Goal: Transaction & Acquisition: Purchase product/service

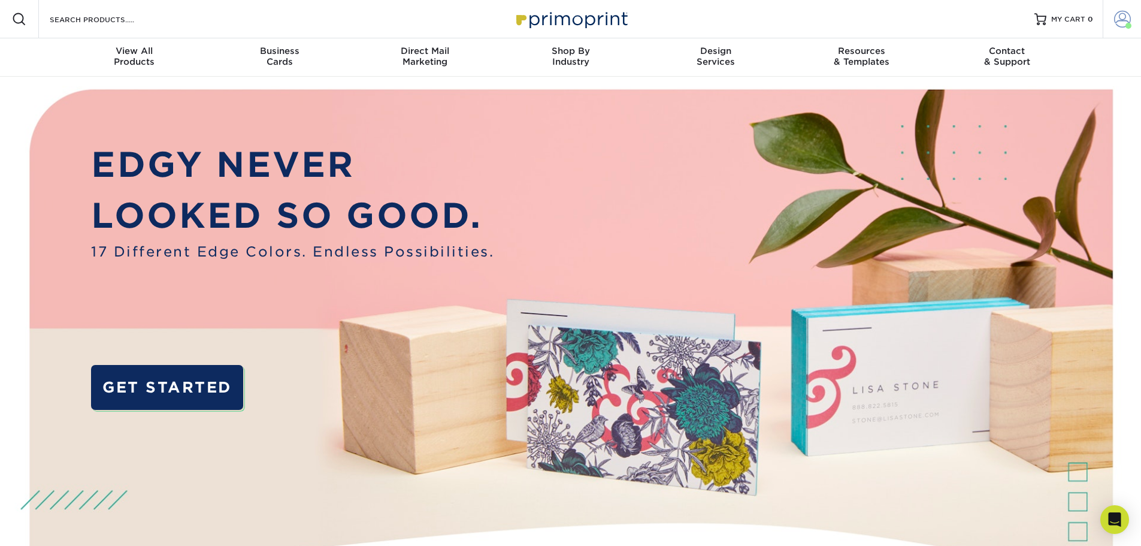
click at [1130, 18] on span at bounding box center [1122, 19] width 17 height 17
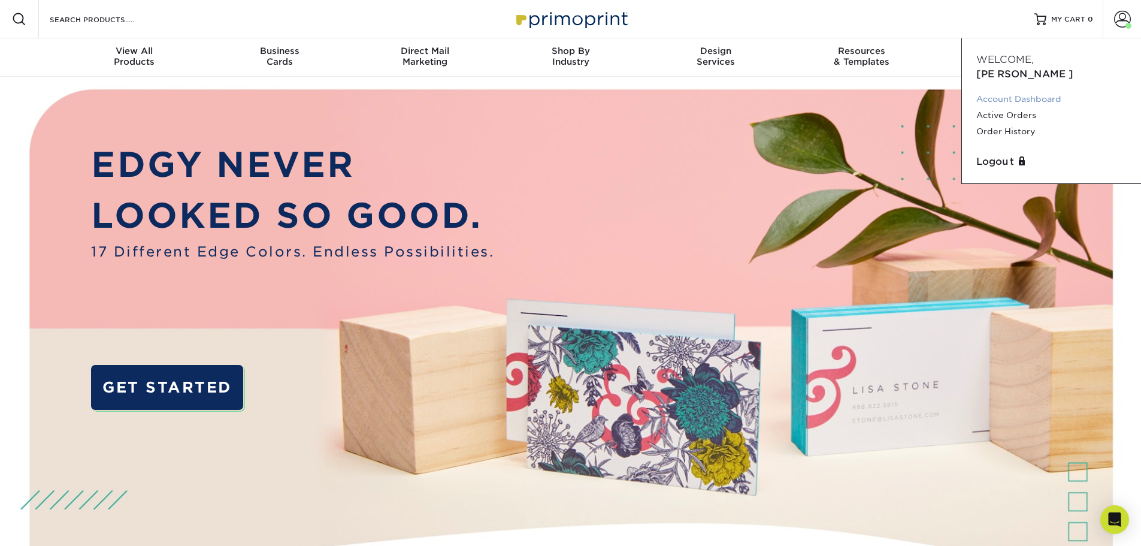
click at [1017, 91] on link "Account Dashboard" at bounding box center [1051, 99] width 150 height 16
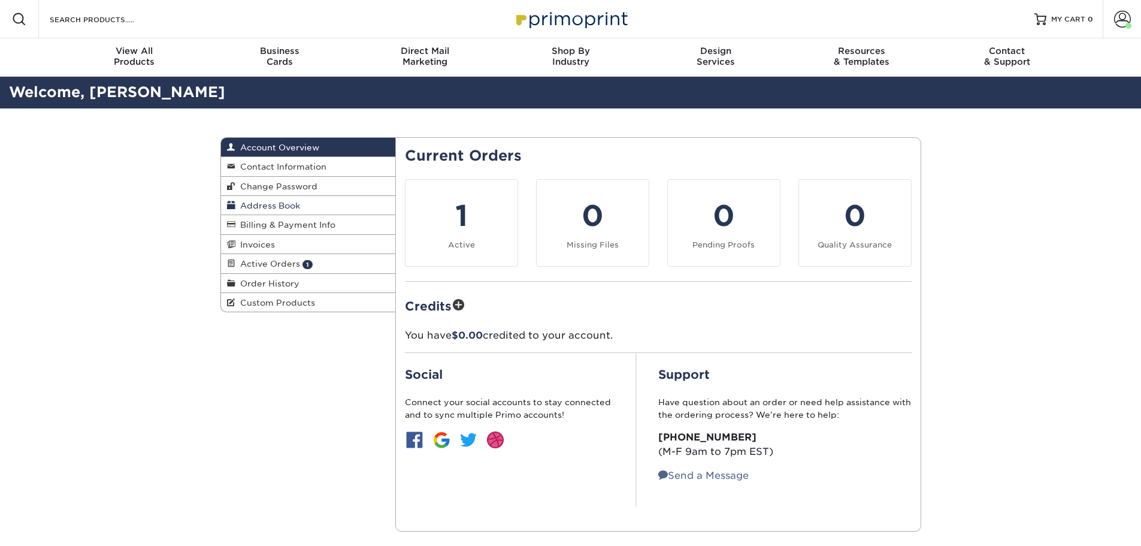
click at [296, 204] on span "Address Book" at bounding box center [267, 206] width 65 height 10
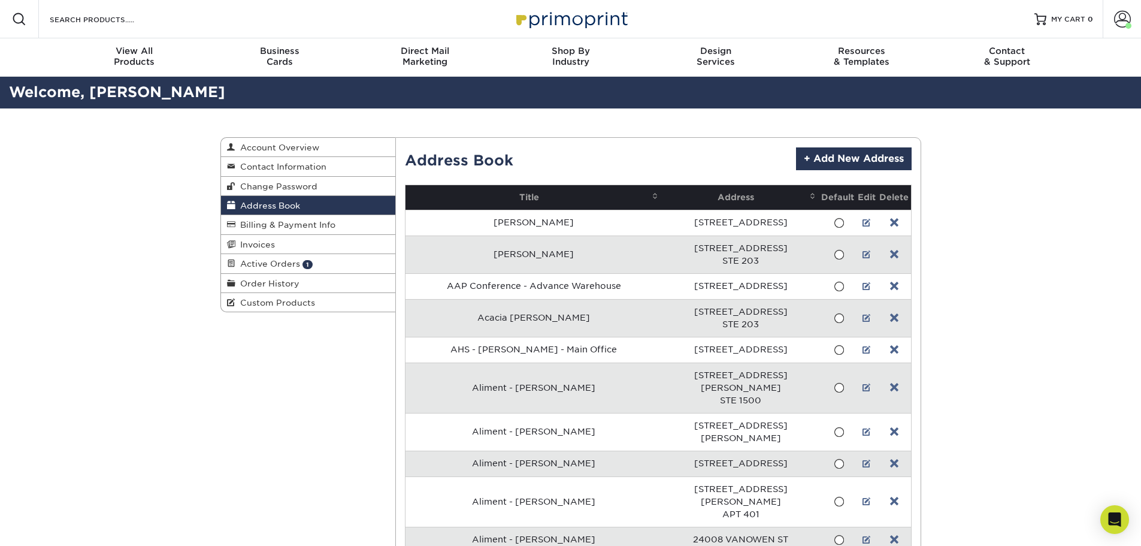
scroll to position [5134, 0]
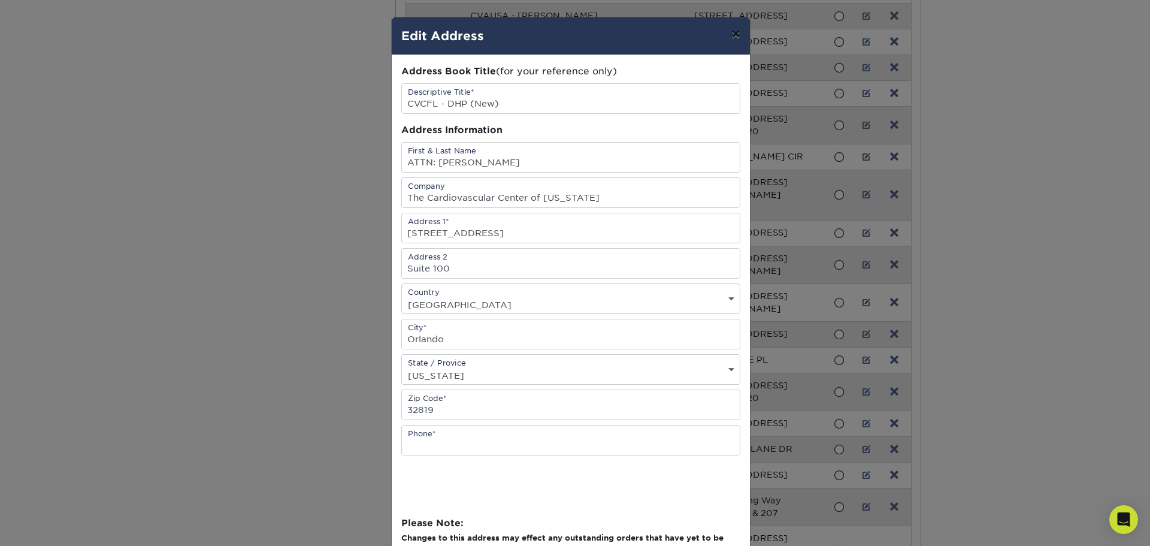
click at [728, 36] on button "×" at bounding box center [736, 34] width 28 height 34
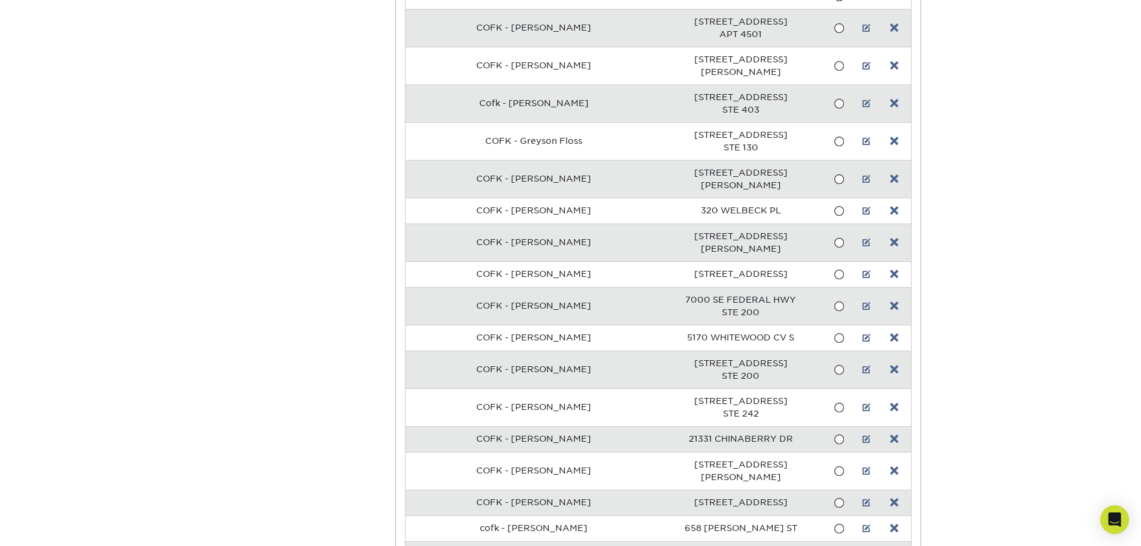
scroll to position [0, 0]
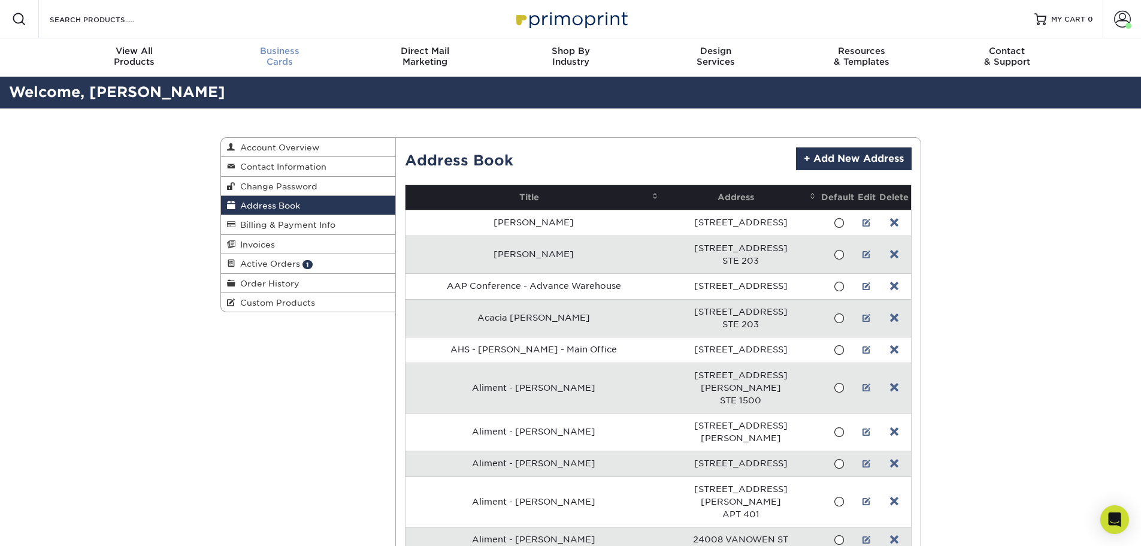
click at [283, 53] on span "Business" at bounding box center [280, 51] width 146 height 11
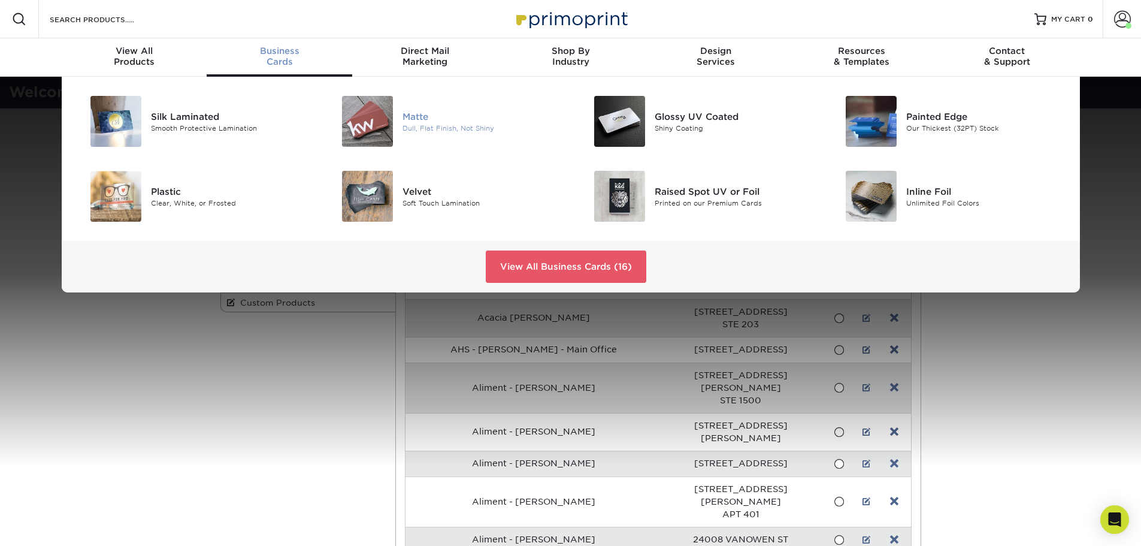
click at [398, 108] on div at bounding box center [361, 121] width 84 height 51
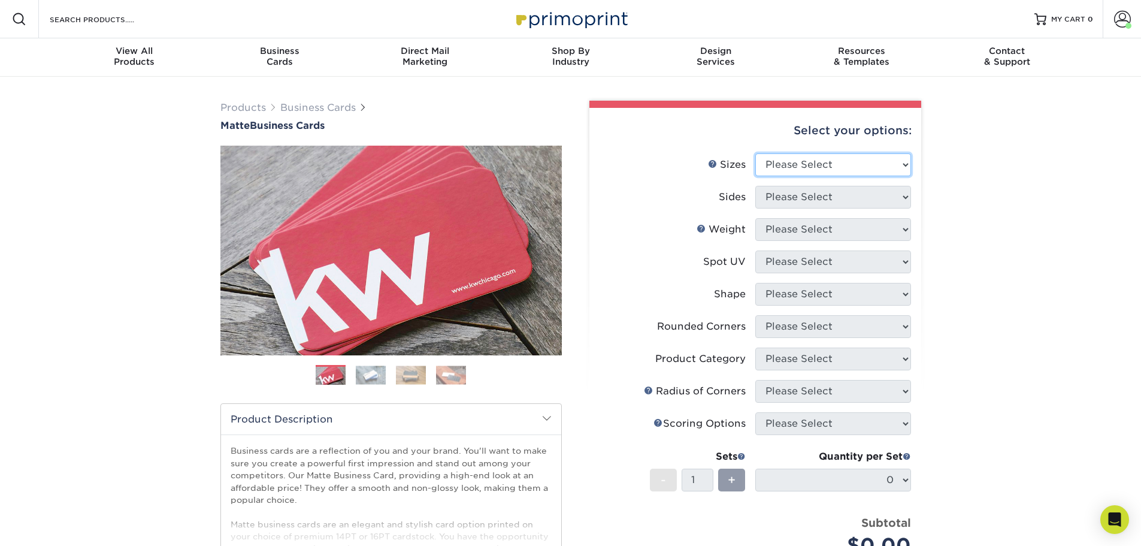
click at [799, 158] on select "Please Select 1.5" x 3.5" - Mini 1.75" x 3.5" - Mini 2" x 2" - Square 2" x 3" -…" at bounding box center [833, 164] width 156 height 23
select select "2.00x3.50"
click at [755, 153] on select "Please Select 1.5" x 3.5" - Mini 1.75" x 3.5" - Mini 2" x 2" - Square 2" x 3" -…" at bounding box center [833, 164] width 156 height 23
click at [807, 199] on select "Please Select Print Both Sides Print Front Only" at bounding box center [833, 197] width 156 height 23
select select "13abbda7-1d64-4f25-8bb2-c179b224825d"
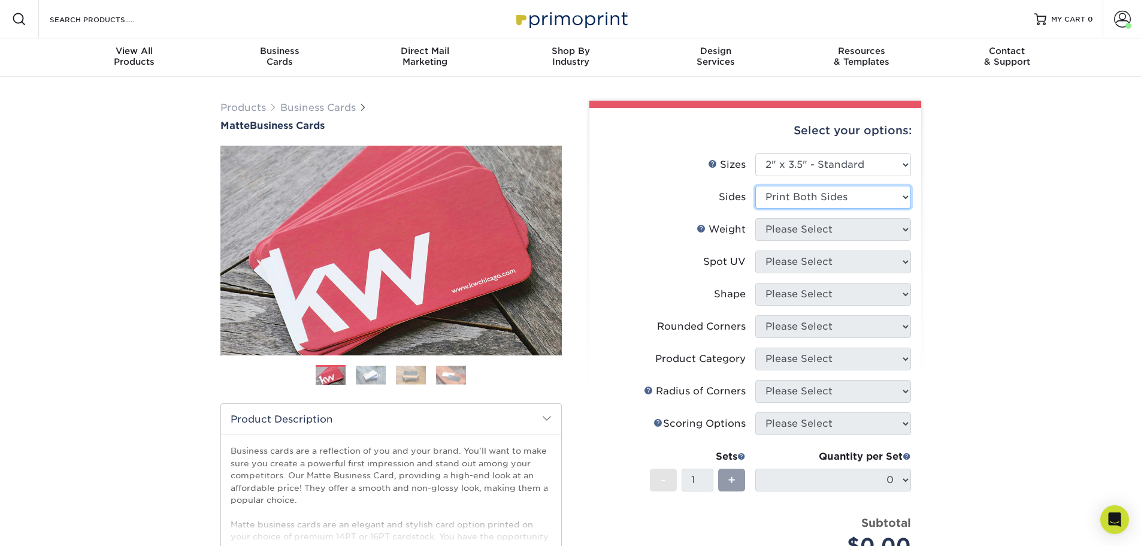
click at [755, 186] on select "Please Select Print Both Sides Print Front Only" at bounding box center [833, 197] width 156 height 23
click at [798, 234] on select "Please Select 16PT 14PT" at bounding box center [833, 229] width 156 height 23
select select "16PT"
click at [755, 218] on select "Please Select 16PT 14PT" at bounding box center [833, 229] width 156 height 23
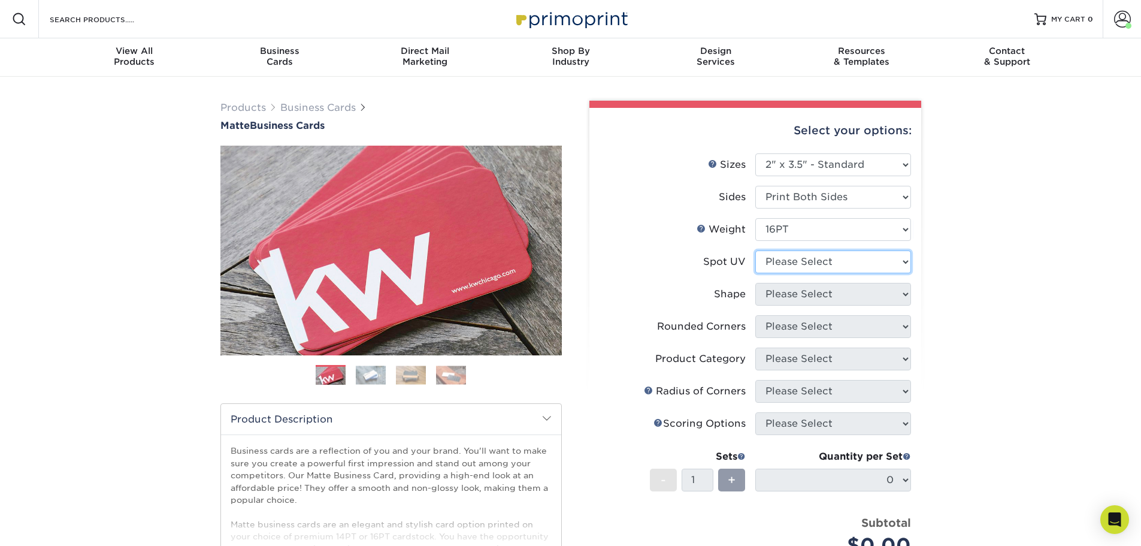
click at [794, 262] on select "Please Select No Spot UV Front and Back (Both Sides) Front Only Back Only" at bounding box center [833, 261] width 156 height 23
select select "3"
click at [755, 250] on select "Please Select No Spot UV Front and Back (Both Sides) Front Only Back Only" at bounding box center [833, 261] width 156 height 23
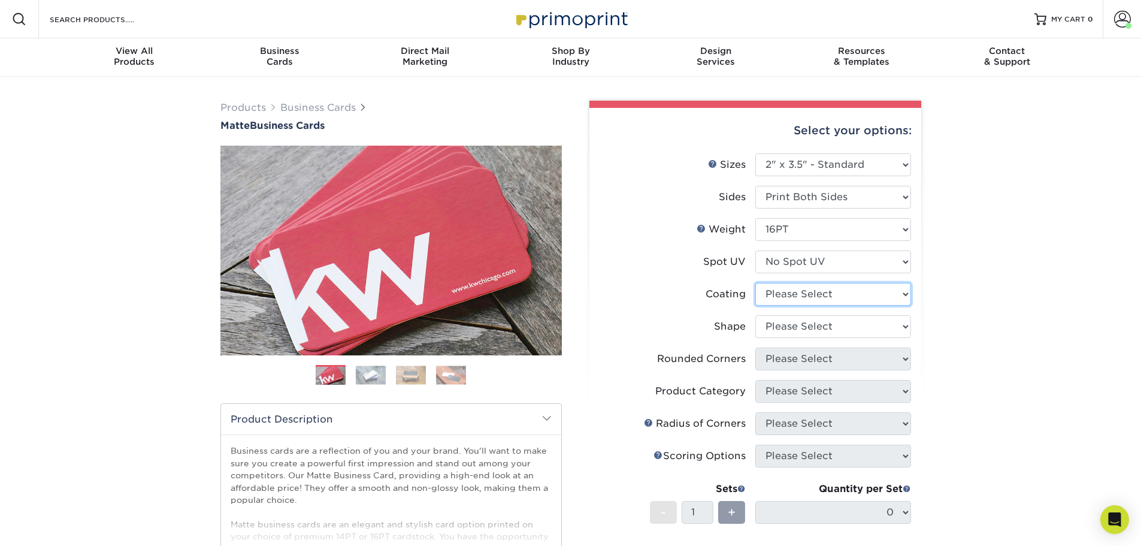
click at [788, 283] on select at bounding box center [833, 294] width 156 height 23
select select "121bb7b5-3b4d-429f-bd8d-bbf80e953313"
click at [755, 283] on select at bounding box center [833, 294] width 156 height 23
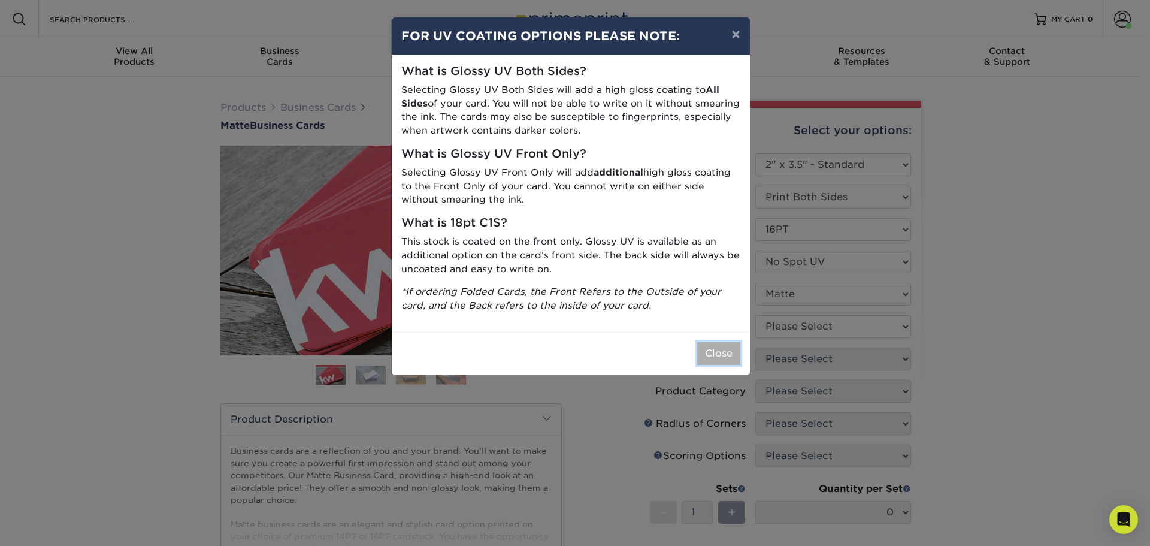
click at [728, 344] on button "Close" at bounding box center [718, 353] width 43 height 23
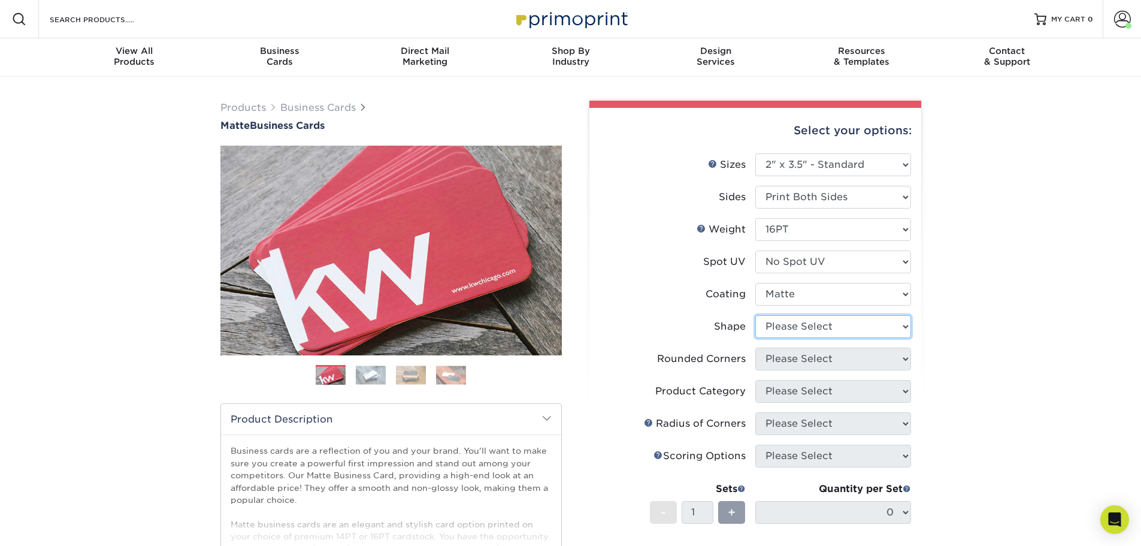
click at [799, 332] on select "Please Select Standard Oval" at bounding box center [833, 326] width 156 height 23
click at [755, 315] on select "Please Select Standard Oval" at bounding box center [833, 326] width 156 height 23
click at [798, 332] on select "Please Select Standard Oval" at bounding box center [833, 326] width 156 height 23
select select "standard"
click at [755, 315] on select "Please Select Standard Oval" at bounding box center [833, 326] width 156 height 23
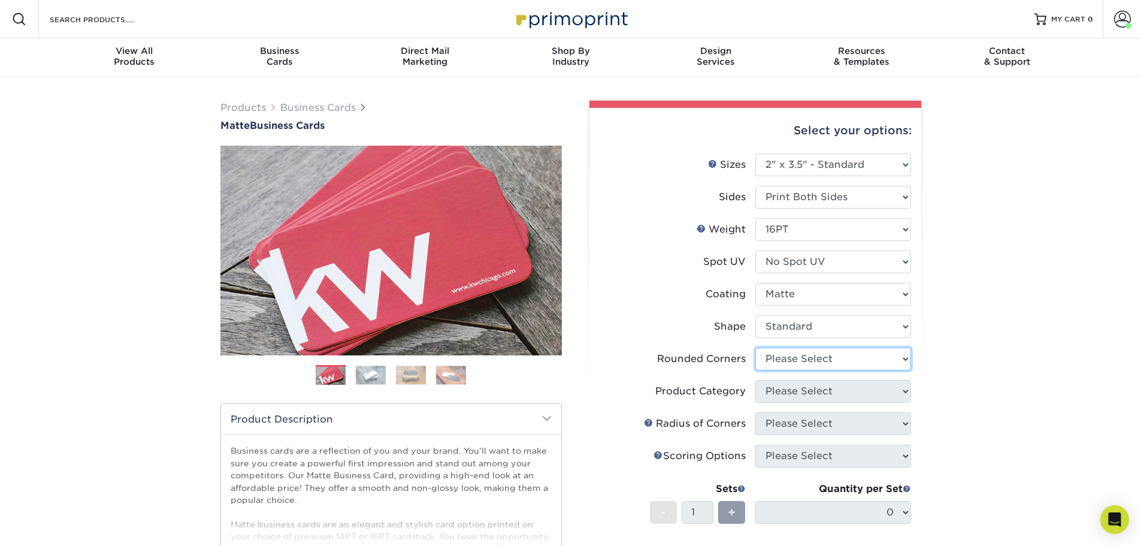
click at [793, 359] on select "Please Select Yes - Round 2 Corners Yes - Round 4 Corners No" at bounding box center [833, 358] width 156 height 23
select select "0"
click at [755, 347] on select "Please Select Yes - Round 2 Corners Yes - Round 4 Corners No" at bounding box center [833, 358] width 156 height 23
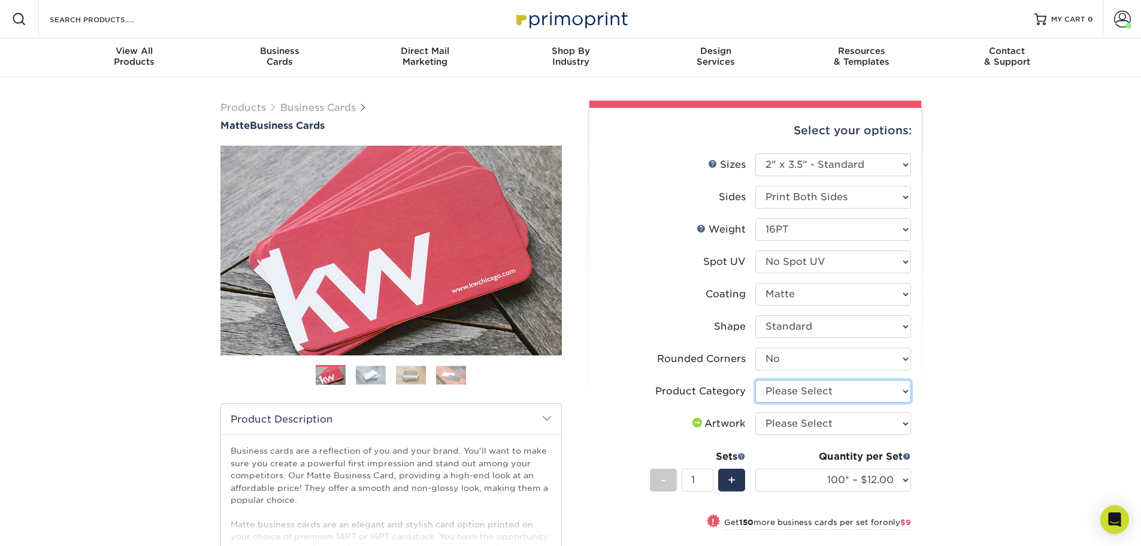
click at [818, 394] on select "Please Select Business Cards" at bounding box center [833, 391] width 156 height 23
select select "3b5148f1-0588-4f88-a218-97bcfdce65c1"
click at [755, 380] on select "Please Select Business Cards" at bounding box center [833, 391] width 156 height 23
click at [811, 425] on select "Please Select I will upload files I need a design - $100" at bounding box center [833, 423] width 156 height 23
select select "upload"
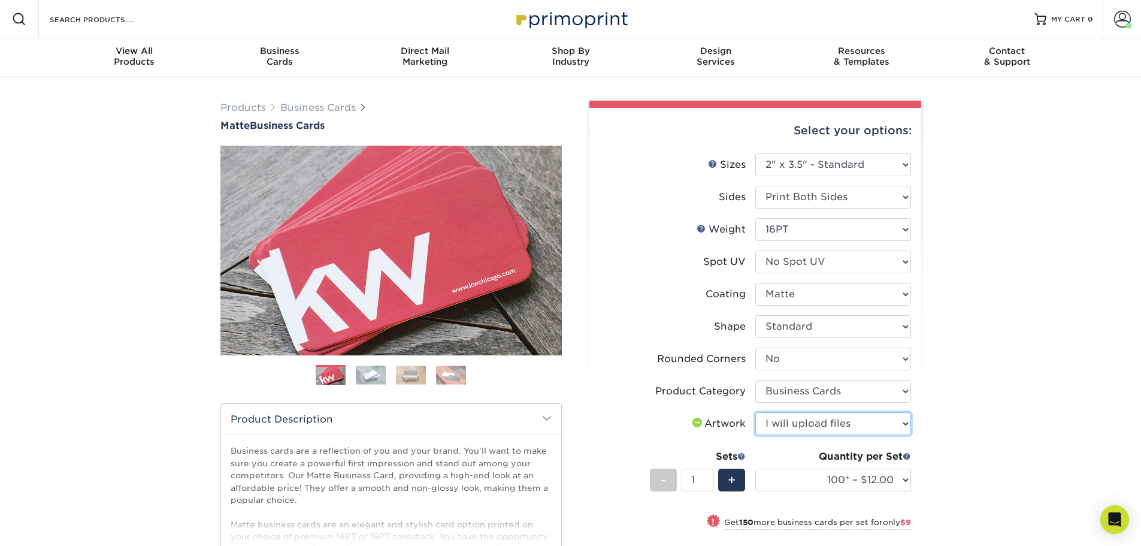
click at [755, 412] on select "Please Select I will upload files I need a design - $100" at bounding box center [833, 423] width 156 height 23
click at [728, 486] on span "+" at bounding box center [732, 480] width 8 height 18
click at [724, 486] on div "+" at bounding box center [731, 479] width 27 height 23
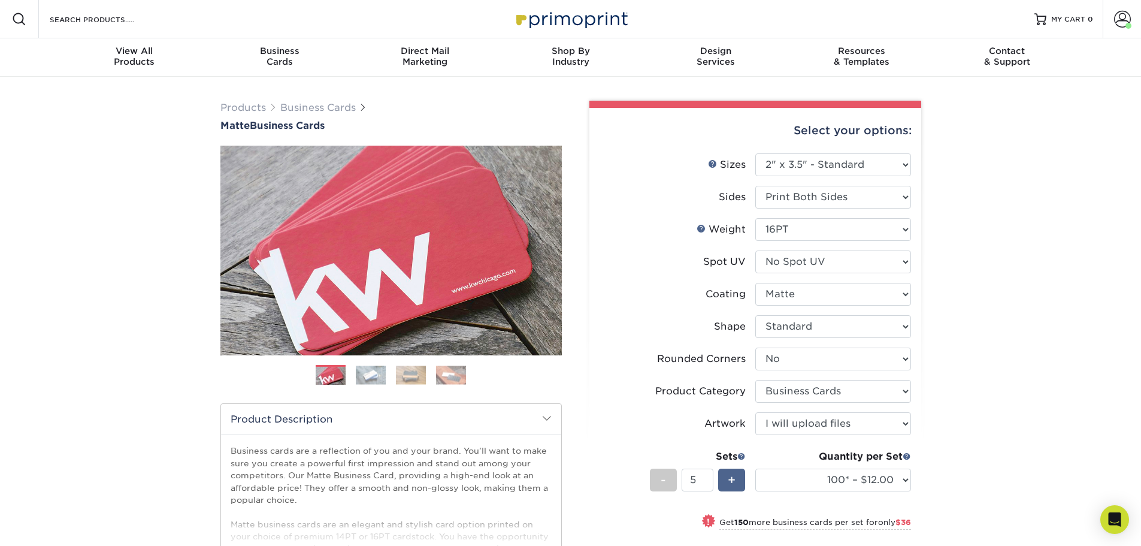
click at [724, 486] on div "+" at bounding box center [731, 479] width 27 height 23
type input "7"
click at [835, 483] on select "100* – $12.00 250* – $21.00 500 – $42.00 1000 – $53.00 2500 – $95.00 5000 – $18…" at bounding box center [833, 479] width 156 height 23
select select "1000 – $53.00"
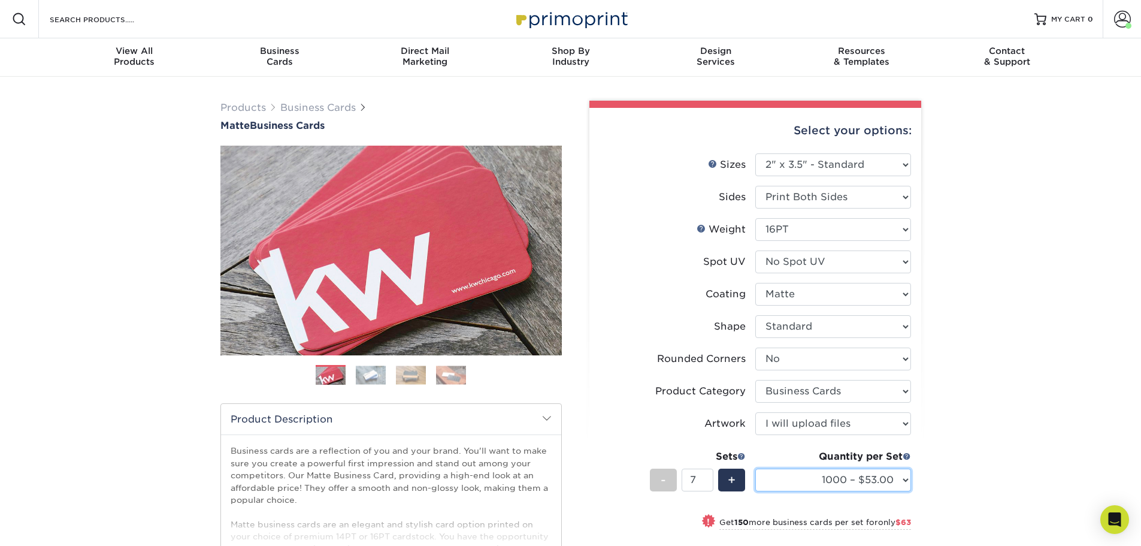
click at [755, 468] on select "100* – $12.00 250* – $21.00 500 – $42.00 1000 – $53.00 2500 – $95.00 5000 – $18…" at bounding box center [833, 479] width 156 height 23
click at [987, 260] on div "Products Business Cards Matte Business Cards Previous Next 100 $ 9" at bounding box center [570, 446] width 1141 height 738
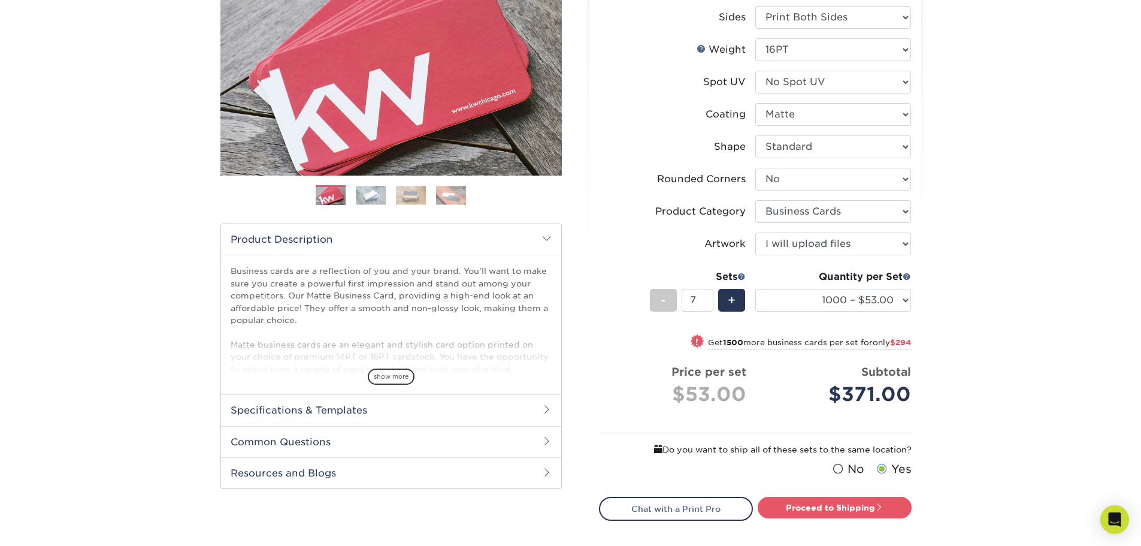
scroll to position [240, 0]
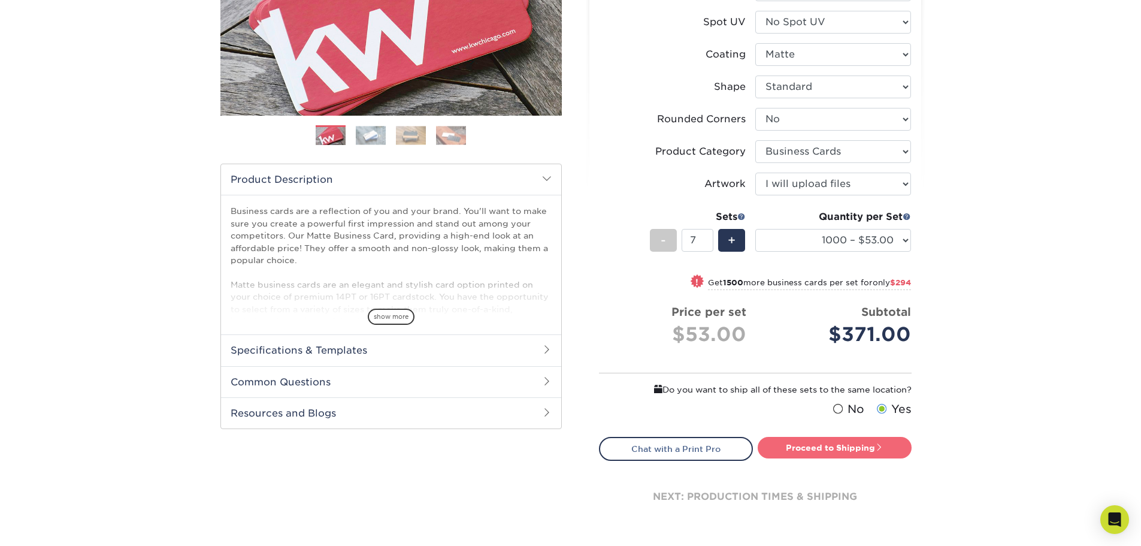
click at [845, 442] on link "Proceed to Shipping" at bounding box center [835, 448] width 154 height 22
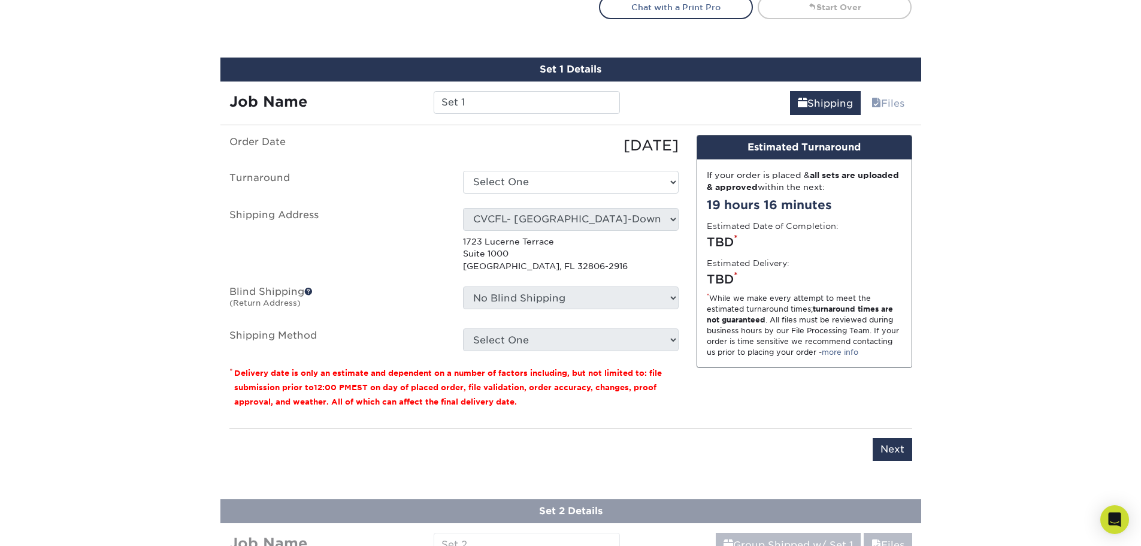
scroll to position [709, 0]
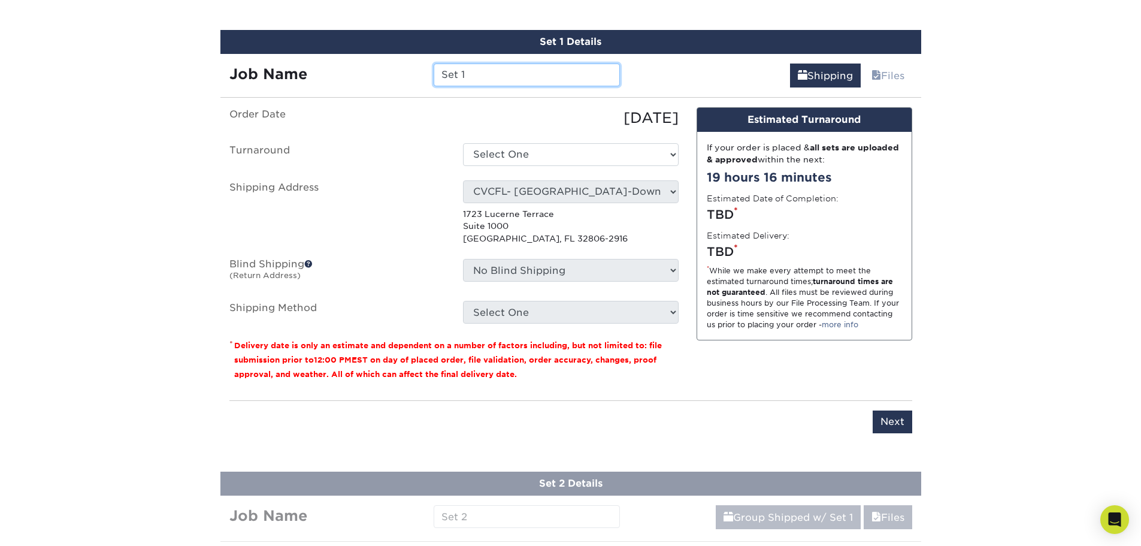
click at [465, 73] on input "Set 1" at bounding box center [527, 74] width 186 height 23
click at [608, 72] on input "CVCFL - October Business Car Reorder - Orlando DHP -" at bounding box center [527, 74] width 186 height 23
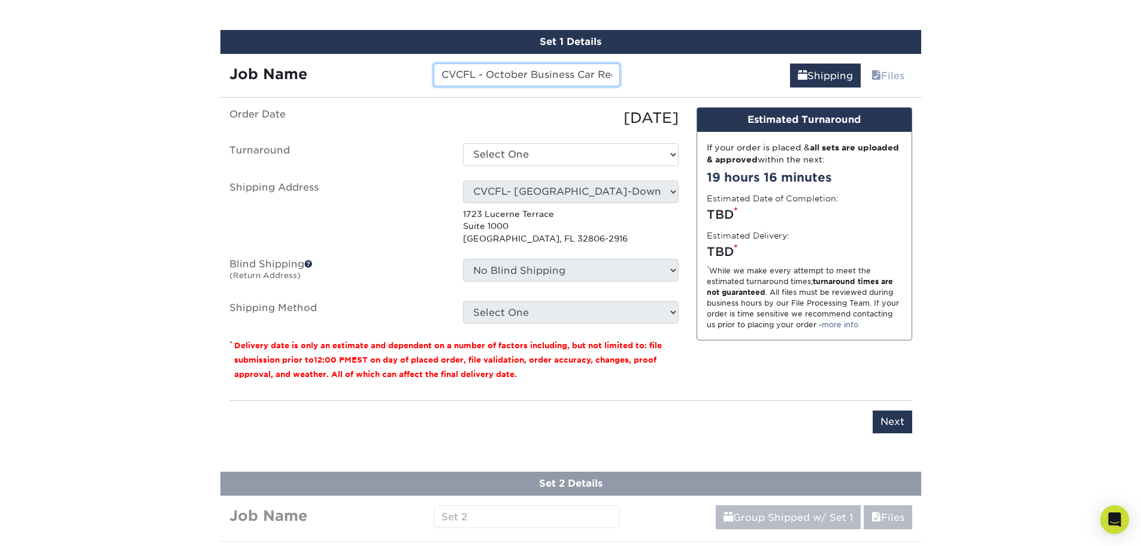
scroll to position [0, 114]
drag, startPoint x: 612, startPoint y: 75, endPoint x: 633, endPoint y: 74, distance: 21.0
click at [636, 74] on div "Job Name CVCFL - October Business Car Reorder - Orlando DHP - Shipping Files" at bounding box center [570, 71] width 701 height 34
click at [612, 75] on input "CVCFL - October Business Car Reorder - Orlando DHP -" at bounding box center [527, 74] width 186 height 23
paste input "Dr. Kolli"
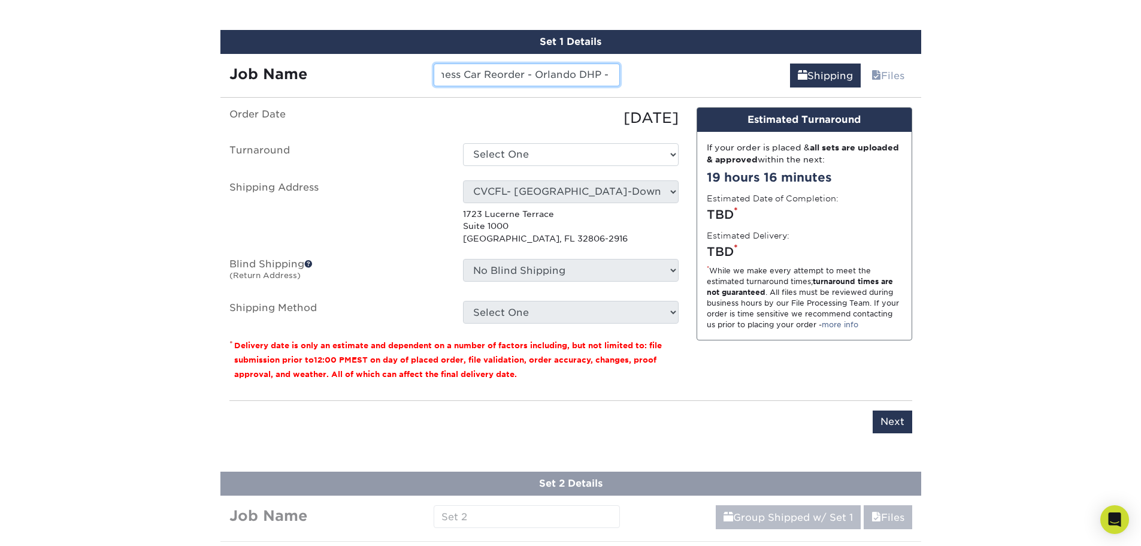
scroll to position [0, 153]
type input "CVCFL - October Business Car Reorder - Orlando DHP - Dr. Kolli"
click at [665, 77] on div "Shipping Files" at bounding box center [775, 71] width 292 height 34
click at [625, 153] on select "Select One 2-4 Business Days 2 Day Next Business Day" at bounding box center [571, 154] width 216 height 23
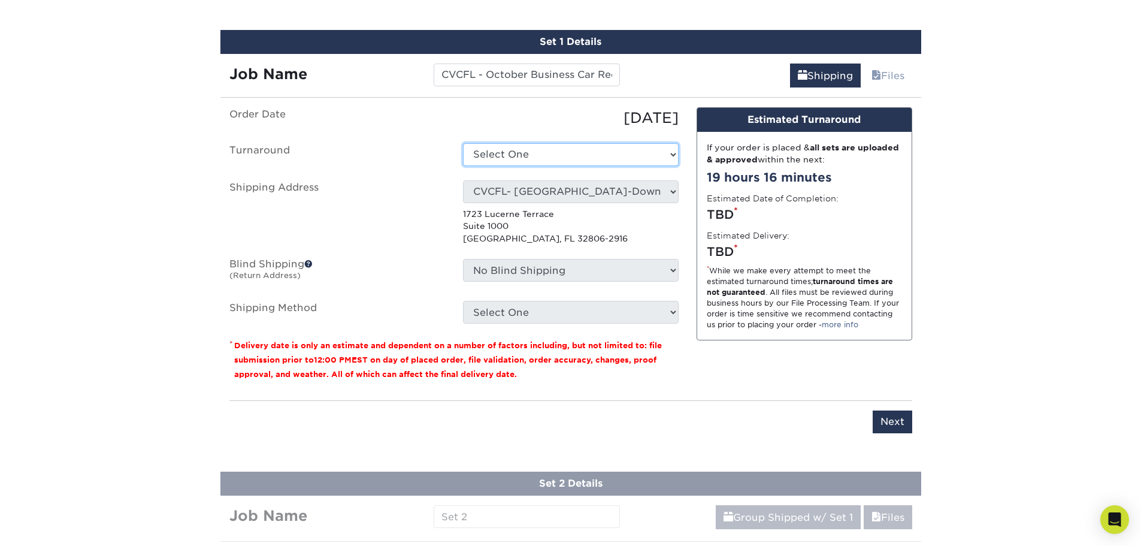
select select "b26dbba4-becb-4f18-80b9-4627273e8b11"
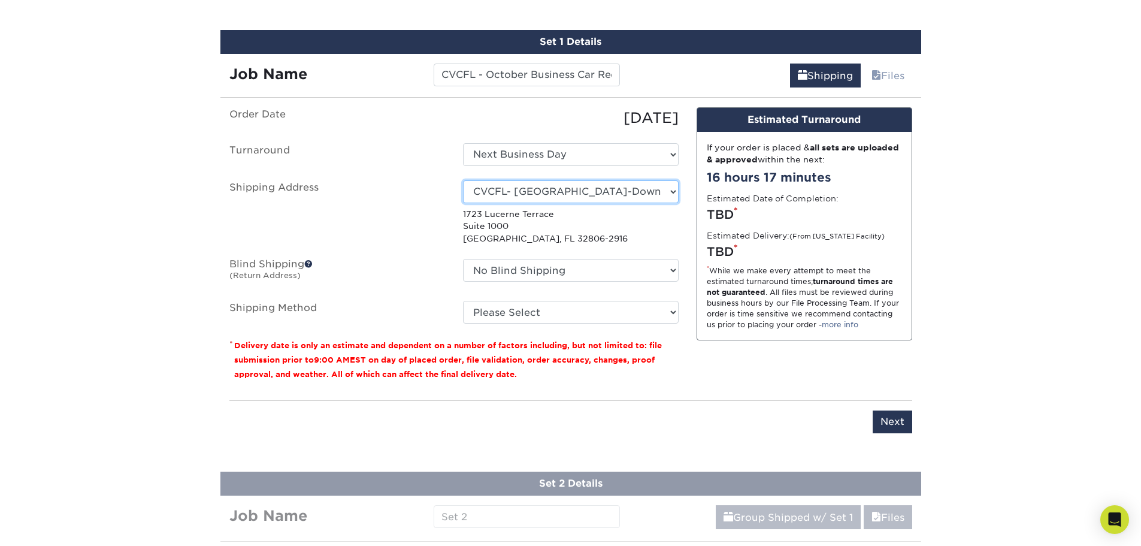
click at [535, 189] on select "Select One Lauryn Matthews AAP Conference - Advance Warehouse Acacia Crawford A…" at bounding box center [571, 191] width 216 height 23
select select "286306"
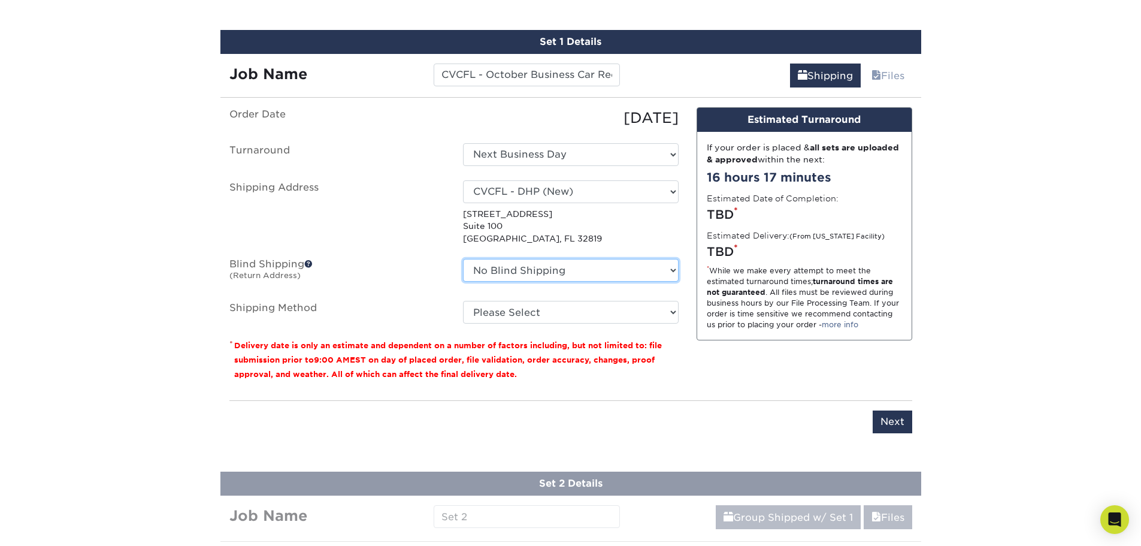
click at [573, 272] on select "No Blind Shipping Lauryn Matthews AAP Conference - Advance Warehouse Acacia Cra…" at bounding box center [571, 270] width 216 height 23
select select "286306"
click at [463, 259] on select "No Blind Shipping Lauryn Matthews AAP Conference - Advance Warehouse Acacia Cra…" at bounding box center [571, 270] width 216 height 23
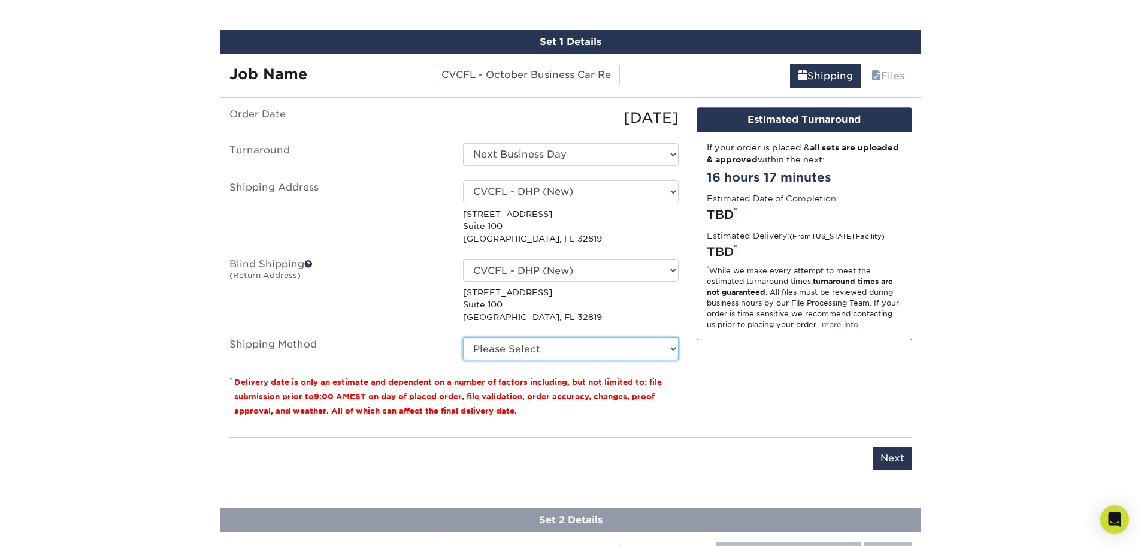
click at [552, 346] on select "Please Select Ground Shipping (+$19.73) 3 Day Shipping Service (+$28.86) 2 Day …" at bounding box center [571, 348] width 216 height 23
select select "03"
click at [463, 337] on select "Please Select Ground Shipping (+$19.73) 3 Day Shipping Service (+$28.86) 2 Day …" at bounding box center [571, 348] width 216 height 23
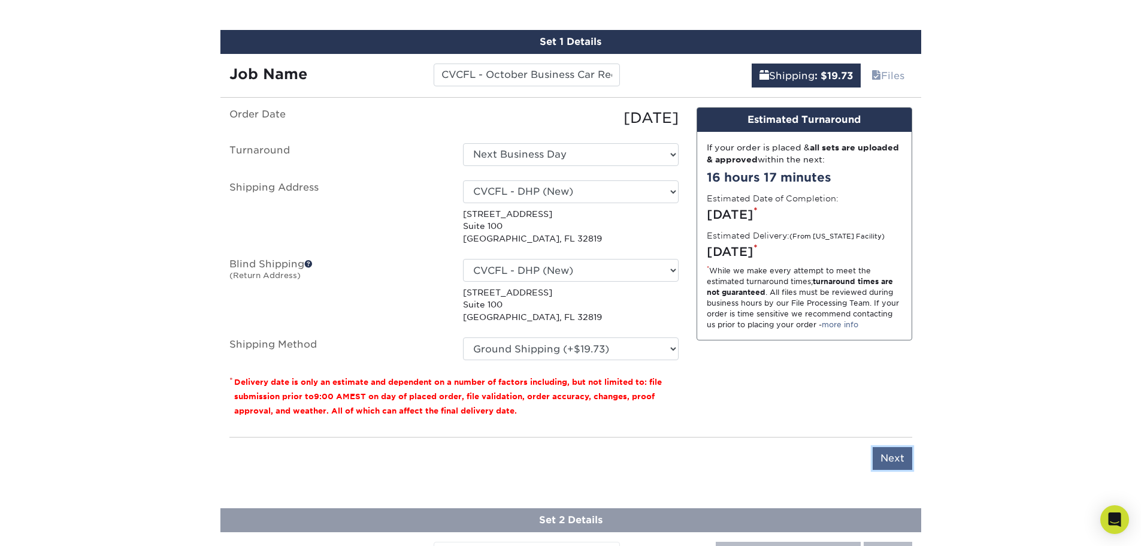
click at [908, 457] on input "Next" at bounding box center [893, 458] width 40 height 23
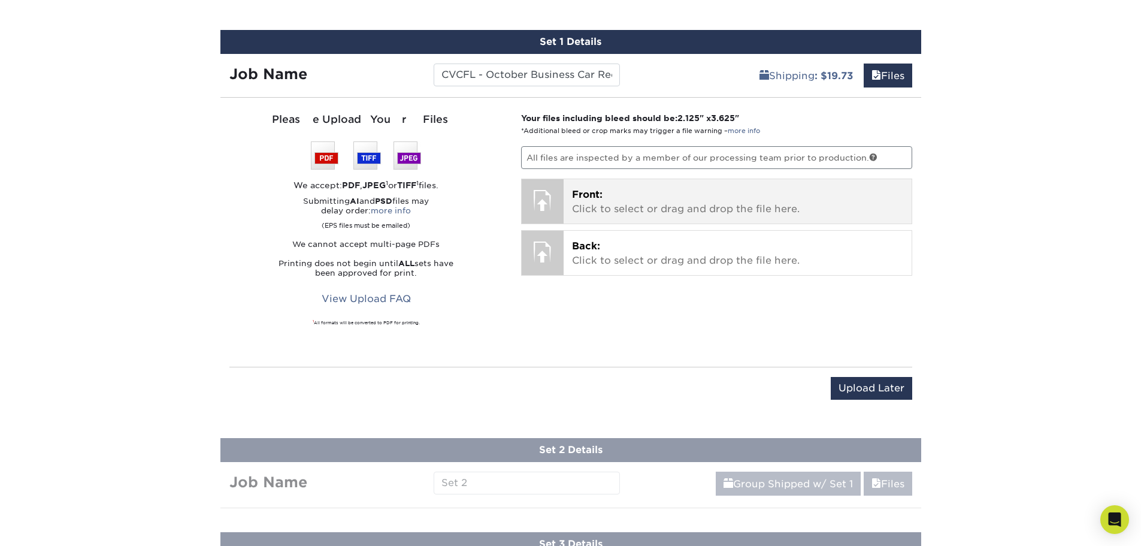
click at [623, 205] on p "Front: Click to select or drag and drop the file here." at bounding box center [737, 201] width 331 height 29
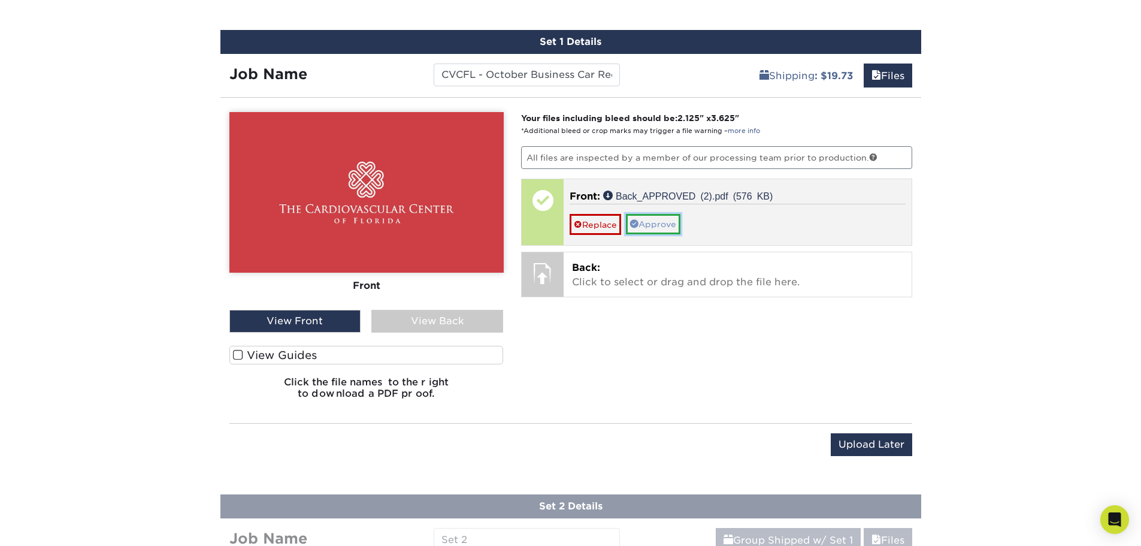
click at [649, 219] on link "Approve" at bounding box center [653, 224] width 55 height 20
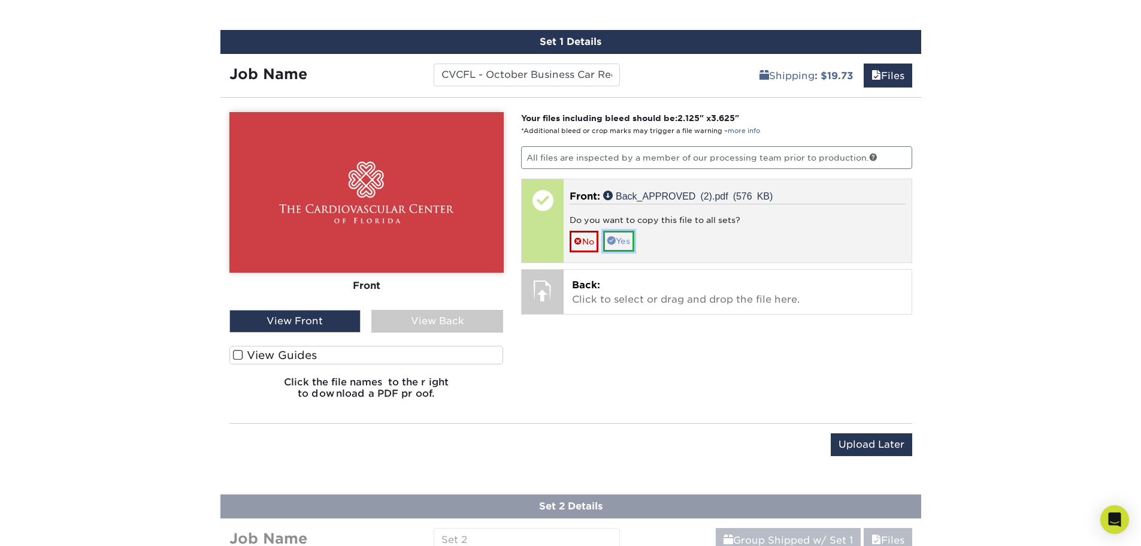
click at [627, 244] on link "Yes" at bounding box center [618, 241] width 31 height 20
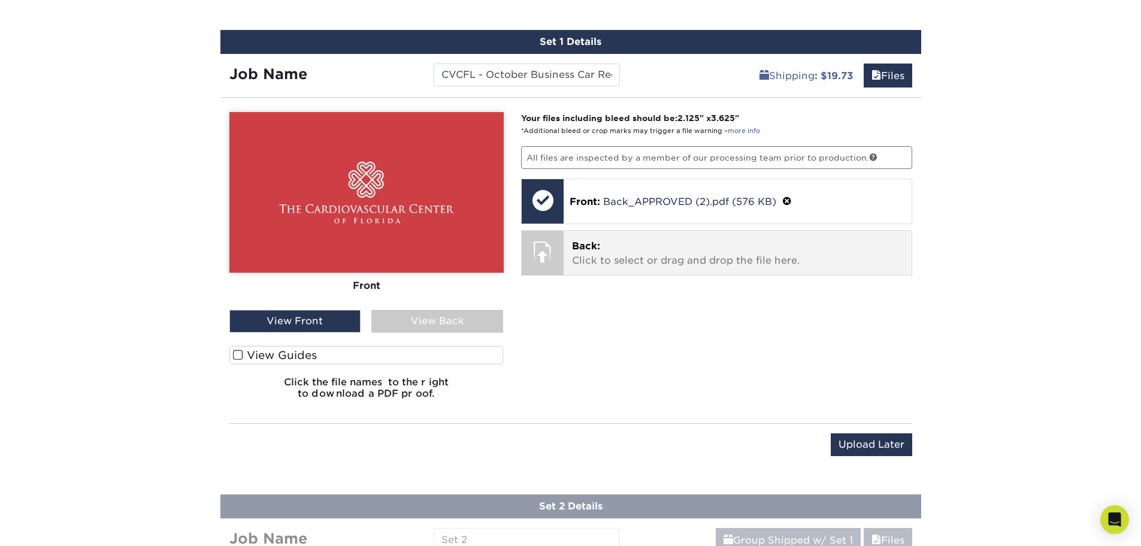
click at [651, 253] on p "Back: Click to select or drag and drop the file here." at bounding box center [737, 253] width 331 height 29
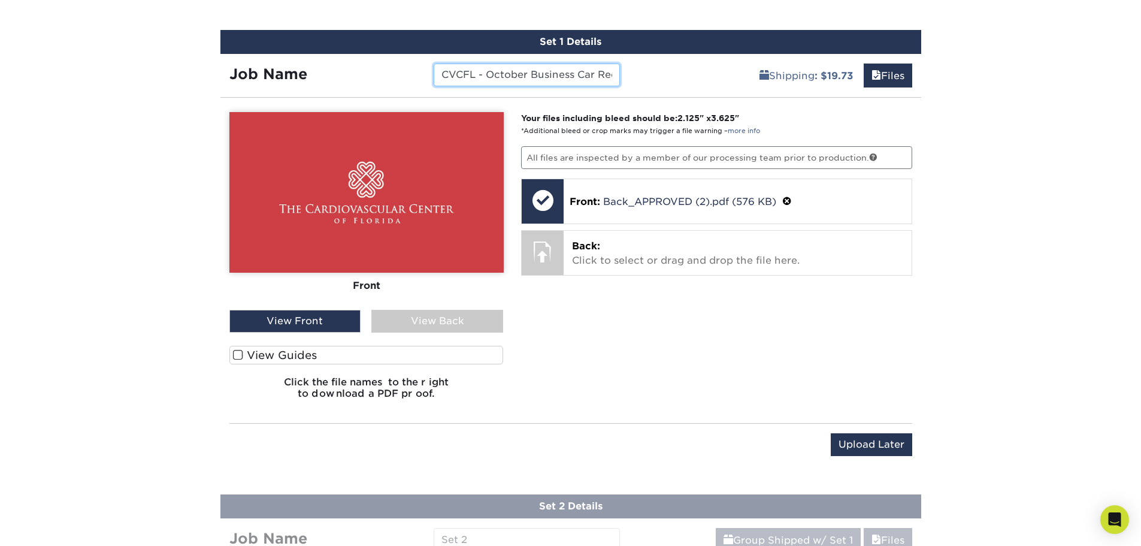
click at [600, 80] on input "CVCFL - October Business Car Reorder - Orlando DHP - Dr. Kolli" at bounding box center [527, 74] width 186 height 23
click at [564, 71] on input "CVCFL - October Business Car Reorder - Orlando DHP - Dr. Kolli" at bounding box center [527, 74] width 186 height 23
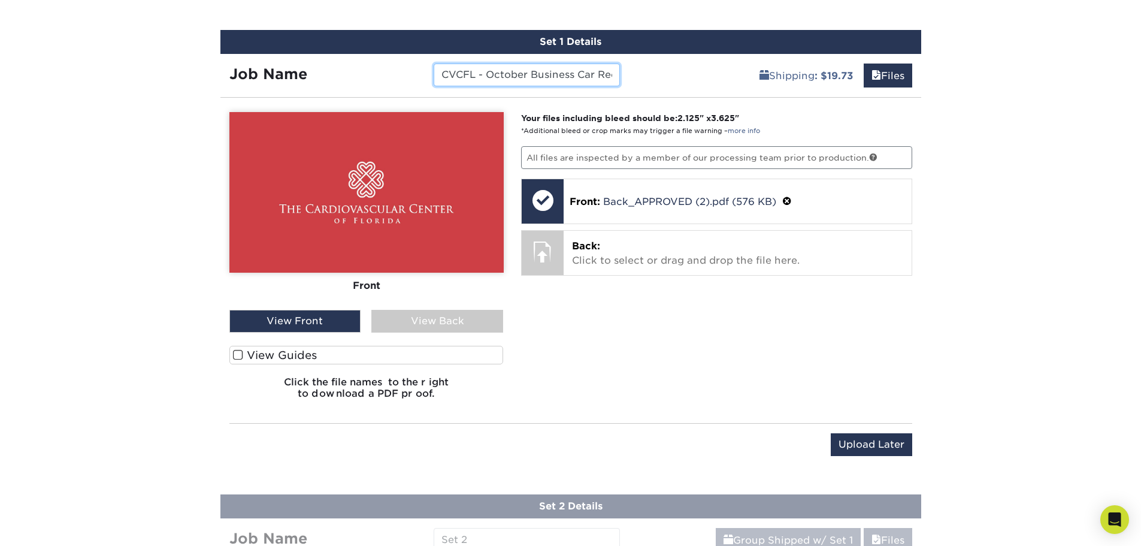
click at [565, 70] on input "CVCFL - October Business Car Reorder - Orlando DHP - Dr. Kolli" at bounding box center [527, 74] width 186 height 23
click at [565, 69] on input "CVCFL - October Business Car Reorder - Orlando DHP - Dr. Kolli" at bounding box center [527, 74] width 186 height 23
click at [568, 69] on input "CVCFL - October Business Car Reorder - Orlando DHP - Dr. Kolli" at bounding box center [527, 74] width 186 height 23
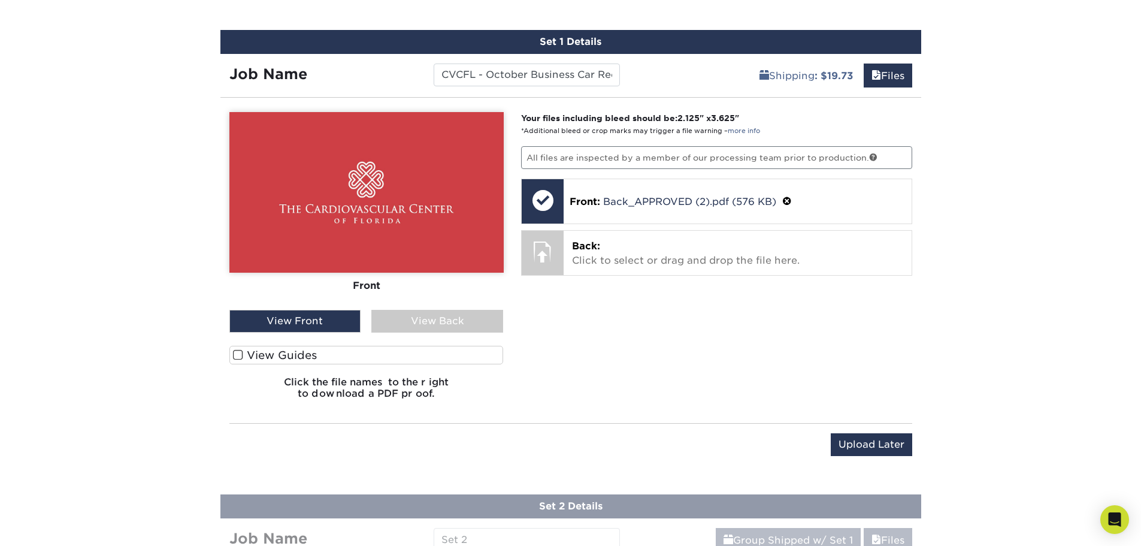
click at [162, 163] on div "Products Business Cards Matte Business Cards Previous Next 100 $ 9" at bounding box center [570, 208] width 1141 height 1681
drag, startPoint x: 573, startPoint y: 77, endPoint x: 618, endPoint y: 81, distance: 45.1
click at [618, 81] on input "CVCFL - October Business Car Reorder - Orlando DHP - Dr. Kolli" at bounding box center [527, 74] width 186 height 23
click at [613, 78] on input "CVCFL - October Business Car Reorder - Orlando DHP - Dr. Kolli" at bounding box center [527, 74] width 186 height 23
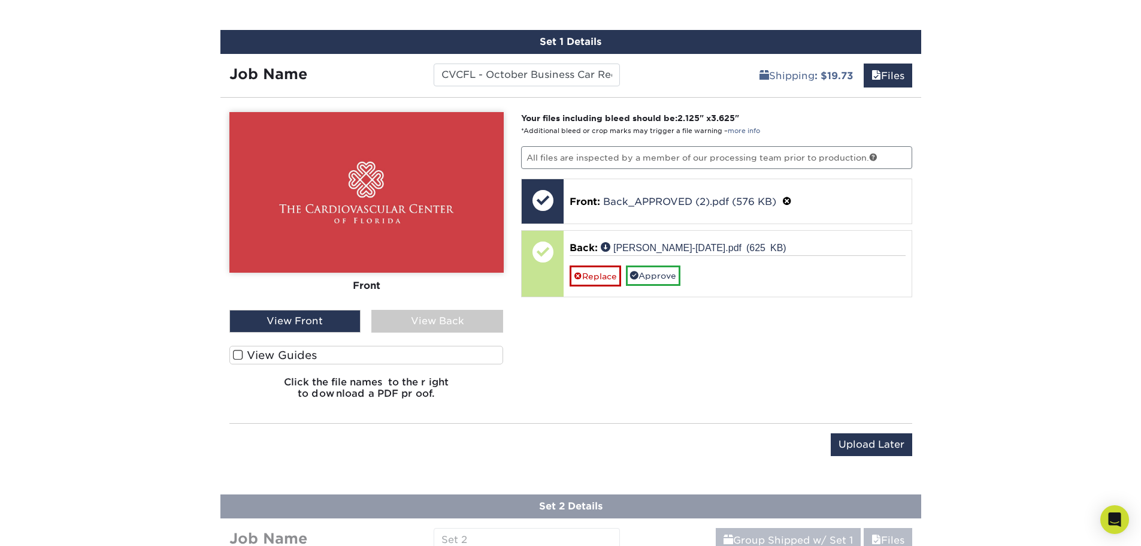
click at [444, 320] on div "View Back" at bounding box center [437, 321] width 132 height 23
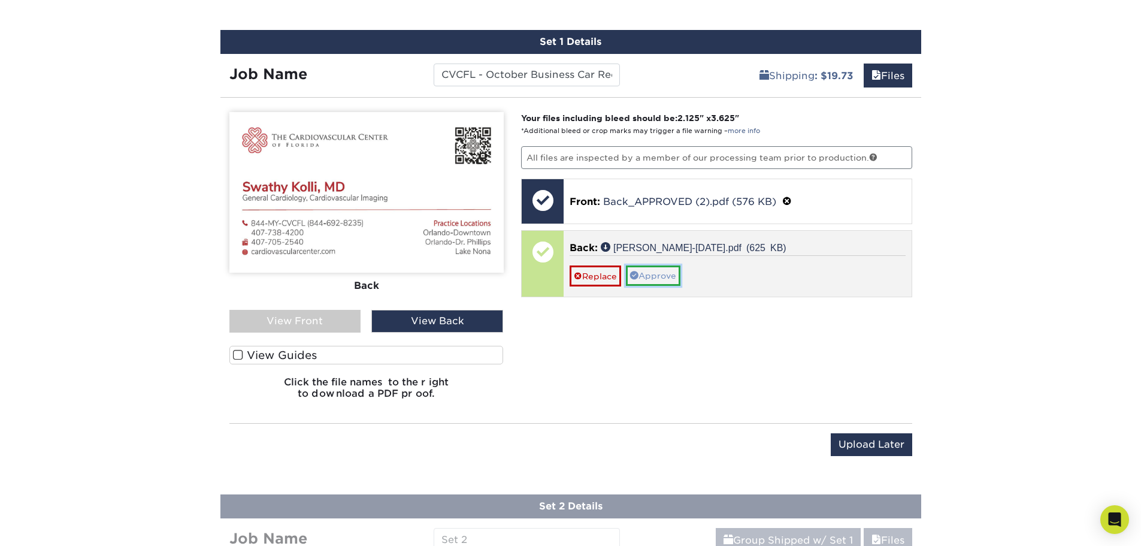
click at [659, 273] on link "Approve" at bounding box center [653, 275] width 55 height 20
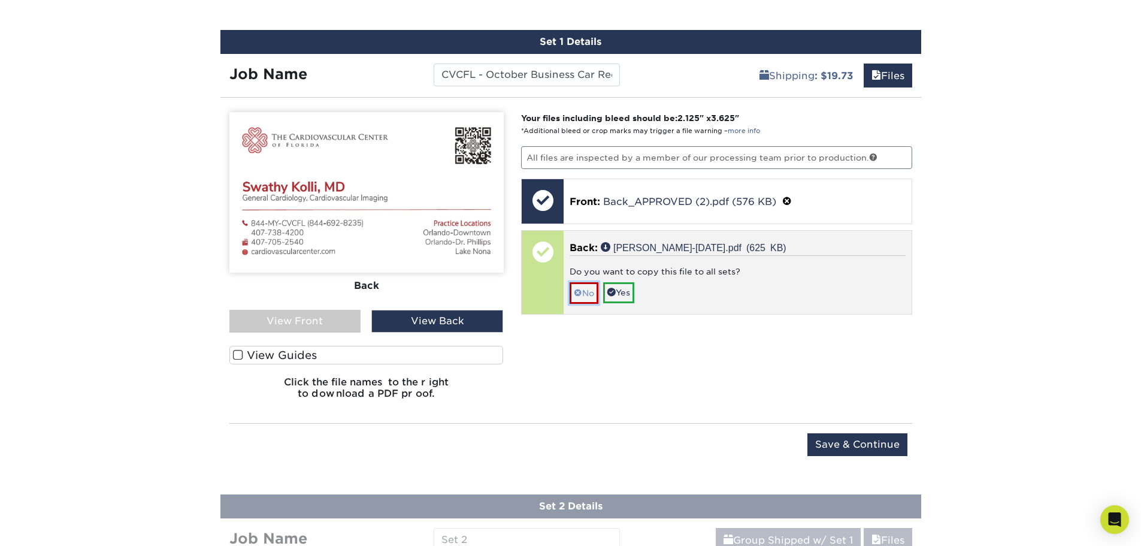
click at [575, 291] on span at bounding box center [578, 293] width 8 height 10
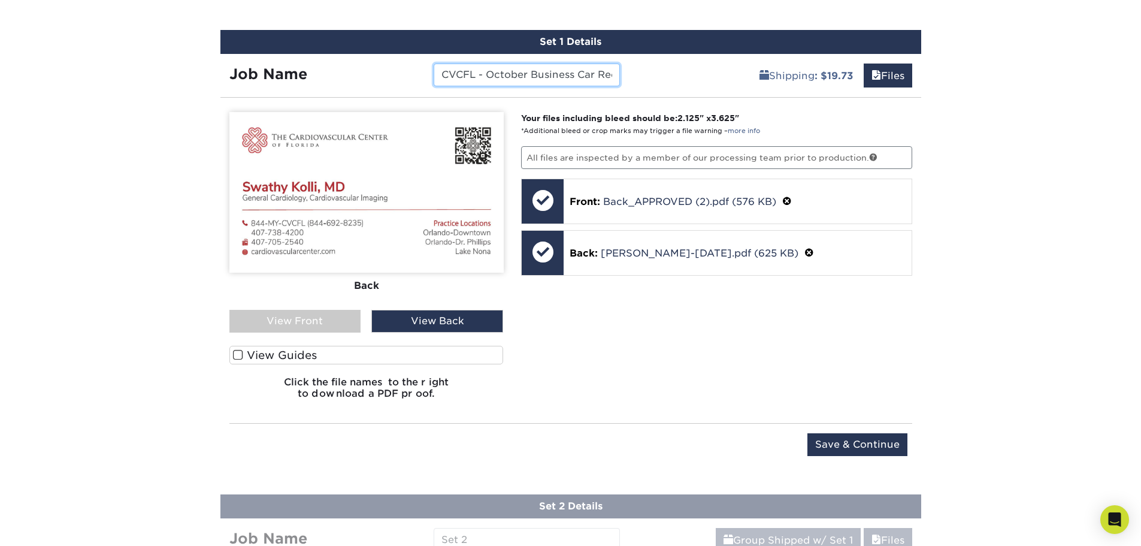
click at [534, 72] on input "CVCFL - October Business Car Reorder - Orlando DHP - Dr. Kolli" at bounding box center [527, 74] width 186 height 23
click at [839, 439] on input "Save & Continue" at bounding box center [857, 444] width 100 height 23
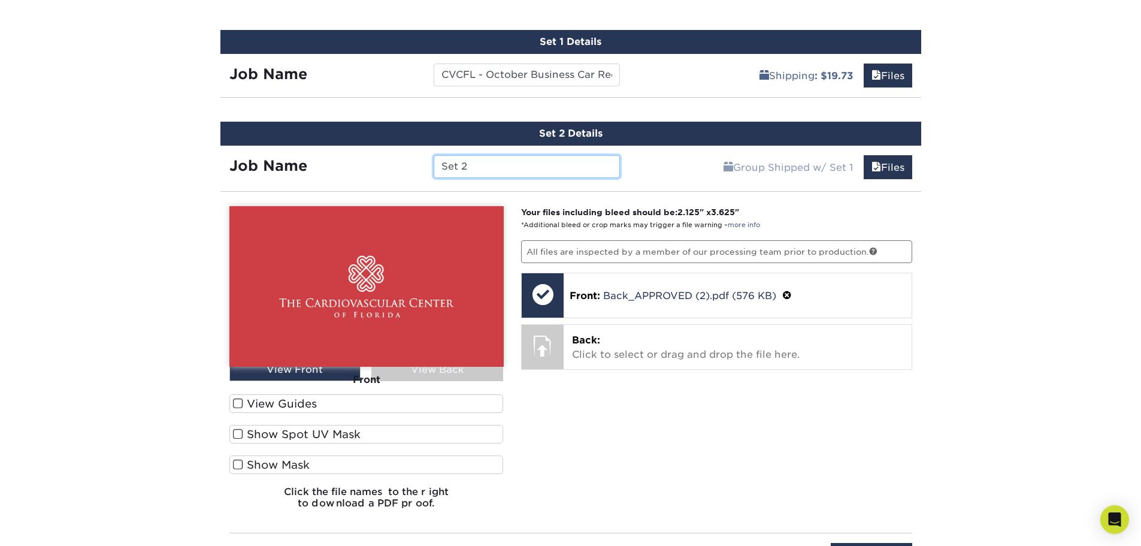
click at [517, 172] on input "Set 2" at bounding box center [527, 166] width 186 height 23
paste input "CVCFL - October Business Car Reorder - Orlando DHP - Dr. Kolli"
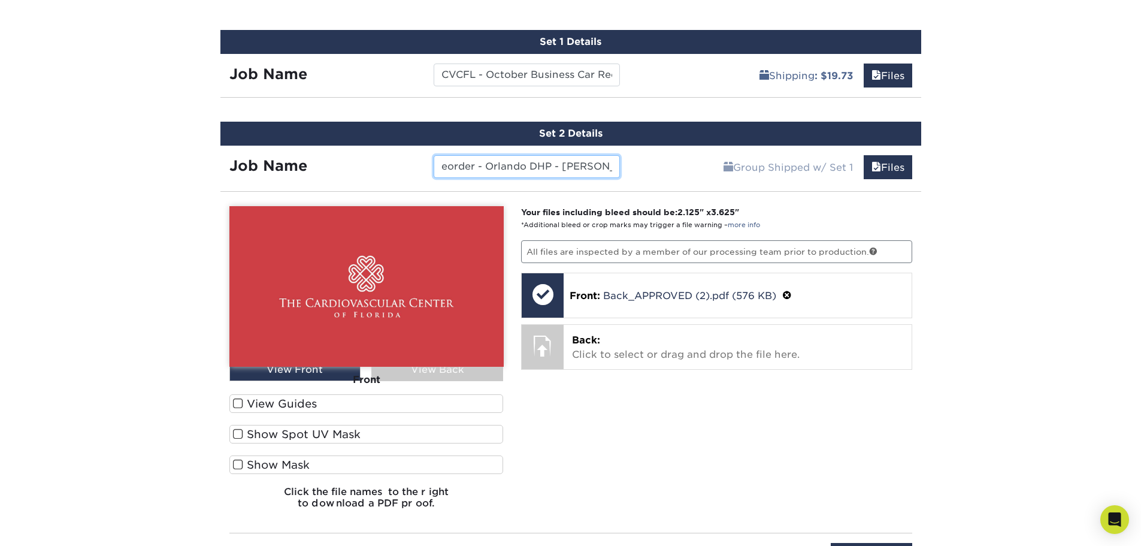
type input "CVCFL - October Business Car Reorder - Orlando DHP - Dr. Lefran"
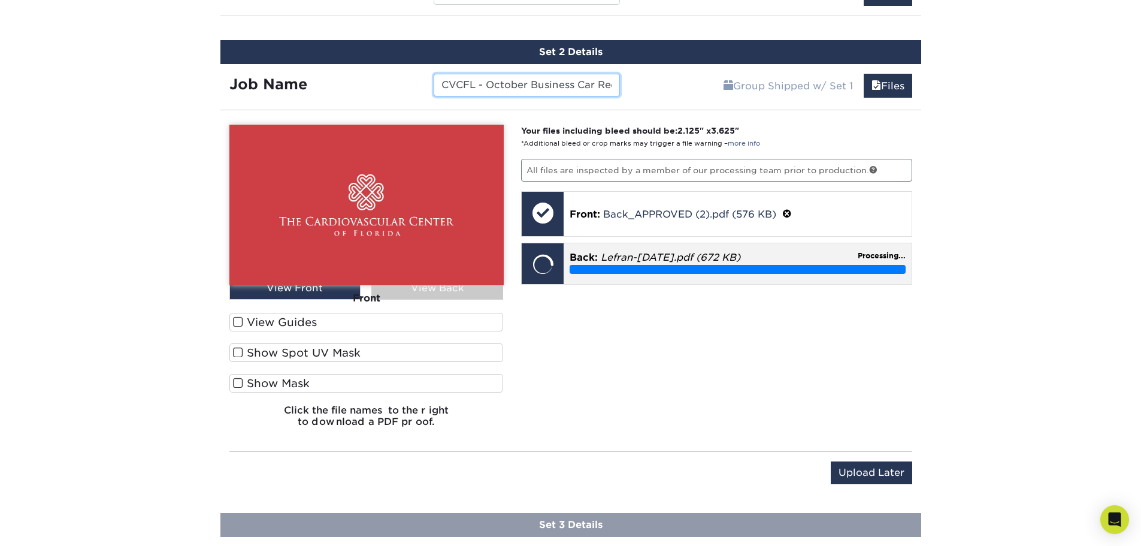
scroll to position [768, 0]
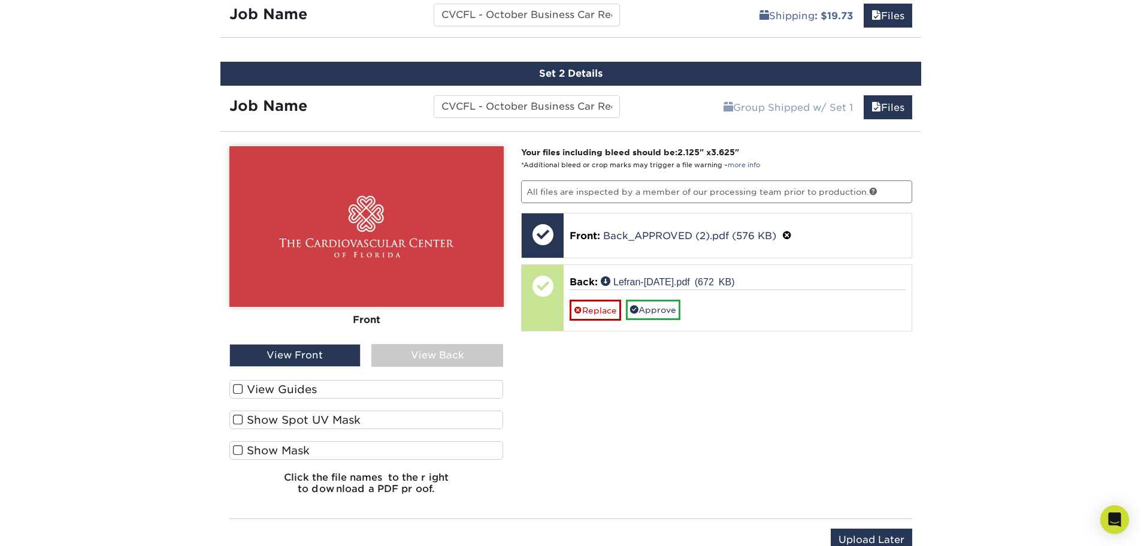
click at [447, 360] on div "View Back" at bounding box center [437, 355] width 132 height 23
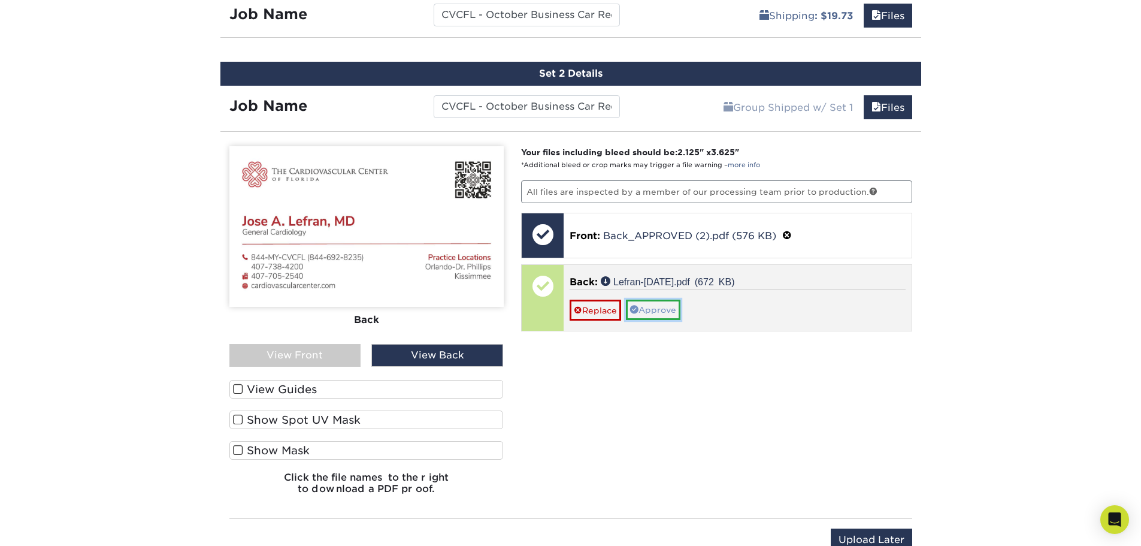
click at [654, 311] on link "Approve" at bounding box center [653, 309] width 55 height 20
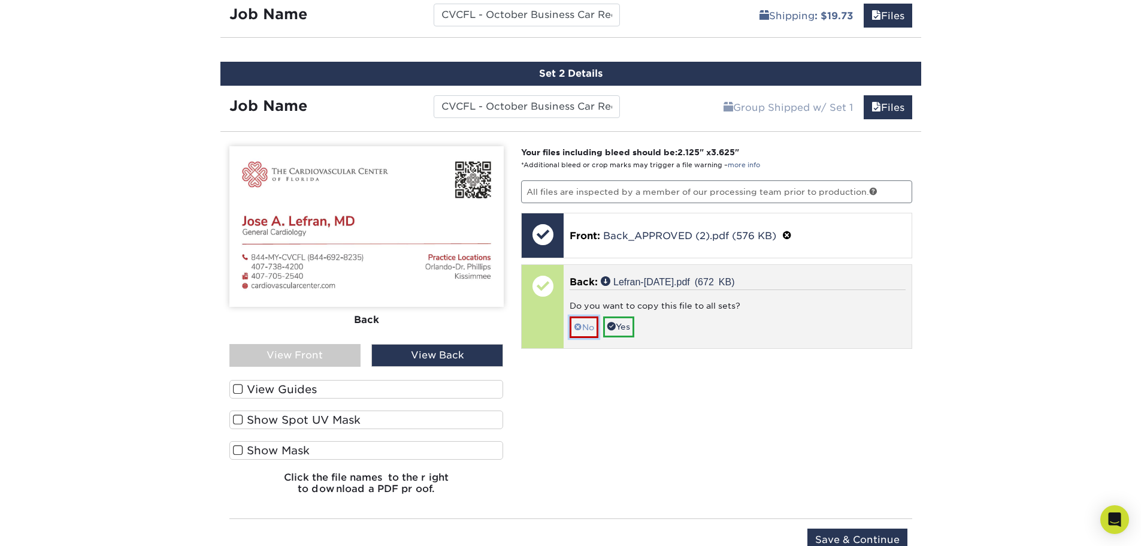
click at [590, 326] on link "No" at bounding box center [584, 326] width 29 height 21
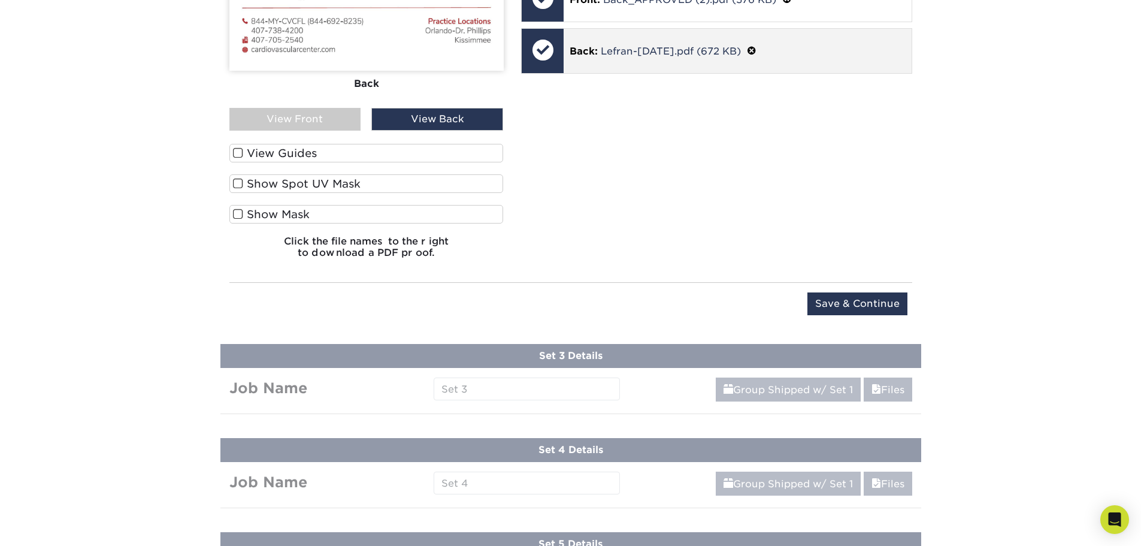
scroll to position [1008, 0]
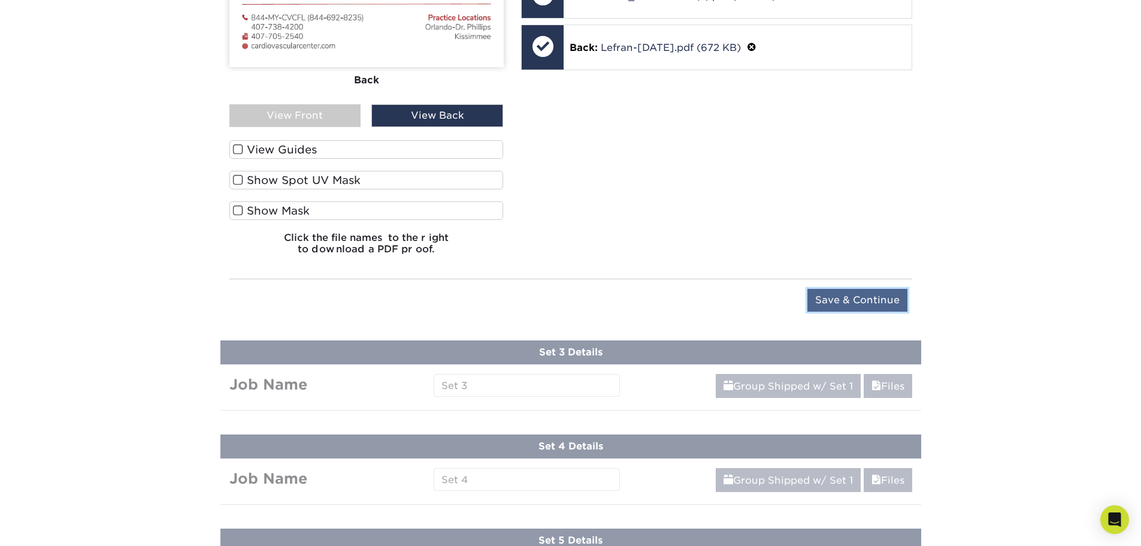
click at [830, 301] on input "Save & Continue" at bounding box center [857, 300] width 100 height 23
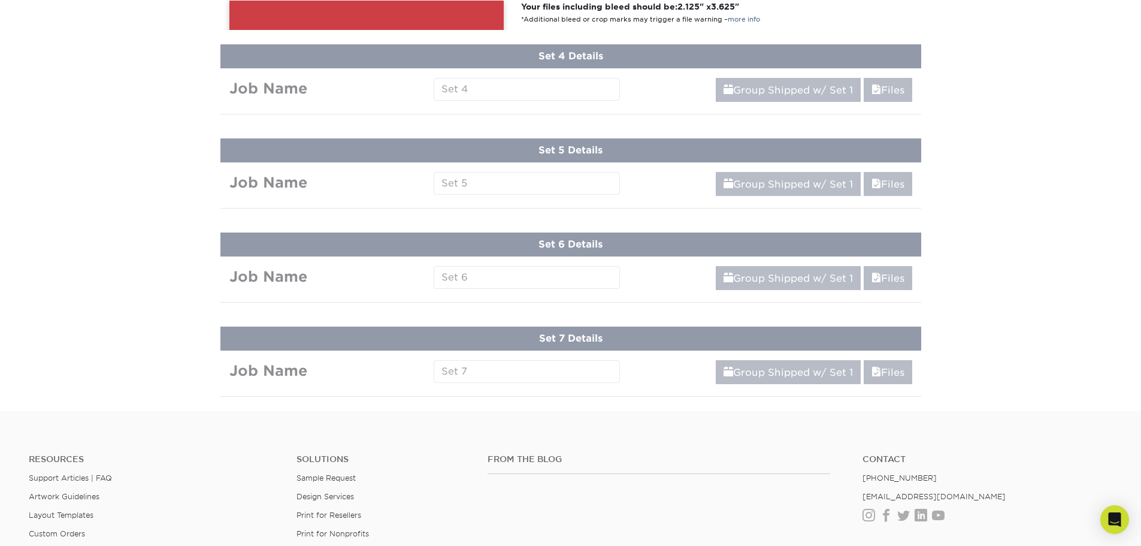
scroll to position [696, 0]
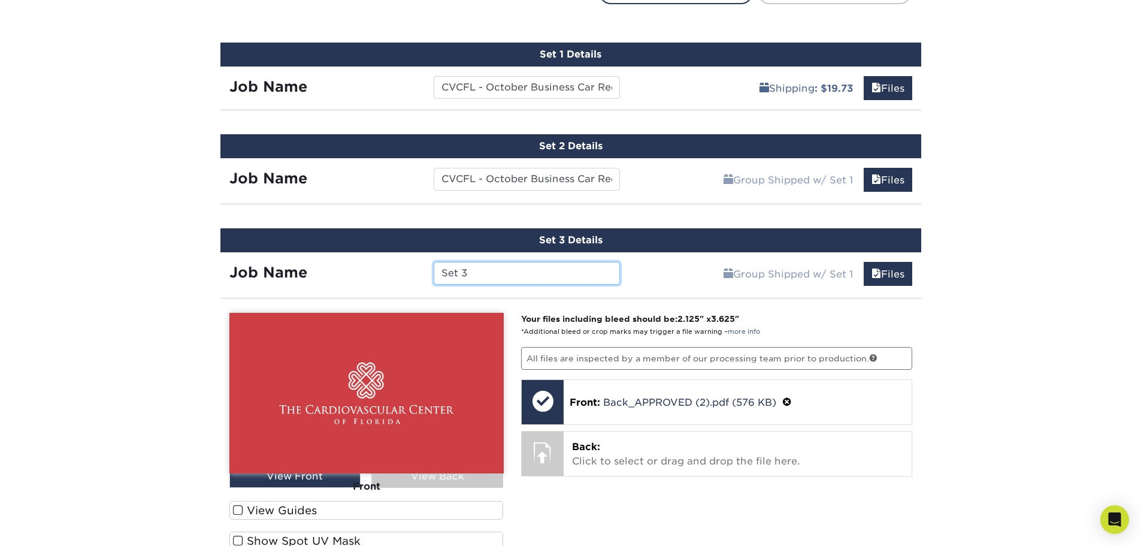
click at [509, 266] on input "Set 3" at bounding box center [527, 273] width 186 height 23
paste input "CVCFL - October Business Car Reorder - Orlando DHP - Dr. Kolli"
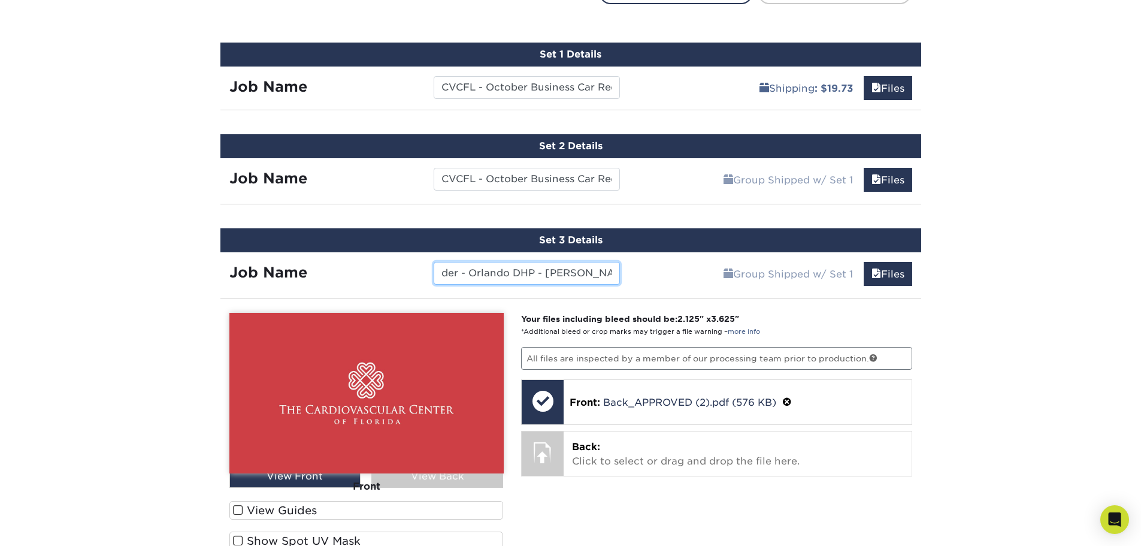
type input "CVCFL - October Business Car Reorder - Orlando DHP - Dr. Mantecon"
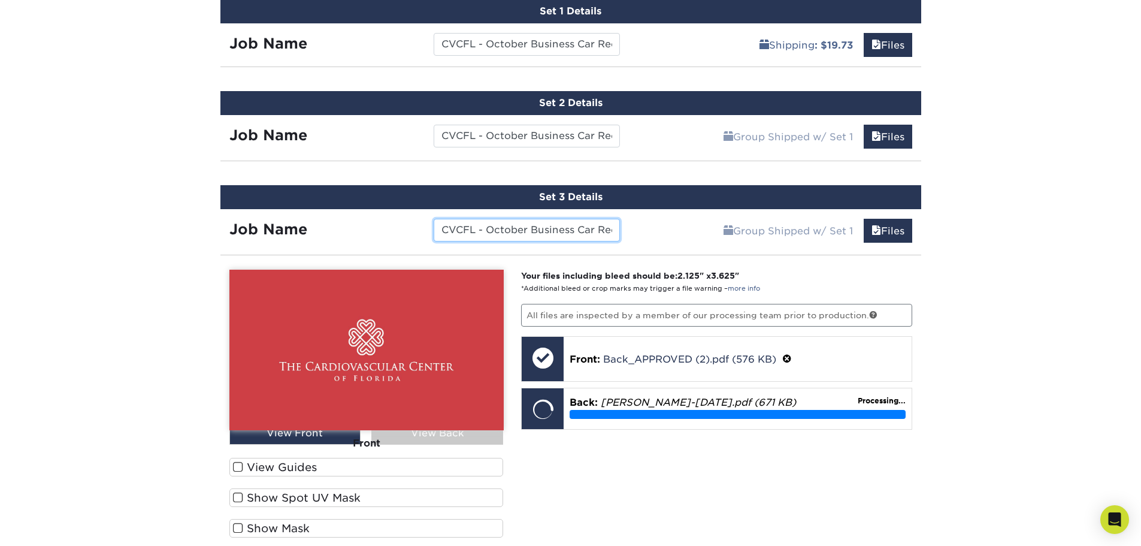
scroll to position [816, 0]
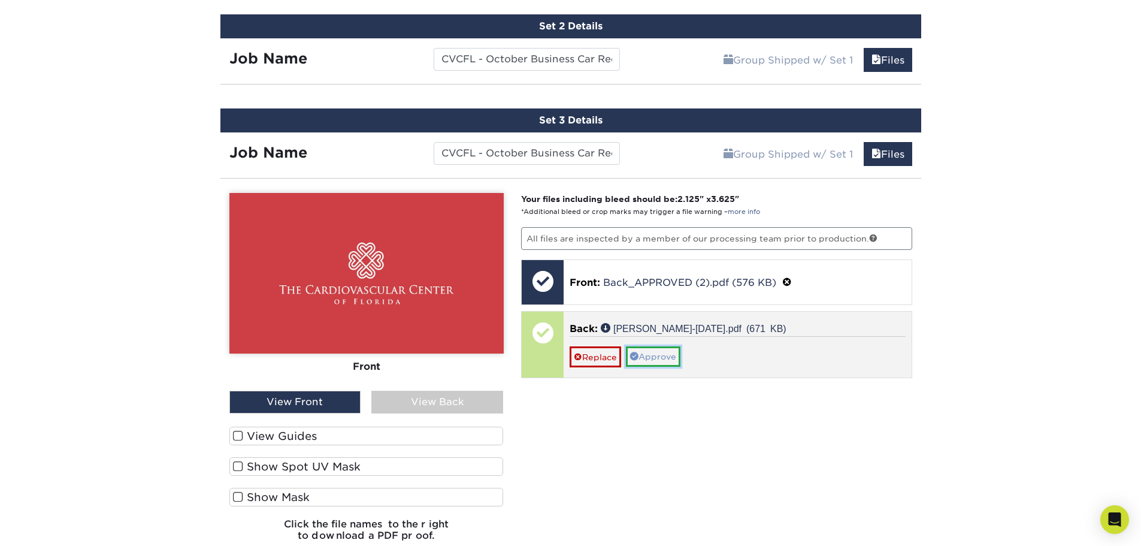
click at [654, 353] on link "Approve" at bounding box center [653, 356] width 55 height 20
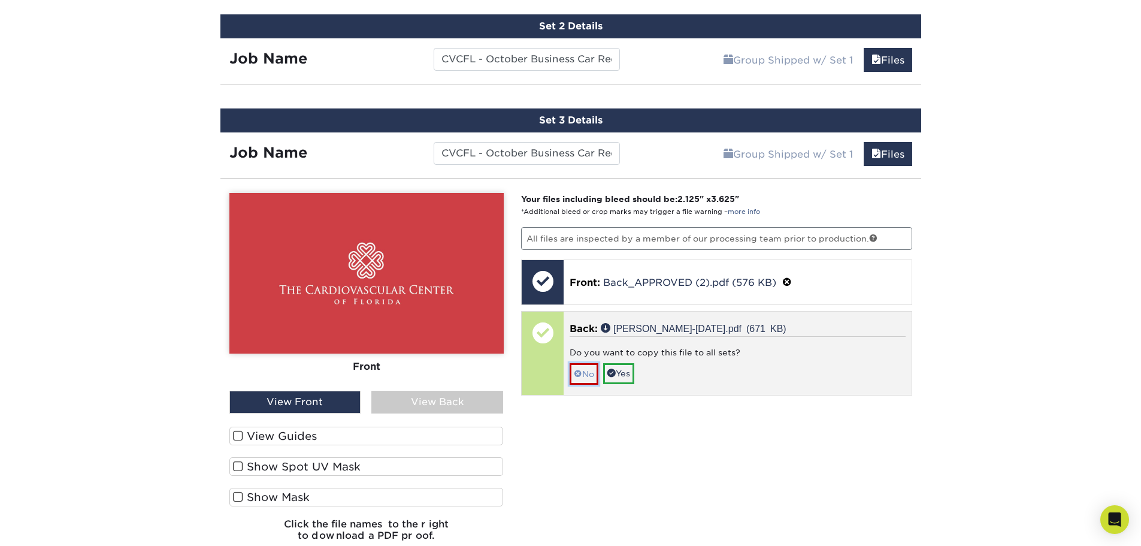
click at [584, 369] on link "No" at bounding box center [584, 373] width 29 height 21
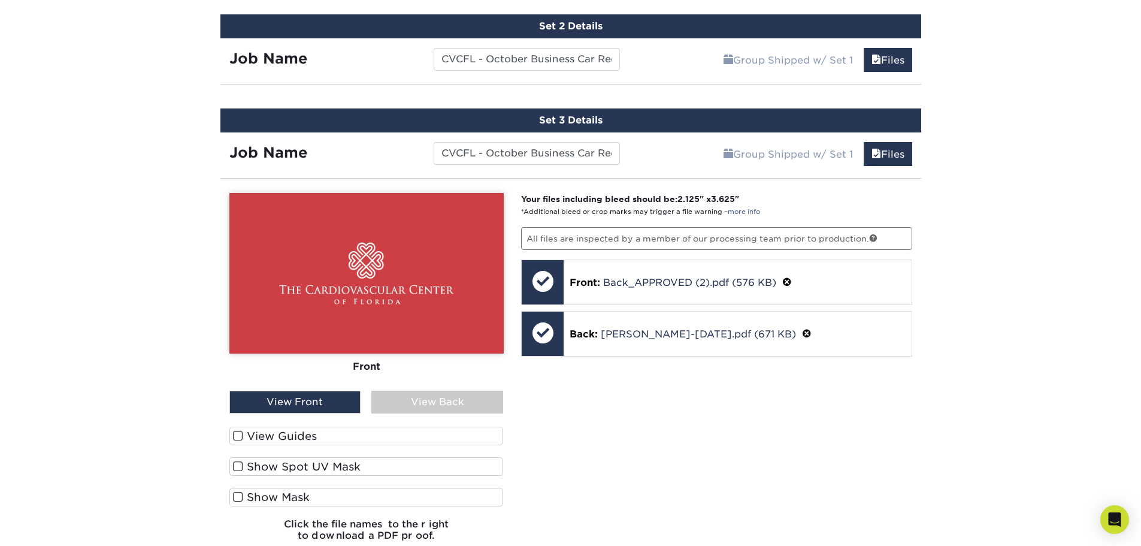
click at [431, 400] on div "View Back" at bounding box center [437, 402] width 132 height 23
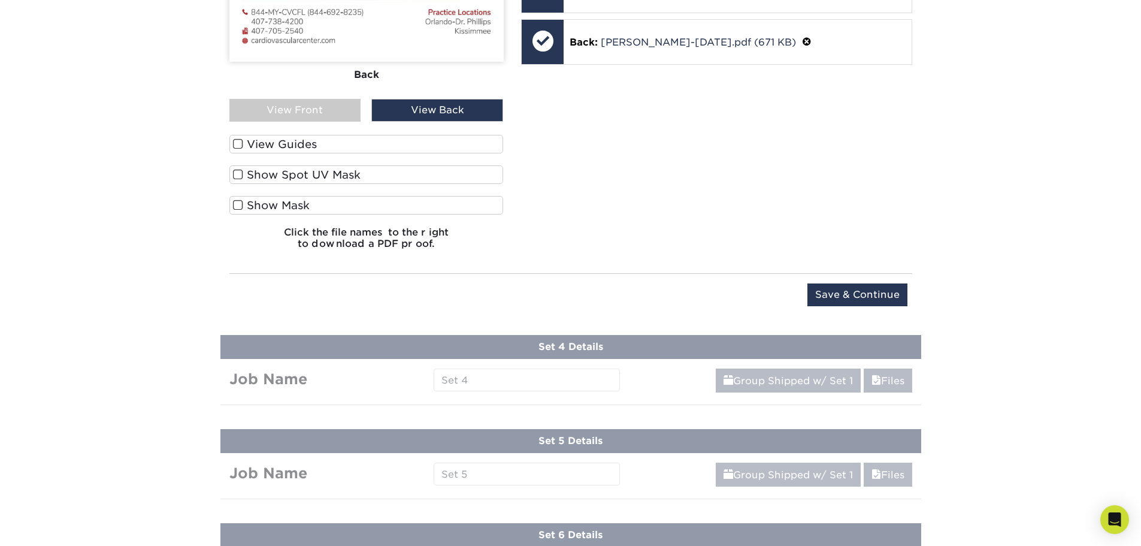
scroll to position [1115, 0]
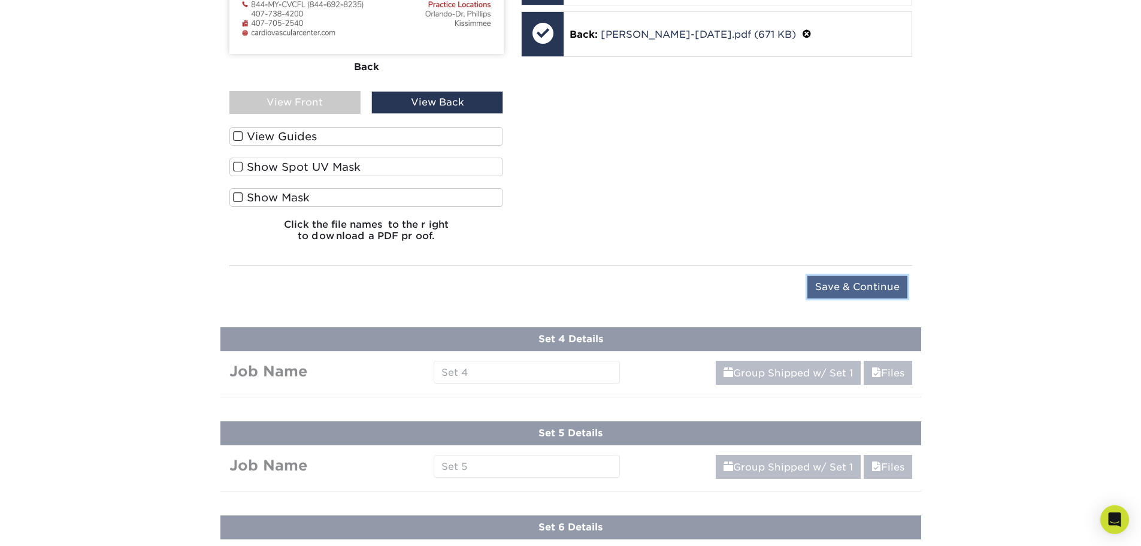
click at [879, 292] on input "Save & Continue" at bounding box center [857, 287] width 100 height 23
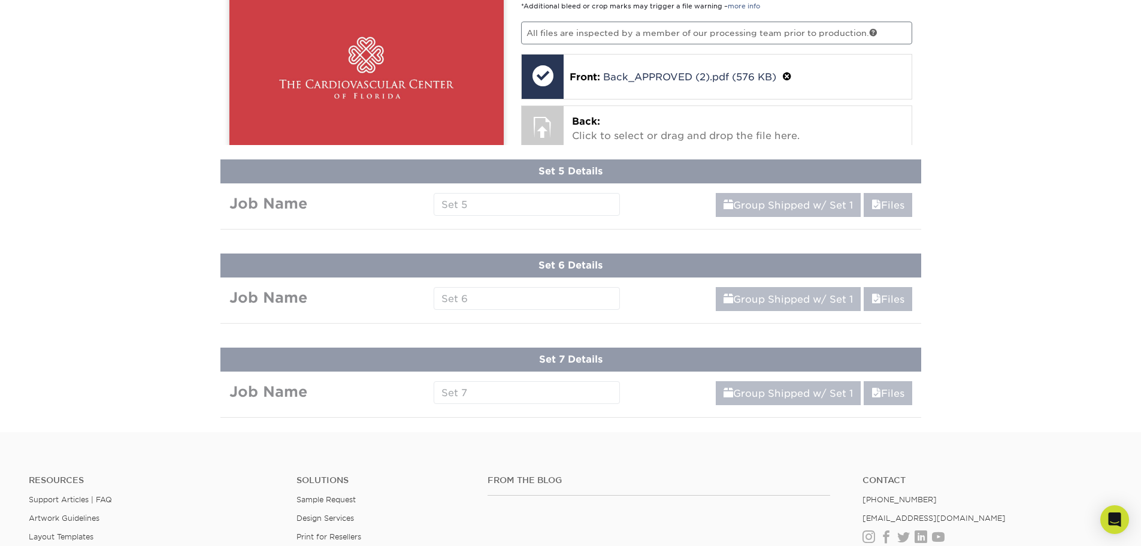
scroll to position [790, 0]
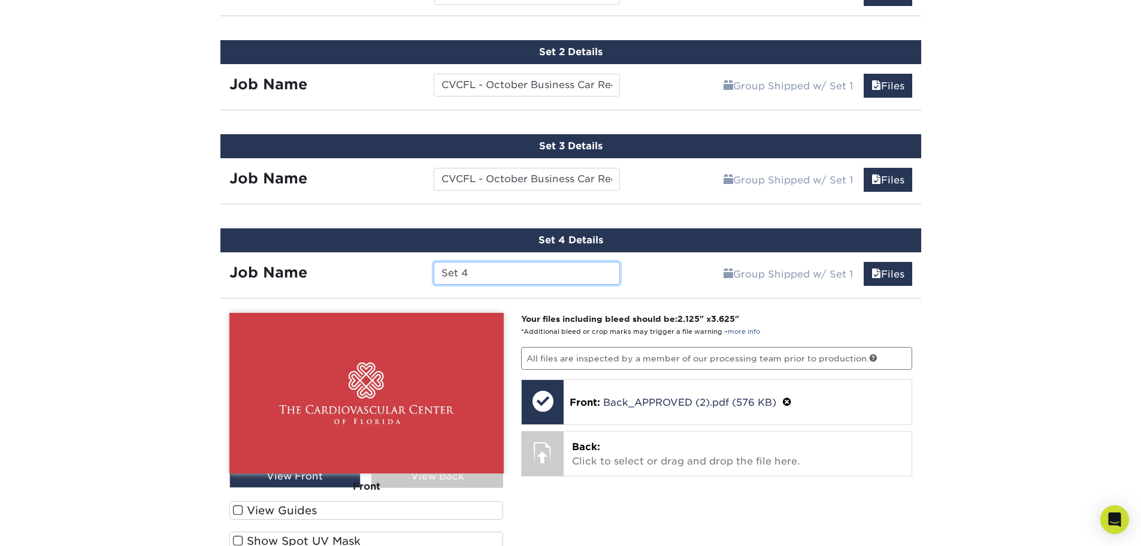
click at [523, 271] on input "Set 4" at bounding box center [527, 273] width 186 height 23
click at [523, 272] on input "Set 4" at bounding box center [527, 273] width 186 height 23
paste input "CVCFL - October Business Car Reorder - Orlando DHP - Dr. Kolli"
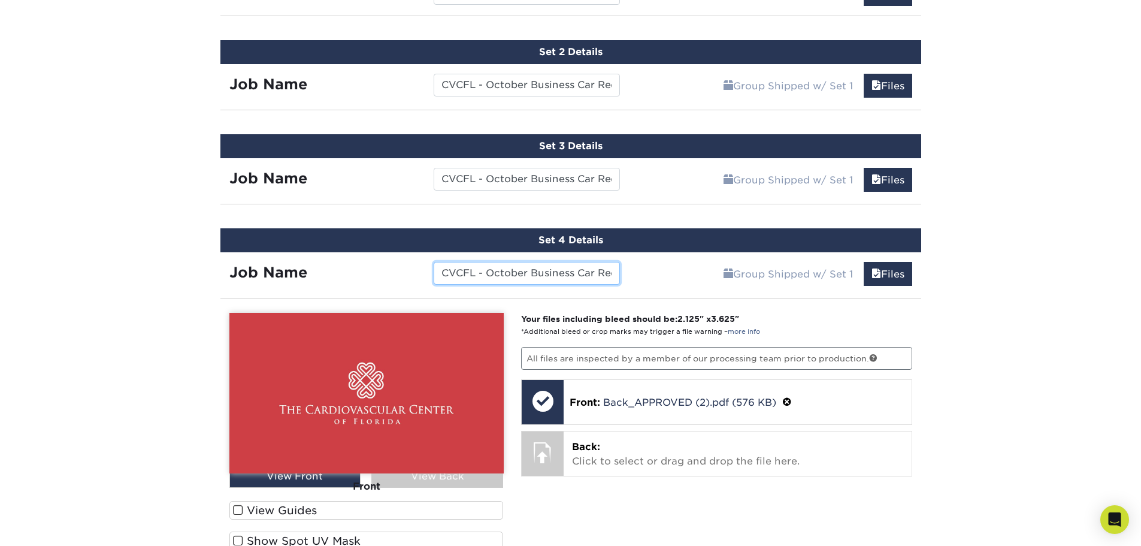
click at [594, 269] on input "CVCFL - October Business Car Reorder - Orlando DHP - Dr. Kolli" at bounding box center [527, 273] width 186 height 23
drag, startPoint x: 601, startPoint y: 270, endPoint x: 679, endPoint y: 274, distance: 77.9
click at [679, 274] on div "Job Name CVCFL - October Business Car Reorder - Orlando DHP - Dr. Kolli Group S…" at bounding box center [570, 270] width 701 height 36
click at [591, 278] on input "CVCFL - October Business Car Reorder - Orlando DHP - Dr. Kolli" at bounding box center [527, 273] width 186 height 23
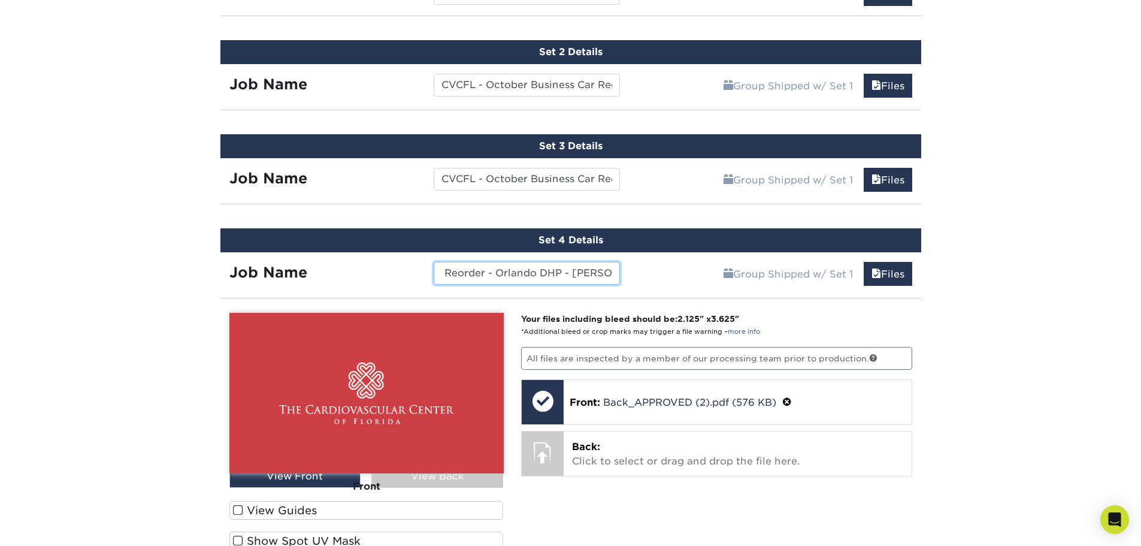
drag, startPoint x: 592, startPoint y: 274, endPoint x: 616, endPoint y: 275, distance: 23.4
click at [616, 275] on input "CVCFL - October Business Car Reorder - Orlando DHP - Dr. Kolli" at bounding box center [527, 273] width 186 height 23
type input "CVCFL - October Business Car Reorder - Orlando DHP - Dr. Raghavan"
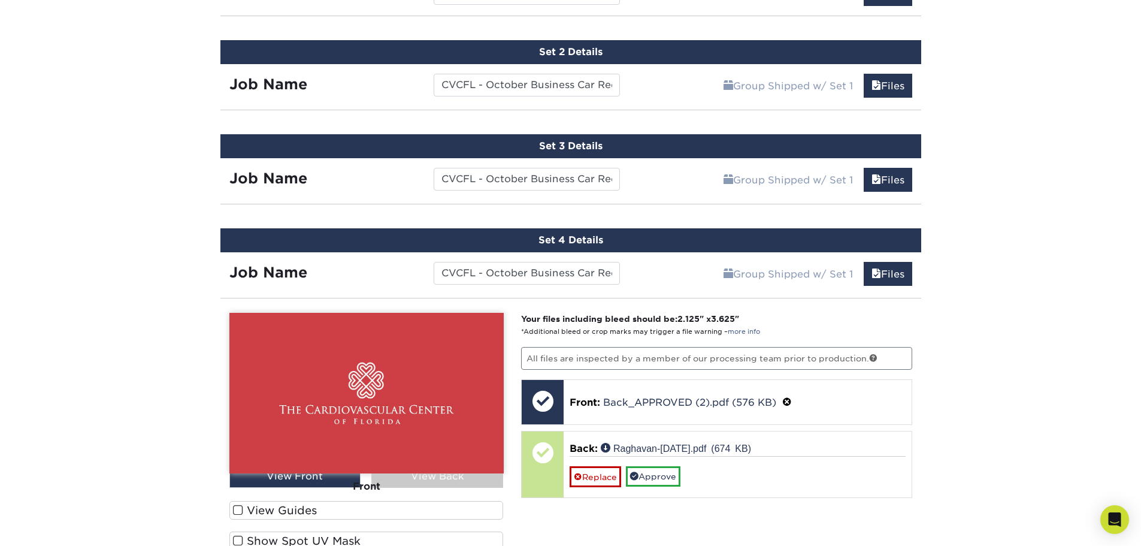
click at [475, 476] on div "Front" at bounding box center [366, 486] width 274 height 26
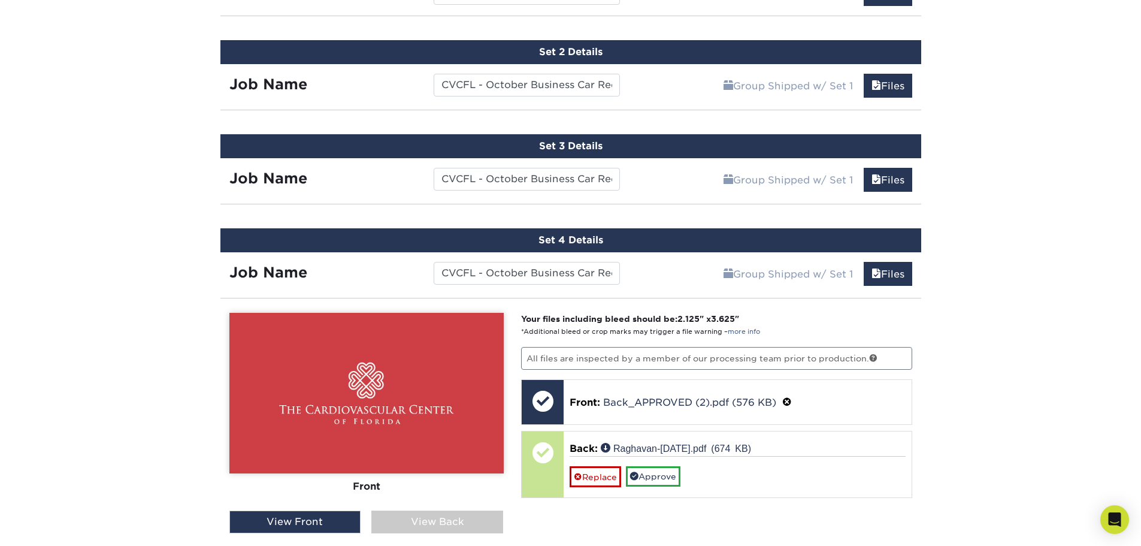
click at [456, 519] on div "View Back" at bounding box center [437, 521] width 132 height 23
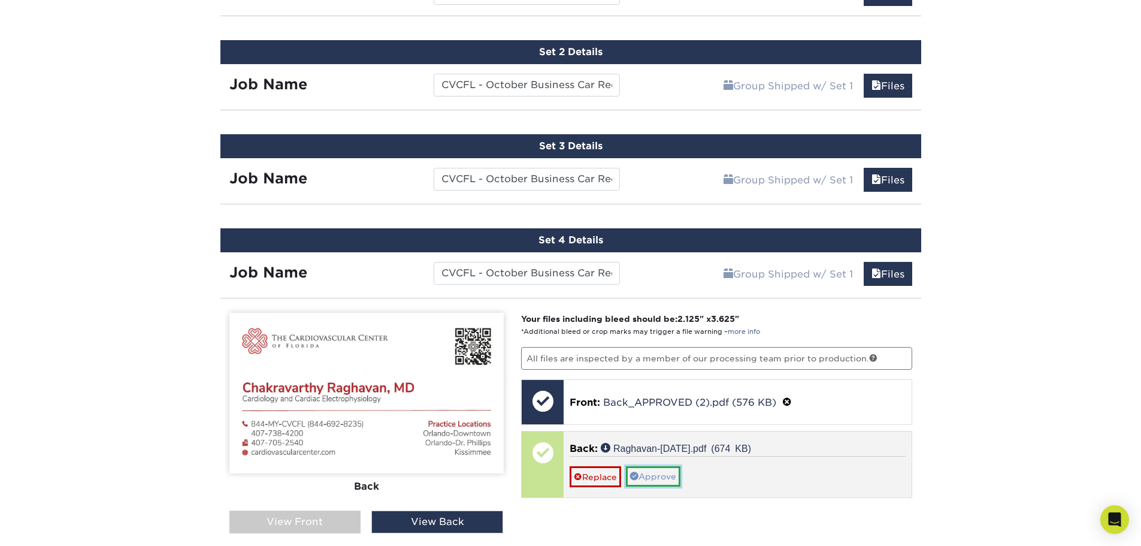
click at [647, 470] on link "Approve" at bounding box center [653, 476] width 55 height 20
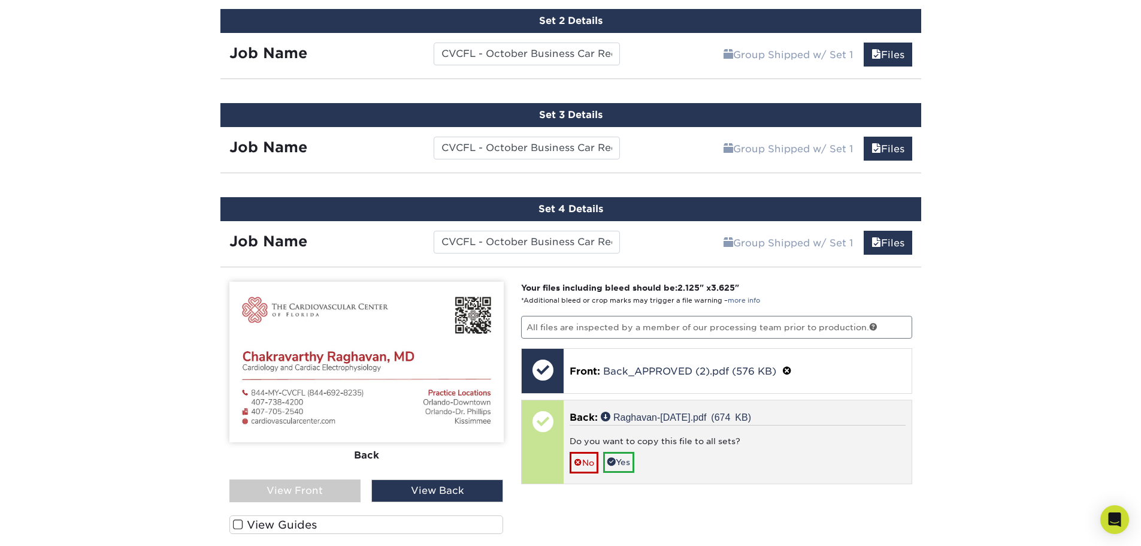
scroll to position [910, 0]
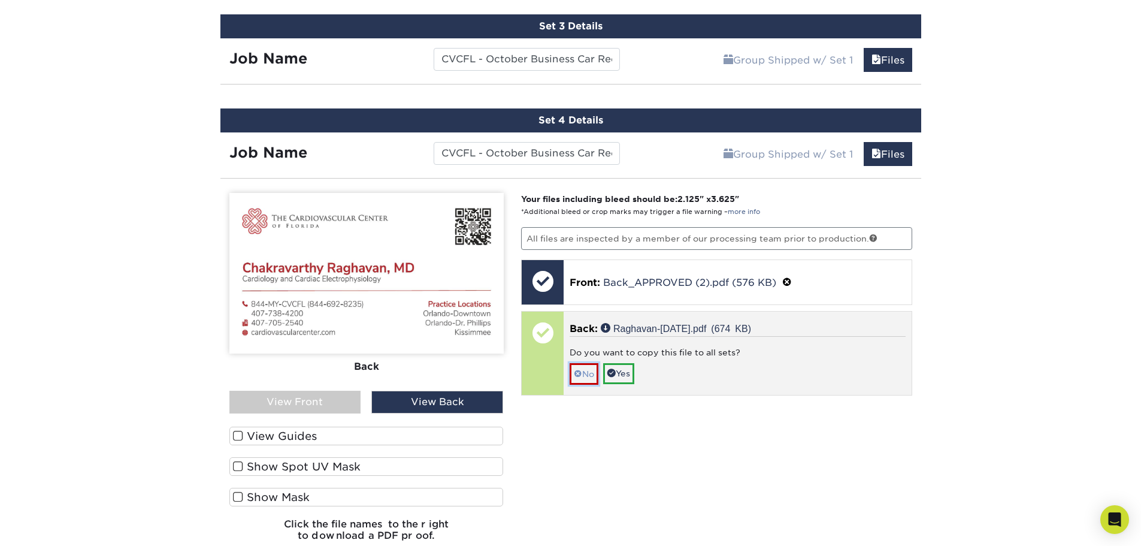
click at [590, 374] on link "No" at bounding box center [584, 373] width 29 height 21
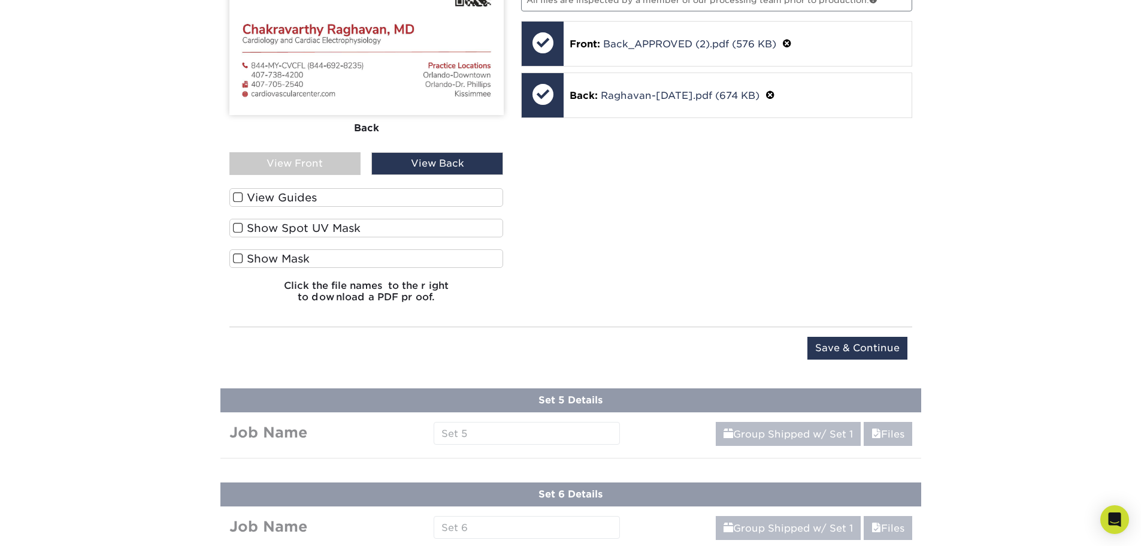
scroll to position [1149, 0]
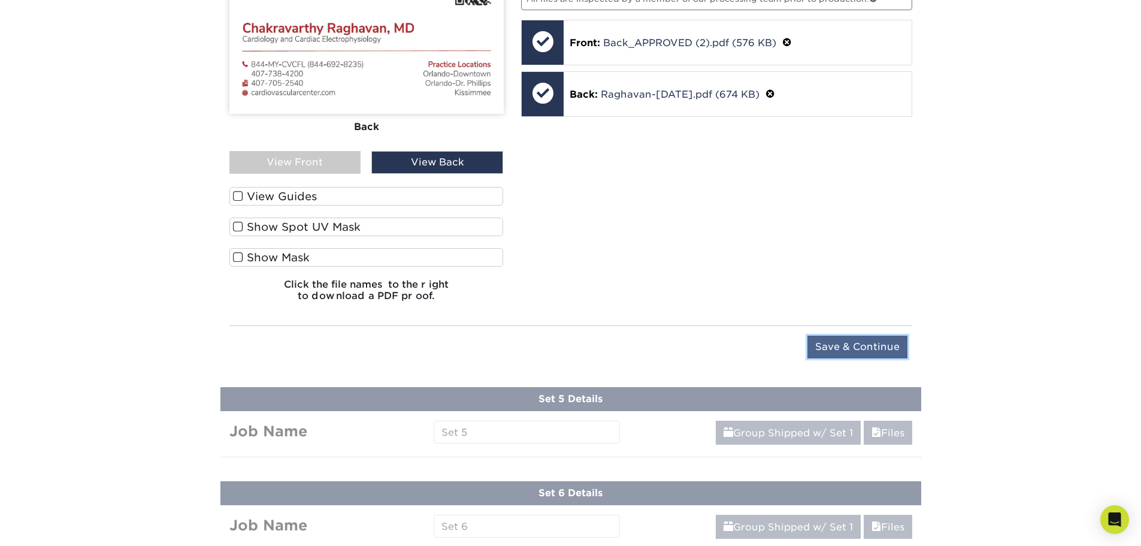
click at [884, 352] on input "Save & Continue" at bounding box center [857, 346] width 100 height 23
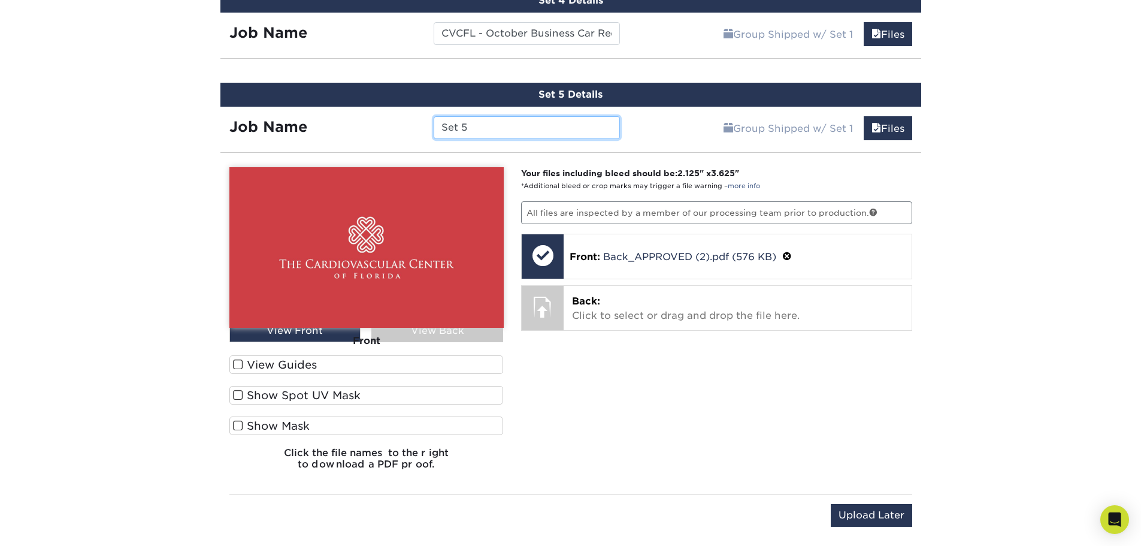
scroll to position [1026, 0]
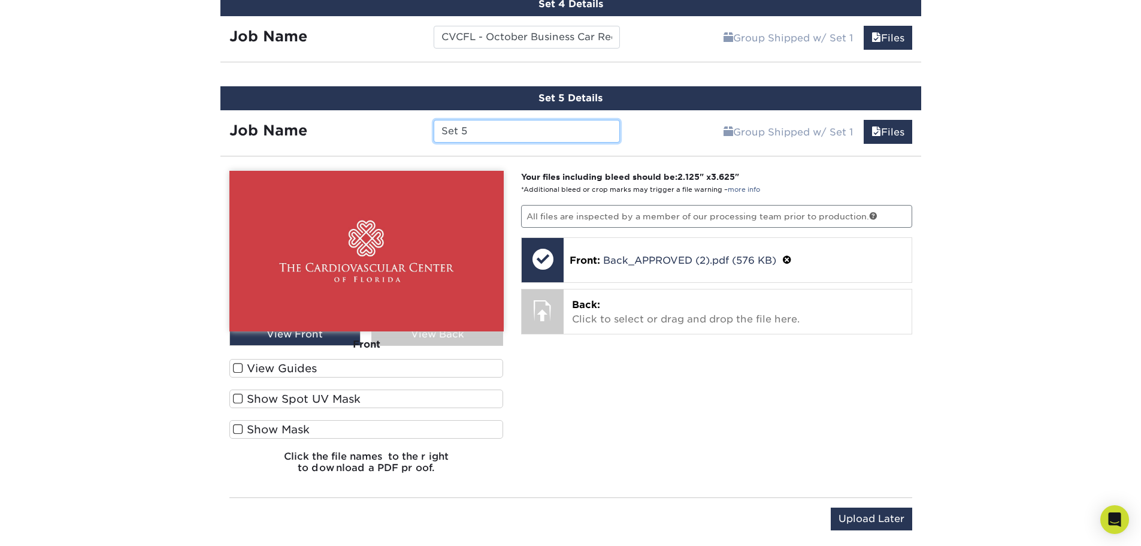
click at [490, 133] on input "Set 5" at bounding box center [527, 131] width 186 height 23
paste input "CVCFL - October Business Car Reorder - Orlando DHP - Dr. Kolli"
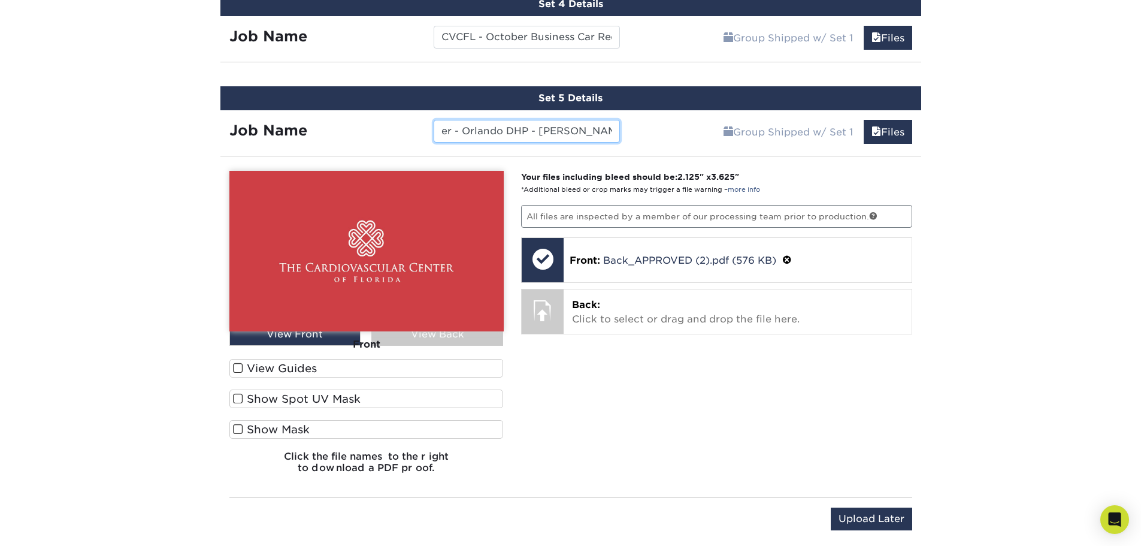
drag, startPoint x: 582, startPoint y: 131, endPoint x: 558, endPoint y: 130, distance: 23.4
click at [558, 130] on input "CVCFL - October Business Car Reorder - Orlando DHP - Dr. Kolli Shroff" at bounding box center [527, 131] width 186 height 23
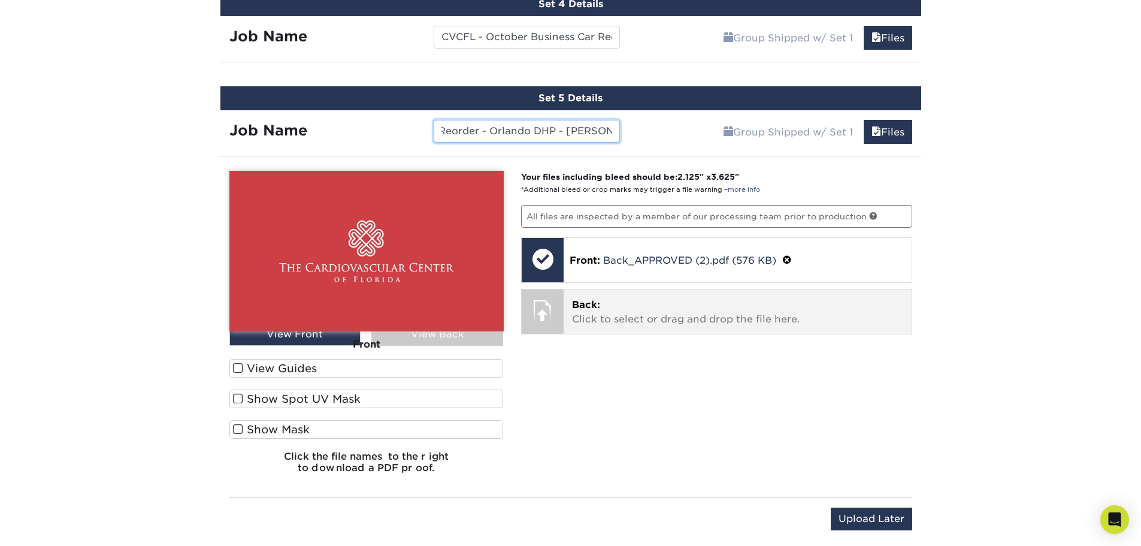
type input "CVCFL - October Business Car Reorder - Orlando DHP - Dr. Shroff"
click at [633, 320] on p "Back: Click to select or drag and drop the file here." at bounding box center [737, 312] width 331 height 29
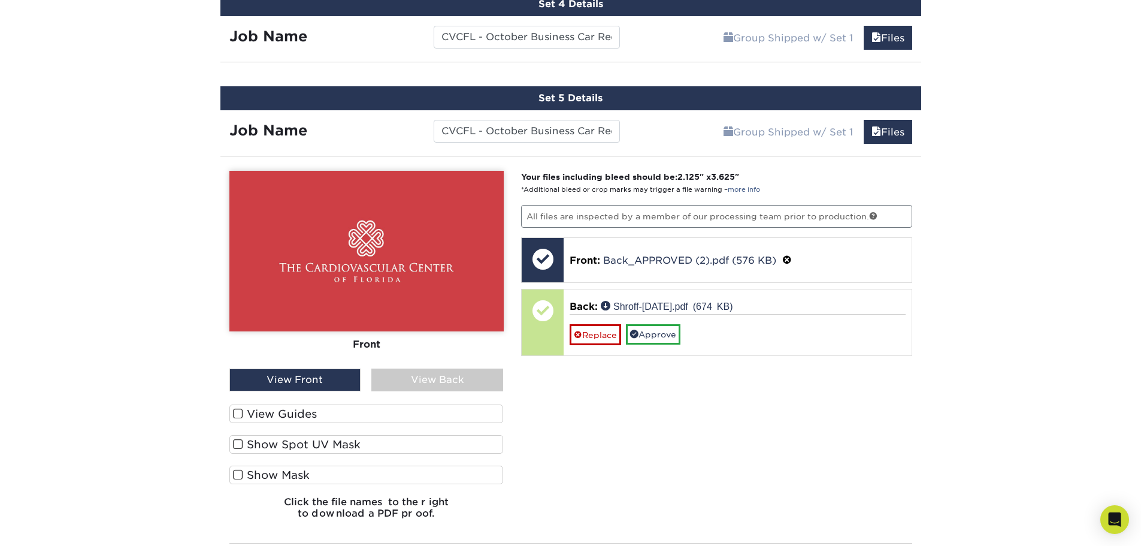
click at [461, 342] on div "Front" at bounding box center [366, 344] width 274 height 26
click at [456, 375] on div "View Back" at bounding box center [437, 379] width 132 height 23
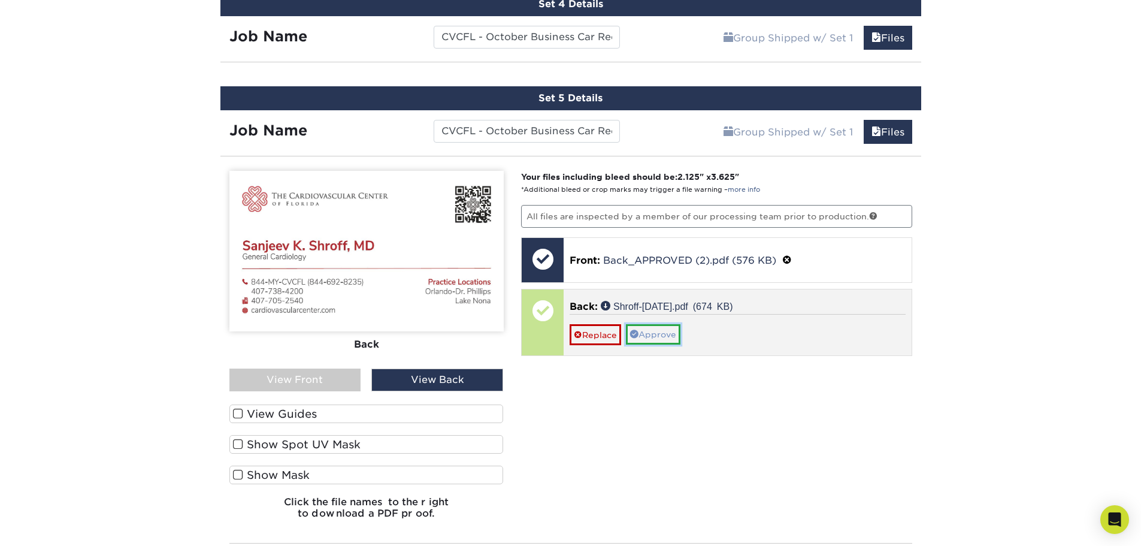
click at [656, 335] on link "Approve" at bounding box center [653, 334] width 55 height 20
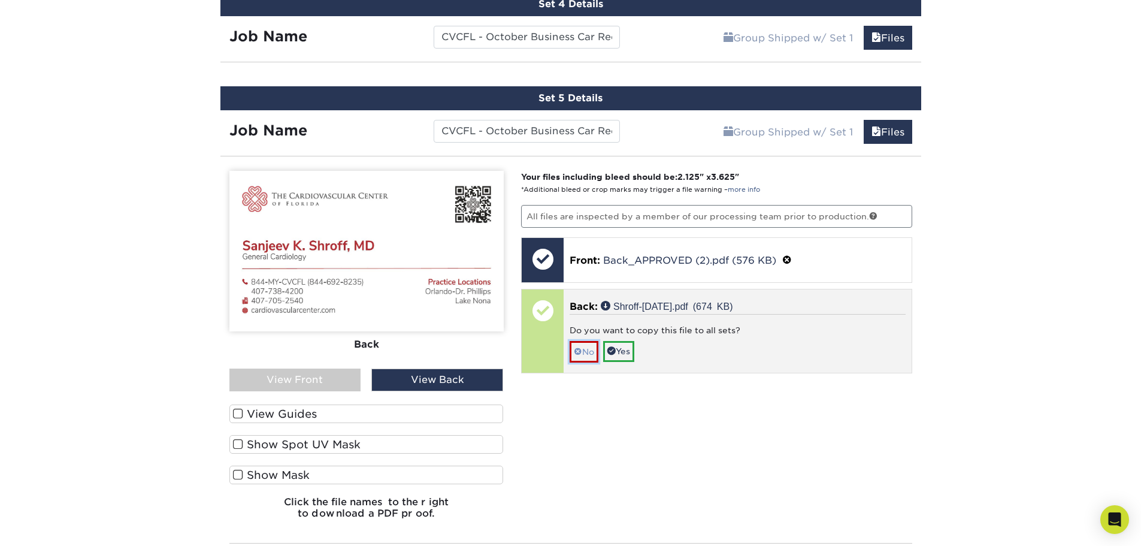
click at [582, 353] on span at bounding box center [578, 352] width 8 height 10
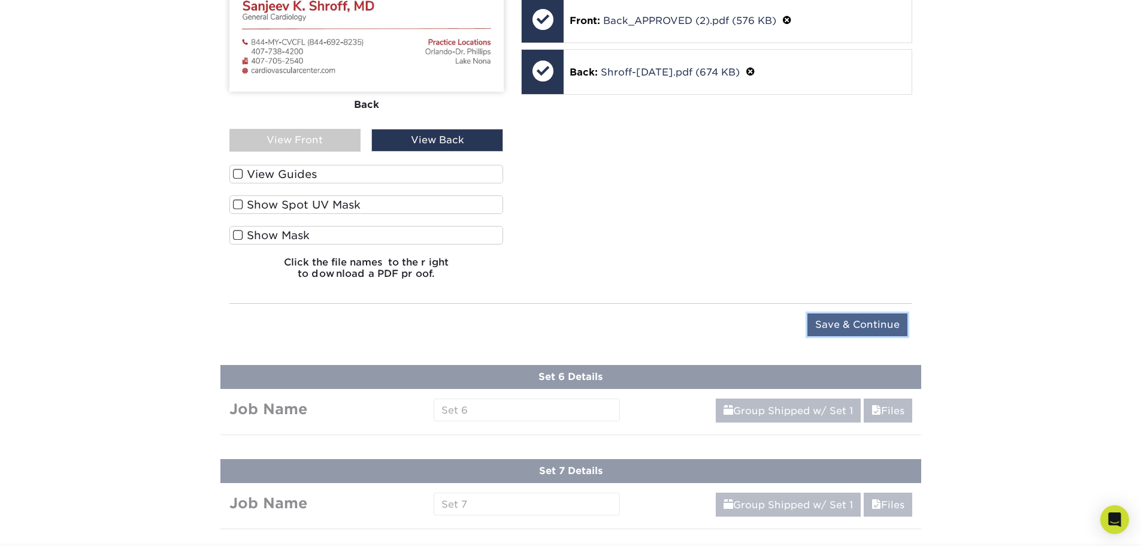
click at [875, 328] on input "Save & Continue" at bounding box center [857, 324] width 100 height 23
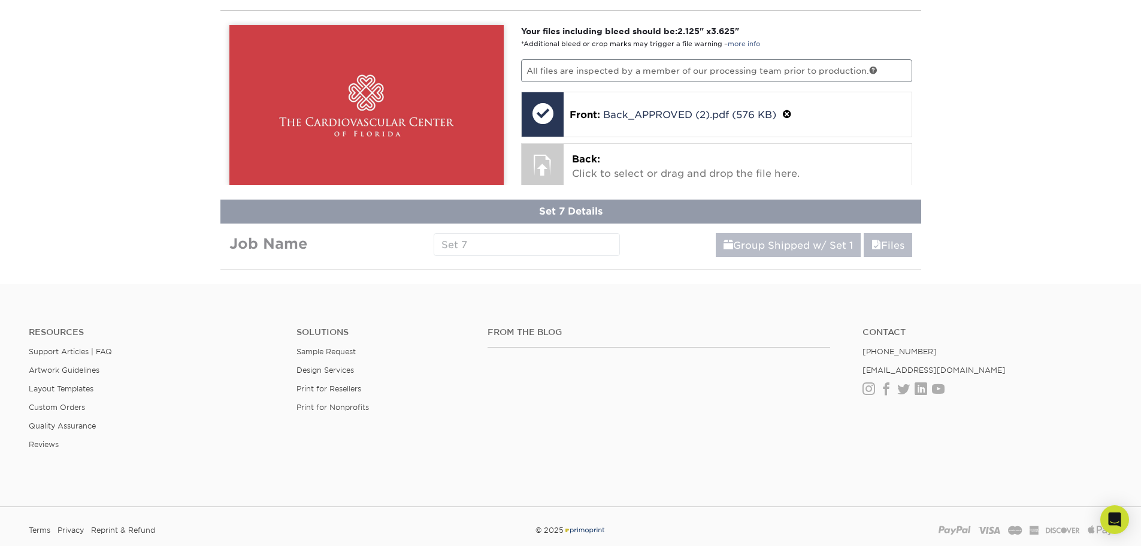
scroll to position [978, 0]
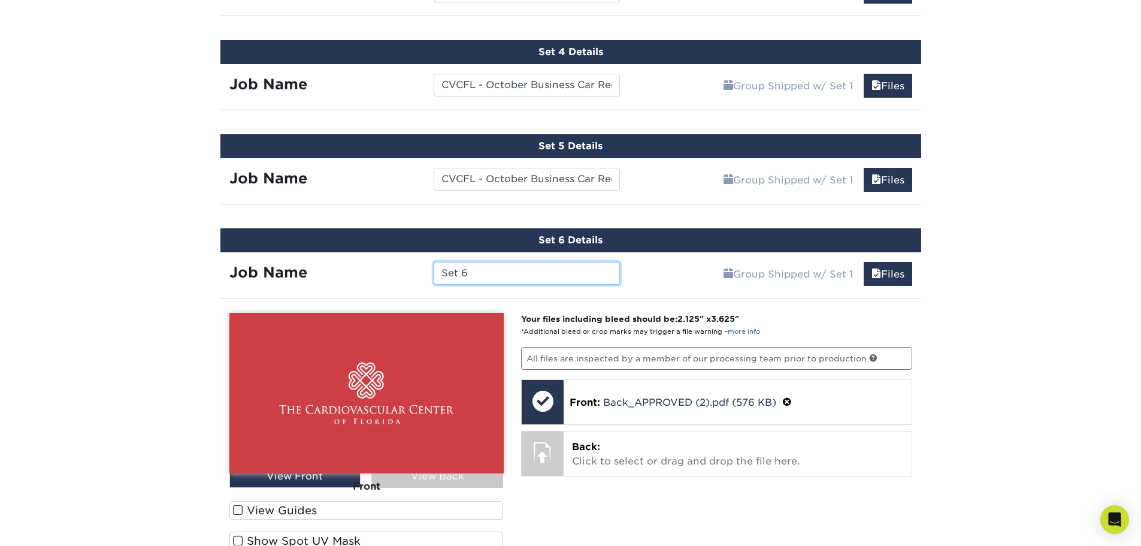
click at [535, 267] on input "Set 6" at bounding box center [527, 273] width 186 height 23
paste input "CVCFL - October Business Car Reorder - Orlando DHP - Dr. Kolli"
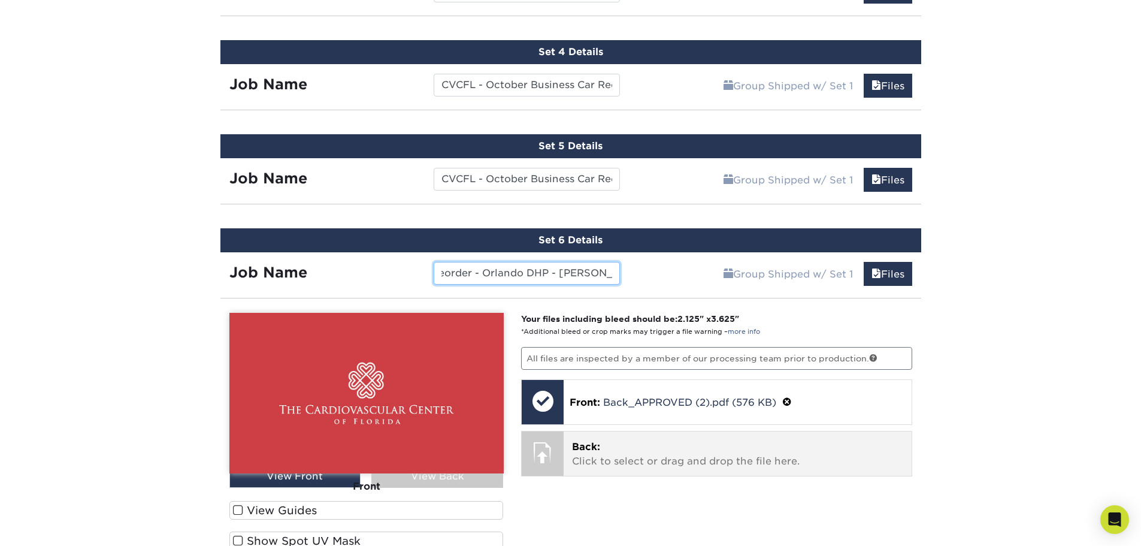
type input "CVCFL - October Business Car Reorder - Orlando DHP - Dr. Steiner"
click at [592, 470] on div "Back: Click to select or drag and drop the file here. Choose file" at bounding box center [738, 453] width 348 height 44
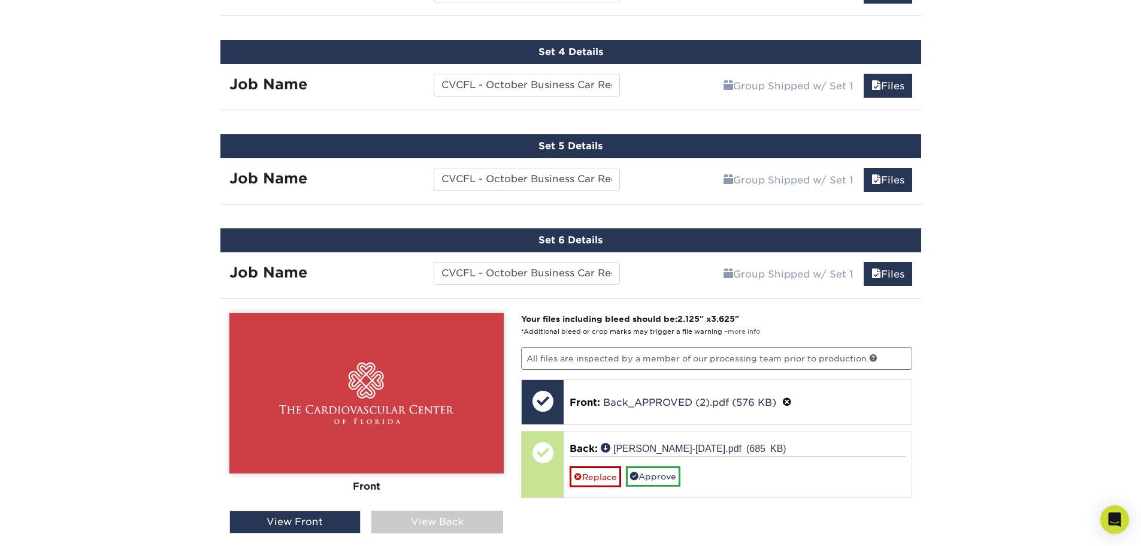
click at [417, 516] on div "View Back" at bounding box center [437, 521] width 132 height 23
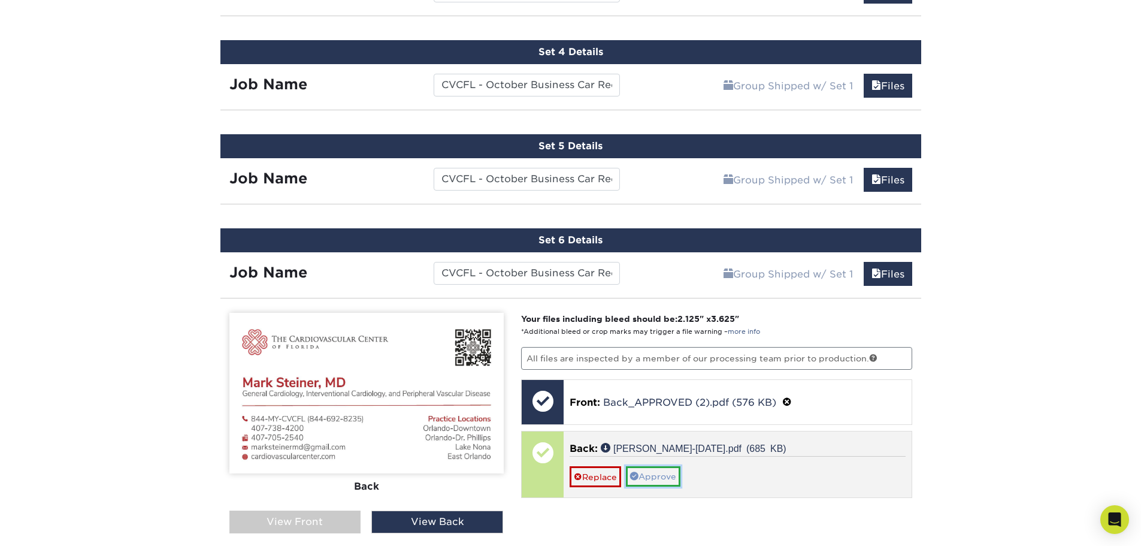
click at [667, 478] on link "Approve" at bounding box center [653, 476] width 55 height 20
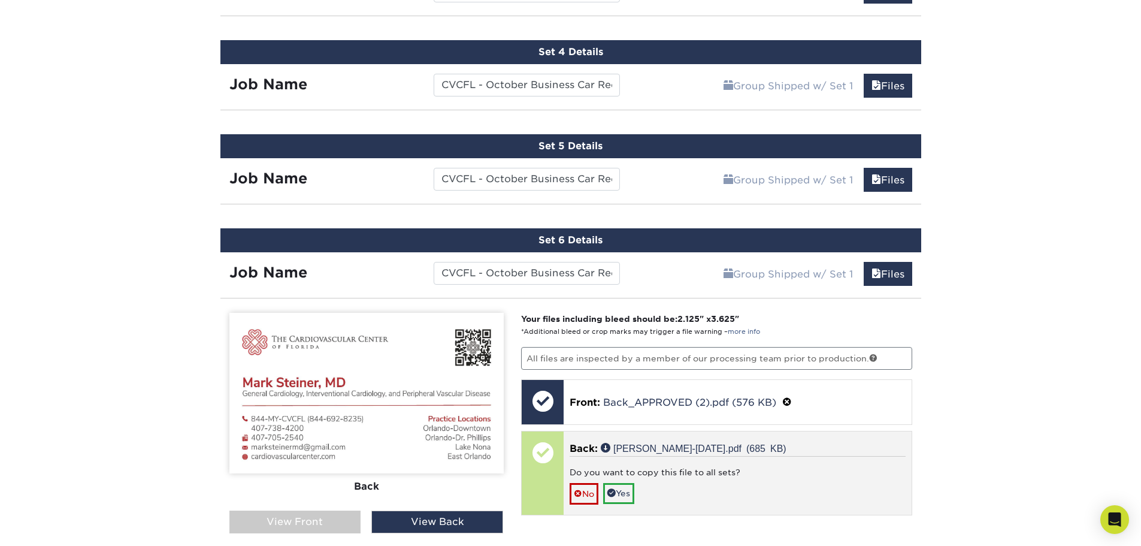
click at [568, 494] on div "Back: Steiner-october2025.pdf (685 KB) Do you want to copy this file to all set…" at bounding box center [738, 472] width 348 height 83
click at [581, 497] on span at bounding box center [578, 494] width 8 height 10
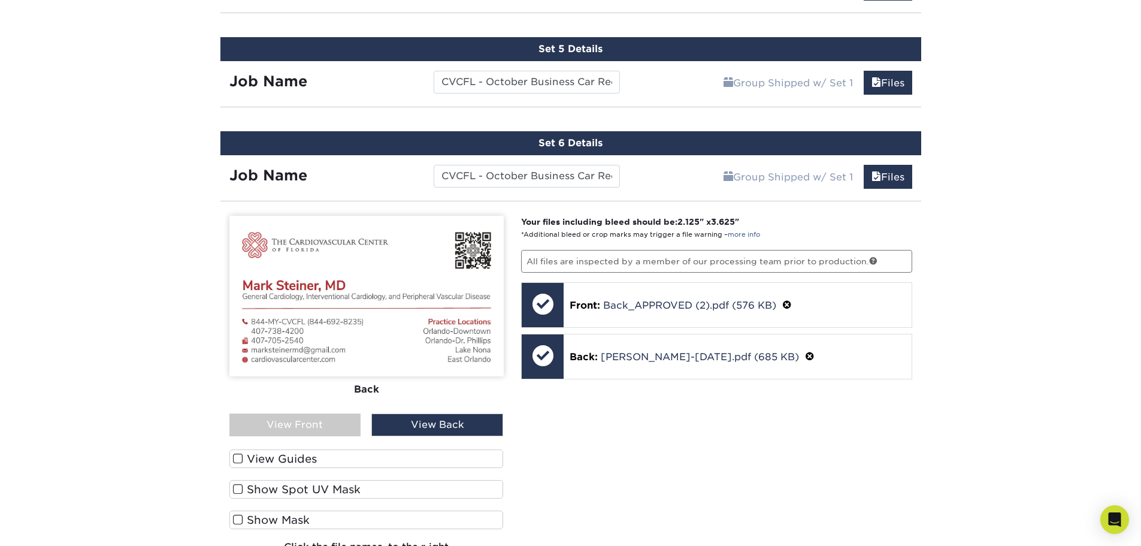
scroll to position [1218, 0]
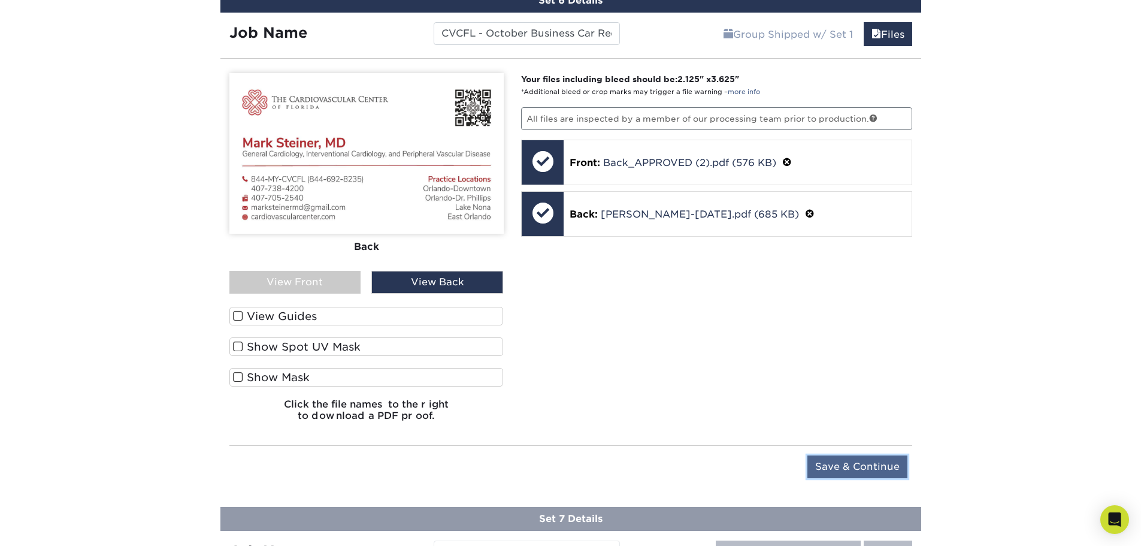
click at [830, 462] on input "Save & Continue" at bounding box center [857, 466] width 100 height 23
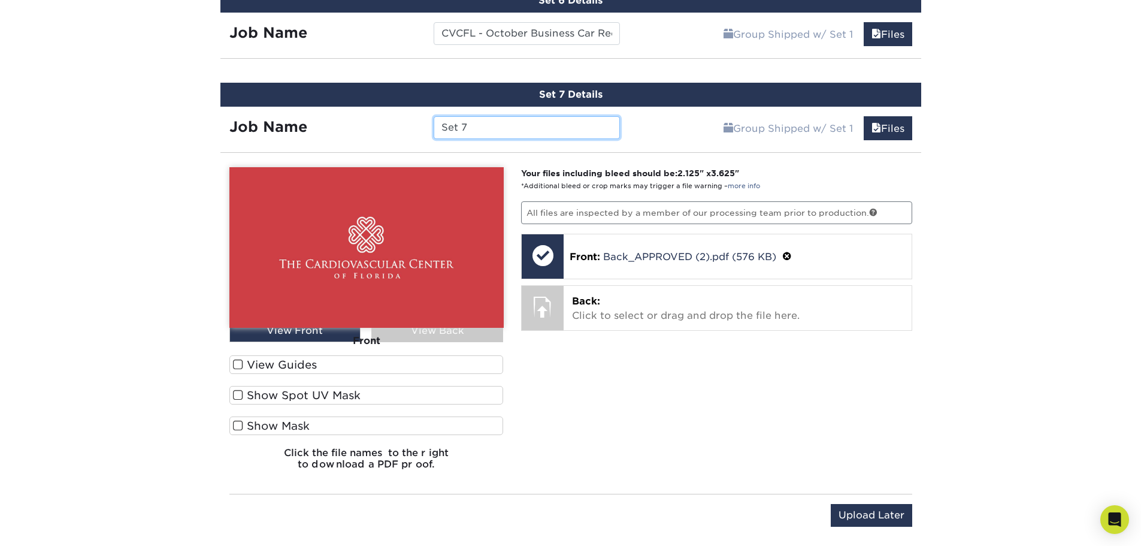
click at [476, 131] on input "Set 7" at bounding box center [527, 127] width 186 height 23
paste input "CVCFL - October Business Car Reorder - Orlando DHP - Dr. Kolli"
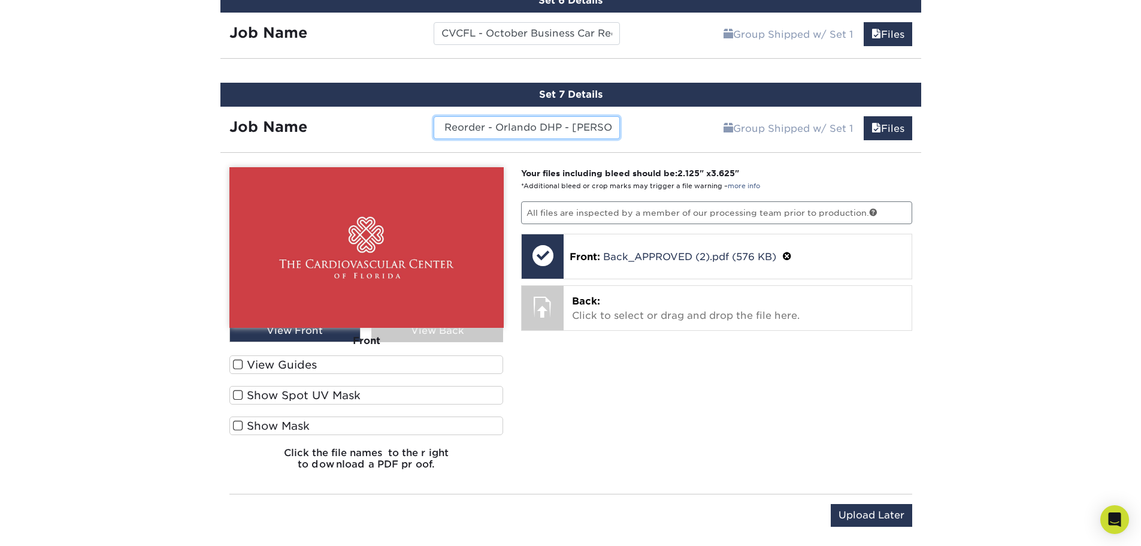
drag, startPoint x: 573, startPoint y: 127, endPoint x: 639, endPoint y: 129, distance: 65.9
click at [639, 129] on div "Job Name CVCFL - October Business Car Reorder - Orlando DHP - Dr. Kolli Group S…" at bounding box center [570, 125] width 701 height 36
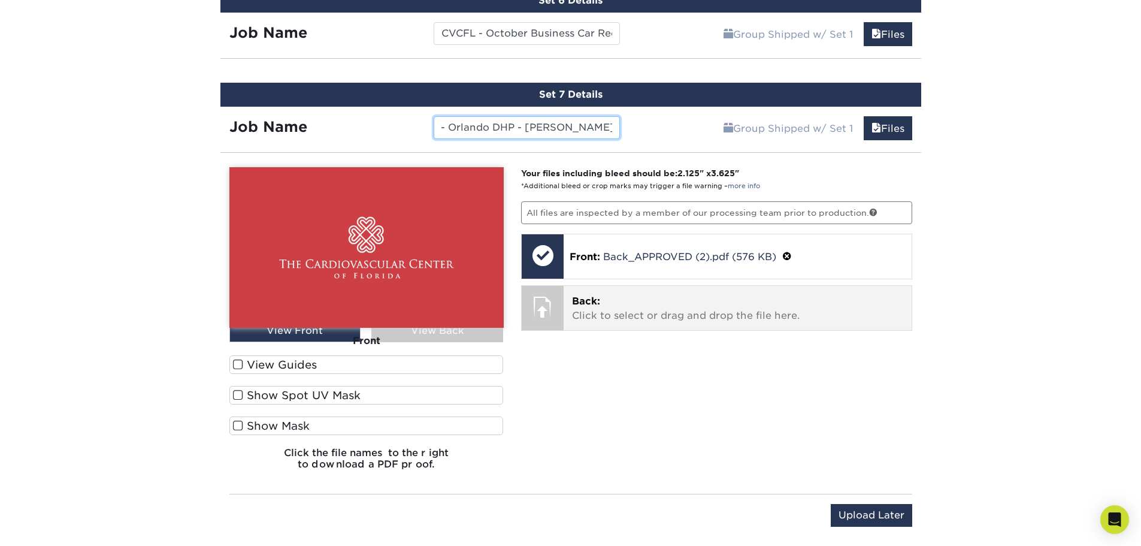
type input "CVCFL - October Business Car Reorder - Orlando DHP - Aisha Maldonado"
click at [595, 316] on p "Back: Click to select or drag and drop the file here." at bounding box center [737, 308] width 331 height 29
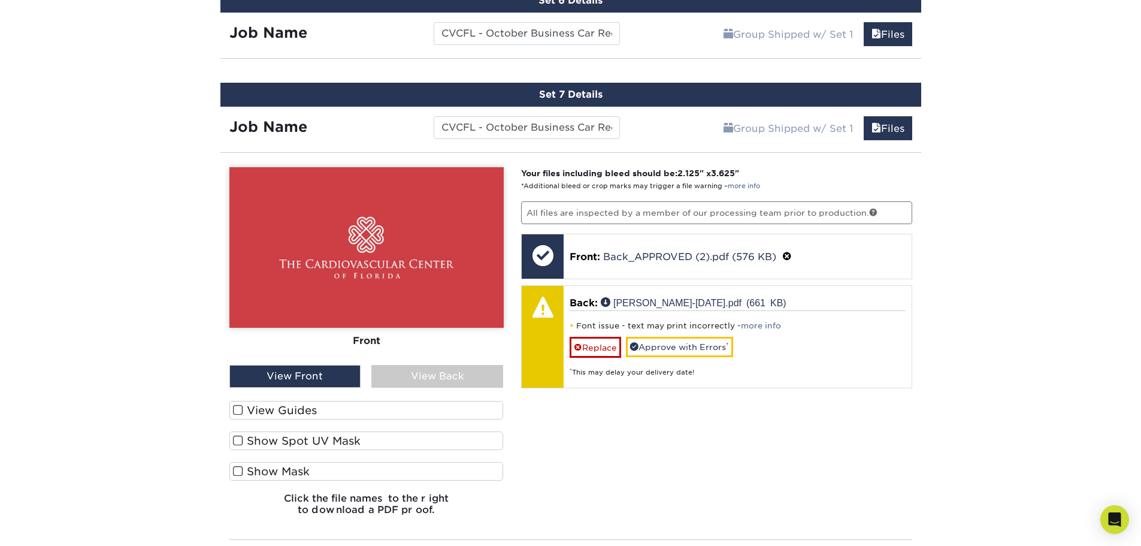
click at [469, 372] on div "View Back" at bounding box center [437, 376] width 132 height 23
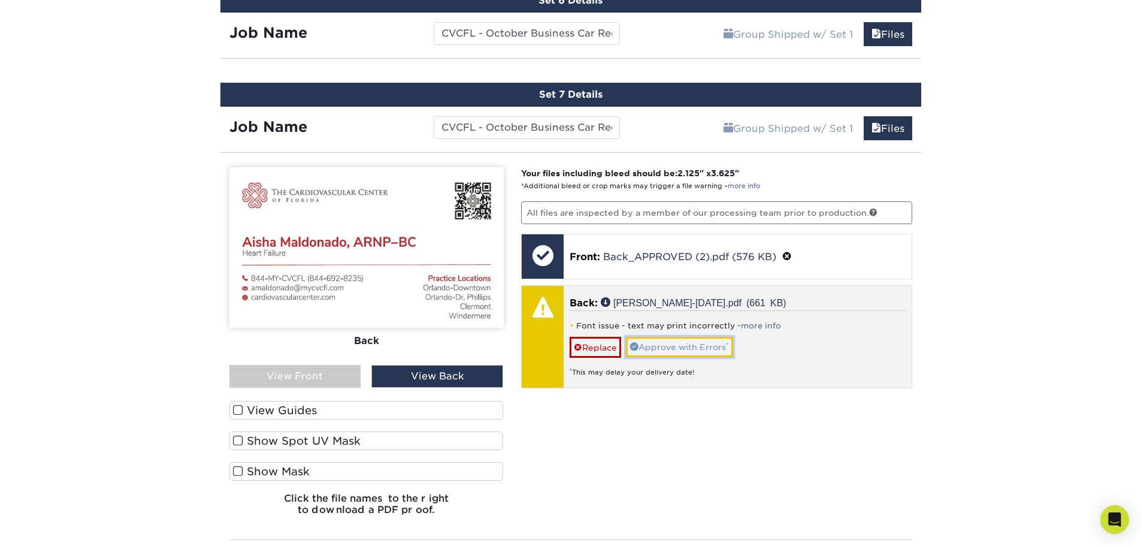
click at [677, 343] on link "Approve with Errors *" at bounding box center [679, 347] width 107 height 20
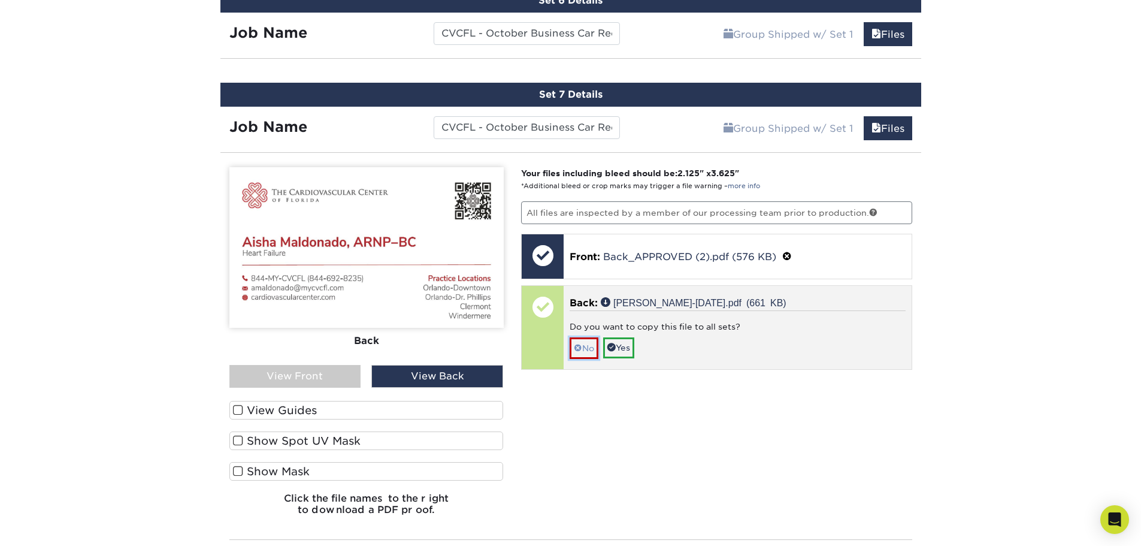
click at [580, 344] on span at bounding box center [578, 348] width 8 height 10
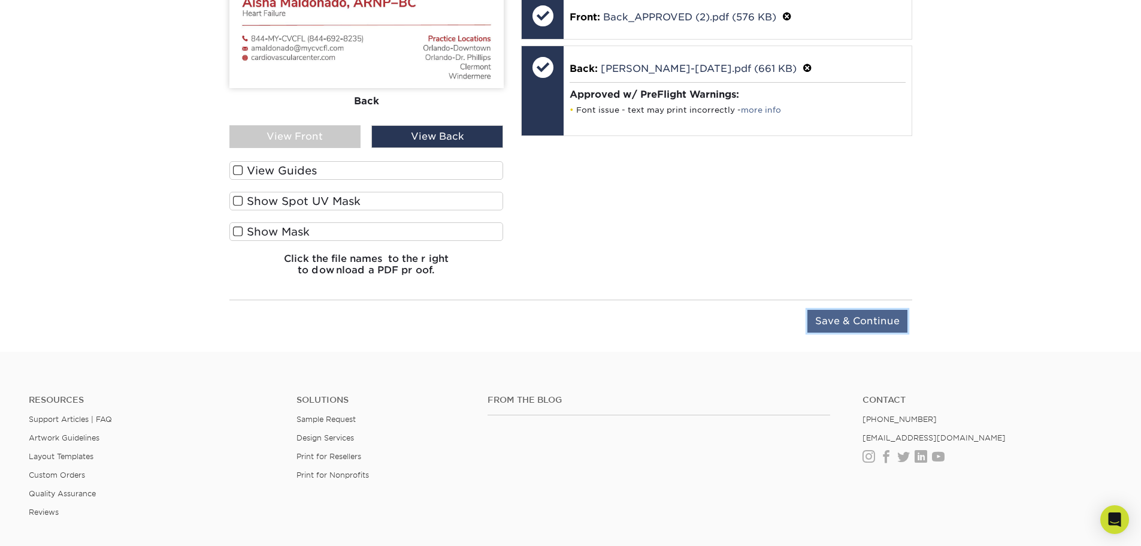
click at [878, 324] on input "Save & Continue" at bounding box center [857, 321] width 100 height 23
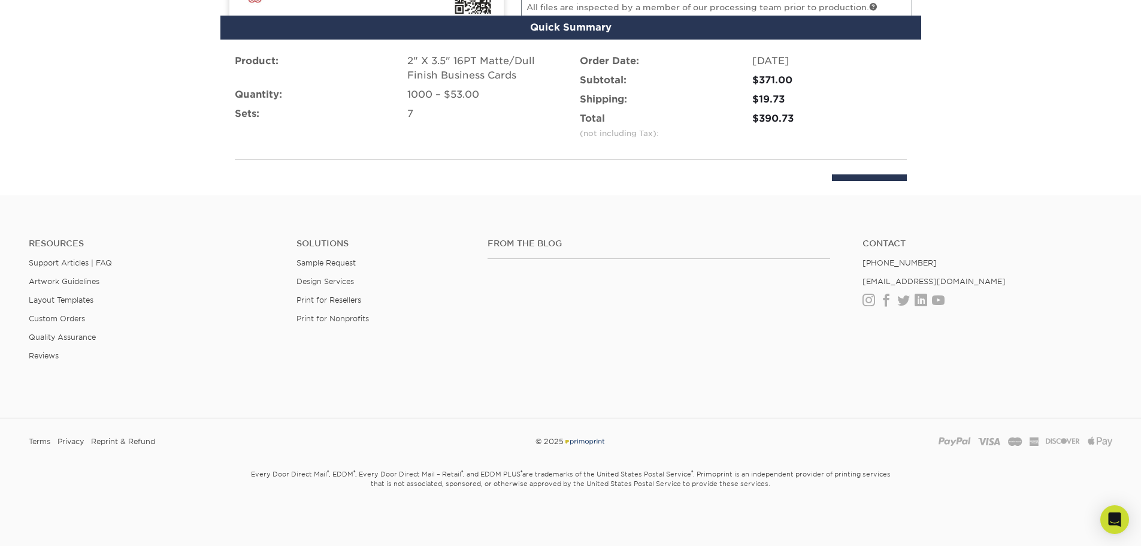
scroll to position [1395, 0]
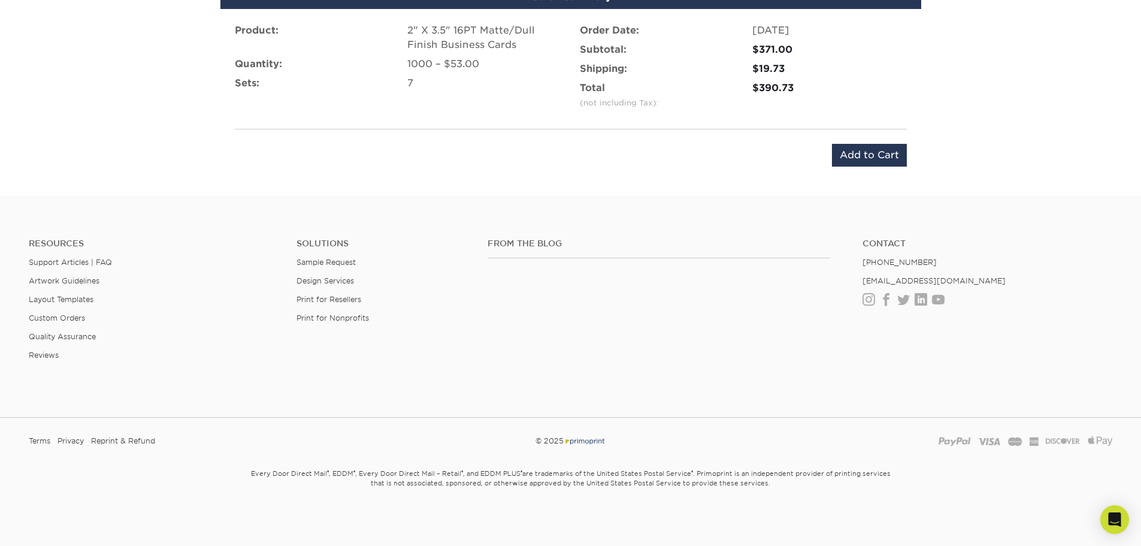
click at [846, 138] on div "Product: 2" X 3.5" 16PT Matte/Dull Finish Business Cards Quantity: 1000 – $53.0…" at bounding box center [570, 95] width 701 height 172
click at [845, 150] on input "Add to Cart" at bounding box center [869, 155] width 75 height 23
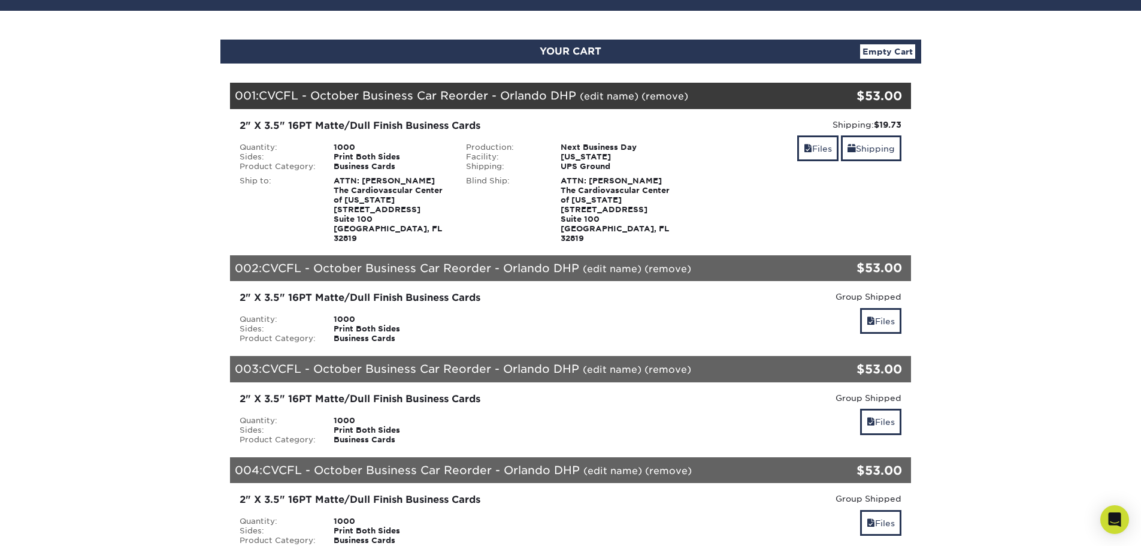
scroll to position [120, 0]
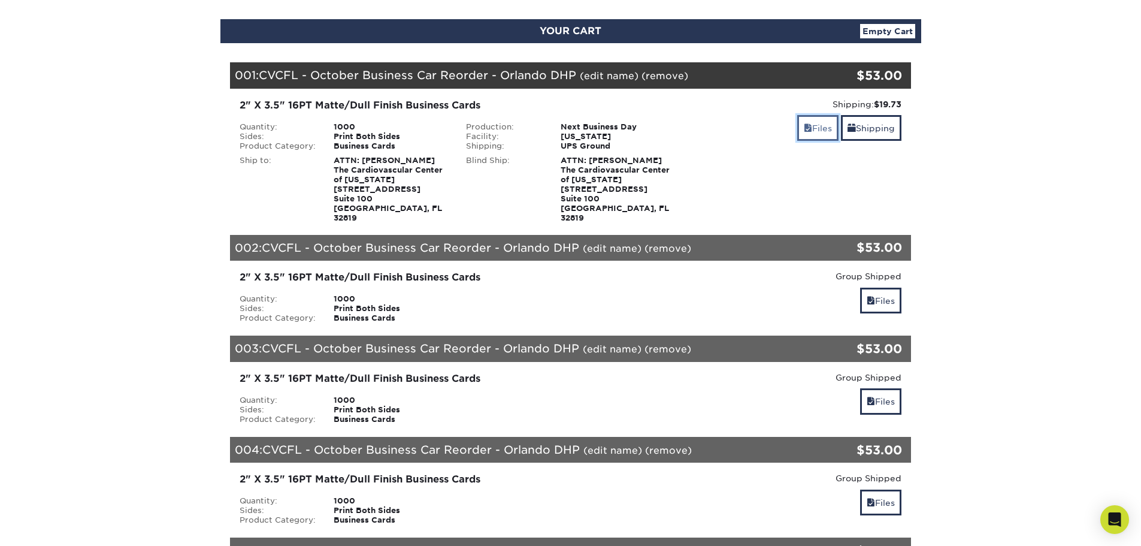
click at [813, 131] on link "Files" at bounding box center [817, 128] width 41 height 26
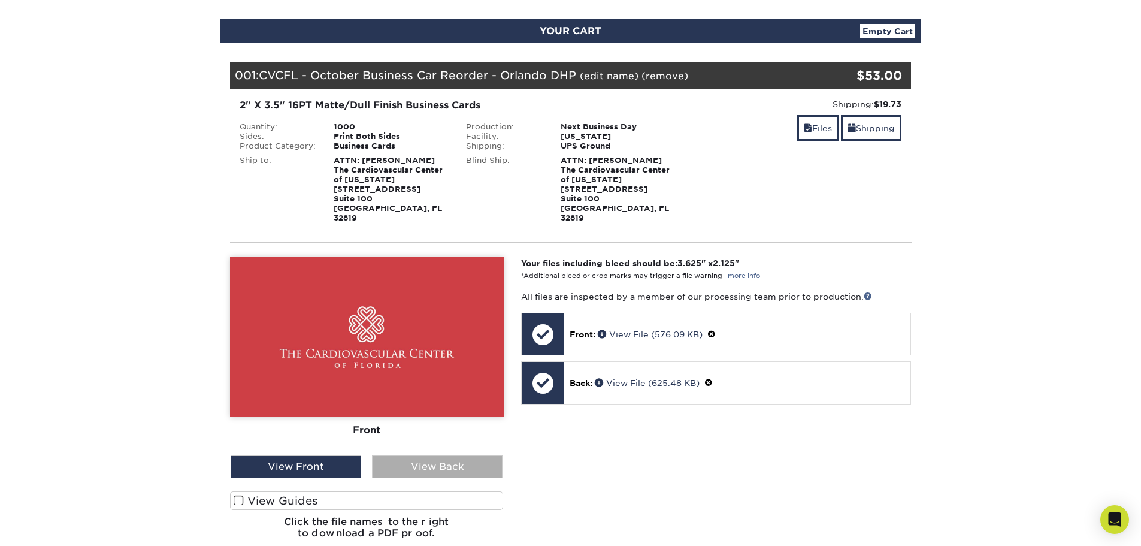
click at [443, 473] on div "View Back" at bounding box center [437, 466] width 131 height 23
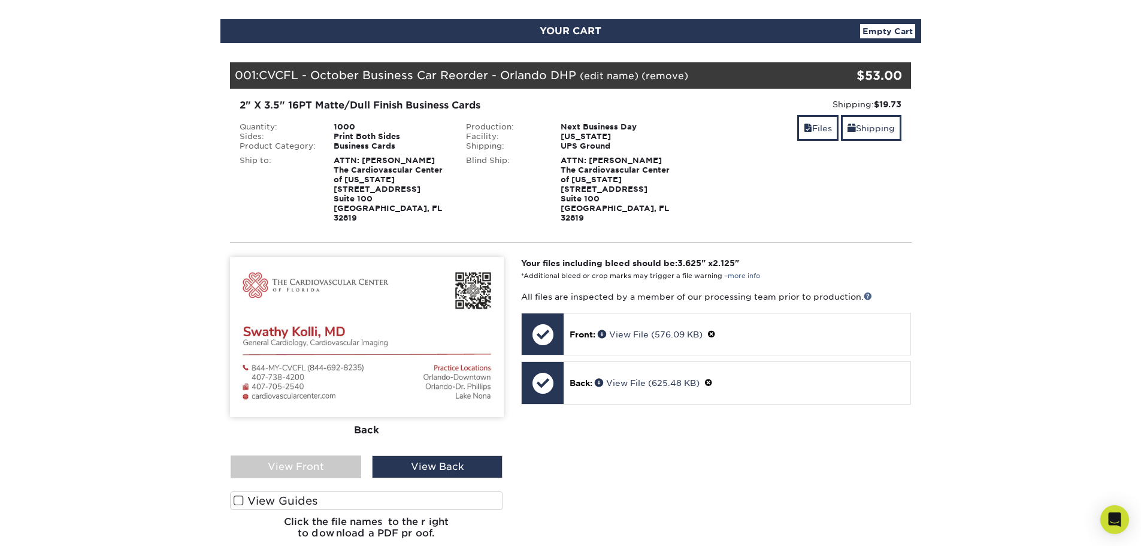
click at [738, 112] on div "Shipping: $19.73 Discount: - $0.00 Files Shipping" at bounding box center [797, 160] width 227 height 125
click at [286, 460] on div "View Front" at bounding box center [296, 466] width 131 height 23
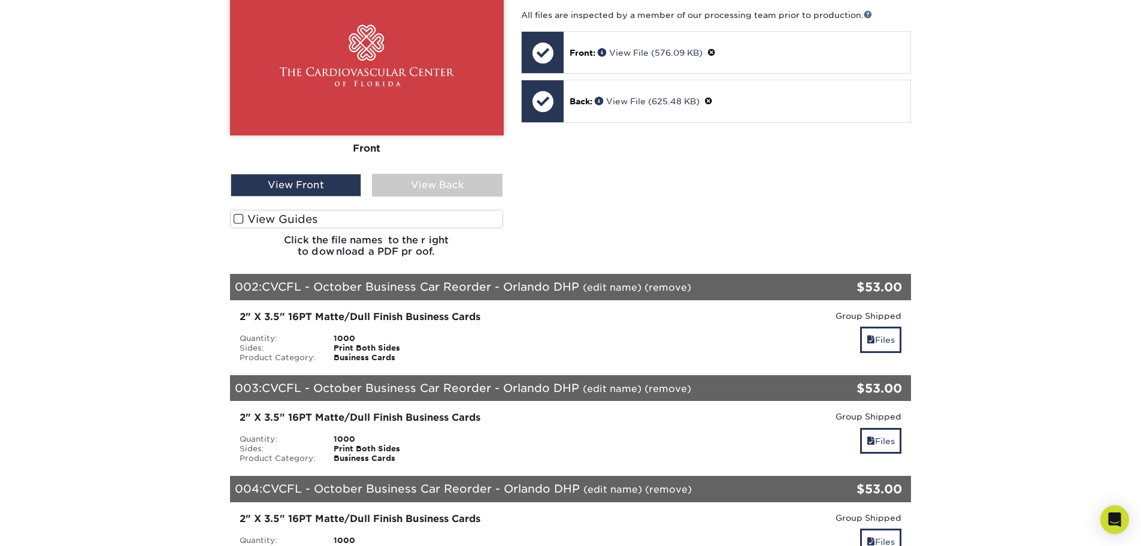
scroll to position [419, 0]
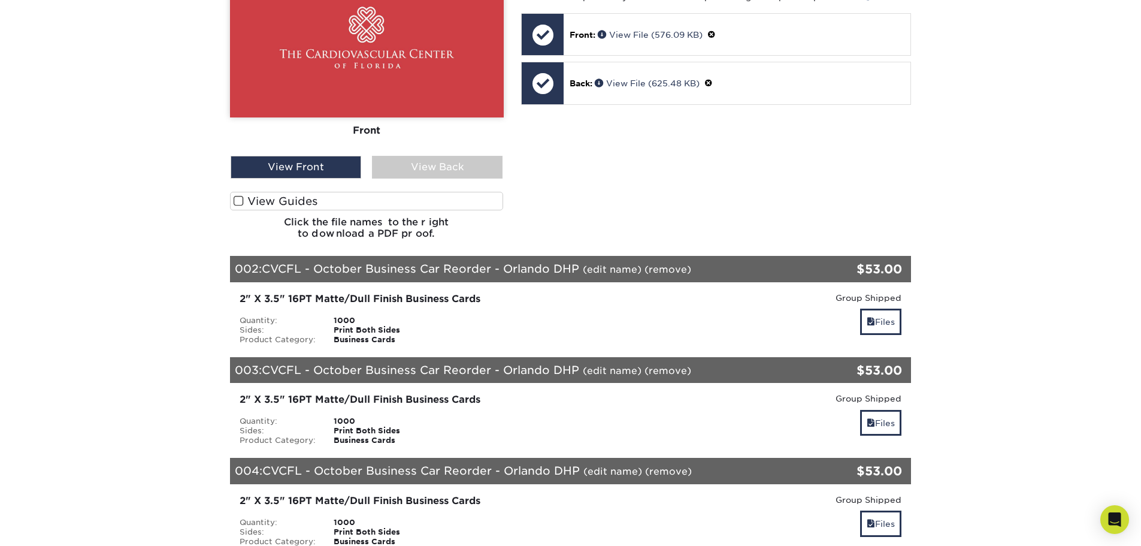
click at [609, 268] on link "(edit name)" at bounding box center [612, 269] width 59 height 11
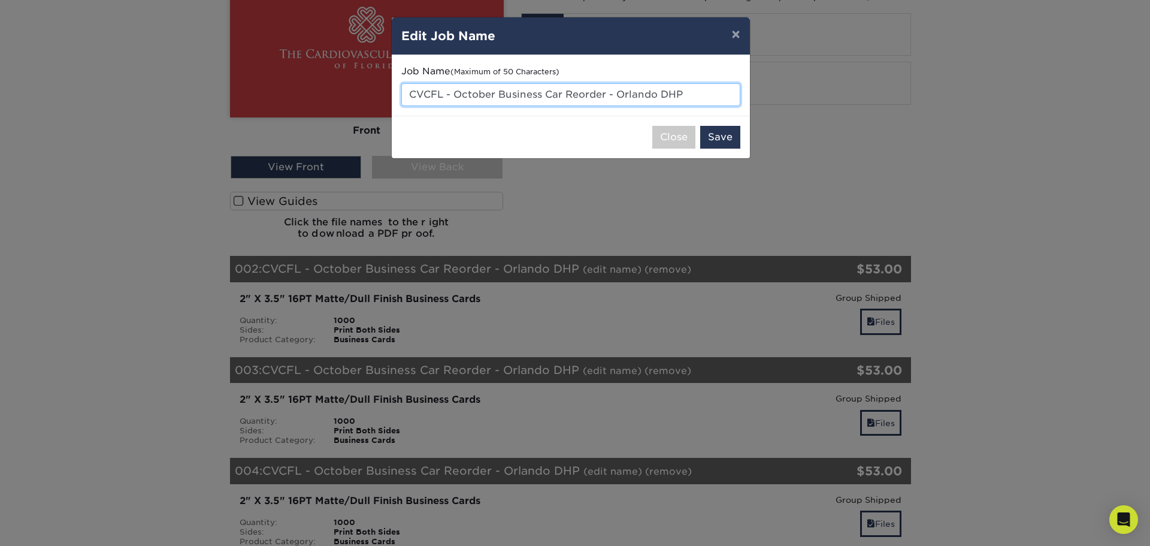
drag, startPoint x: 705, startPoint y: 93, endPoint x: 766, endPoint y: 93, distance: 61.1
click at [766, 93] on div "× Edit Job Name Job Name (Maximum of 50 Characters) CVCFL - October Business Ca…" at bounding box center [575, 273] width 1150 height 546
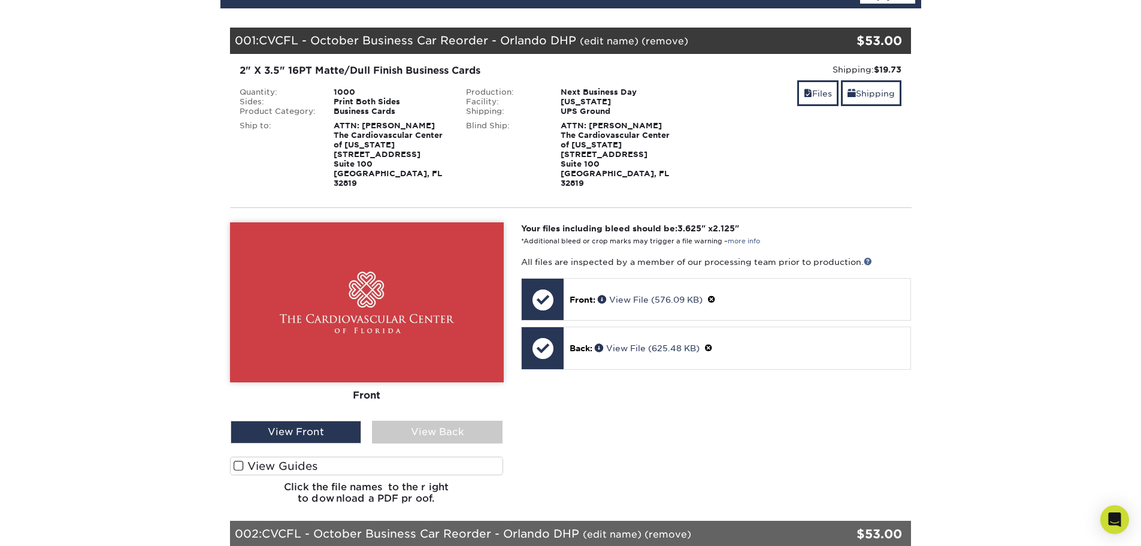
scroll to position [120, 0]
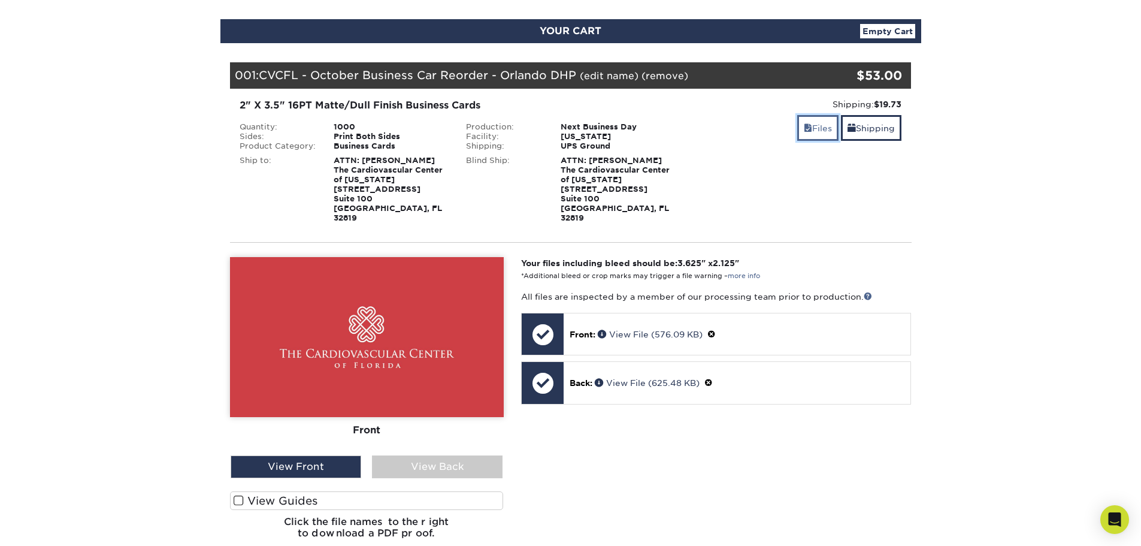
click at [817, 125] on link "Files" at bounding box center [817, 128] width 41 height 26
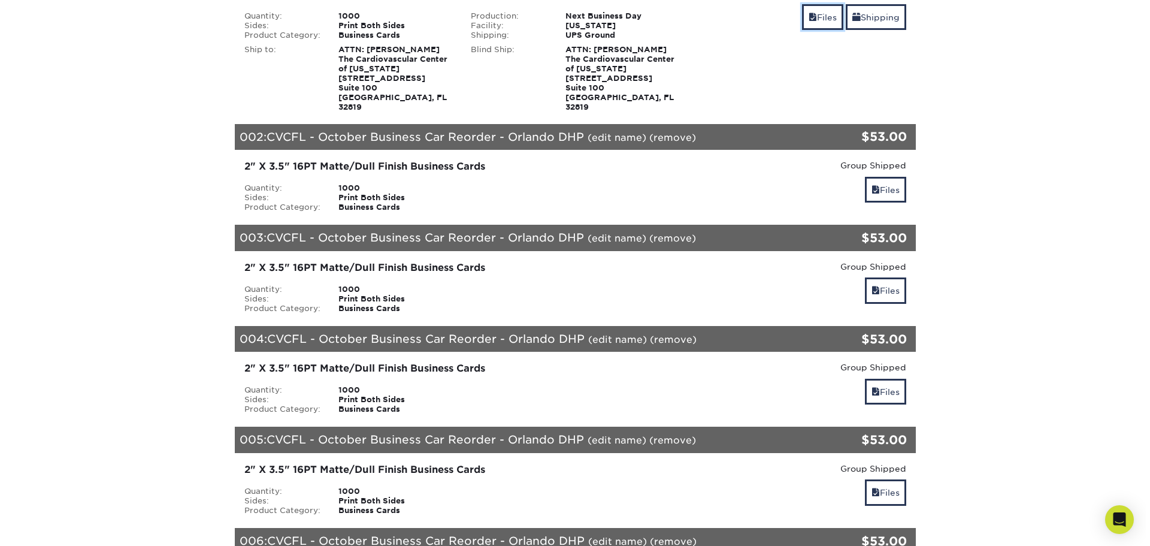
scroll to position [240, 0]
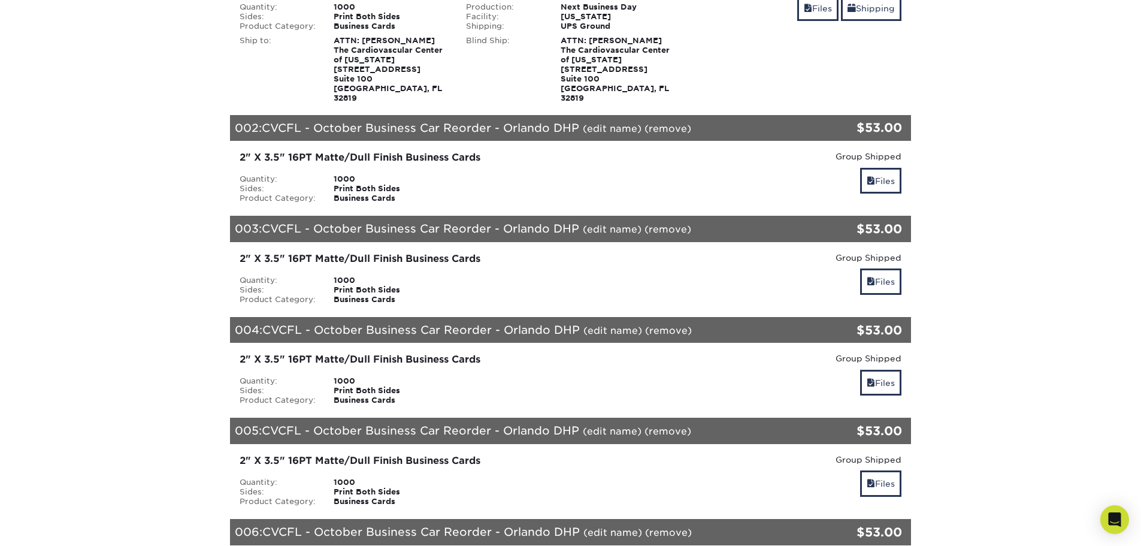
click at [606, 130] on link "(edit name)" at bounding box center [612, 128] width 59 height 11
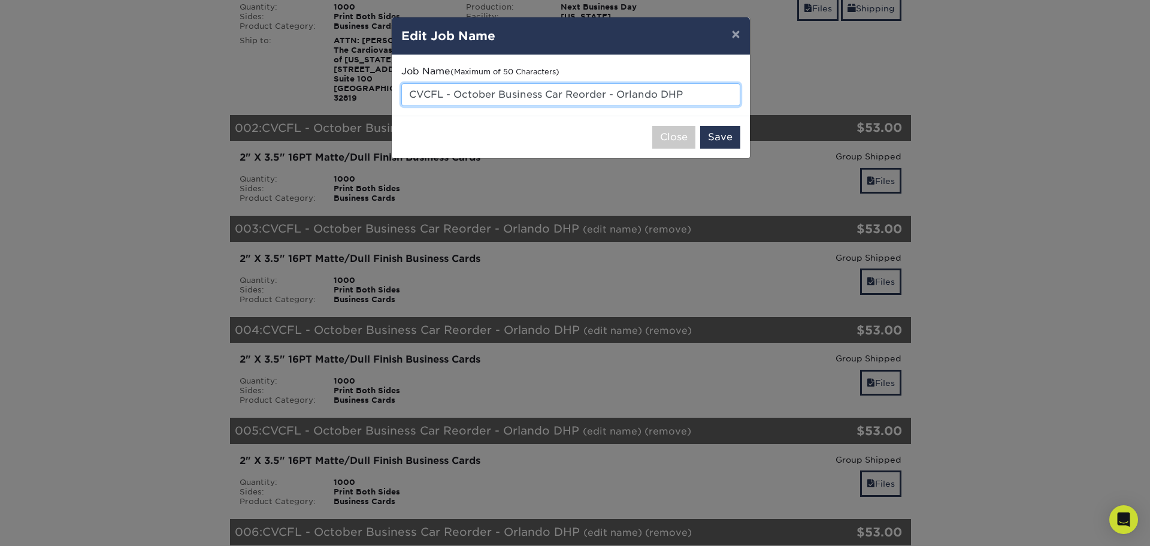
click at [685, 99] on input "CVCFL - October Business Car Reorder - Orlando DHP" at bounding box center [570, 94] width 339 height 23
click at [736, 31] on button "×" at bounding box center [736, 34] width 28 height 34
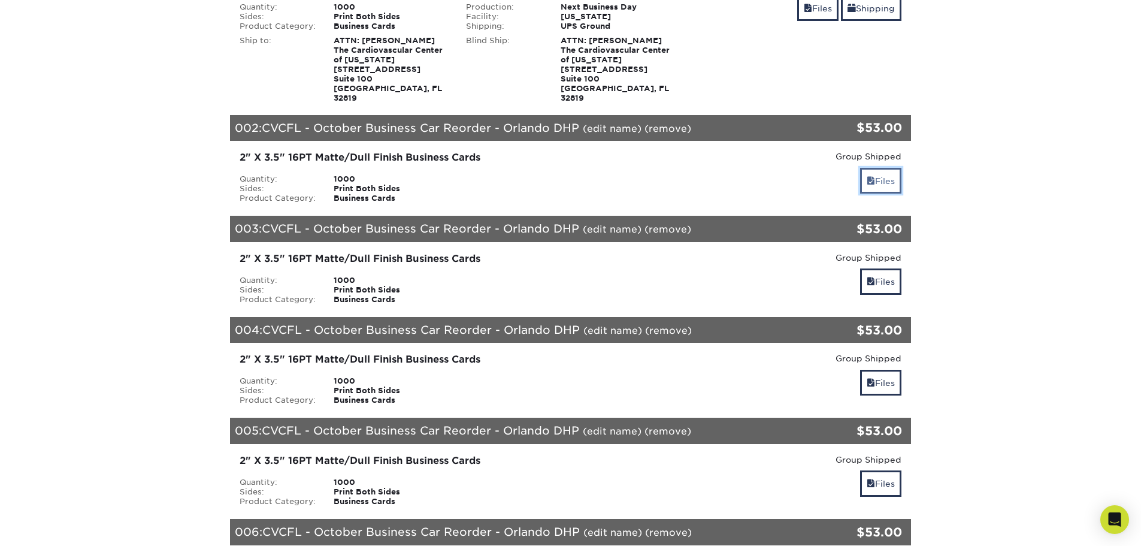
click at [891, 178] on link "Files" at bounding box center [880, 181] width 41 height 26
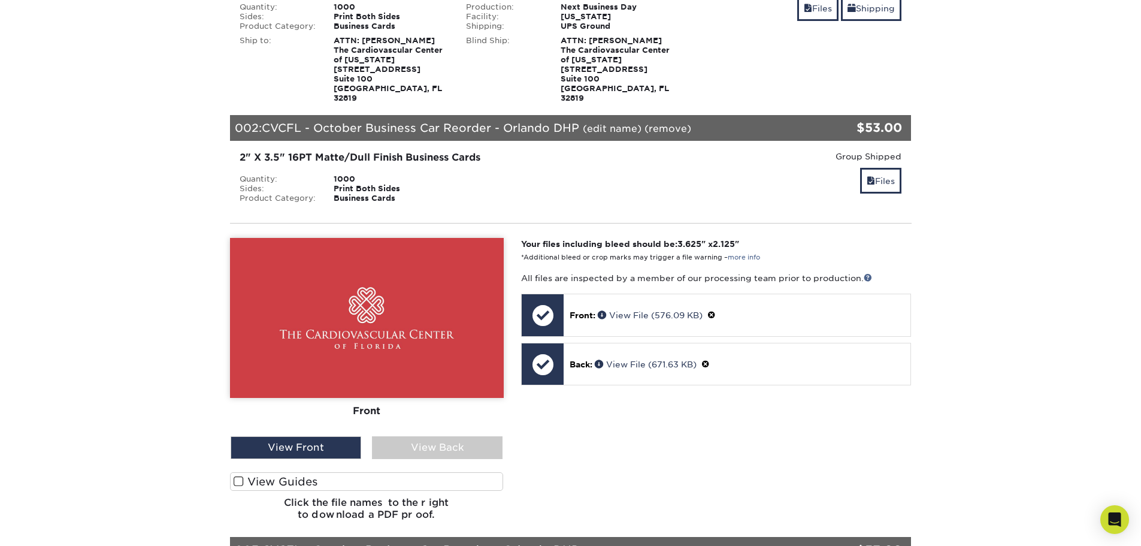
click at [456, 432] on div "Front Back" at bounding box center [367, 337] width 274 height 198
click at [453, 444] on div "View Back" at bounding box center [437, 447] width 131 height 23
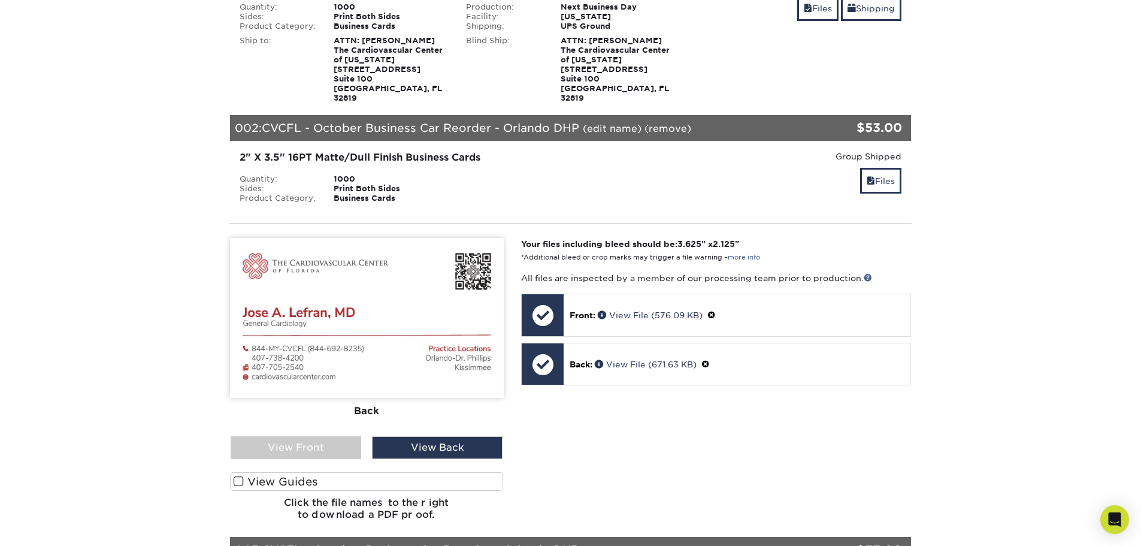
click at [601, 128] on link "(edit name)" at bounding box center [612, 128] width 59 height 11
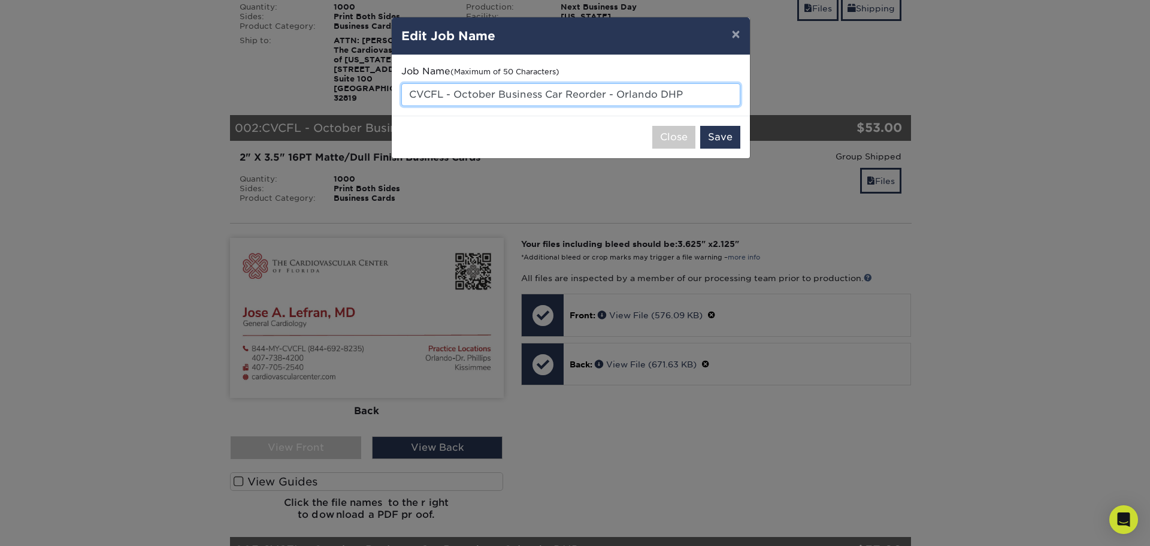
drag, startPoint x: 605, startPoint y: 93, endPoint x: 500, endPoint y: 98, distance: 104.9
click at [500, 98] on input "CVCFL - October Business Car Reorder - Orlando DHP" at bounding box center [570, 94] width 339 height 23
click at [525, 98] on input "CVCFL - October Business Car Reorder - Orlando DHP" at bounding box center [570, 94] width 339 height 23
drag, startPoint x: 567, startPoint y: 92, endPoint x: 503, endPoint y: 98, distance: 63.8
click at [503, 98] on input "CVCFL - October Business Car Reorder - Orlando DHP" at bounding box center [570, 94] width 339 height 23
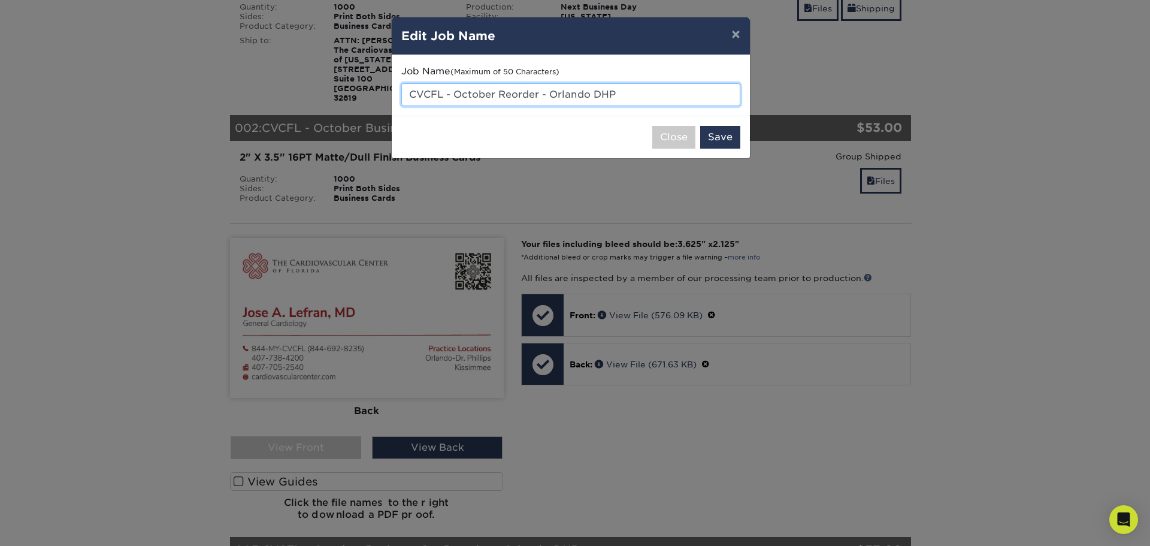
drag, startPoint x: 594, startPoint y: 93, endPoint x: 559, endPoint y: 93, distance: 34.7
click at [559, 93] on input "CVCFL - October Reorder - Orlando DHP" at bounding box center [570, 94] width 339 height 23
click at [603, 97] on input "CVCFL - October Reorder - DHP" at bounding box center [570, 94] width 339 height 23
type input "CVCFL - October Reorder - DHP - Lefran"
drag, startPoint x: 582, startPoint y: 92, endPoint x: 388, endPoint y: 98, distance: 193.6
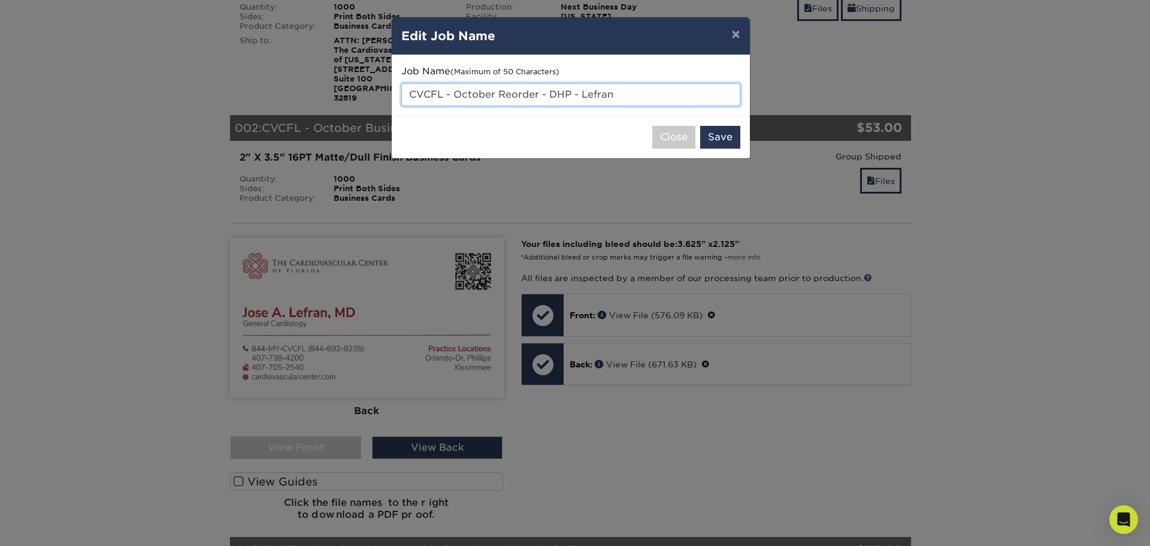
click at [388, 98] on div "× Edit Job Name Job Name (Maximum of 50 Characters) CVCFL - October Reorder - D…" at bounding box center [575, 273] width 1150 height 546
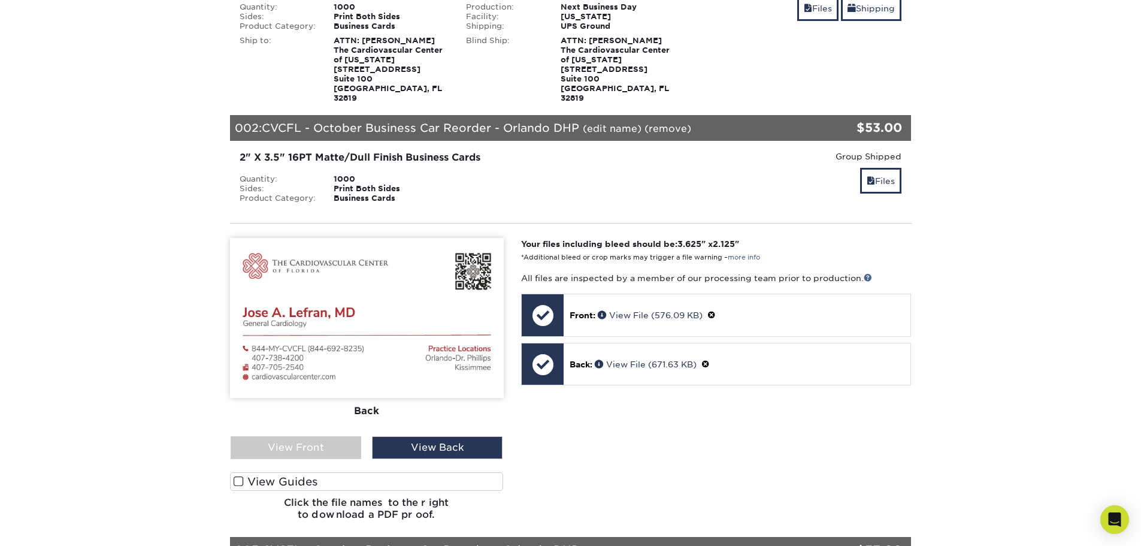
click at [609, 125] on link "(edit name)" at bounding box center [612, 128] width 59 height 11
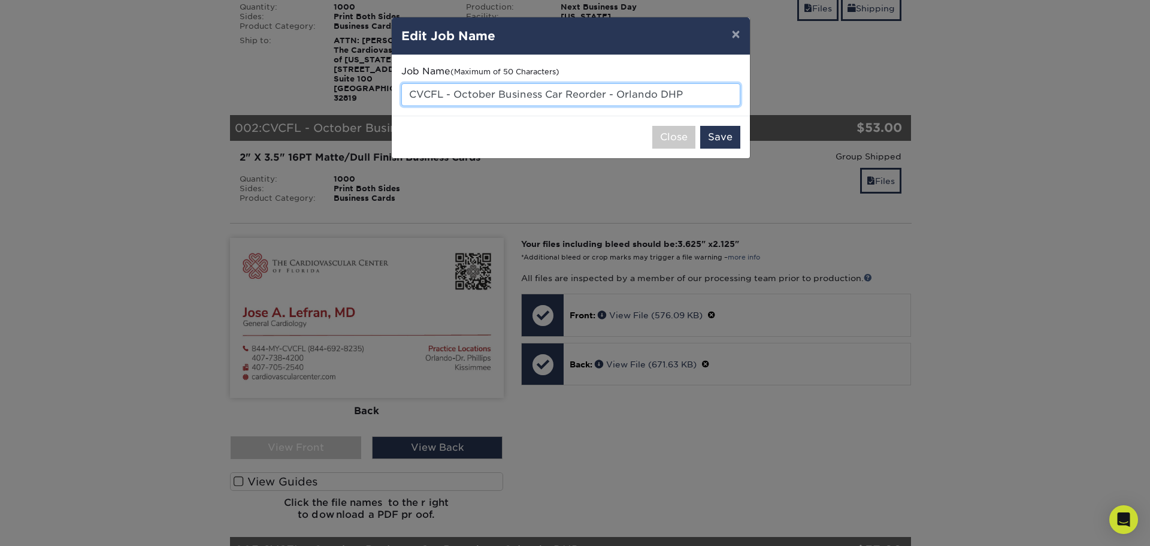
click at [556, 99] on input "CVCFL - October Business Car Reorder - Orlando DHP" at bounding box center [570, 94] width 339 height 23
drag, startPoint x: 566, startPoint y: 95, endPoint x: 497, endPoint y: 97, distance: 69.5
click at [497, 97] on input "CVCFL - October Business Car Reorder - Orlando DHP" at bounding box center [570, 94] width 339 height 23
drag, startPoint x: 593, startPoint y: 92, endPoint x: 562, endPoint y: 94, distance: 30.6
click at [562, 94] on input "CVCFL - October Reorder - Orlando DHP" at bounding box center [570, 94] width 339 height 23
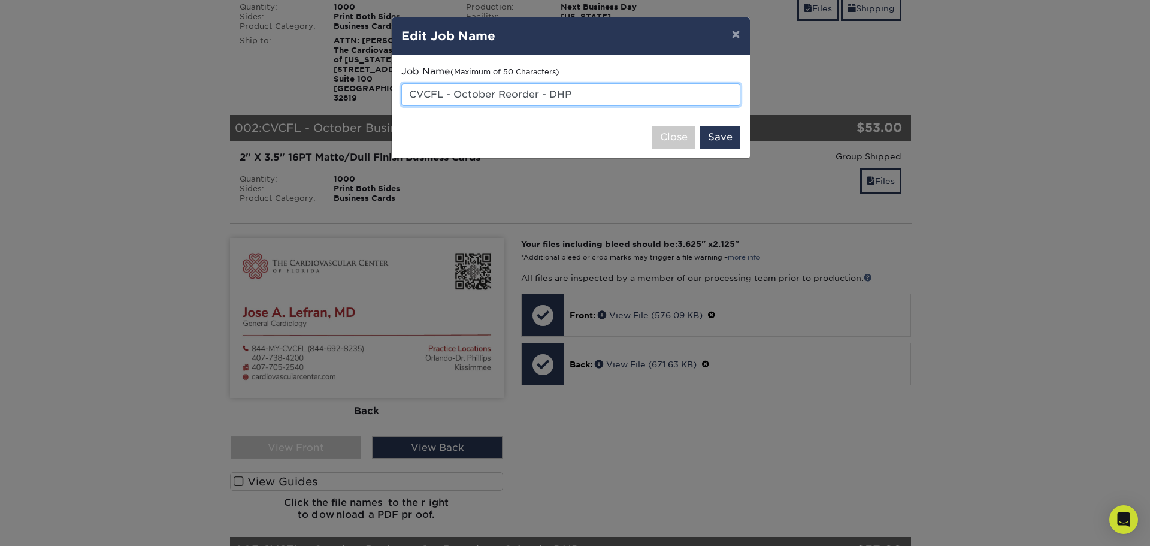
drag, startPoint x: 496, startPoint y: 94, endPoint x: 473, endPoint y: 93, distance: 22.8
click at [473, 93] on input "CVCFL - October Reorder - DHP" at bounding box center [570, 94] width 339 height 23
click at [653, 93] on input "CVCFL - Oct Business Card Reorder - DHP" at bounding box center [570, 94] width 339 height 23
drag, startPoint x: 631, startPoint y: 97, endPoint x: 411, endPoint y: 101, distance: 220.4
click at [411, 101] on input "CVCFL - Oct Business Card Reorder - DHP - Lefran" at bounding box center [570, 94] width 339 height 23
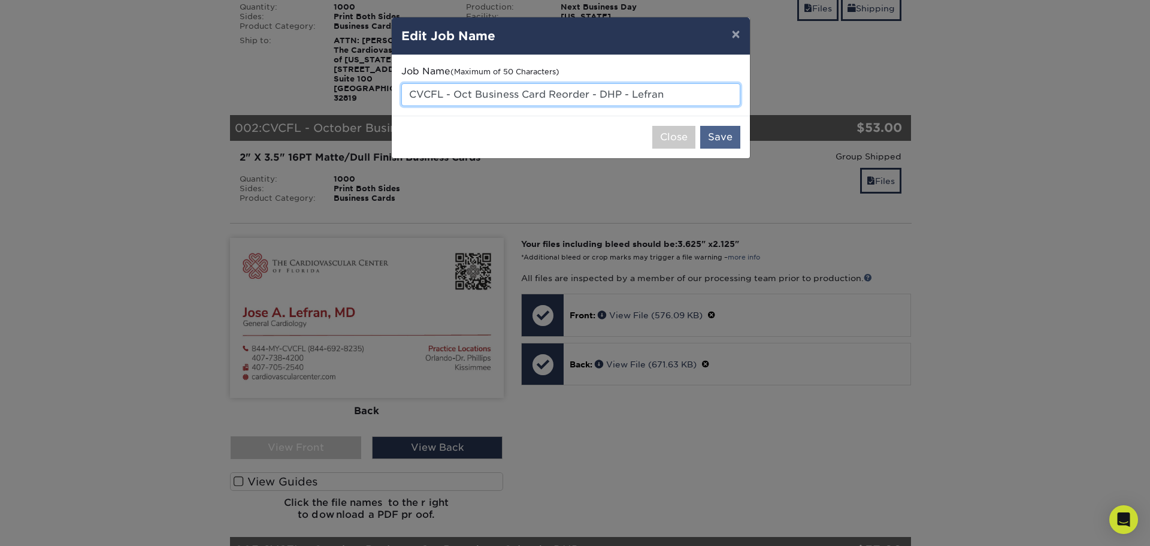
type input "CVCFL - Oct Business Card Reorder - DHP - Lefran"
click at [713, 131] on button "Save" at bounding box center [720, 137] width 40 height 23
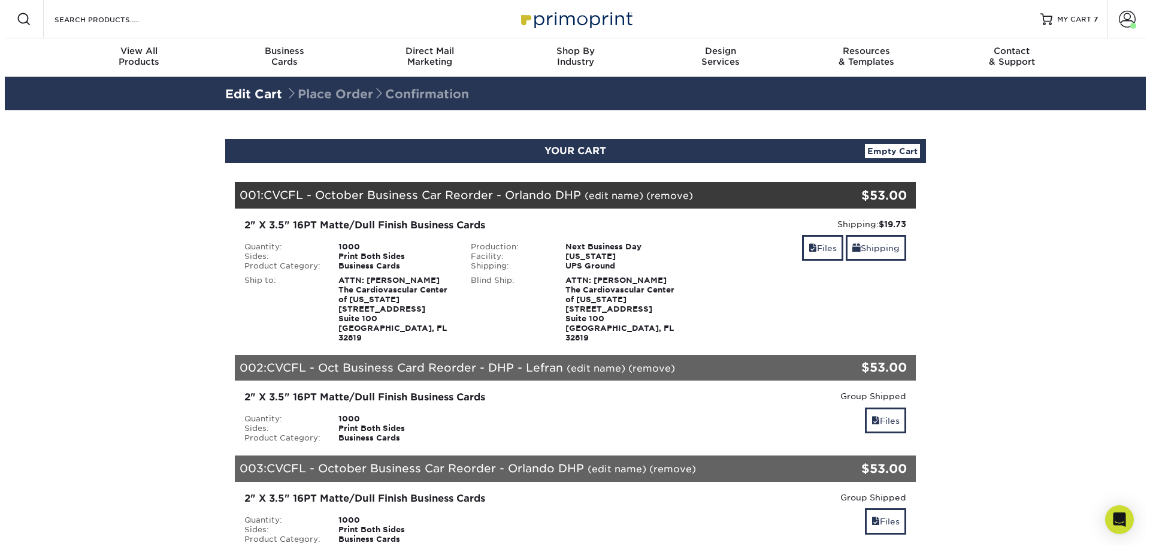
scroll to position [60, 0]
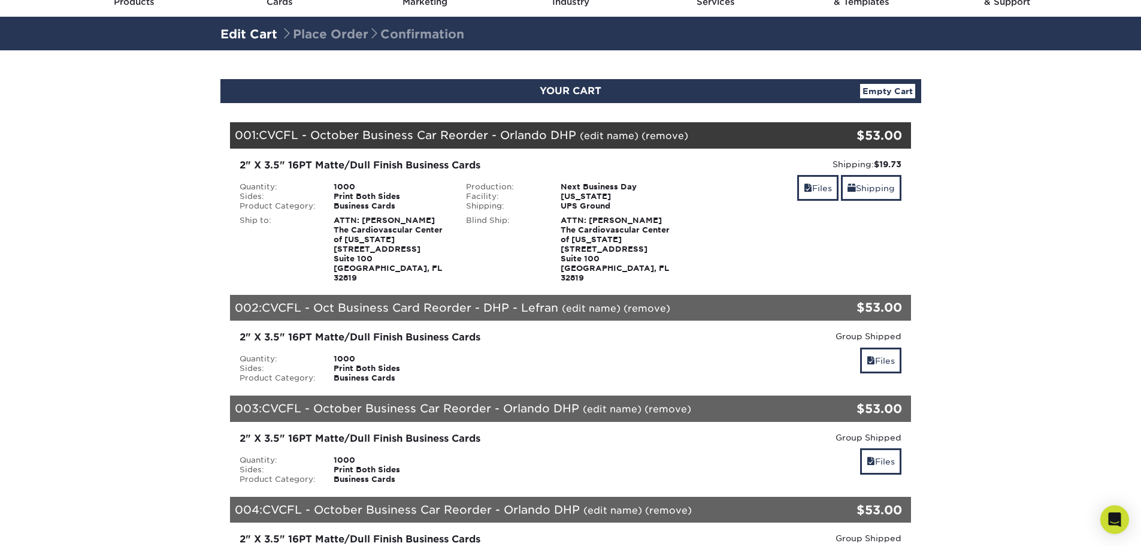
click at [628, 139] on link "(edit name)" at bounding box center [609, 135] width 59 height 11
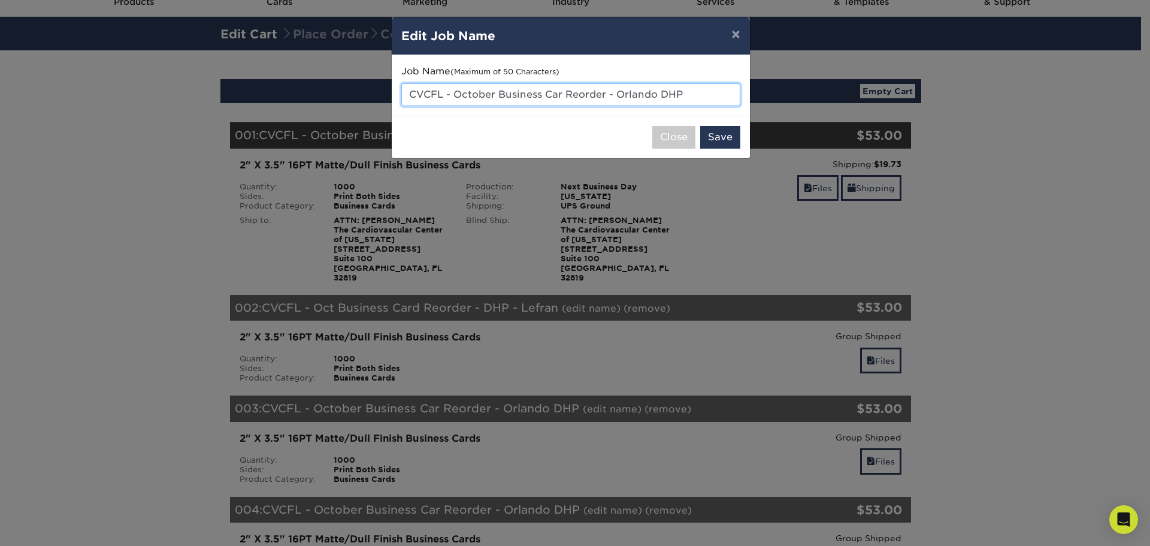
click at [584, 95] on input "CVCFL - October Business Car Reorder - Orlando DHP" at bounding box center [570, 94] width 339 height 23
paste input "Business Card Reorder - DHP -"
type input "CVCFL - Oct Business Card Reorder - DHP - [PERSON_NAME]"
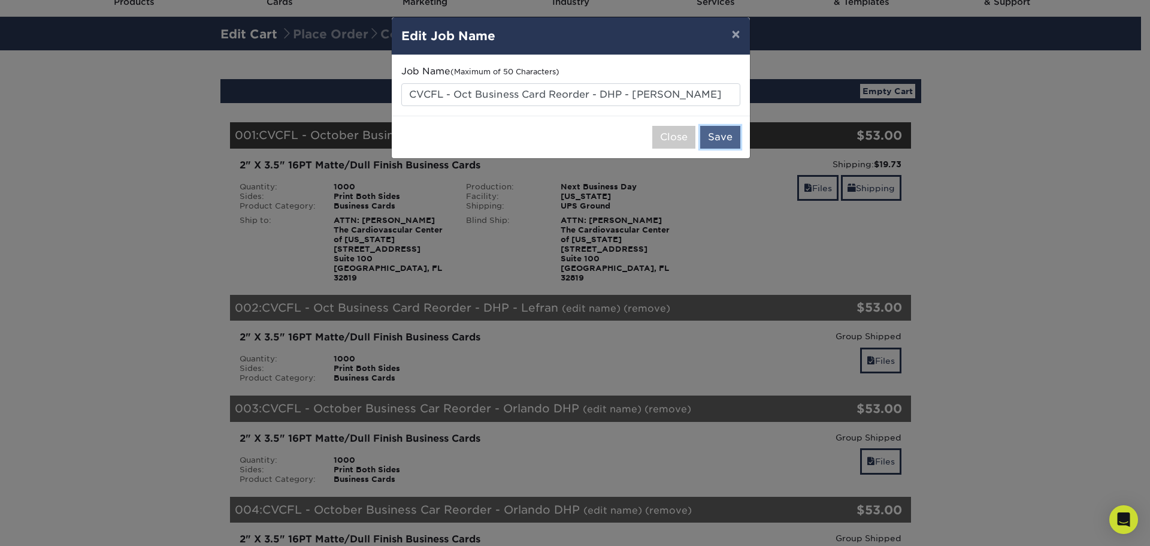
click at [717, 134] on button "Save" at bounding box center [720, 137] width 40 height 23
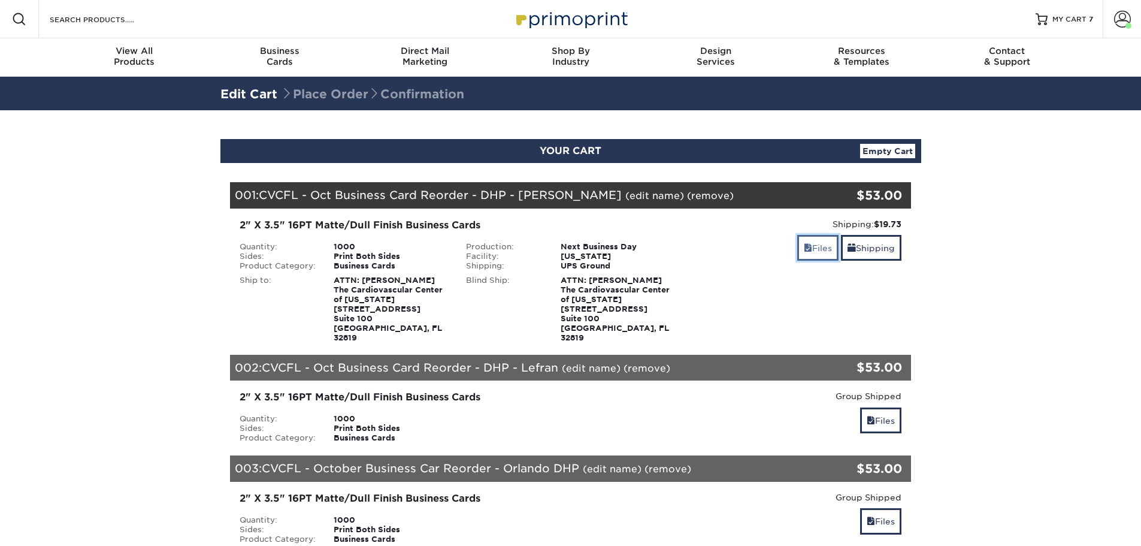
click at [804, 246] on span at bounding box center [808, 248] width 8 height 10
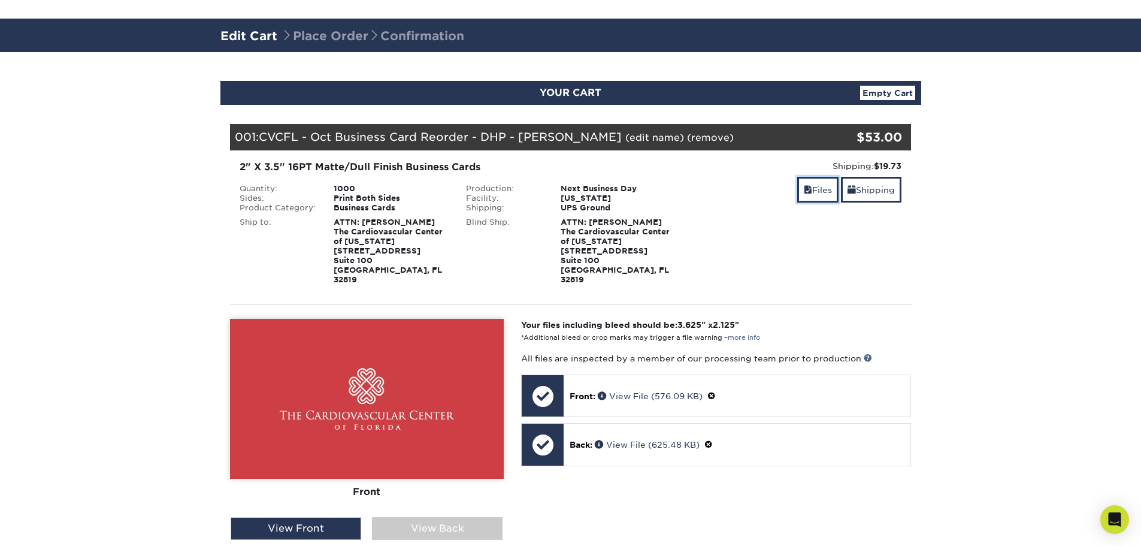
scroll to position [120, 0]
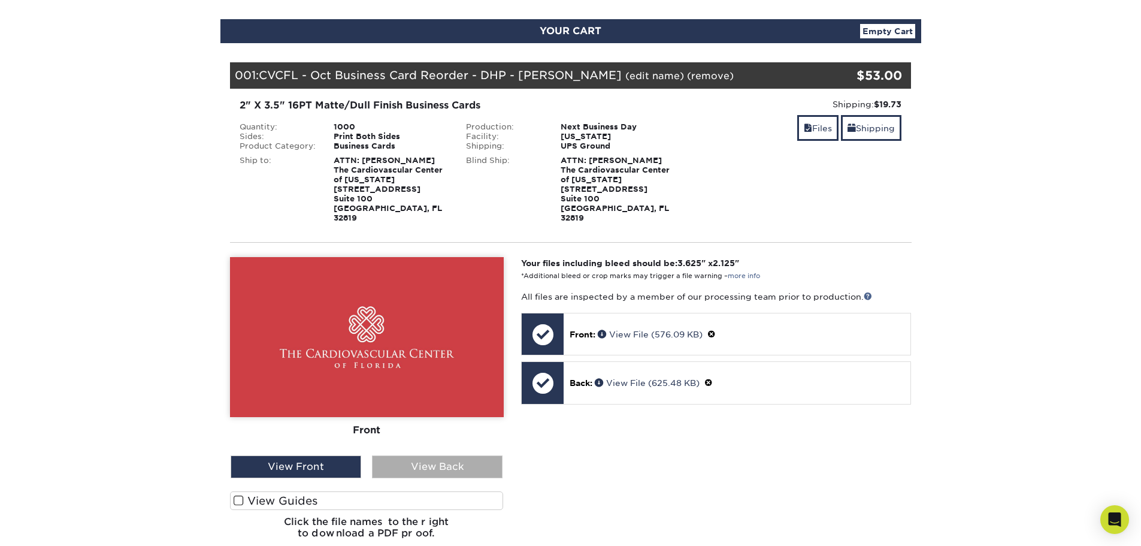
click at [489, 461] on div "View Back" at bounding box center [437, 466] width 131 height 23
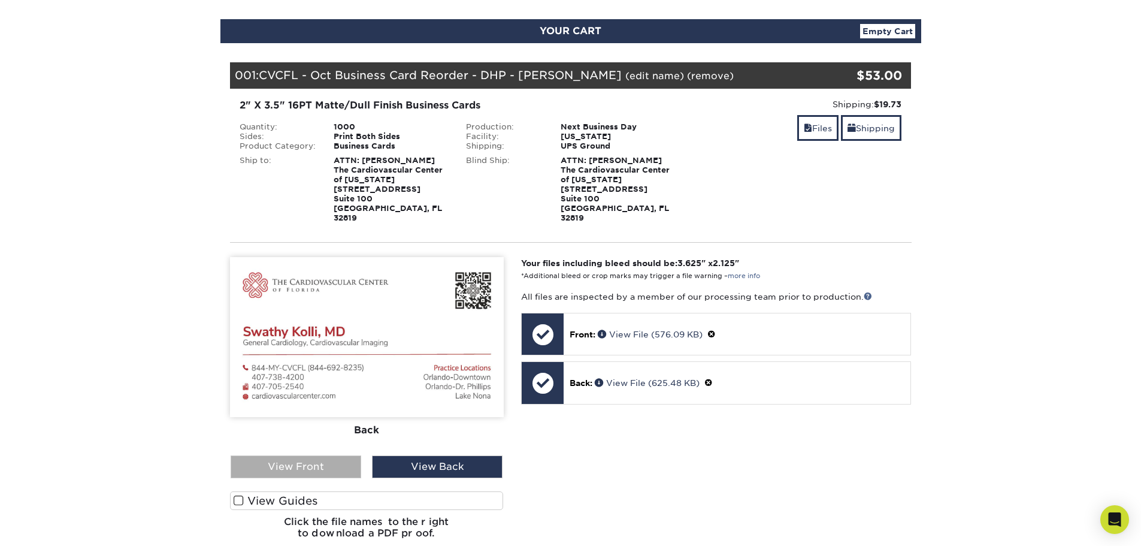
click at [332, 473] on div "View Front" at bounding box center [296, 466] width 131 height 23
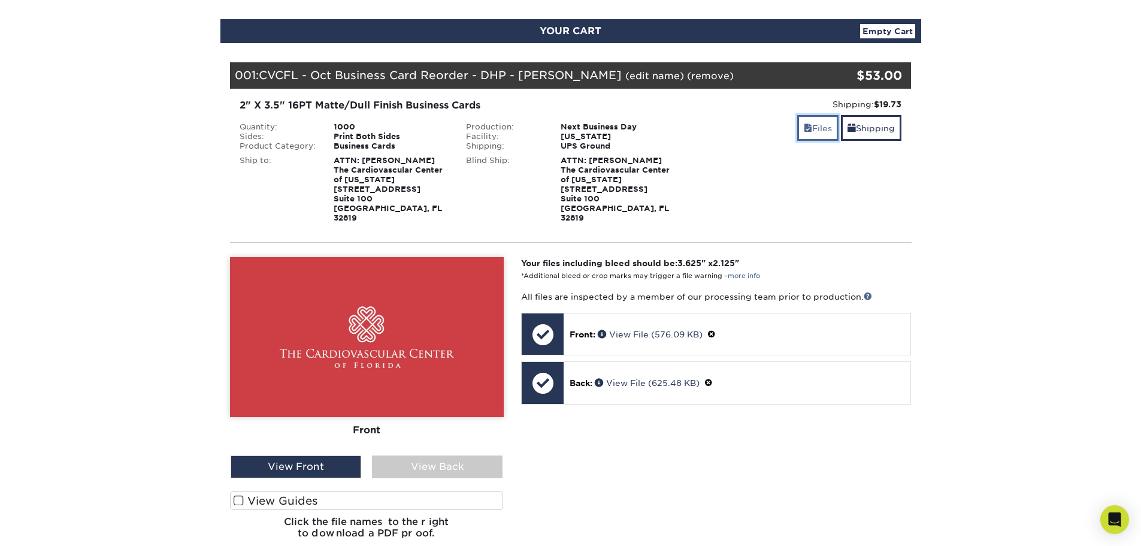
click at [816, 131] on link "Files" at bounding box center [817, 128] width 41 height 26
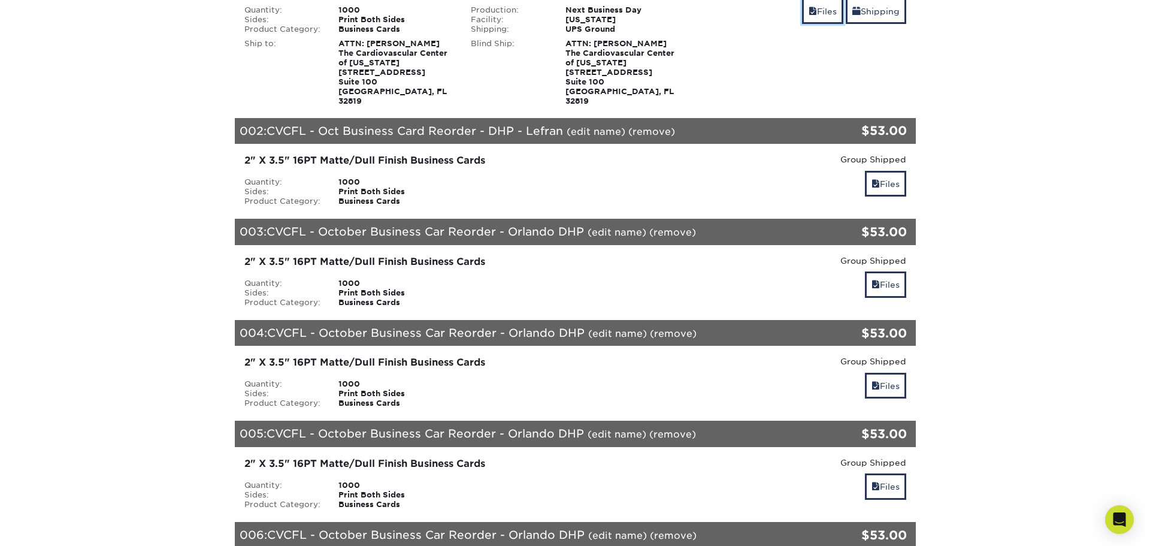
scroll to position [240, 0]
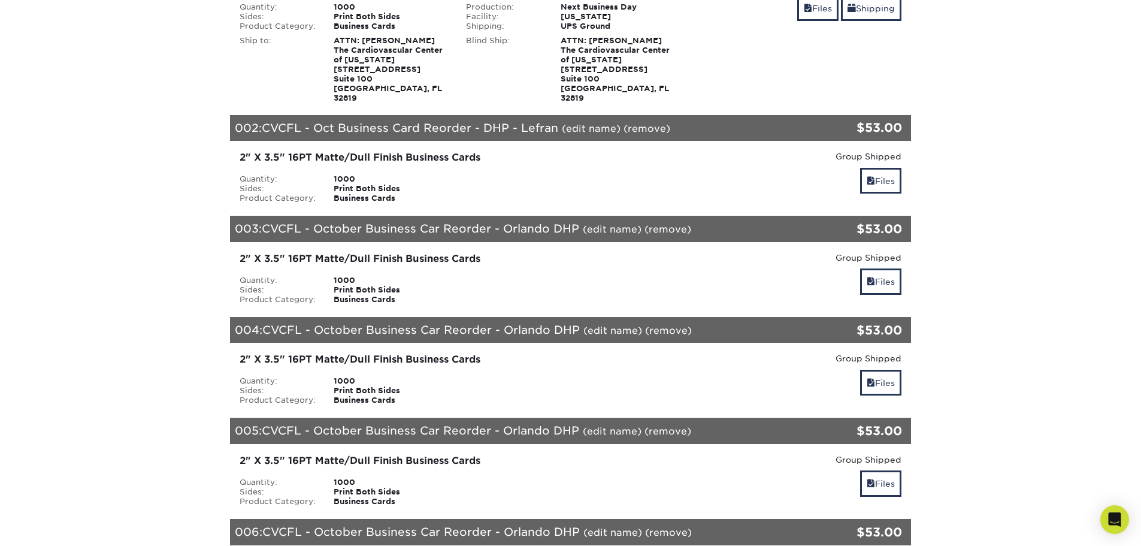
click at [613, 231] on link "(edit name)" at bounding box center [612, 228] width 59 height 11
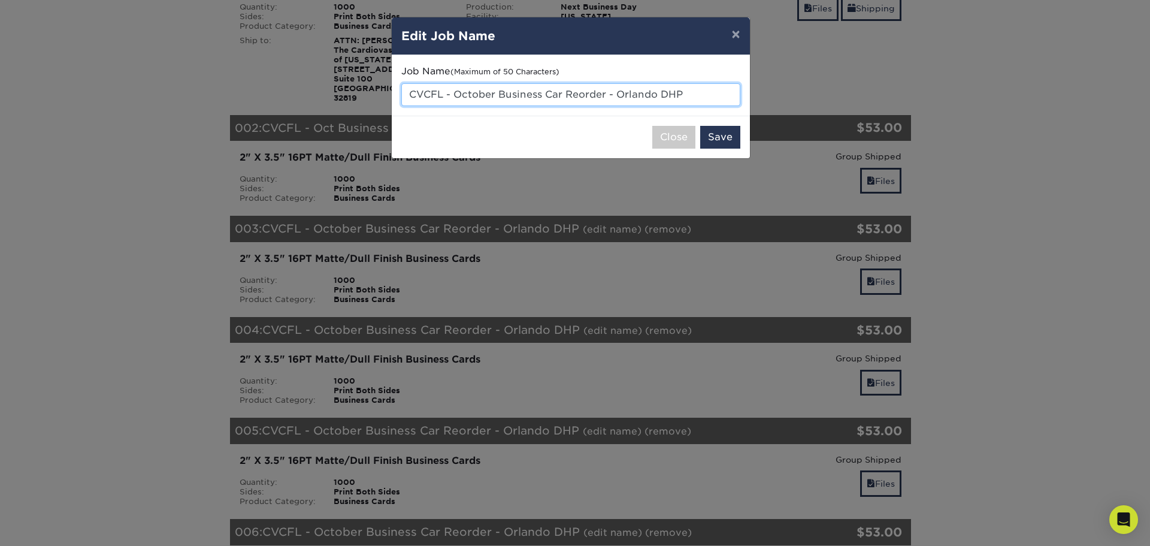
click at [662, 93] on input "CVCFL - October Business Car Reorder - Orlando DHP" at bounding box center [570, 94] width 339 height 23
paste input "Business Card Reorder - DHP -"
type input "CVCFL - Oct Business Card Reorder - DHP - [PERSON_NAME]"
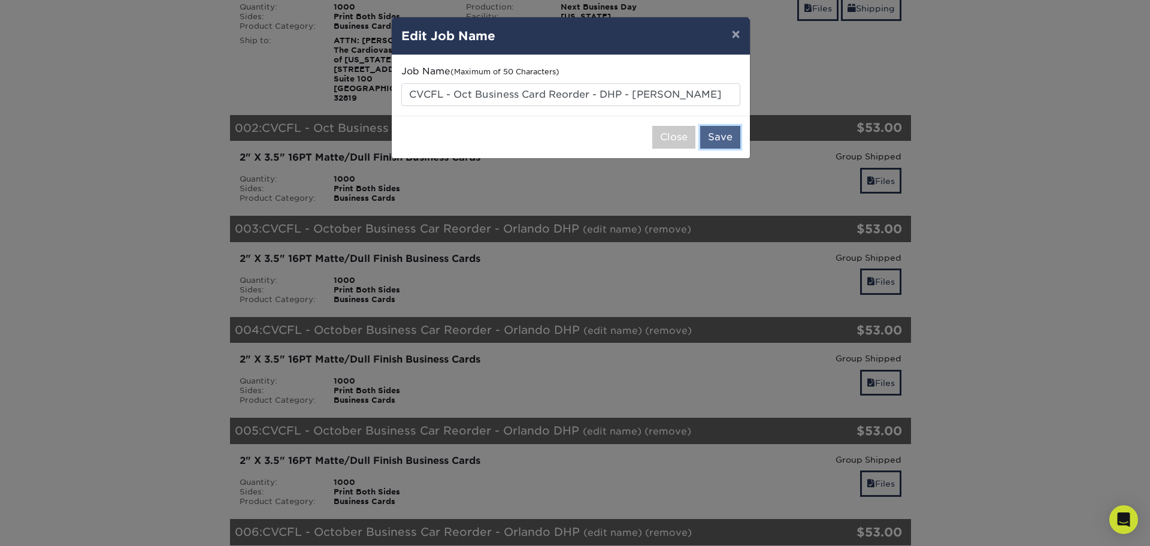
click at [728, 131] on button "Save" at bounding box center [720, 137] width 40 height 23
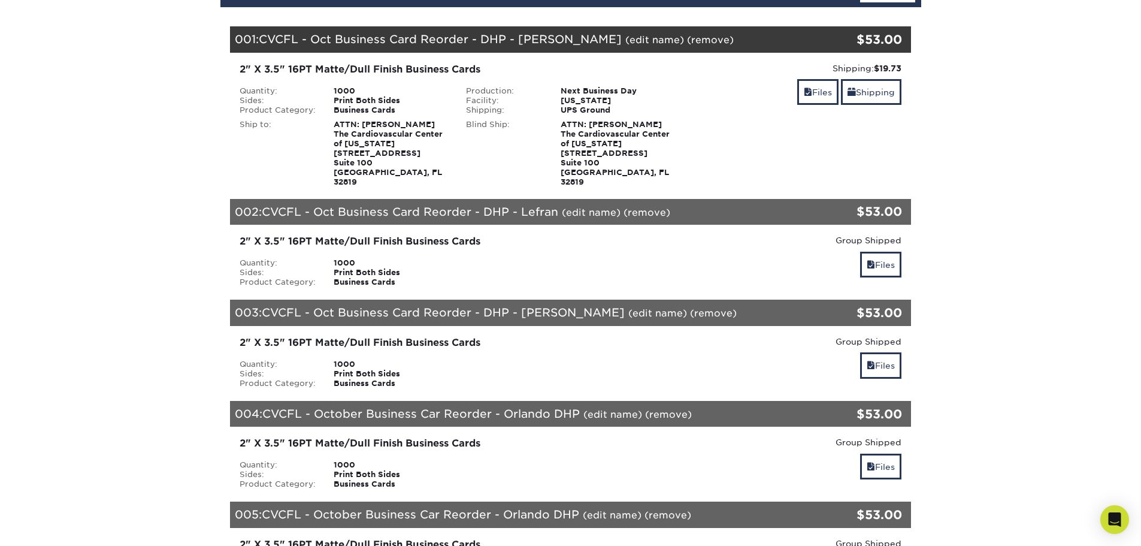
scroll to position [180, 0]
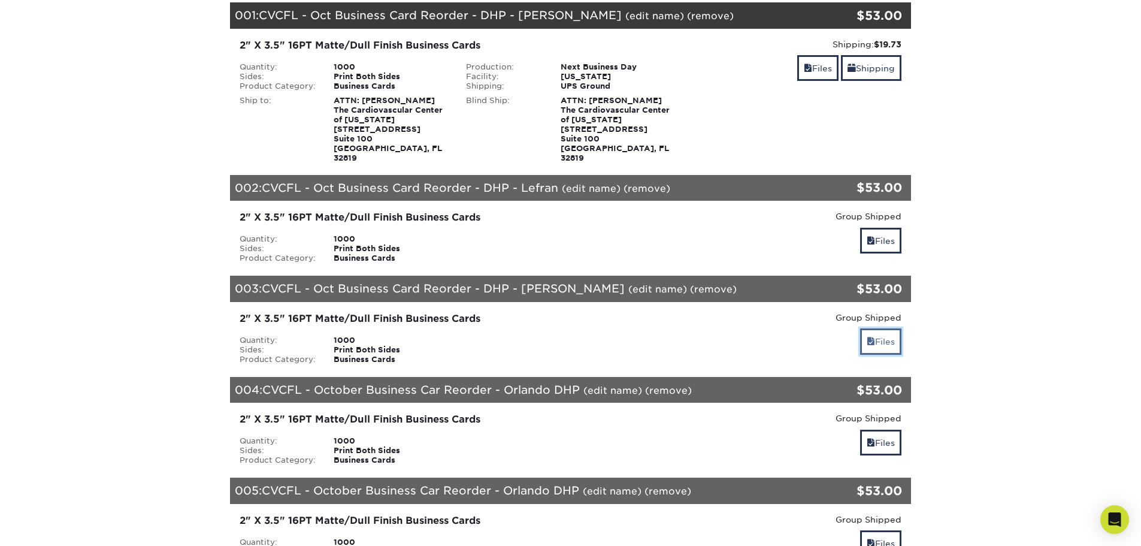
click at [867, 341] on span at bounding box center [871, 342] width 8 height 10
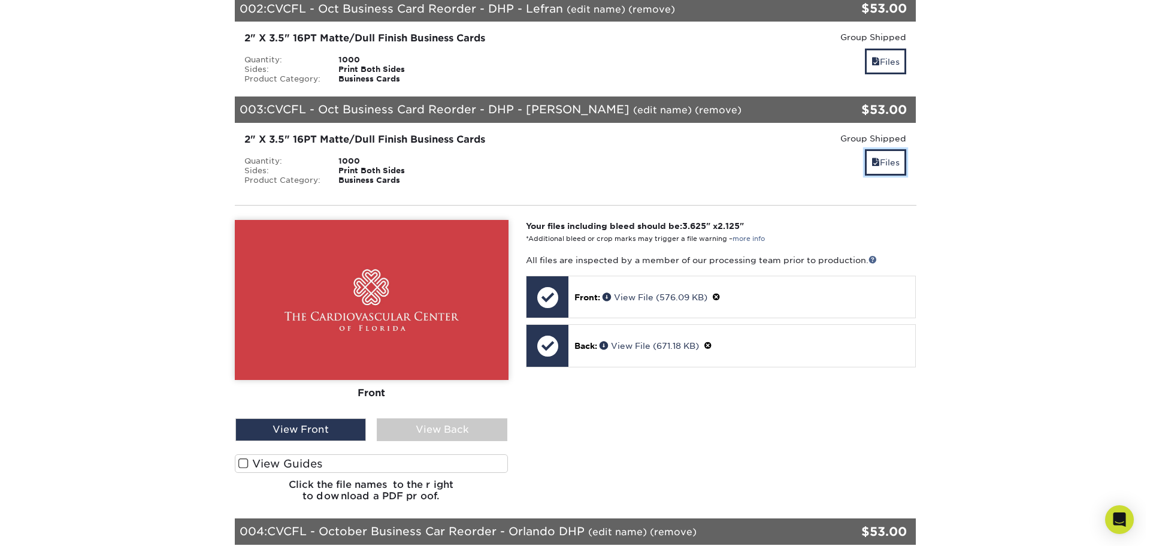
scroll to position [359, 0]
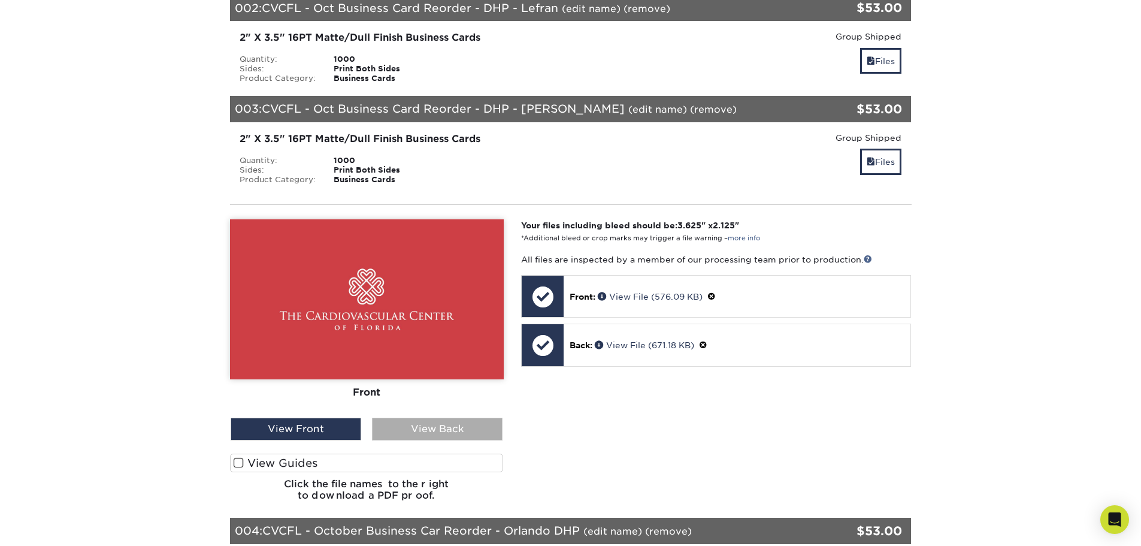
click at [450, 434] on div "View Back" at bounding box center [437, 428] width 131 height 23
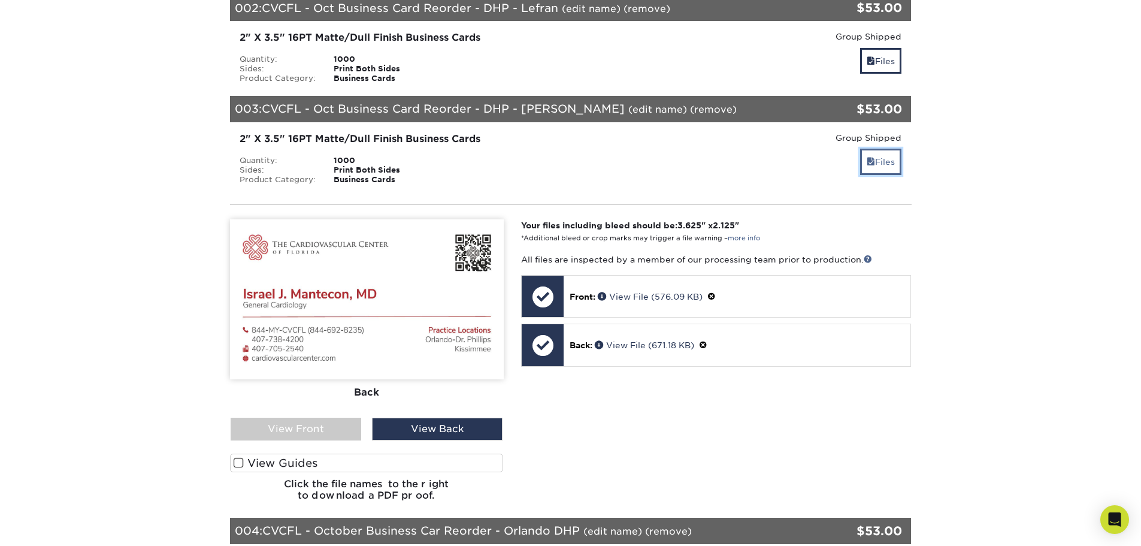
click at [891, 165] on link "Files" at bounding box center [880, 162] width 41 height 26
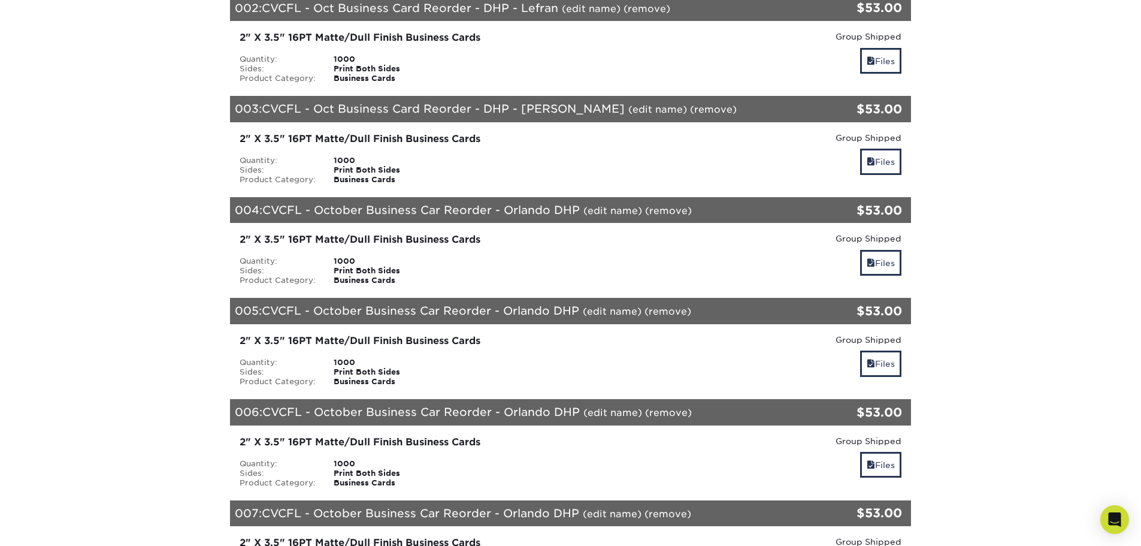
click at [620, 213] on link "(edit name)" at bounding box center [612, 210] width 59 height 11
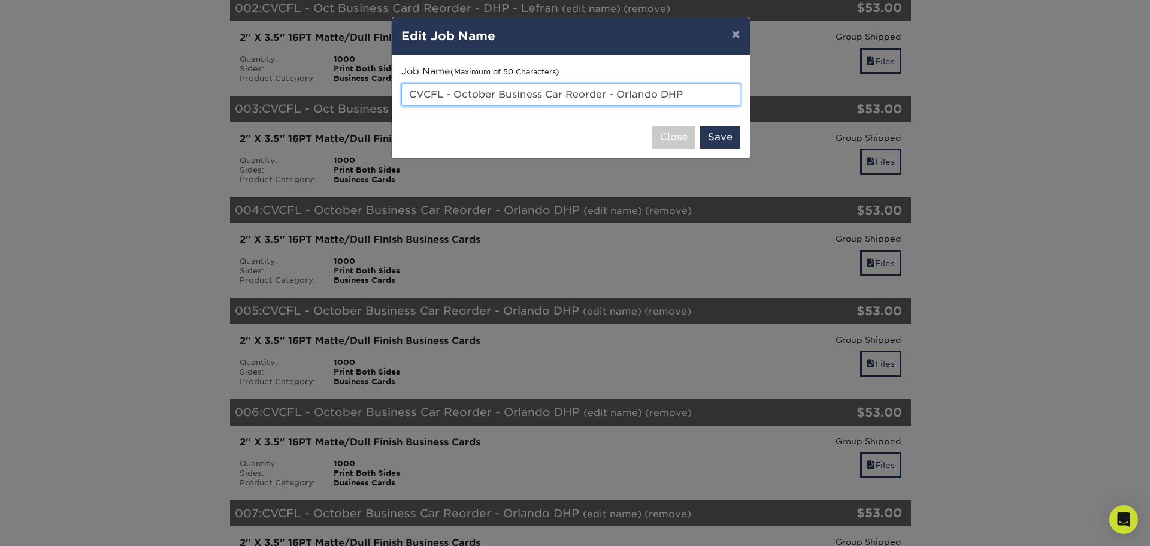
click at [519, 94] on input "CVCFL - October Business Car Reorder - Orlando DHP" at bounding box center [570, 94] width 339 height 23
paste input "Business Card Reorder - DHP -"
type input "CVCFL - Oct Business Card Reorder - DHP - [GEOGRAPHIC_DATA]"
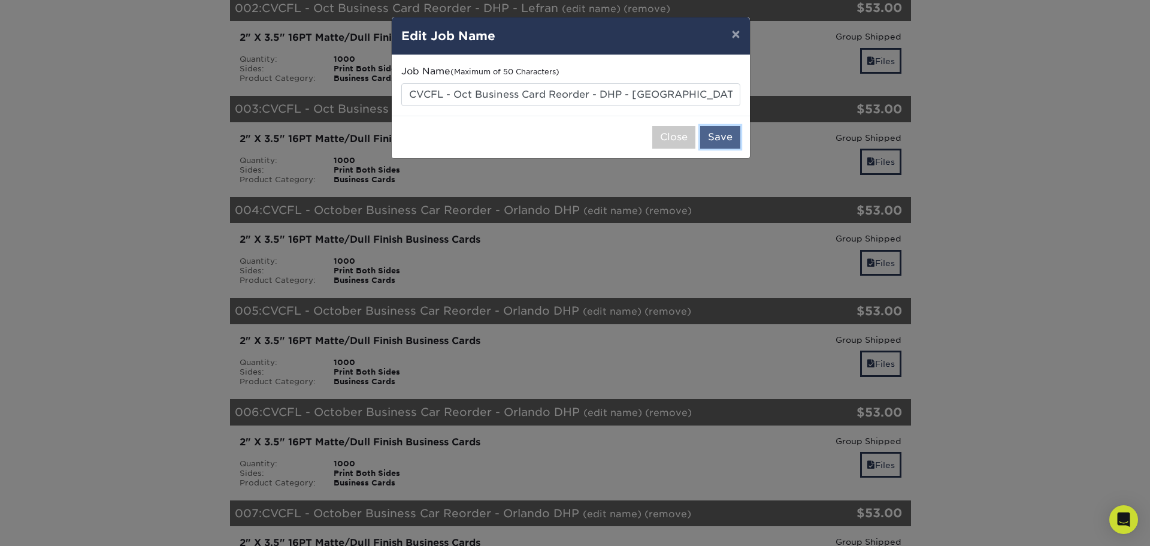
click at [725, 134] on button "Save" at bounding box center [720, 137] width 40 height 23
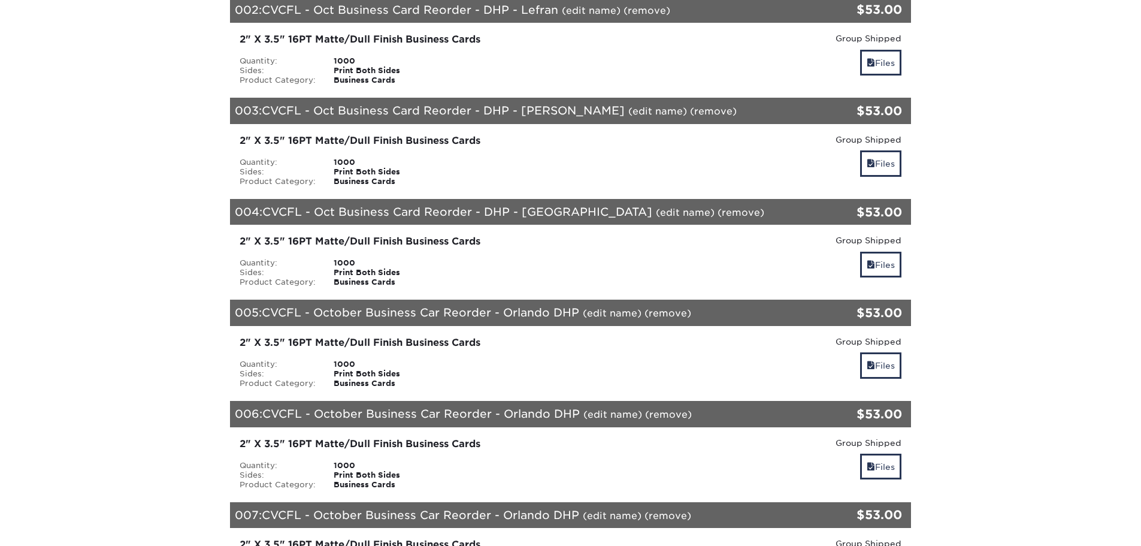
scroll to position [359, 0]
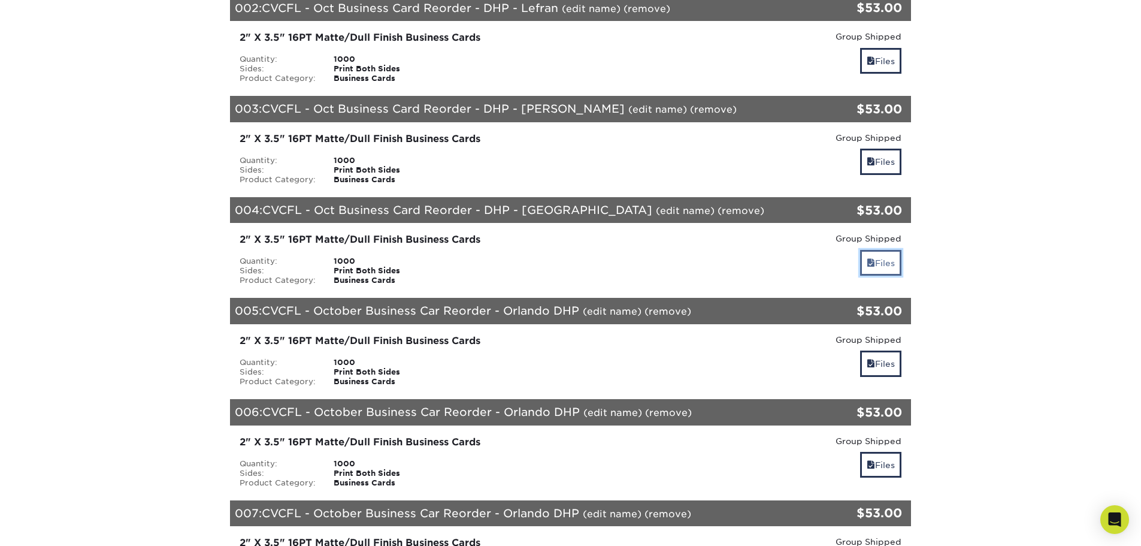
click at [868, 267] on span at bounding box center [871, 263] width 8 height 10
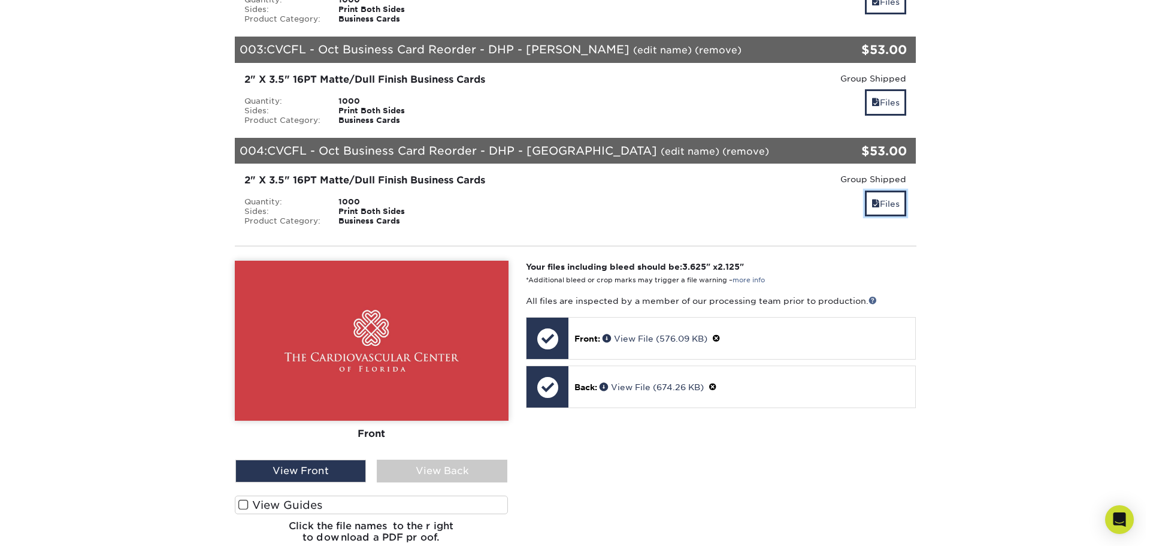
scroll to position [419, 0]
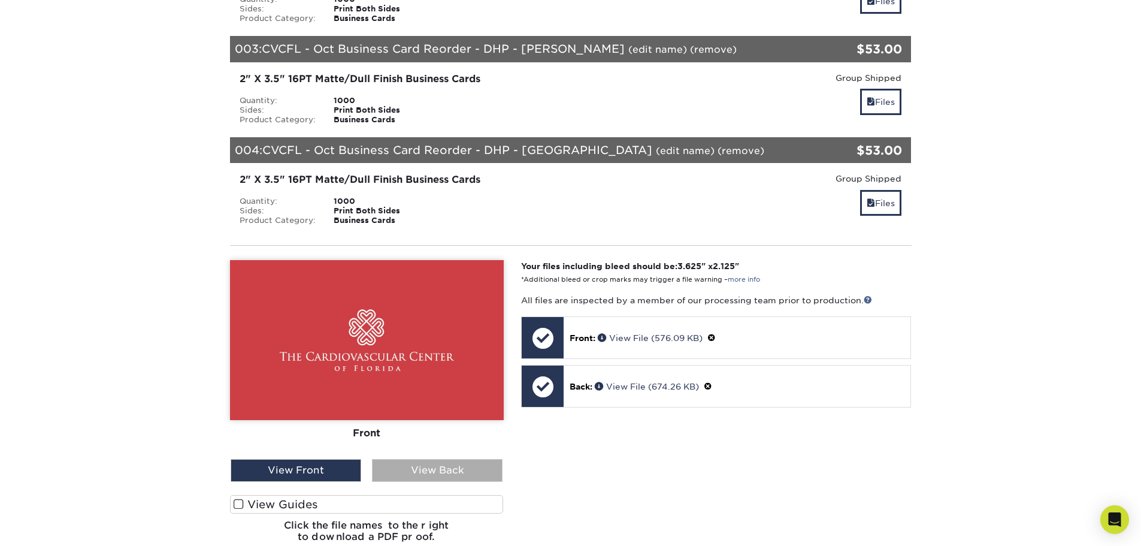
click at [461, 462] on div "View Back" at bounding box center [437, 470] width 131 height 23
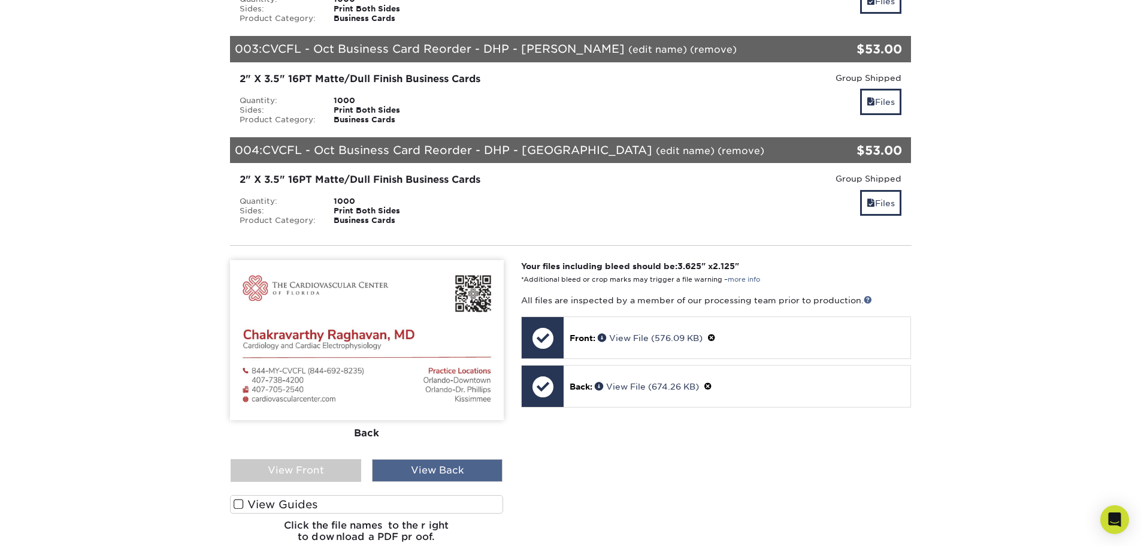
click at [461, 463] on div "View Back" at bounding box center [437, 470] width 131 height 23
click at [897, 205] on link "Files" at bounding box center [880, 203] width 41 height 26
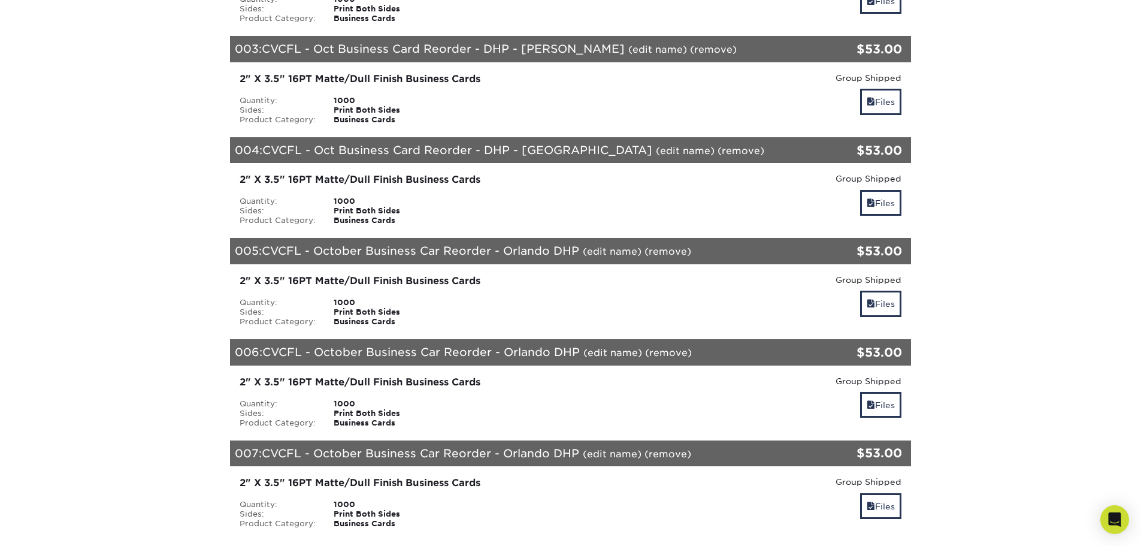
click at [625, 253] on link "(edit name)" at bounding box center [612, 251] width 59 height 11
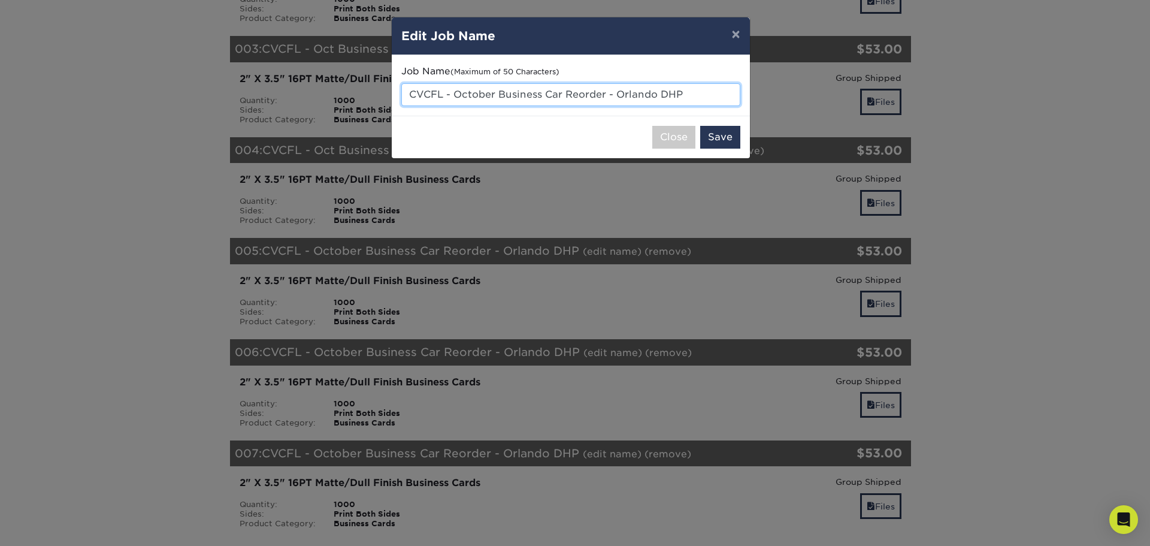
click at [550, 100] on input "CVCFL - October Business Car Reorder - Orlando DHP" at bounding box center [570, 94] width 339 height 23
paste input "Business Card Reorder - DHP -"
type input "CVCFL - Oct Business Card Reorder - DHP - Shroff"
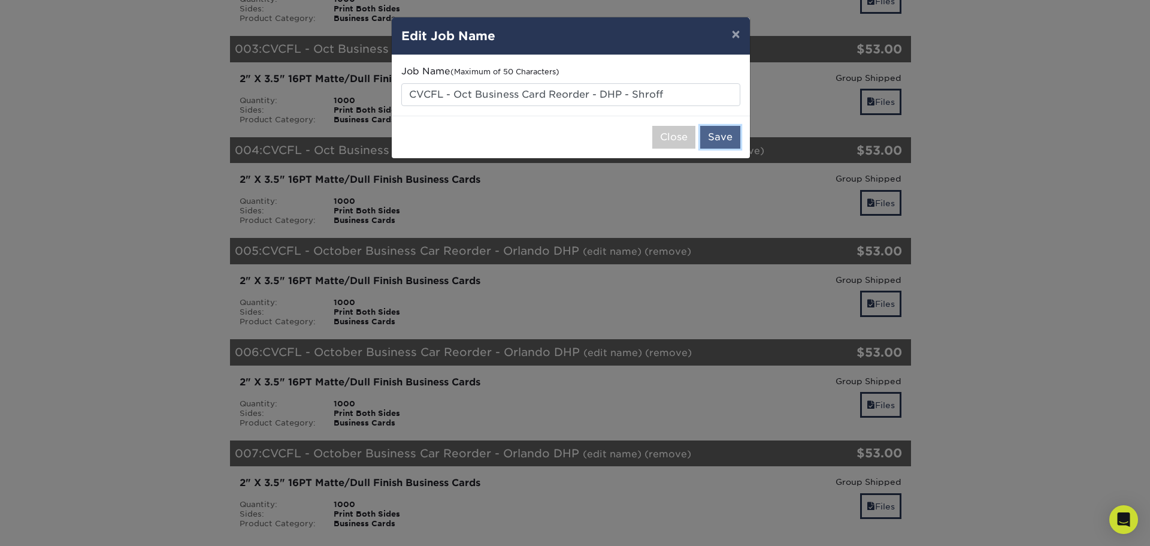
click at [722, 138] on button "Save" at bounding box center [720, 137] width 40 height 23
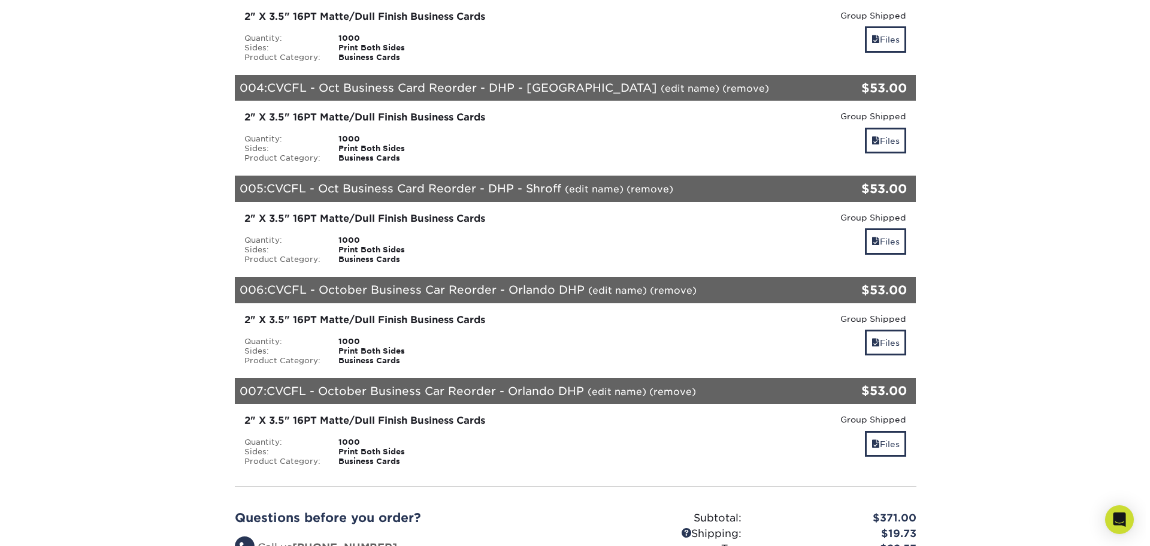
scroll to position [539, 0]
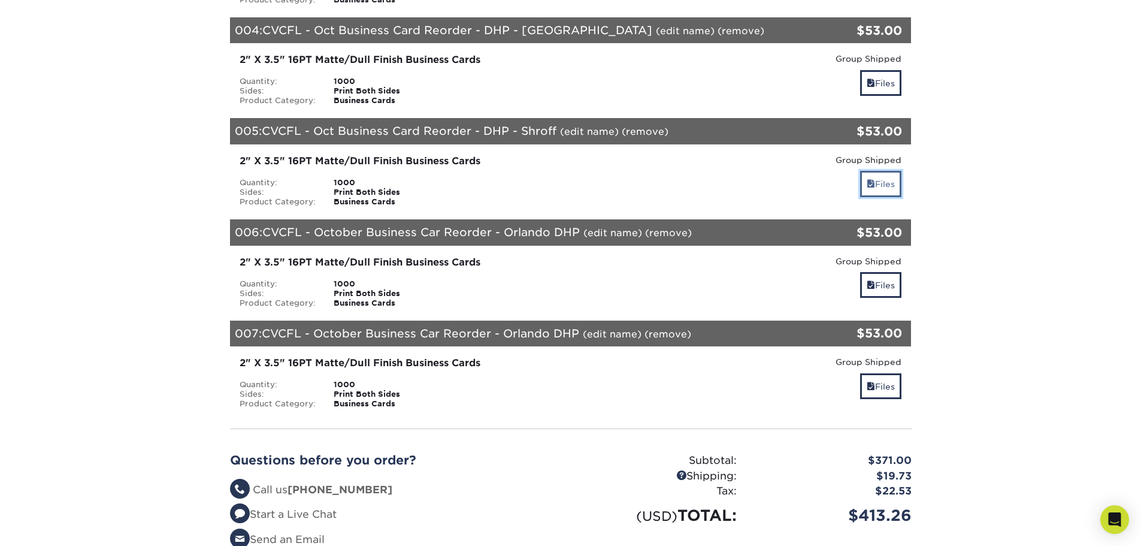
click at [870, 182] on span at bounding box center [871, 184] width 8 height 10
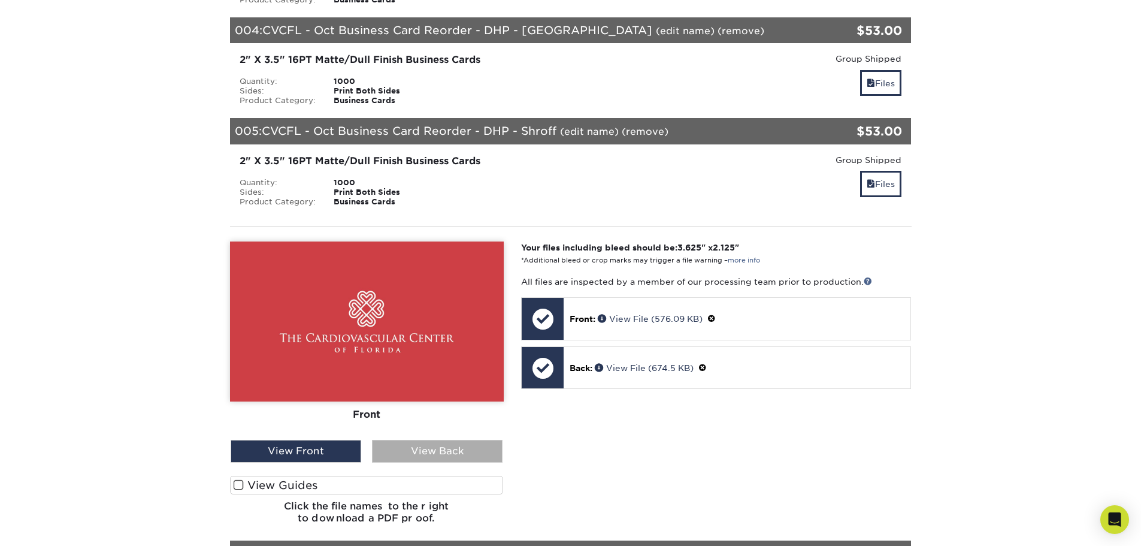
click at [419, 446] on div "View Back" at bounding box center [437, 451] width 131 height 23
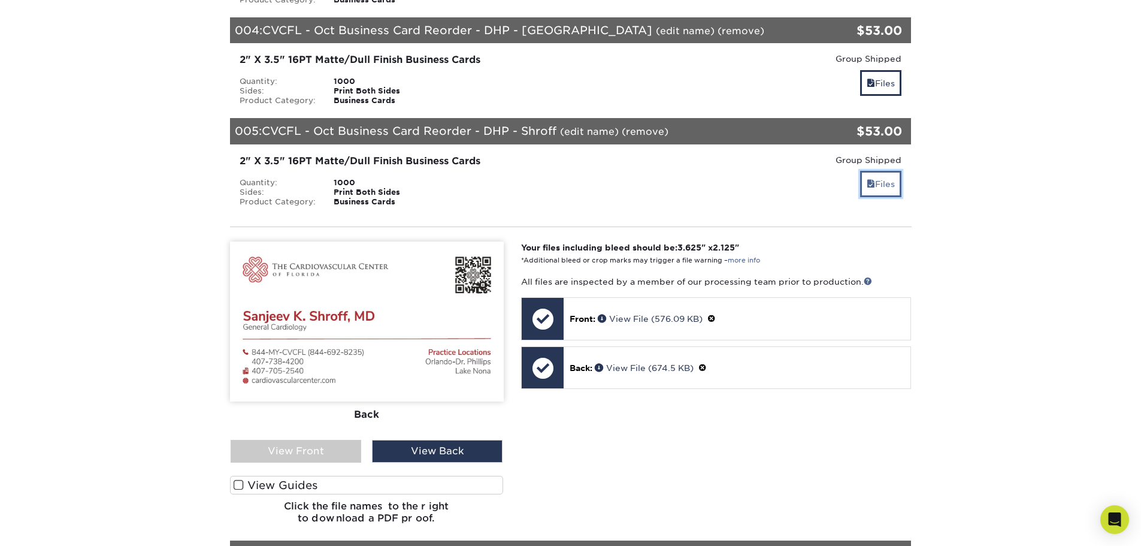
click at [886, 181] on link "Files" at bounding box center [880, 184] width 41 height 26
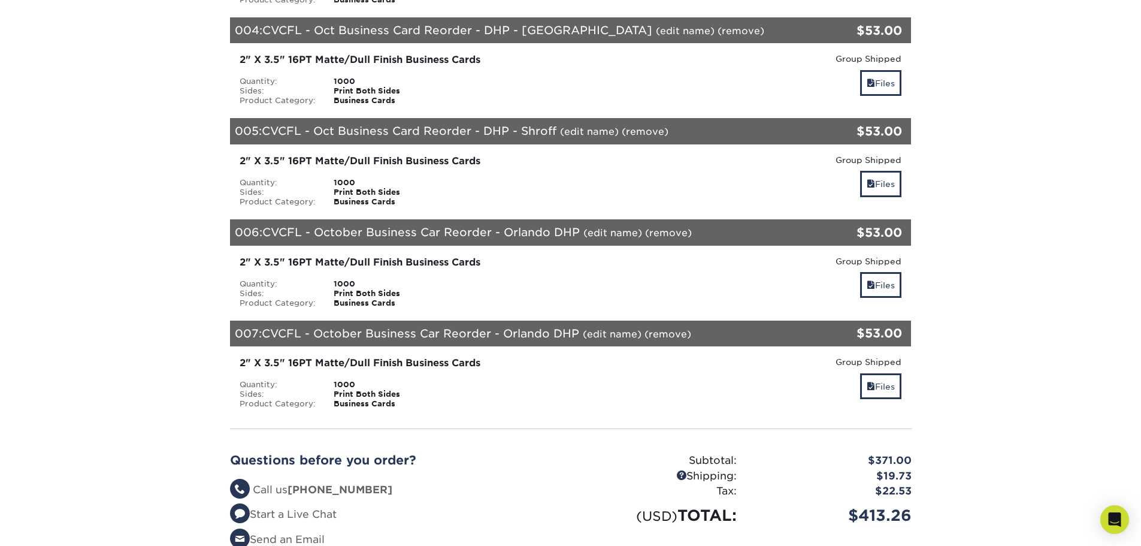
click at [622, 229] on link "(edit name)" at bounding box center [612, 232] width 59 height 11
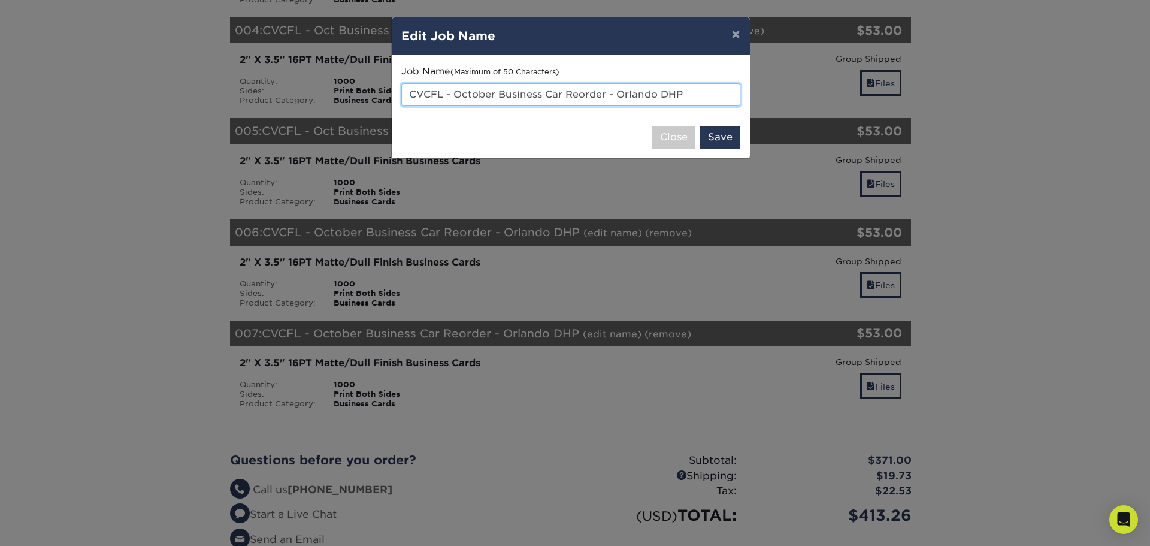
click at [509, 97] on input "CVCFL - October Business Car Reorder - Orlando DHP" at bounding box center [570, 94] width 339 height 23
paste input "Business Card Reorder - DHP -"
type input "CVCFL - Oct Business Card Reorder - DHP - [PERSON_NAME]"
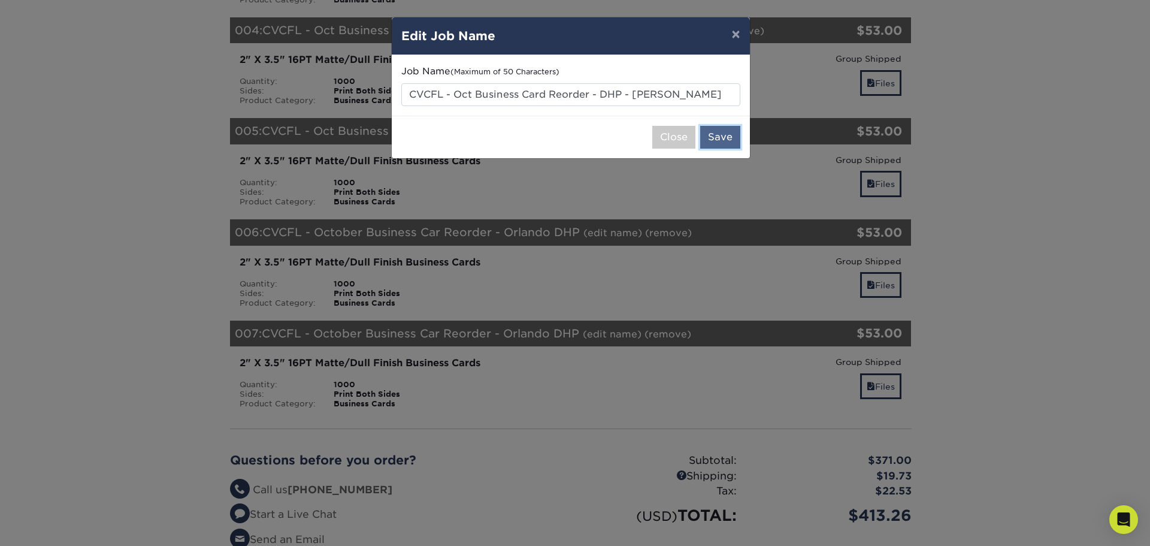
click at [719, 134] on button "Save" at bounding box center [720, 137] width 40 height 23
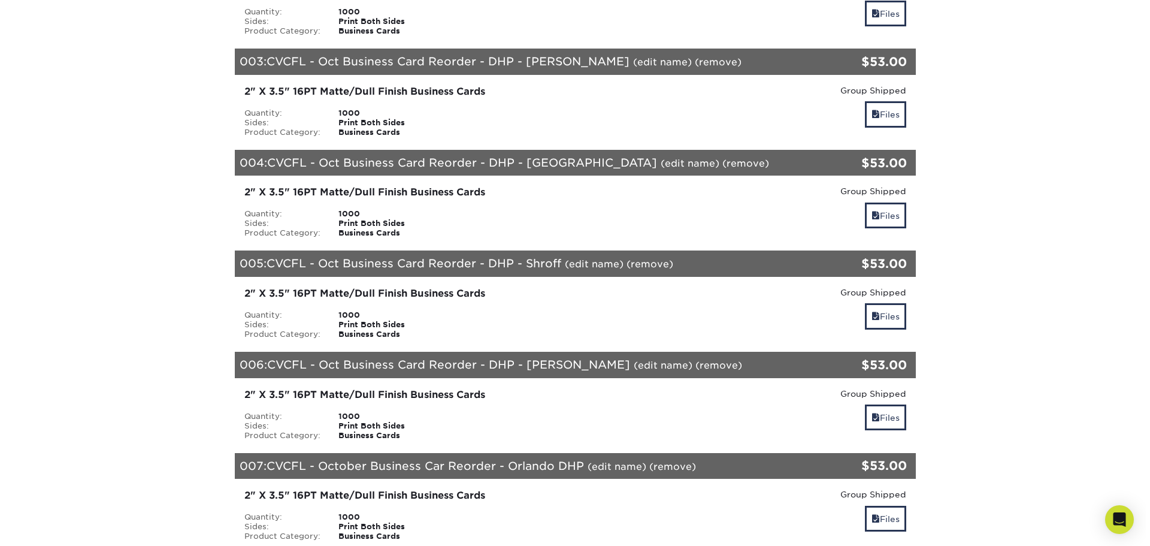
scroll to position [599, 0]
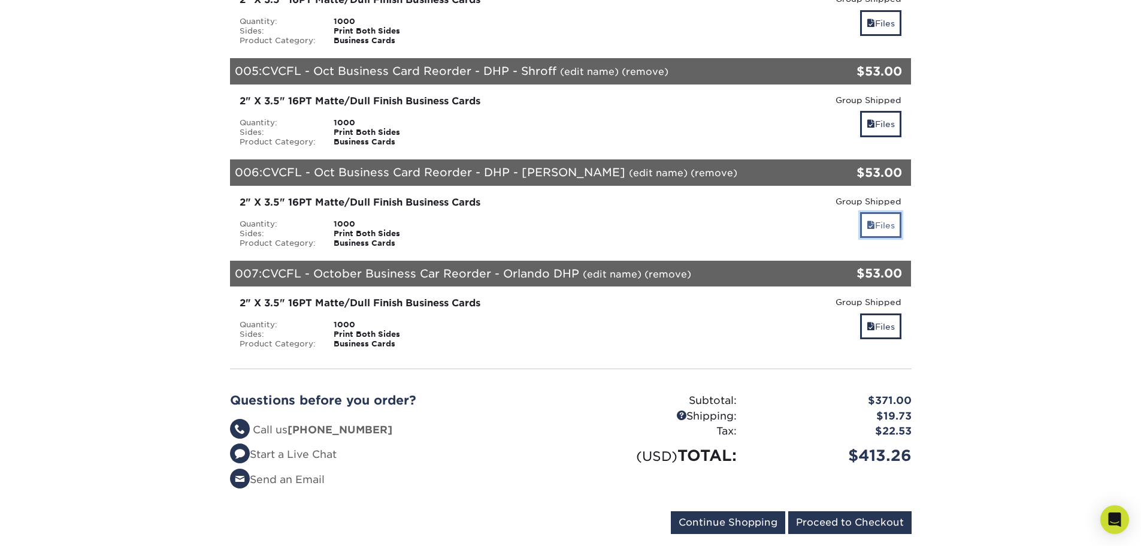
click at [873, 225] on link "Files" at bounding box center [880, 225] width 41 height 26
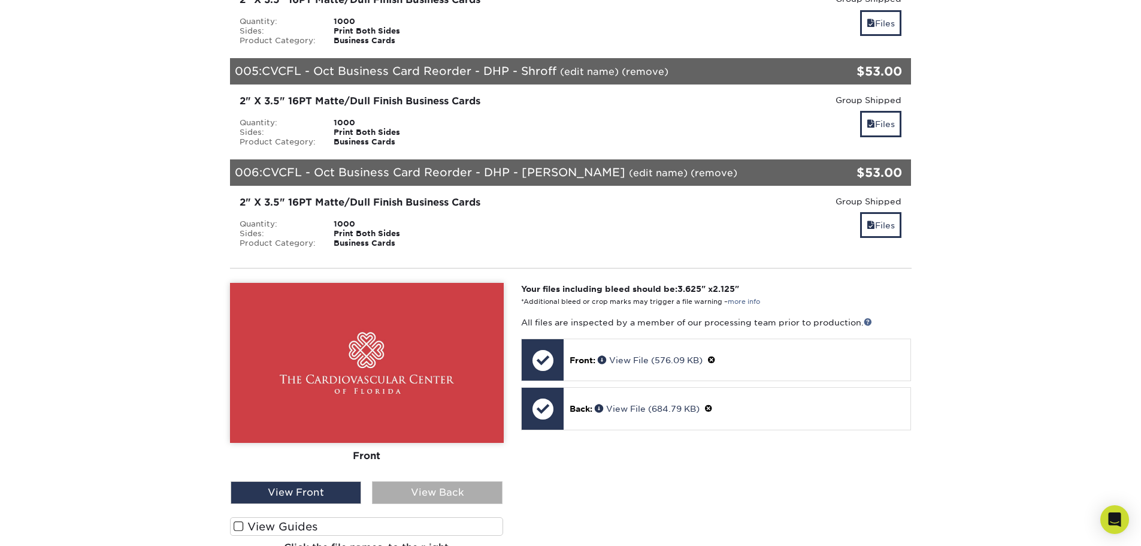
click at [432, 496] on div "View Back" at bounding box center [437, 492] width 131 height 23
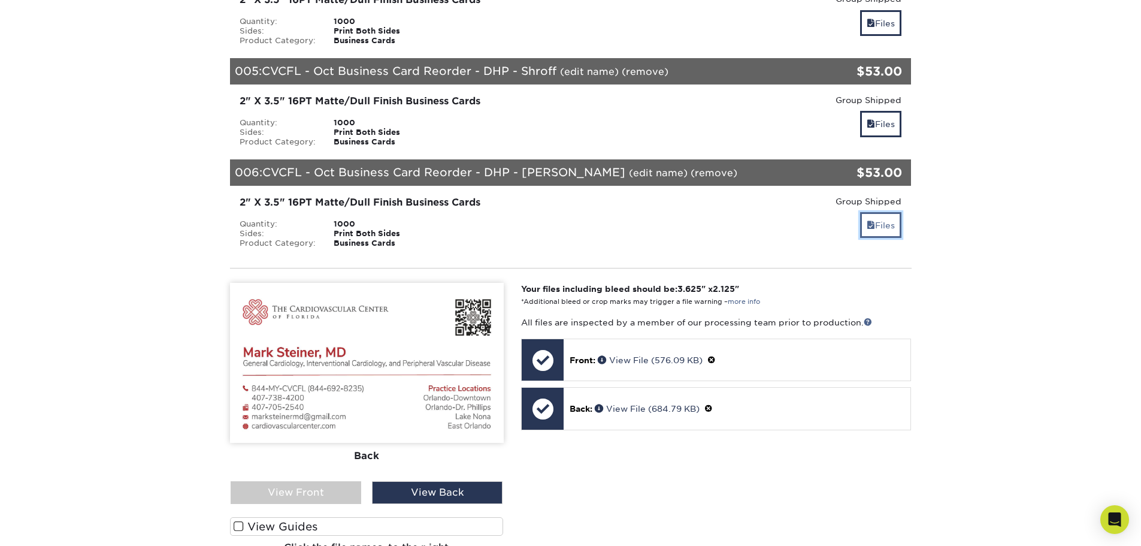
click at [865, 219] on link "Files" at bounding box center [880, 225] width 41 height 26
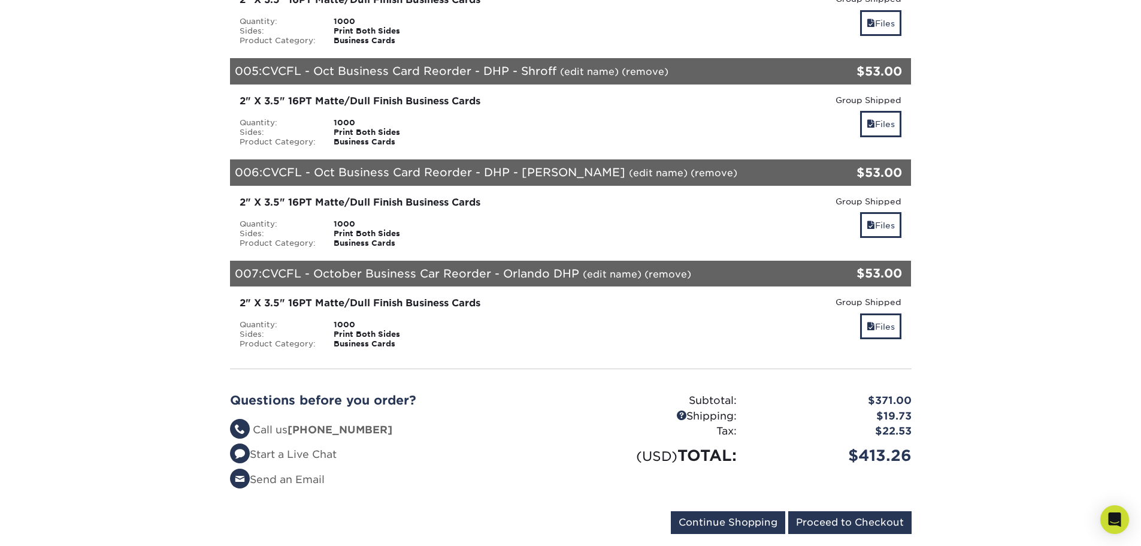
click at [616, 274] on link "(edit name)" at bounding box center [612, 273] width 59 height 11
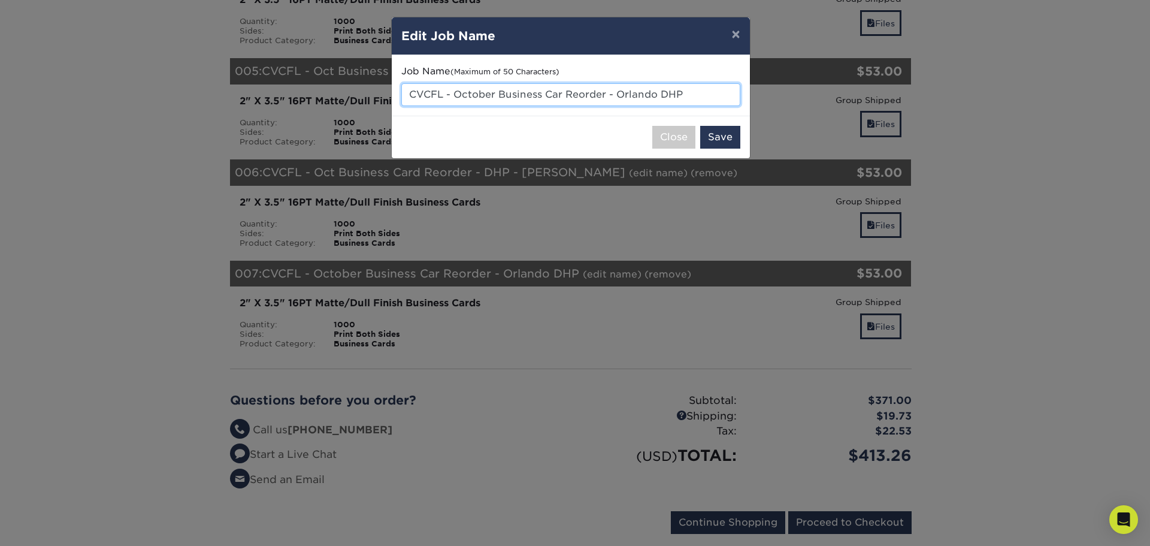
click at [549, 98] on input "CVCFL - October Business Car Reorder - Orlando DHP" at bounding box center [570, 94] width 339 height 23
paste input "Business Card Reorder - DHP -"
drag, startPoint x: 520, startPoint y: 93, endPoint x: 492, endPoint y: 96, distance: 27.7
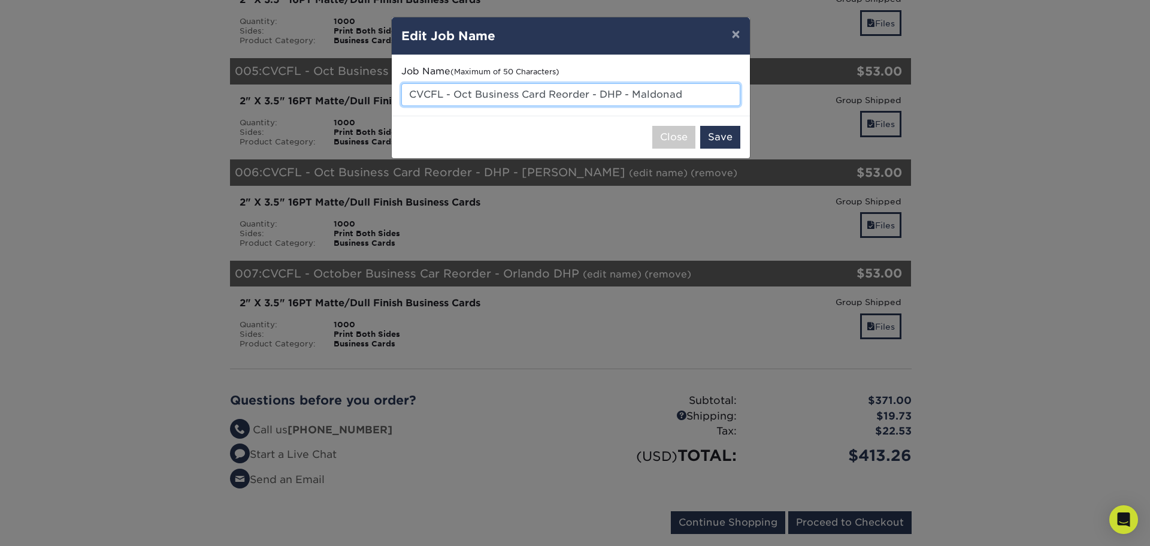
click at [492, 96] on input "CVCFL - Oct Business Card Reorder - DHP - Maldonad" at bounding box center [570, 94] width 339 height 23
click at [685, 93] on input "CVCFL - Oct Bus Card Reorder - DHP - Maldonad" at bounding box center [570, 94] width 339 height 23
type input "CVCFL - Oct Bus Card Reorder - DHP - [PERSON_NAME]"
click at [721, 134] on button "Save" at bounding box center [720, 137] width 40 height 23
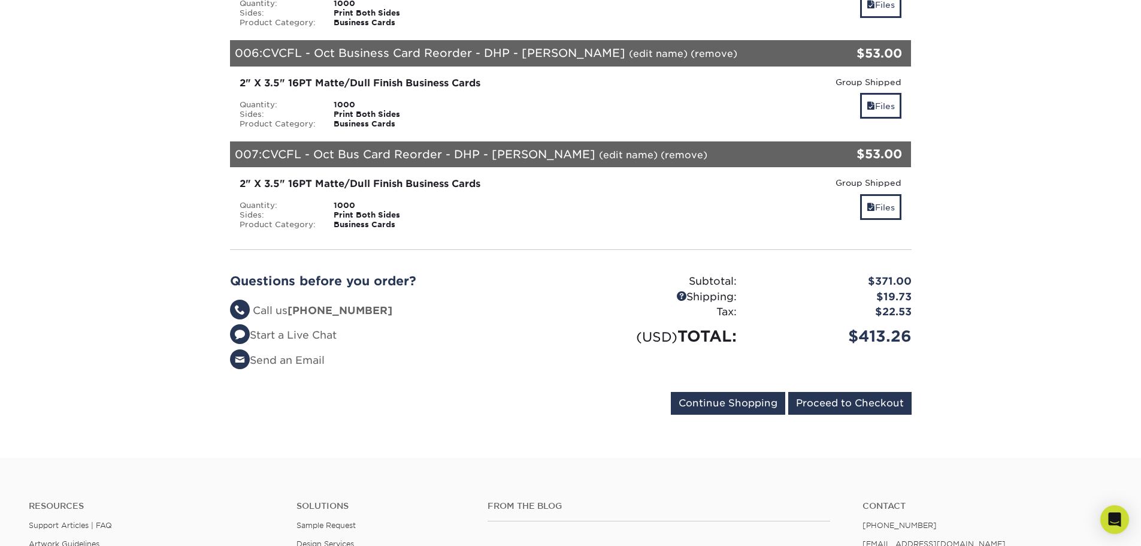
scroll to position [719, 0]
click at [877, 214] on link "Files" at bounding box center [880, 206] width 41 height 26
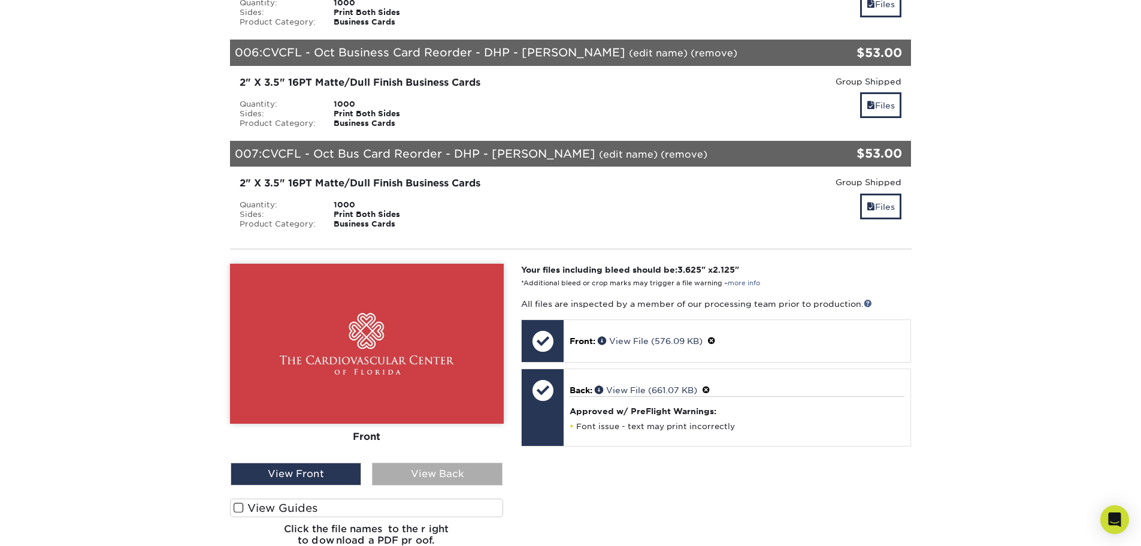
click at [480, 480] on div "View Back" at bounding box center [437, 473] width 131 height 23
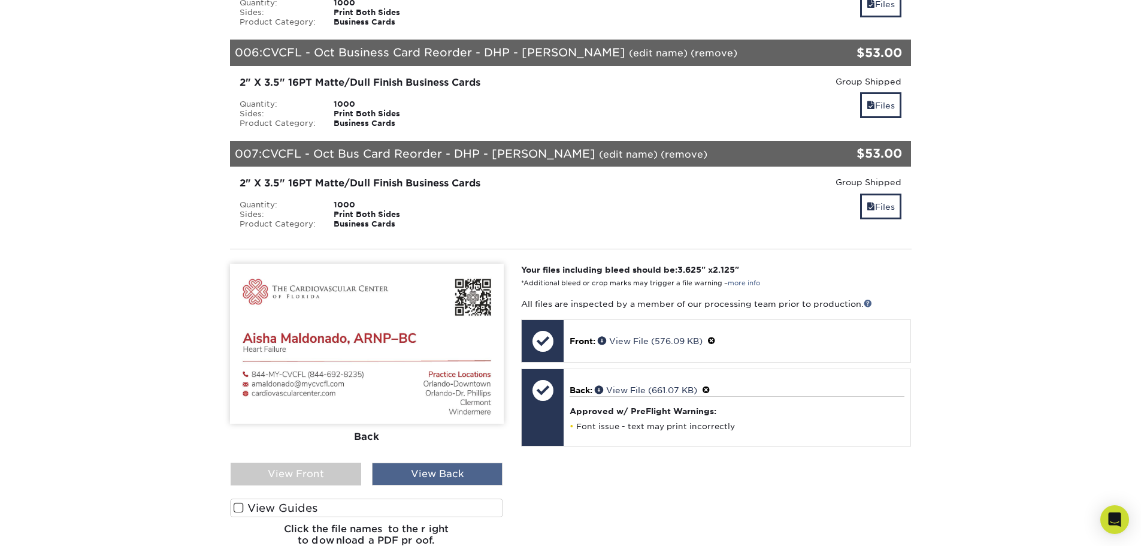
click at [480, 480] on div "View Back" at bounding box center [437, 473] width 131 height 23
click at [338, 474] on div "View Front" at bounding box center [296, 473] width 131 height 23
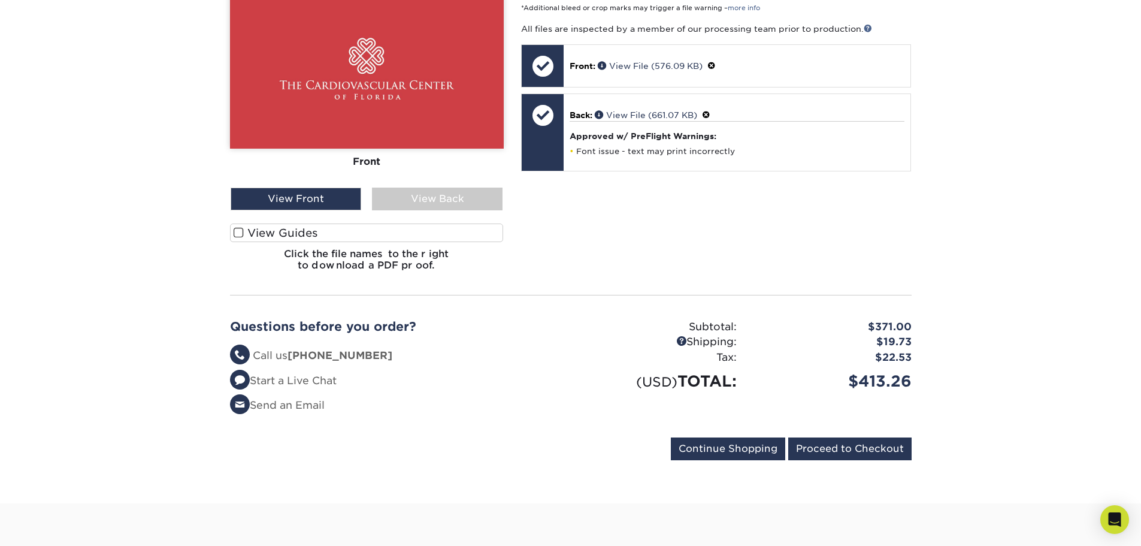
scroll to position [1018, 0]
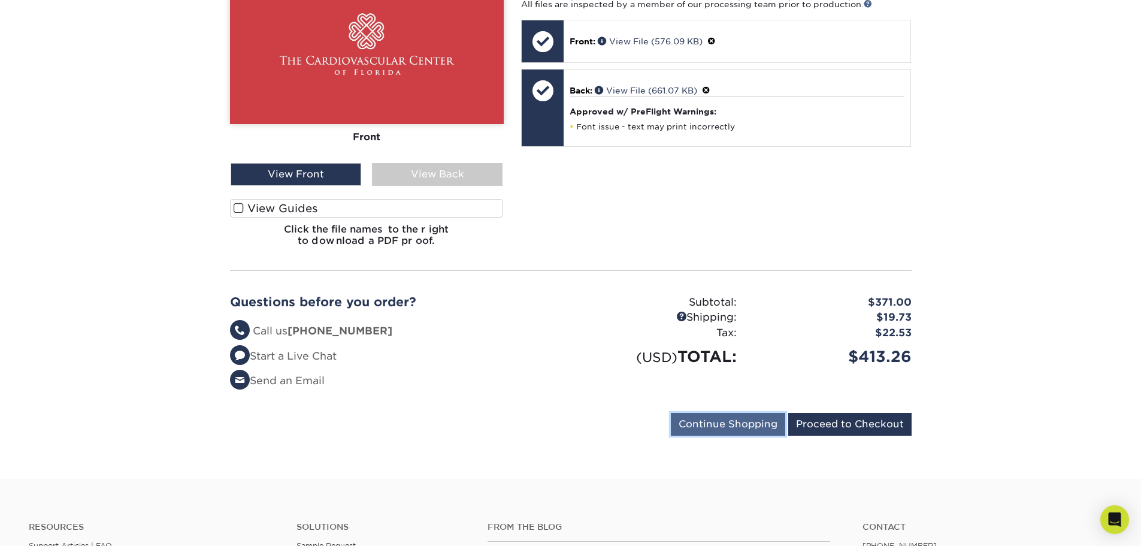
click at [753, 429] on input "Continue Shopping" at bounding box center [728, 424] width 114 height 23
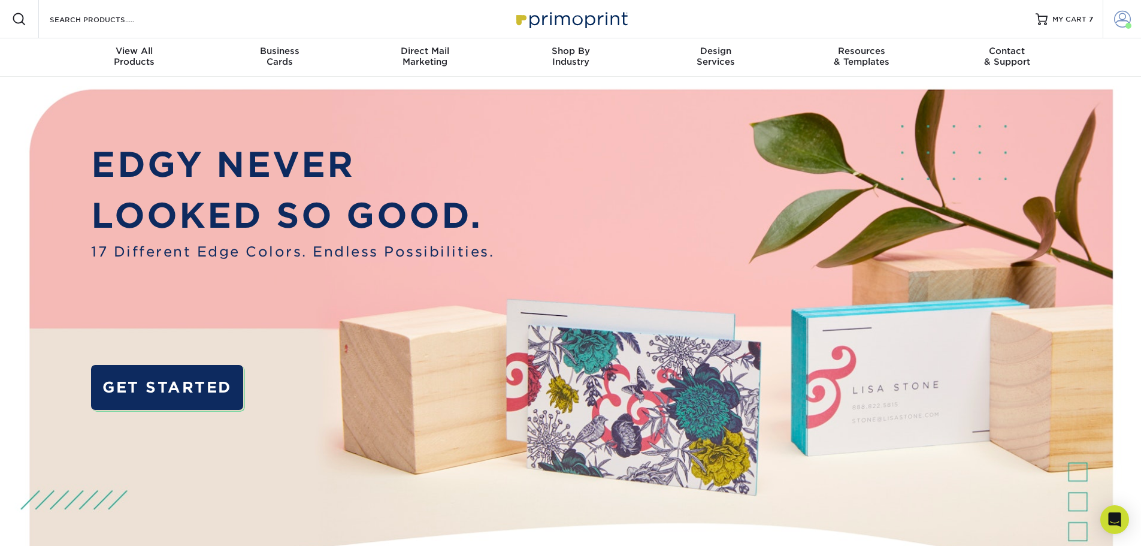
click at [1127, 11] on span at bounding box center [1122, 19] width 17 height 17
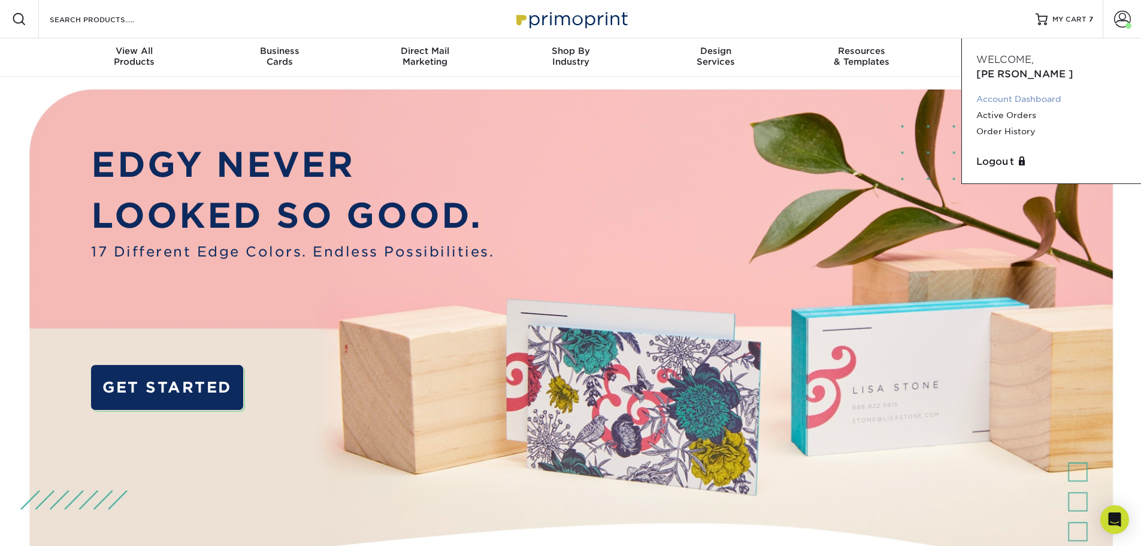
click at [1015, 91] on link "Account Dashboard" at bounding box center [1051, 99] width 150 height 16
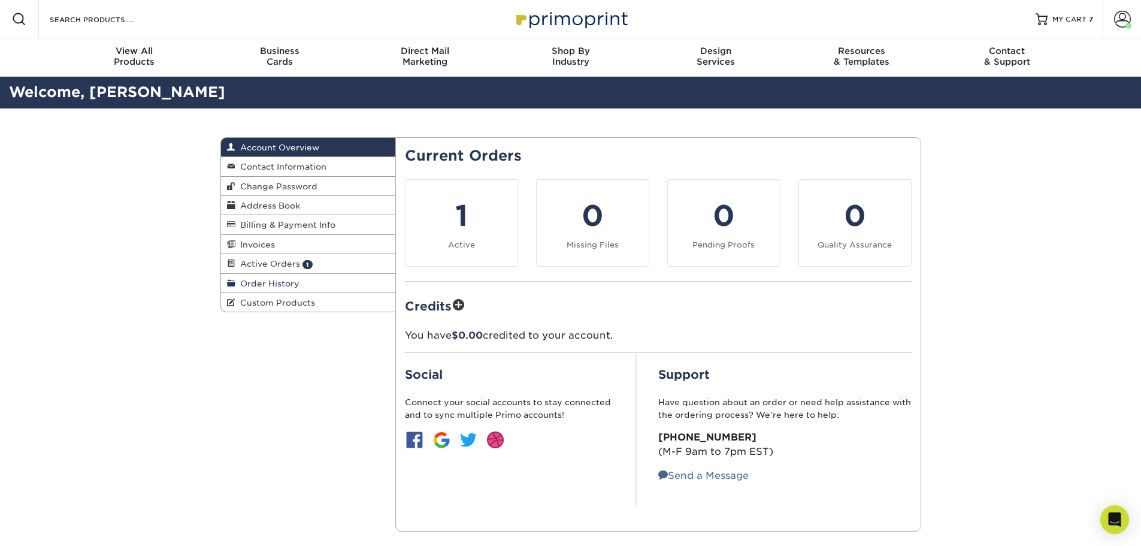
click at [260, 284] on span "Order History" at bounding box center [267, 284] width 64 height 10
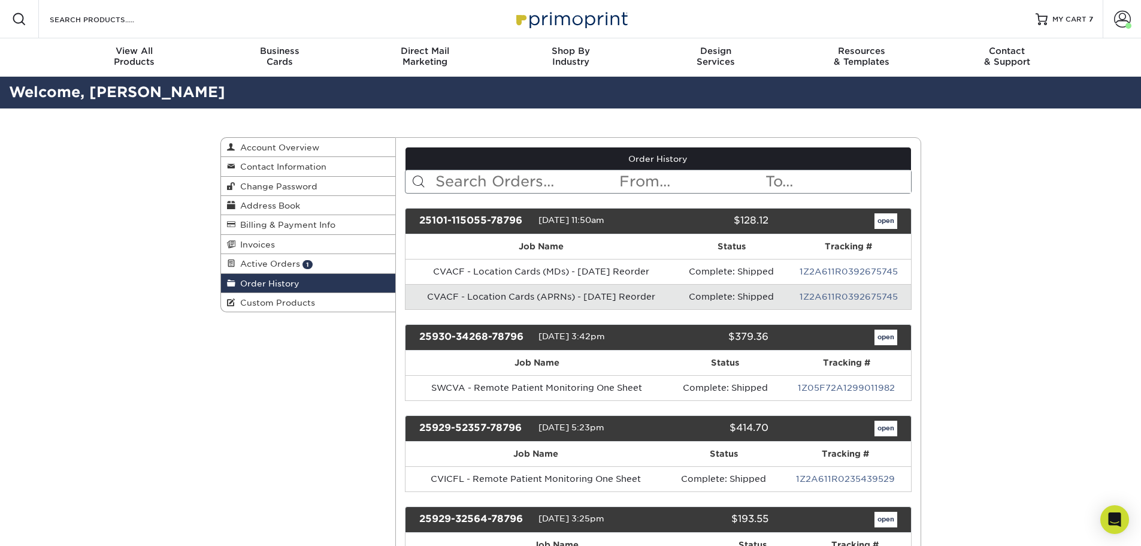
click at [491, 185] on input "text" at bounding box center [526, 181] width 184 height 23
click at [276, 201] on span "Address Book" at bounding box center [267, 206] width 65 height 10
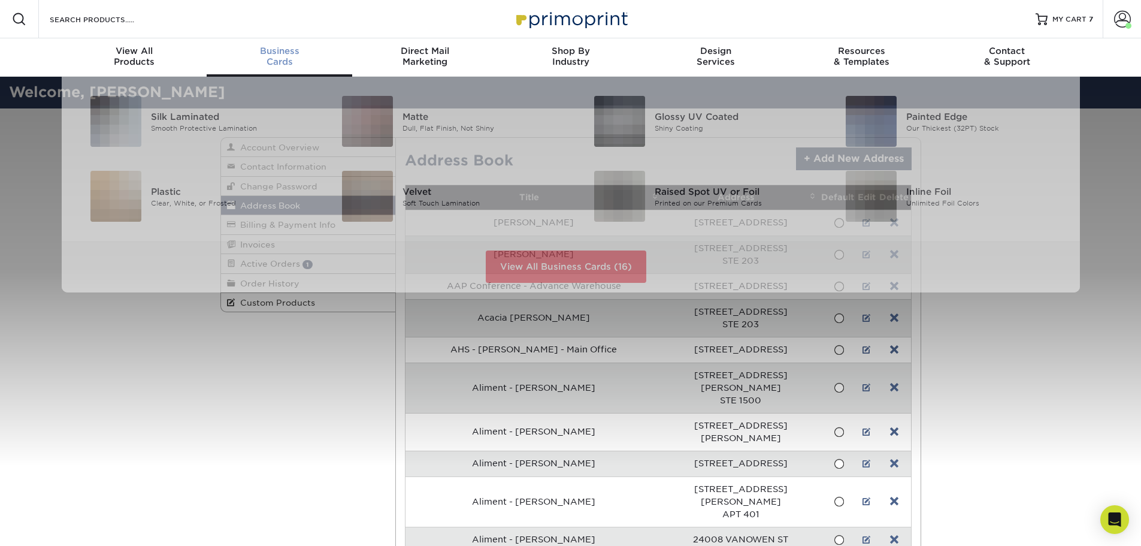
click at [296, 57] on div "Business Cards" at bounding box center [280, 57] width 146 height 22
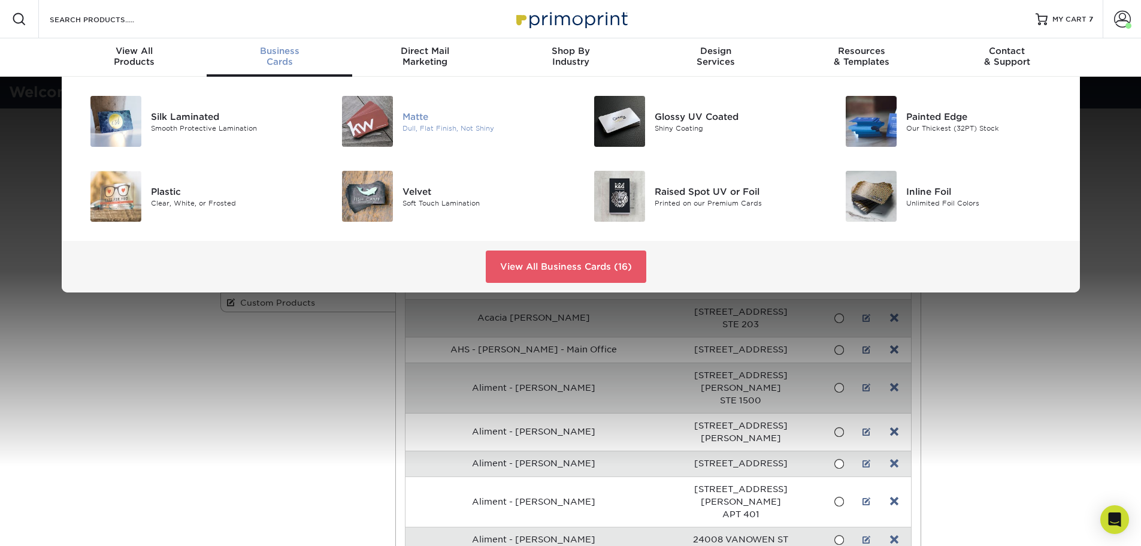
click at [386, 113] on img at bounding box center [367, 121] width 51 height 51
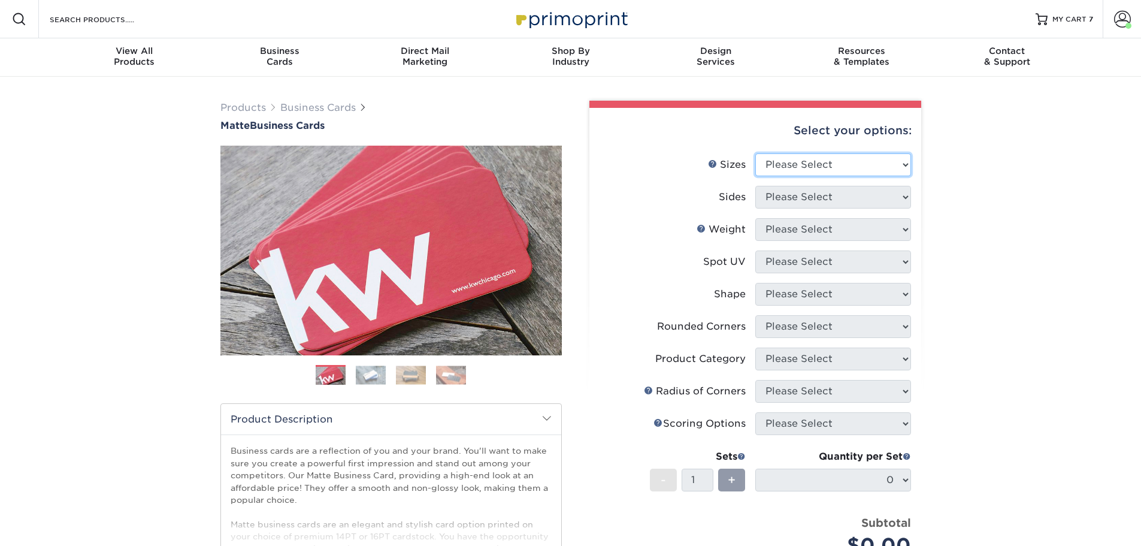
click at [842, 161] on select "Please Select 1.5" x 3.5" - Mini 1.75" x 3.5" - Mini 2" x 2" - Square 2" x 3" -…" at bounding box center [833, 164] width 156 height 23
select select "2.00x3.50"
click at [755, 153] on select "Please Select 1.5" x 3.5" - Mini 1.75" x 3.5" - Mini 2" x 2" - Square 2" x 3" -…" at bounding box center [833, 164] width 156 height 23
click at [774, 199] on select "Please Select Print Both Sides Print Front Only" at bounding box center [833, 197] width 156 height 23
select select "13abbda7-1d64-4f25-8bb2-c179b224825d"
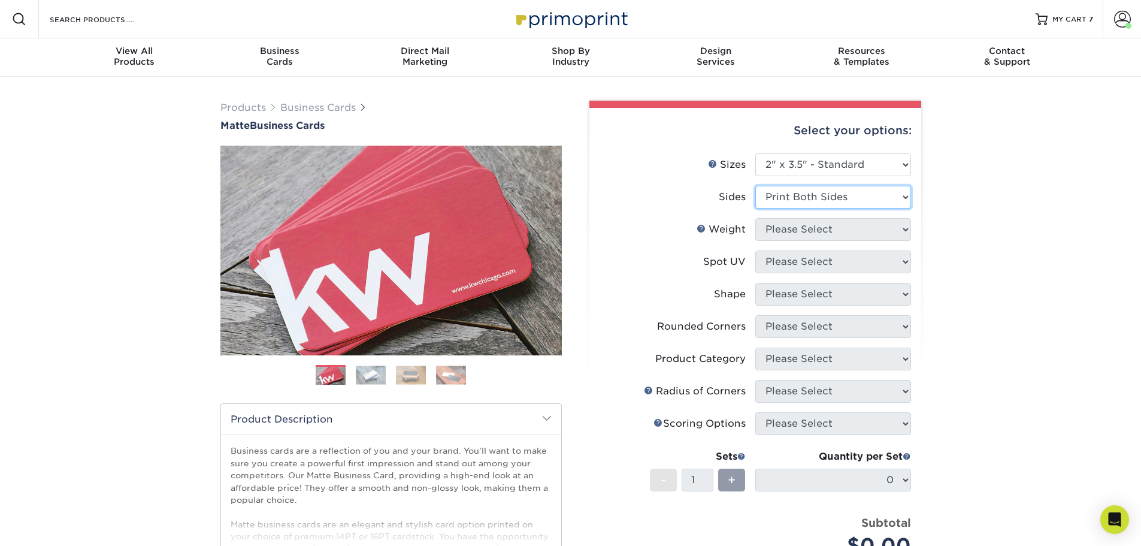
click at [755, 186] on select "Please Select Print Both Sides Print Front Only" at bounding box center [833, 197] width 156 height 23
click at [782, 235] on select "Please Select 16PT 14PT" at bounding box center [833, 229] width 156 height 23
select select "16PT"
click at [755, 218] on select "Please Select 16PT 14PT" at bounding box center [833, 229] width 156 height 23
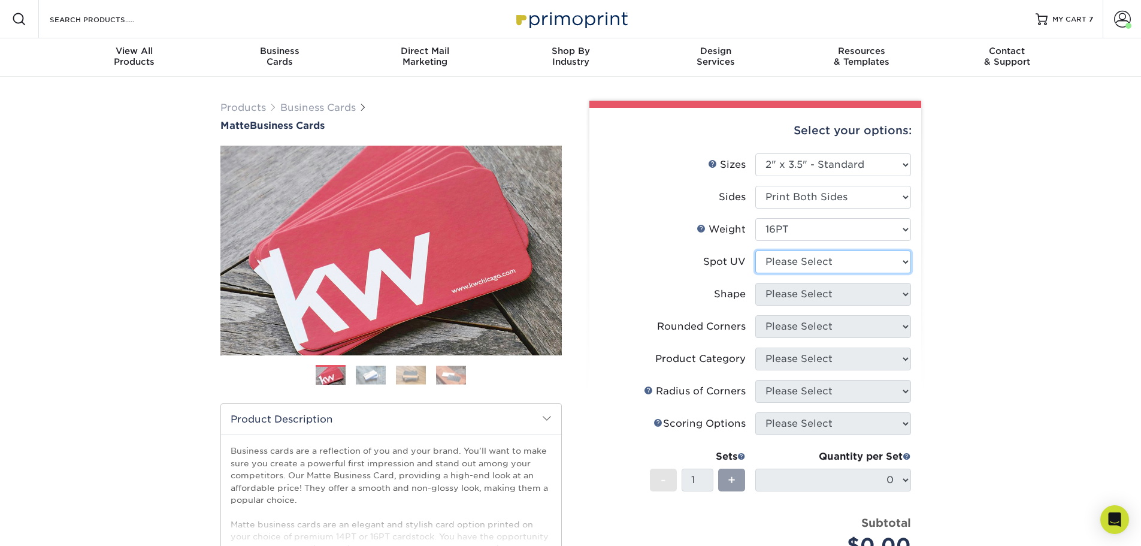
click at [786, 250] on select "Please Select No Spot UV Front and Back (Both Sides) Front Only Back Only" at bounding box center [833, 261] width 156 height 23
select select "3"
click at [755, 250] on select "Please Select No Spot UV Front and Back (Both Sides) Front Only Back Only" at bounding box center [833, 261] width 156 height 23
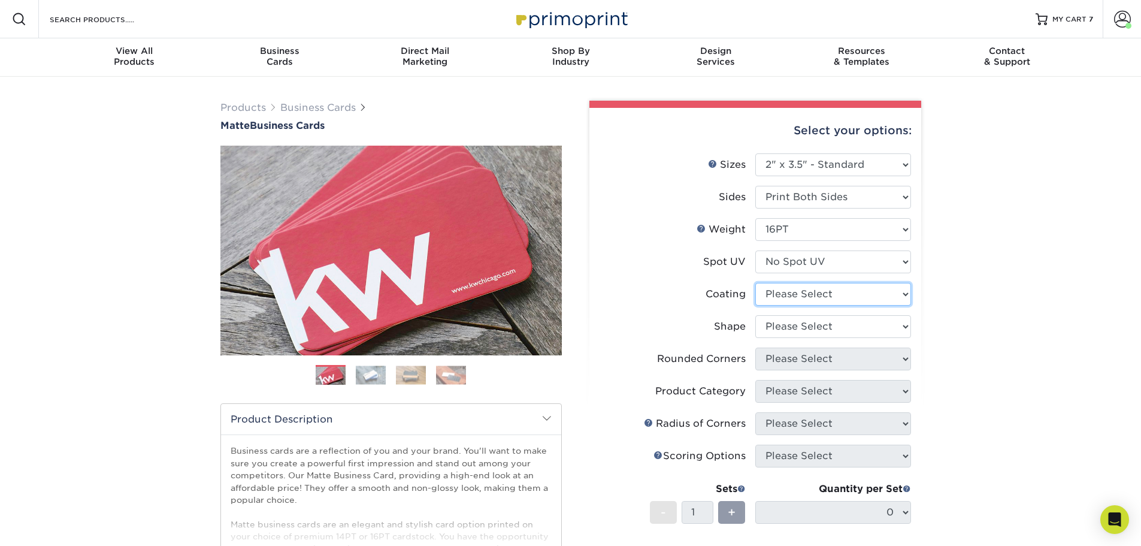
click at [786, 296] on select at bounding box center [833, 294] width 156 height 23
select select "121bb7b5-3b4d-429f-bd8d-bbf80e953313"
click at [755, 283] on select at bounding box center [833, 294] width 156 height 23
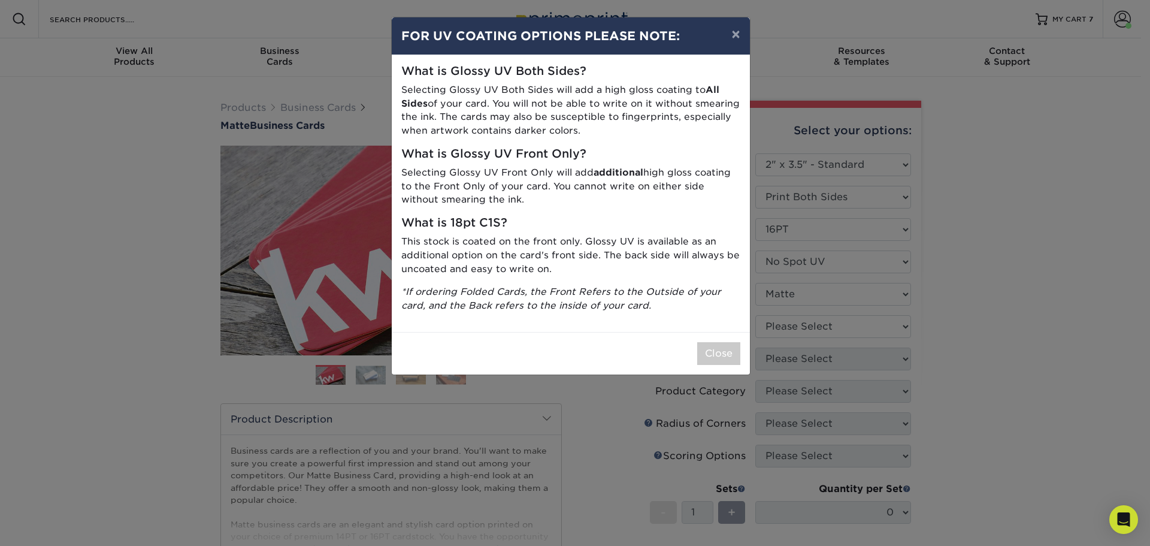
click at [787, 329] on div "× FOR UV COATING OPTIONS PLEASE NOTE: What is Glossy UV Both Sides? Selecting G…" at bounding box center [575, 273] width 1150 height 546
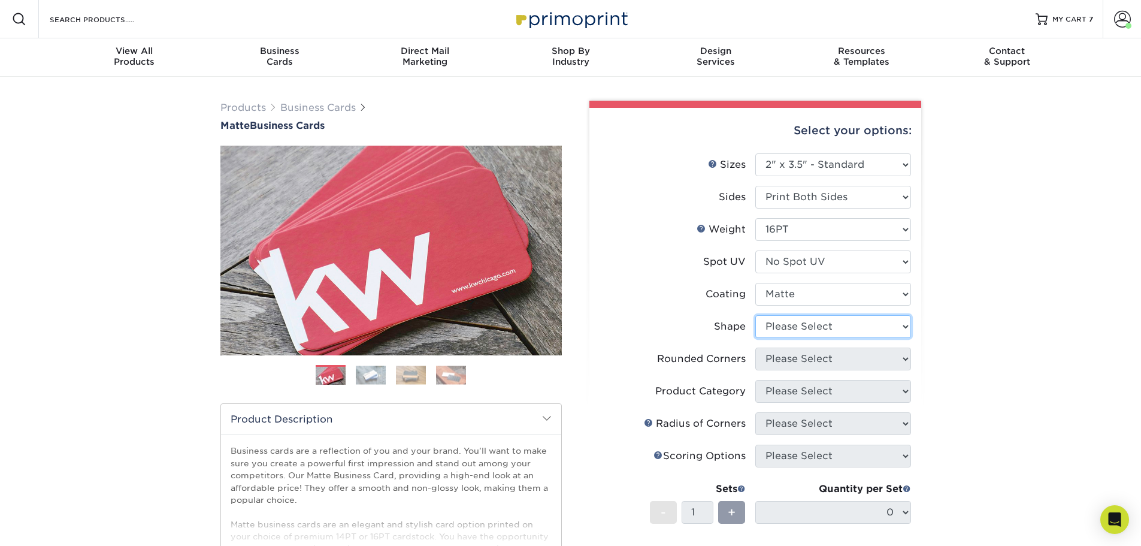
click at [787, 329] on select "Please Select Standard Oval" at bounding box center [833, 326] width 156 height 23
select select "standard"
click at [755, 315] on select "Please Select Standard Oval" at bounding box center [833, 326] width 156 height 23
click at [781, 362] on select "Please Select Yes - Round 2 Corners Yes - Round 4 Corners No" at bounding box center [833, 358] width 156 height 23
select select "0"
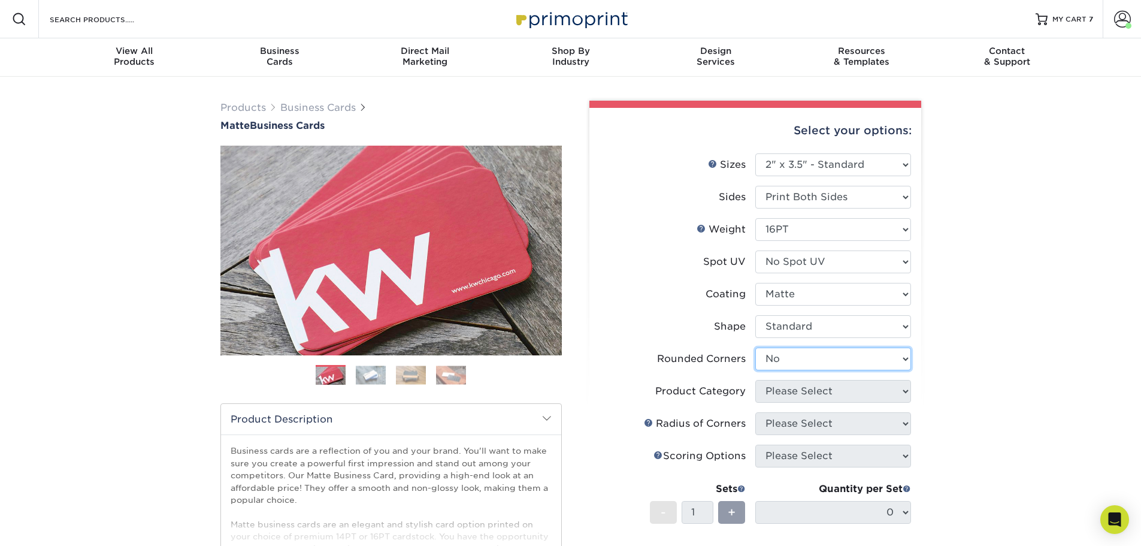
click at [755, 347] on select "Please Select Yes - Round 2 Corners Yes - Round 4 Corners No" at bounding box center [833, 358] width 156 height 23
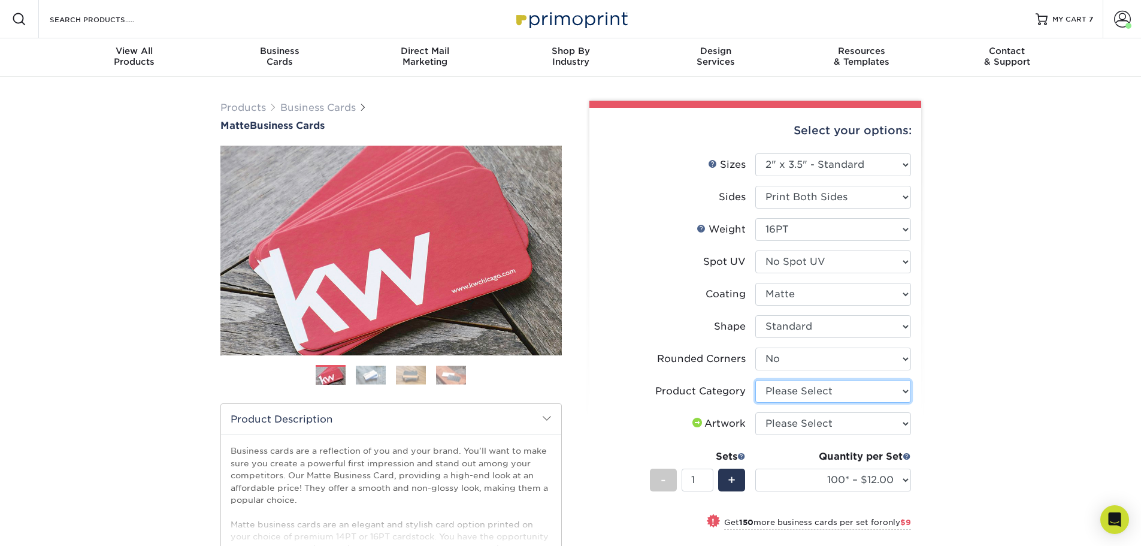
click at [815, 392] on select "Please Select Business Cards" at bounding box center [833, 391] width 156 height 23
select select "3b5148f1-0588-4f88-a218-97bcfdce65c1"
click at [755, 380] on select "Please Select Business Cards" at bounding box center [833, 391] width 156 height 23
click at [804, 418] on select "Please Select I will upload files I need a design - $100" at bounding box center [833, 423] width 156 height 23
select select "upload"
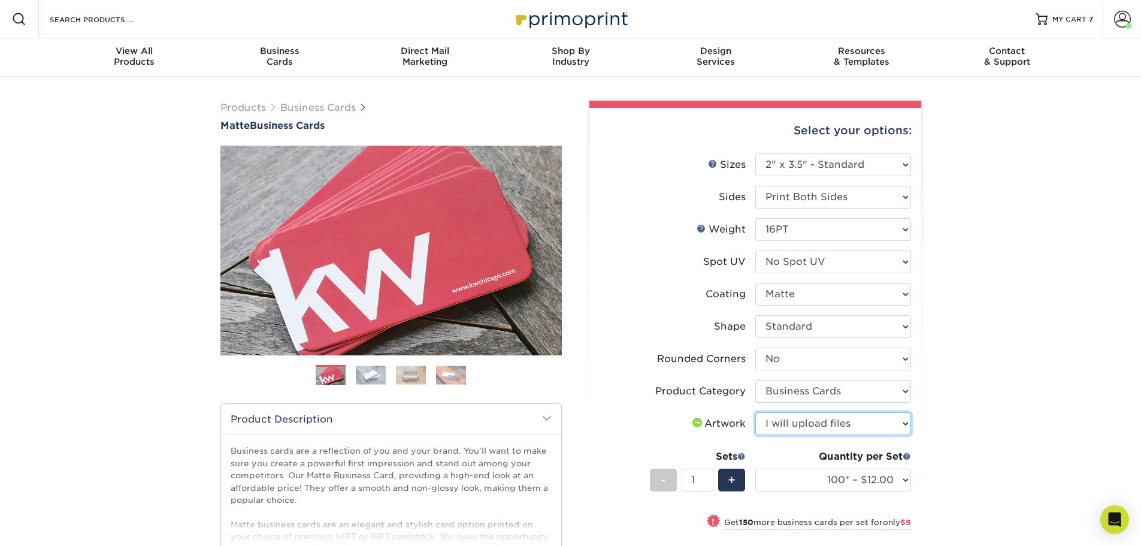
click at [755, 412] on select "Please Select I will upload files I need a design - $100" at bounding box center [833, 423] width 156 height 23
click at [815, 476] on select "100* – $12.00 250* – $21.00 500 – $42.00 1000 – $53.00 2500 – $95.00 5000 – $18…" at bounding box center [833, 479] width 156 height 23
select select "1000 – $53.00"
click at [755, 468] on select "100* – $12.00 250* – $21.00 500 – $42.00 1000 – $53.00 2500 – $95.00 5000 – $18…" at bounding box center [833, 479] width 156 height 23
click at [730, 480] on span "+" at bounding box center [732, 480] width 8 height 18
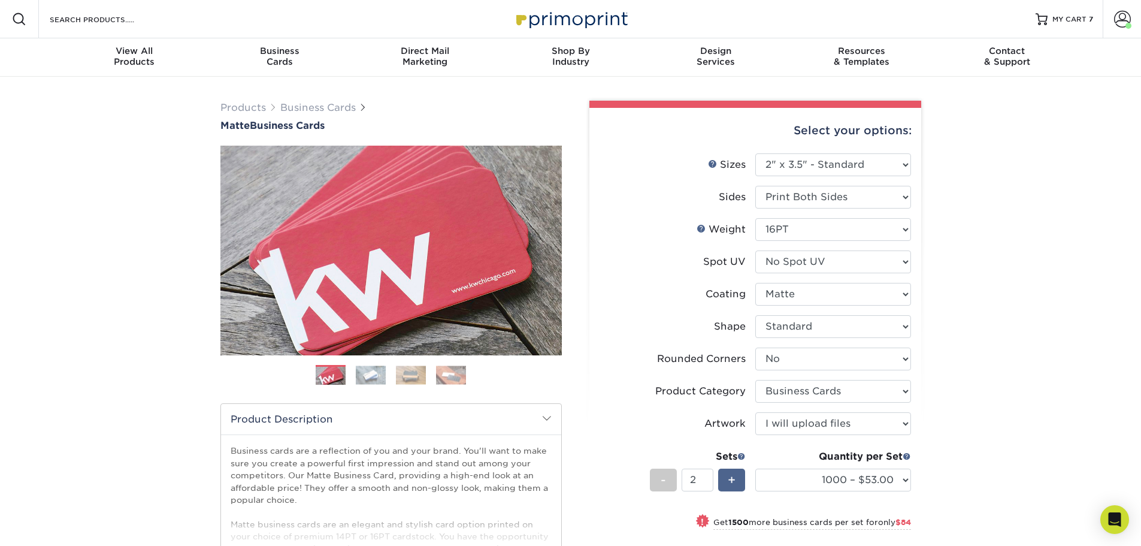
click at [730, 480] on span "+" at bounding box center [732, 480] width 8 height 18
click at [730, 481] on span "+" at bounding box center [732, 480] width 8 height 18
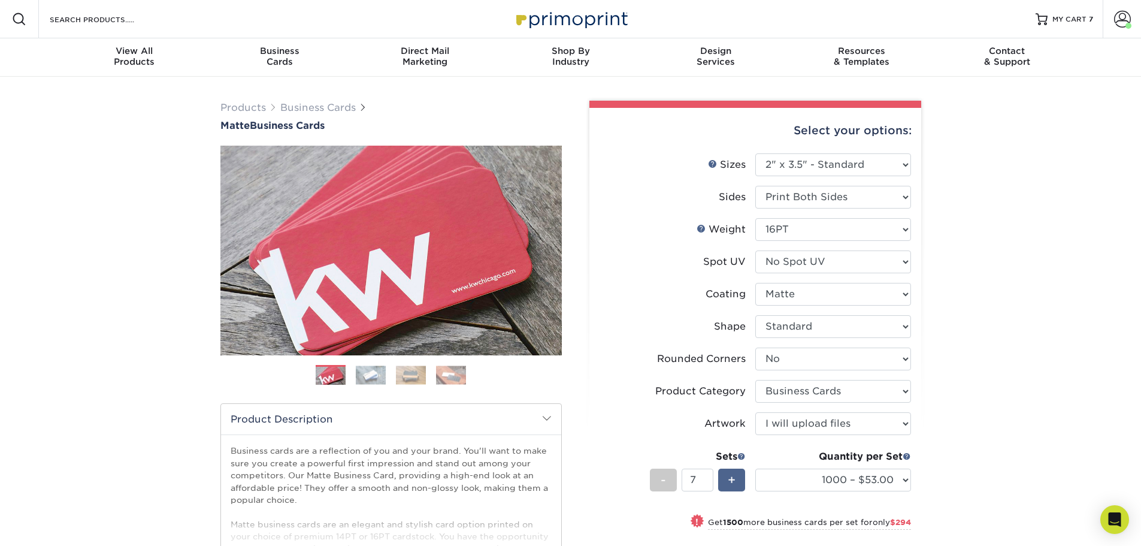
click at [730, 481] on span "+" at bounding box center [732, 480] width 8 height 18
type input "9"
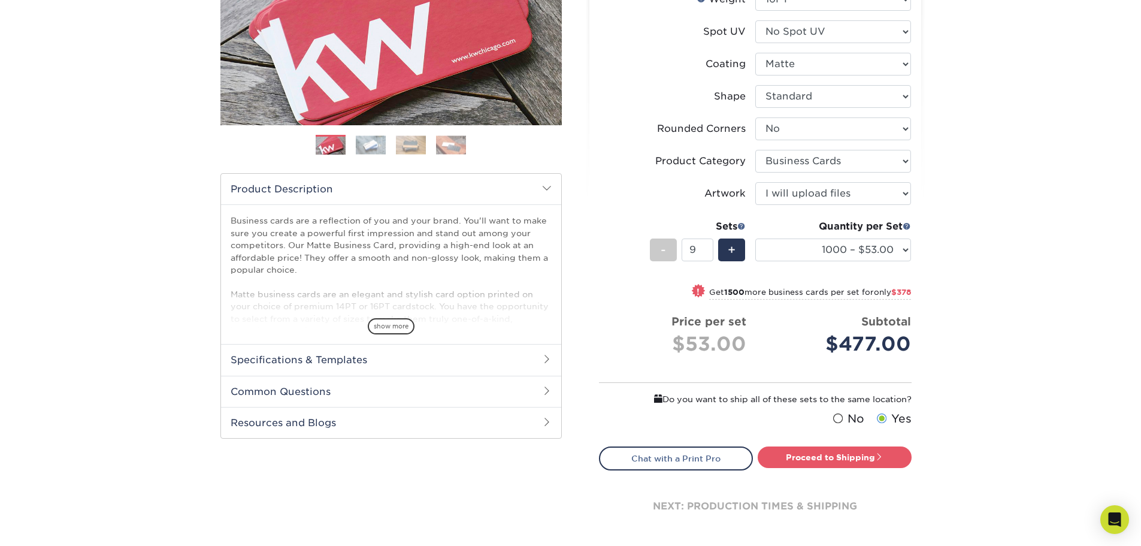
scroll to position [240, 0]
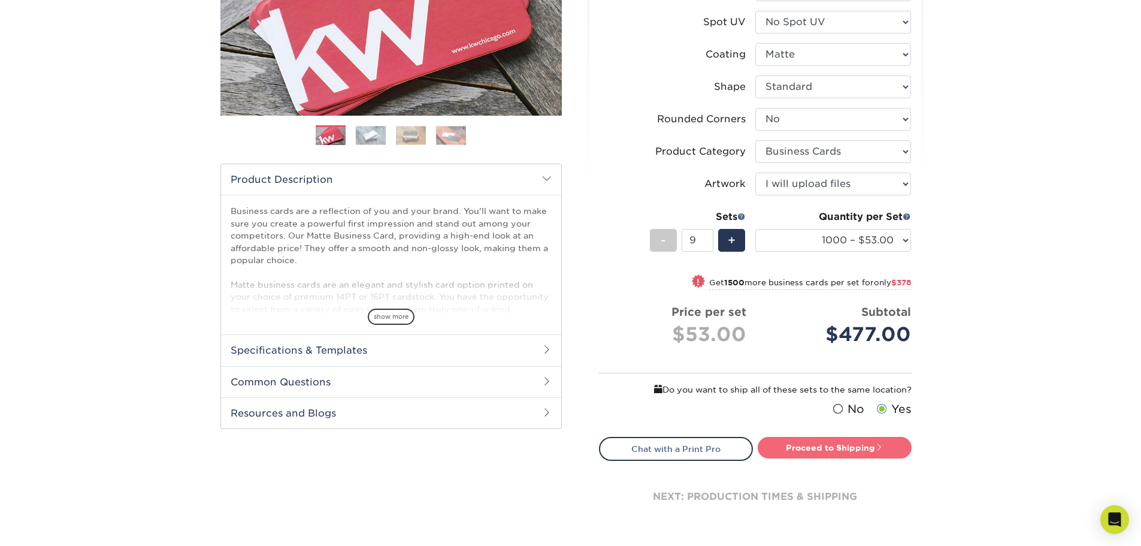
click at [861, 440] on link "Proceed to Shipping" at bounding box center [835, 448] width 154 height 22
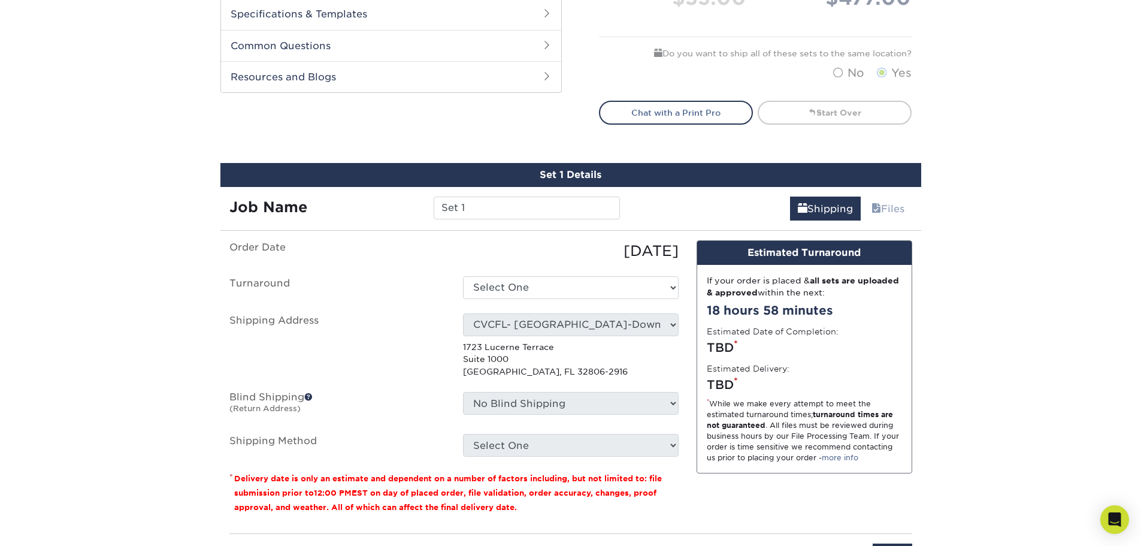
scroll to position [709, 0]
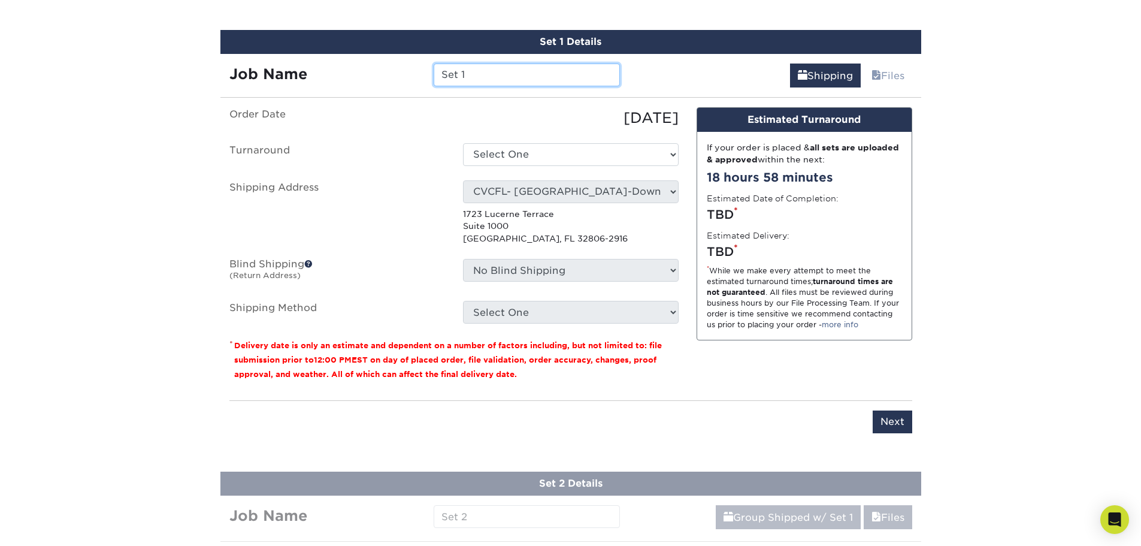
click at [498, 81] on input "Set 1" at bounding box center [527, 74] width 186 height 23
click at [504, 76] on input "CVCFL - Oct Reorder" at bounding box center [527, 74] width 186 height 23
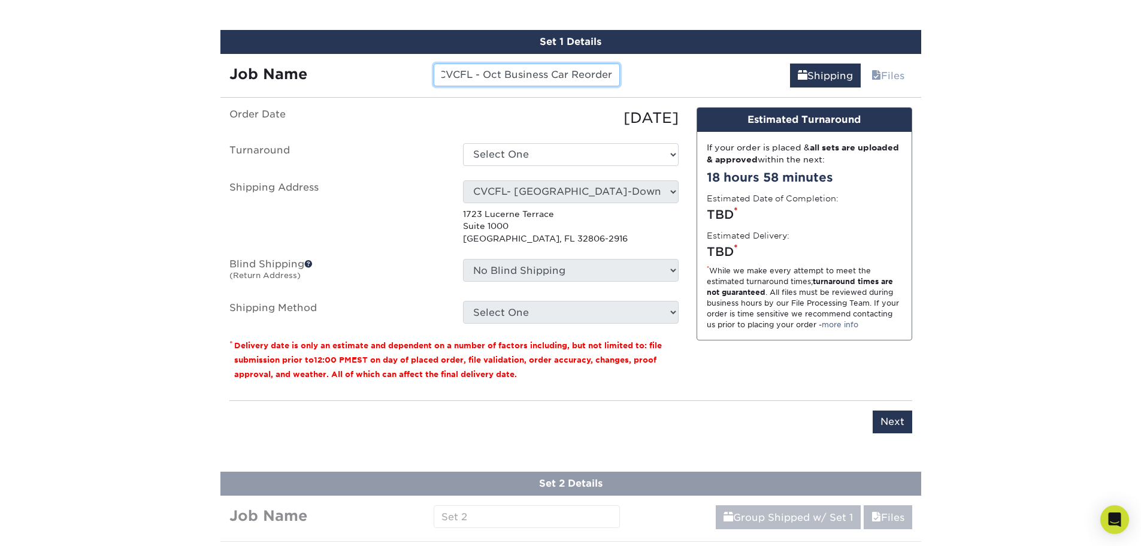
drag, startPoint x: 590, startPoint y: 75, endPoint x: 650, endPoint y: 82, distance: 60.9
click at [650, 82] on div "Job Name CVCFL - Oct Business Car Reorder Shipping Files" at bounding box center [570, 71] width 701 height 34
click at [615, 75] on input "CVCFL - Oct Business Car Reorder" at bounding box center [527, 74] width 186 height 23
click at [612, 74] on input "CVCFL - Oct Business Car Reorder" at bounding box center [527, 74] width 186 height 23
click at [610, 73] on input "CVCFL - Oct Business Car Reorder" at bounding box center [527, 74] width 186 height 23
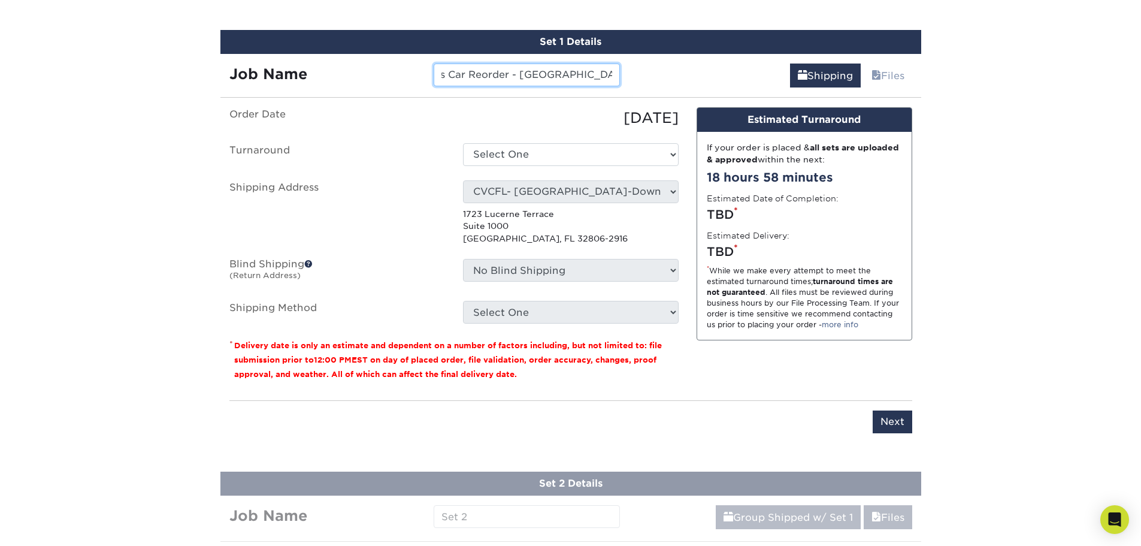
scroll to position [0, 0]
drag, startPoint x: 515, startPoint y: 73, endPoint x: 407, endPoint y: 69, distance: 108.5
click at [407, 69] on div "Job Name CVCFL - Oct Business Car Reorder - Clermont - Alsaad" at bounding box center [424, 74] width 409 height 23
click at [538, 70] on input "CVCFL - Oct Business Car Reorder - Clermont - Alsaad" at bounding box center [527, 74] width 186 height 23
click at [573, 75] on input "CVCFL - Oct Business Car Reorder - Clermont - Alsaad" at bounding box center [527, 74] width 186 height 23
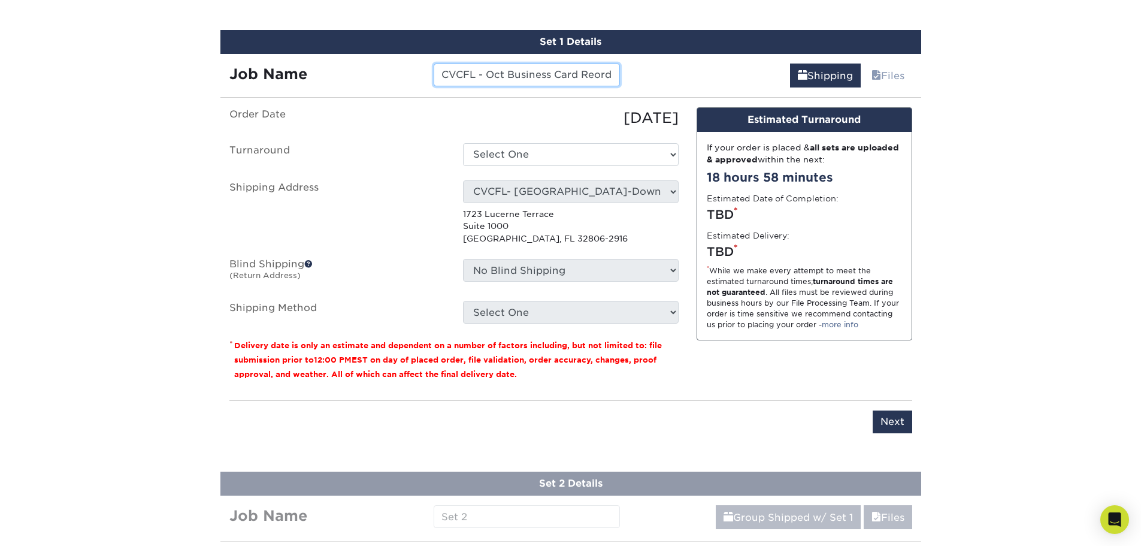
drag, startPoint x: 580, startPoint y: 77, endPoint x: 514, endPoint y: 73, distance: 66.0
click at [514, 73] on input "CVCFL - Oct Business Card Reorder - Clermont - Alsaad" at bounding box center [527, 74] width 186 height 23
drag, startPoint x: 586, startPoint y: 75, endPoint x: 653, endPoint y: 75, distance: 67.1
click at [653, 75] on div "Job Name CVCFL - Oct Reorder - Clermont - Alsaad Shipping Files" at bounding box center [570, 71] width 701 height 34
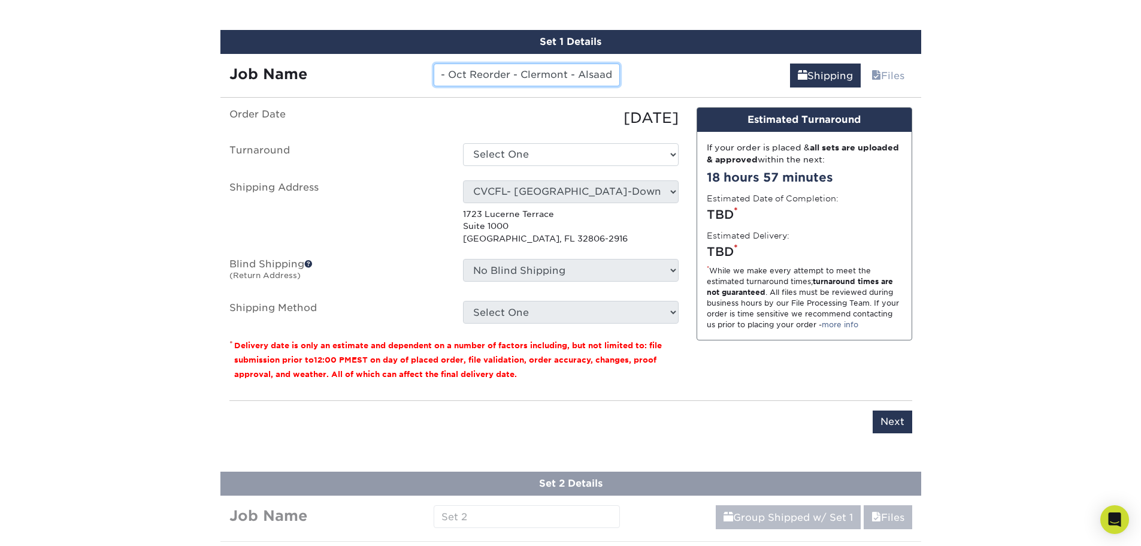
click at [598, 76] on input "CVCFL - Oct Reorder - Clermont - Alsaad" at bounding box center [527, 74] width 186 height 23
type input "CVCFL - Oct Reorder - Clermont - Alsaad"
click at [626, 158] on select "Select One 2-4 Business Days 2 Day Next Business Day" at bounding box center [571, 154] width 216 height 23
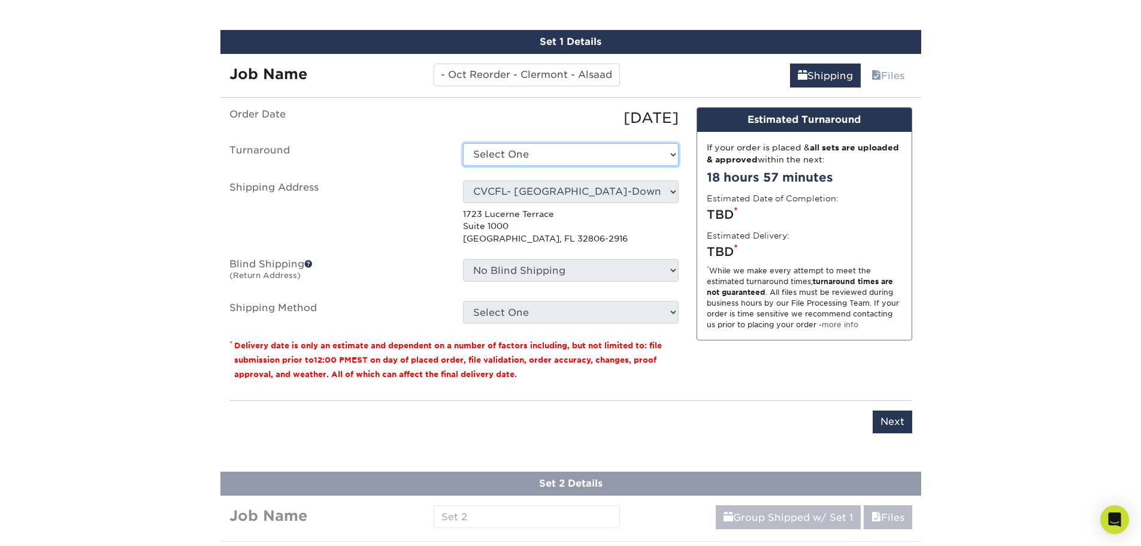
scroll to position [0, 0]
select select "b26dbba4-becb-4f18-80b9-4627273e8b11"
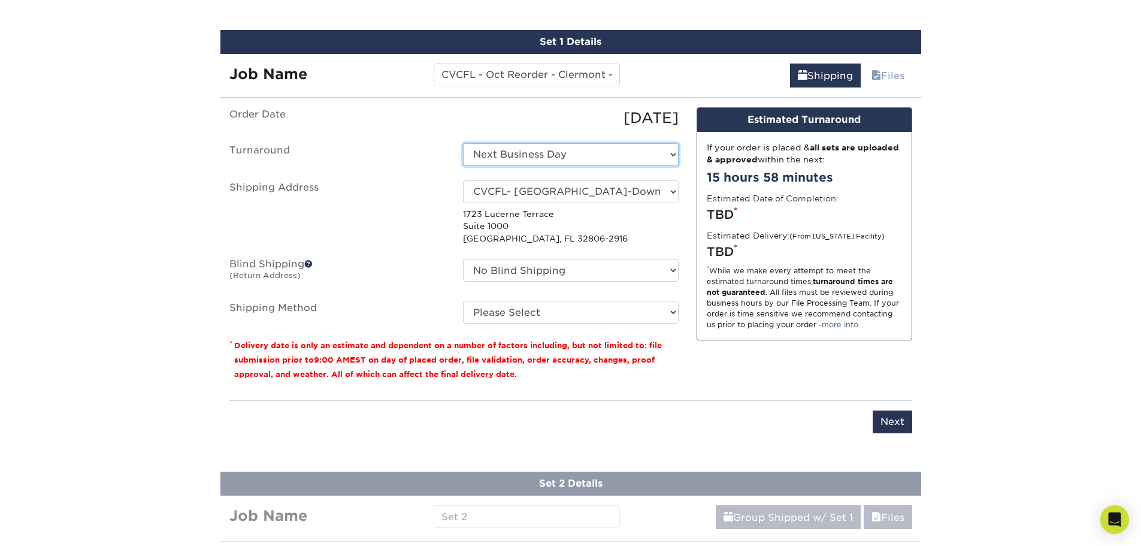
click at [604, 156] on select "Select One 2-4 Business Days 2 Day Next Business Day" at bounding box center [571, 154] width 216 height 23
click at [463, 143] on select "Select One 2-4 Business Days 2 Day Next Business Day" at bounding box center [571, 154] width 216 height 23
click at [550, 196] on select "Select One [PERSON_NAME] AAP Conference - Advance Warehouse Acacia [PERSON_NAME…" at bounding box center [571, 191] width 216 height 23
select select "270428"
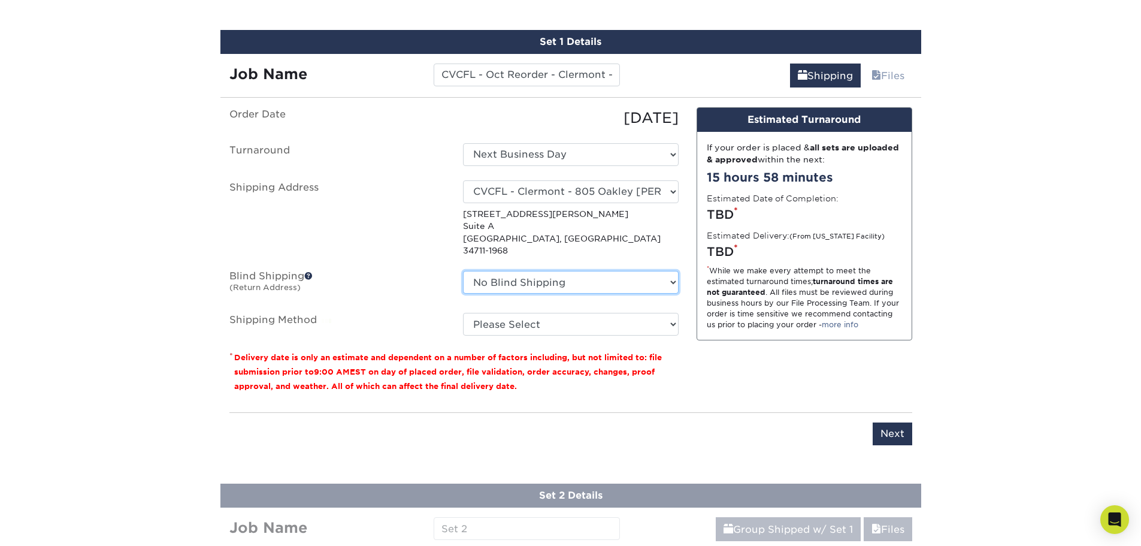
click at [522, 271] on select "No Blind Shipping [PERSON_NAME] AAP Conference - Advance Warehouse Acacia [PERS…" at bounding box center [571, 282] width 216 height 23
select select "270428"
click at [463, 271] on select "No Blind Shipping [PERSON_NAME] AAP Conference - Advance Warehouse Acacia [PERS…" at bounding box center [571, 282] width 216 height 23
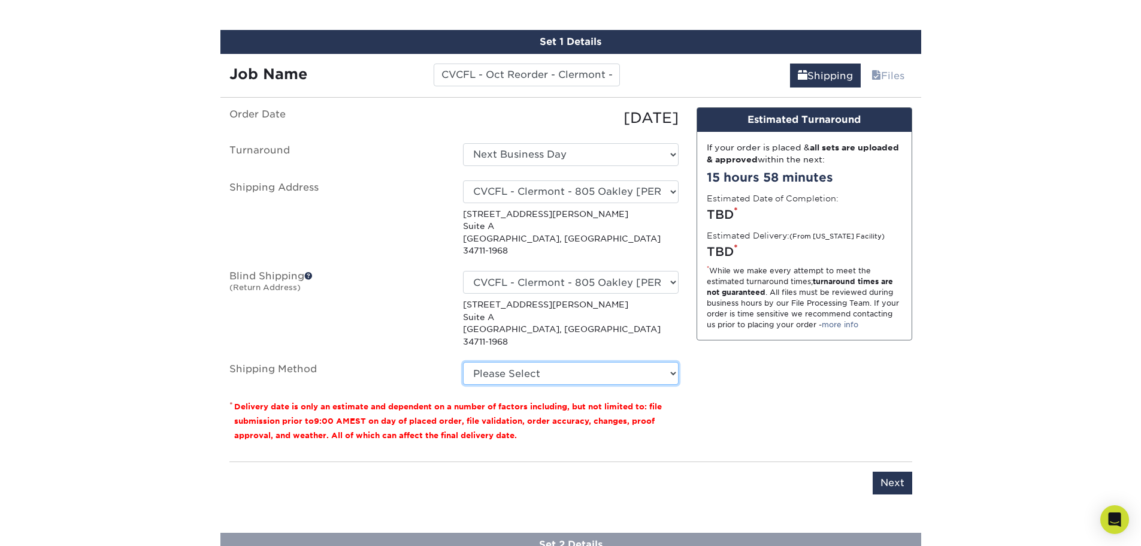
click at [553, 362] on select "Please Select Ground Shipping (+$27.08) 3 Day Shipping Service (+$34.59) 2 Day …" at bounding box center [571, 373] width 216 height 23
select select "03"
click at [463, 362] on select "Please Select Ground Shipping (+$27.08) 3 Day Shipping Service (+$34.59) 2 Day …" at bounding box center [571, 373] width 216 height 23
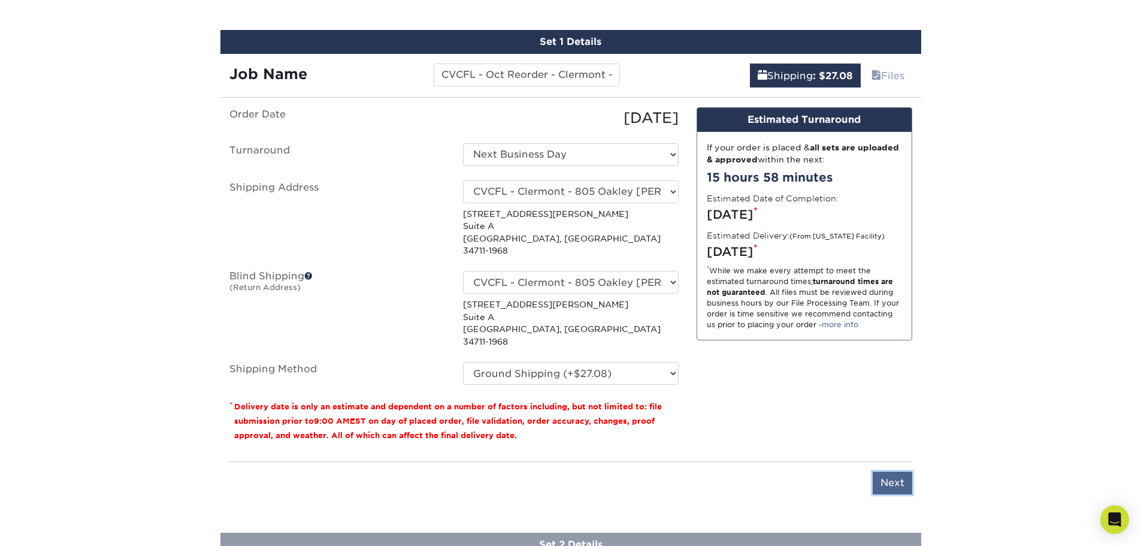
click at [897, 471] on input "Next" at bounding box center [893, 482] width 40 height 23
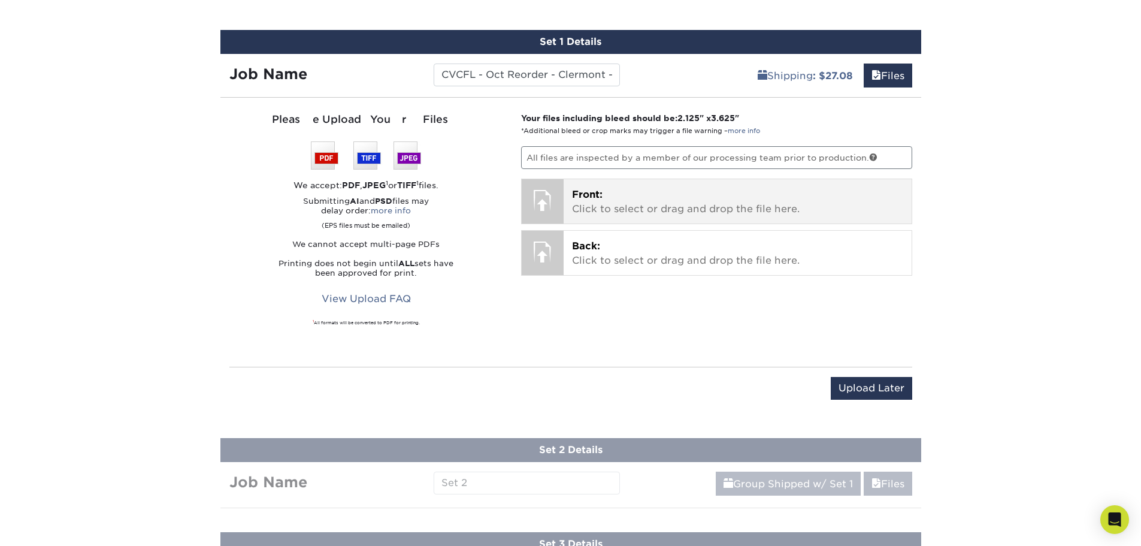
click at [615, 201] on p "Front: Click to select or drag and drop the file here." at bounding box center [737, 201] width 331 height 29
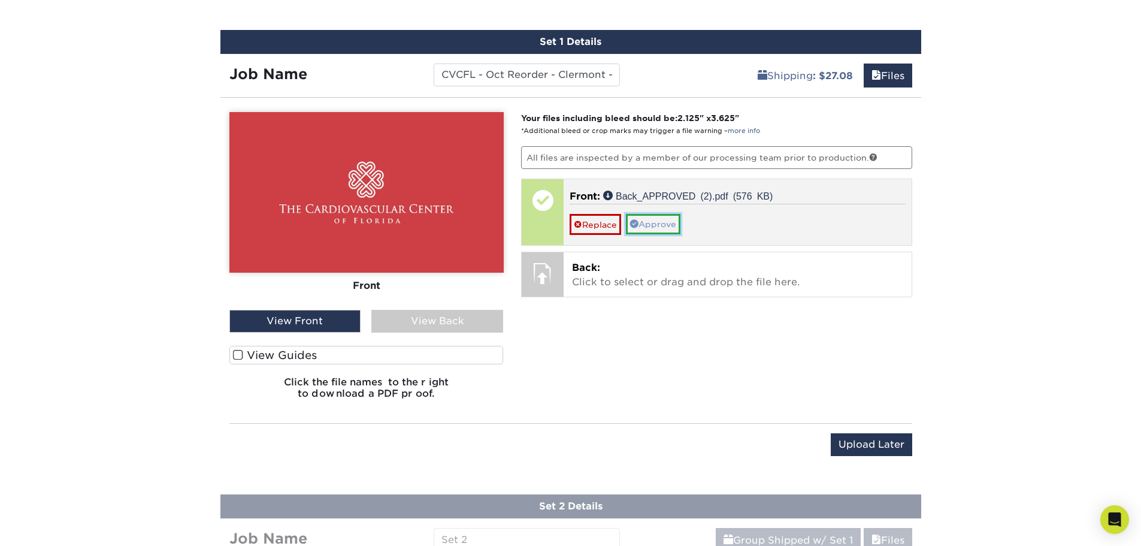
click at [665, 223] on link "Approve" at bounding box center [653, 224] width 55 height 20
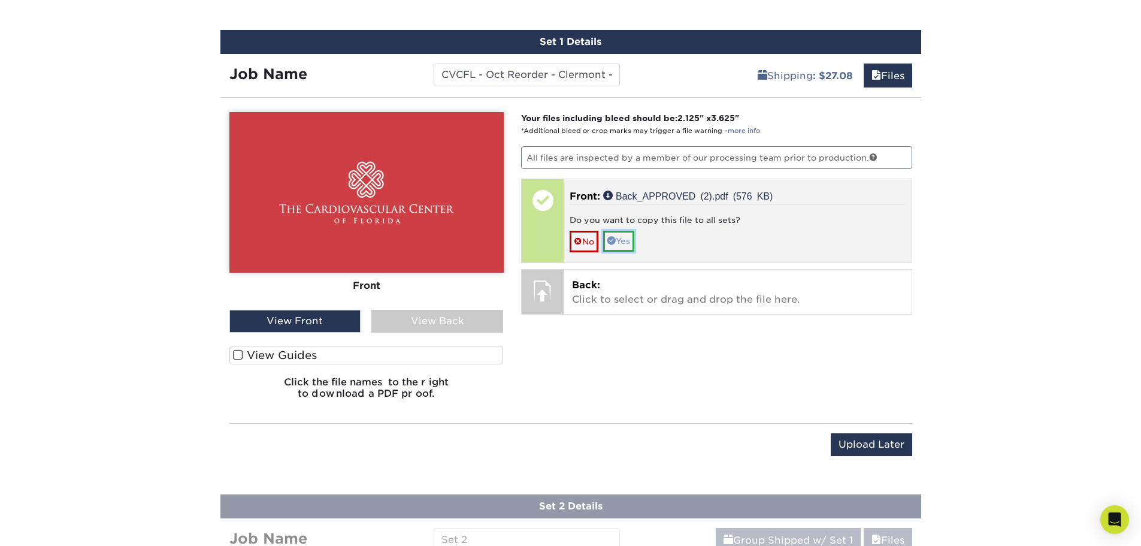
click at [629, 241] on link "Yes" at bounding box center [618, 241] width 31 height 20
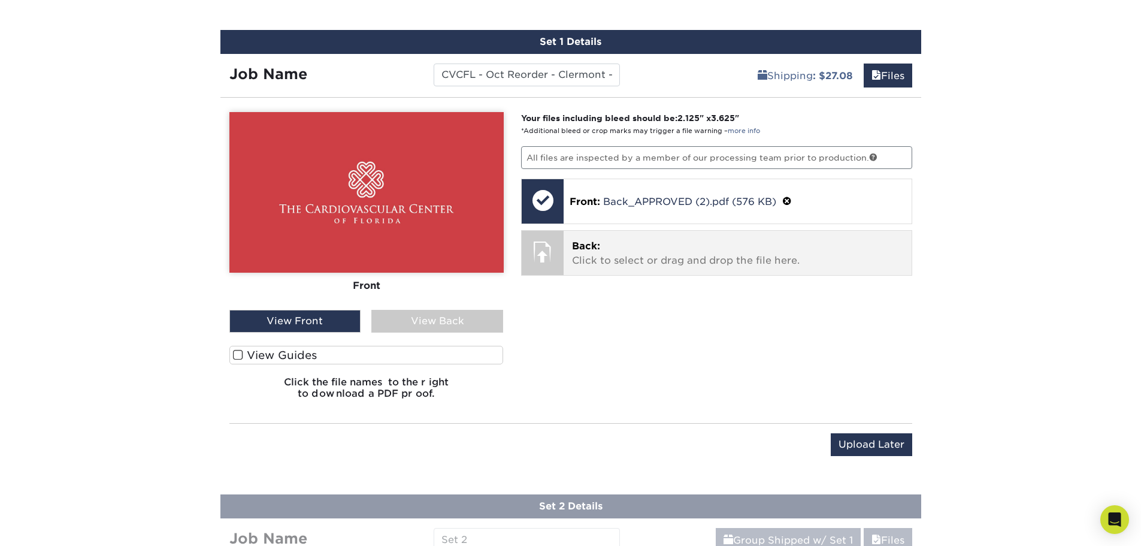
click at [582, 259] on p "Back: Click to select or drag and drop the file here." at bounding box center [737, 253] width 331 height 29
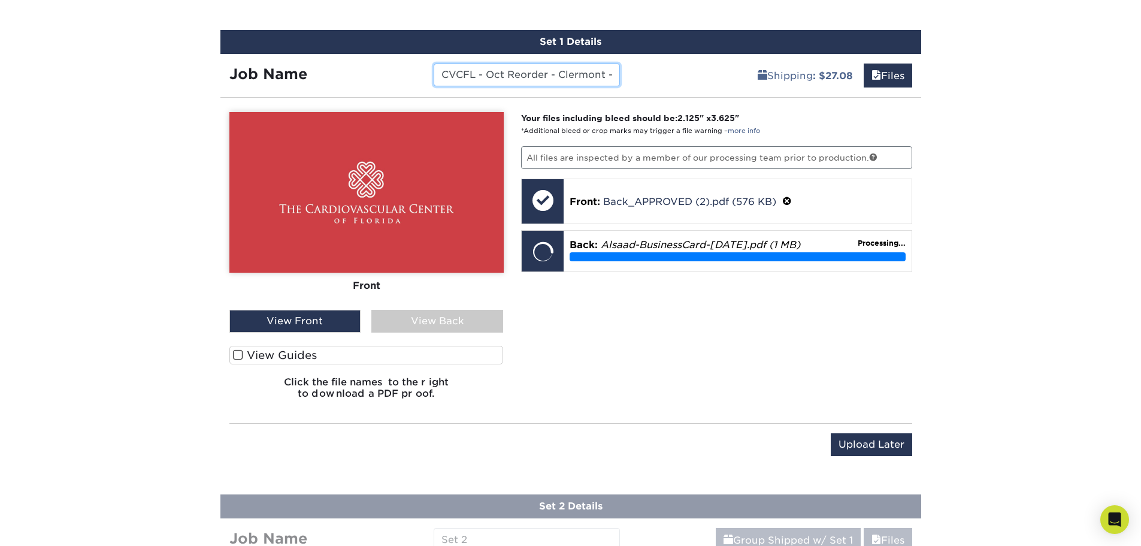
click at [552, 75] on input "CVCFL - Oct Reorder - Clermont - Alsaad" at bounding box center [527, 74] width 186 height 23
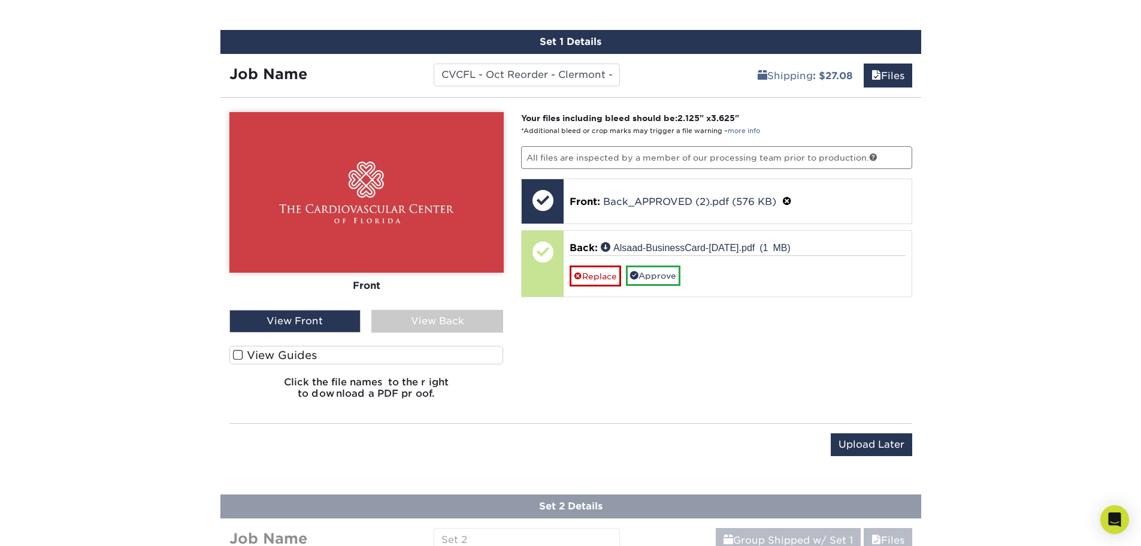
click at [448, 320] on div "View Back" at bounding box center [437, 321] width 132 height 23
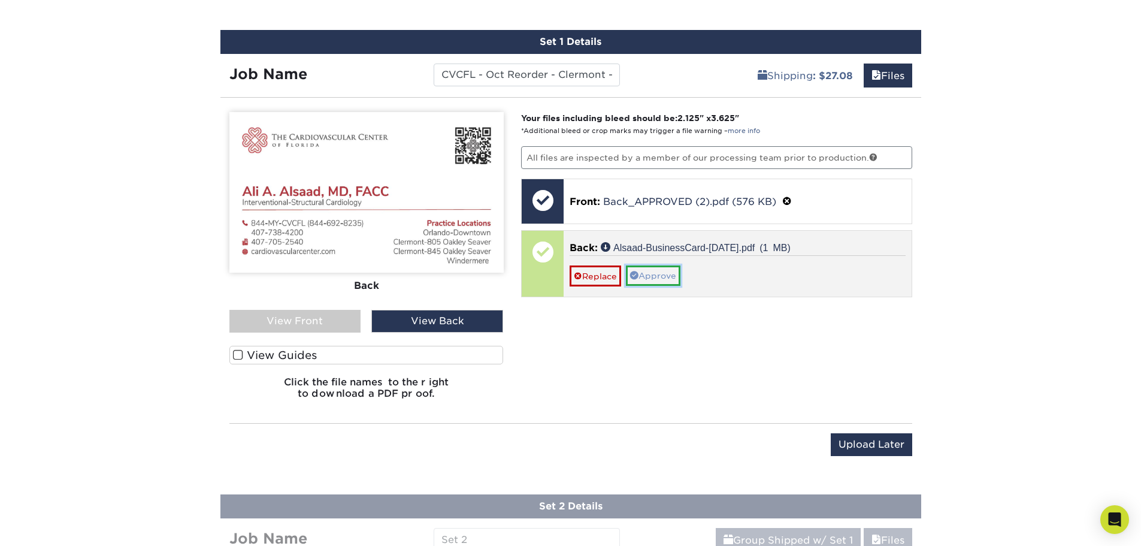
click at [656, 270] on link "Approve" at bounding box center [653, 275] width 55 height 20
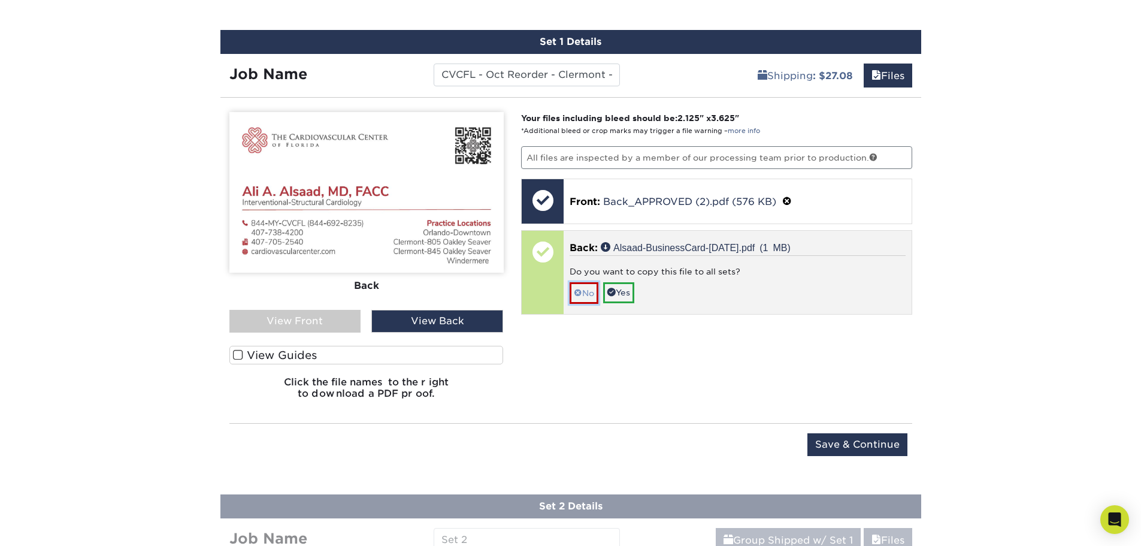
click at [590, 299] on link "No" at bounding box center [584, 292] width 29 height 21
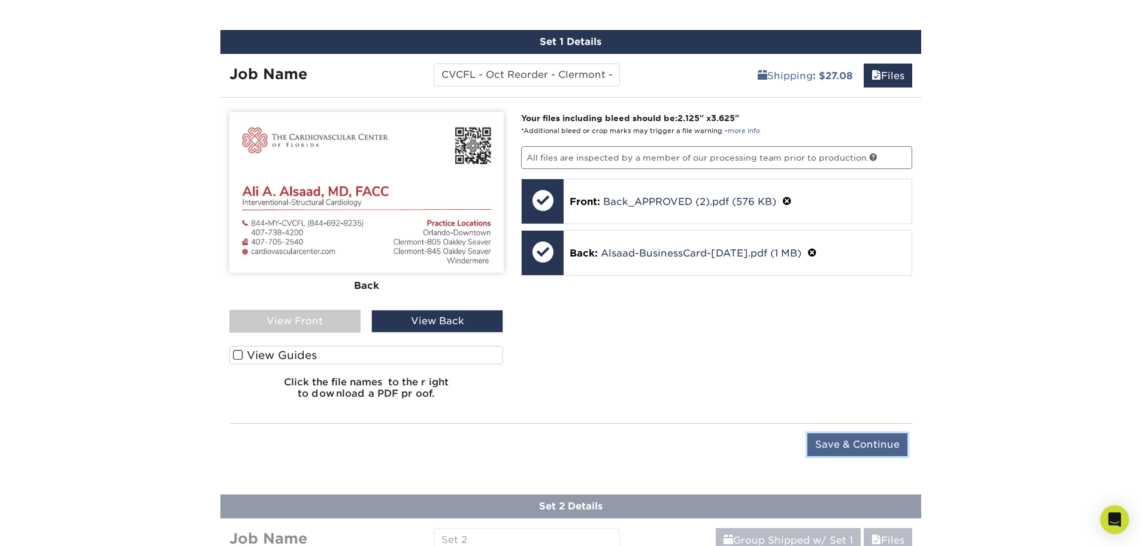
click at [882, 442] on input "Save & Continue" at bounding box center [857, 444] width 100 height 23
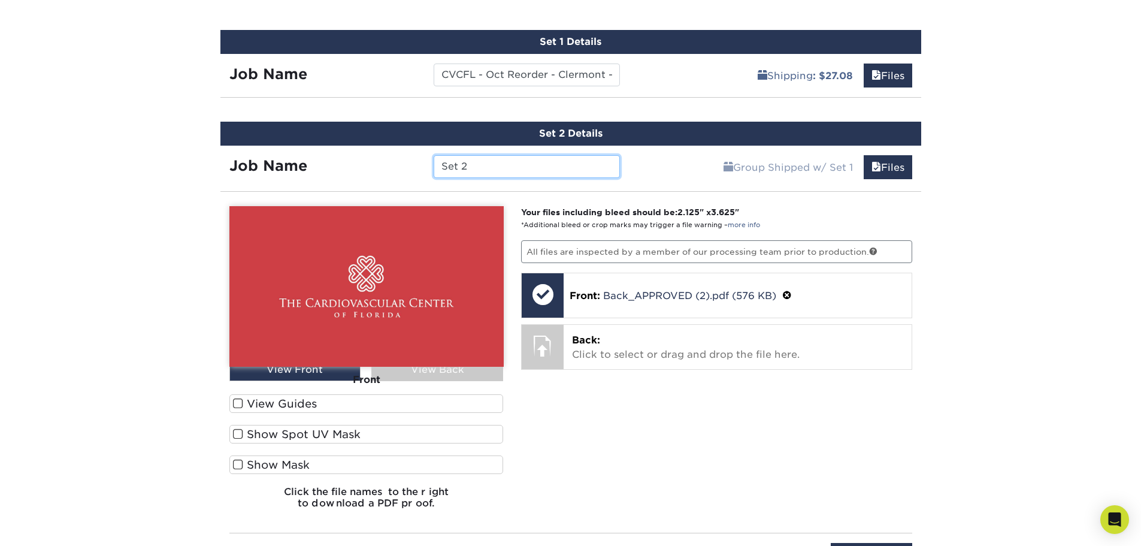
click at [513, 177] on input "Set 2" at bounding box center [527, 166] width 186 height 23
paste input "CVCFL - Oct Reorder - Clermont - Alsaad"
click at [588, 165] on input "CVCFL - Oct Reorder - Clermont - Alsaad" at bounding box center [527, 166] width 186 height 23
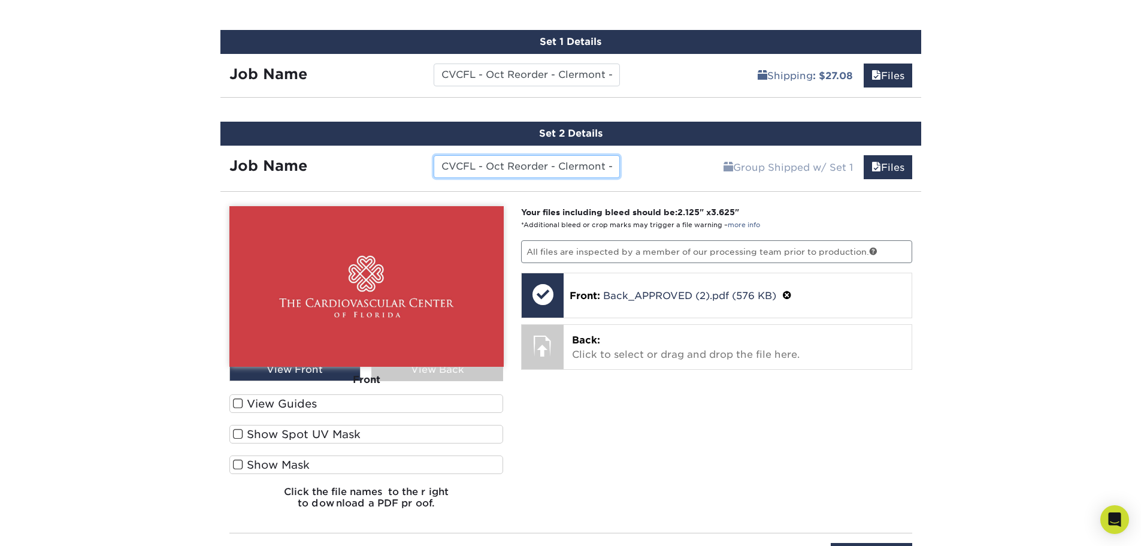
scroll to position [0, 41]
drag, startPoint x: 589, startPoint y: 165, endPoint x: 659, endPoint y: 164, distance: 70.1
click at [666, 162] on div "Job Name CVCFL - Oct Reorder - Clermont - Alsaad Group Shipped w/ Set 1 Files C…" at bounding box center [570, 164] width 701 height 36
click at [619, 167] on input "CVCFL - Oct Reorder - Clermont - Alsaad" at bounding box center [527, 166] width 186 height 23
drag, startPoint x: 616, startPoint y: 167, endPoint x: 583, endPoint y: 167, distance: 32.9
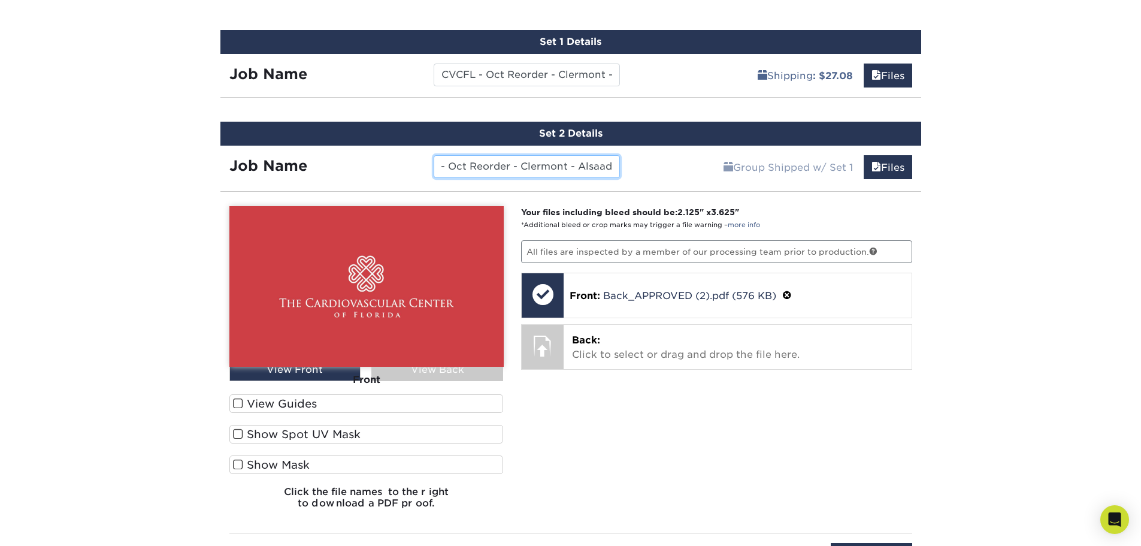
click at [583, 167] on input "CVCFL - Oct Reorder - Clermont - Alsaad" at bounding box center [527, 166] width 186 height 23
type input "CVCFL - Oct Reorder - Clermont - Agnihotri"
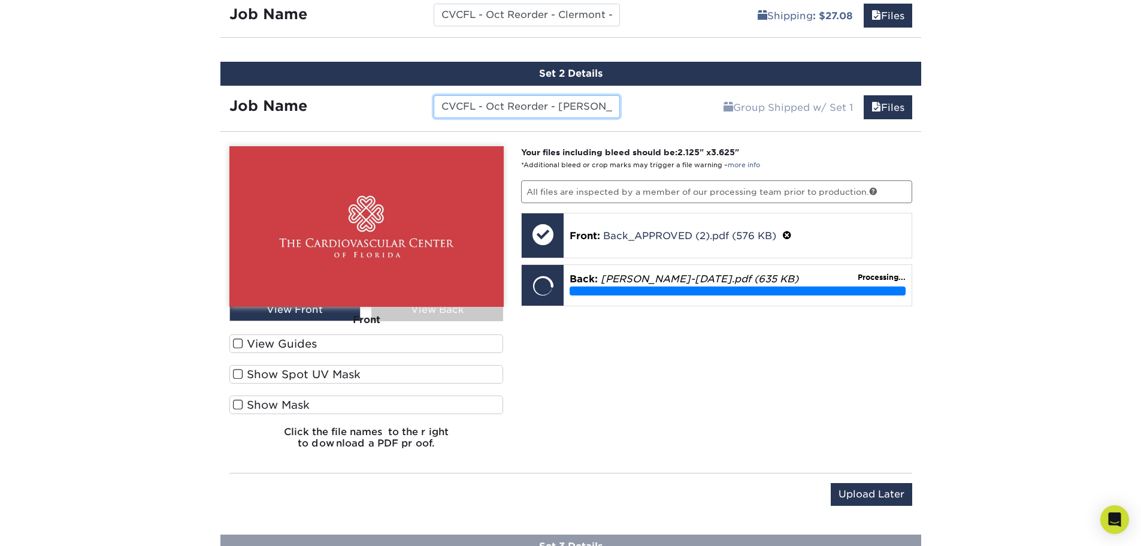
scroll to position [828, 0]
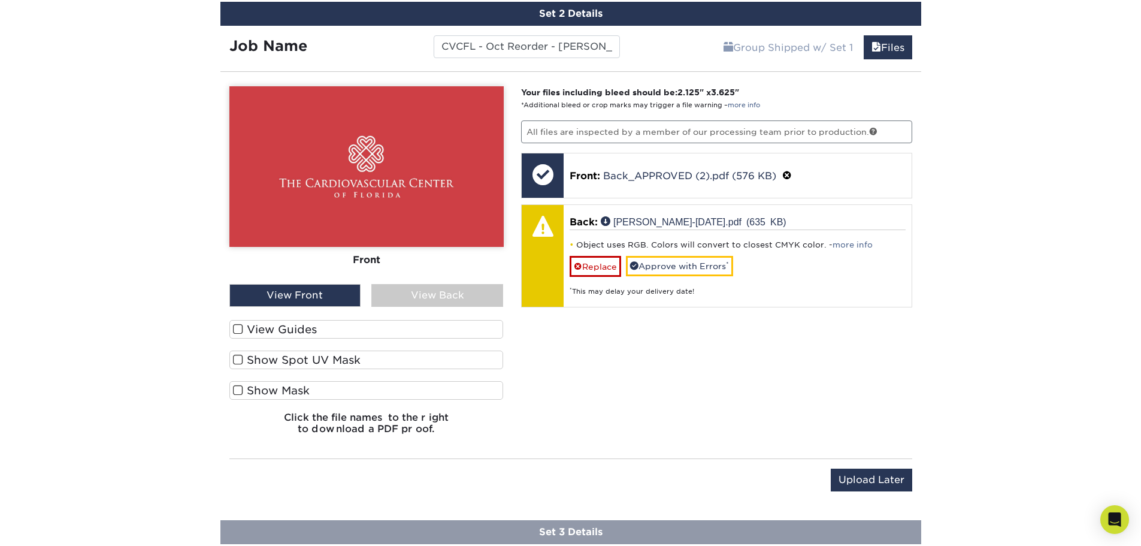
click at [426, 296] on div "View Back" at bounding box center [437, 295] width 132 height 23
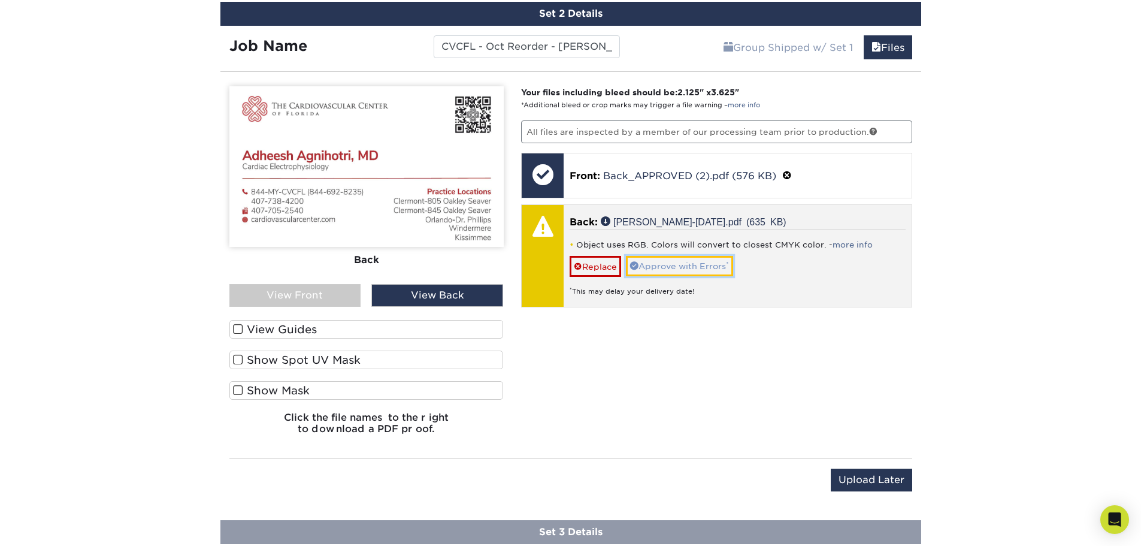
click at [683, 268] on link "Approve with Errors *" at bounding box center [679, 266] width 107 height 20
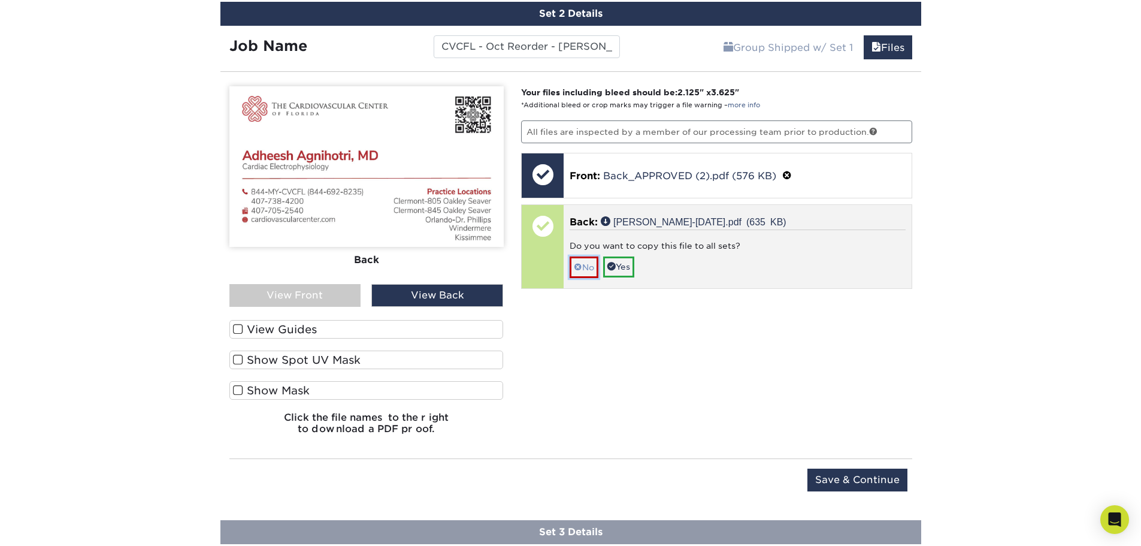
click at [580, 269] on span at bounding box center [578, 267] width 8 height 10
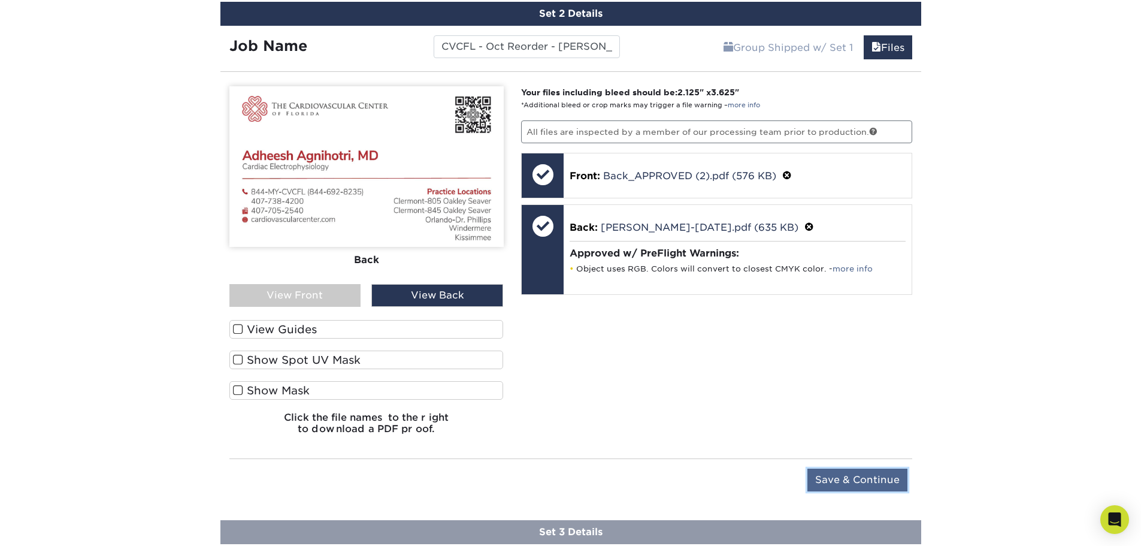
click at [862, 489] on input "Save & Continue" at bounding box center [857, 479] width 100 height 23
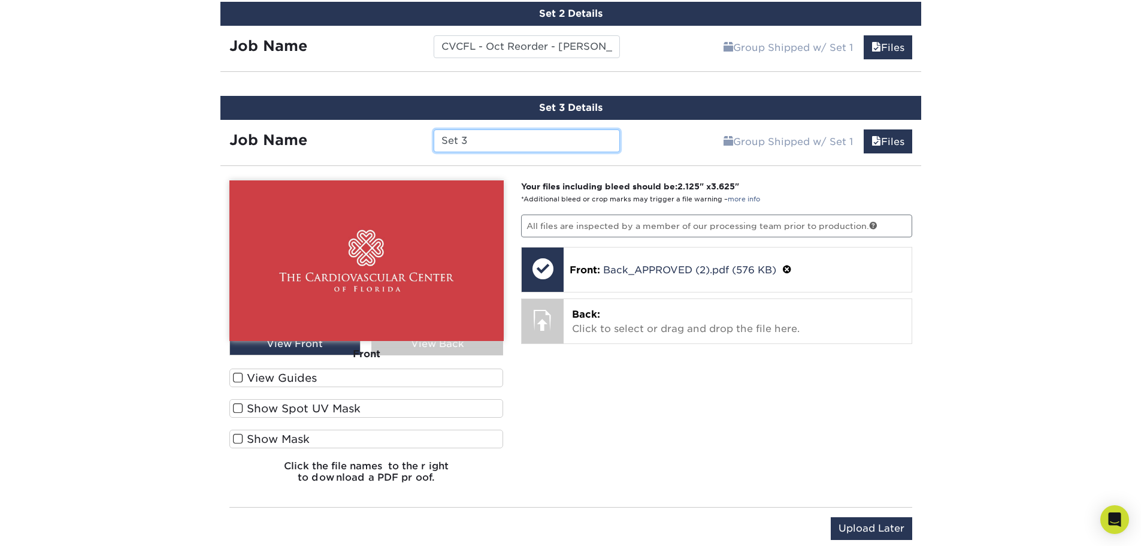
click at [472, 143] on input "Set 3" at bounding box center [527, 140] width 186 height 23
paste input "CVCFL - Oct Reorder - Clermont - Alsaad"
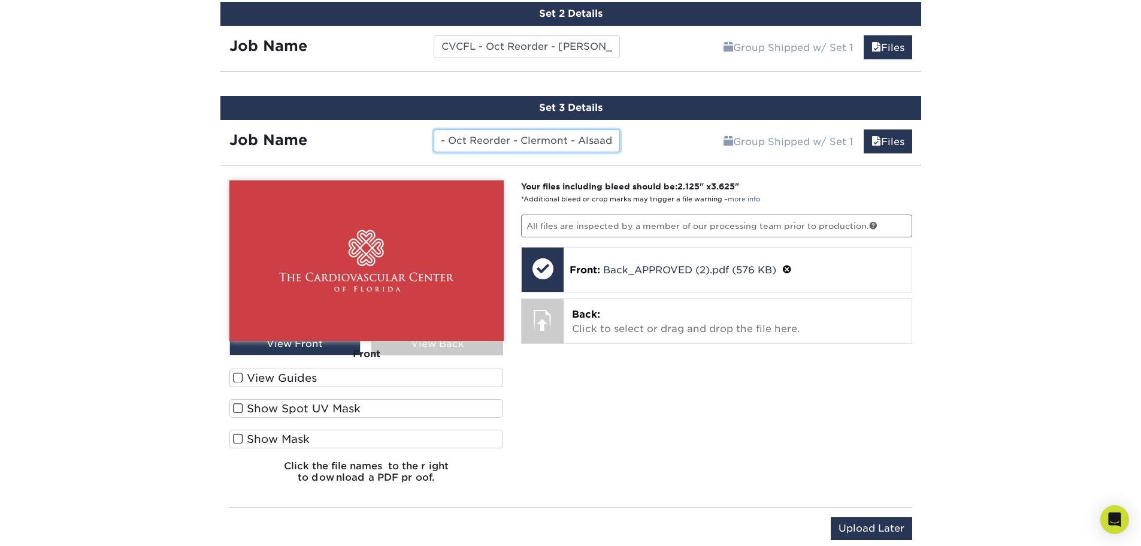
drag, startPoint x: 574, startPoint y: 141, endPoint x: 621, endPoint y: 141, distance: 46.1
click at [620, 143] on div "CVCFL - Oct Reorder - Clermont - Alsaad" at bounding box center [527, 140] width 204 height 23
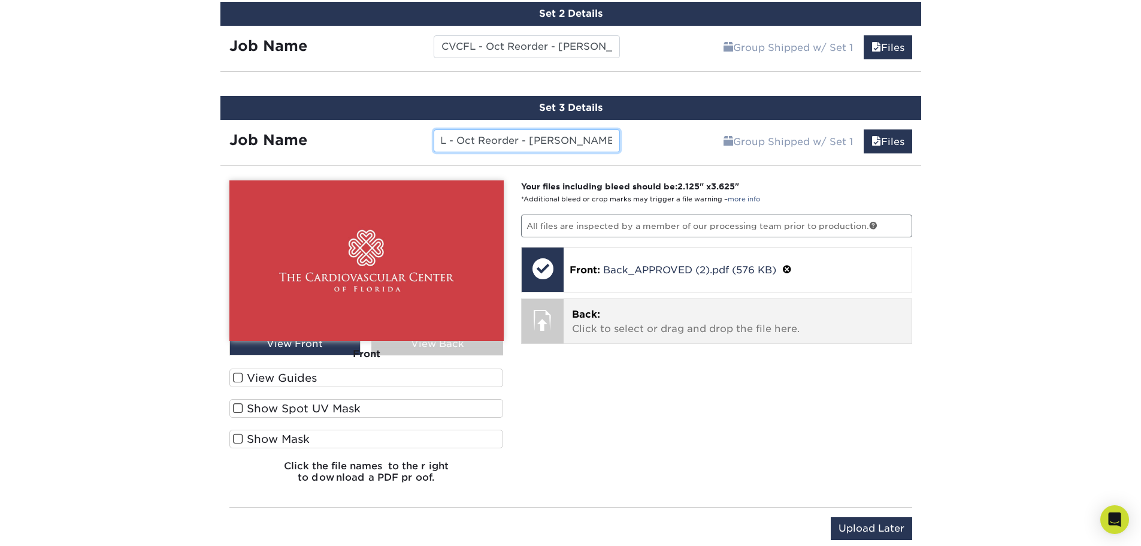
type input "CVCFL - Oct Reorder - Clermont - Bello"
click at [618, 308] on p "Back: Click to select or drag and drop the file here." at bounding box center [737, 321] width 331 height 29
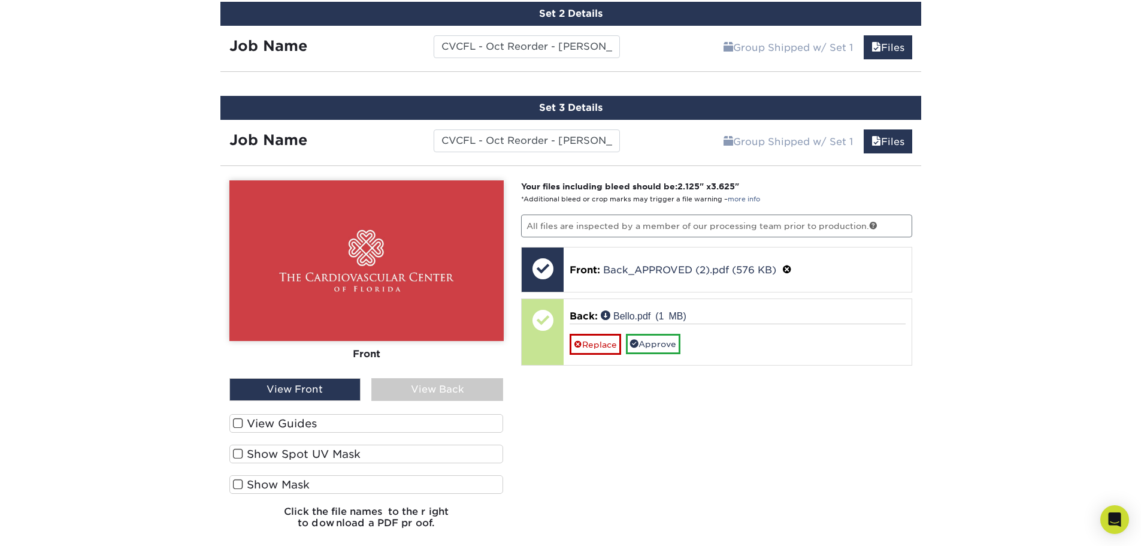
click at [455, 383] on div "View Back" at bounding box center [437, 389] width 132 height 23
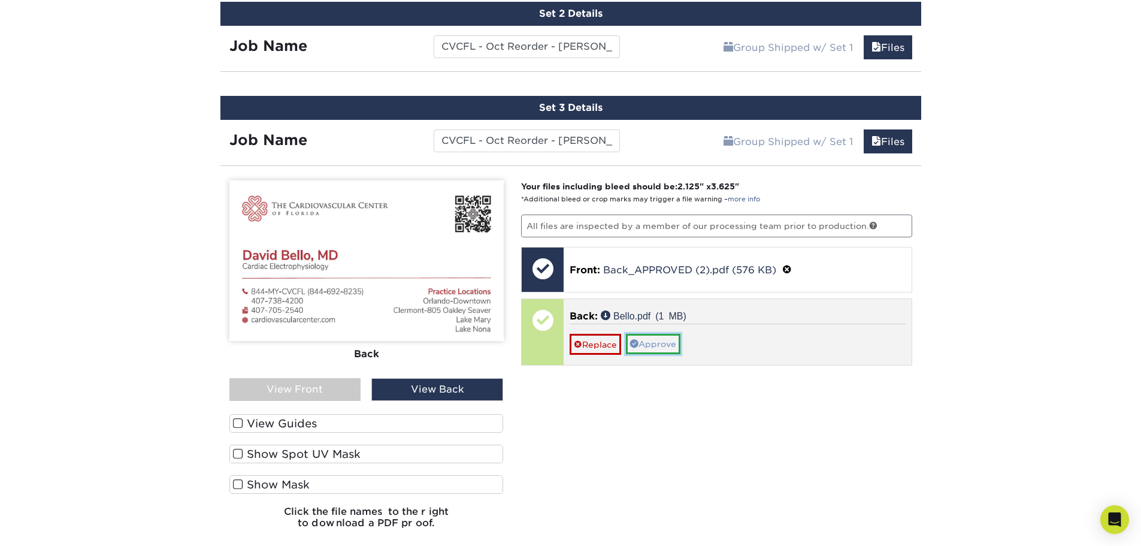
click at [671, 345] on link "Approve" at bounding box center [653, 344] width 55 height 20
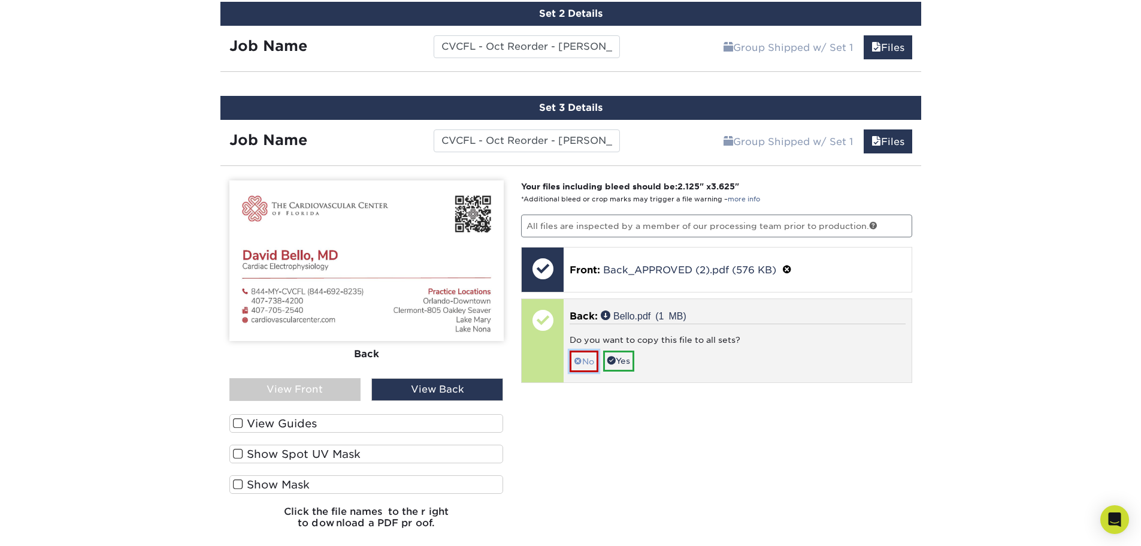
click at [575, 357] on span at bounding box center [578, 361] width 8 height 10
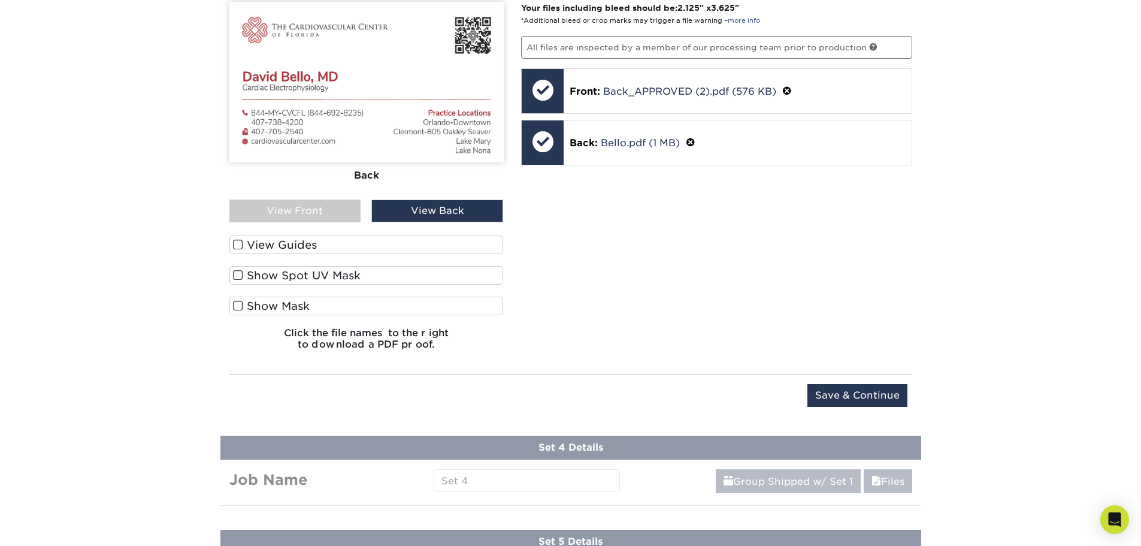
scroll to position [1008, 0]
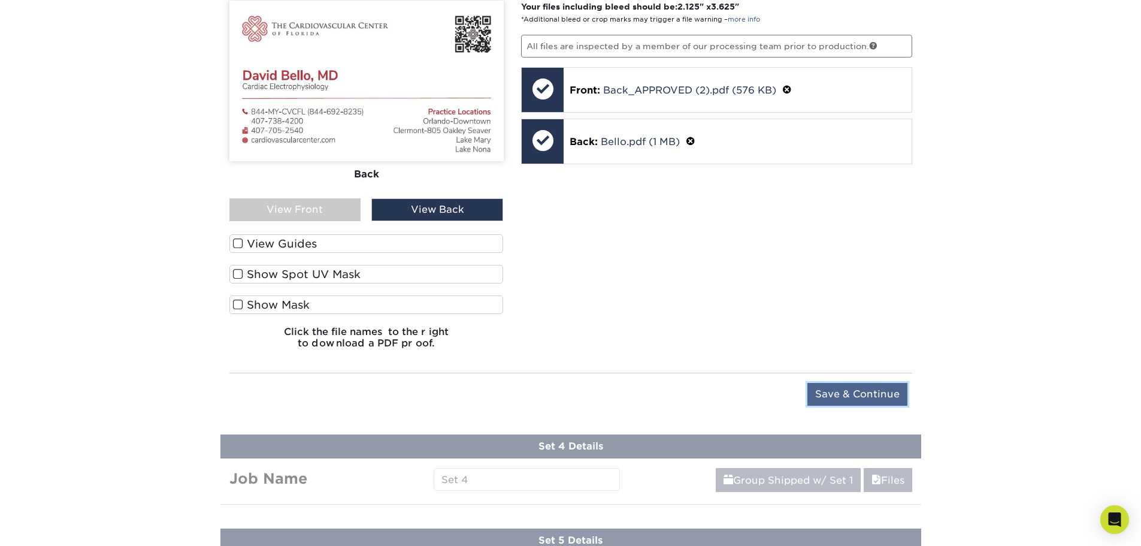
click at [877, 388] on input "Save & Continue" at bounding box center [857, 394] width 100 height 23
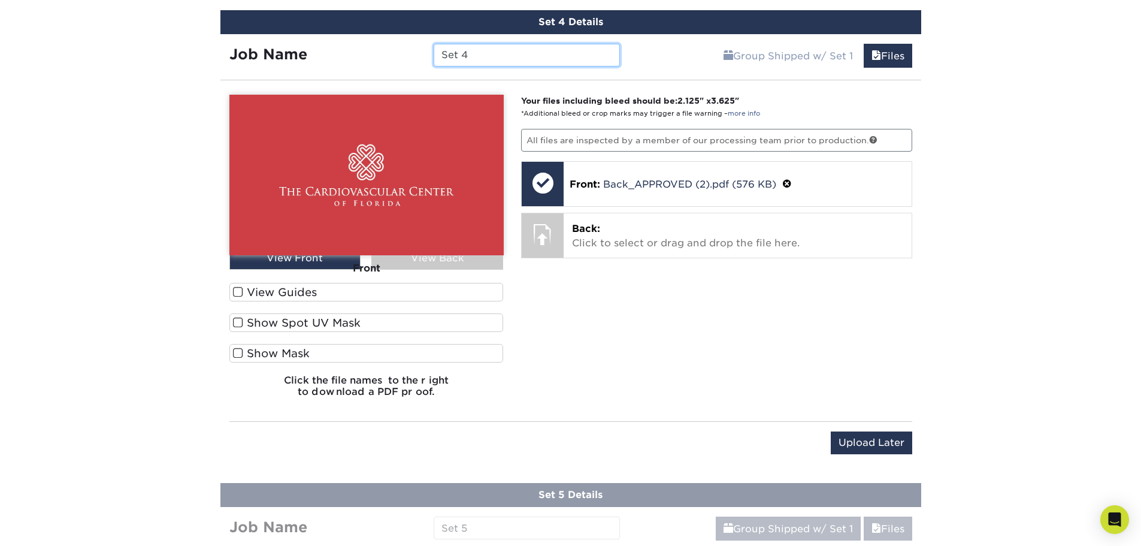
click at [482, 52] on input "Set 4" at bounding box center [527, 55] width 186 height 23
click at [483, 52] on input "Set 4" at bounding box center [527, 55] width 186 height 23
paste input "CVCFL - Oct Reorder - Clermont - Alsaad"
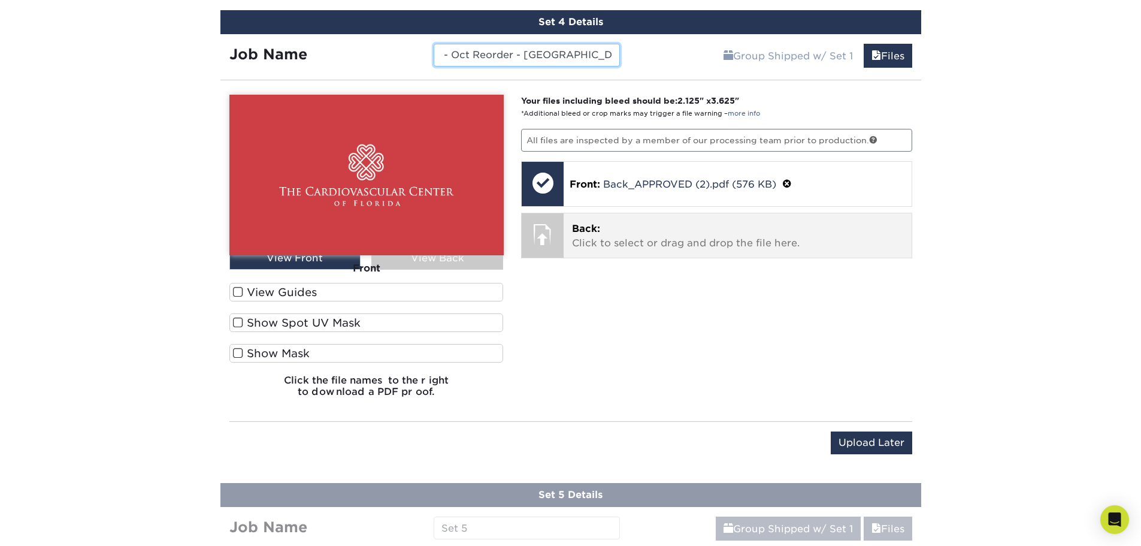
type input "CVCFL - Oct Reorder - Clermont - Cusco"
click at [601, 224] on p "Back: Click to select or drag and drop the file here." at bounding box center [737, 236] width 331 height 29
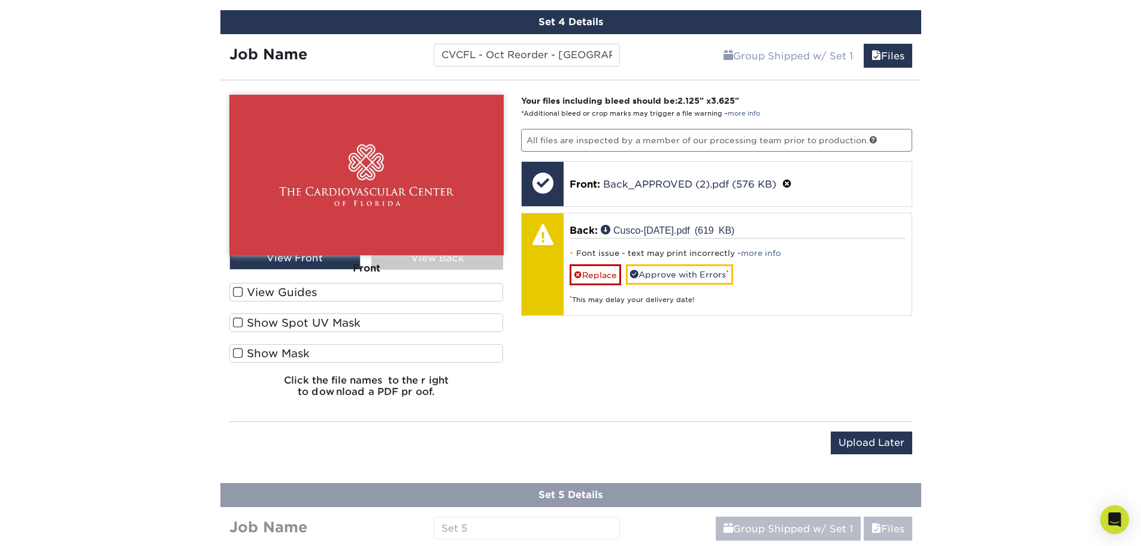
click at [432, 261] on div "Front" at bounding box center [366, 268] width 274 height 26
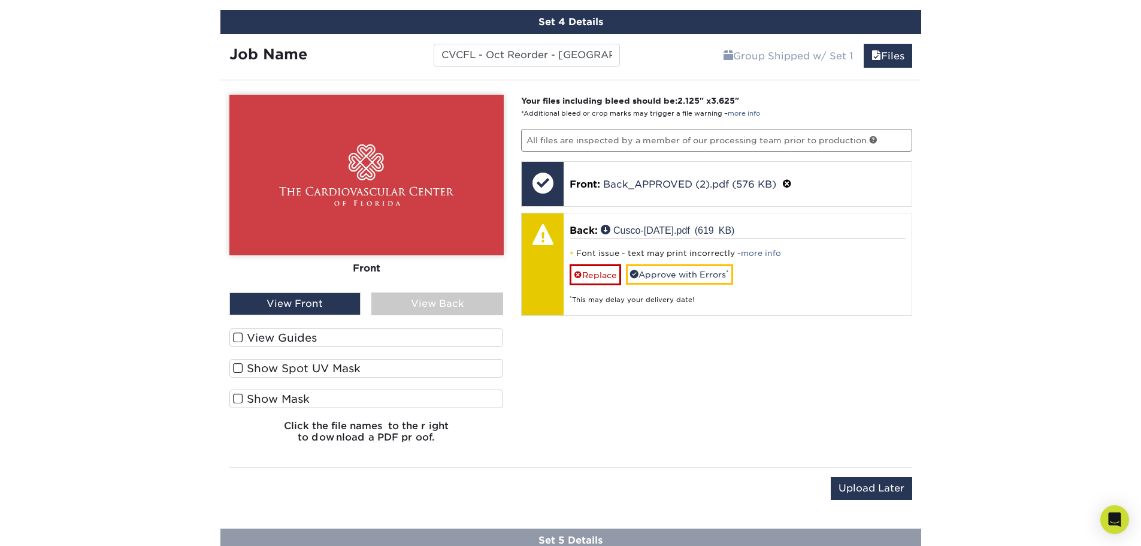
click at [433, 299] on div "View Back" at bounding box center [437, 303] width 132 height 23
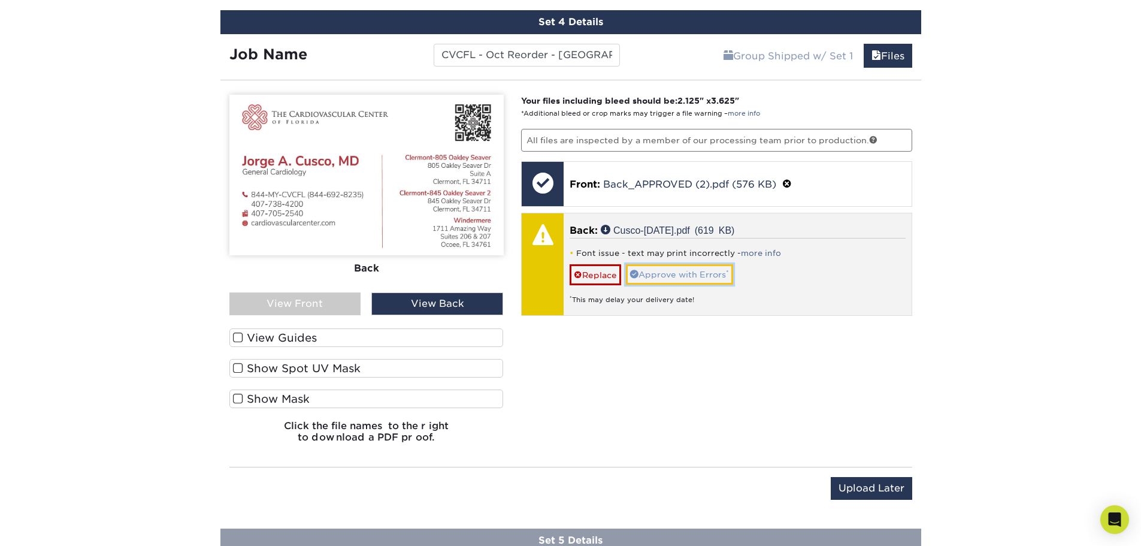
click at [699, 280] on link "Approve with Errors *" at bounding box center [679, 274] width 107 height 20
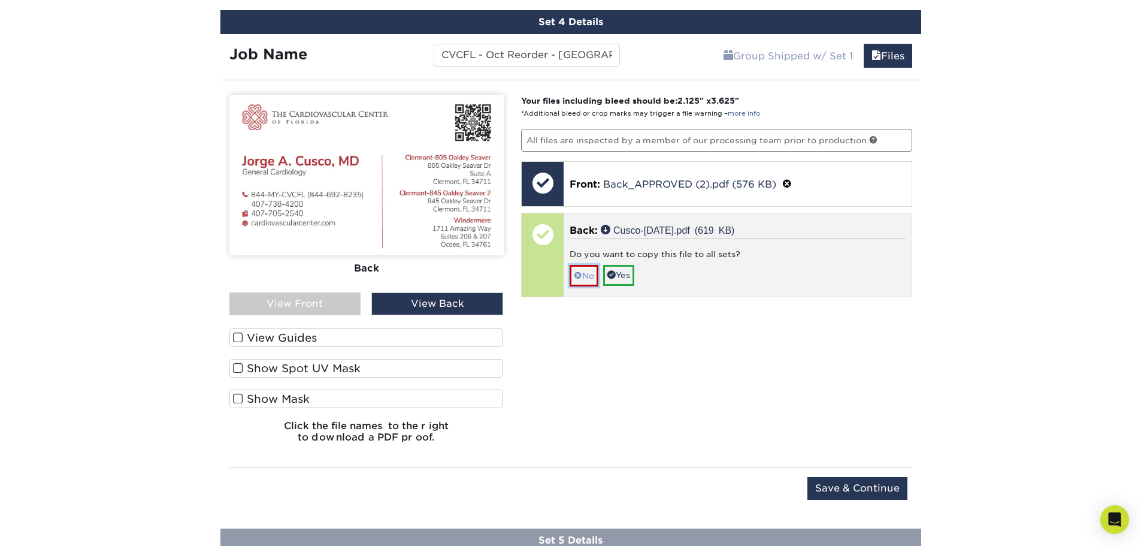
click at [582, 276] on link "No" at bounding box center [584, 275] width 29 height 21
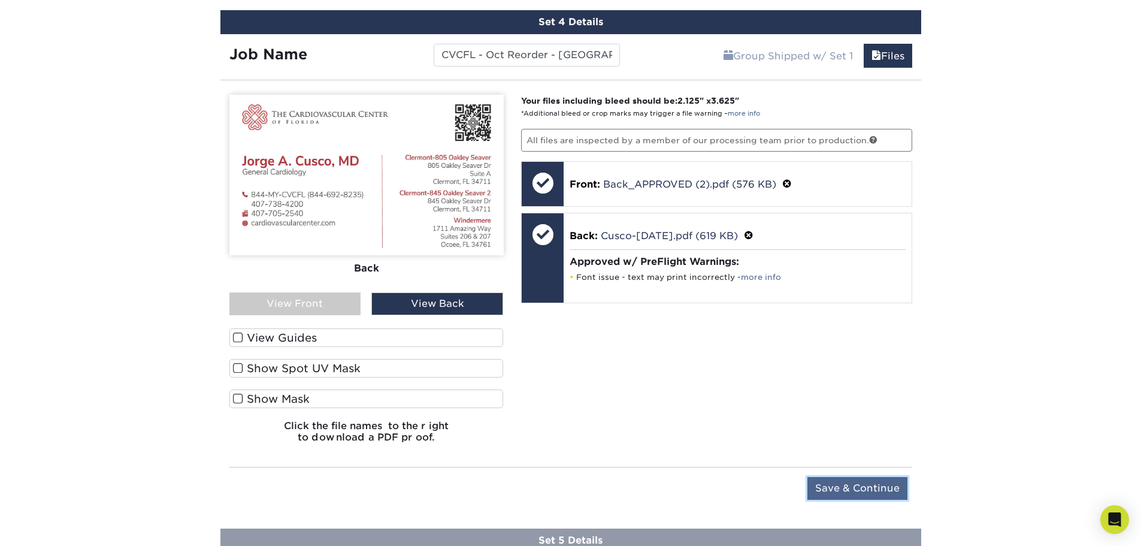
click at [846, 479] on input "Save & Continue" at bounding box center [857, 488] width 100 height 23
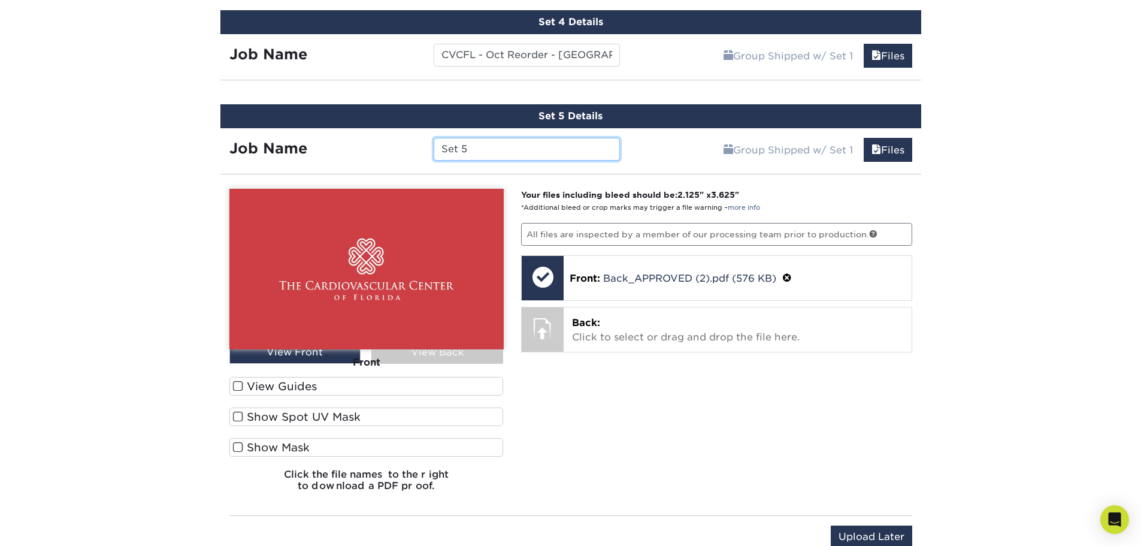
click at [488, 153] on input "Set 5" at bounding box center [527, 149] width 186 height 23
paste input "CVCFL - Oct Reorder - Clermont - Alsaad"
drag, startPoint x: 576, startPoint y: 149, endPoint x: 428, endPoint y: 144, distance: 148.0
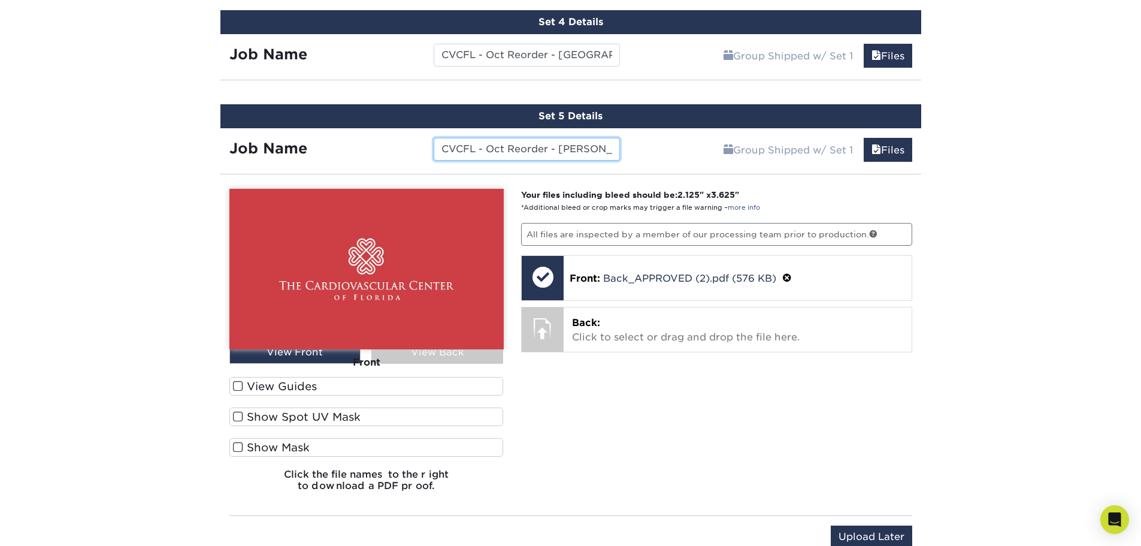
click at [428, 144] on div "CVCFL - Oct Reorder - Clermont - Duggal" at bounding box center [527, 149] width 204 height 23
type input "CVCFL - Oct Reorder - Clermont - Duggal"
click at [638, 401] on div "Your files including bleed should be: 2.125 " x 3.625 " *Additional bleed or cr…" at bounding box center [716, 345] width 409 height 312
drag, startPoint x: 602, startPoint y: 154, endPoint x: 712, endPoint y: 153, distance: 109.6
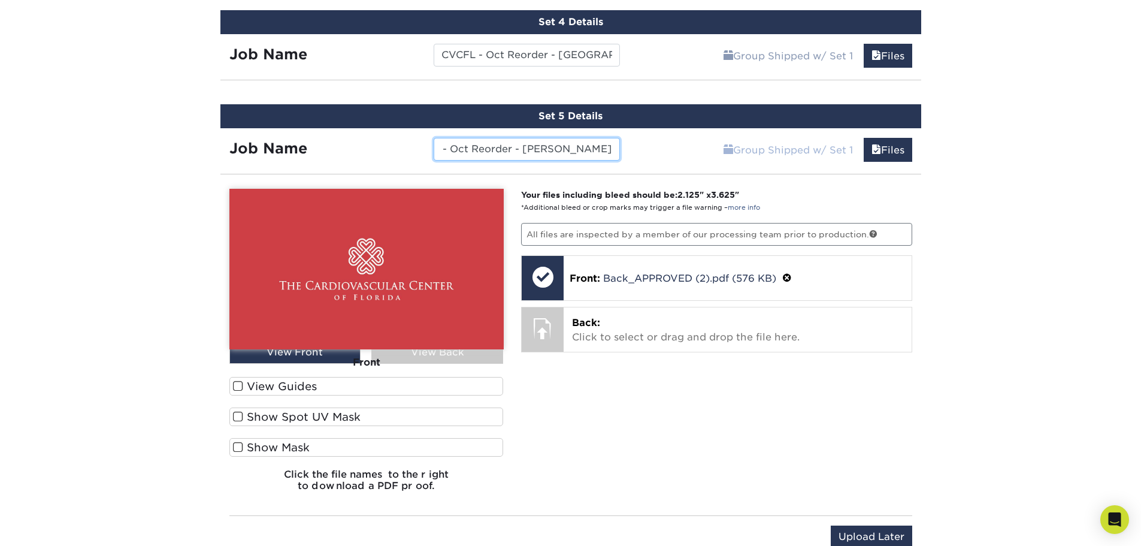
click at [712, 153] on div "Job Name CVCFL - Oct Reorder - Clermont - Duggal Group Shipped w/ Set 1 Files C…" at bounding box center [570, 146] width 701 height 36
click at [661, 374] on div "Your files including bleed should be: 2.125 " x 3.625 " *Additional bleed or cr…" at bounding box center [716, 345] width 409 height 312
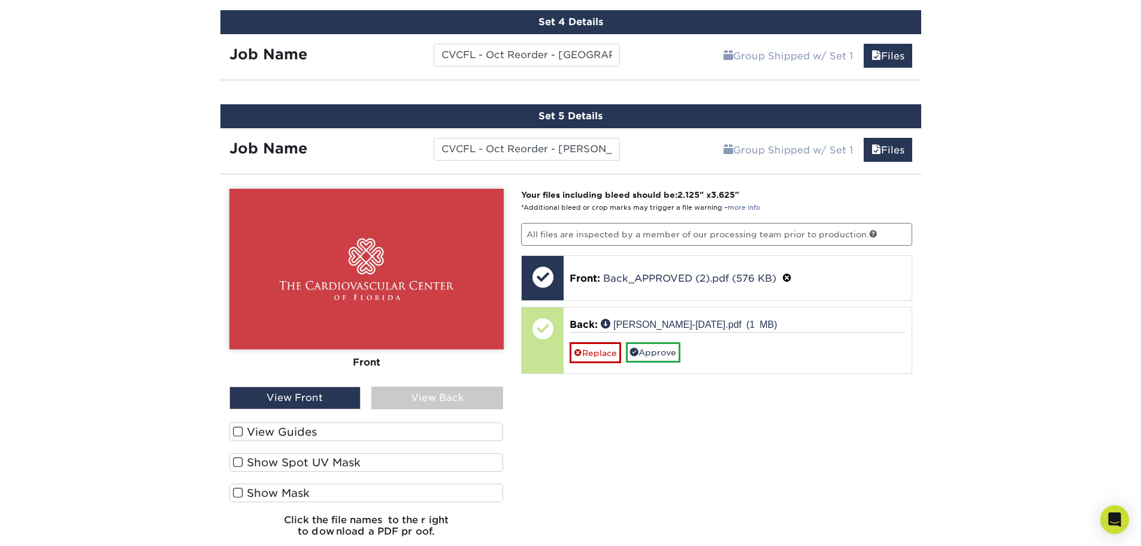
click at [431, 395] on div "View Back" at bounding box center [437, 397] width 132 height 23
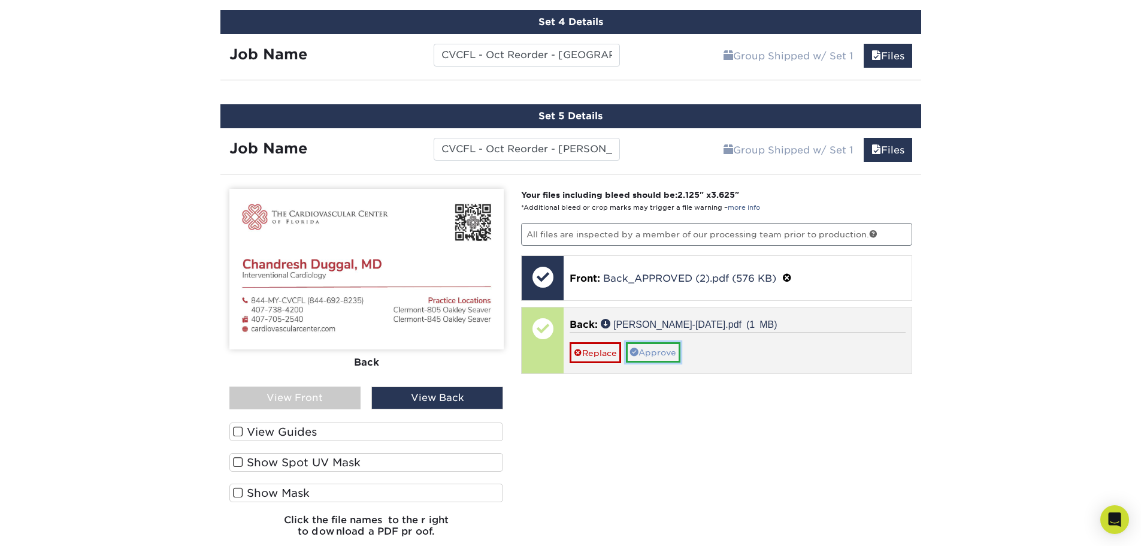
click at [664, 352] on link "Approve" at bounding box center [653, 352] width 55 height 20
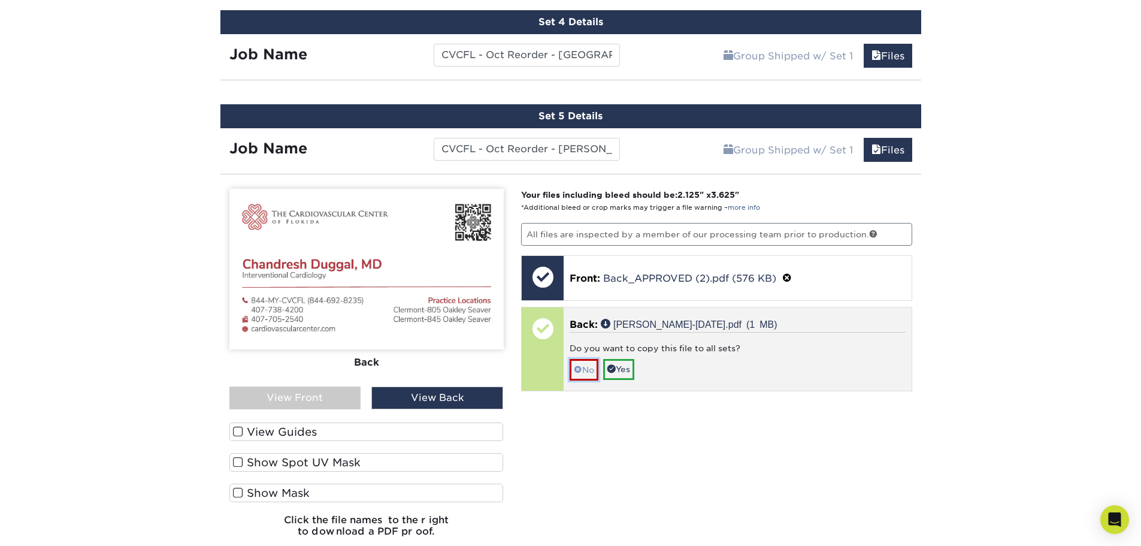
click at [584, 369] on link "No" at bounding box center [584, 369] width 29 height 21
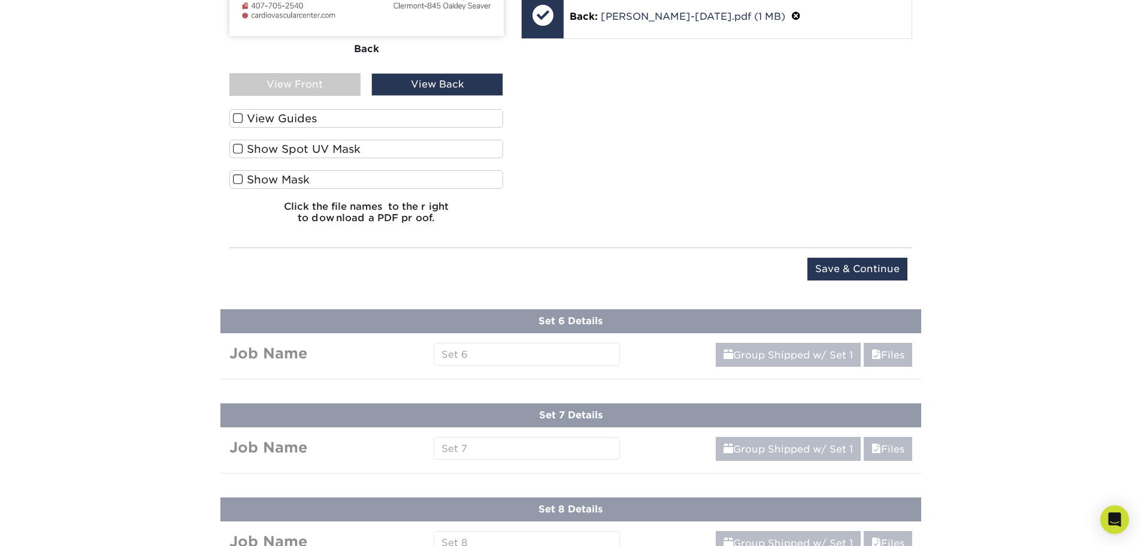
scroll to position [1367, 0]
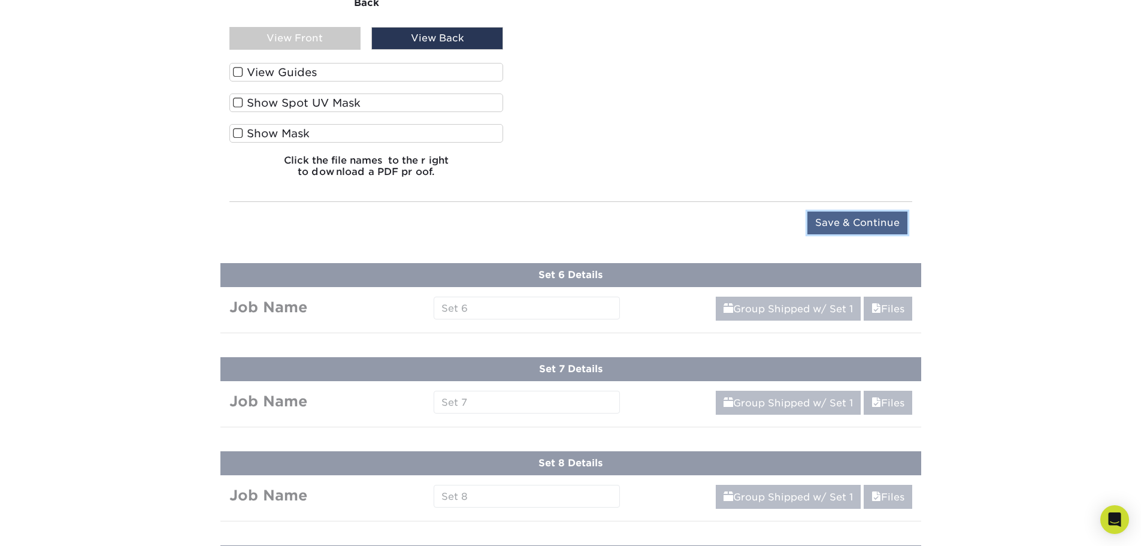
click at [842, 225] on input "Save & Continue" at bounding box center [857, 222] width 100 height 23
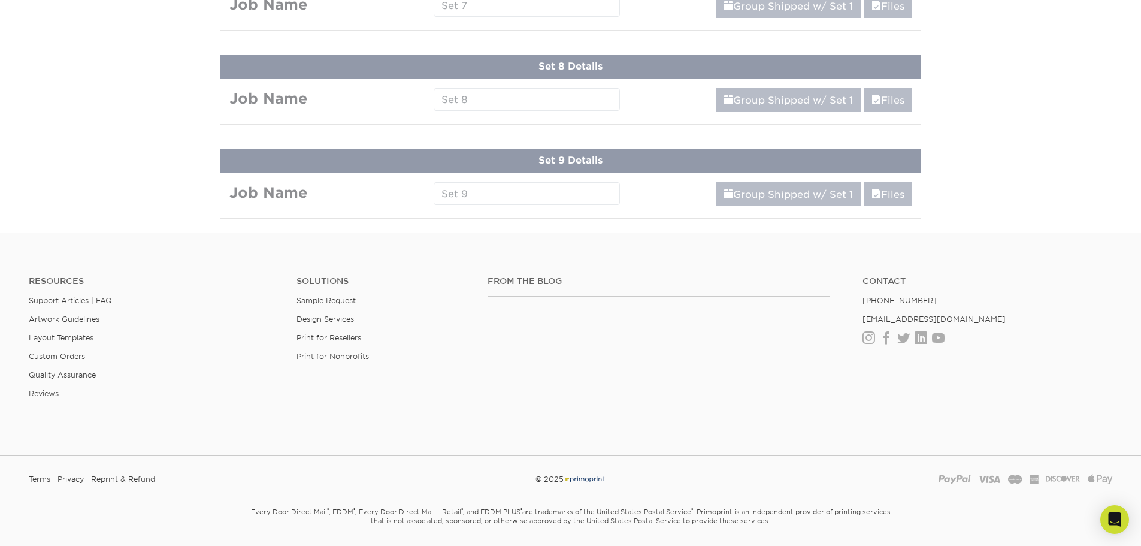
scroll to position [978, 0]
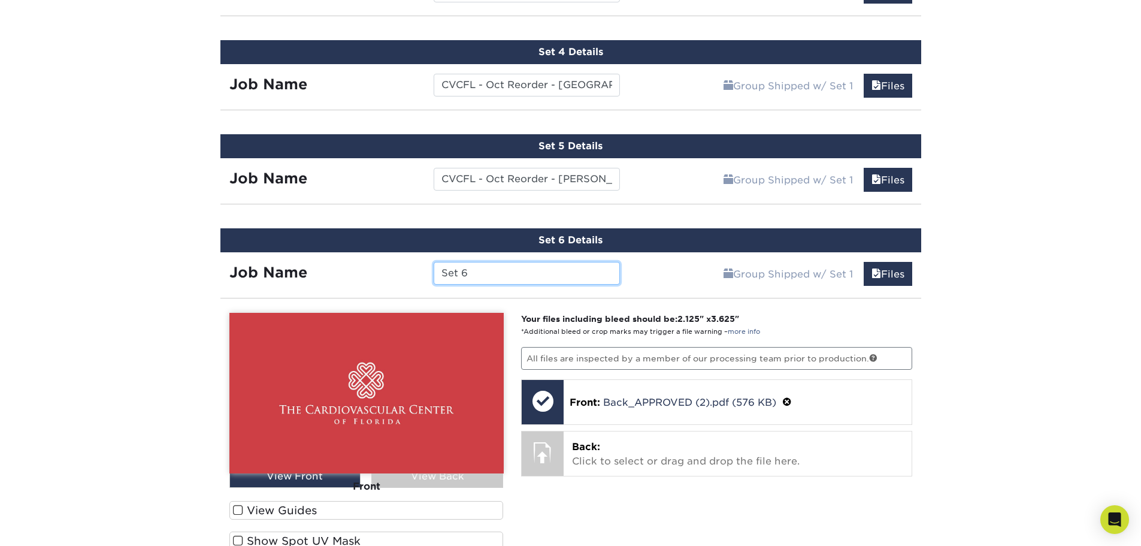
click at [498, 273] on input "Set 6" at bounding box center [527, 273] width 186 height 23
paste input "CVCFL - Oct Reorder - Clermont -"
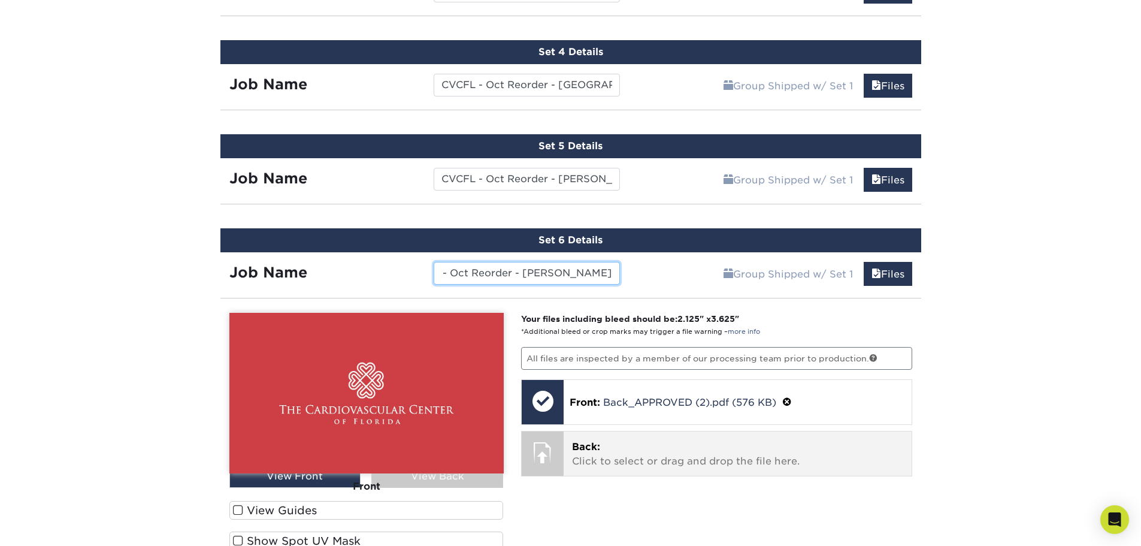
type input "CVCFL - Oct Reorder - Clermont - Mediratta"
click at [601, 448] on p "Back: Click to select or drag and drop the file here." at bounding box center [737, 454] width 331 height 29
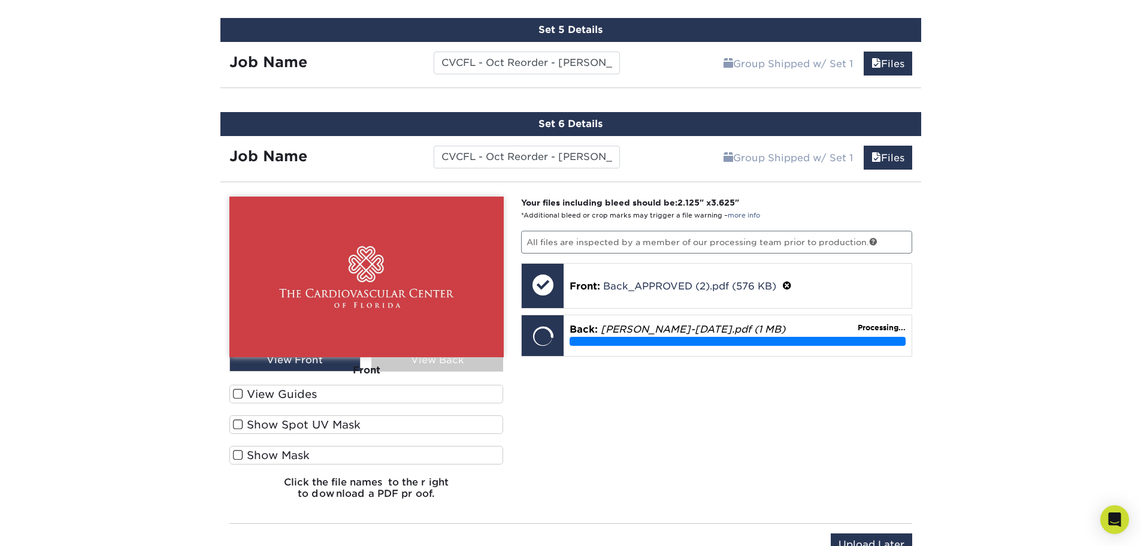
scroll to position [1098, 0]
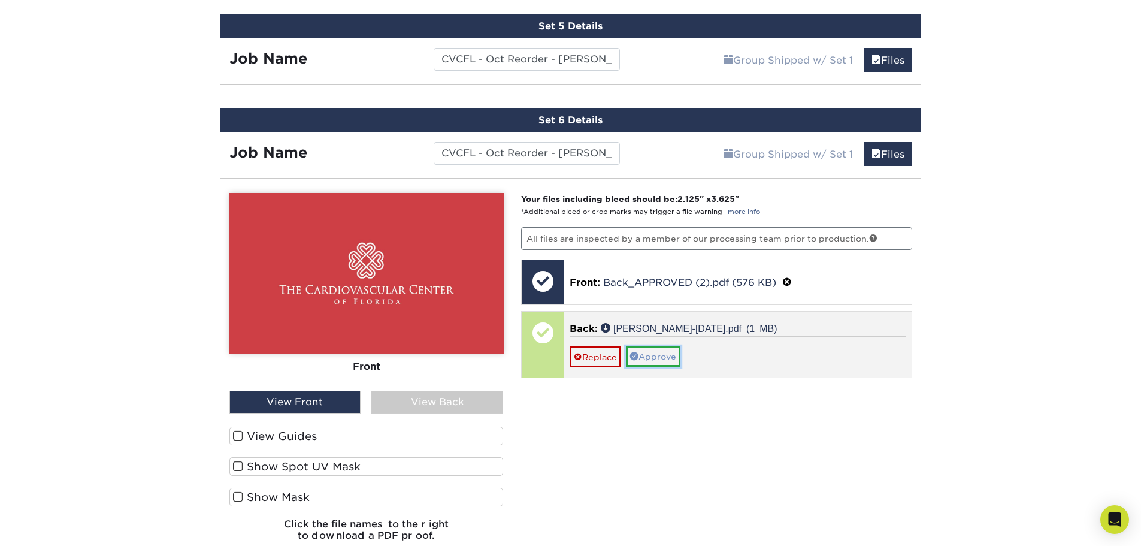
click at [658, 354] on link "Approve" at bounding box center [653, 356] width 55 height 20
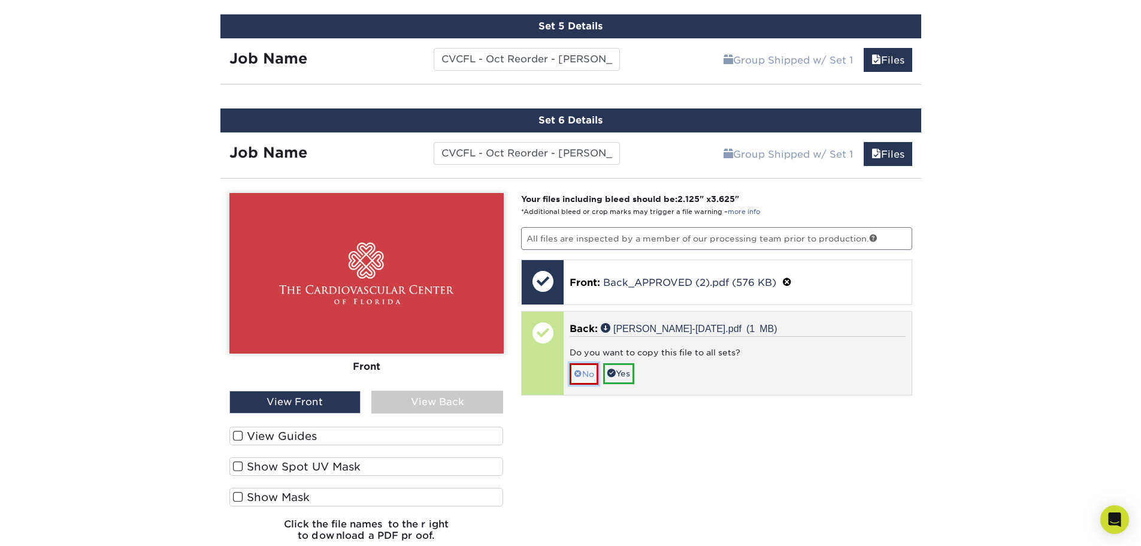
click at [585, 370] on link "No" at bounding box center [584, 373] width 29 height 21
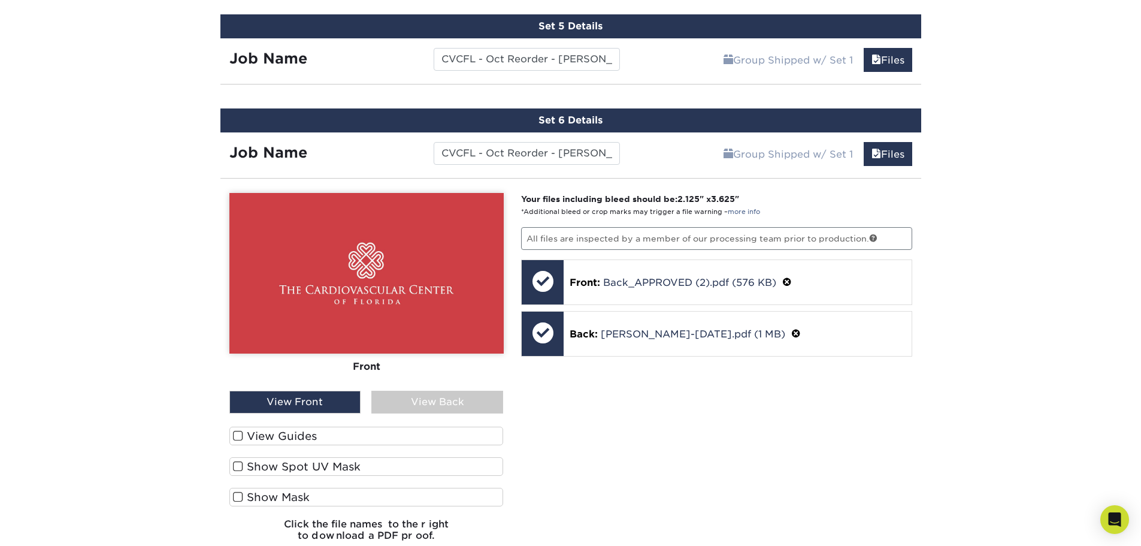
click at [456, 404] on div "View Back" at bounding box center [437, 402] width 132 height 23
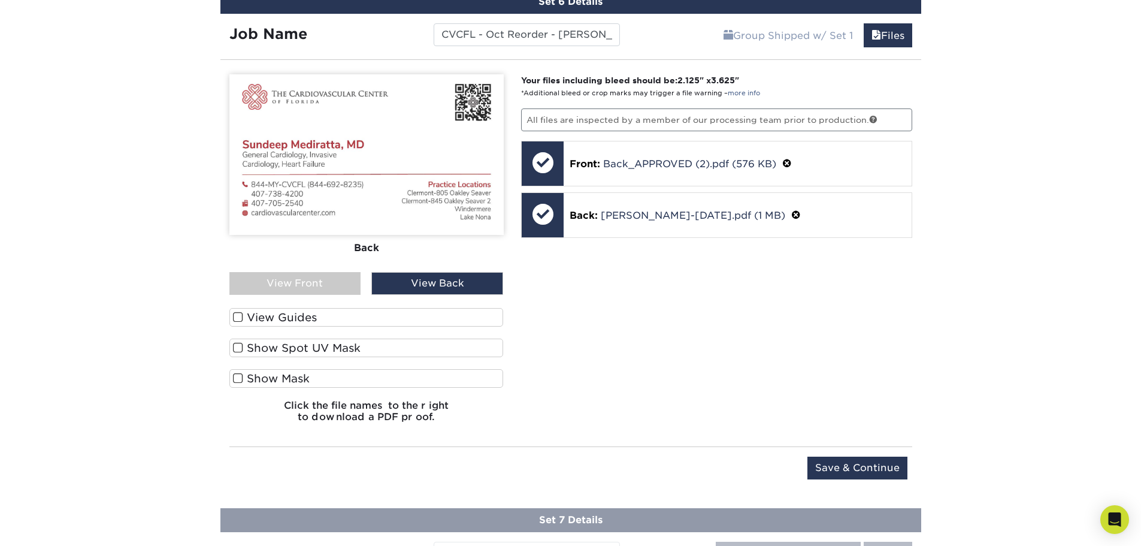
scroll to position [1218, 0]
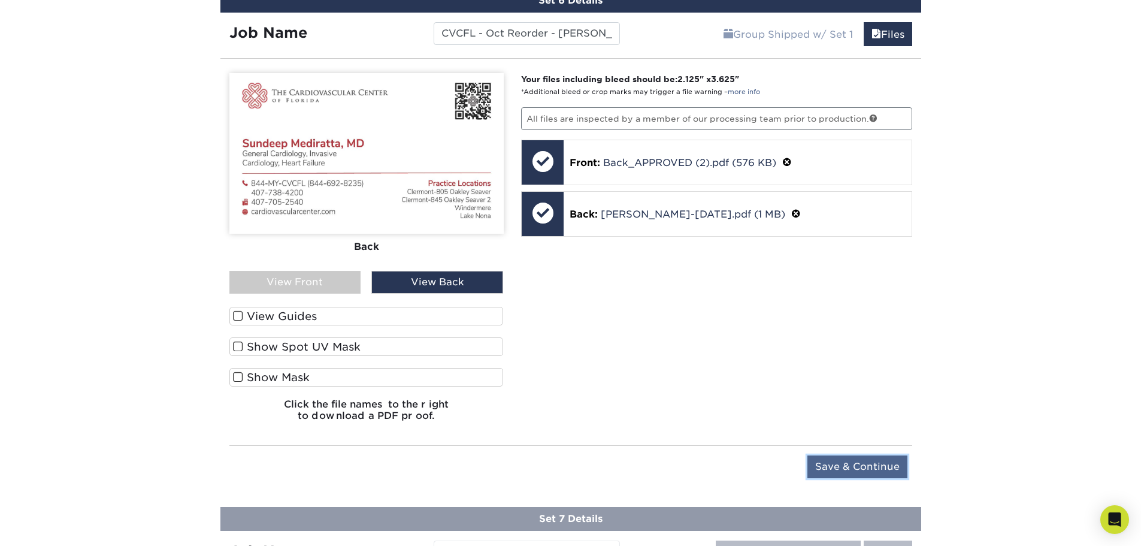
click at [842, 465] on input "Save & Continue" at bounding box center [857, 466] width 100 height 23
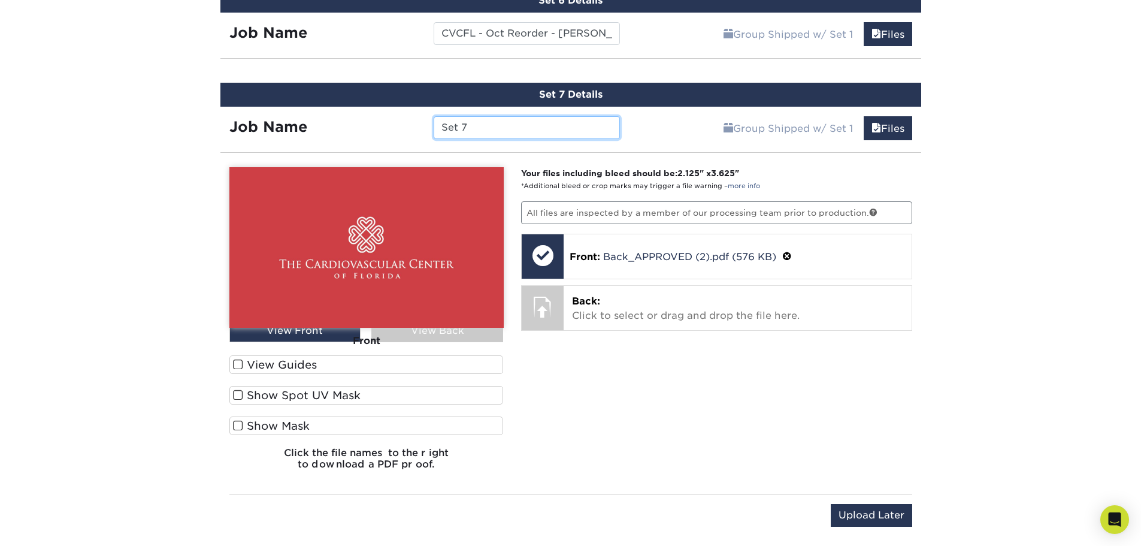
click at [483, 120] on input "Set 7" at bounding box center [527, 127] width 186 height 23
paste input "CVCFL - Oct Reorder - Clermont -"
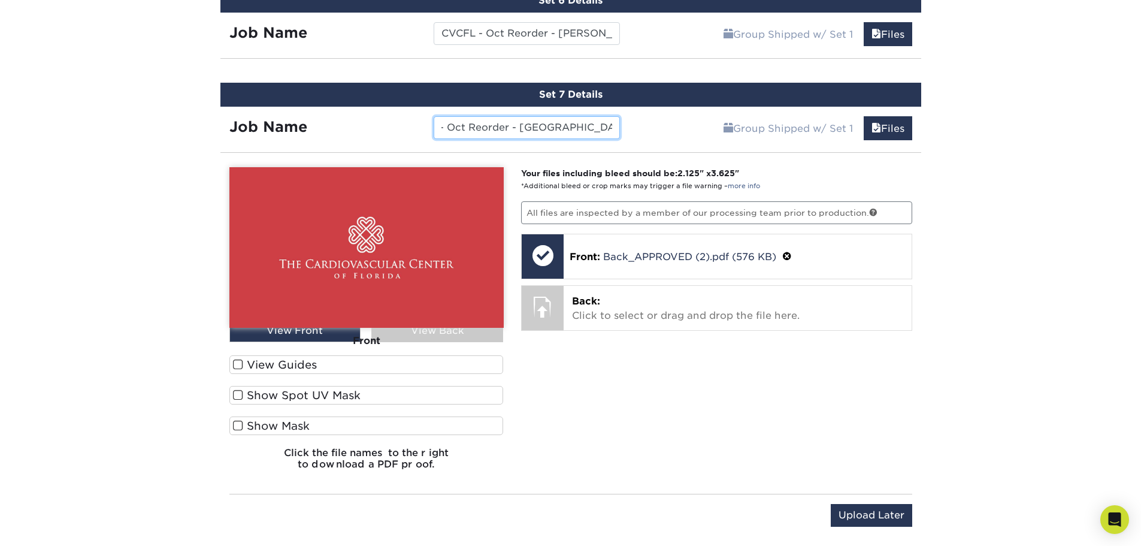
type input "CVCFL - Oct Reorder - Clermont - Tawam"
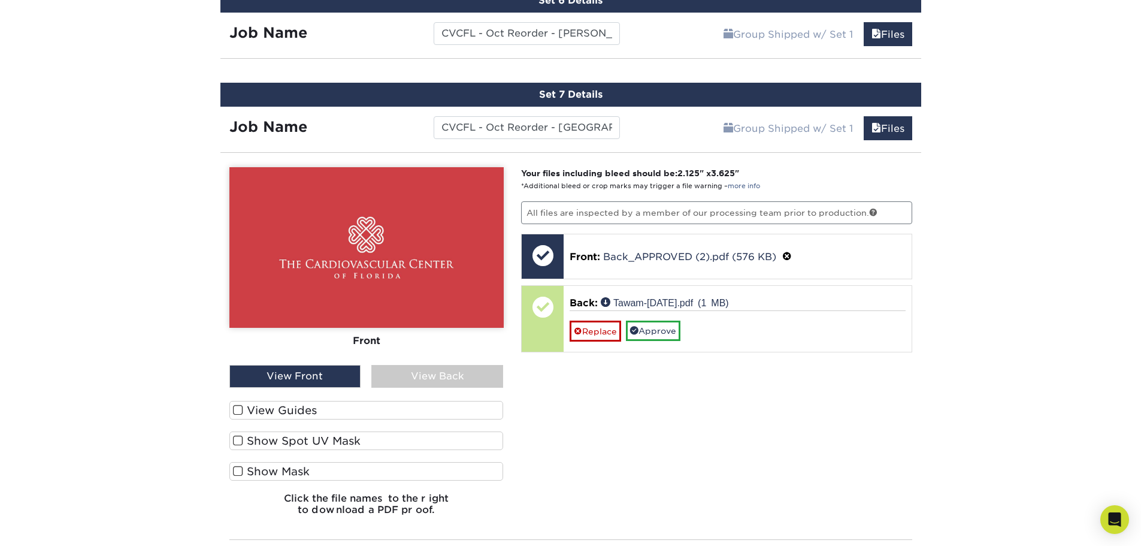
click at [432, 377] on div "View Back" at bounding box center [437, 376] width 132 height 23
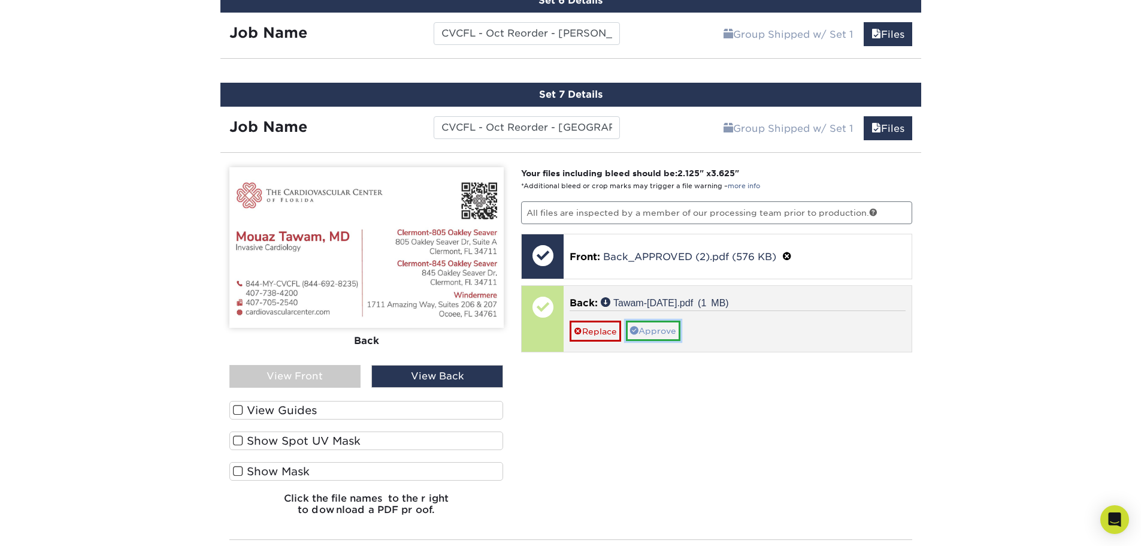
click at [659, 331] on link "Approve" at bounding box center [653, 330] width 55 height 20
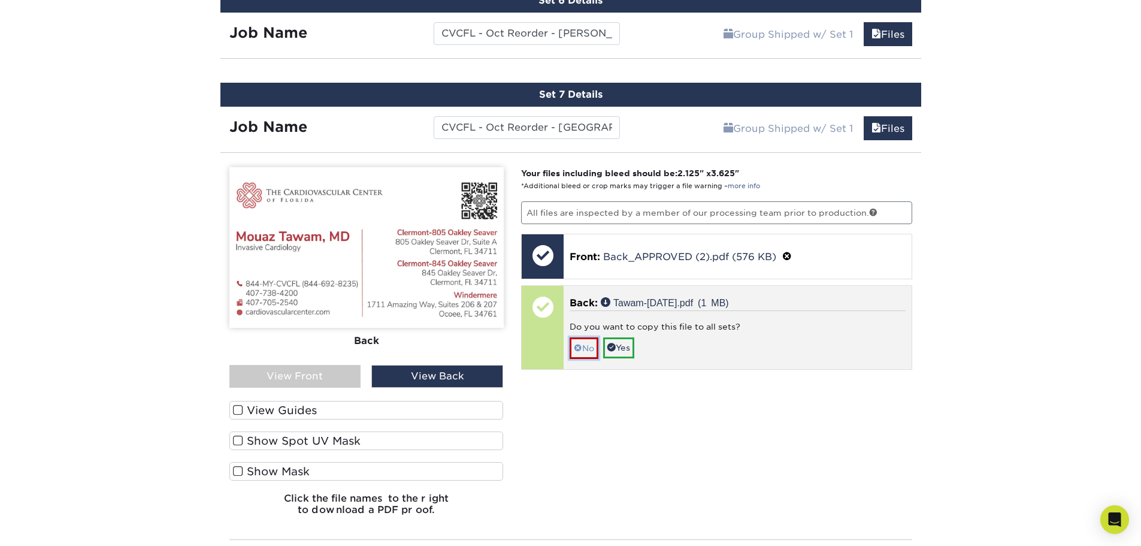
click at [588, 343] on link "No" at bounding box center [584, 347] width 29 height 21
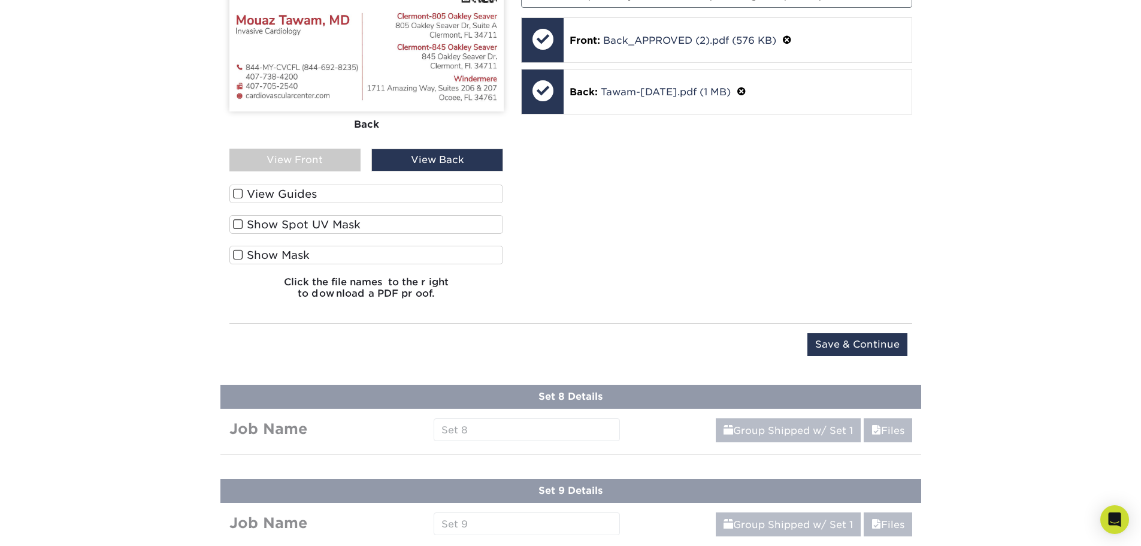
scroll to position [1457, 0]
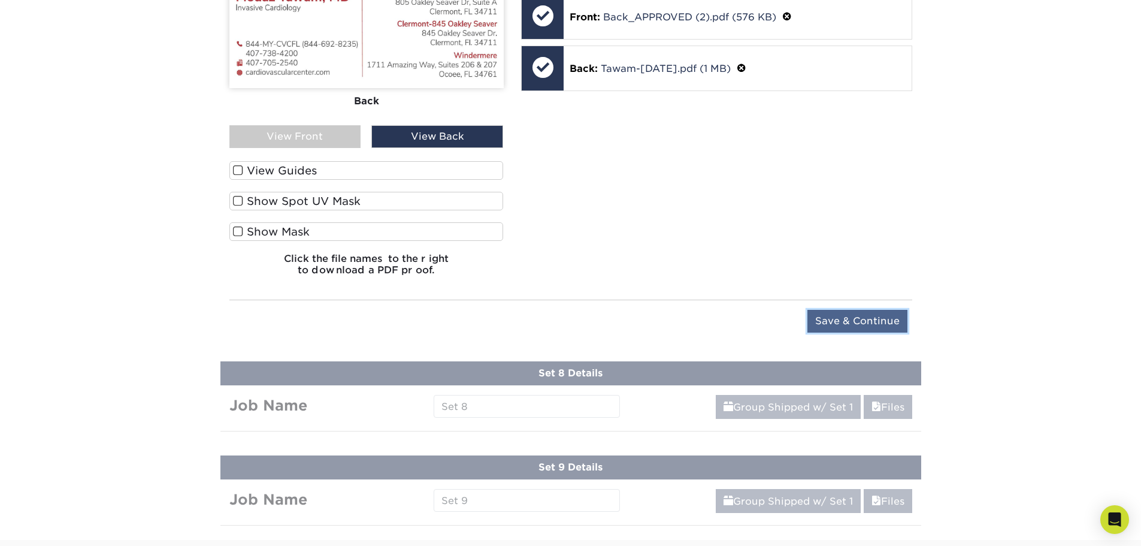
click at [856, 320] on input "Save & Continue" at bounding box center [857, 321] width 100 height 23
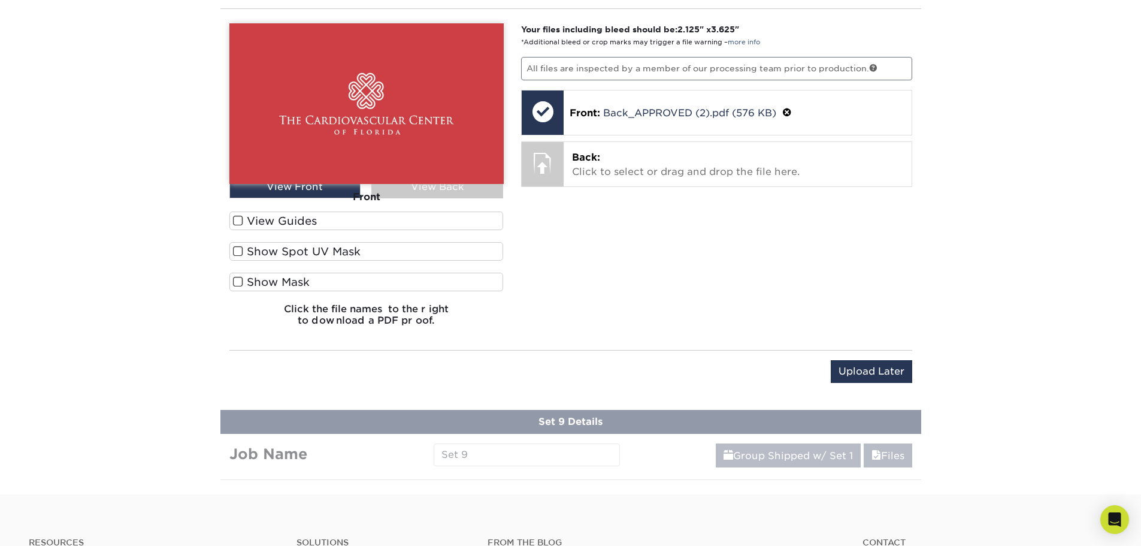
scroll to position [1166, 0]
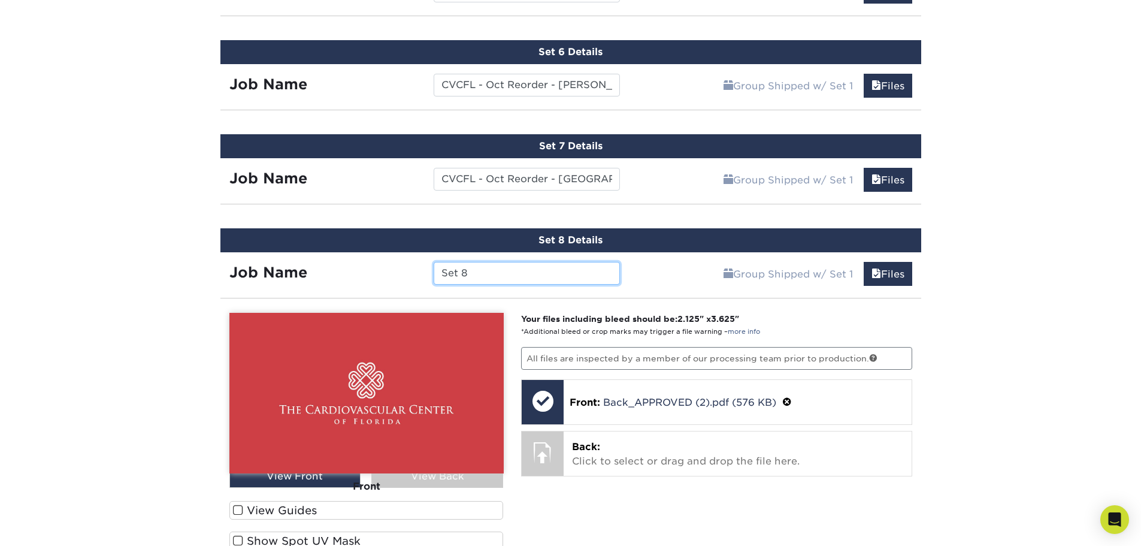
click at [482, 274] on input "Set 8" at bounding box center [527, 273] width 186 height 23
paste input "CVCFL - Oct Reorder - Clermont -"
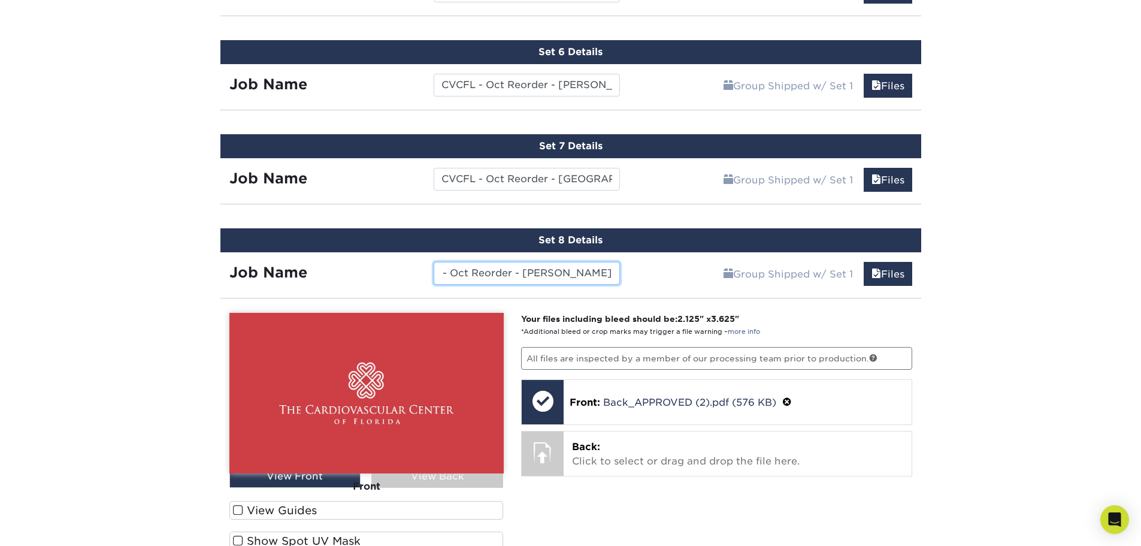
type input "CVCFL - Oct Reorder - Clermont - Taylor"
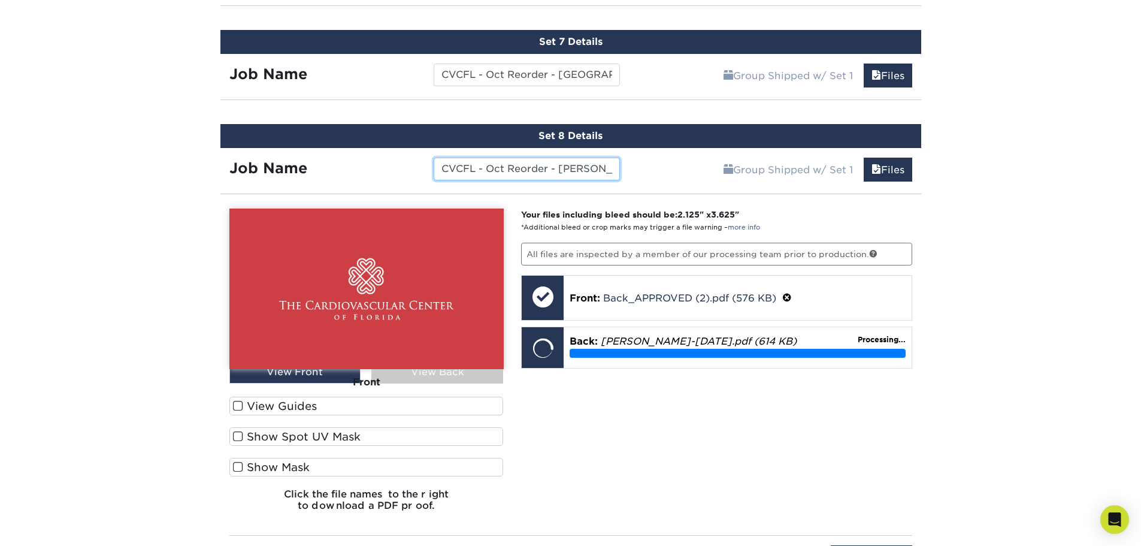
scroll to position [1286, 0]
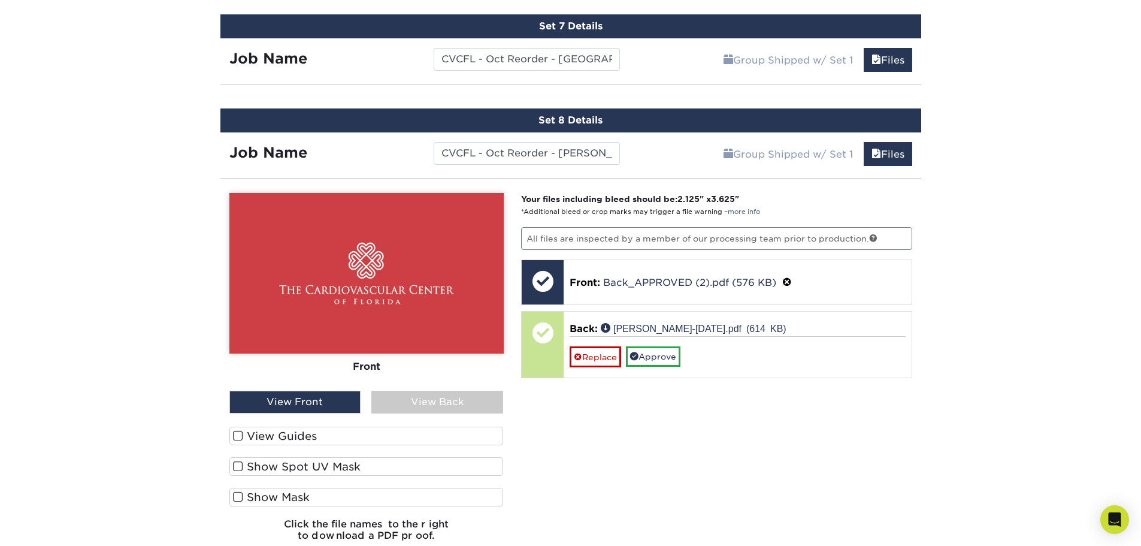
click at [436, 388] on div "Front Back" at bounding box center [366, 292] width 274 height 198
click at [440, 395] on div "View Back" at bounding box center [437, 402] width 132 height 23
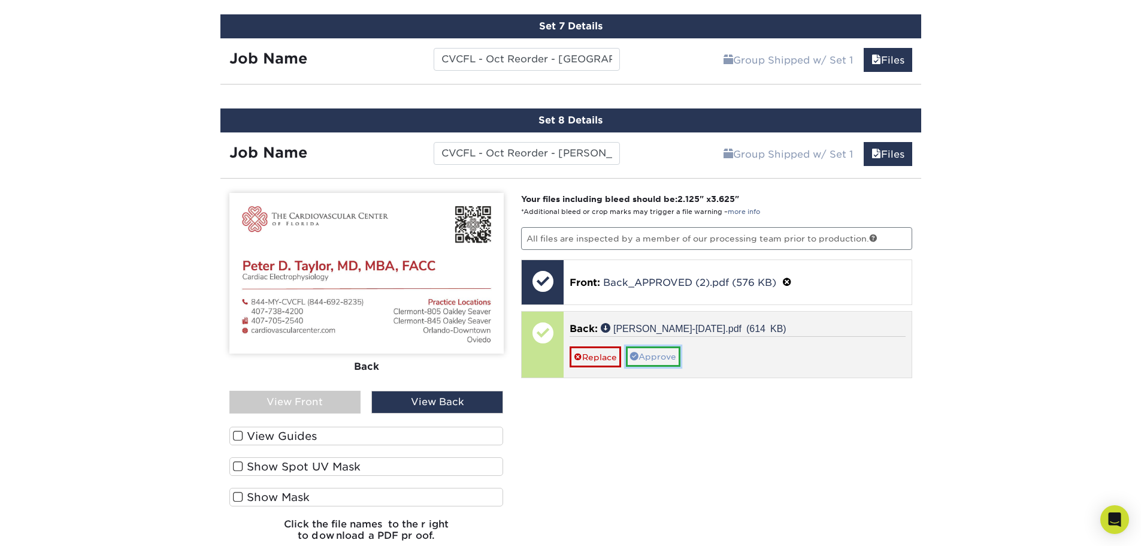
click at [676, 355] on link "Approve" at bounding box center [653, 356] width 55 height 20
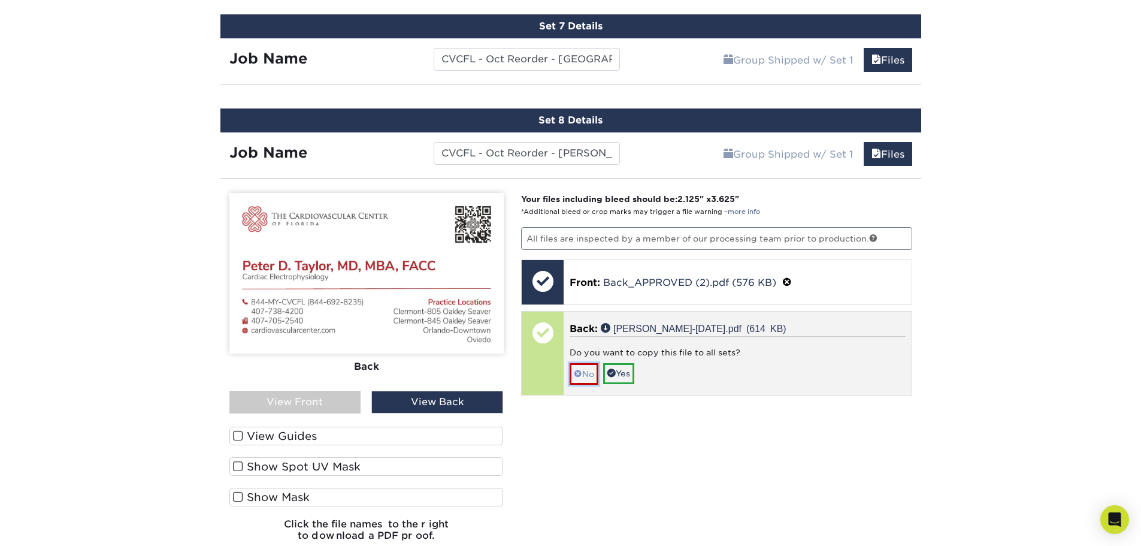
click at [585, 382] on link "No" at bounding box center [584, 373] width 29 height 21
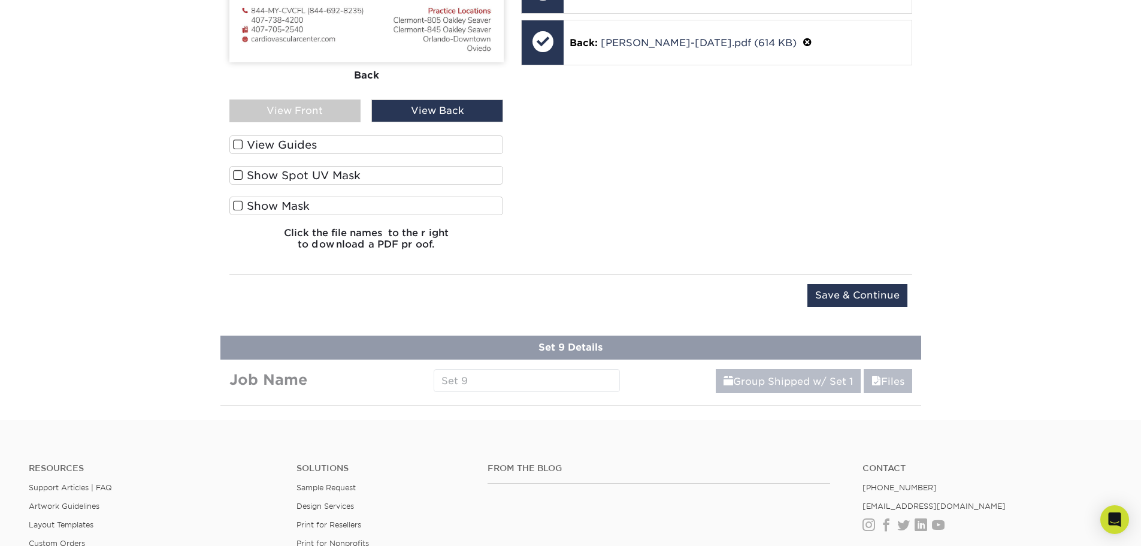
scroll to position [1585, 0]
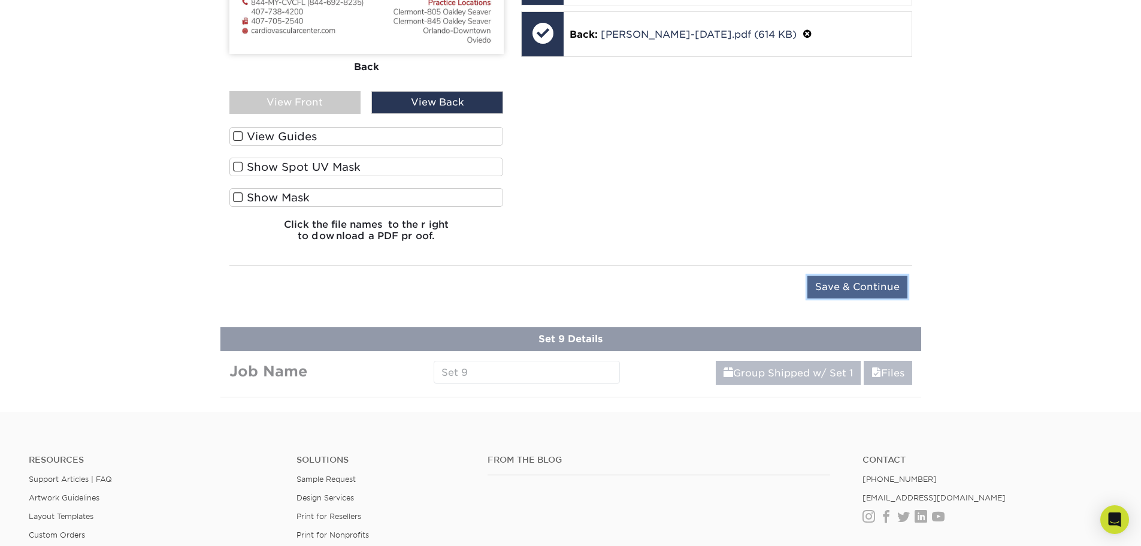
click at [838, 288] on input "Save & Continue" at bounding box center [857, 287] width 100 height 23
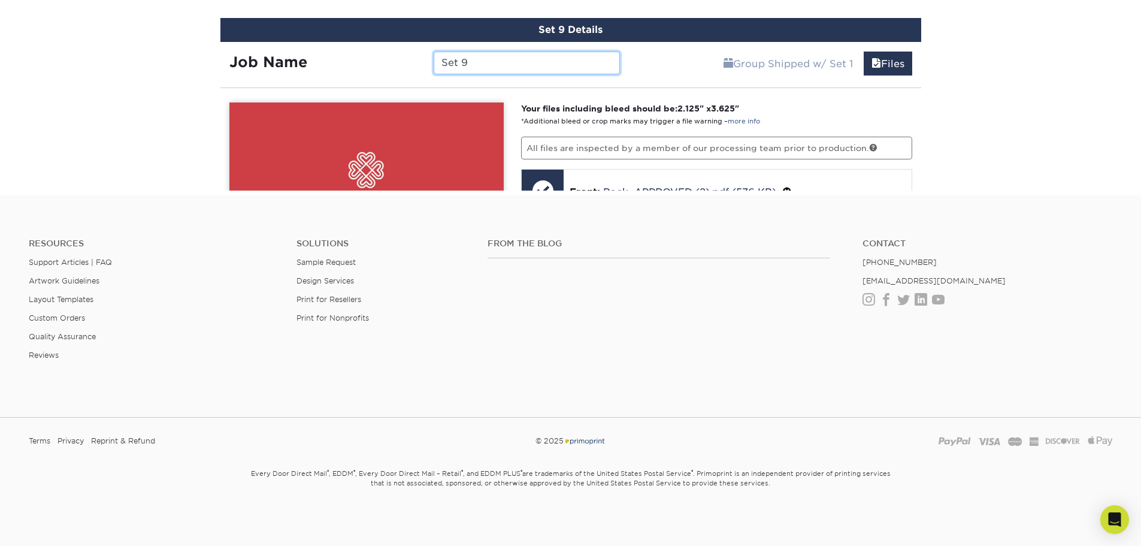
scroll to position [1260, 0]
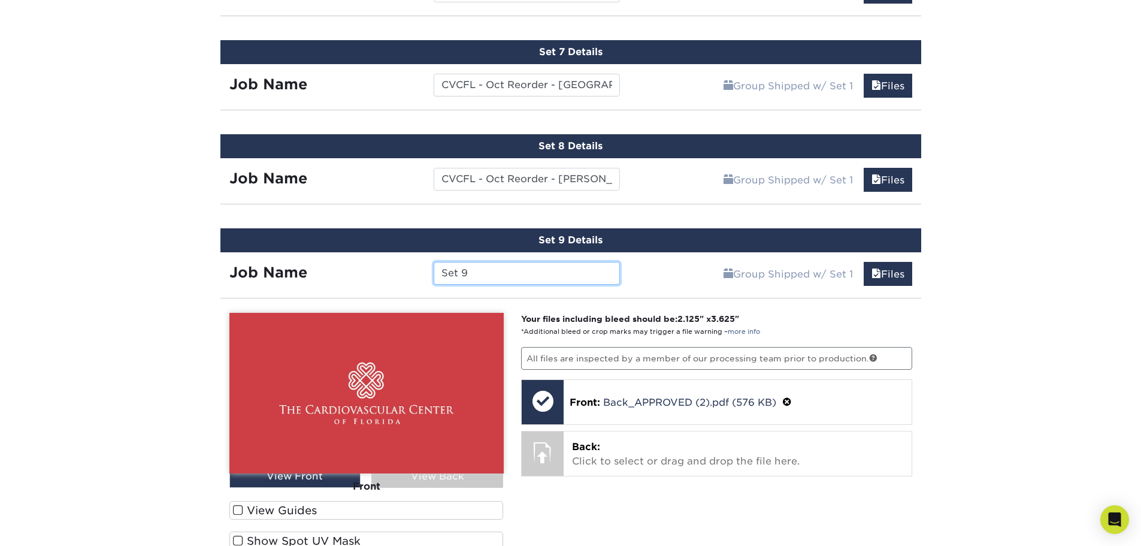
click at [480, 270] on input "Set 9" at bounding box center [527, 273] width 186 height 23
paste input "CVCFL - Oct Reorder - Clermont -"
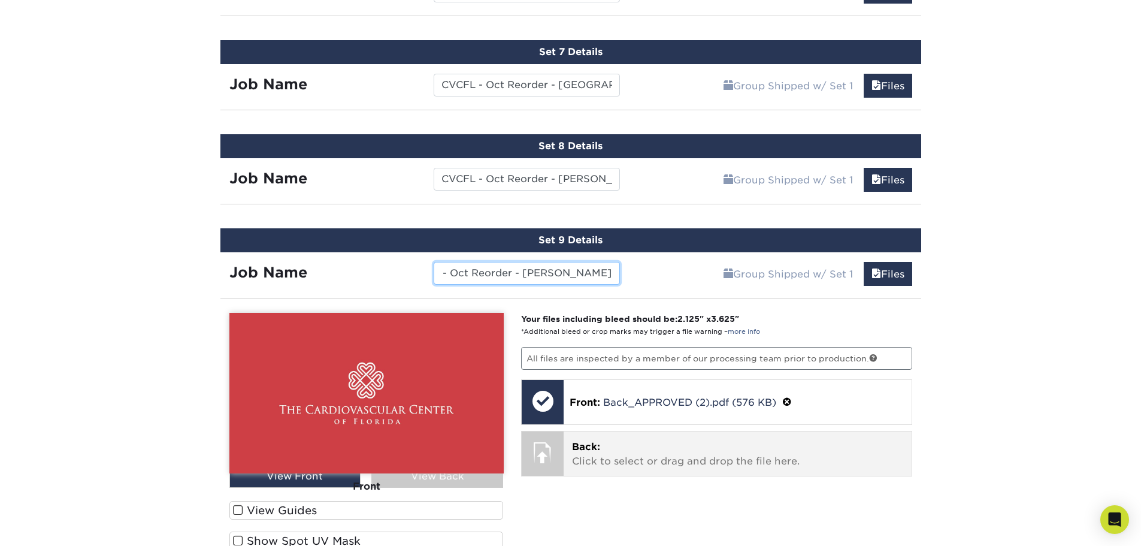
type input "CVCFL - Oct Reorder - Clermont - Gunasekera"
click at [734, 459] on p "Back: Click to select or drag and drop the file here." at bounding box center [737, 454] width 331 height 29
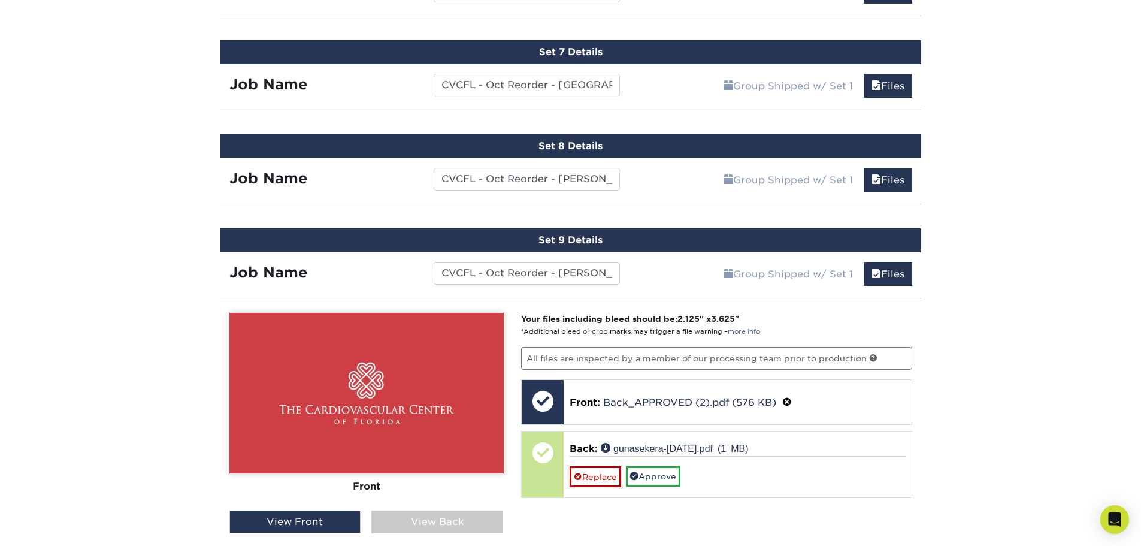
click at [426, 521] on div "View Back" at bounding box center [437, 521] width 132 height 23
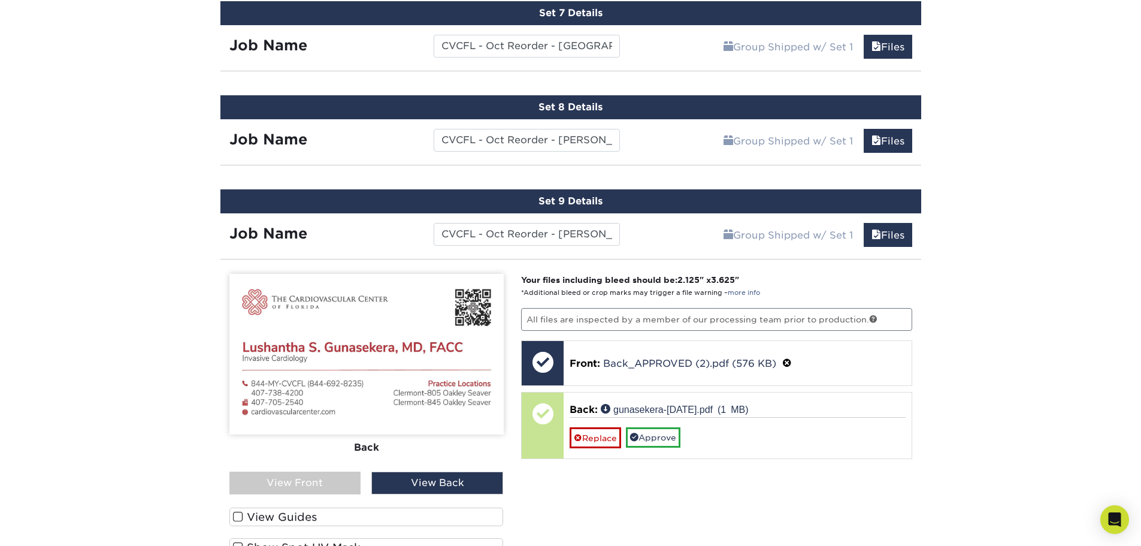
scroll to position [1320, 0]
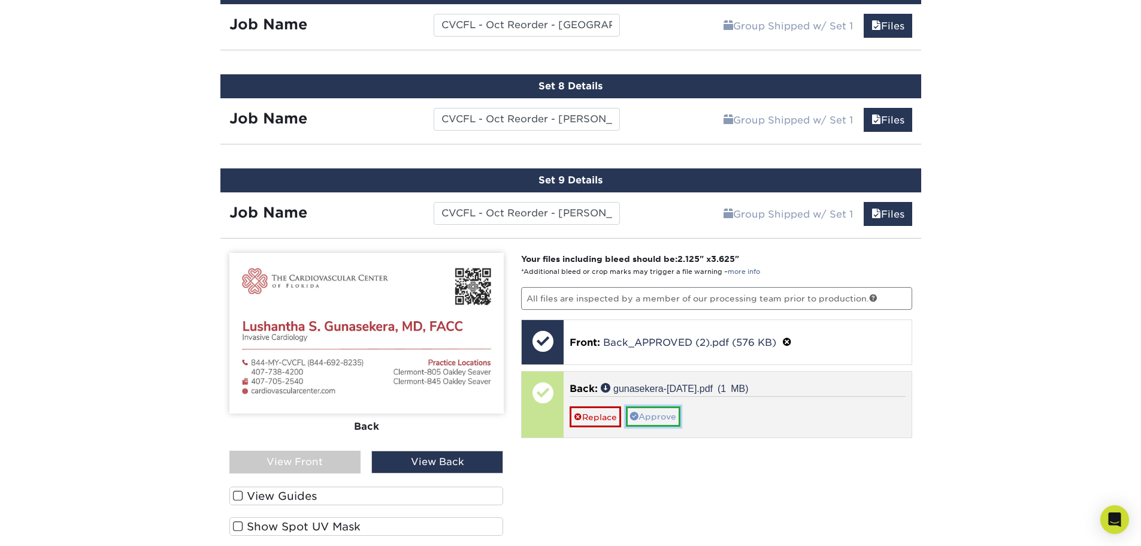
click at [661, 414] on link "Approve" at bounding box center [653, 416] width 55 height 20
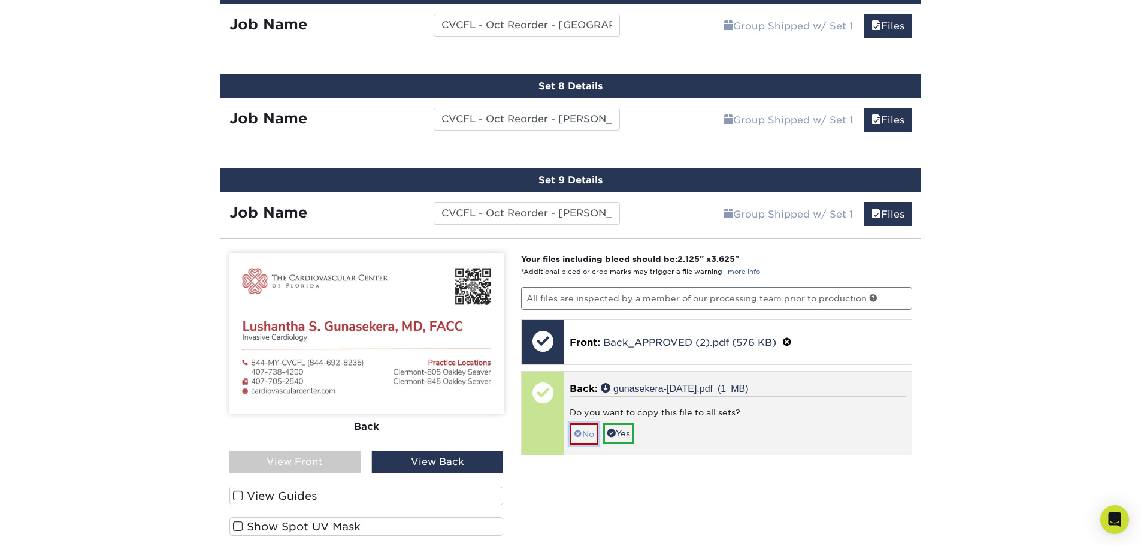
click at [585, 437] on link "No" at bounding box center [584, 433] width 29 height 21
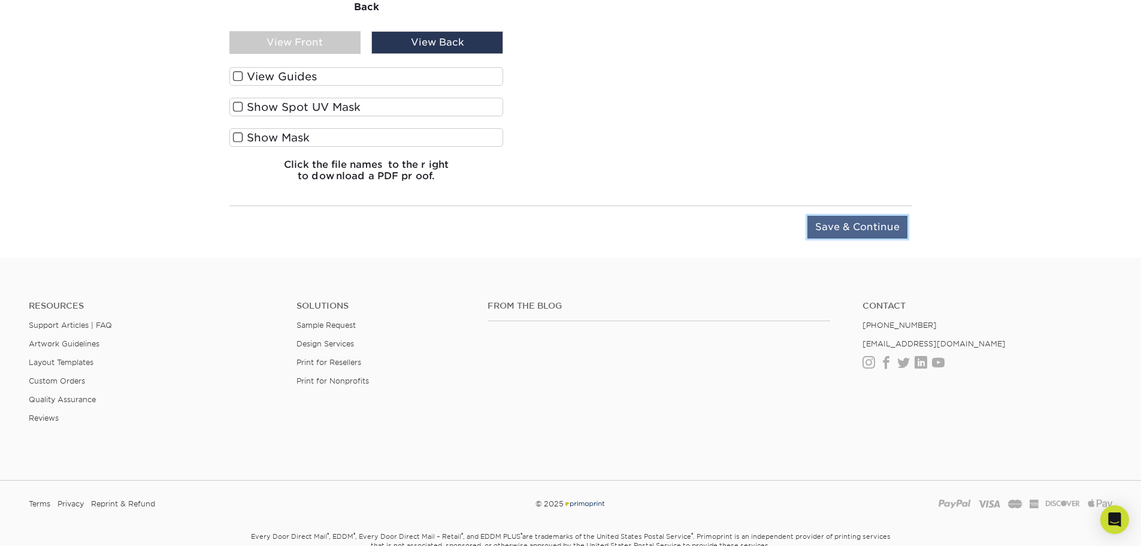
click at [815, 230] on input "Save & Continue" at bounding box center [857, 227] width 100 height 23
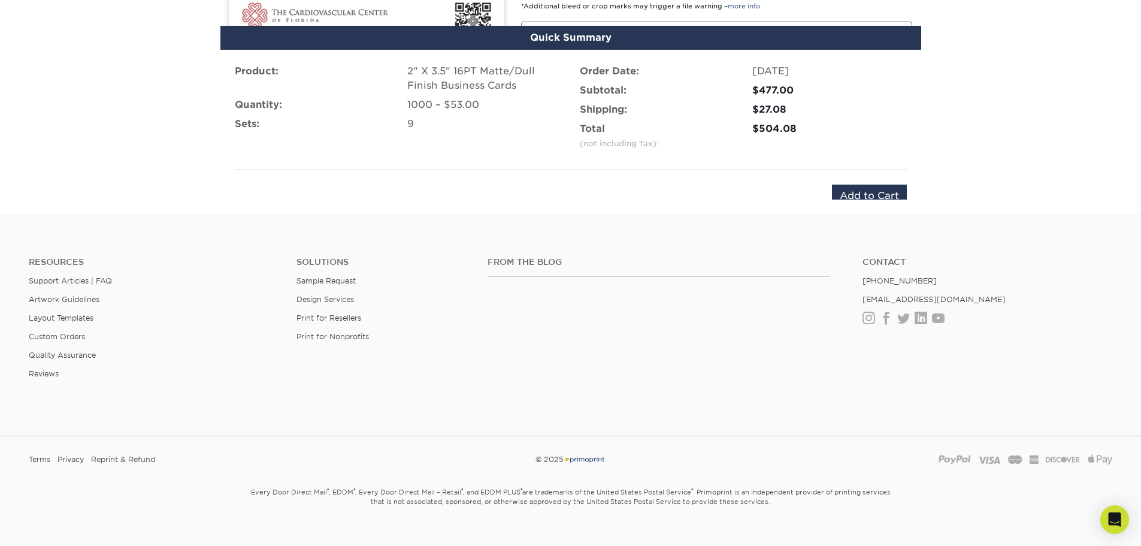
scroll to position [1583, 0]
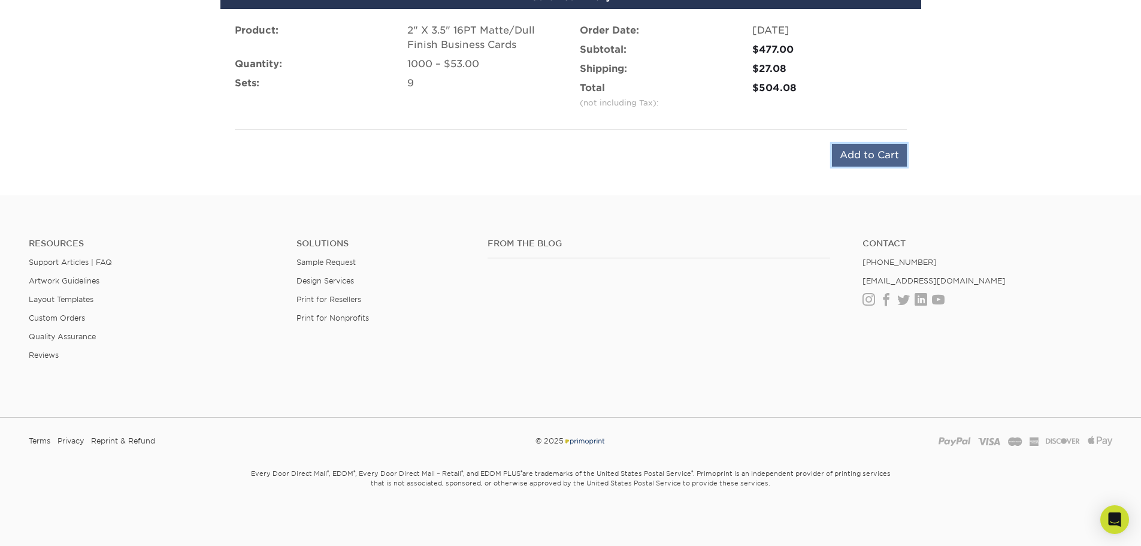
click at [871, 150] on input "Add to Cart" at bounding box center [869, 155] width 75 height 23
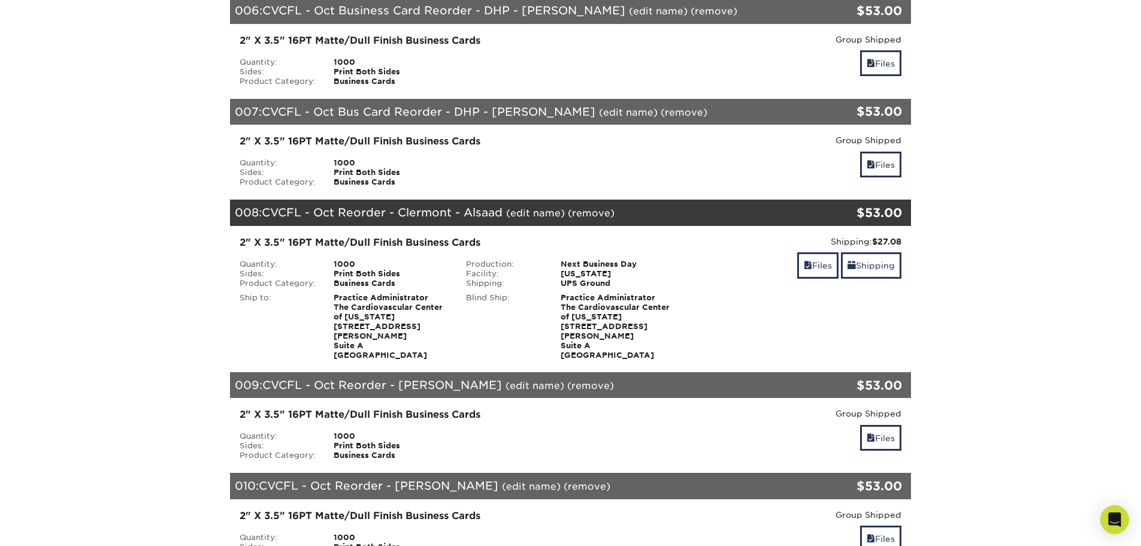
scroll to position [779, 0]
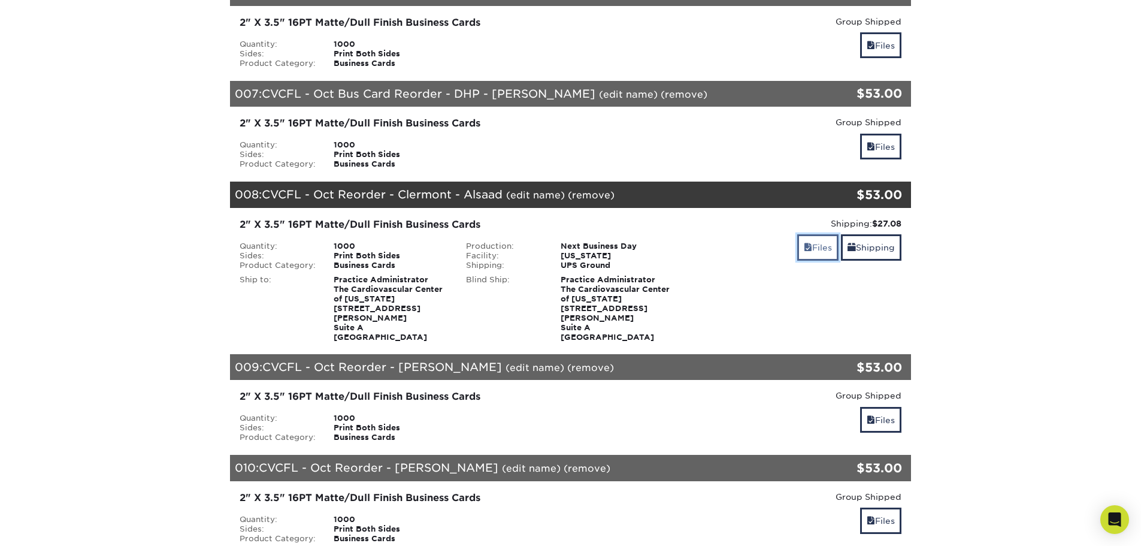
click at [812, 246] on link "Files" at bounding box center [817, 247] width 41 height 26
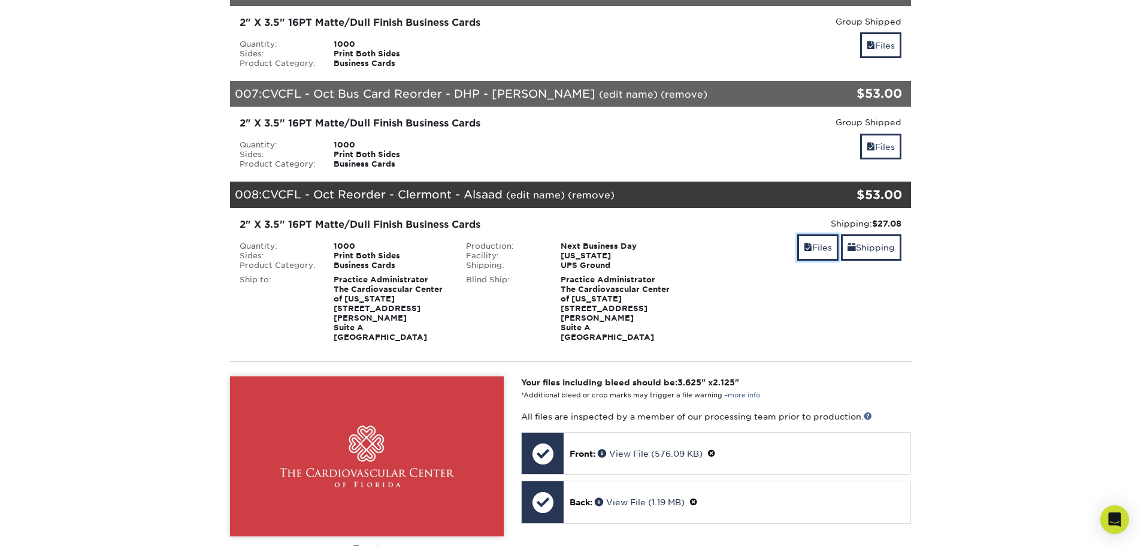
scroll to position [898, 0]
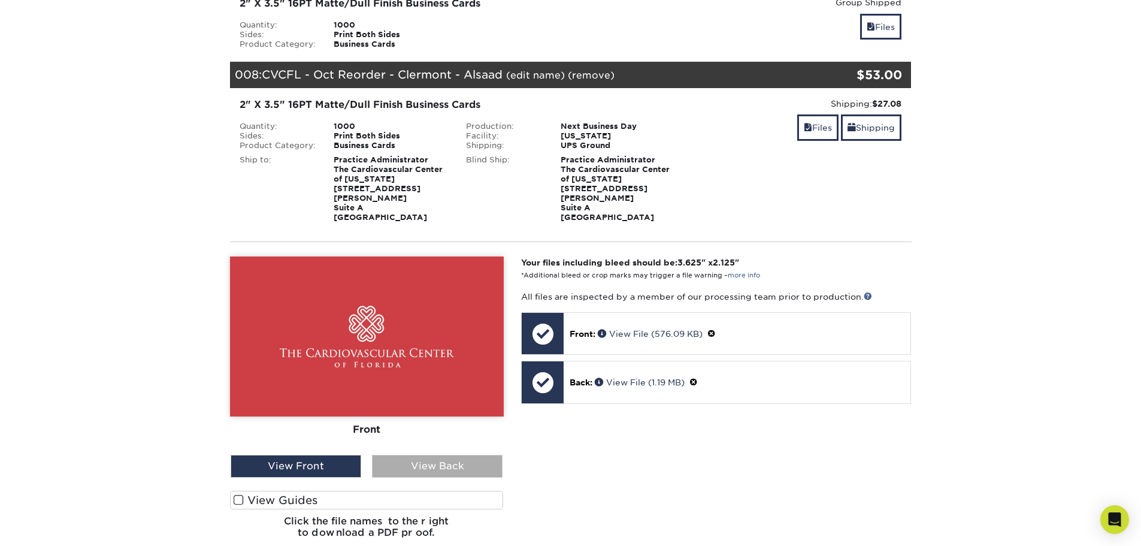
click at [459, 455] on div "View Back" at bounding box center [437, 466] width 131 height 23
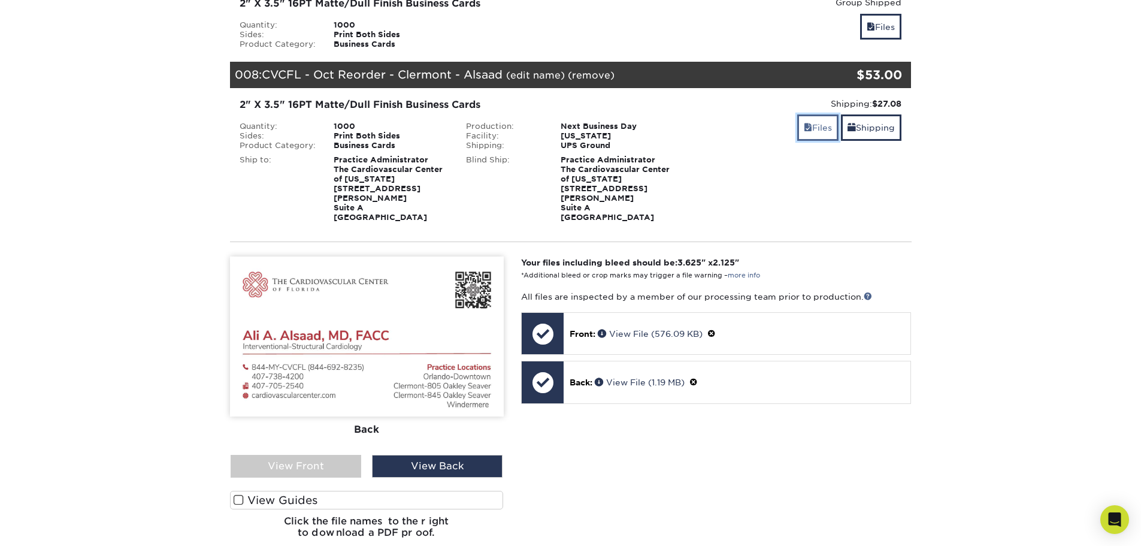
click at [816, 122] on link "Files" at bounding box center [817, 127] width 41 height 26
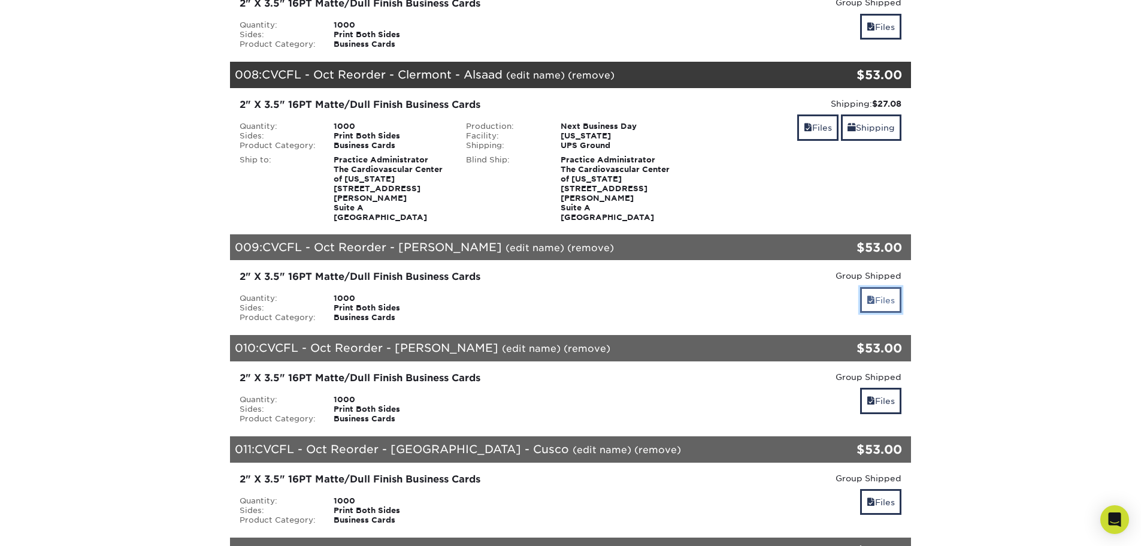
click at [871, 287] on link "Files" at bounding box center [880, 300] width 41 height 26
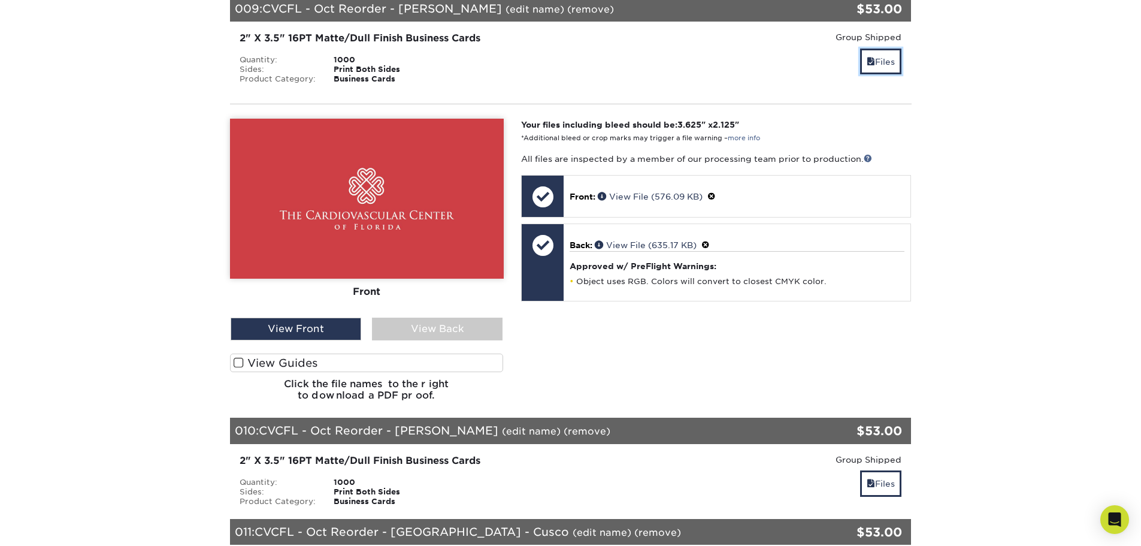
scroll to position [1138, 0]
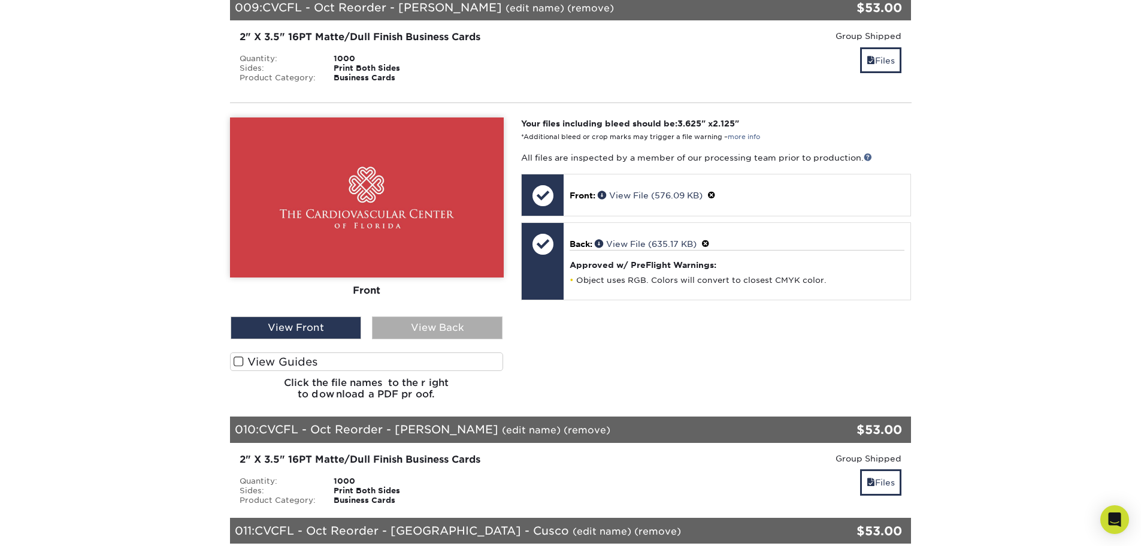
click at [473, 316] on div "View Back" at bounding box center [437, 327] width 131 height 23
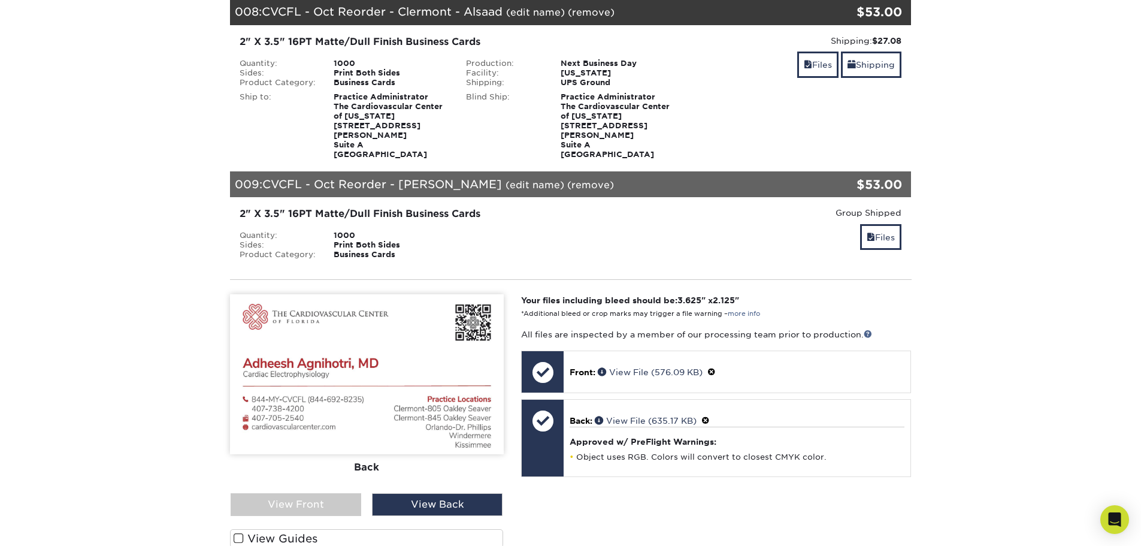
scroll to position [958, 0]
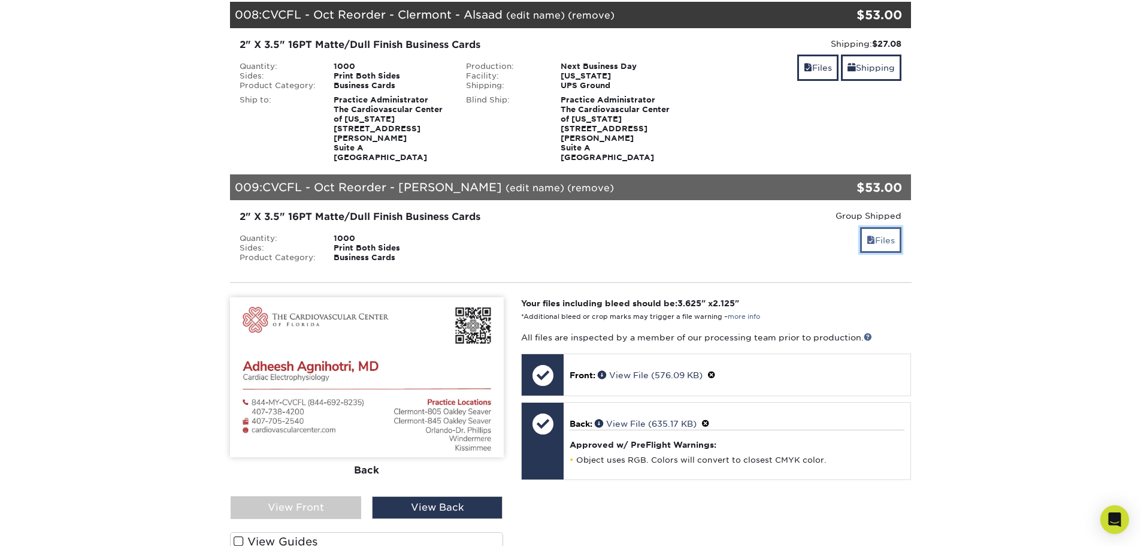
click at [884, 227] on link "Files" at bounding box center [880, 240] width 41 height 26
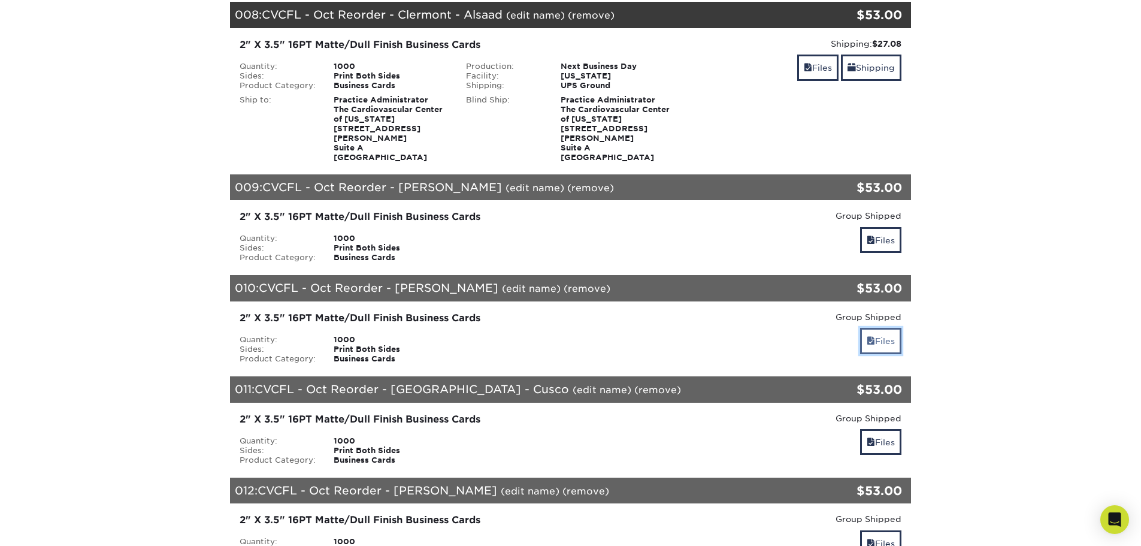
click at [871, 336] on span at bounding box center [871, 341] width 8 height 10
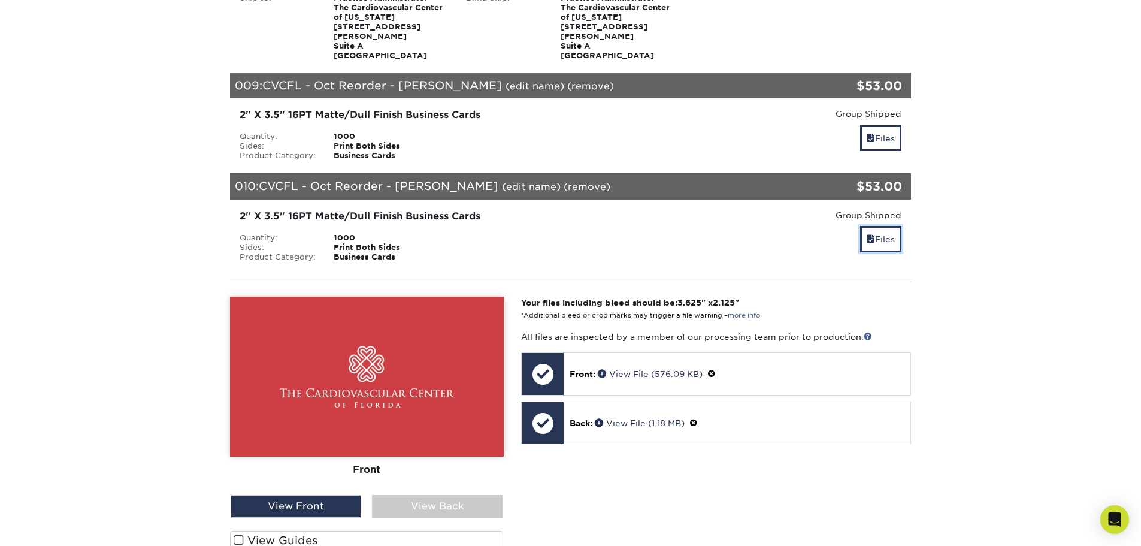
scroll to position [1138, 0]
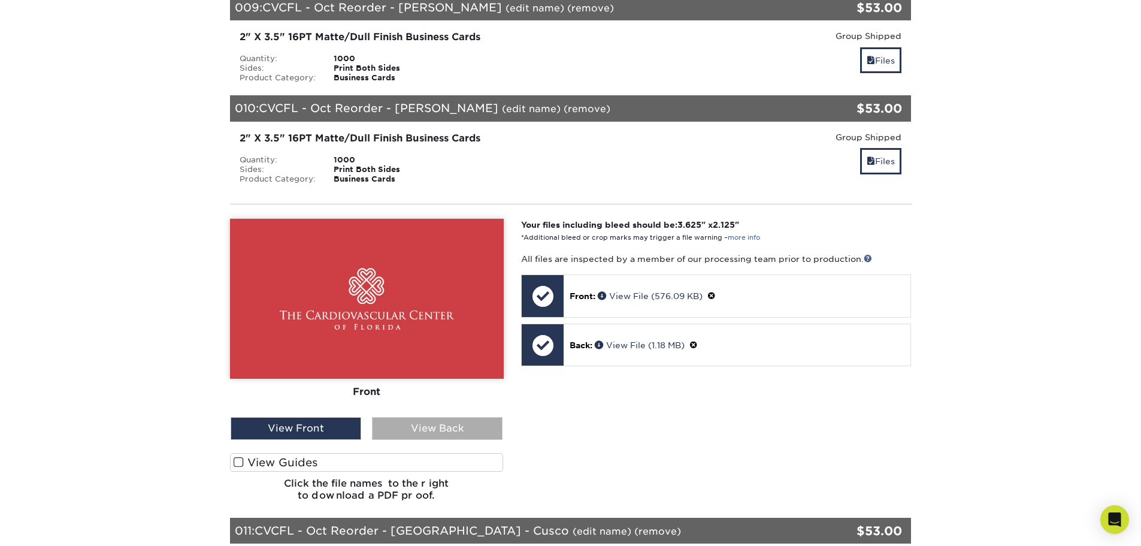
click at [442, 419] on div "View Back" at bounding box center [437, 428] width 131 height 23
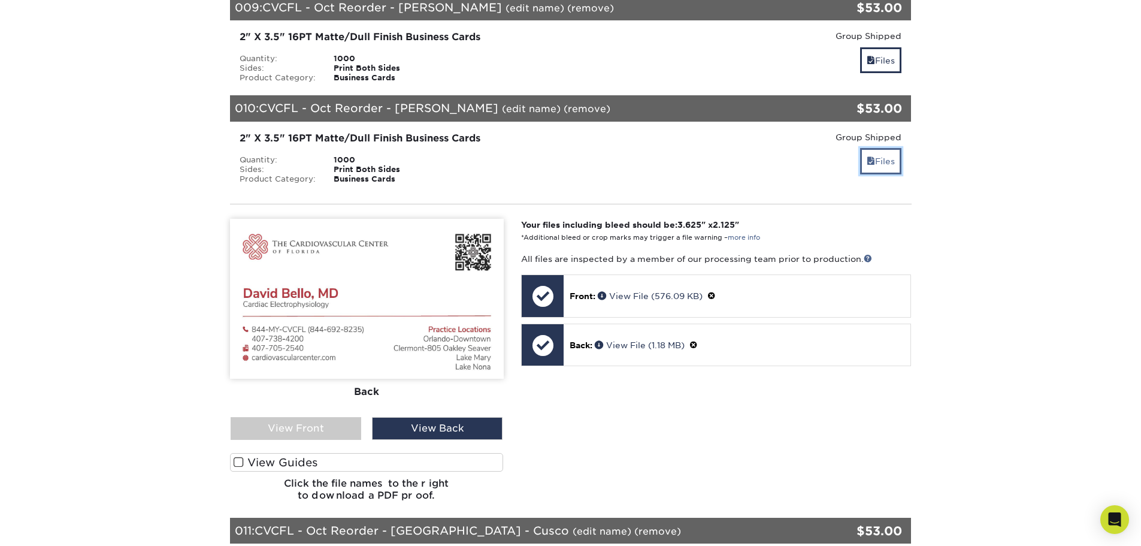
click at [879, 153] on link "Files" at bounding box center [880, 161] width 41 height 26
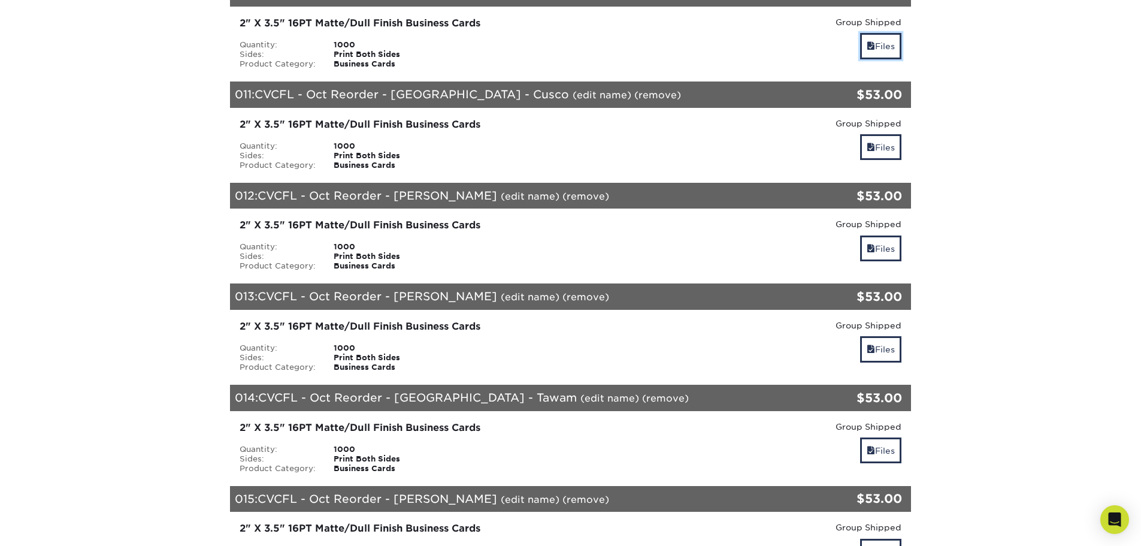
scroll to position [1258, 0]
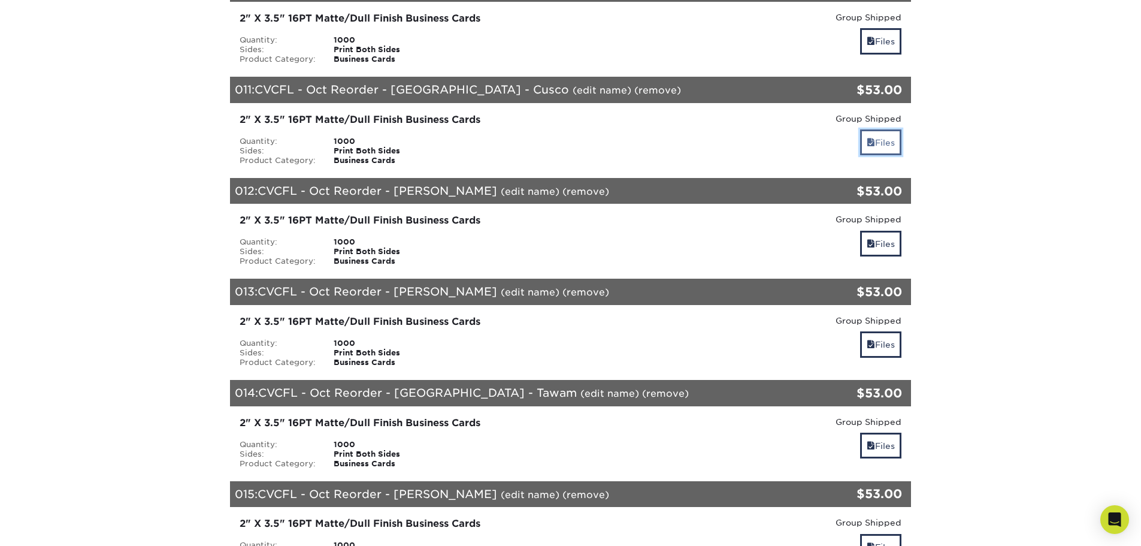
click at [860, 131] on link "Files" at bounding box center [880, 142] width 41 height 26
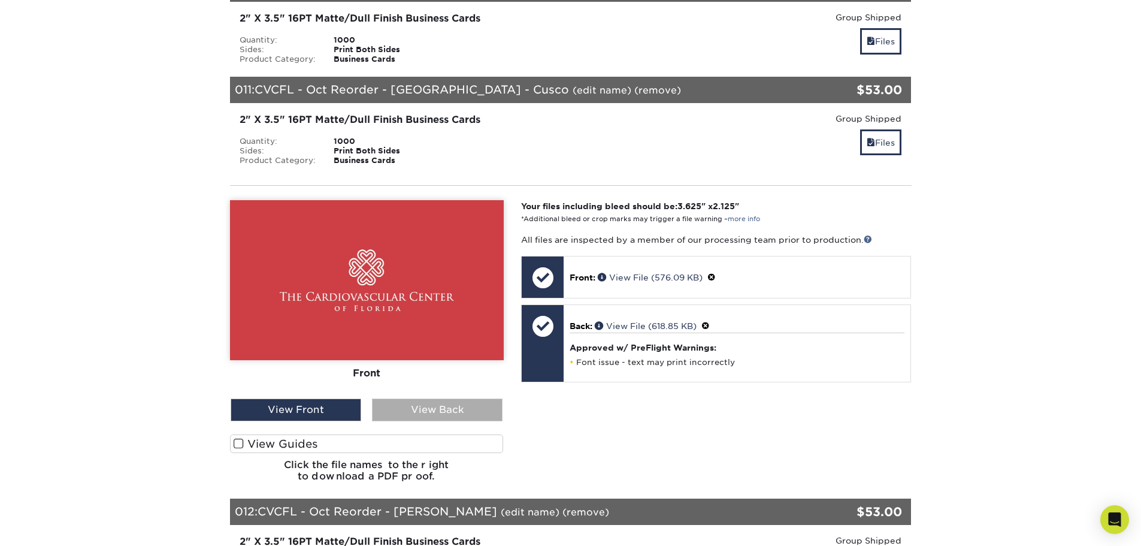
click at [470, 398] on div "View Back" at bounding box center [437, 409] width 131 height 23
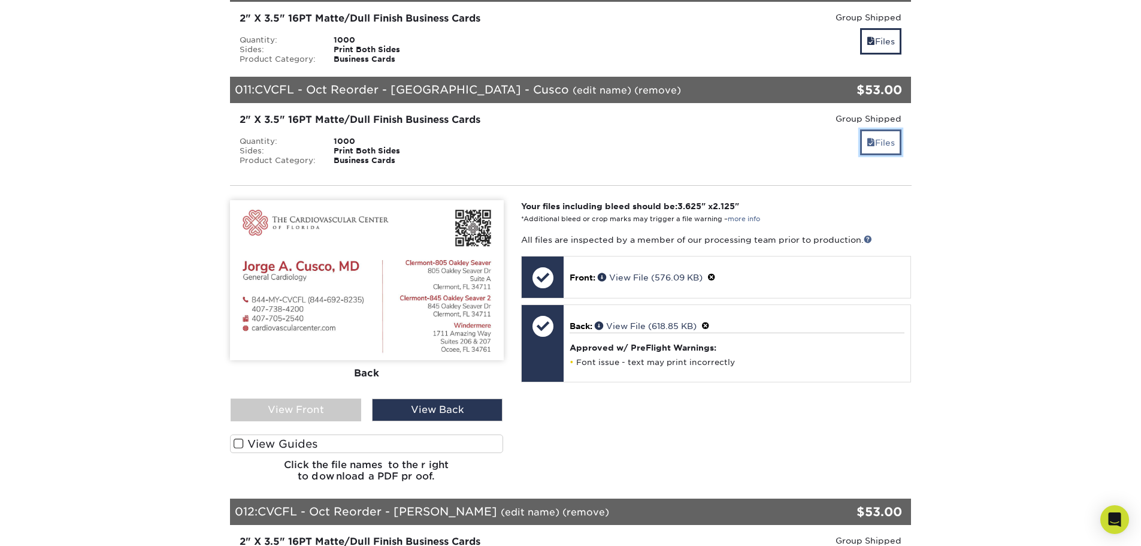
click at [870, 138] on span at bounding box center [871, 143] width 8 height 10
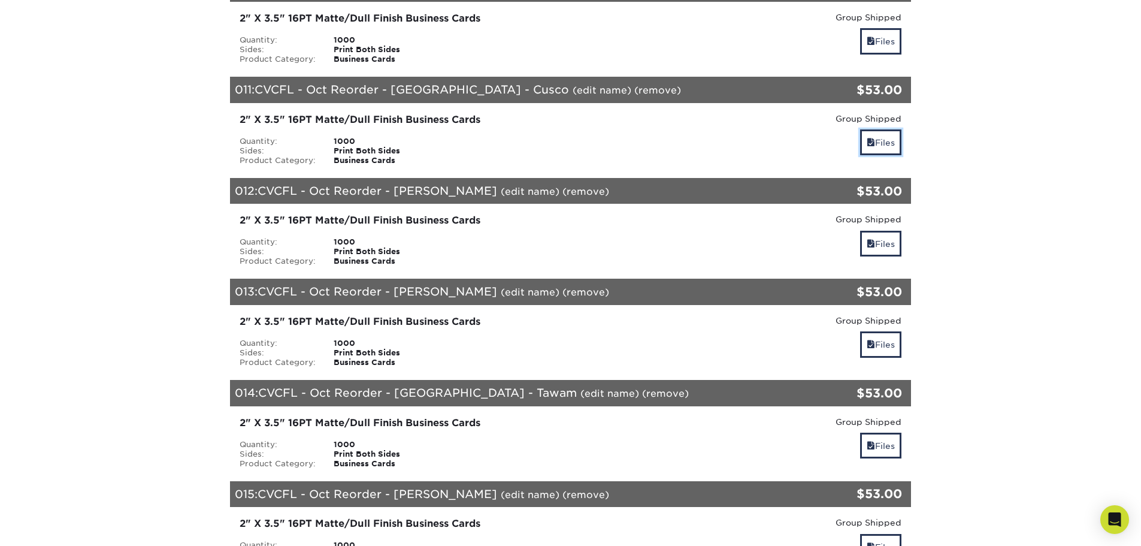
scroll to position [1318, 0]
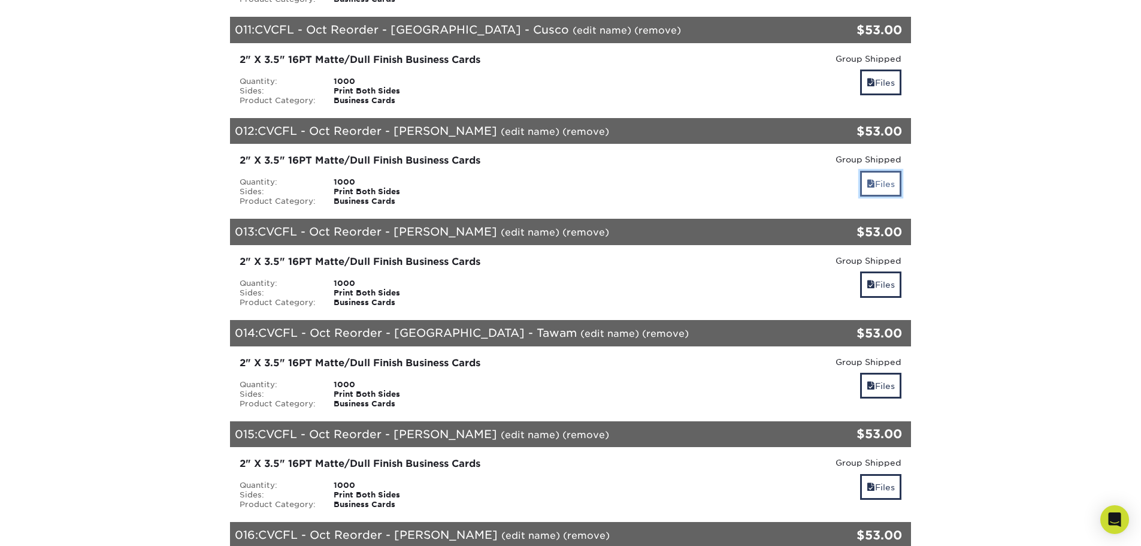
click at [877, 177] on link "Files" at bounding box center [880, 184] width 41 height 26
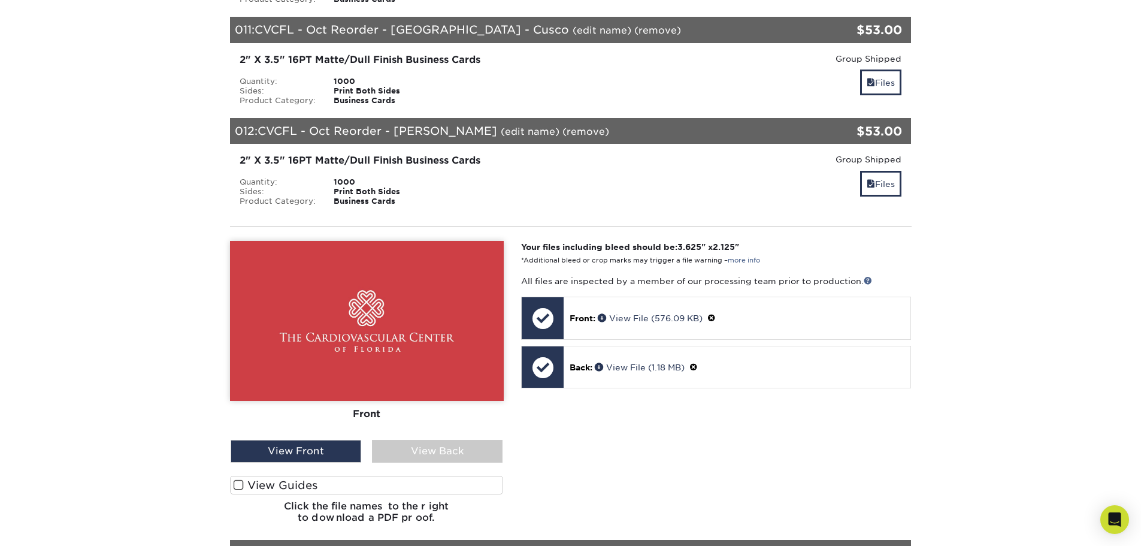
click at [414, 455] on div "Front Back" at bounding box center [367, 387] width 274 height 292
click at [419, 440] on div "View Back" at bounding box center [437, 451] width 131 height 23
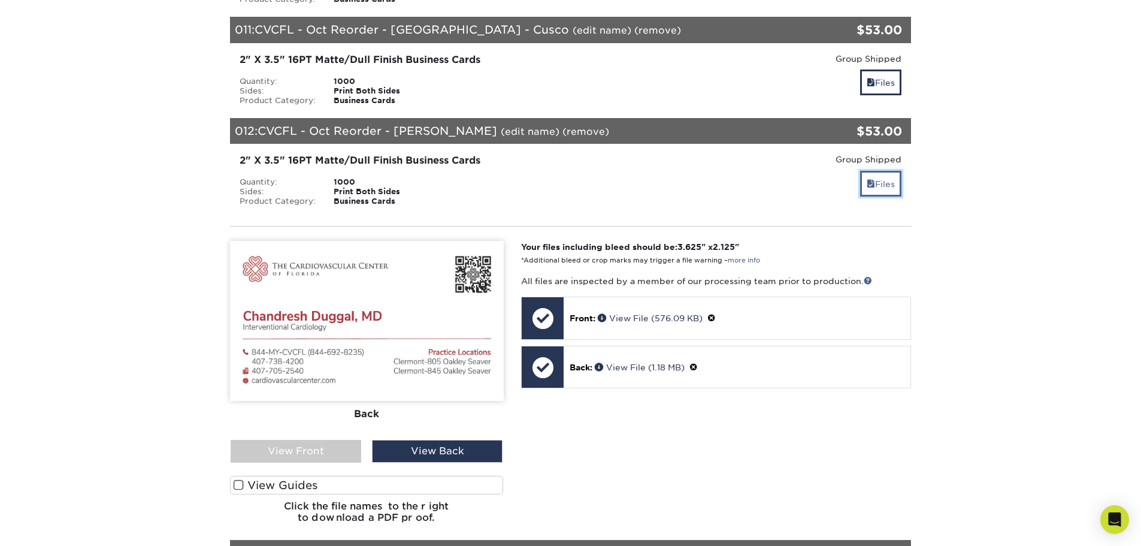
click at [869, 179] on span at bounding box center [871, 184] width 8 height 10
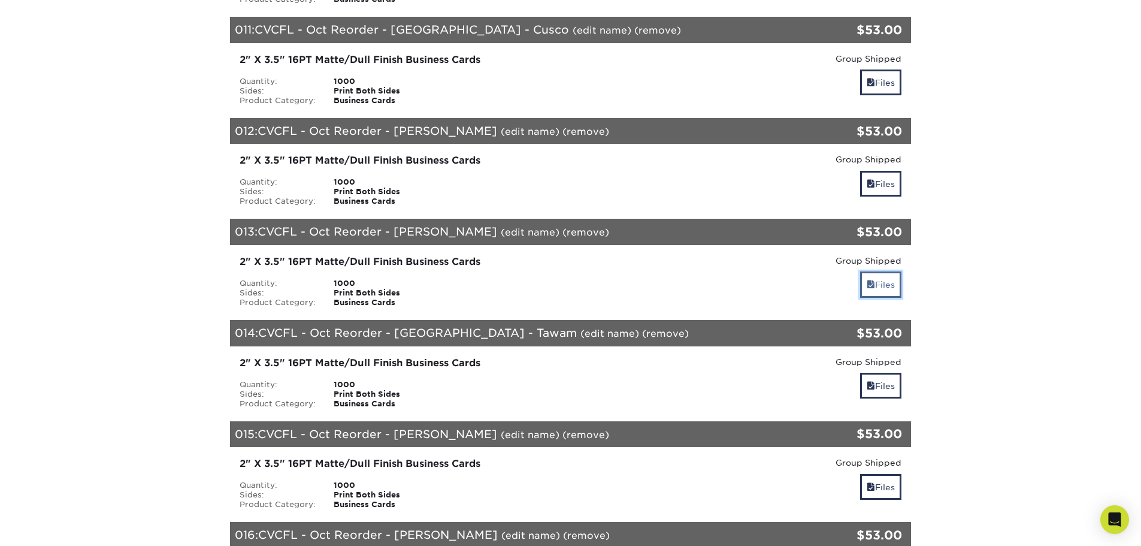
click at [876, 278] on link "Files" at bounding box center [880, 284] width 41 height 26
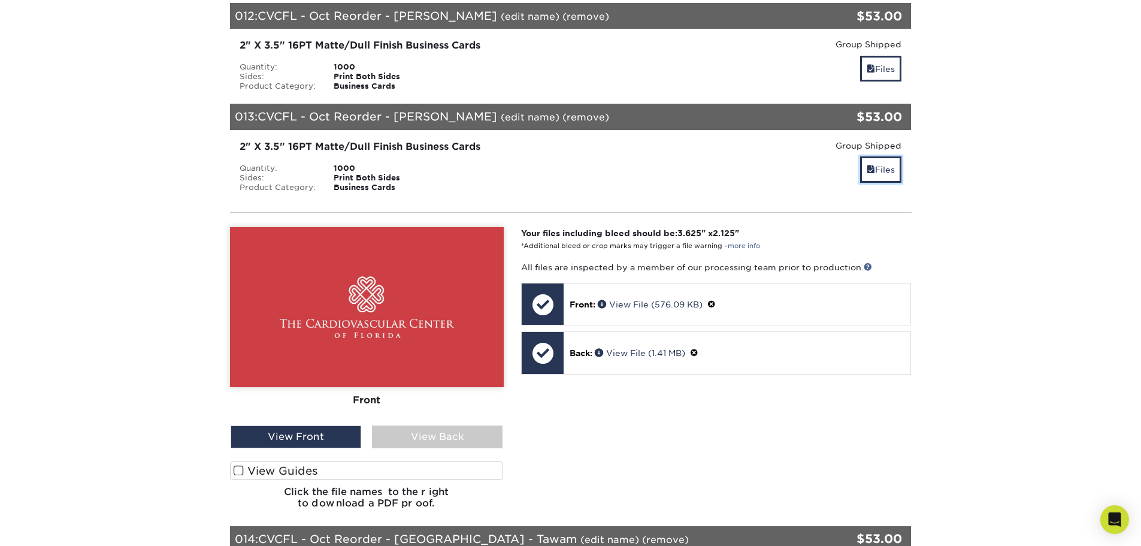
scroll to position [1437, 0]
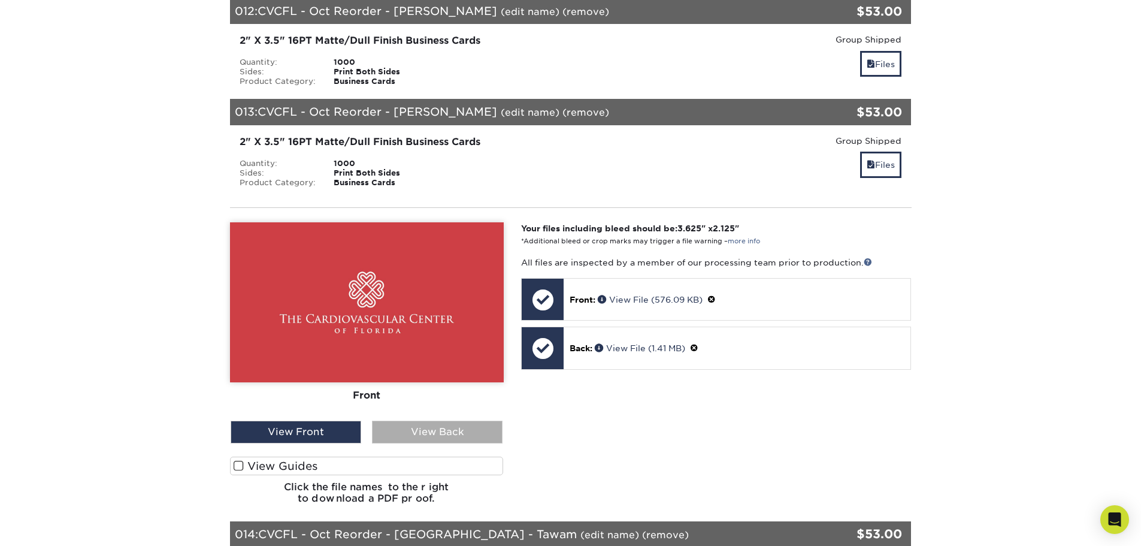
click at [437, 426] on div "View Back" at bounding box center [437, 431] width 131 height 23
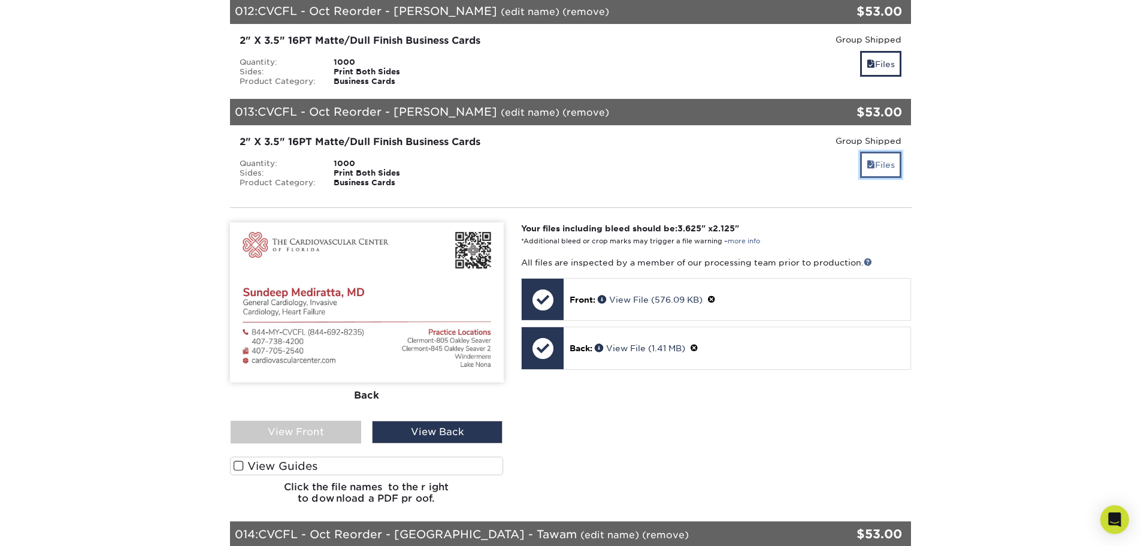
click at [889, 152] on link "Files" at bounding box center [880, 165] width 41 height 26
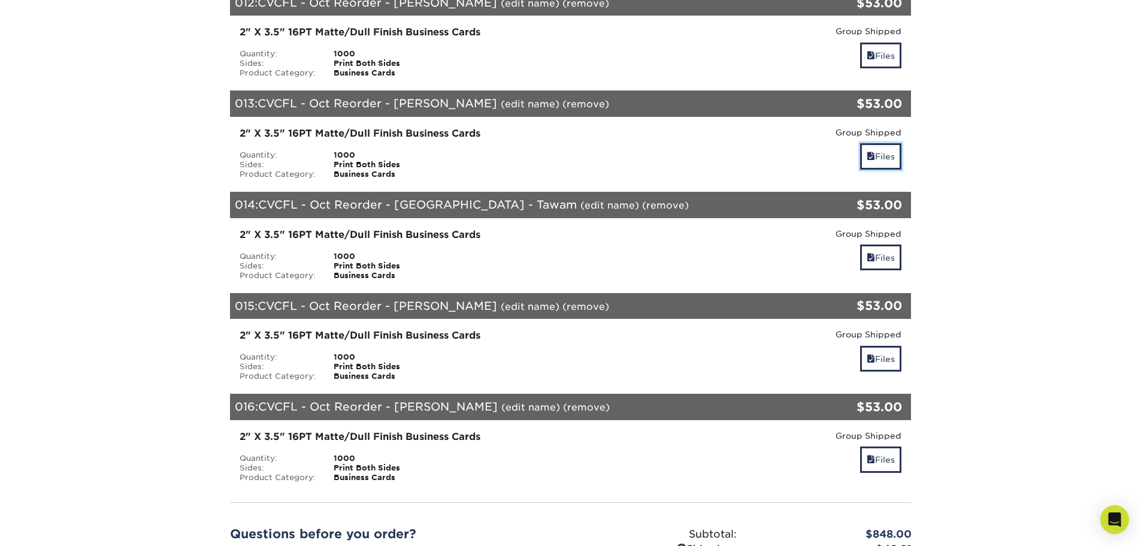
scroll to position [1497, 0]
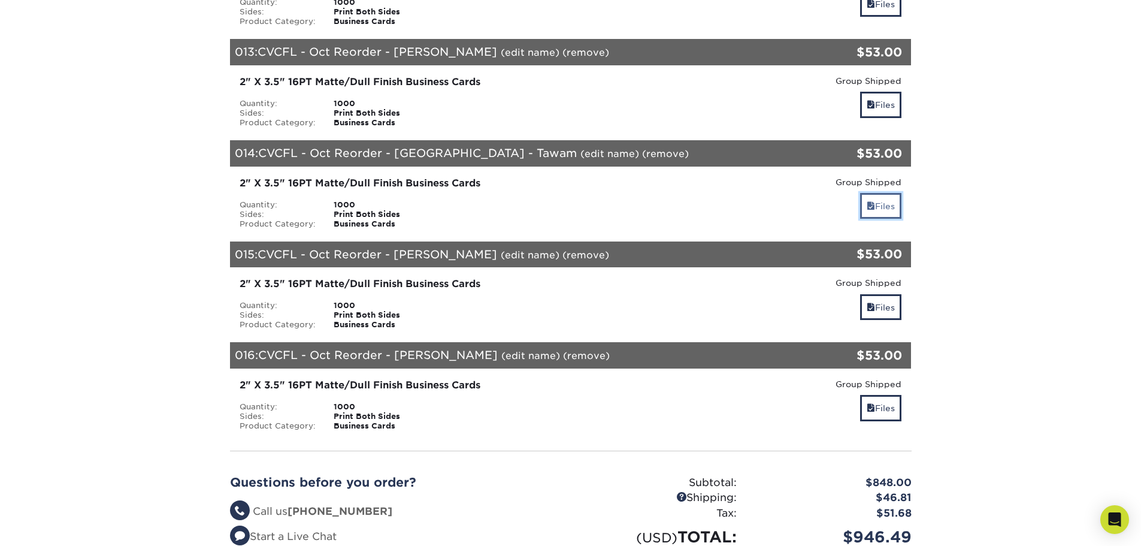
click at [879, 193] on link "Files" at bounding box center [880, 206] width 41 height 26
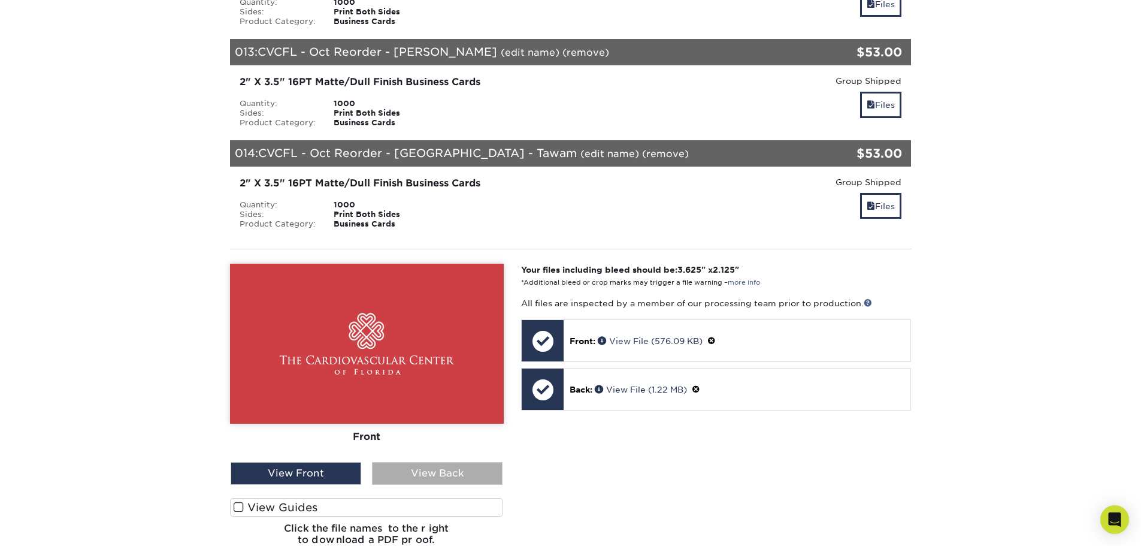
click at [425, 452] on div "Front Back View Front View Back" at bounding box center [367, 374] width 274 height 221
click at [427, 462] on div "View Back" at bounding box center [437, 473] width 131 height 23
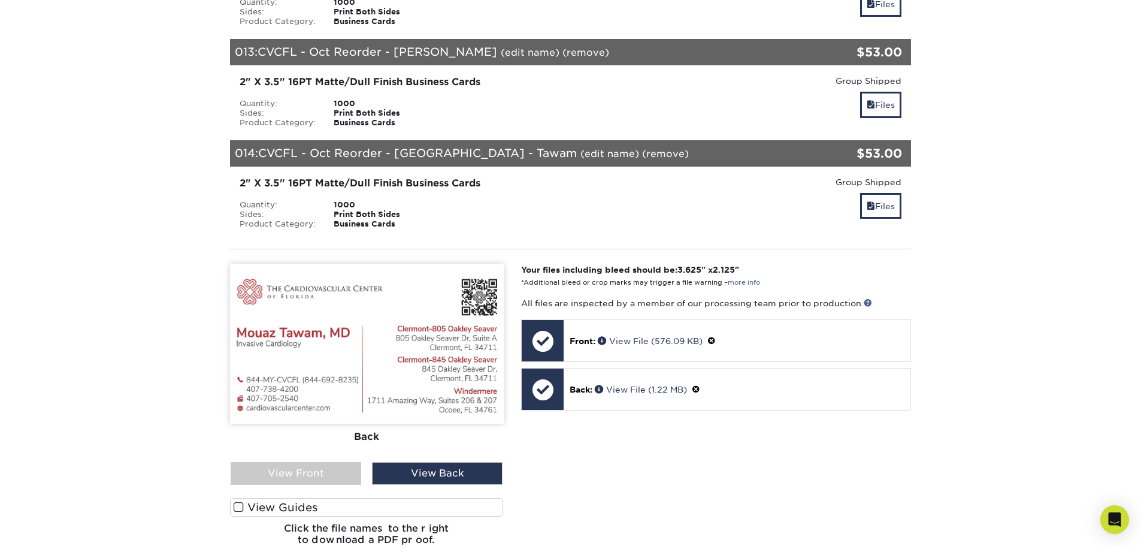
click at [633, 471] on div "Your files including bleed should be: 3.625 " x 2.125 " *Additional bleed or cr…" at bounding box center [716, 410] width 408 height 292
click at [890, 201] on link "Files" at bounding box center [880, 206] width 41 height 26
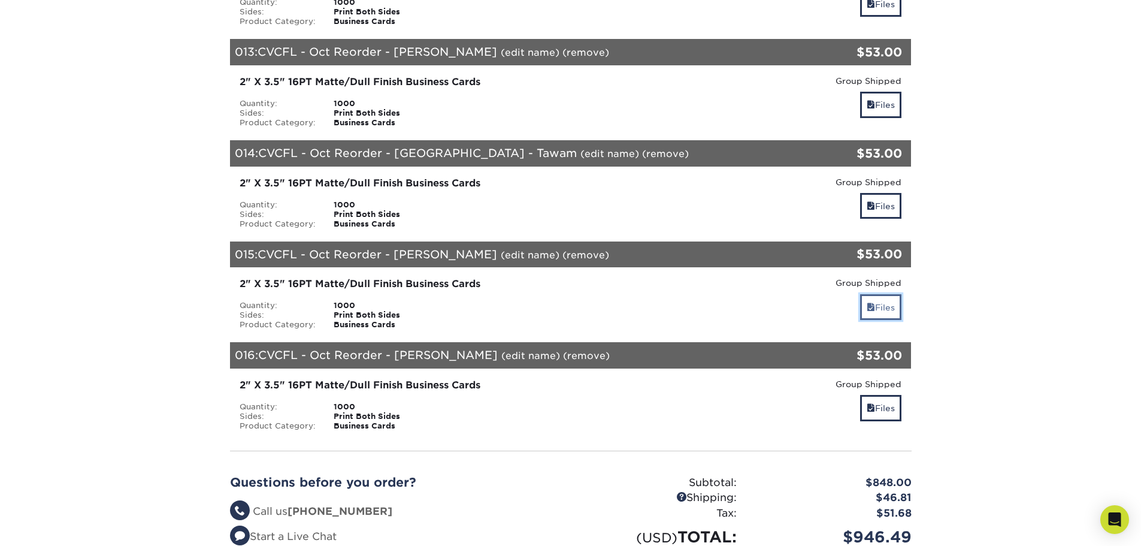
click at [871, 302] on span at bounding box center [871, 307] width 8 height 10
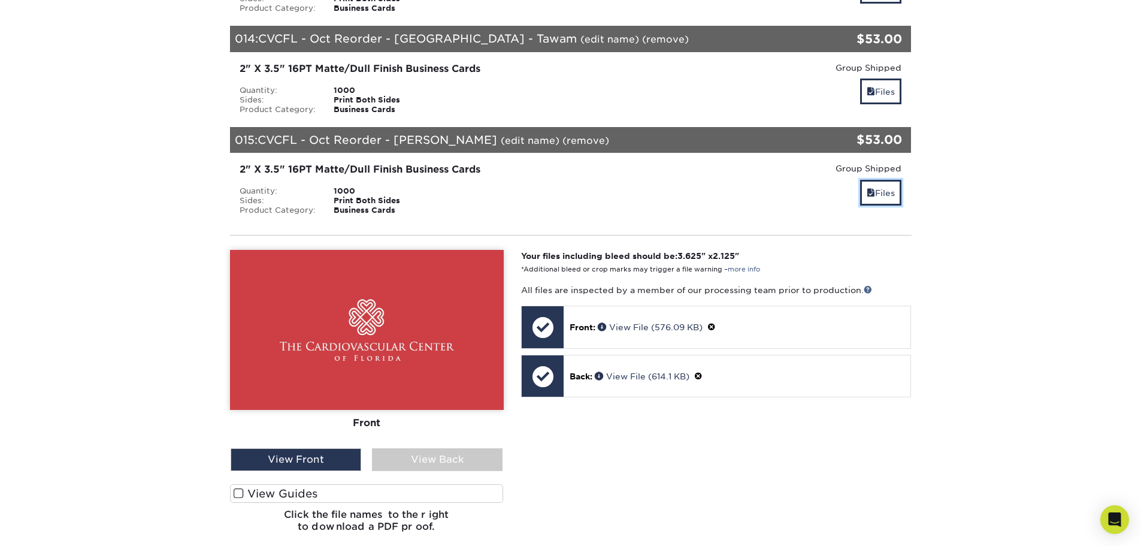
scroll to position [1617, 0]
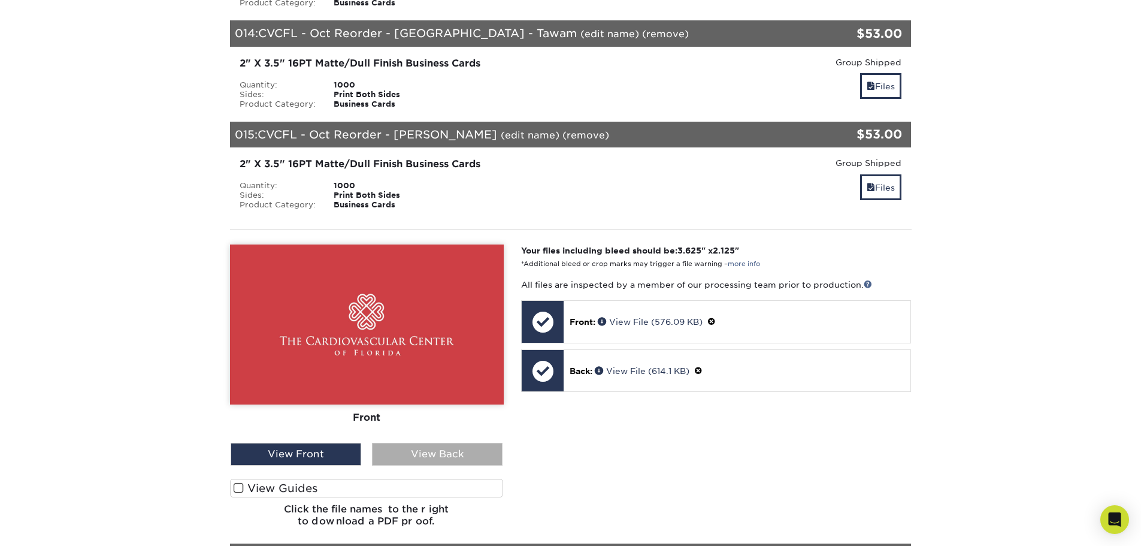
click at [419, 443] on div "View Back" at bounding box center [437, 454] width 131 height 23
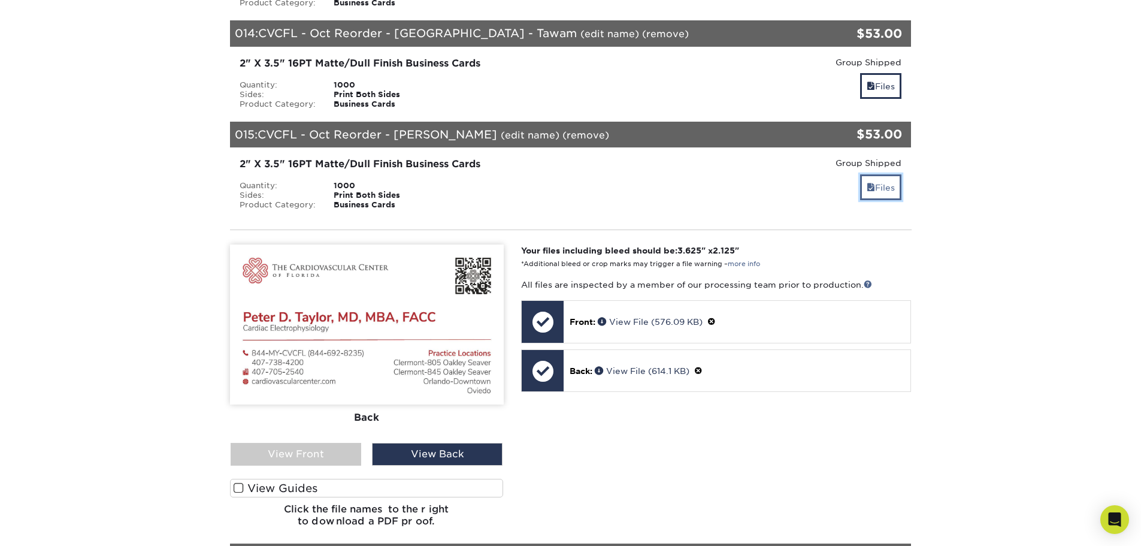
click at [868, 183] on link "Files" at bounding box center [880, 187] width 41 height 26
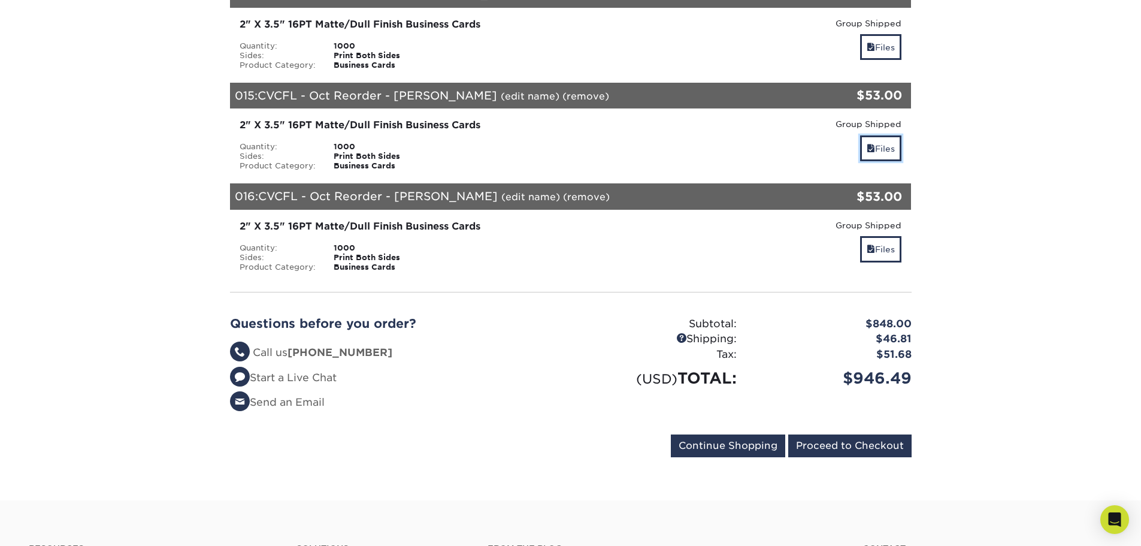
scroll to position [1677, 0]
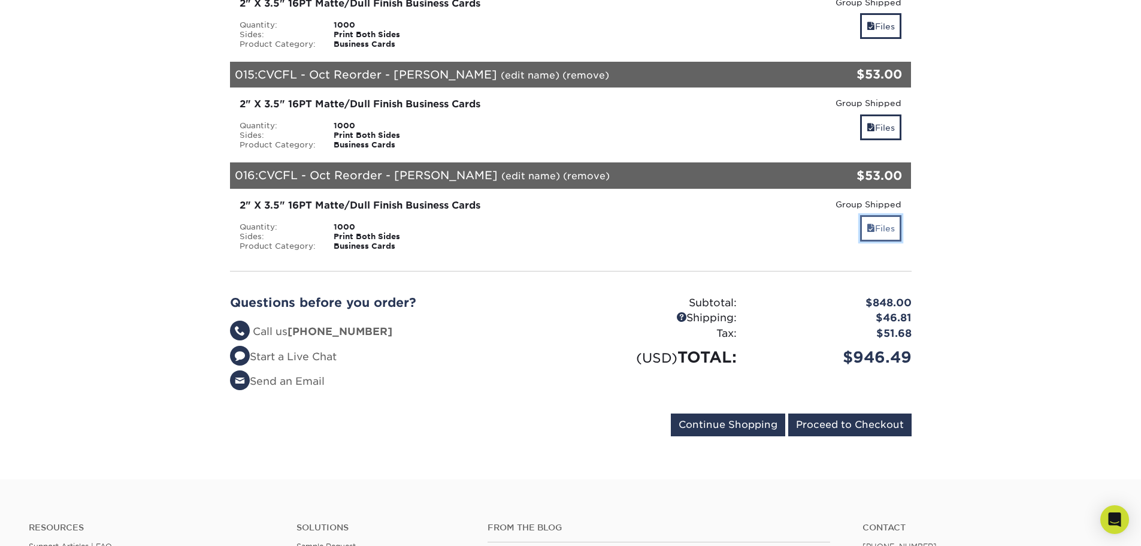
click at [892, 220] on link "Files" at bounding box center [880, 228] width 41 height 26
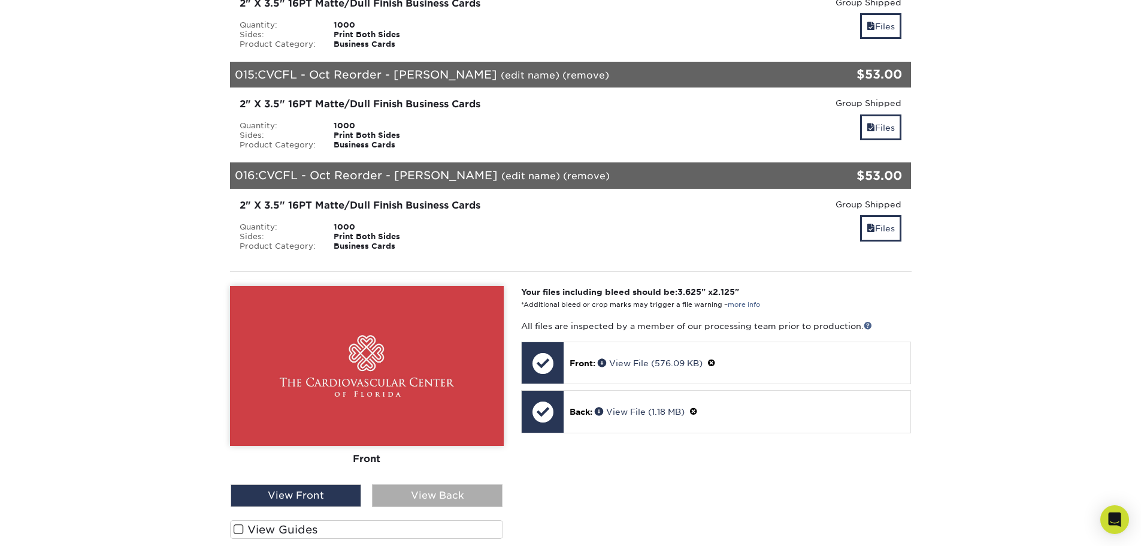
click at [419, 492] on div "View Back" at bounding box center [437, 495] width 131 height 23
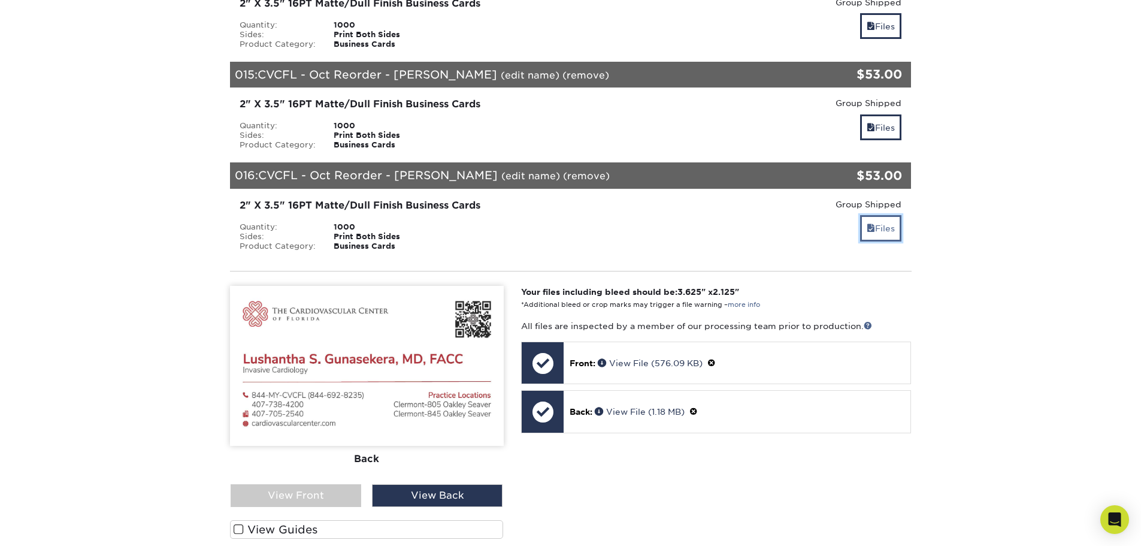
click at [882, 228] on link "Files" at bounding box center [880, 228] width 41 height 26
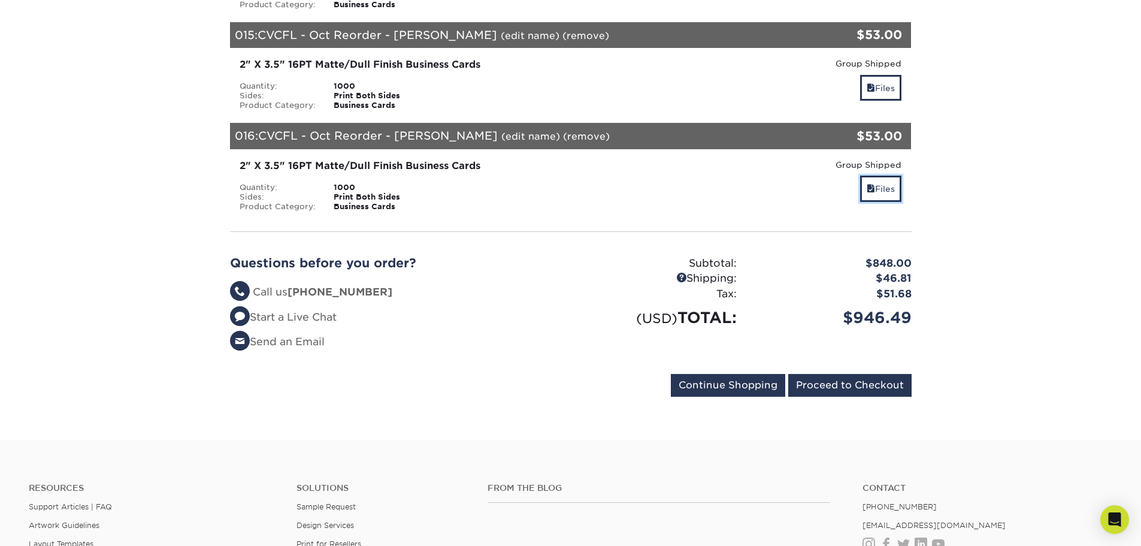
scroll to position [1737, 0]
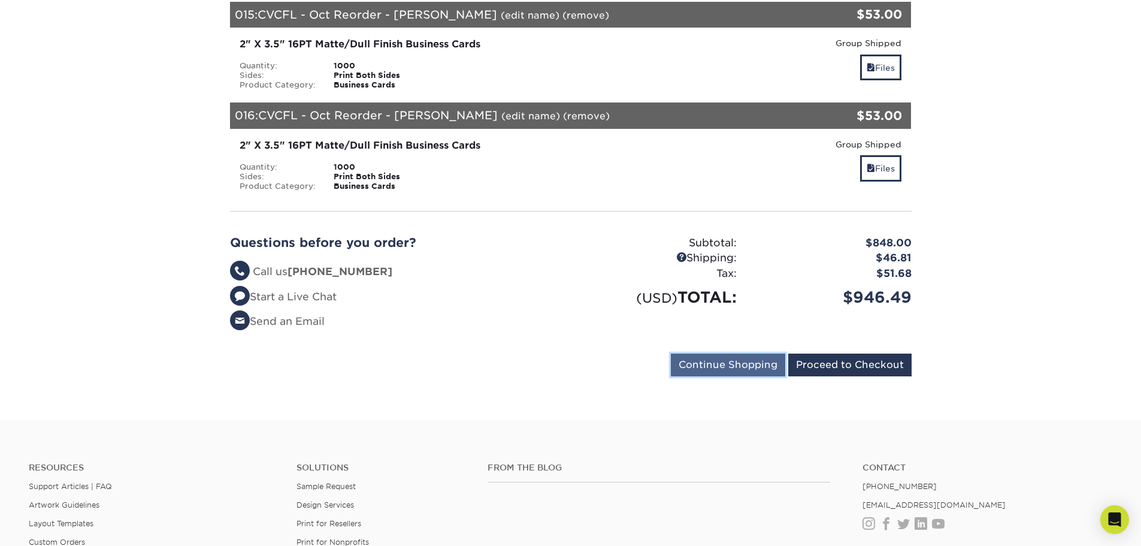
click at [697, 358] on input "Continue Shopping" at bounding box center [728, 364] width 114 height 23
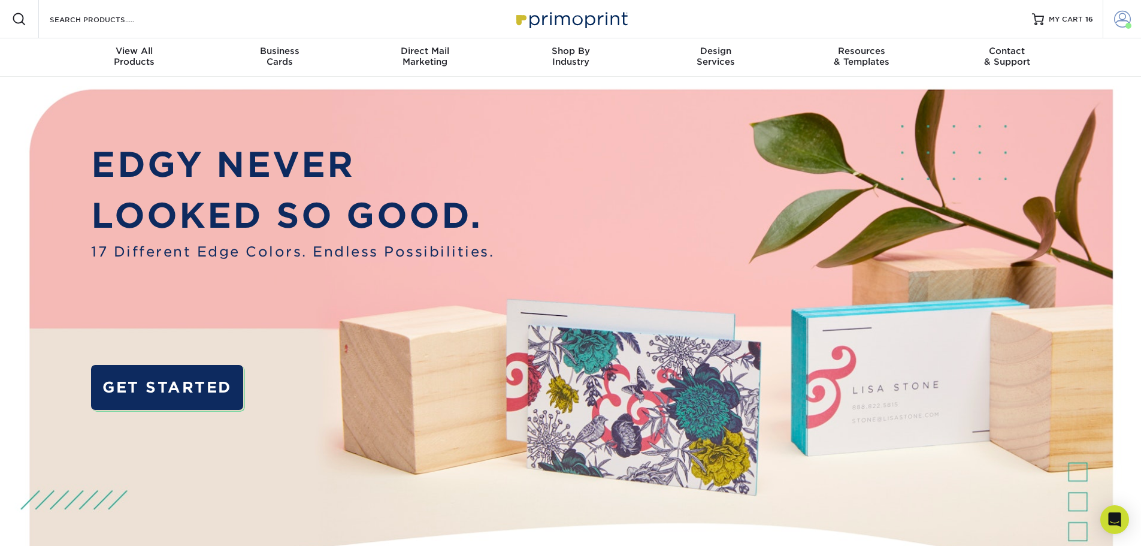
click at [1123, 28] on link "Account" at bounding box center [1122, 19] width 38 height 38
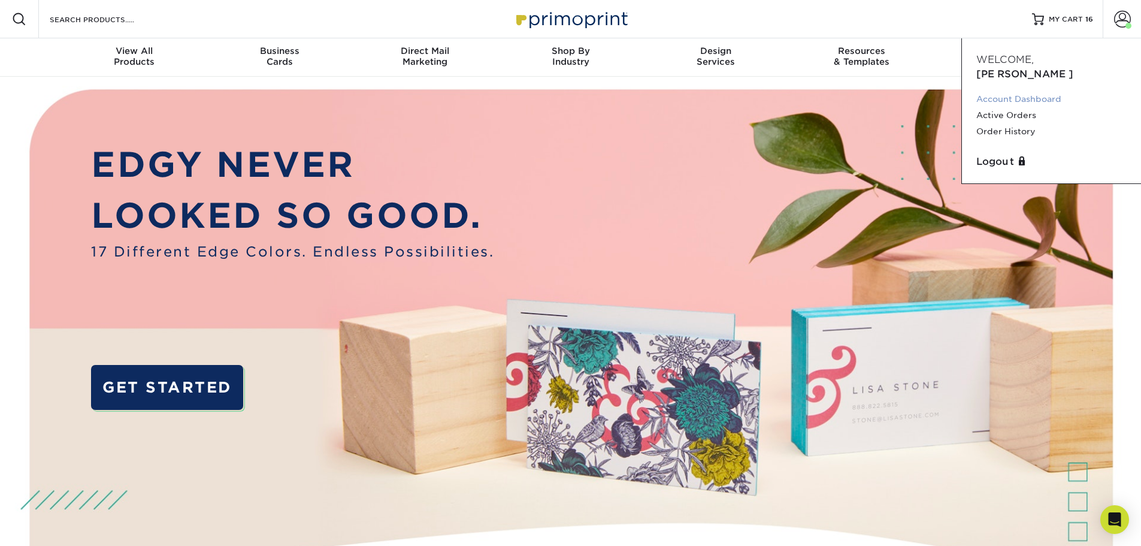
click at [1013, 91] on link "Account Dashboard" at bounding box center [1051, 99] width 150 height 16
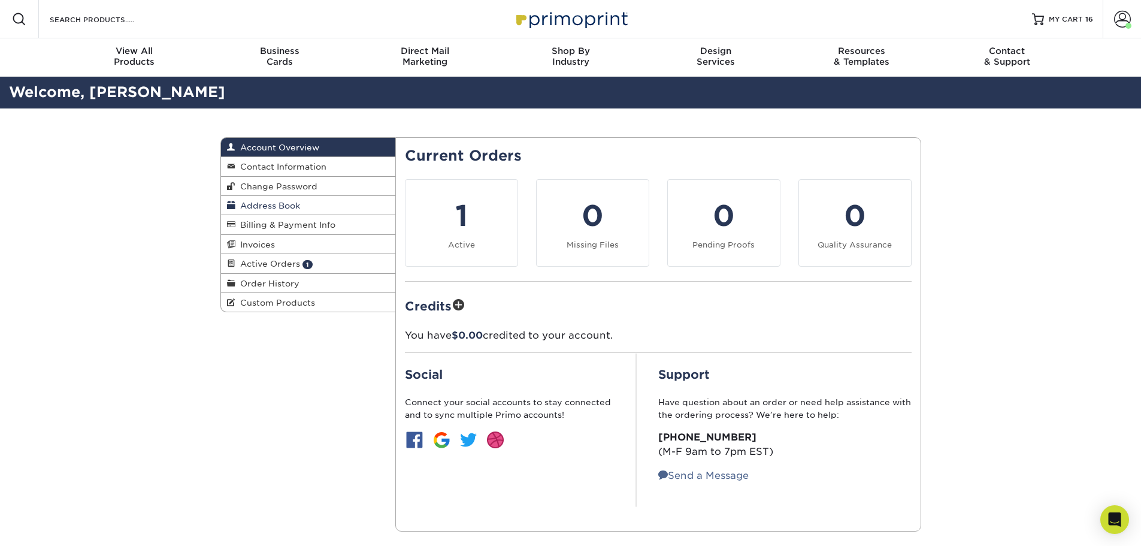
click at [258, 202] on span "Address Book" at bounding box center [267, 206] width 65 height 10
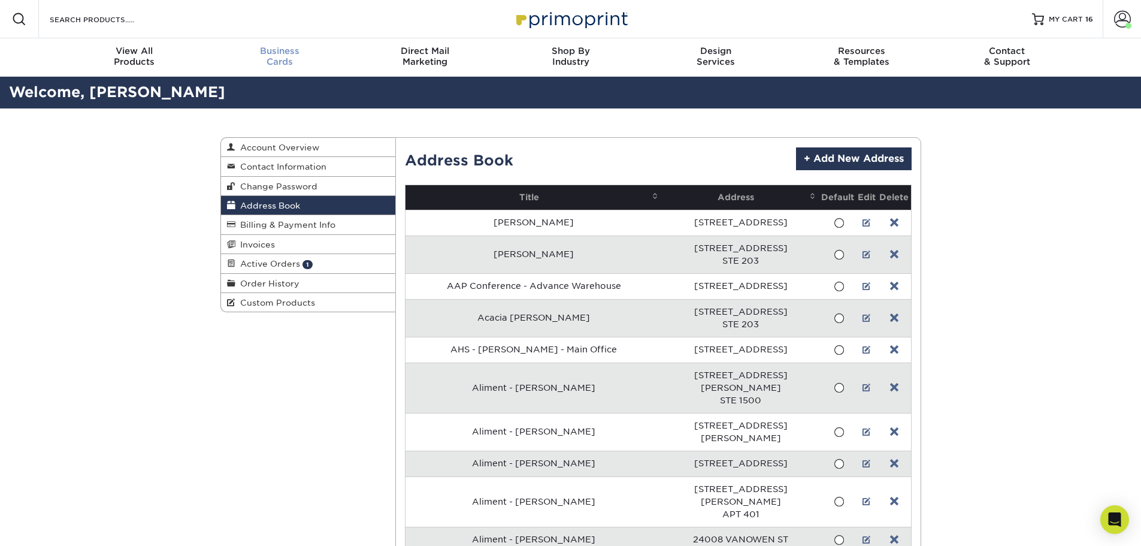
click at [285, 56] on div "Business Cards" at bounding box center [280, 57] width 146 height 22
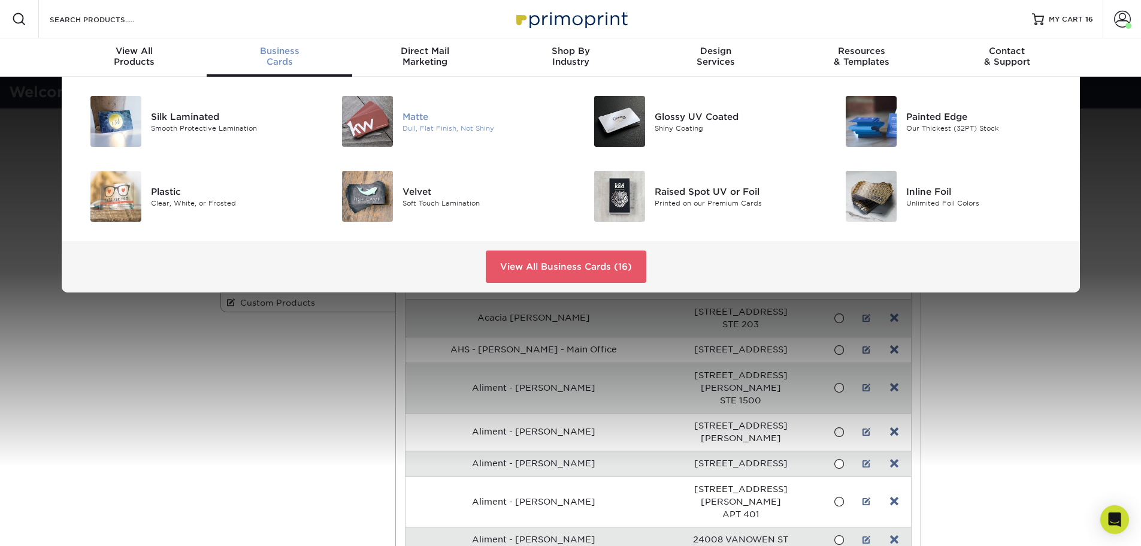
click at [410, 126] on div "Dull, Flat Finish, Not Shiny" at bounding box center [481, 128] width 159 height 10
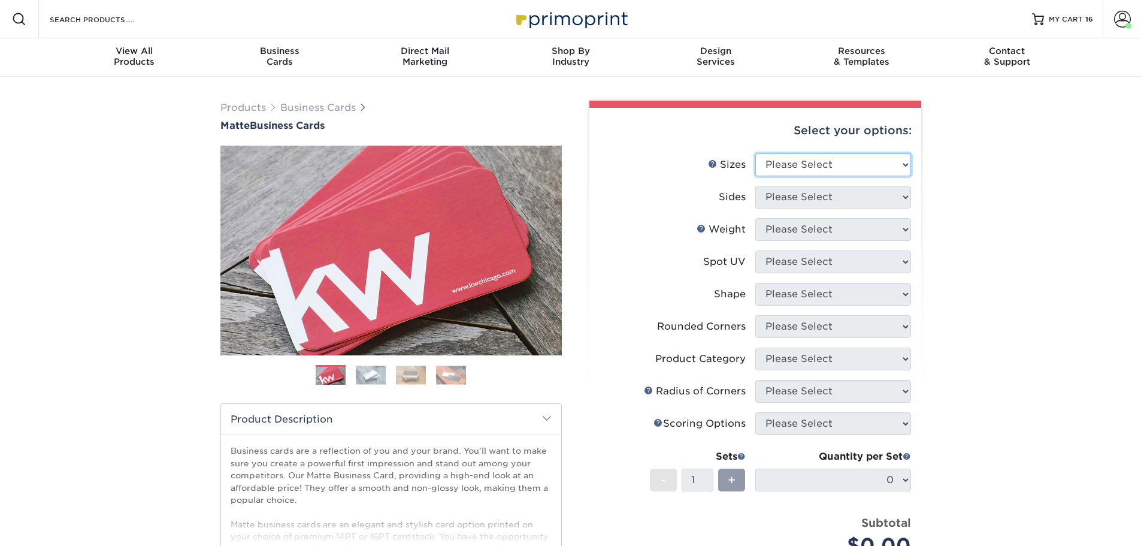
click at [821, 163] on select "Please Select 1.5" x 3.5" - Mini 1.75" x 3.5" - Mini 2" x 2" - Square 2" x 3" -…" at bounding box center [833, 164] width 156 height 23
select select "2.00x3.50"
click at [755, 153] on select "Please Select 1.5" x 3.5" - Mini 1.75" x 3.5" - Mini 2" x 2" - Square 2" x 3" -…" at bounding box center [833, 164] width 156 height 23
click at [801, 196] on select "Please Select Print Both Sides Print Front Only" at bounding box center [833, 197] width 156 height 23
select select "13abbda7-1d64-4f25-8bb2-c179b224825d"
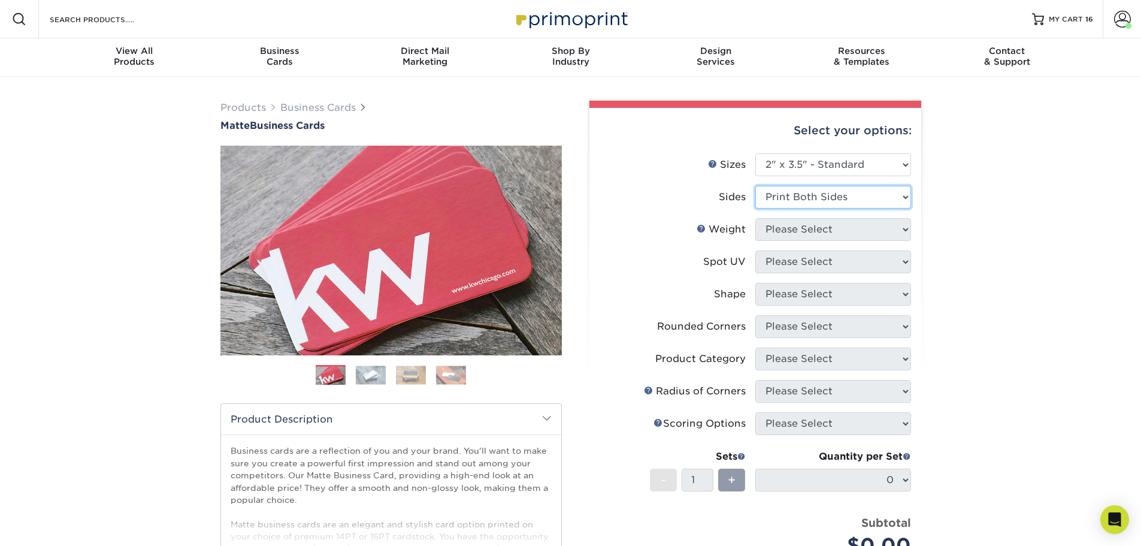
click at [755, 186] on select "Please Select Print Both Sides Print Front Only" at bounding box center [833, 197] width 156 height 23
drag, startPoint x: 801, startPoint y: 233, endPoint x: 798, endPoint y: 239, distance: 6.7
click at [801, 233] on select "Please Select 16PT 14PT" at bounding box center [833, 229] width 156 height 23
select select "16PT"
click at [755, 218] on select "Please Select 16PT 14PT" at bounding box center [833, 229] width 156 height 23
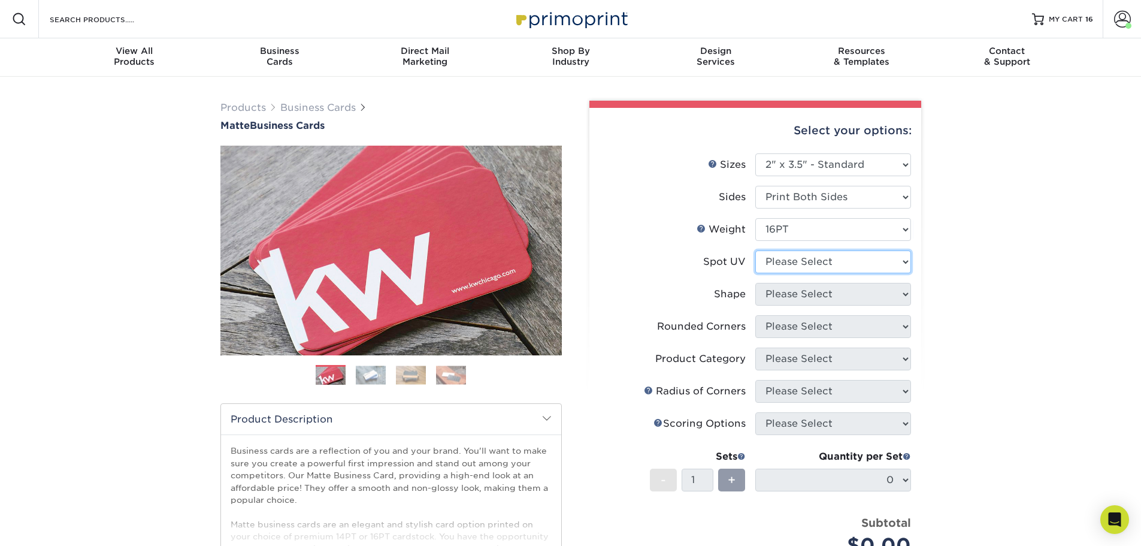
click at [800, 266] on select "Please Select No Spot UV Front and Back (Both Sides) Front Only Back Only" at bounding box center [833, 261] width 156 height 23
select select "3"
click at [755, 250] on select "Please Select No Spot UV Front and Back (Both Sides) Front Only Back Only" at bounding box center [833, 261] width 156 height 23
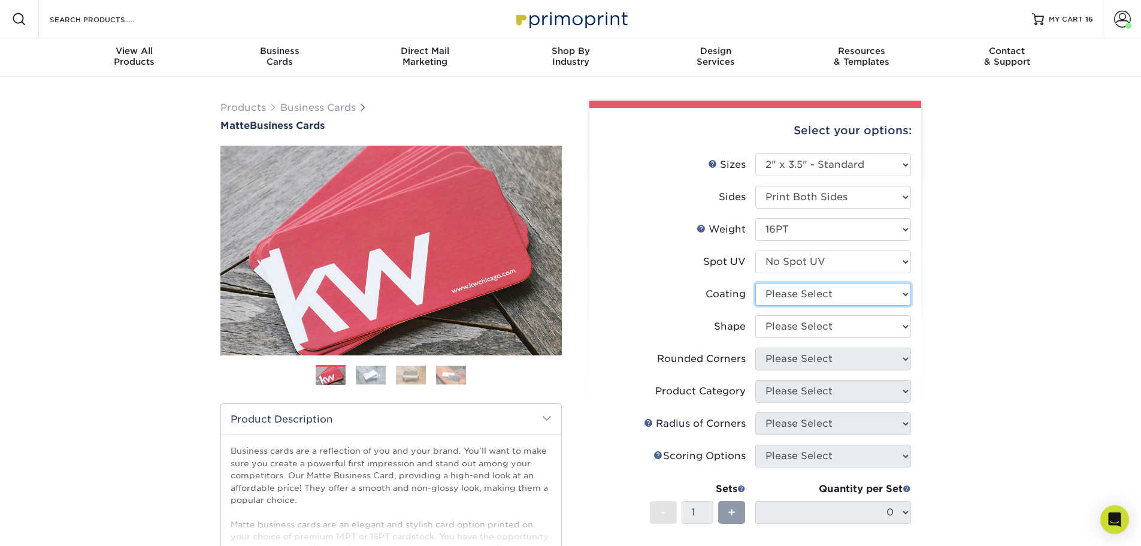
click at [797, 296] on select at bounding box center [833, 294] width 156 height 23
select select "121bb7b5-3b4d-429f-bd8d-bbf80e953313"
click at [755, 283] on select at bounding box center [833, 294] width 156 height 23
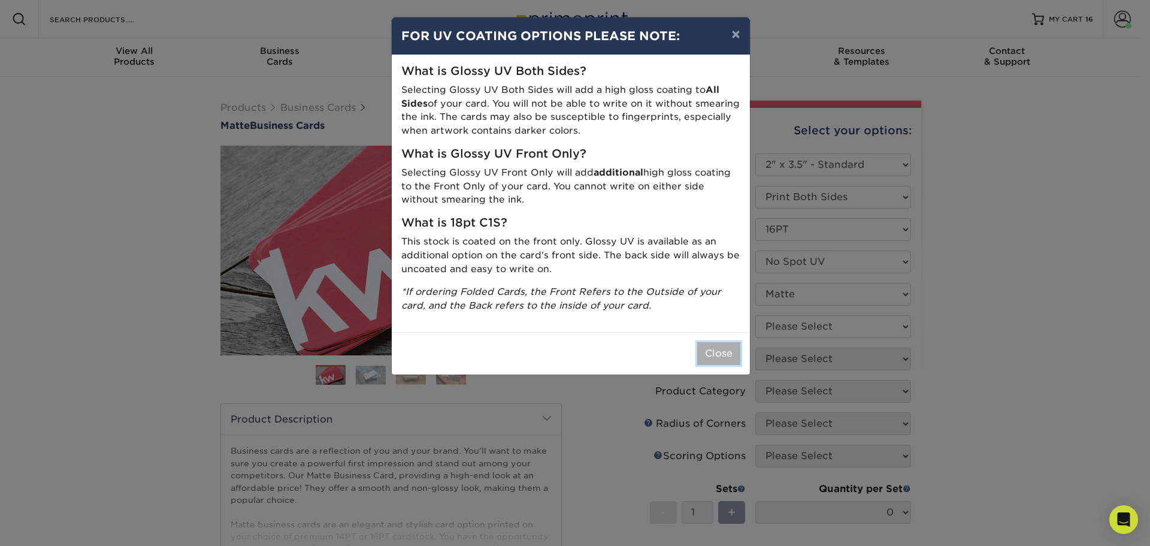
click at [733, 351] on button "Close" at bounding box center [718, 353] width 43 height 23
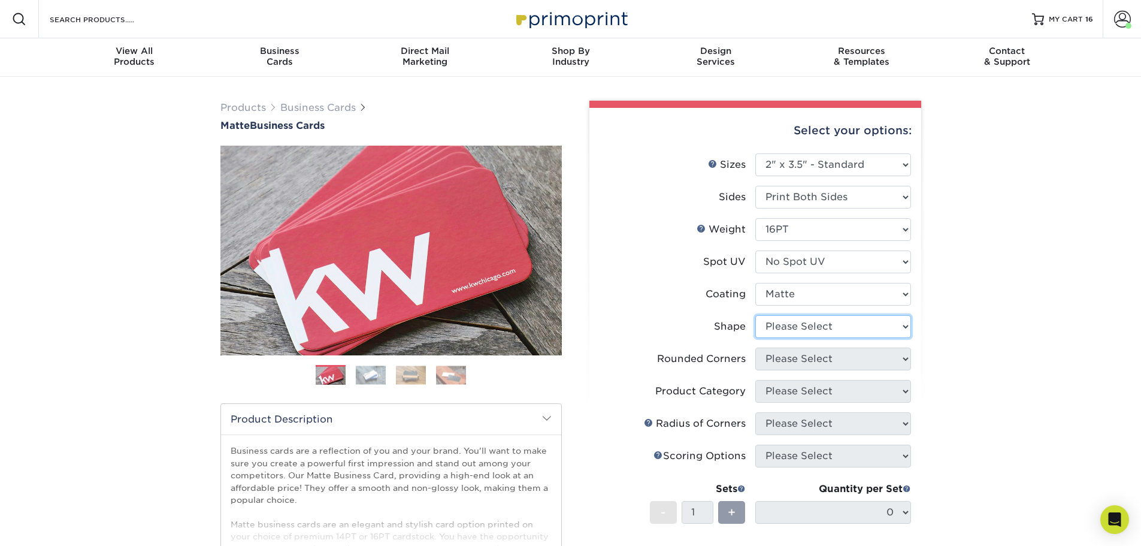
click at [791, 331] on select "Please Select Standard Oval" at bounding box center [833, 326] width 156 height 23
select select "standard"
click at [755, 315] on select "Please Select Standard Oval" at bounding box center [833, 326] width 156 height 23
click at [792, 359] on select "Please Select Yes - Round 2 Corners Yes - Round 4 Corners No" at bounding box center [833, 358] width 156 height 23
select select "0"
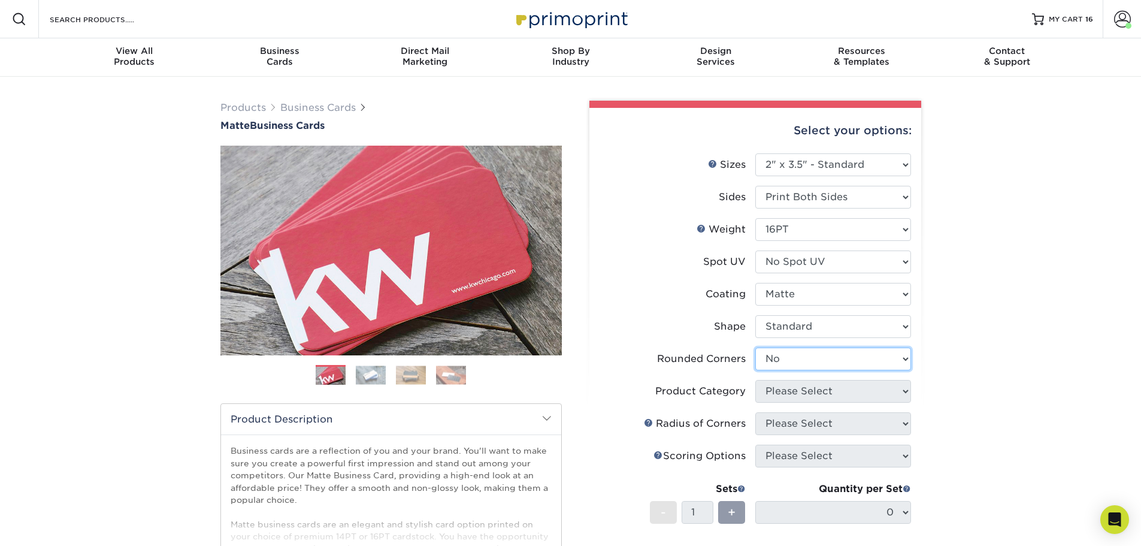
click at [755, 347] on select "Please Select Yes - Round 2 Corners Yes - Round 4 Corners No" at bounding box center [833, 358] width 156 height 23
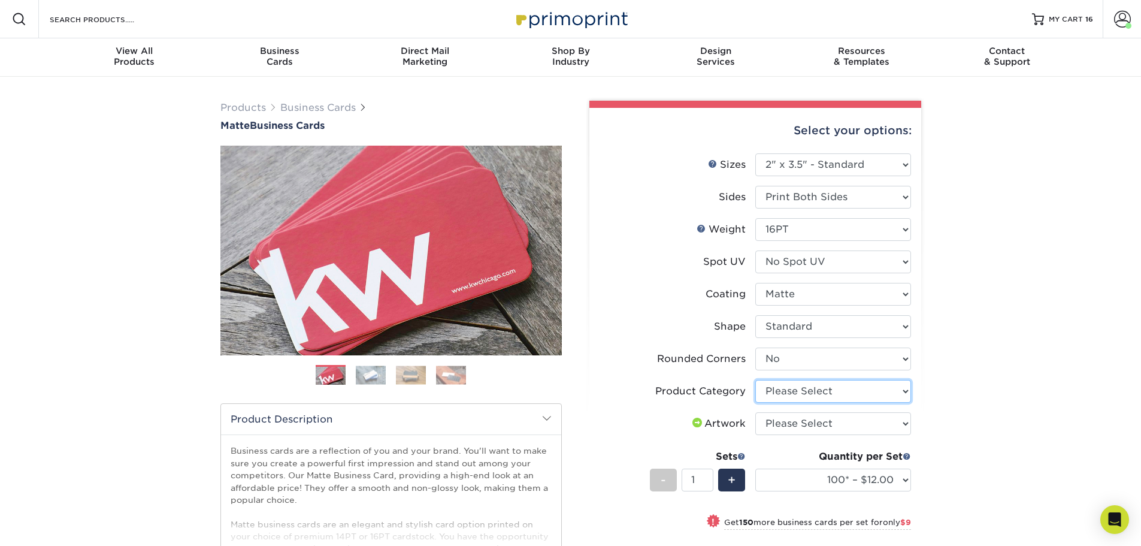
click at [856, 391] on select "Please Select Business Cards" at bounding box center [833, 391] width 156 height 23
select select "3b5148f1-0588-4f88-a218-97bcfdce65c1"
click at [755, 380] on select "Please Select Business Cards" at bounding box center [833, 391] width 156 height 23
click at [811, 423] on select "Please Select I will upload files I need a design - $100" at bounding box center [833, 423] width 156 height 23
select select "upload"
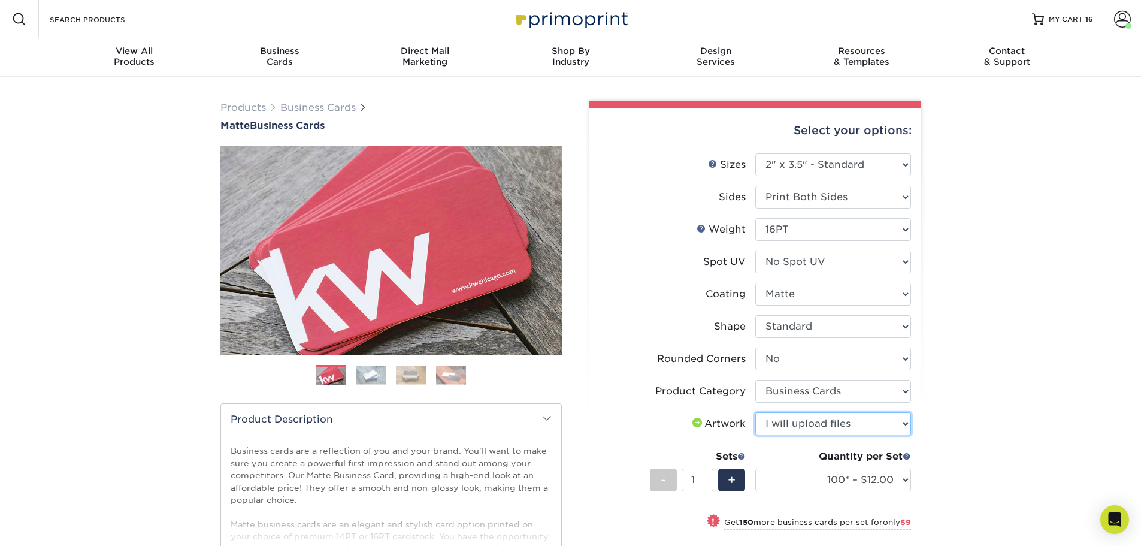
click at [755, 412] on select "Please Select I will upload files I need a design - $100" at bounding box center [833, 423] width 156 height 23
click at [850, 481] on select "100* – $12.00 250* – $21.00 500 – $42.00 1000 – $53.00 2500 – $95.00 5000 – $18…" at bounding box center [833, 479] width 156 height 23
select select "500 – $42.00"
click at [755, 468] on select "100* – $12.00 250* – $21.00 500 – $42.00 1000 – $53.00 2500 – $95.00 5000 – $18…" at bounding box center [833, 479] width 156 height 23
click at [724, 480] on div "+" at bounding box center [731, 479] width 27 height 23
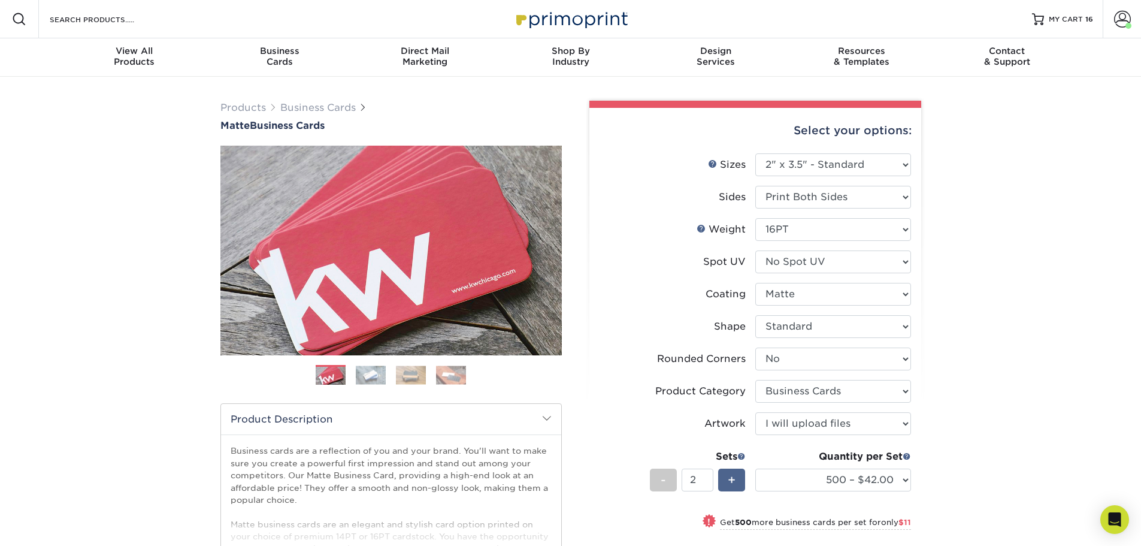
click at [724, 480] on div "+" at bounding box center [731, 479] width 27 height 23
type input "6"
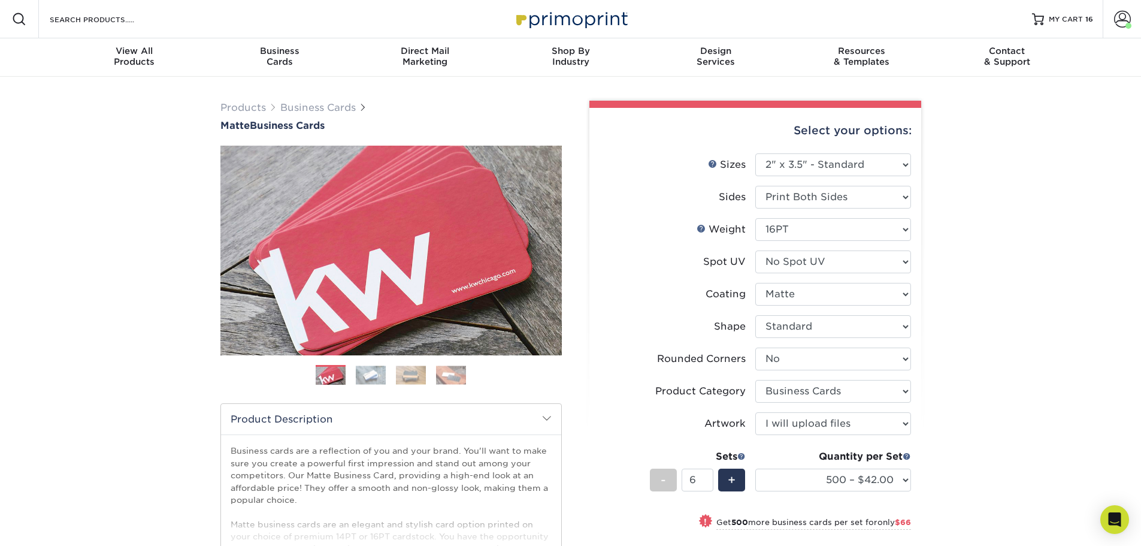
click at [997, 386] on div "Products Business Cards Matte Business Cards Previous Next 100 $ 9" at bounding box center [570, 446] width 1141 height 738
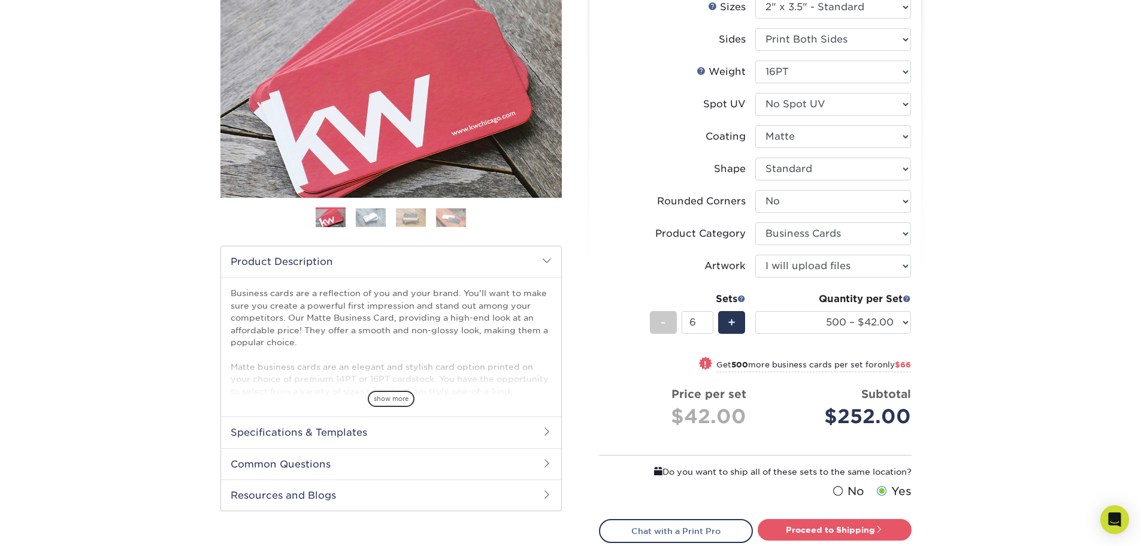
scroll to position [180, 0]
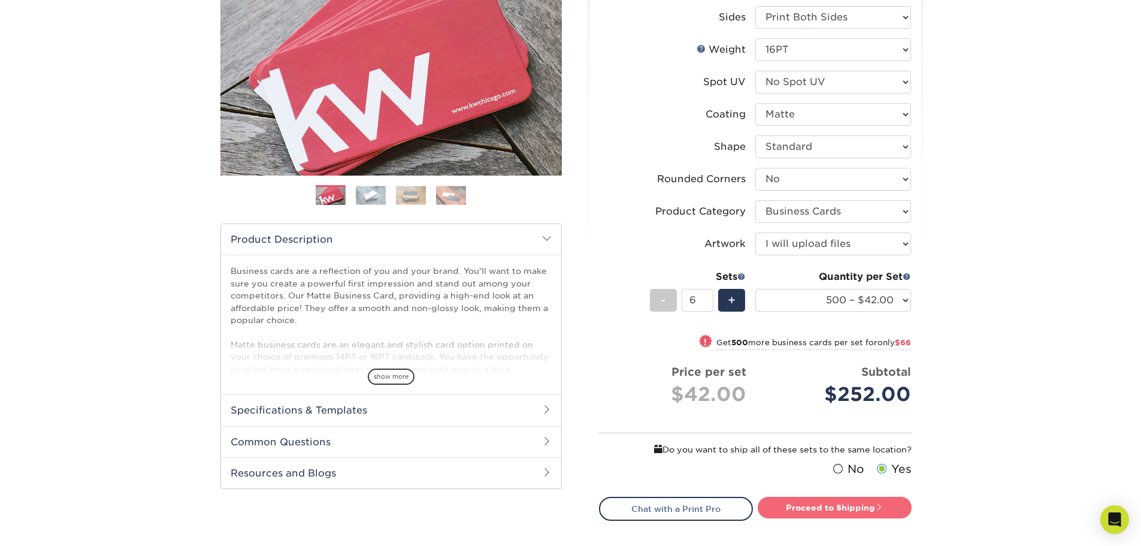
click at [827, 502] on link "Proceed to Shipping" at bounding box center [835, 508] width 154 height 22
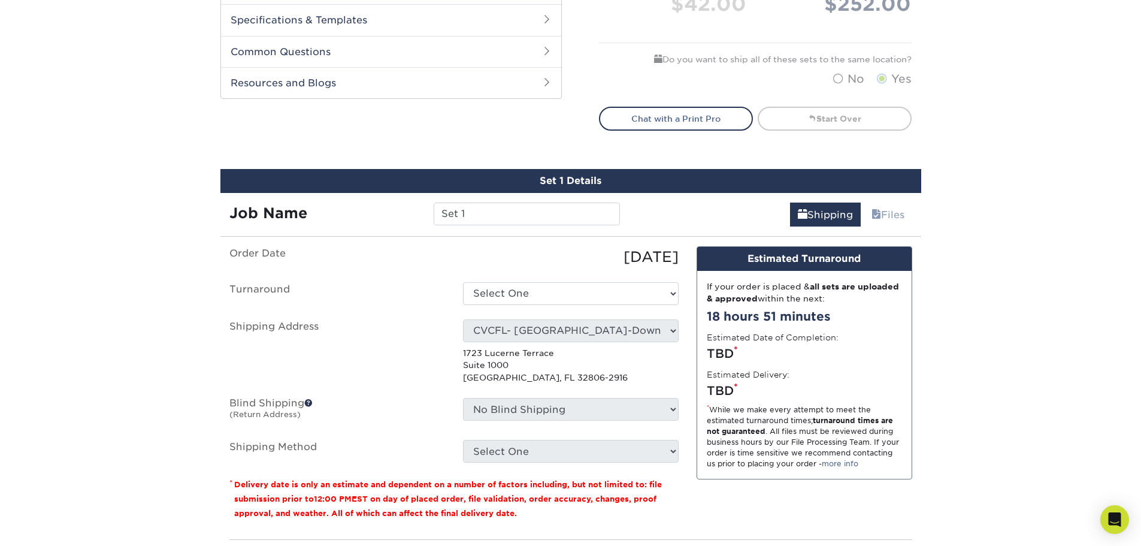
scroll to position [709, 0]
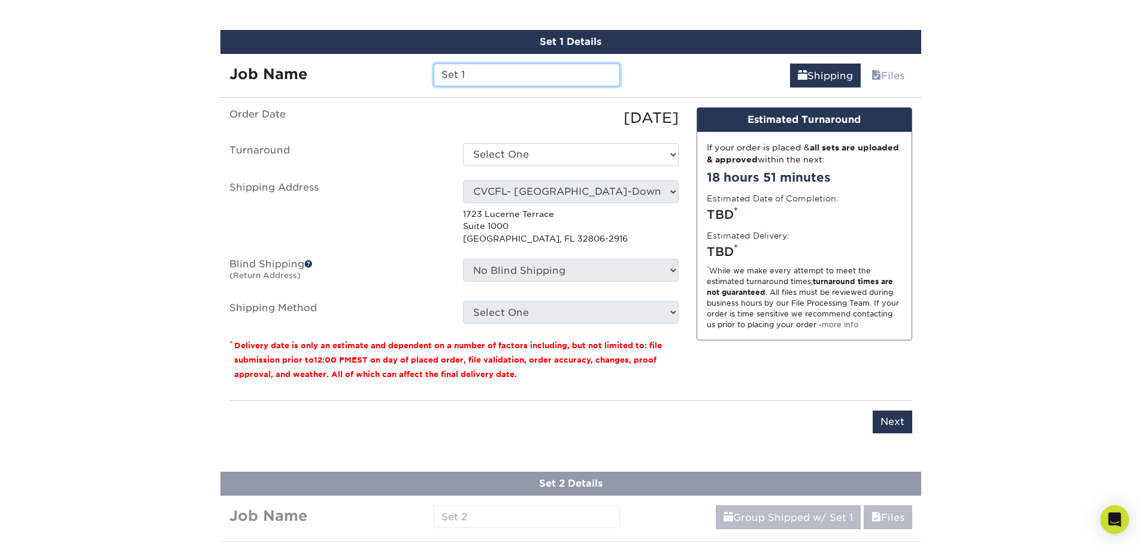
click at [476, 69] on input "Set 1" at bounding box center [527, 74] width 186 height 23
drag, startPoint x: 566, startPoint y: 72, endPoint x: 440, endPoint y: 74, distance: 125.8
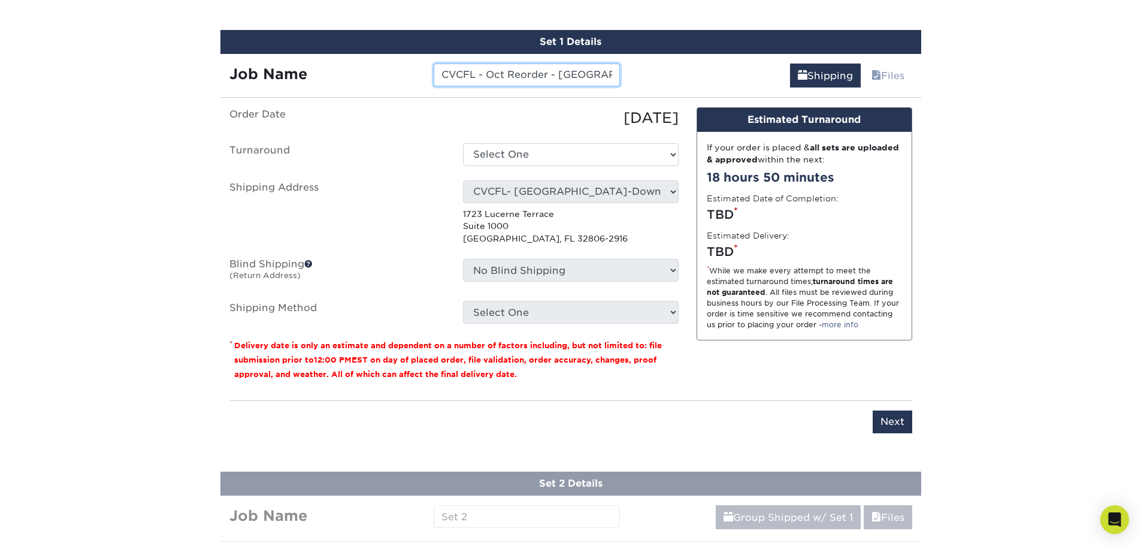
click at [440, 74] on input "CVCFL - Oct Reorder - [GEOGRAPHIC_DATA][PERSON_NAME]" at bounding box center [527, 74] width 186 height 23
type input "CVCFL - Oct Reorder - [GEOGRAPHIC_DATA][PERSON_NAME]"
click at [628, 150] on select "Select One 2-4 Business Days 2 Day Next Business Day" at bounding box center [571, 154] width 216 height 23
select select "537feecc-bbf3-4c5a-82cb-a8dbf54f53c4"
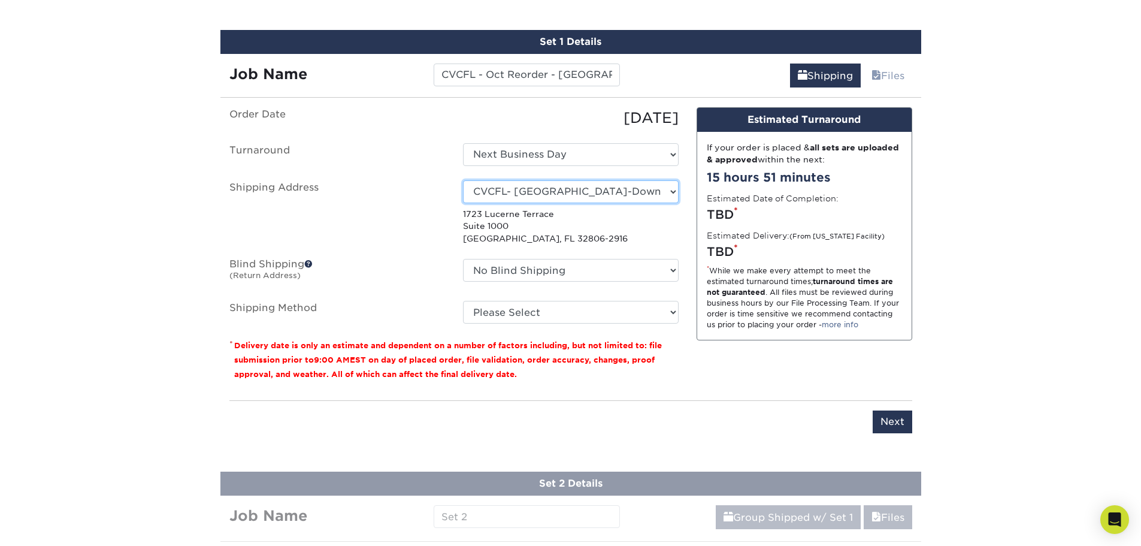
click at [542, 192] on select "Select One [PERSON_NAME] AAP Conference - Advance Warehouse Acacia [PERSON_NAME…" at bounding box center [571, 191] width 216 height 23
select select "279165"
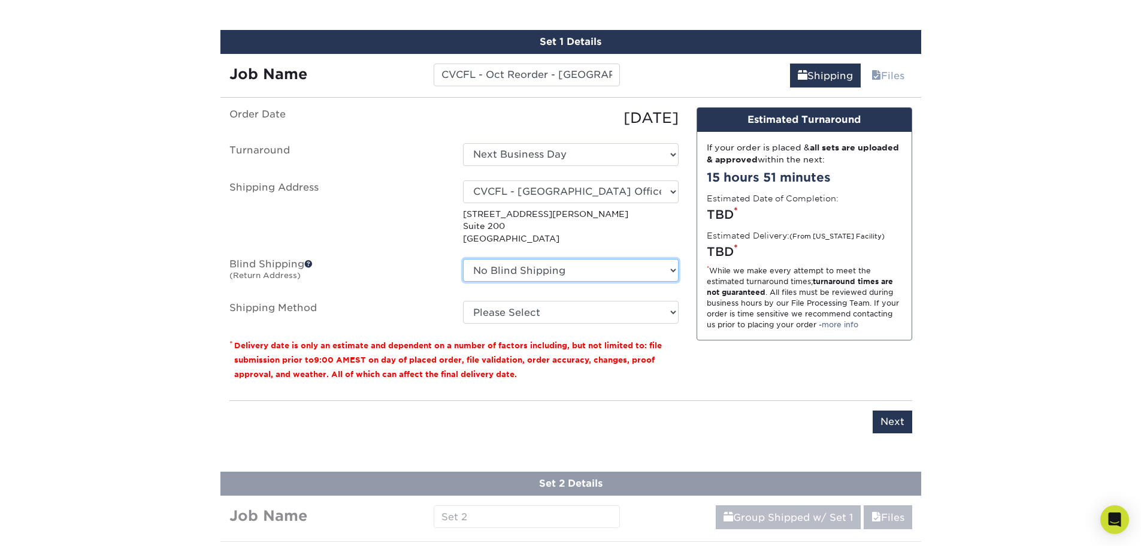
click at [539, 267] on select "No Blind Shipping [PERSON_NAME] AAP Conference - Advance Warehouse Acacia [PERS…" at bounding box center [571, 270] width 216 height 23
select select "279165"
click at [463, 259] on select "No Blind Shipping [PERSON_NAME] AAP Conference - Advance Warehouse Acacia [PERS…" at bounding box center [571, 270] width 216 height 23
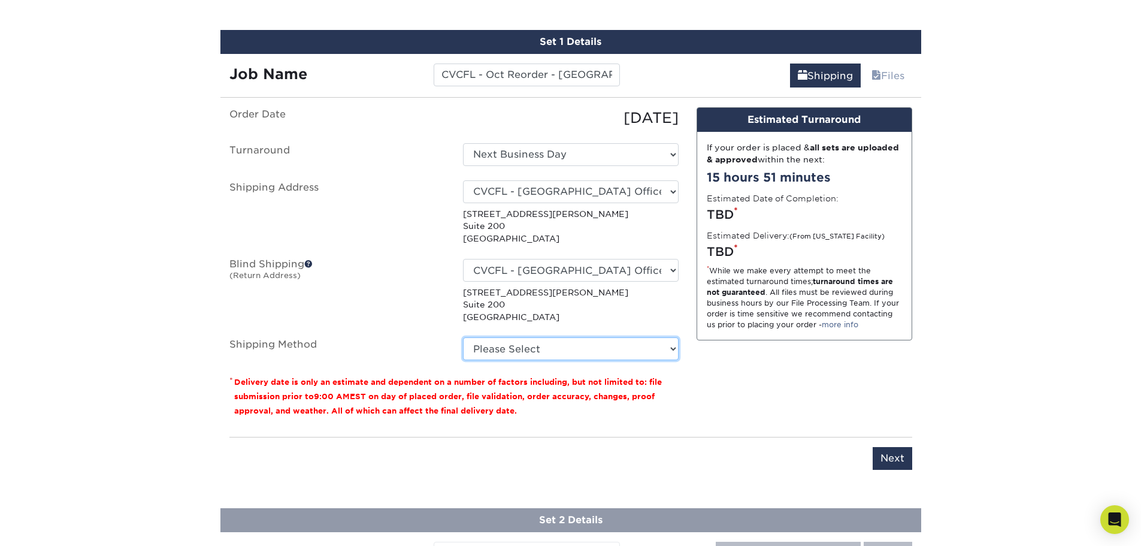
click at [545, 353] on select "Please Select Ground Shipping (+$14.95) 3 Day Shipping Service (+$18.74) 2 Day …" at bounding box center [571, 348] width 216 height 23
select select "03"
click at [463, 337] on select "Please Select Ground Shipping (+$14.95) 3 Day Shipping Service (+$18.74) 2 Day …" at bounding box center [571, 348] width 216 height 23
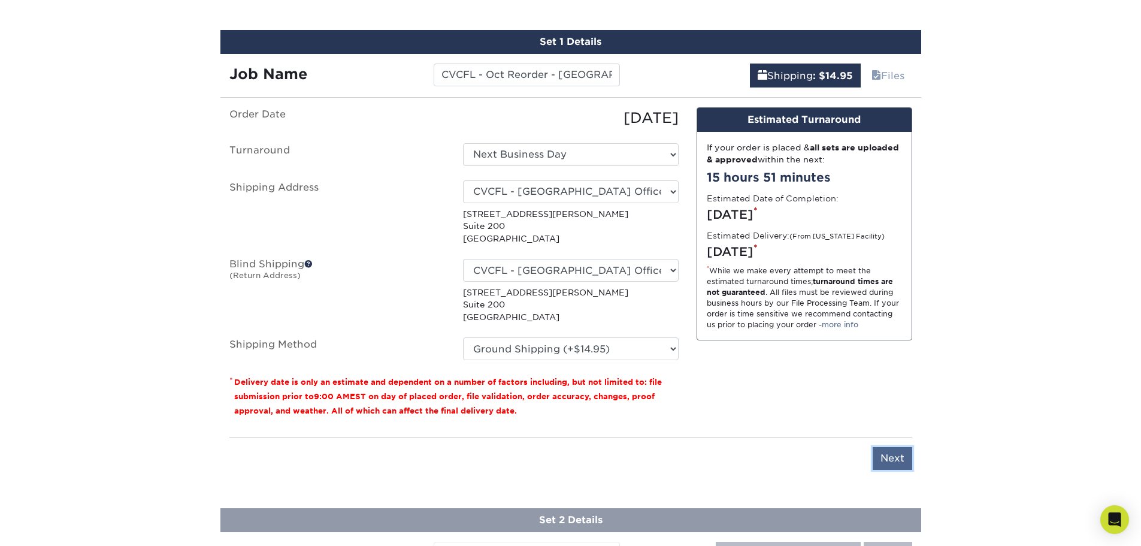
click at [911, 462] on input "Next" at bounding box center [893, 458] width 40 height 23
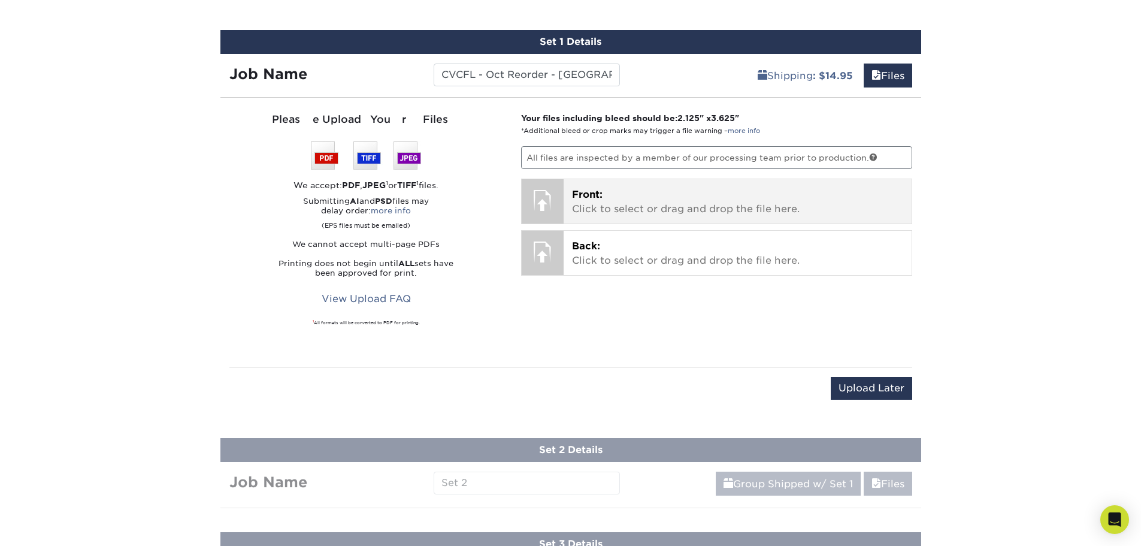
click at [612, 198] on p "Front: Click to select or drag and drop the file here." at bounding box center [737, 201] width 331 height 29
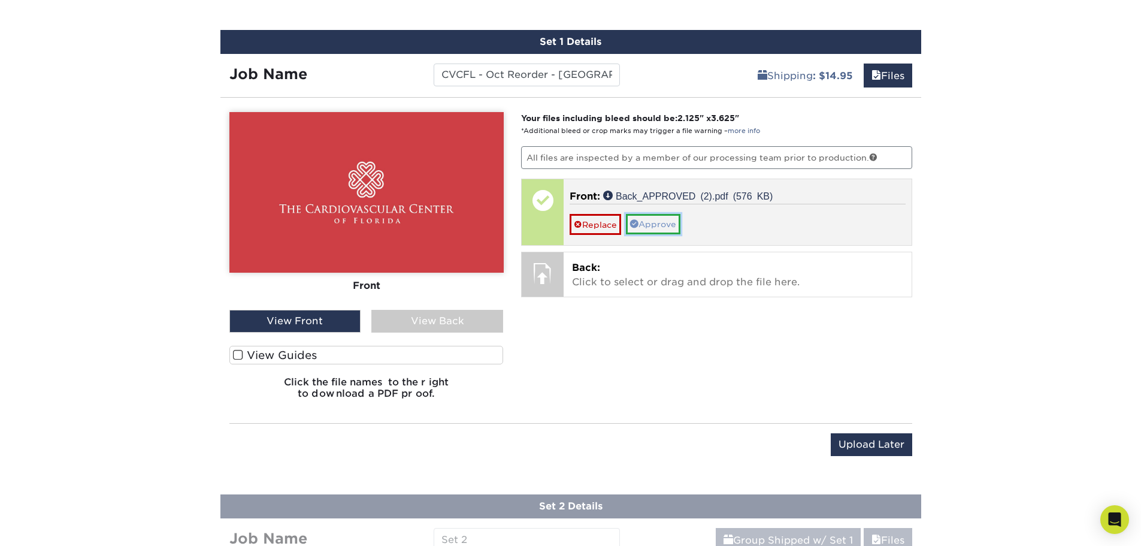
click at [666, 225] on link "Approve" at bounding box center [653, 224] width 55 height 20
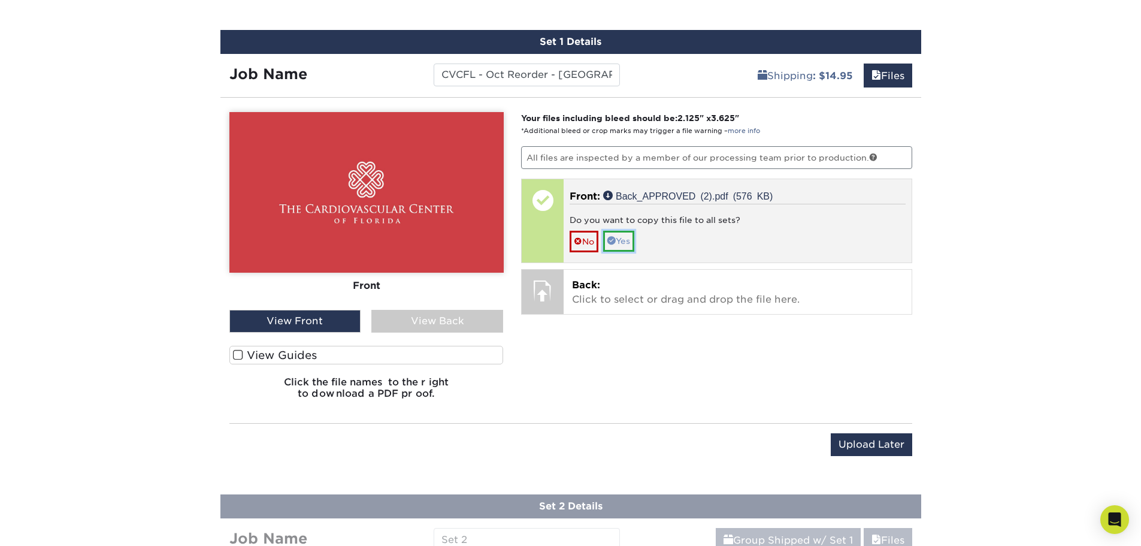
click at [633, 237] on link "Yes" at bounding box center [618, 241] width 31 height 20
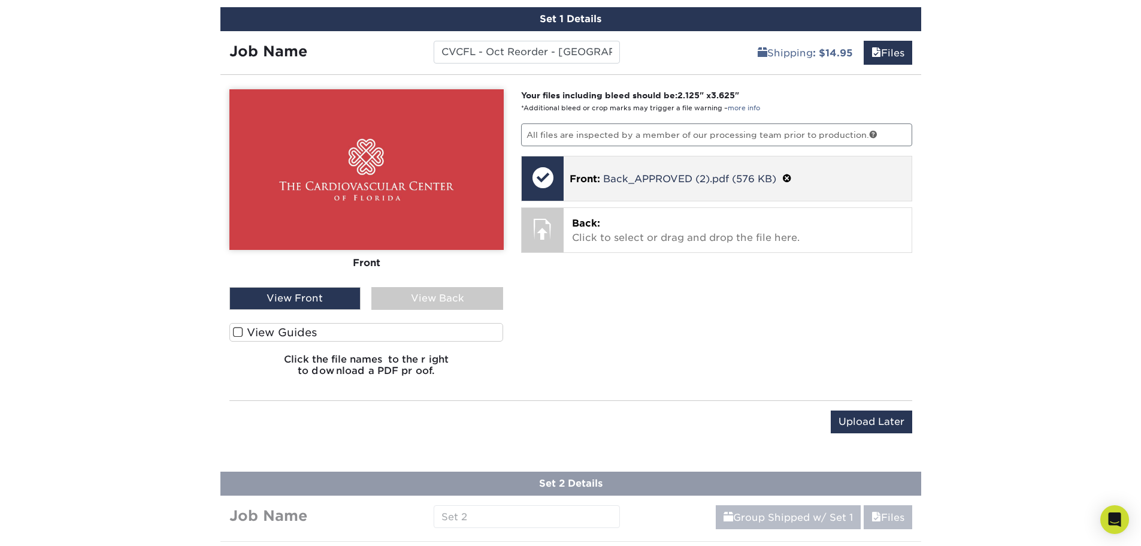
scroll to position [709, 0]
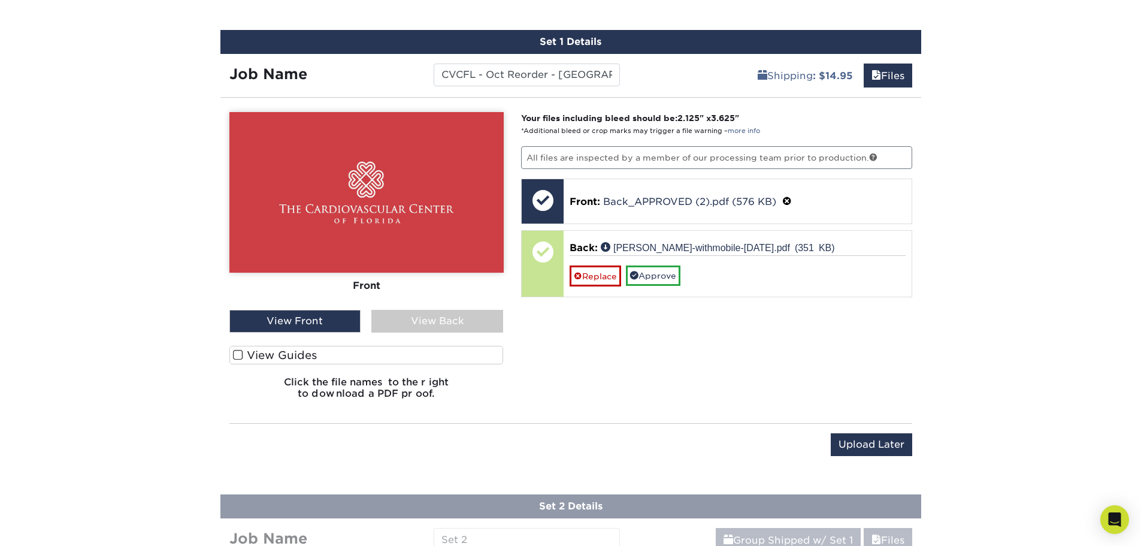
click at [446, 325] on div "View Back" at bounding box center [437, 321] width 132 height 23
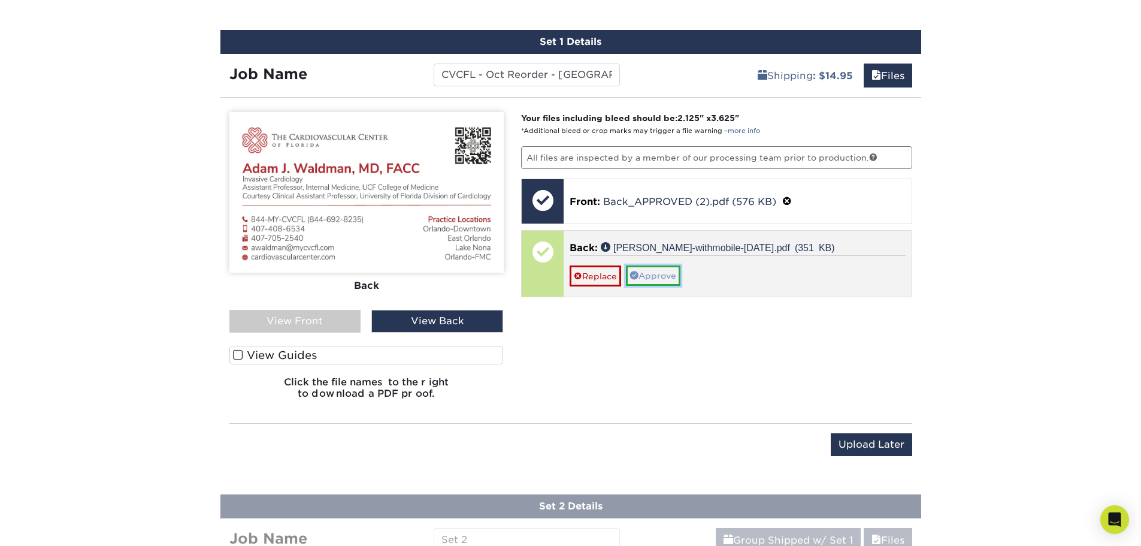
click at [651, 274] on link "Approve" at bounding box center [653, 275] width 55 height 20
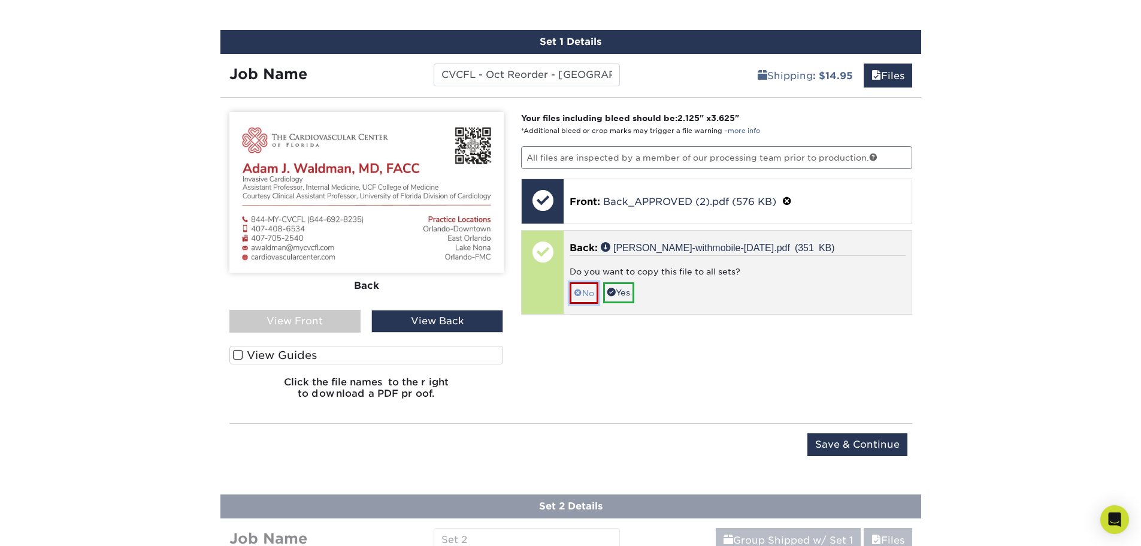
click at [584, 294] on link "No" at bounding box center [584, 292] width 29 height 21
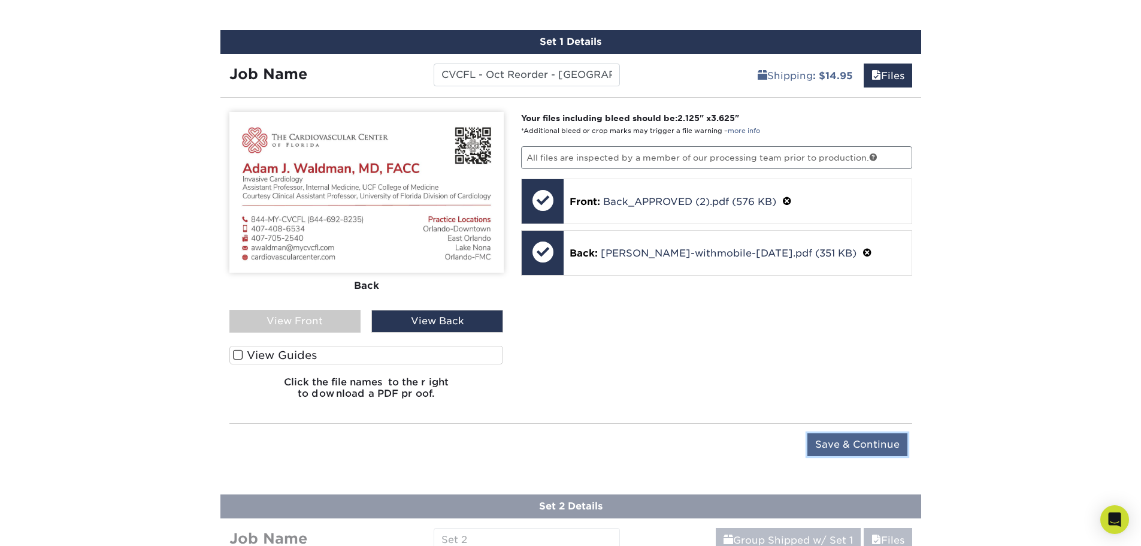
click at [841, 444] on input "Save & Continue" at bounding box center [857, 444] width 100 height 23
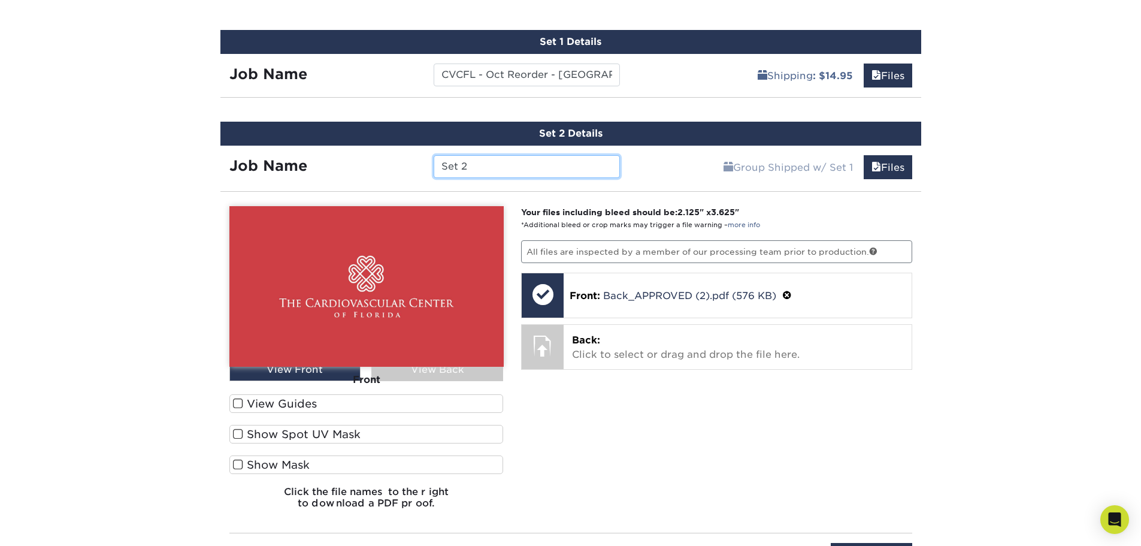
click at [471, 168] on input "Set 2" at bounding box center [527, 166] width 186 height 23
paste input "CVCFL - Oct Reorder - East Orlando -"
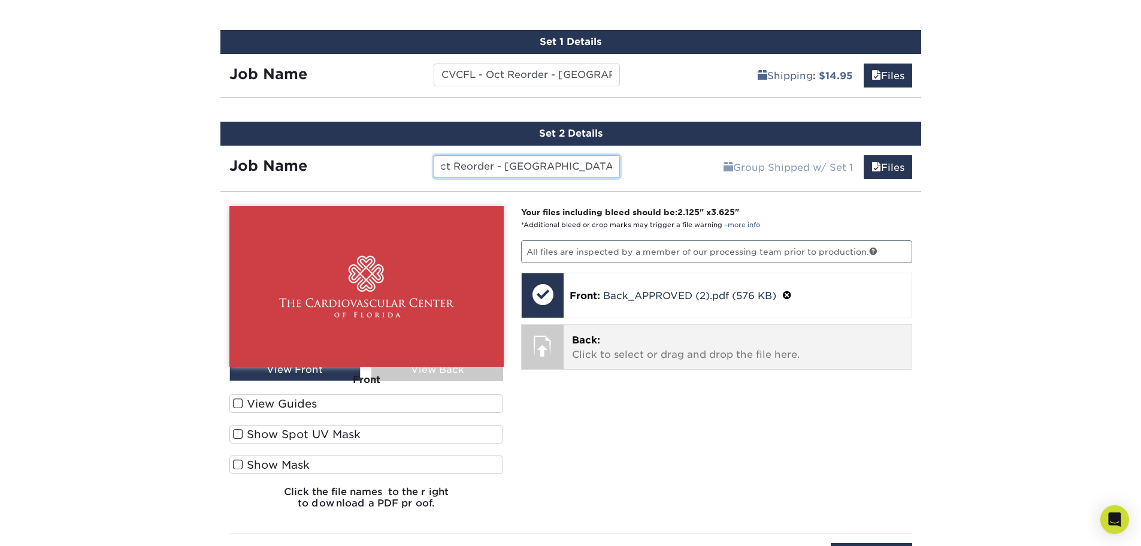
type input "CVCFL - Oct Reorder - East Orlando - Lopez"
click at [647, 365] on div "Back: Click to select or drag and drop the file here. Choose file" at bounding box center [738, 347] width 348 height 44
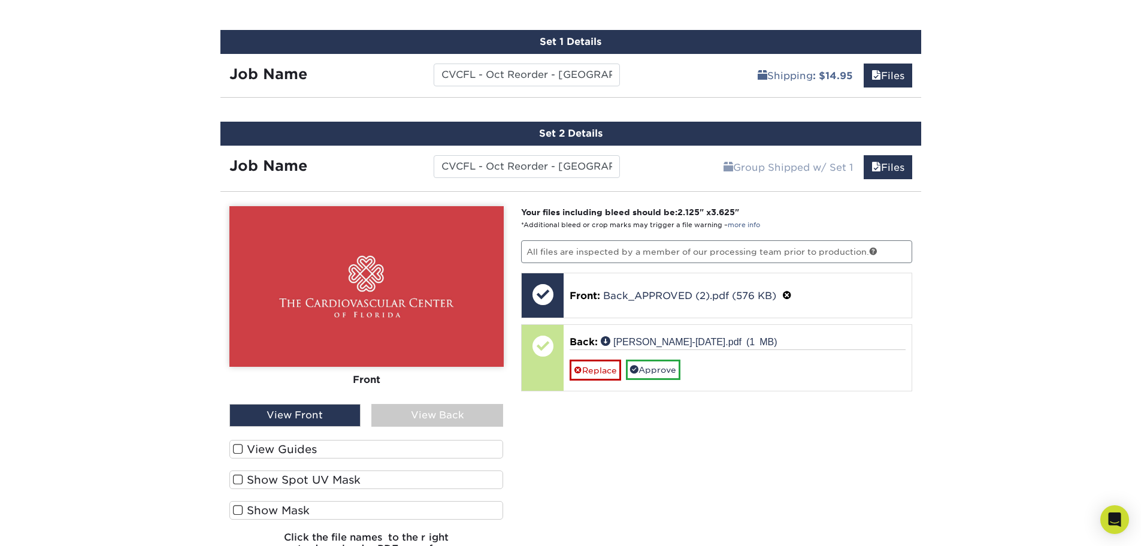
click at [443, 374] on div "Front" at bounding box center [366, 380] width 274 height 26
click at [454, 413] on div "View Back" at bounding box center [437, 415] width 132 height 23
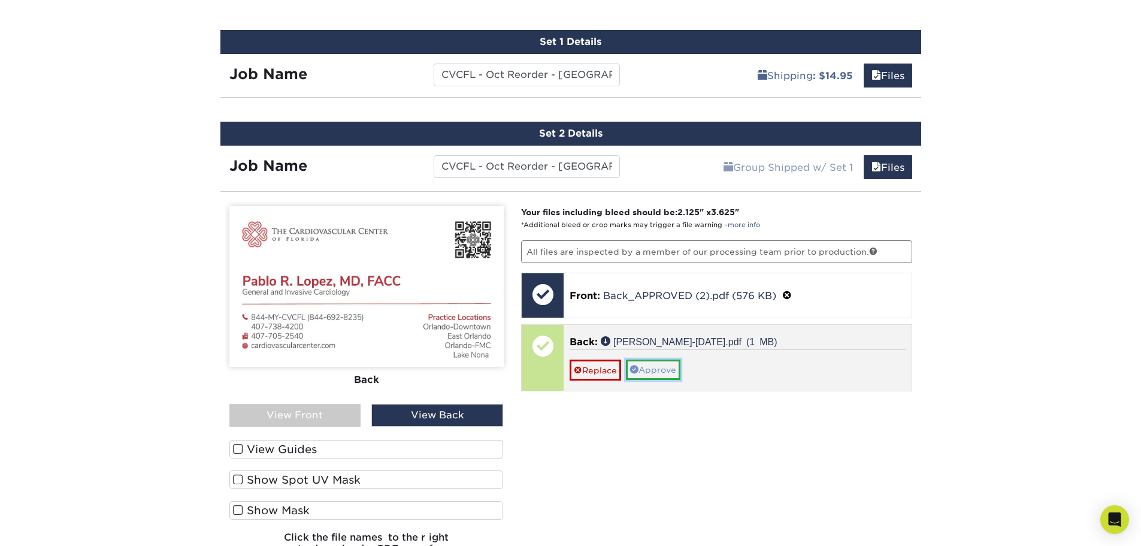
click at [656, 368] on link "Approve" at bounding box center [653, 369] width 55 height 20
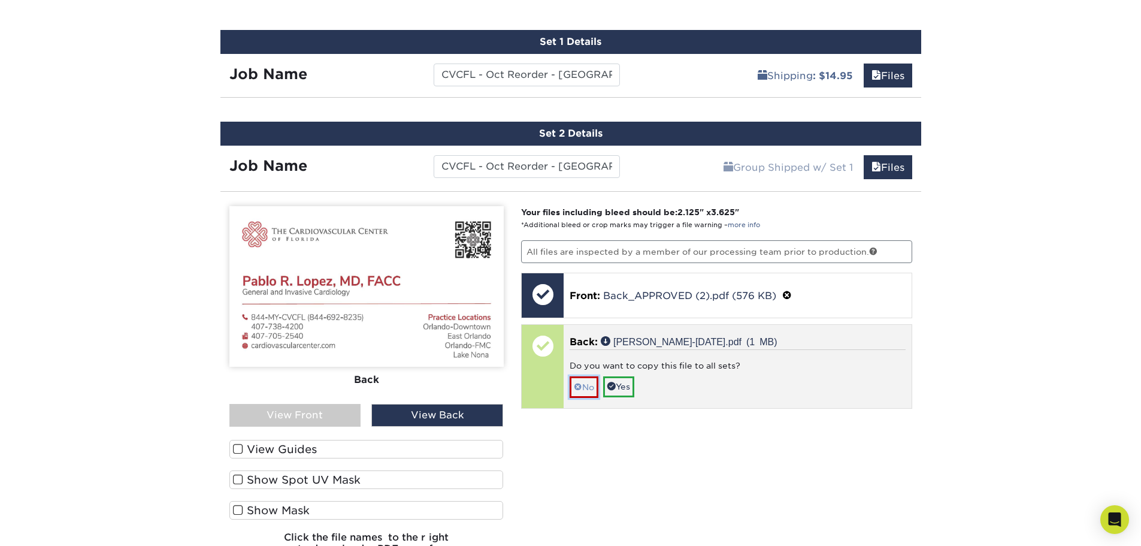
click at [592, 384] on link "No" at bounding box center [584, 386] width 29 height 21
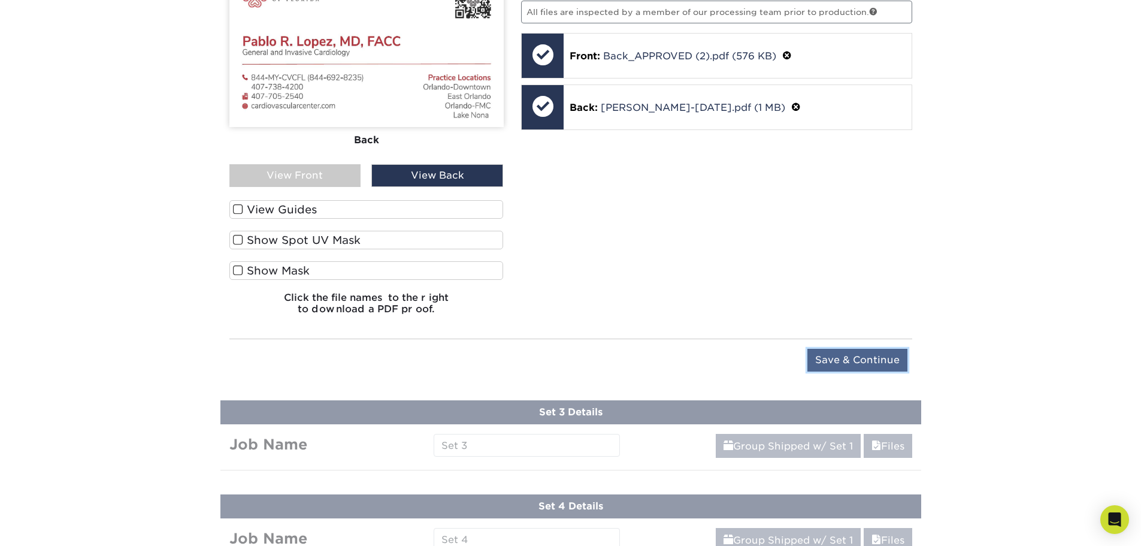
click at [835, 355] on input "Save & Continue" at bounding box center [857, 360] width 100 height 23
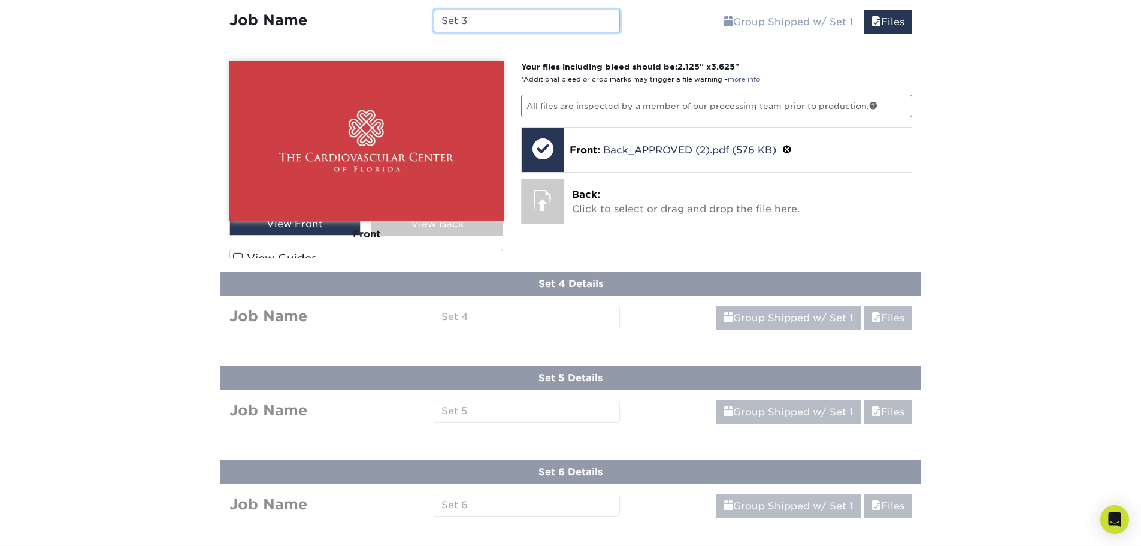
scroll to position [947, 0]
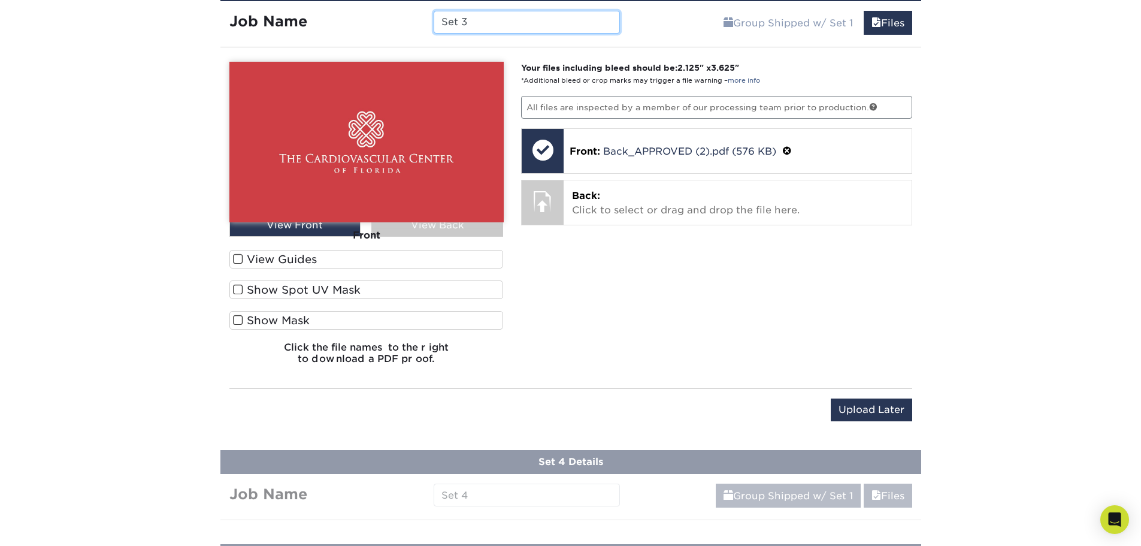
click at [453, 25] on input "Set 3" at bounding box center [527, 22] width 186 height 23
paste input "CVCFL - Oct Reorder - East Orlando -"
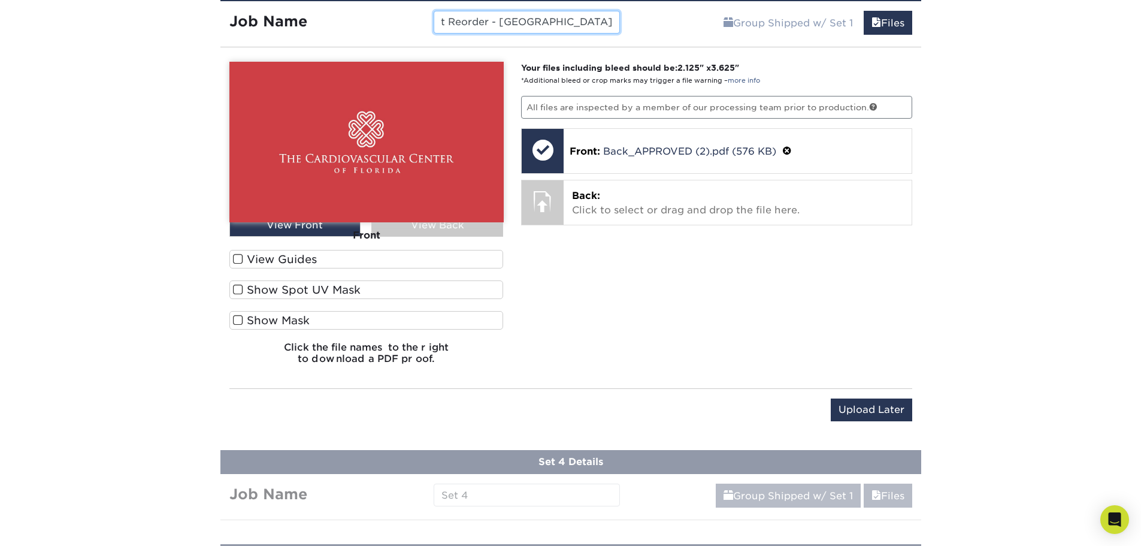
type input "CVCFL - Oct Reorder - East Orlando - Demori"
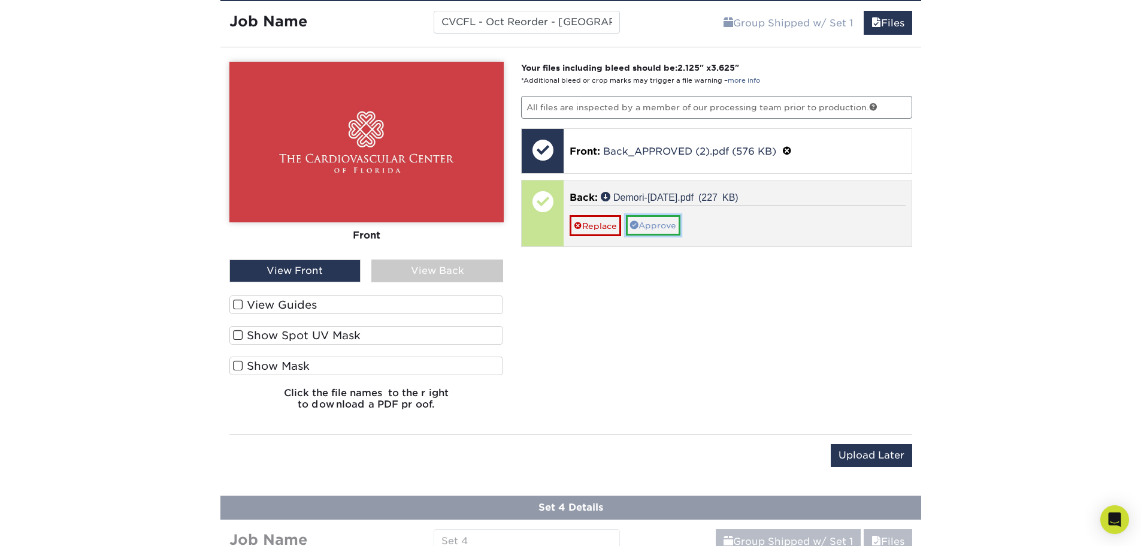
click at [668, 225] on link "Approve" at bounding box center [653, 225] width 55 height 20
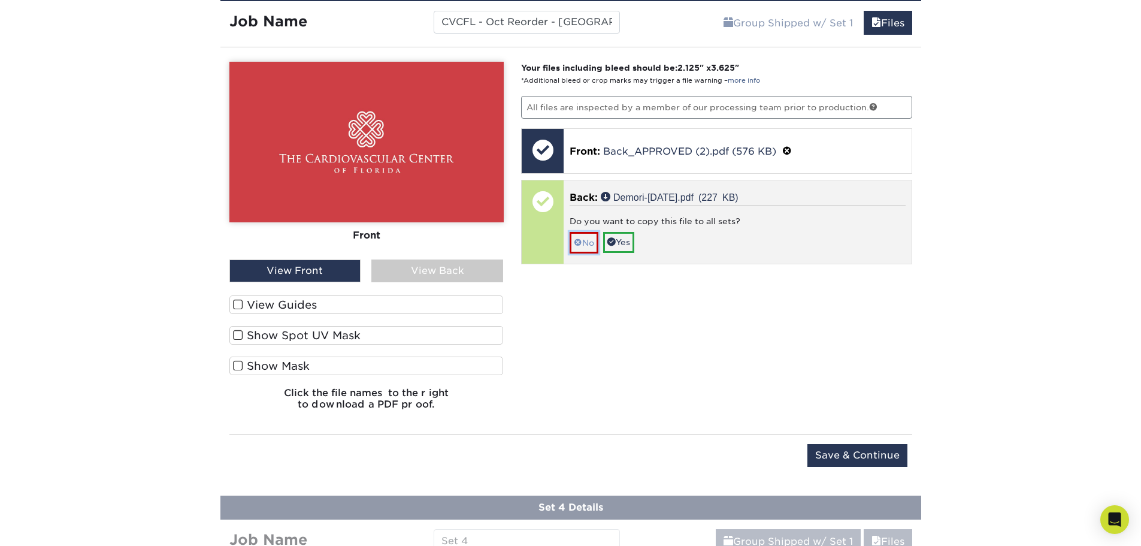
click at [586, 238] on link "No" at bounding box center [584, 242] width 29 height 21
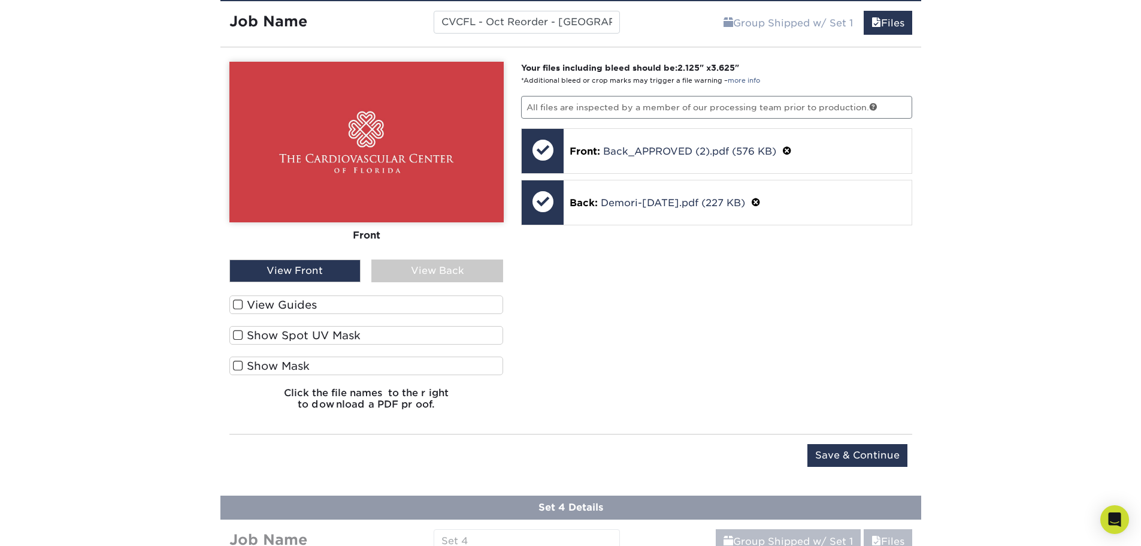
click at [431, 263] on div "View Back" at bounding box center [437, 270] width 132 height 23
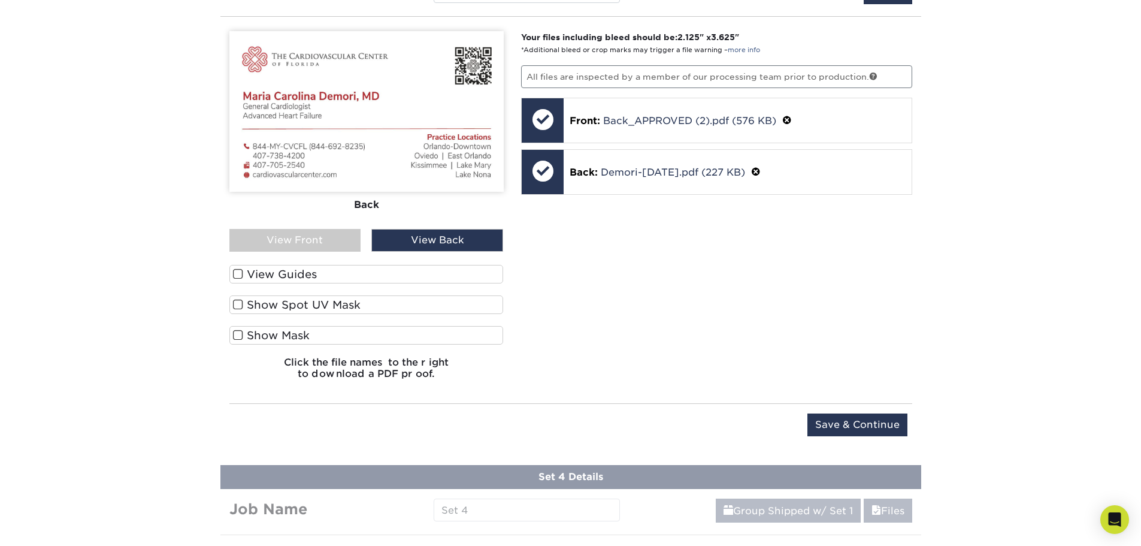
scroll to position [1007, 0]
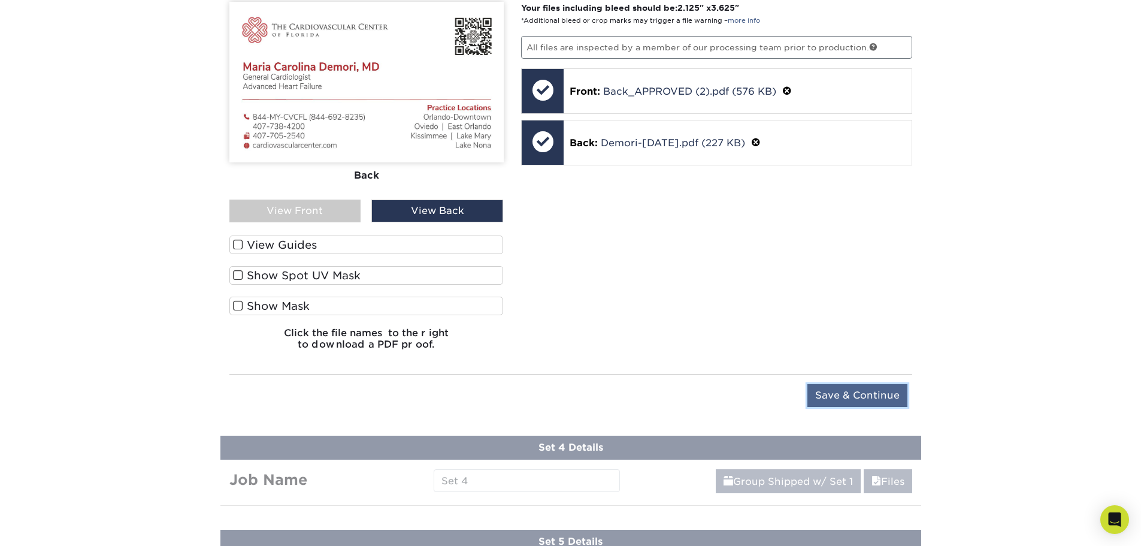
click at [897, 388] on input "Save & Continue" at bounding box center [857, 395] width 100 height 23
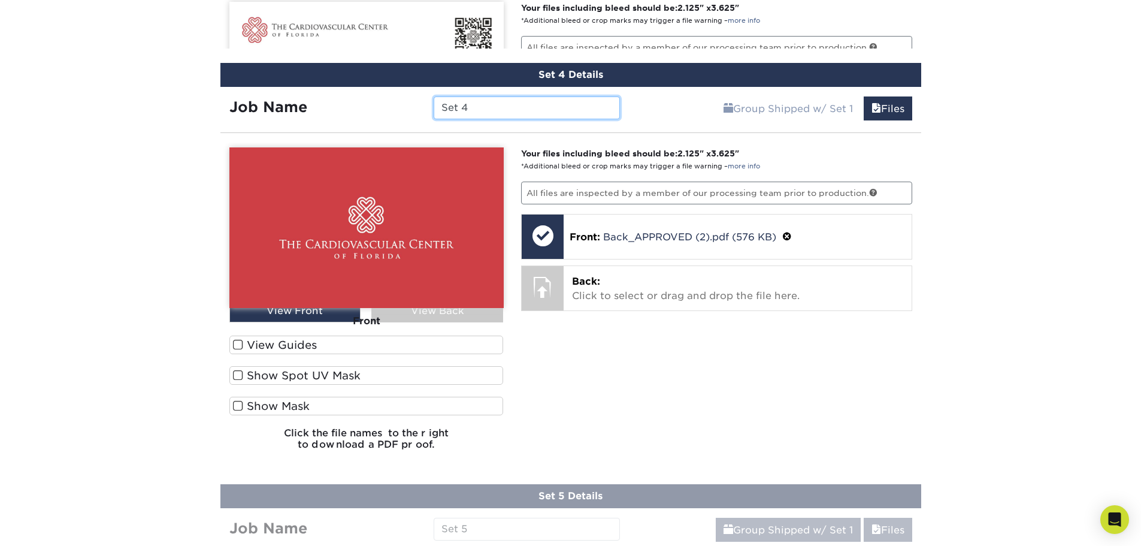
scroll to position [1006, 0]
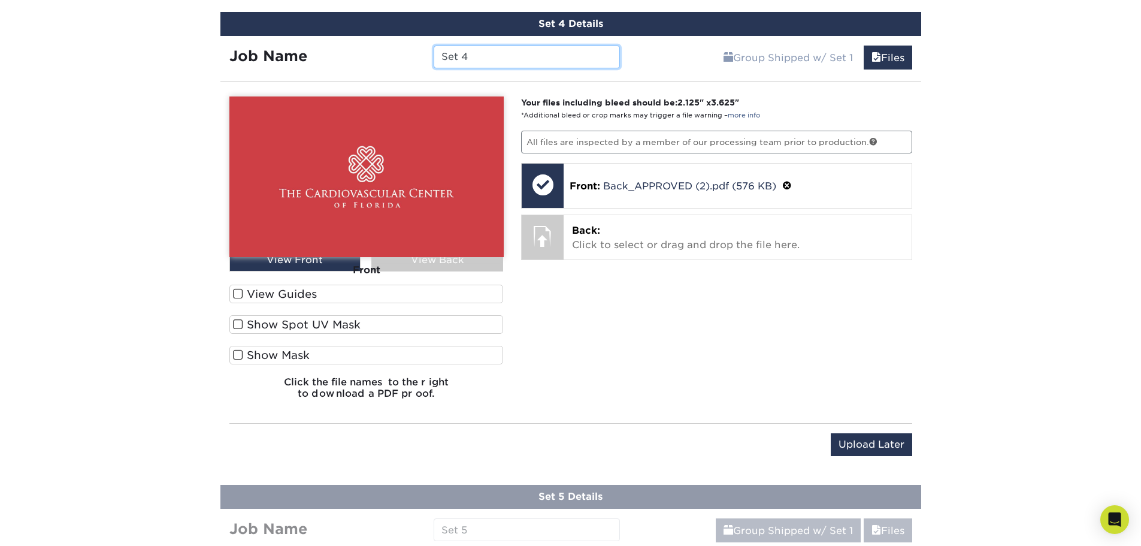
click at [499, 65] on input "Set 4" at bounding box center [527, 57] width 186 height 23
paste input "CVCFL - Oct Reorder - East Orlando -"
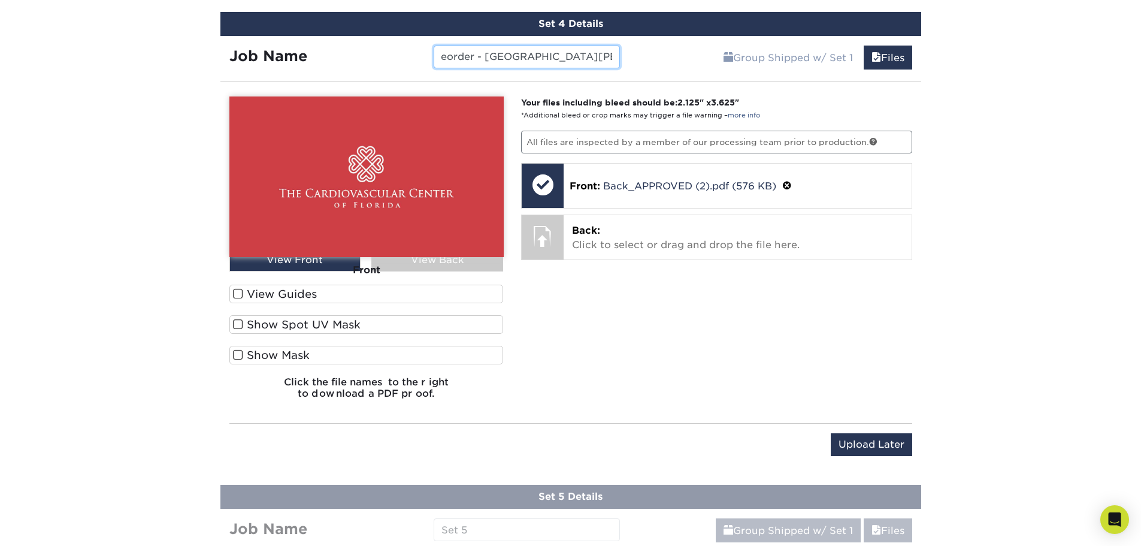
type input "CVCFL - Oct Reorder - East Orlando - Antonetti"
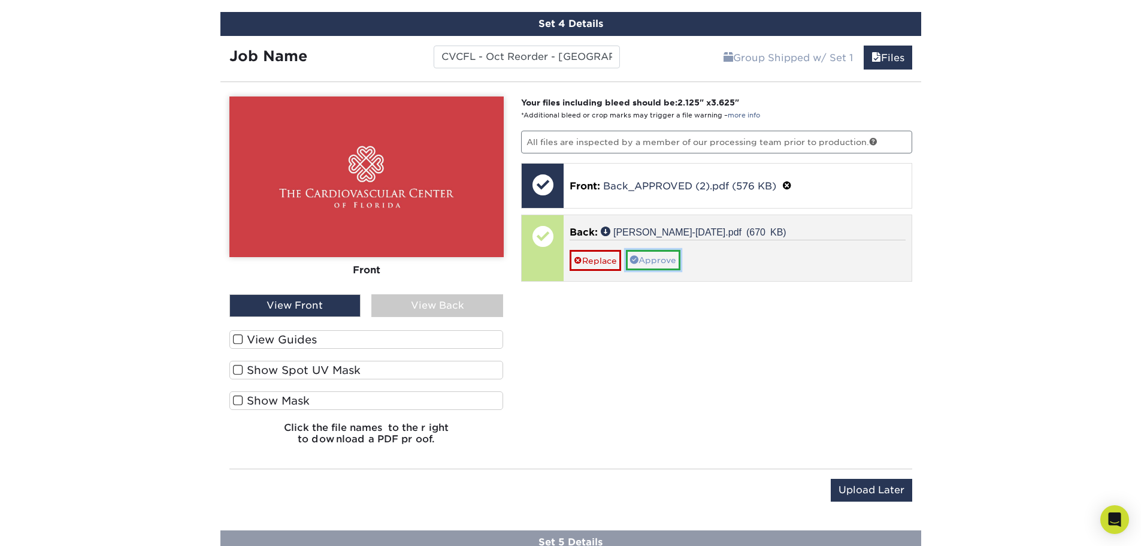
click at [644, 261] on link "Approve" at bounding box center [653, 260] width 55 height 20
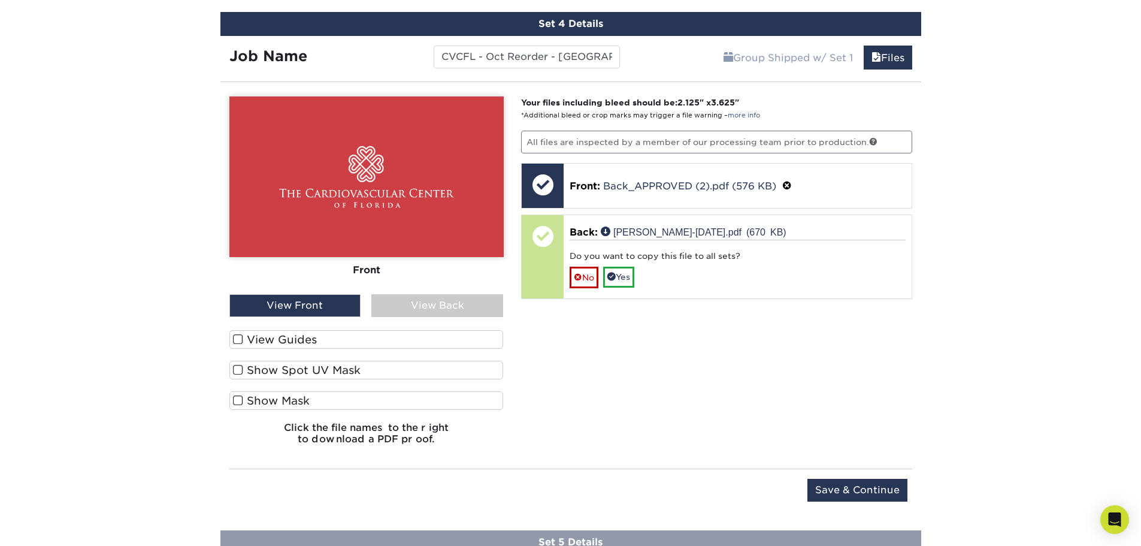
click at [481, 302] on div "View Back" at bounding box center [437, 305] width 132 height 23
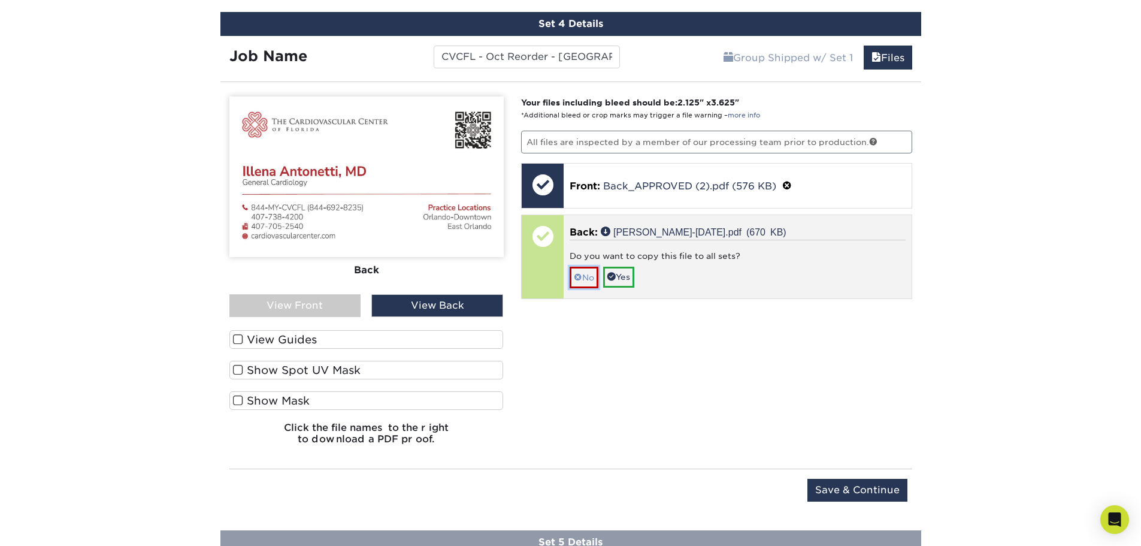
click at [573, 274] on link "No" at bounding box center [584, 277] width 29 height 21
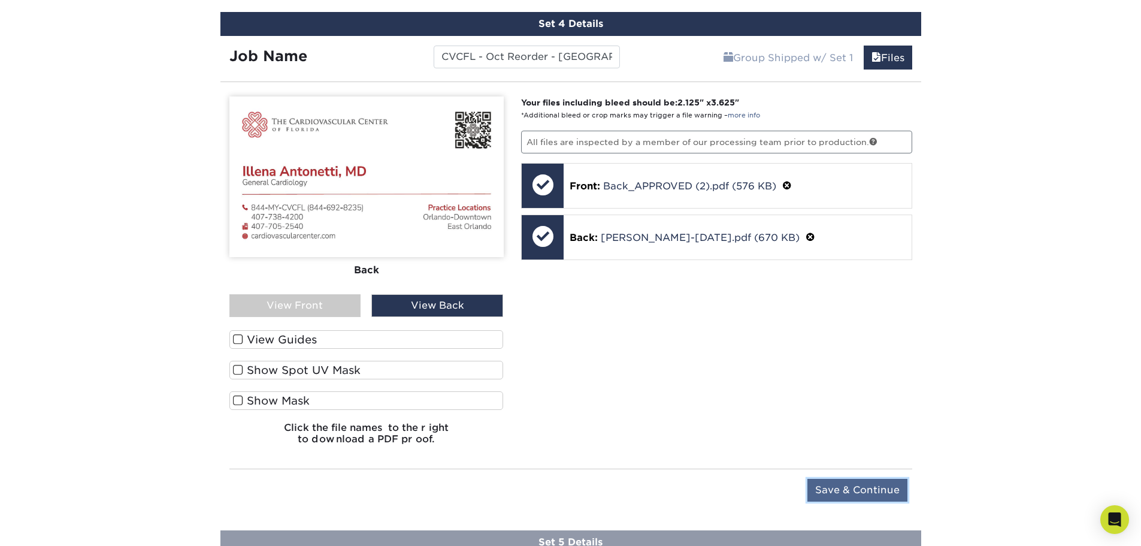
click at [876, 495] on input "Save & Continue" at bounding box center [857, 490] width 100 height 23
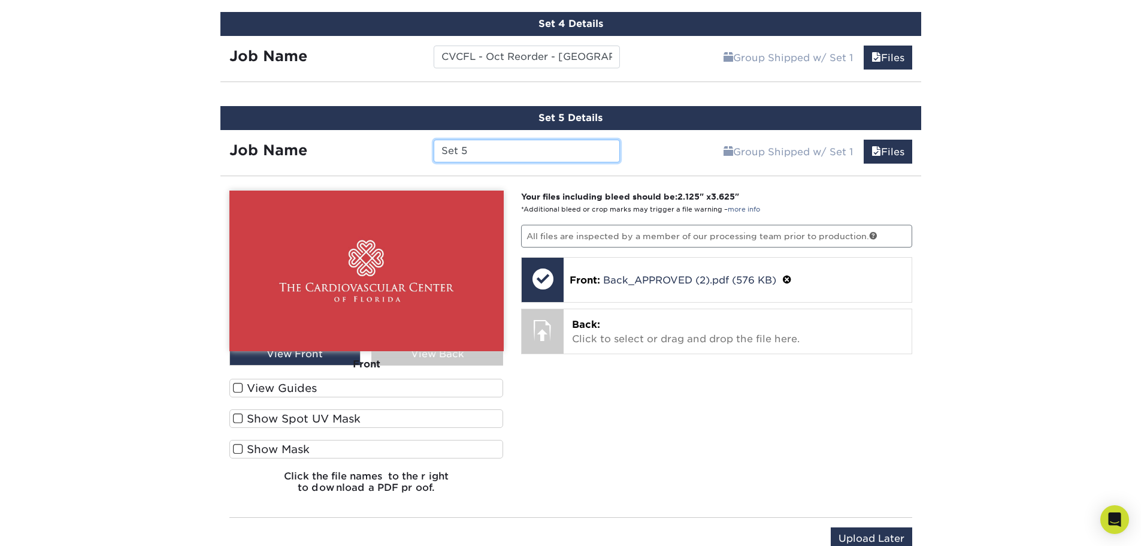
click at [531, 158] on input "Set 5" at bounding box center [527, 151] width 186 height 23
paste input "CVCFL - Oct Reorder - East Orlando -"
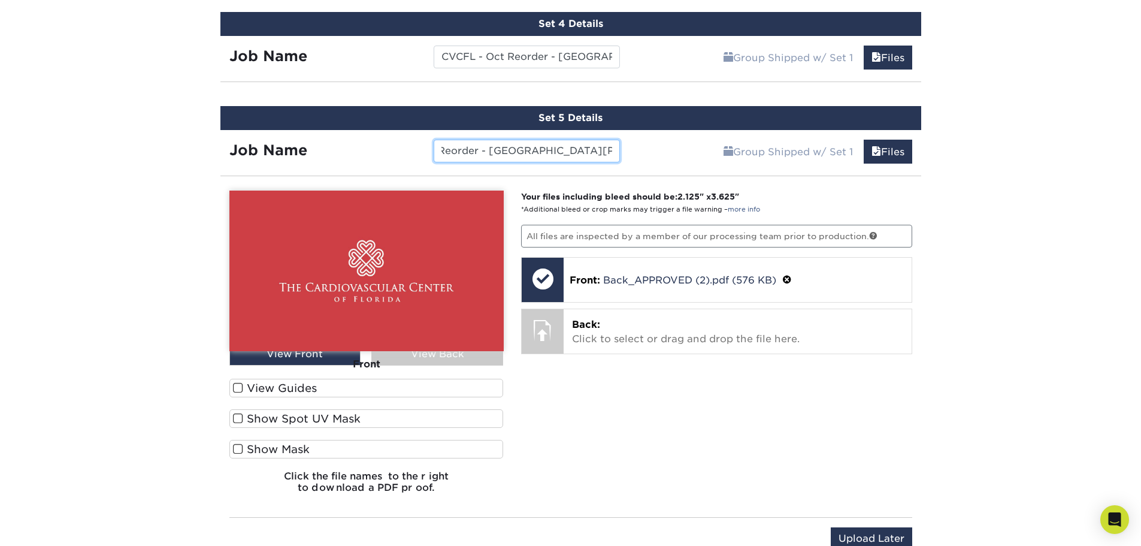
click at [568, 154] on input "CVCFL - Oct Reorder - East Orlando - Mercado" at bounding box center [527, 151] width 186 height 23
type input "CVCFL - Oct Reorder - East Orlando - Mercado"
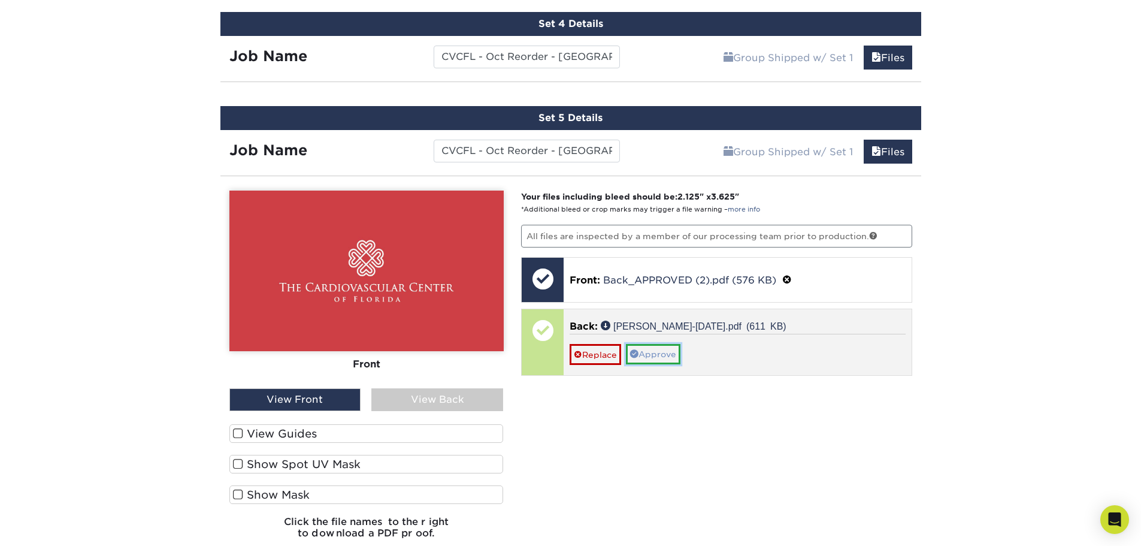
click at [653, 355] on link "Approve" at bounding box center [653, 354] width 55 height 20
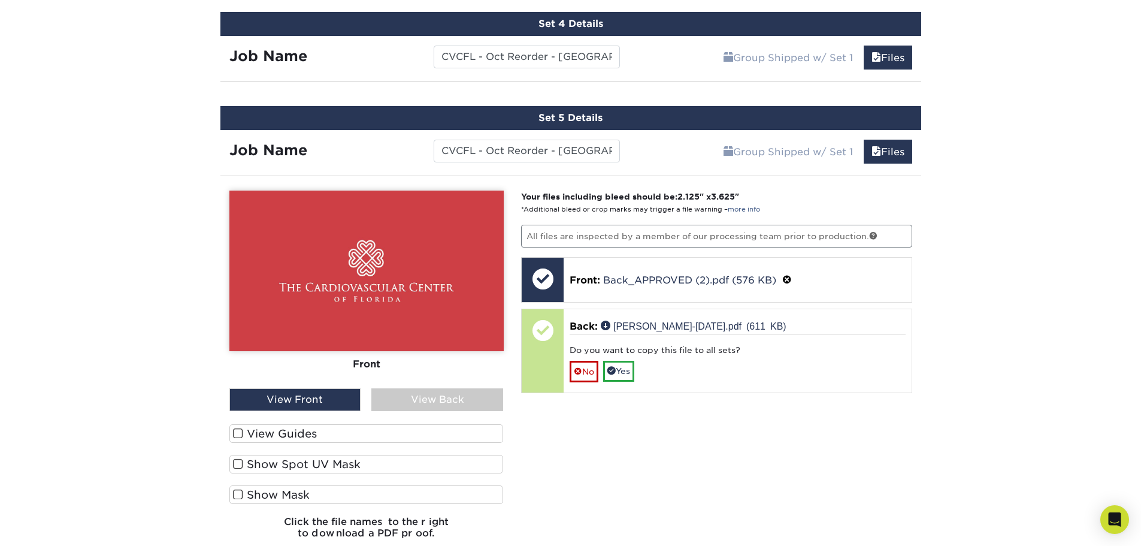
click at [446, 396] on div "View Back" at bounding box center [437, 399] width 132 height 23
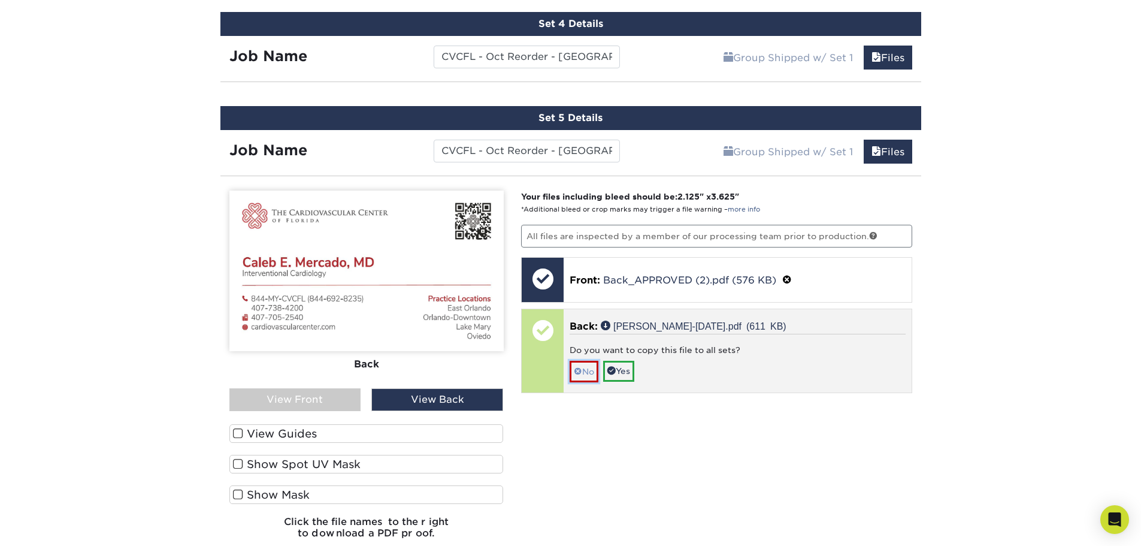
click at [579, 371] on span at bounding box center [578, 372] width 8 height 10
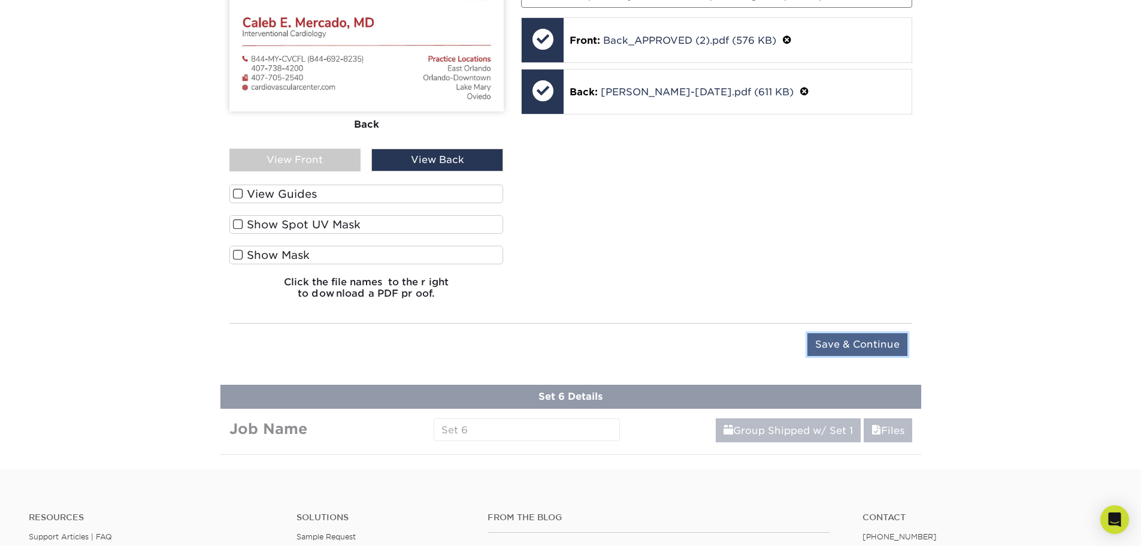
click at [901, 350] on input "Save & Continue" at bounding box center [857, 344] width 100 height 23
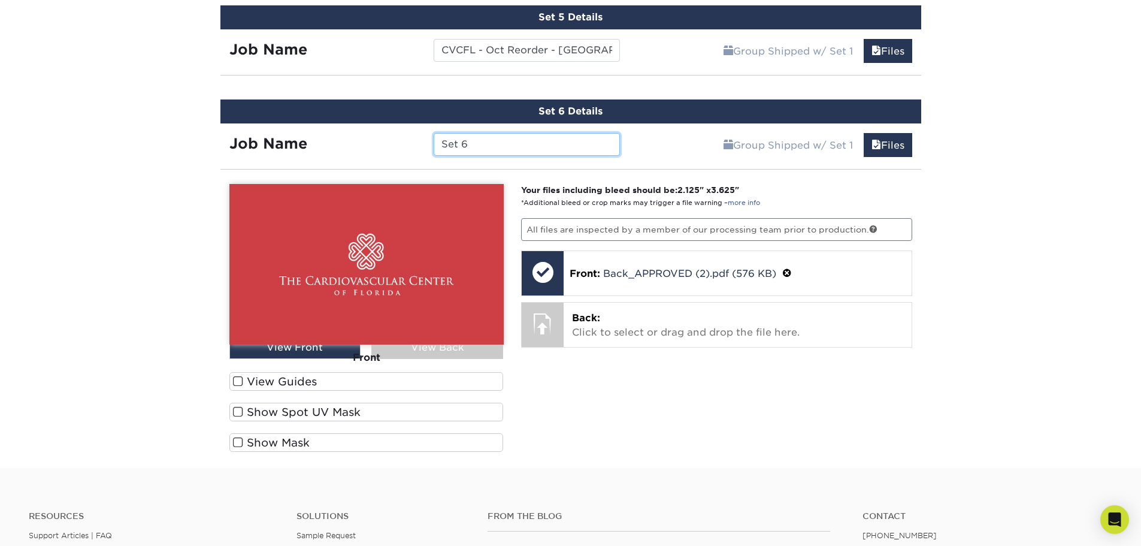
scroll to position [1240, 0]
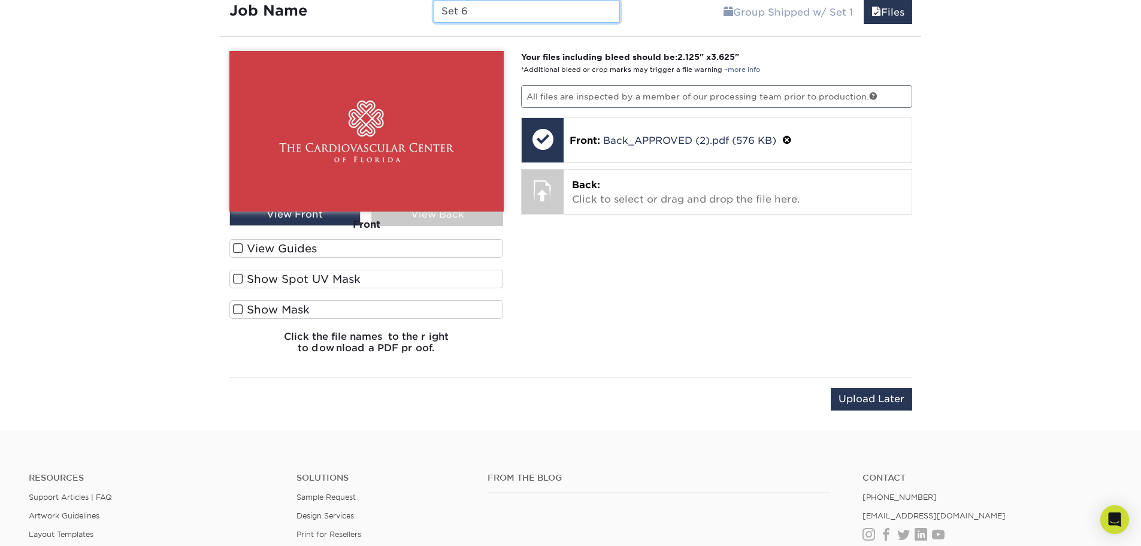
click at [499, 19] on input "Set 6" at bounding box center [527, 11] width 186 height 23
paste input "CVCFL - Oct Reorder - East Orlando -"
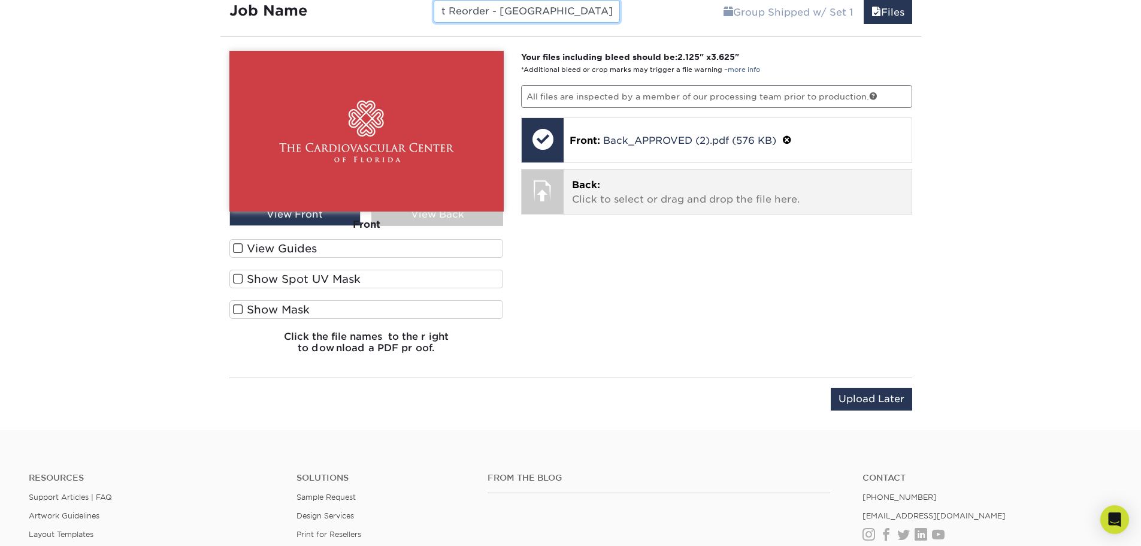
type input "CVCFL - Oct Reorder - East Orlando - Koneru"
click at [691, 190] on p "Back: Click to select or drag and drop the file here." at bounding box center [737, 192] width 331 height 29
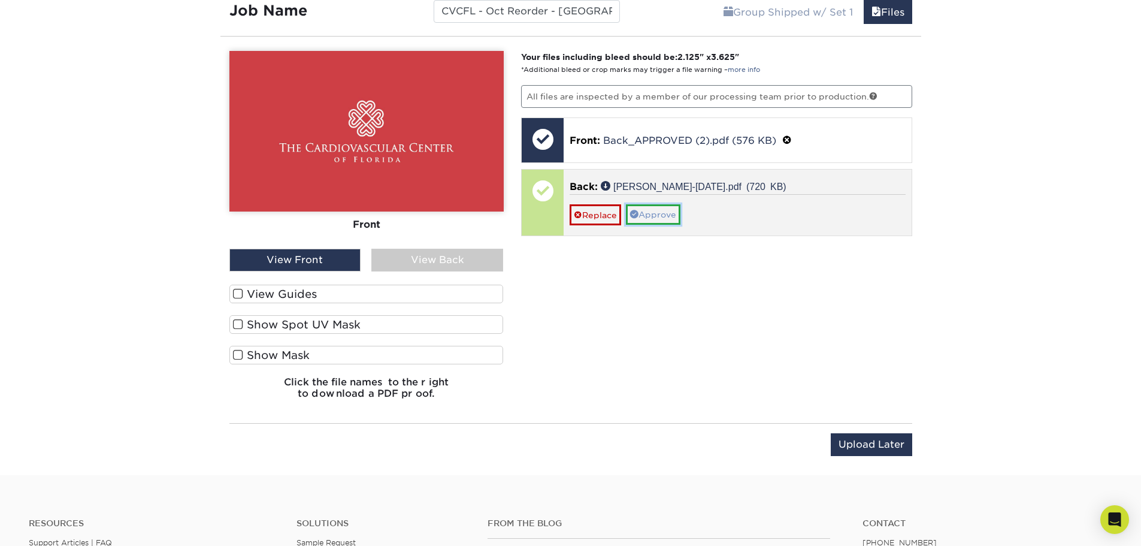
click at [649, 212] on link "Approve" at bounding box center [653, 214] width 55 height 20
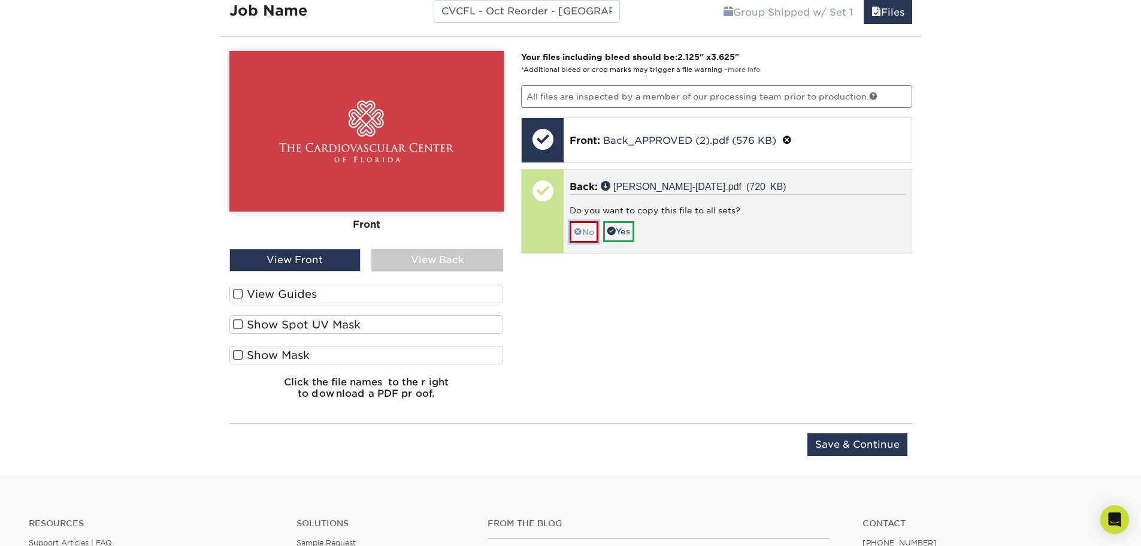
click at [588, 229] on link "No" at bounding box center [584, 231] width 29 height 21
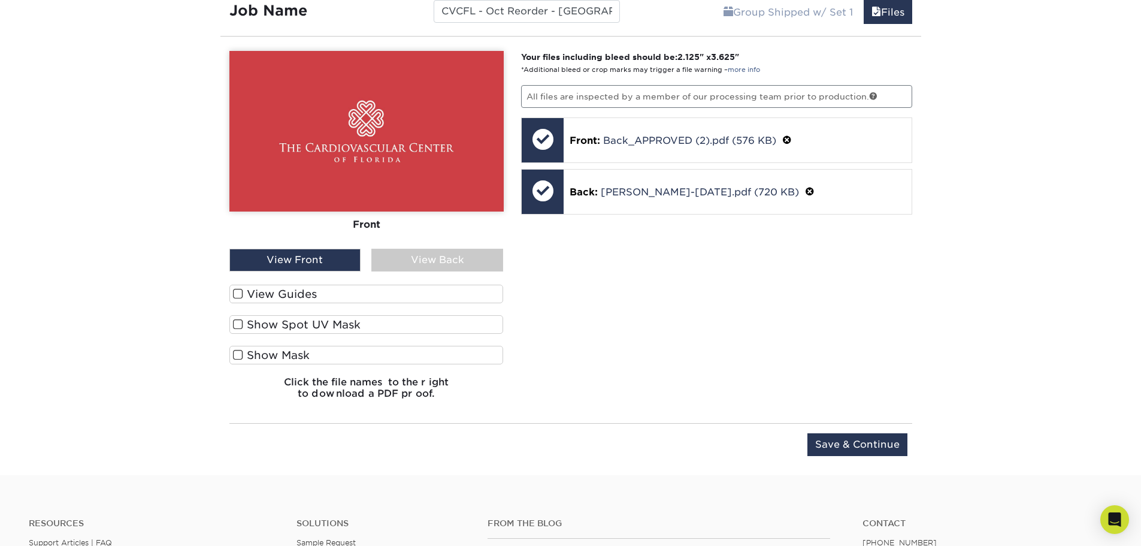
click at [462, 260] on div "View Back" at bounding box center [437, 260] width 132 height 23
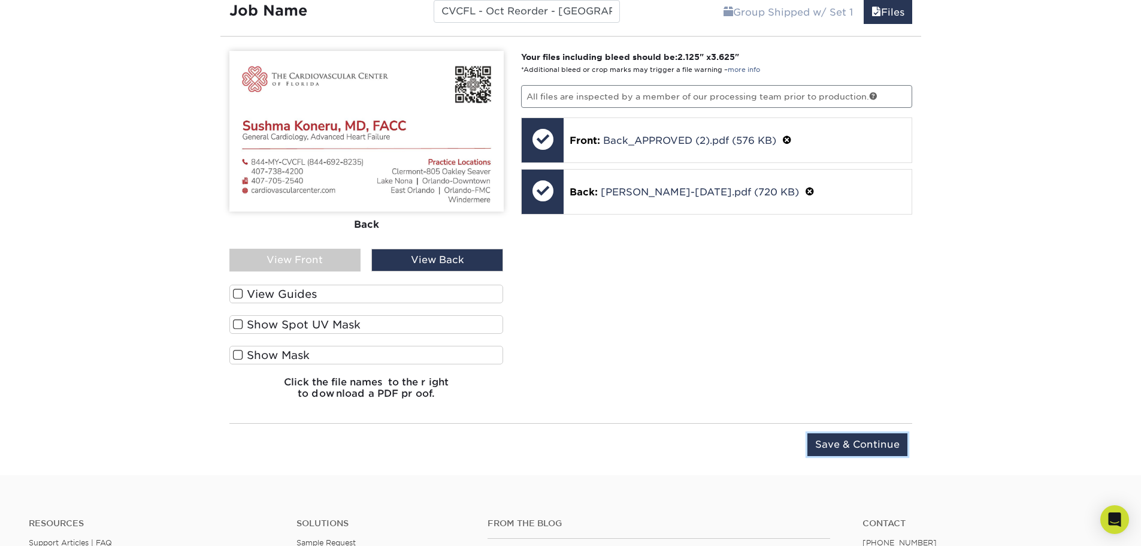
click at [852, 451] on input "Save & Continue" at bounding box center [857, 444] width 100 height 23
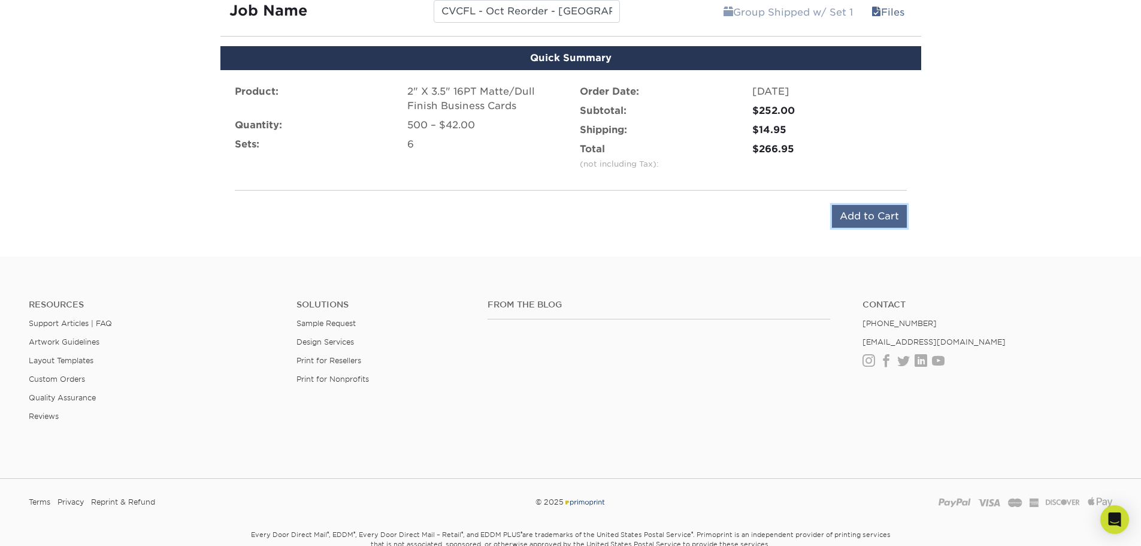
click at [871, 223] on input "Add to Cart" at bounding box center [869, 216] width 75 height 23
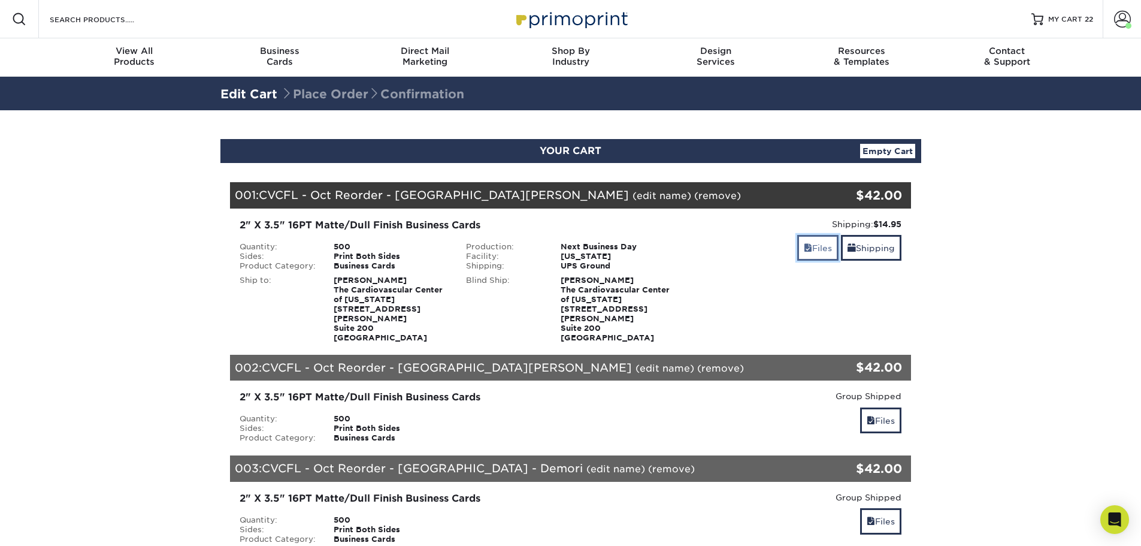
click at [819, 251] on link "Files" at bounding box center [817, 248] width 41 height 26
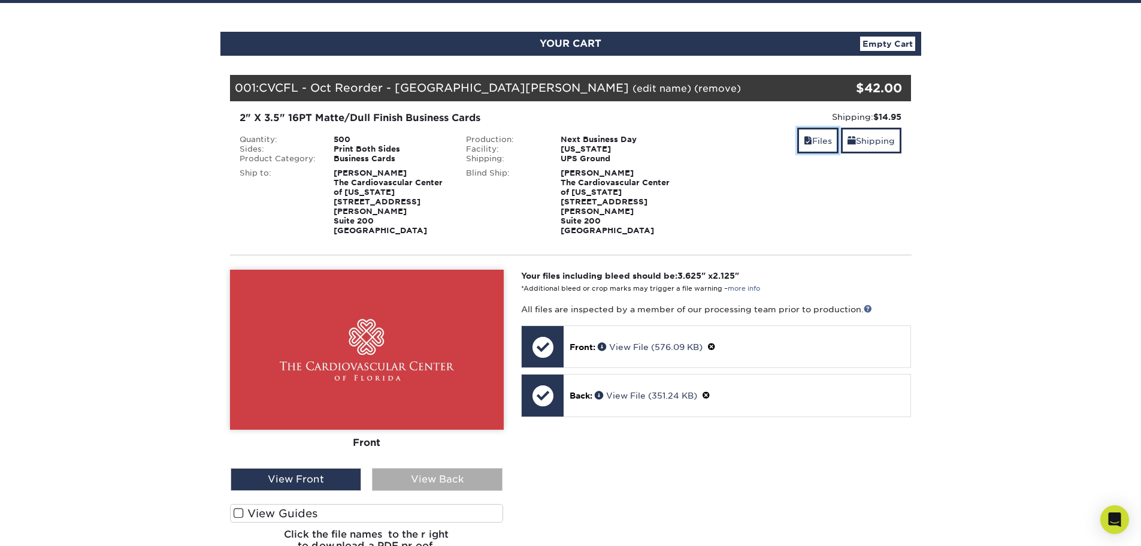
scroll to position [120, 0]
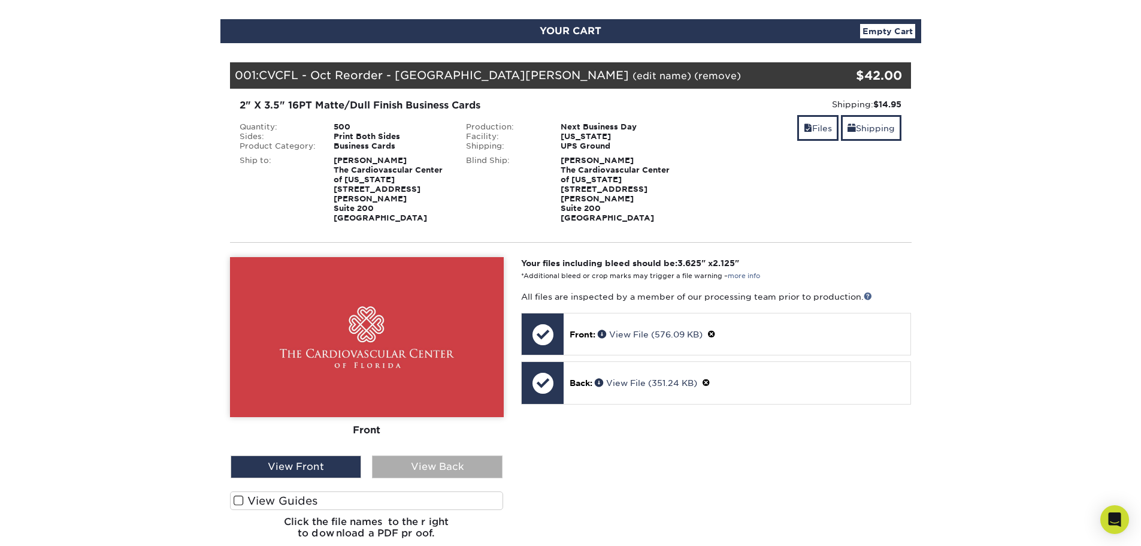
click at [473, 455] on div "View Back" at bounding box center [437, 466] width 131 height 23
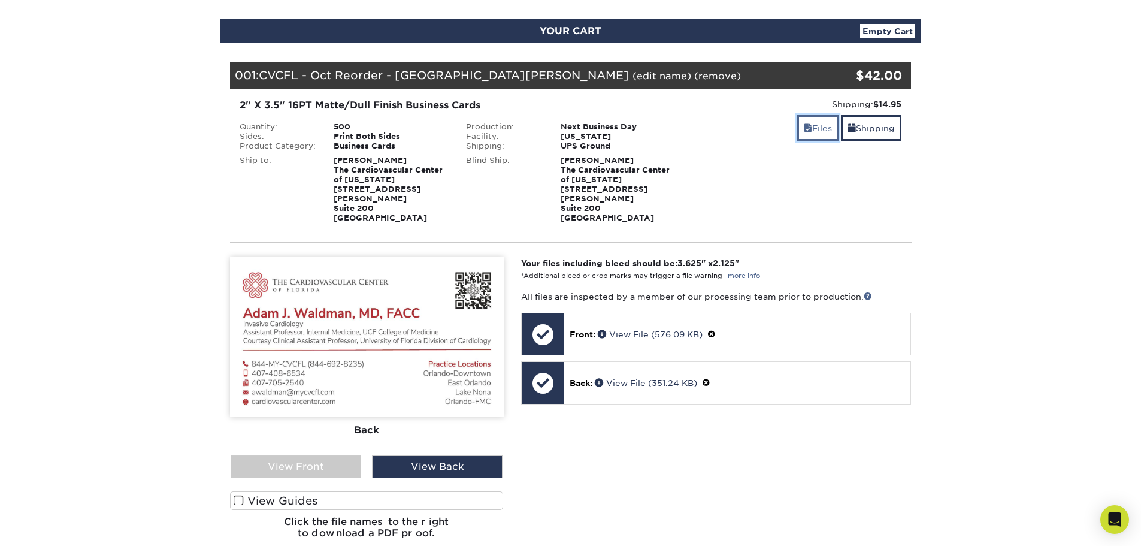
click at [814, 121] on link "Files" at bounding box center [817, 128] width 41 height 26
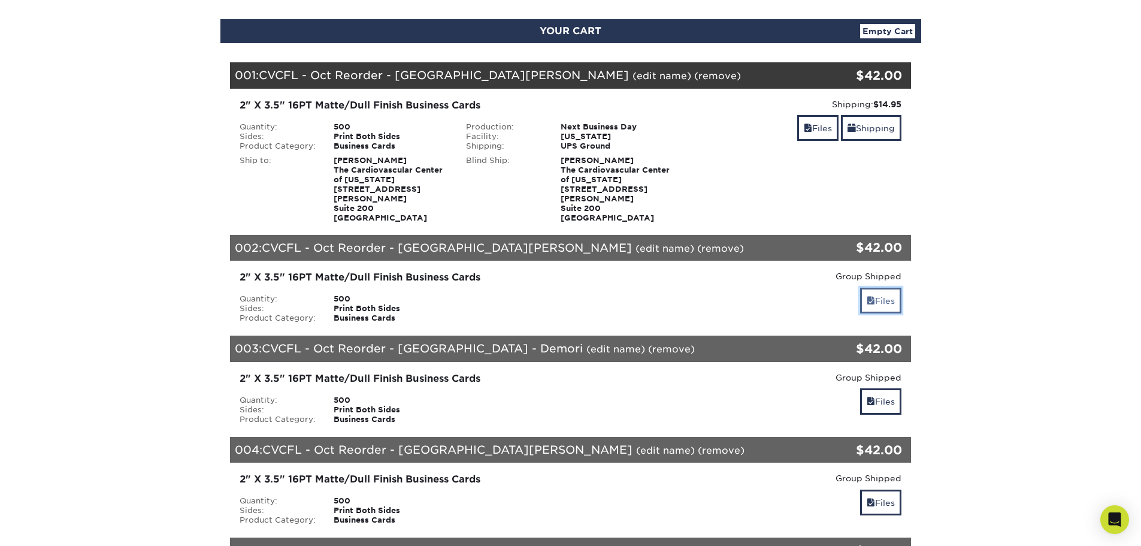
click at [880, 289] on link "Files" at bounding box center [880, 300] width 41 height 26
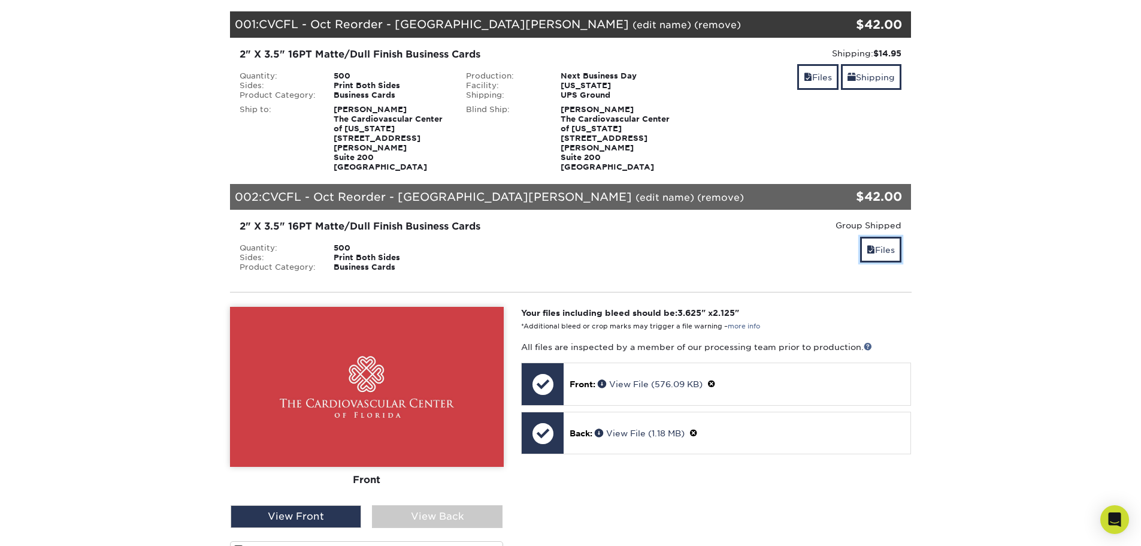
scroll to position [240, 0]
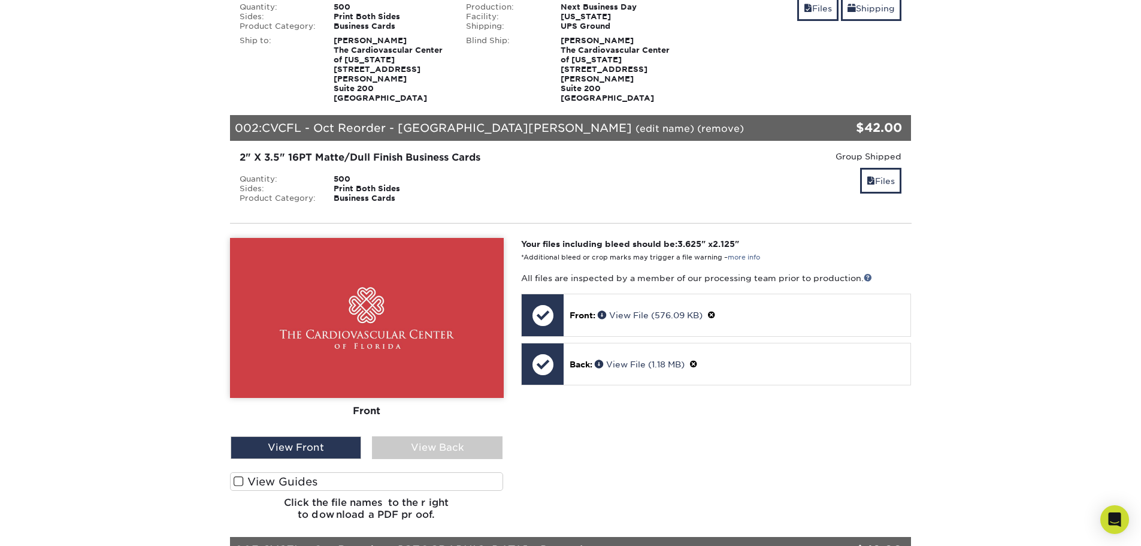
click at [459, 450] on div "Front Back" at bounding box center [367, 384] width 274 height 292
click at [461, 440] on div "View Back" at bounding box center [437, 447] width 131 height 23
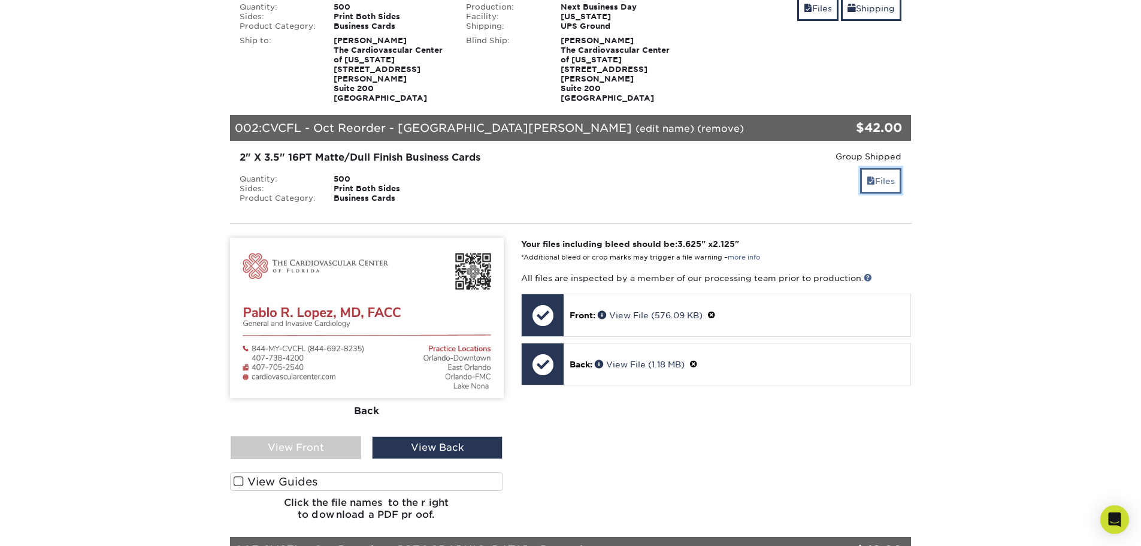
click at [873, 175] on link "Files" at bounding box center [880, 181] width 41 height 26
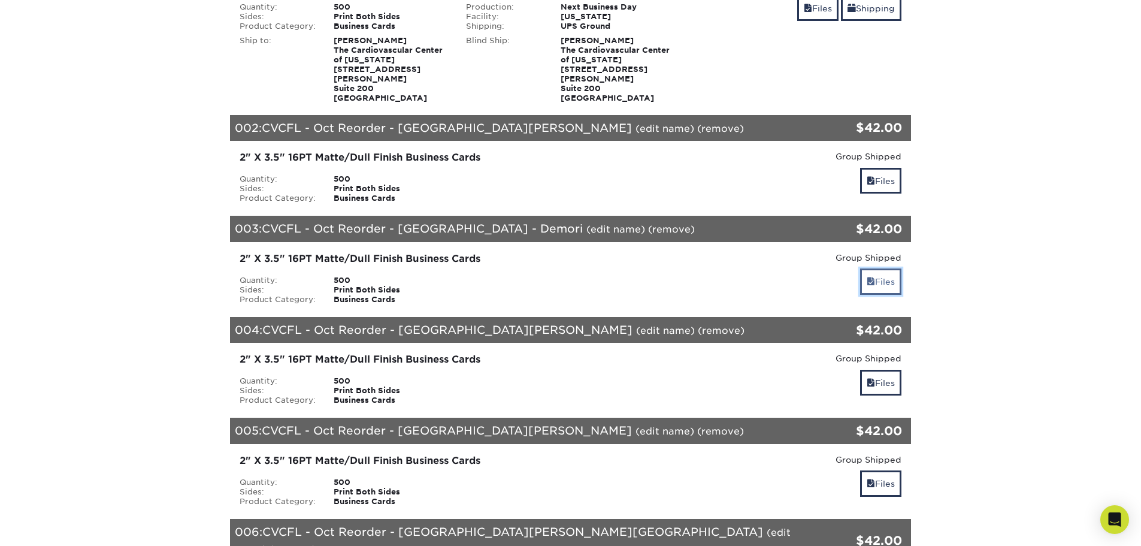
click at [883, 268] on link "Files" at bounding box center [880, 281] width 41 height 26
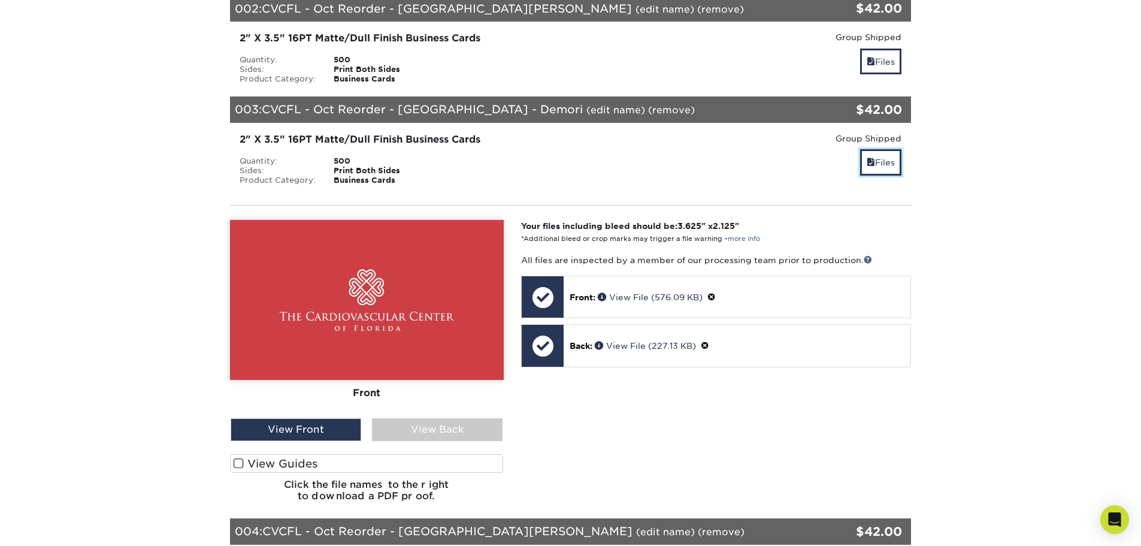
scroll to position [359, 0]
click at [441, 422] on div "View Back" at bounding box center [437, 428] width 131 height 23
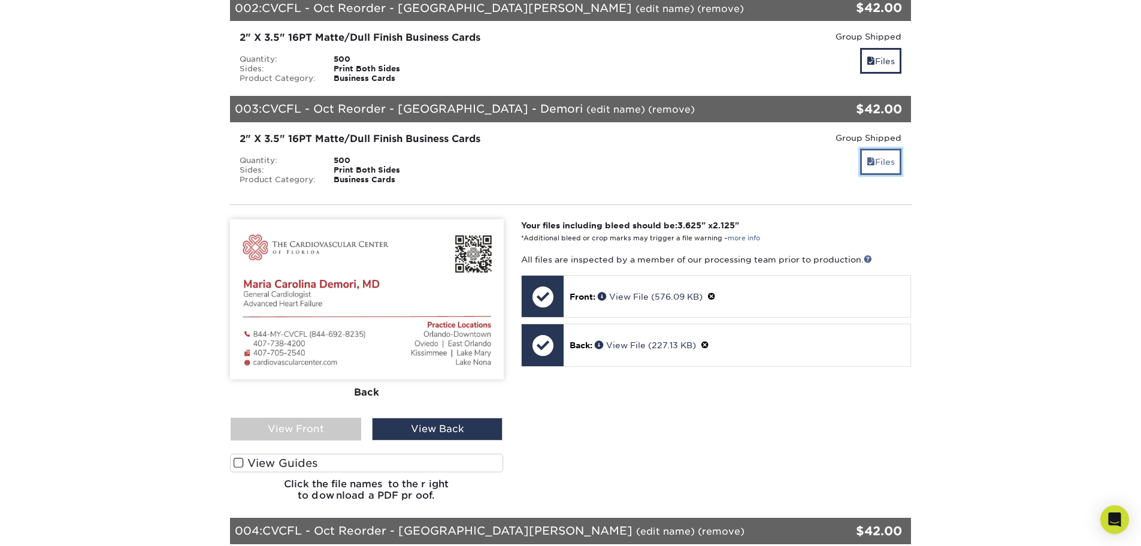
click at [880, 157] on link "Files" at bounding box center [880, 162] width 41 height 26
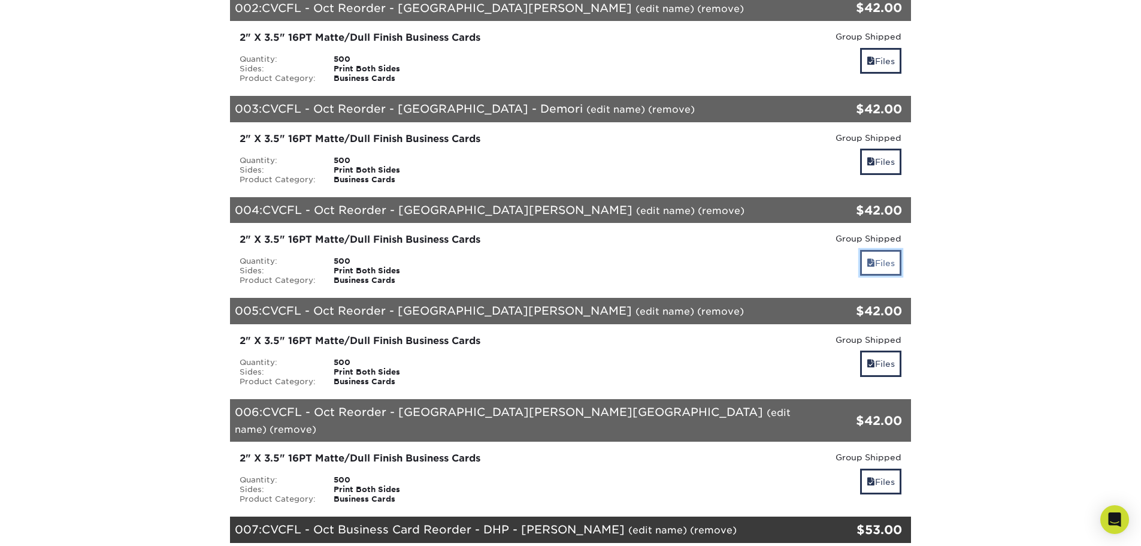
click at [877, 256] on link "Files" at bounding box center [880, 263] width 41 height 26
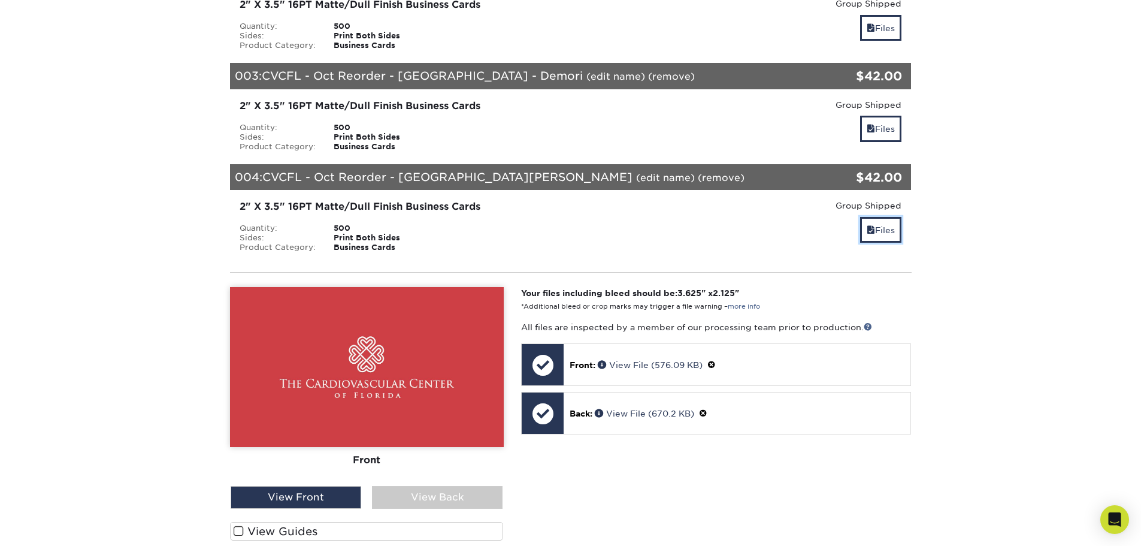
scroll to position [419, 0]
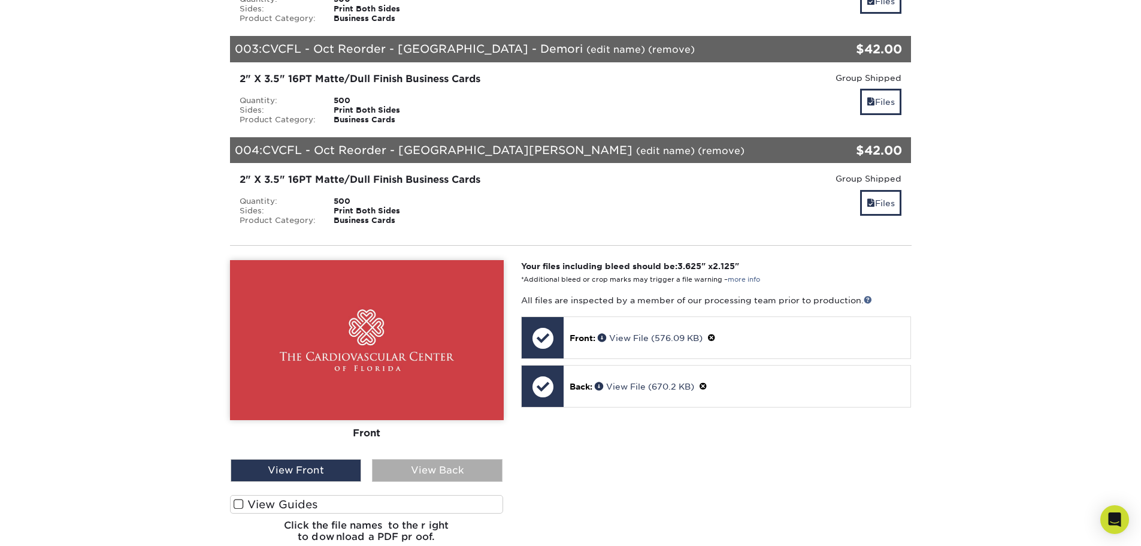
click at [464, 459] on div "View Back" at bounding box center [437, 470] width 131 height 23
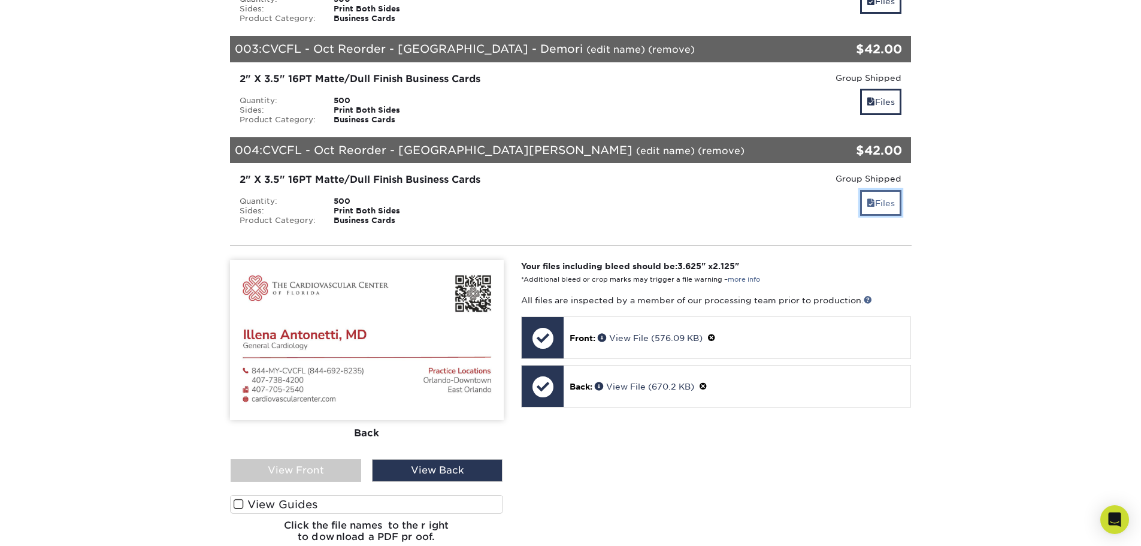
click at [868, 199] on link "Files" at bounding box center [880, 203] width 41 height 26
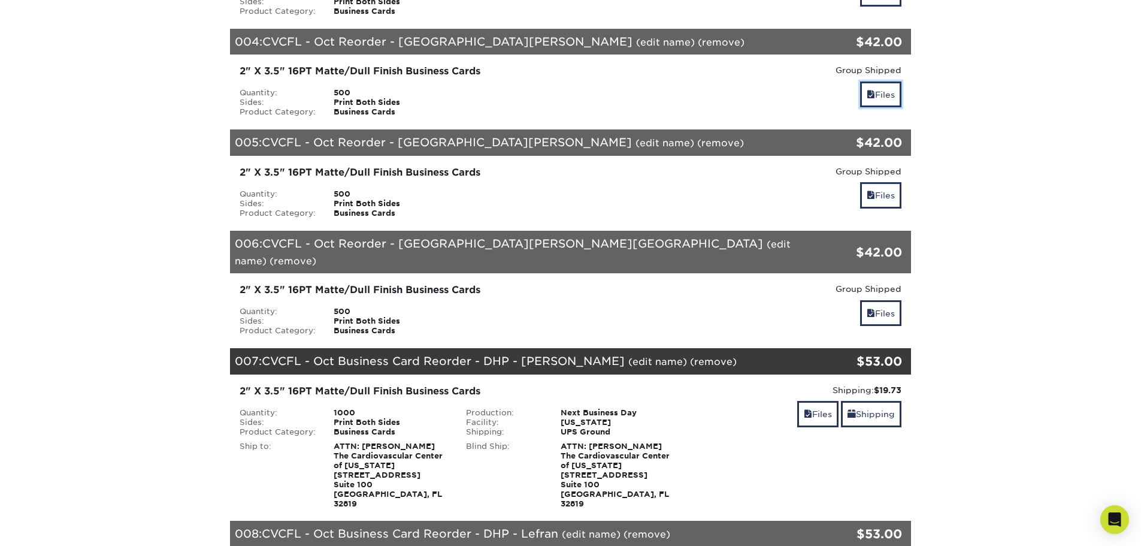
scroll to position [539, 0]
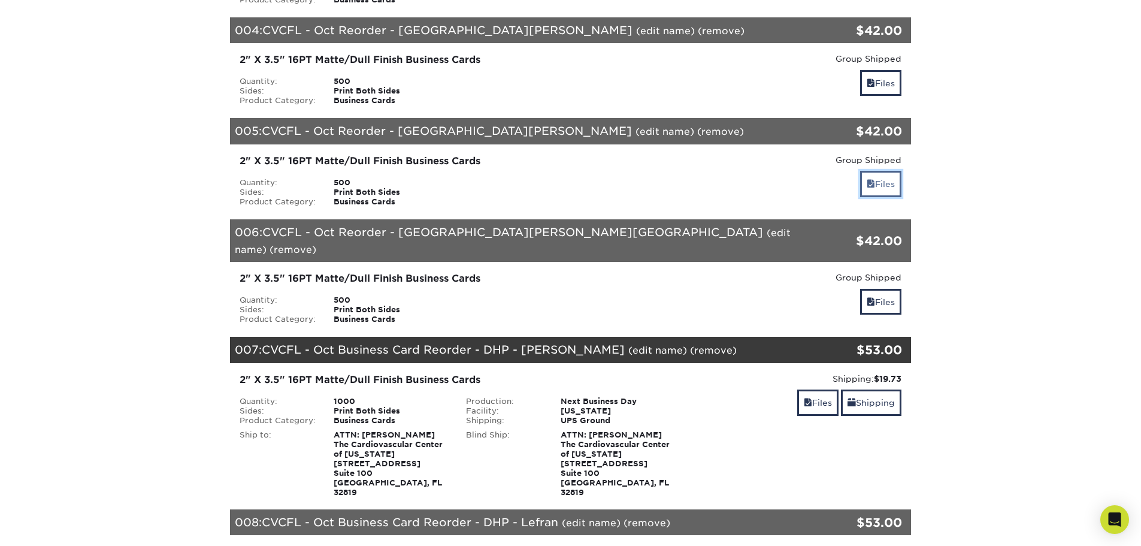
click at [885, 184] on link "Files" at bounding box center [880, 184] width 41 height 26
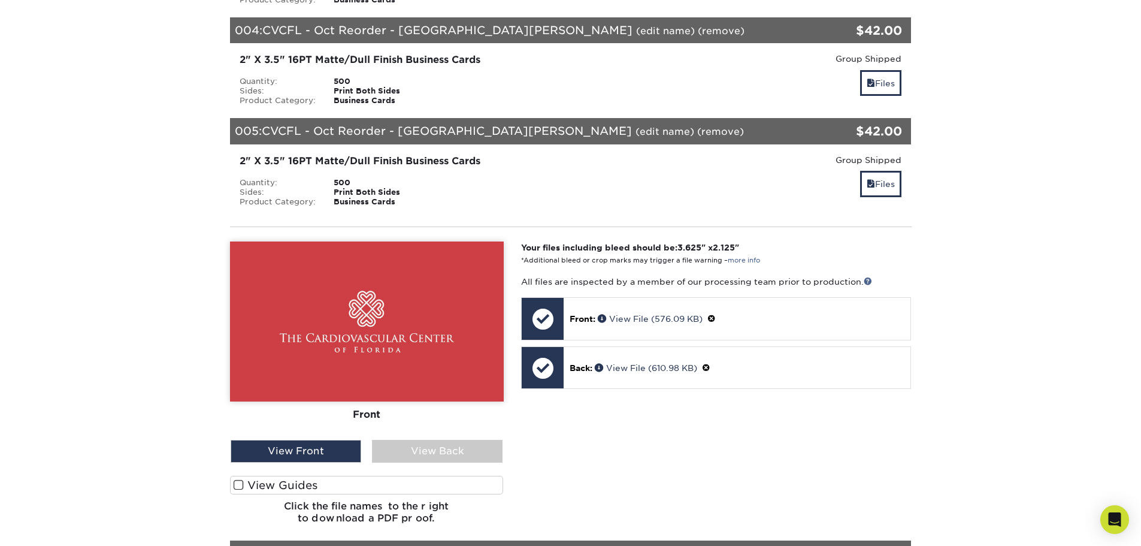
drag, startPoint x: 432, startPoint y: 439, endPoint x: 477, endPoint y: 415, distance: 50.4
click at [433, 440] on div "View Back" at bounding box center [437, 451] width 131 height 23
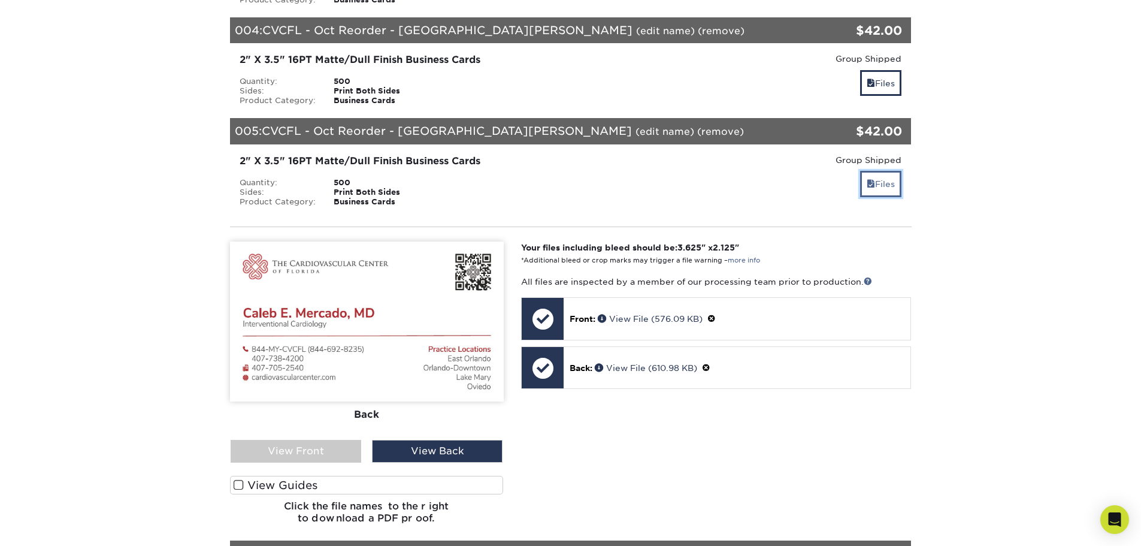
click at [886, 174] on link "Files" at bounding box center [880, 184] width 41 height 26
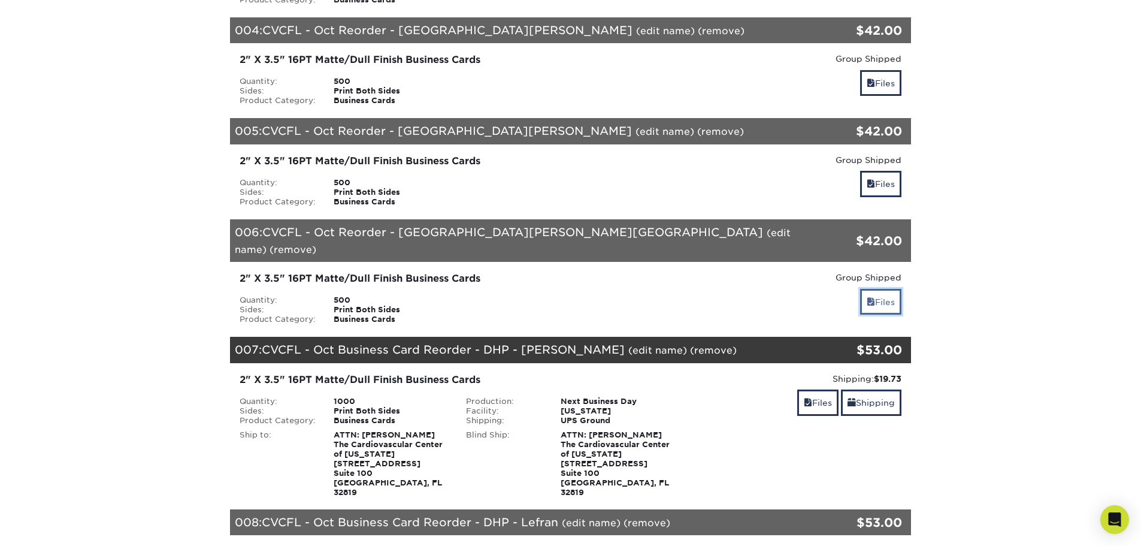
click at [872, 297] on span at bounding box center [871, 302] width 8 height 10
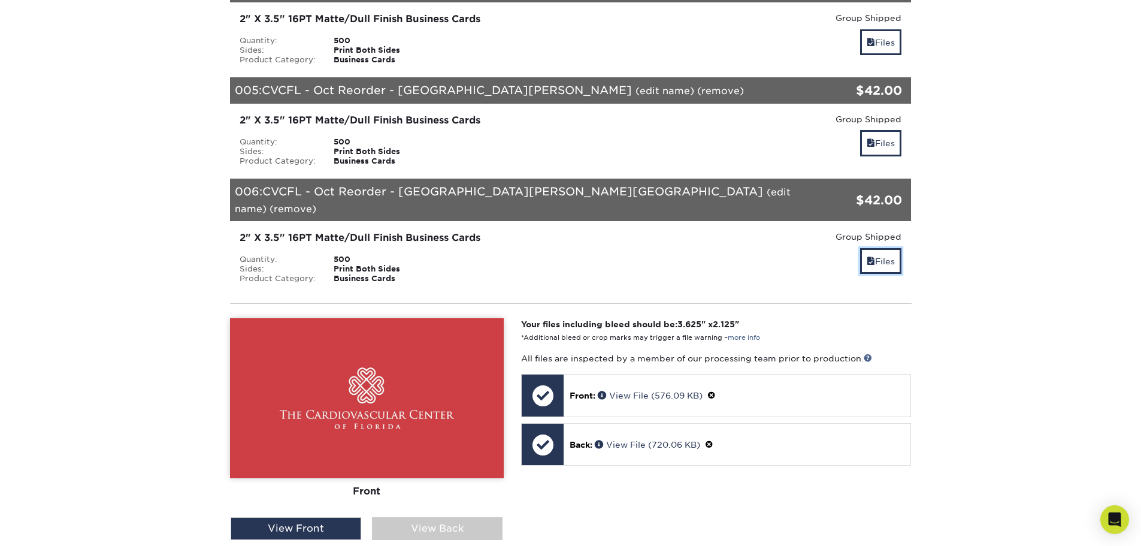
scroll to position [599, 0]
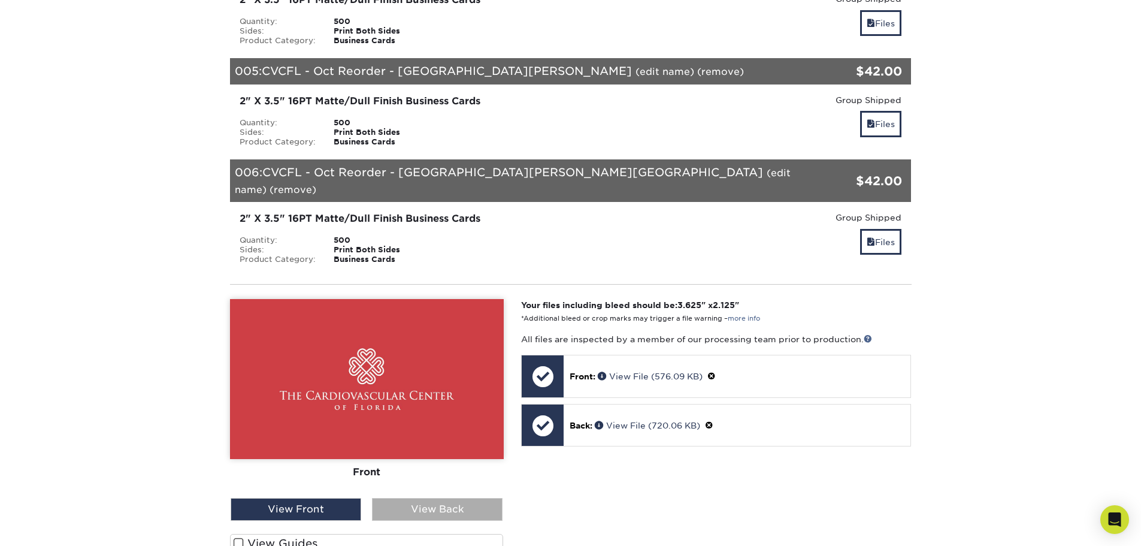
click at [434, 498] on div "View Back" at bounding box center [437, 509] width 131 height 23
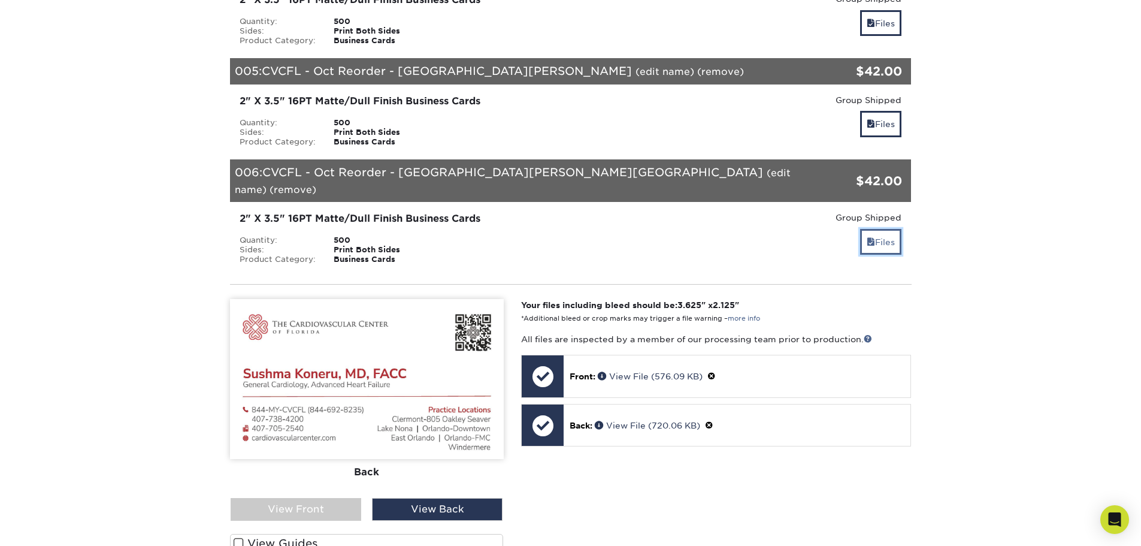
click at [886, 229] on link "Files" at bounding box center [880, 242] width 41 height 26
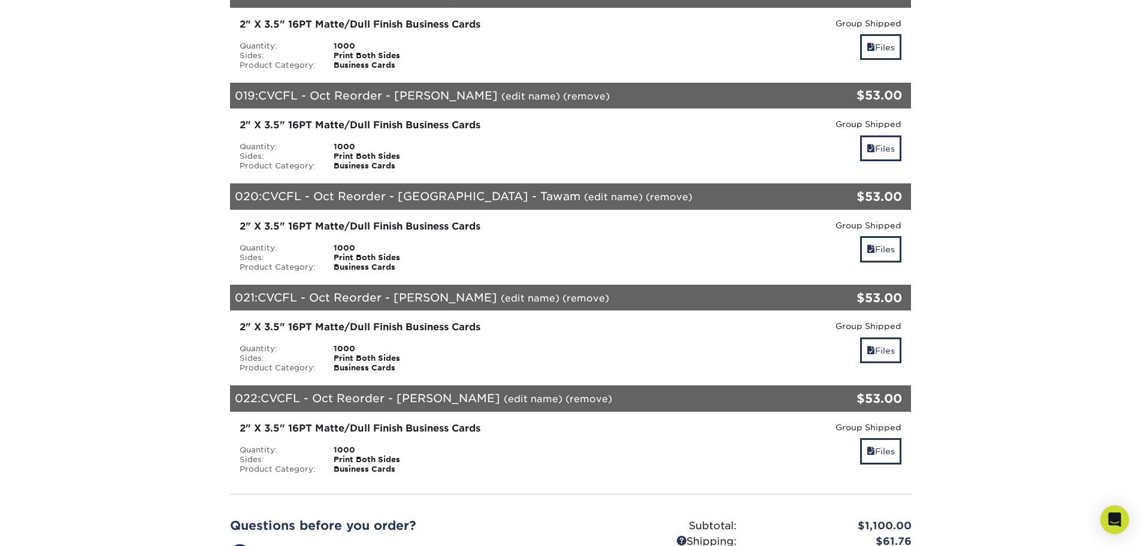
scroll to position [2619, 0]
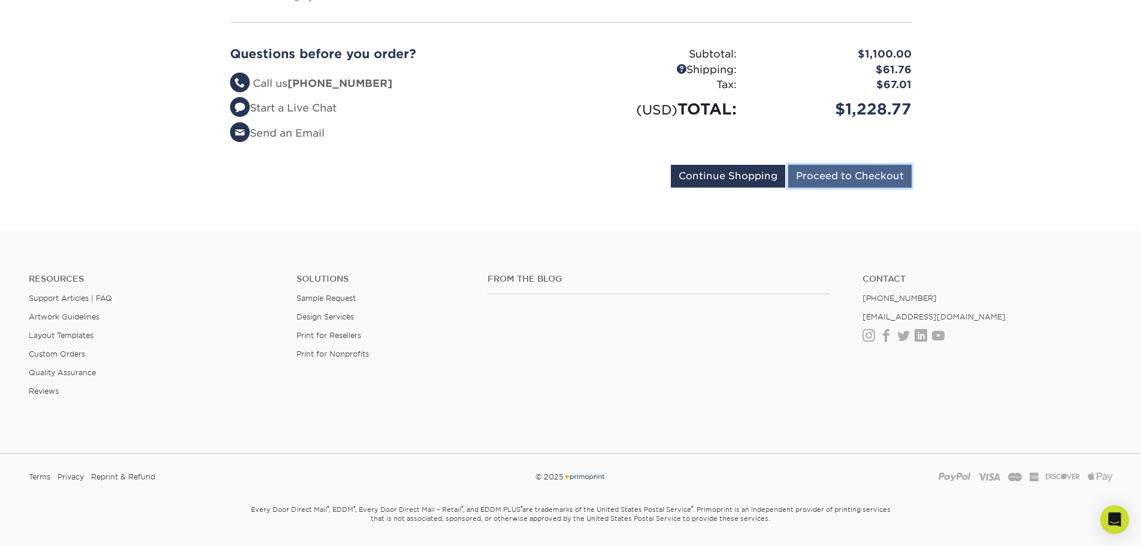
click at [839, 165] on input "Proceed to Checkout" at bounding box center [849, 176] width 123 height 23
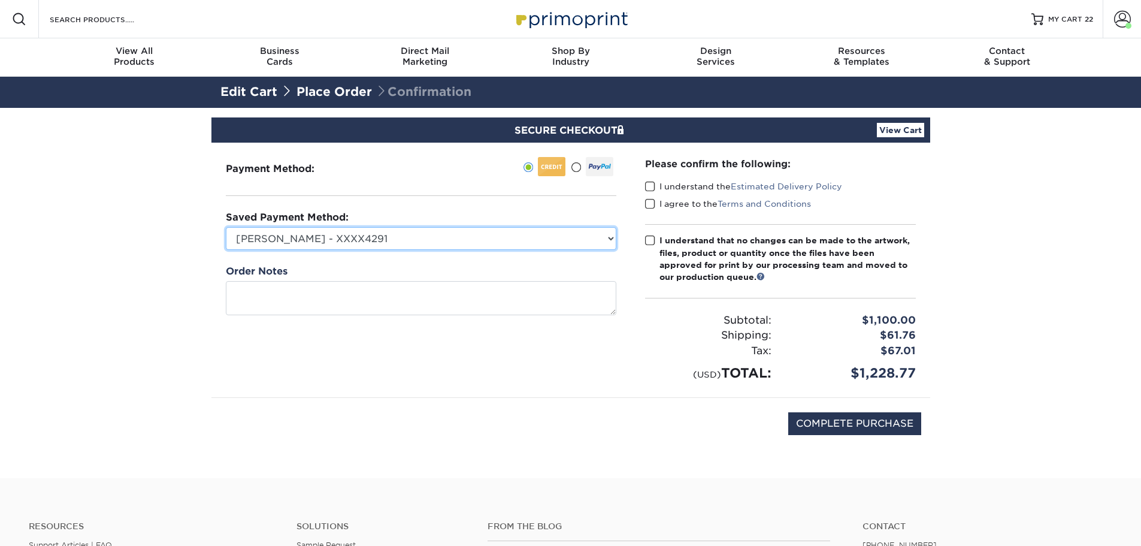
click at [468, 244] on select "[PERSON_NAME] - XXXX4291 [PERSON_NAME] - 5241 - XXXX5241 [PERSON_NAME] - Backup…" at bounding box center [421, 238] width 391 height 23
select select "73148"
click at [226, 227] on select "[PERSON_NAME] - XXXX4291 [PERSON_NAME] - 5241 - XXXX5241 [PERSON_NAME] - Backup…" at bounding box center [421, 238] width 391 height 23
click at [649, 187] on span at bounding box center [650, 186] width 10 height 11
click at [0, 0] on input "I understand the Estimated Delivery Policy" at bounding box center [0, 0] width 0 height 0
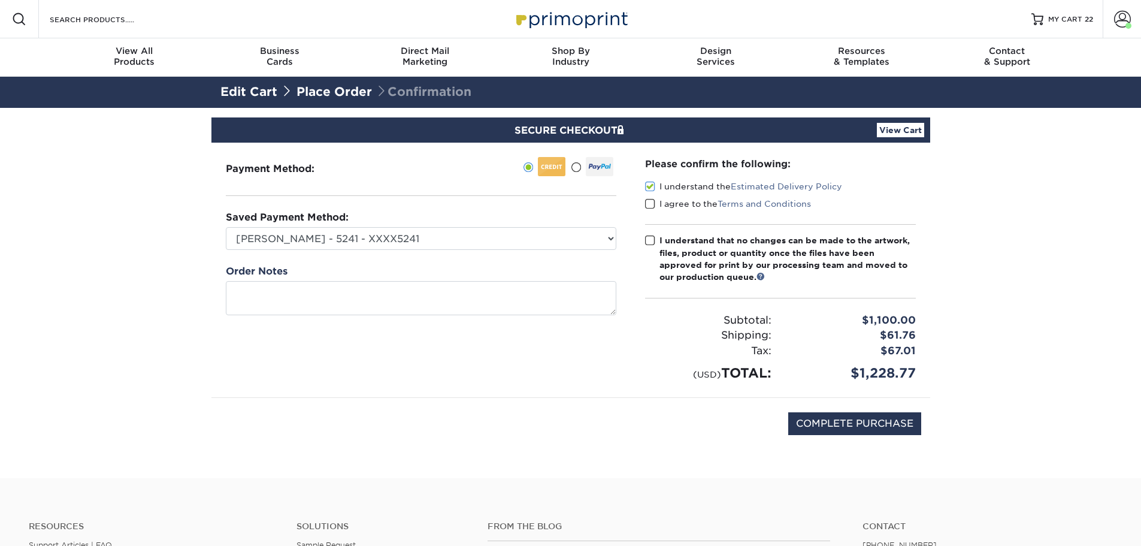
click at [650, 210] on div "I agree to the Terms and Conditions" at bounding box center [780, 206] width 271 height 17
click at [649, 236] on span at bounding box center [650, 240] width 10 height 11
click at [0, 0] on input "I understand that no changes can be made to the artwork, files, product or quan…" at bounding box center [0, 0] width 0 height 0
click at [652, 201] on span at bounding box center [650, 203] width 10 height 11
click at [0, 0] on input "I agree to the Terms and Conditions" at bounding box center [0, 0] width 0 height 0
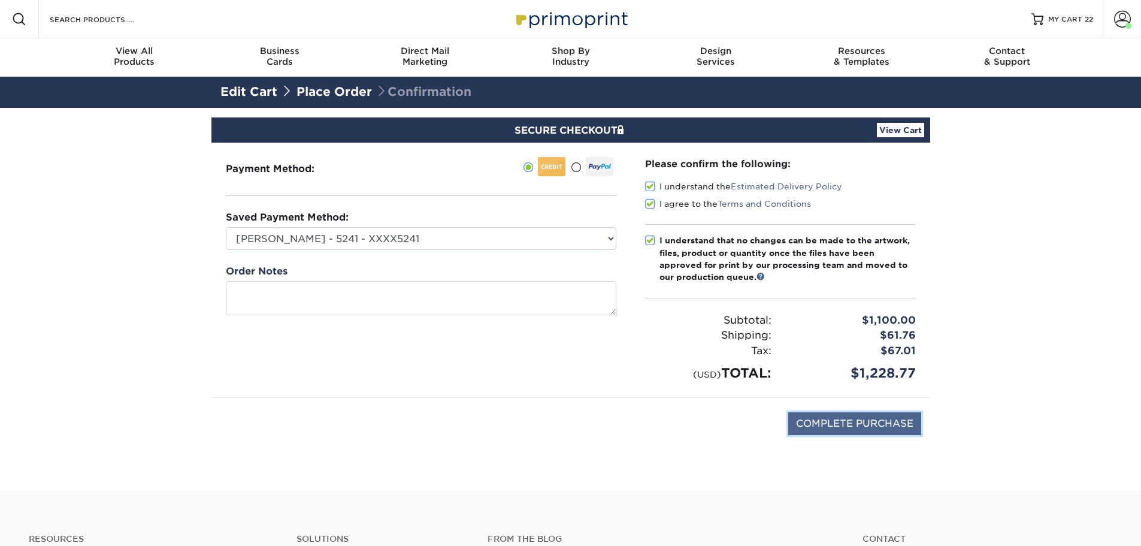
click at [880, 431] on input "COMPLETE PURCHASE" at bounding box center [854, 423] width 133 height 23
type input "PROCESSING, PLEASE WAIT..."
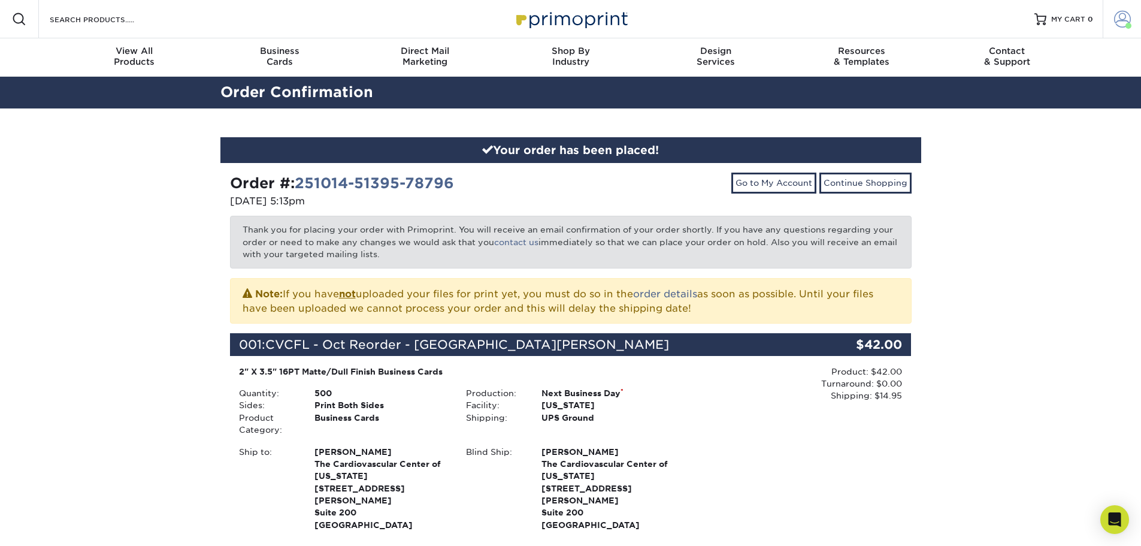
click at [1131, 21] on link "Account" at bounding box center [1122, 19] width 38 height 38
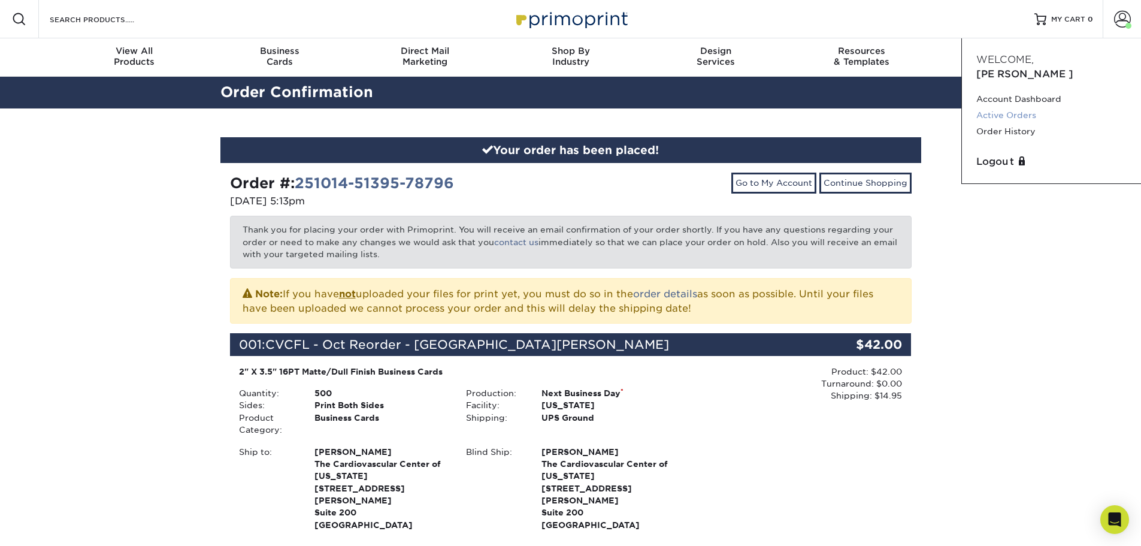
click at [1025, 107] on link "Active Orders" at bounding box center [1051, 115] width 150 height 16
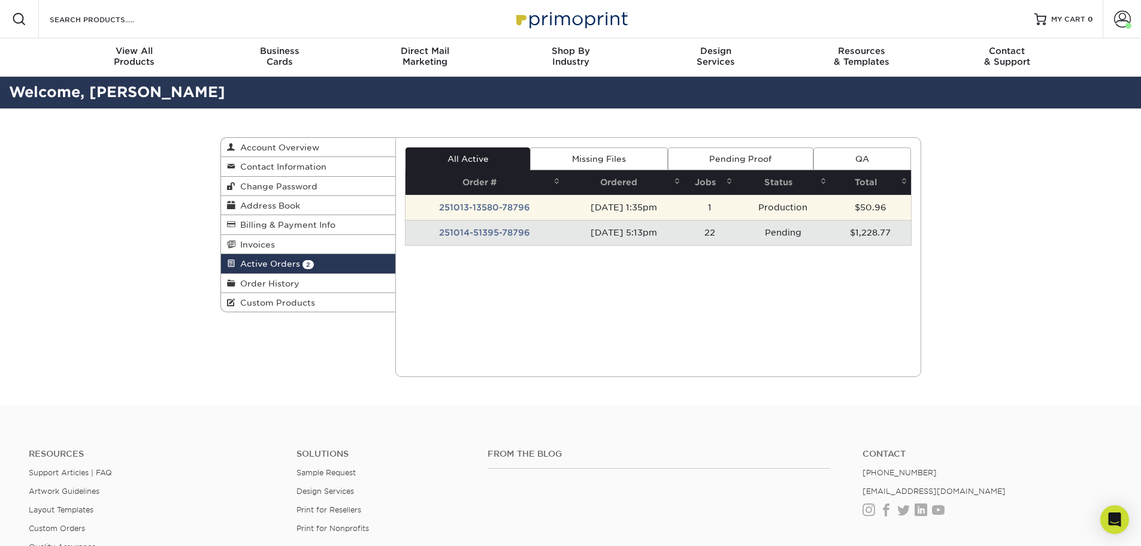
click at [501, 210] on td "251013-13580-78796" at bounding box center [484, 207] width 158 height 25
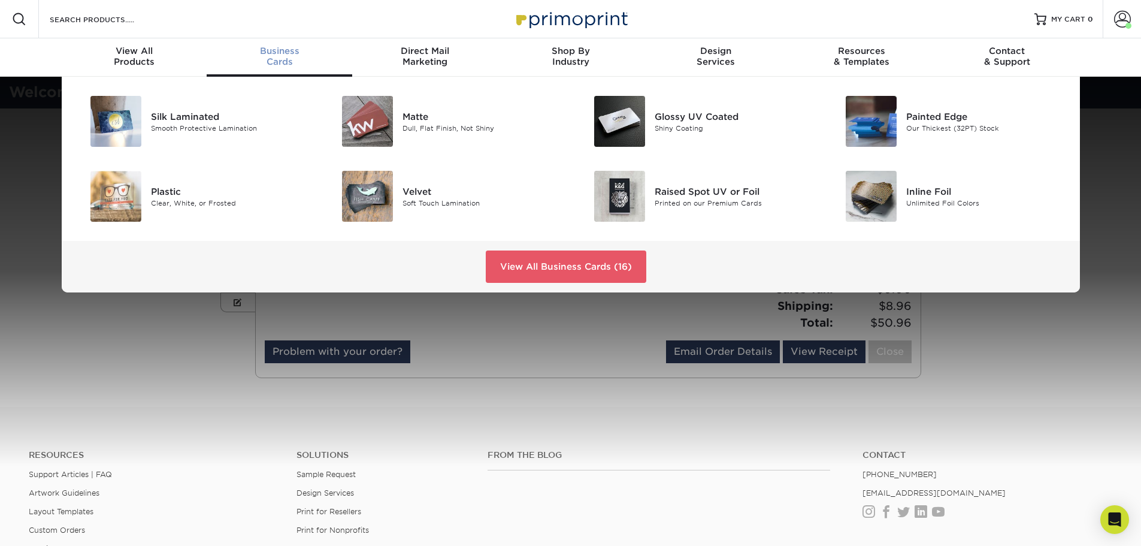
click at [271, 47] on span "Business" at bounding box center [280, 51] width 146 height 11
click at [481, 131] on div "Dull, Flat Finish, Not Shiny" at bounding box center [481, 128] width 159 height 10
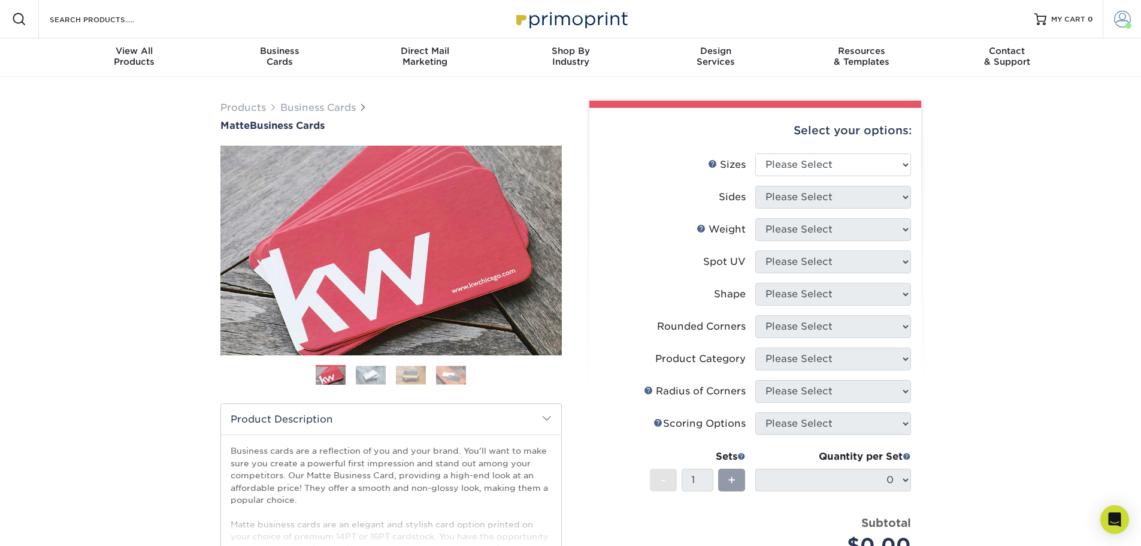
click at [1126, 19] on span at bounding box center [1122, 19] width 17 height 17
click at [1026, 91] on link "Account Dashboard" at bounding box center [1051, 99] width 150 height 16
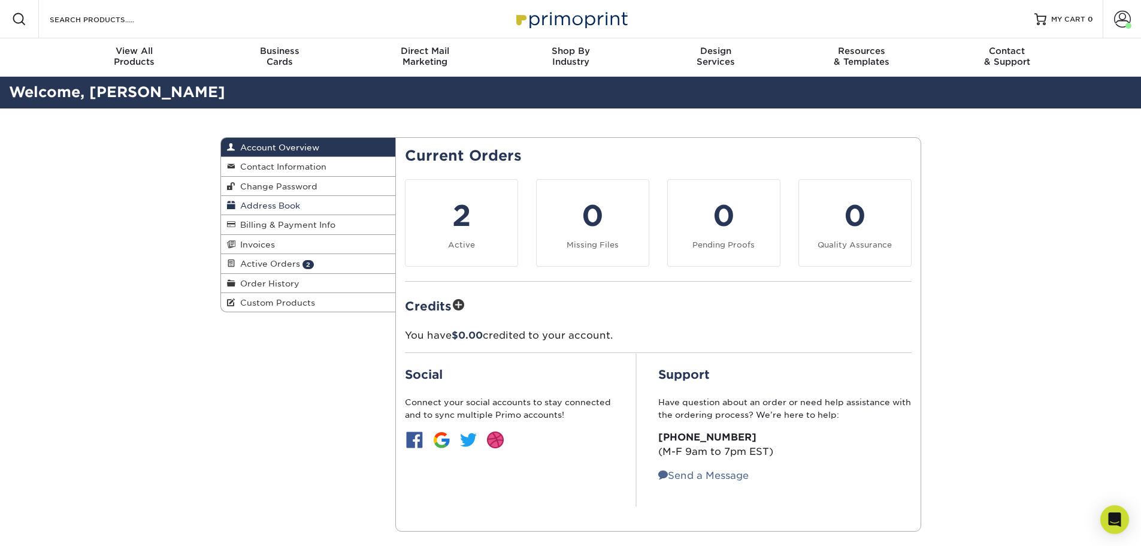
click at [296, 202] on span "Address Book" at bounding box center [267, 206] width 65 height 10
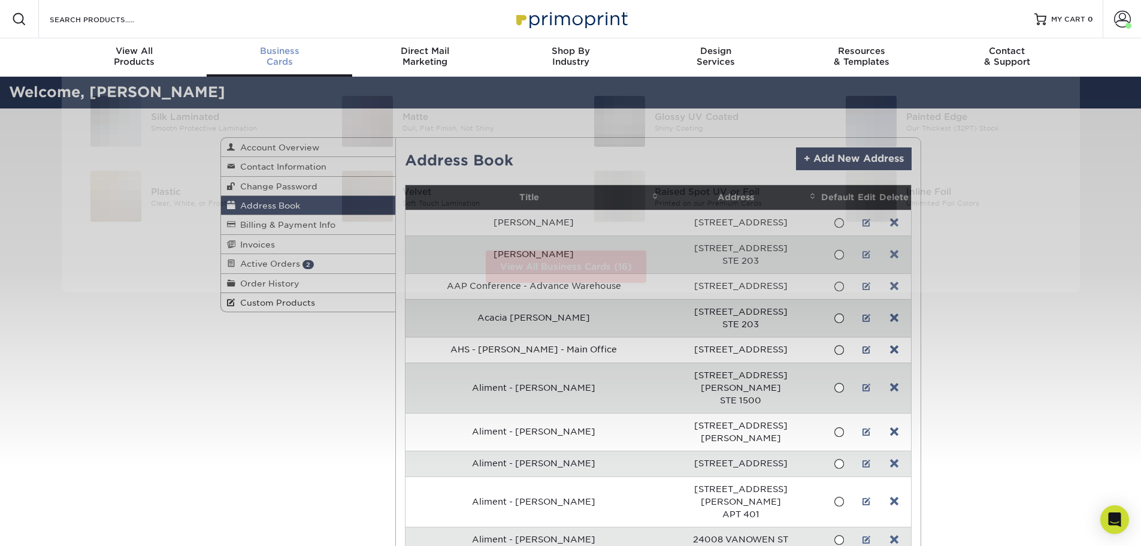
click at [287, 57] on div "Business Cards" at bounding box center [280, 57] width 146 height 22
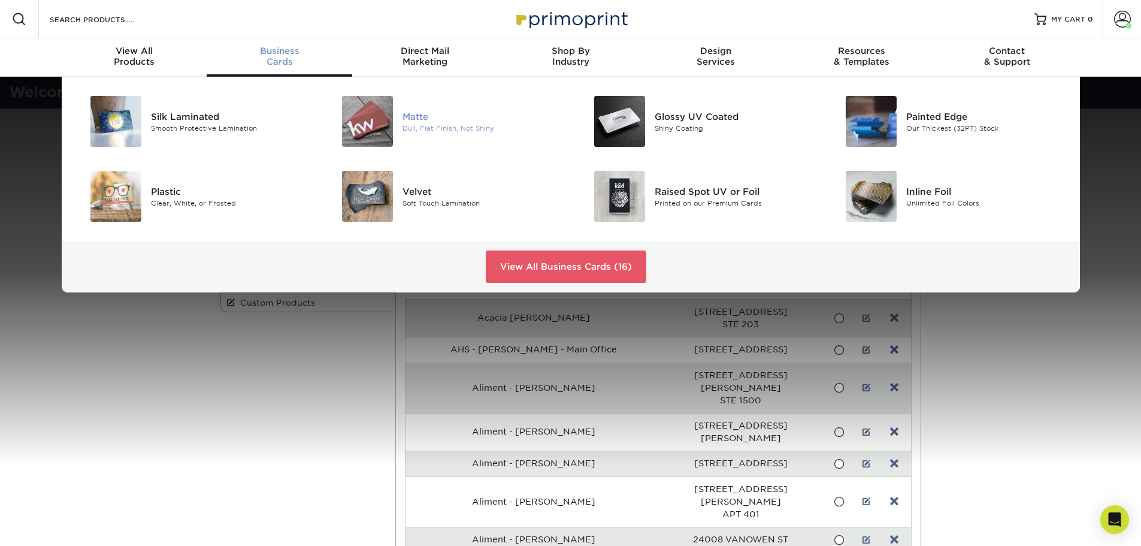
click at [421, 111] on div "Matte" at bounding box center [481, 116] width 159 height 13
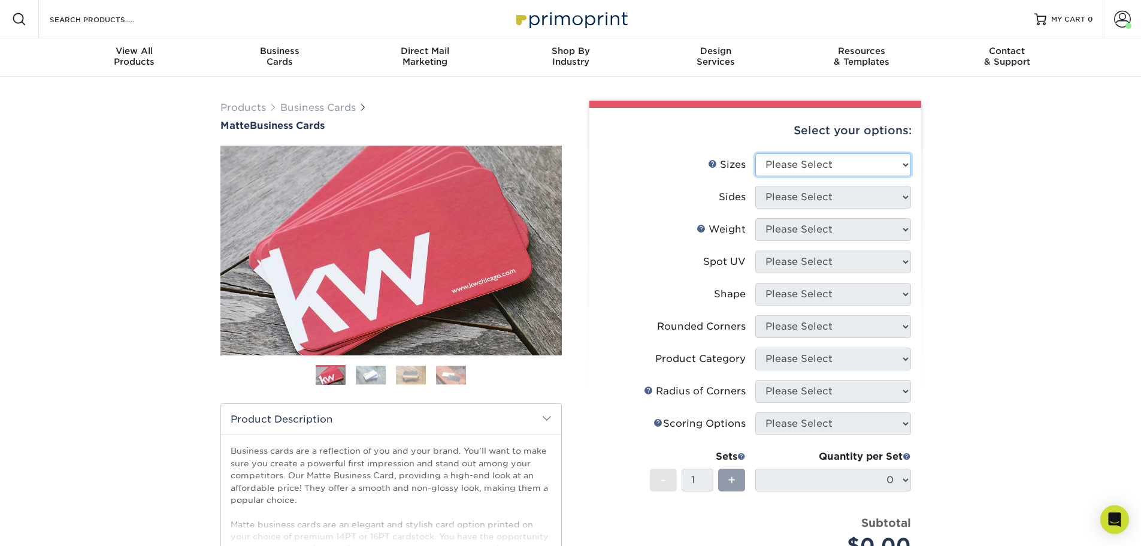
click at [827, 157] on select "Please Select 1.5" x 3.5" - Mini 1.75" x 3.5" - Mini 2" x 2" - Square 2" x 3" -…" at bounding box center [833, 164] width 156 height 23
select select "2.00x3.50"
click at [755, 153] on select "Please Select 1.5" x 3.5" - Mini 1.75" x 3.5" - Mini 2" x 2" - Square 2" x 3" -…" at bounding box center [833, 164] width 156 height 23
click at [804, 192] on select "Please Select Print Both Sides Print Front Only" at bounding box center [833, 197] width 156 height 23
select select "13abbda7-1d64-4f25-8bb2-c179b224825d"
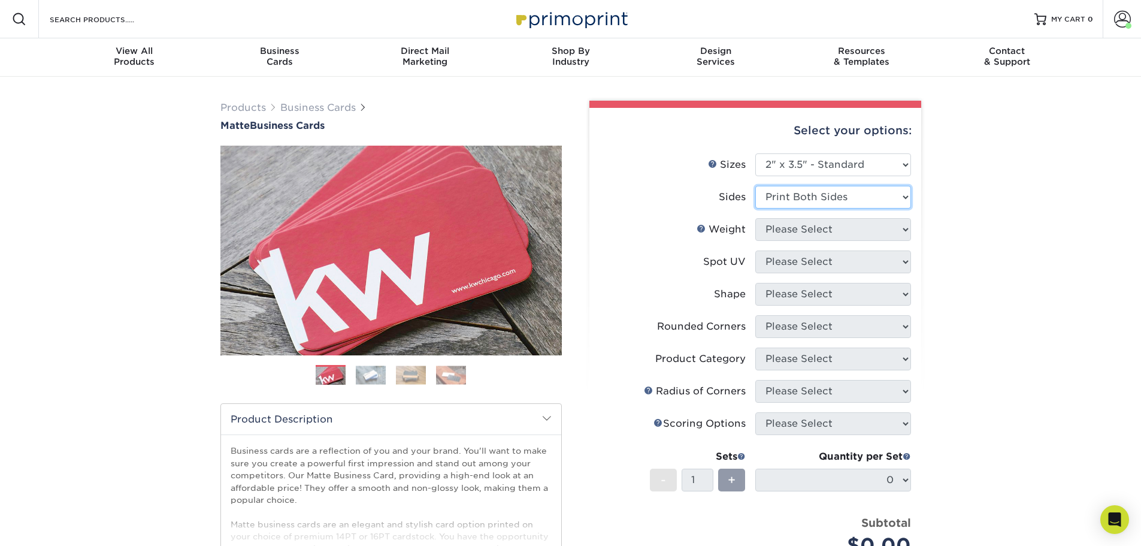
click at [755, 186] on select "Please Select Print Both Sides Print Front Only" at bounding box center [833, 197] width 156 height 23
click at [798, 230] on select "Please Select 16PT 14PT" at bounding box center [833, 229] width 156 height 23
select select "16PT"
click at [755, 218] on select "Please Select 16PT 14PT" at bounding box center [833, 229] width 156 height 23
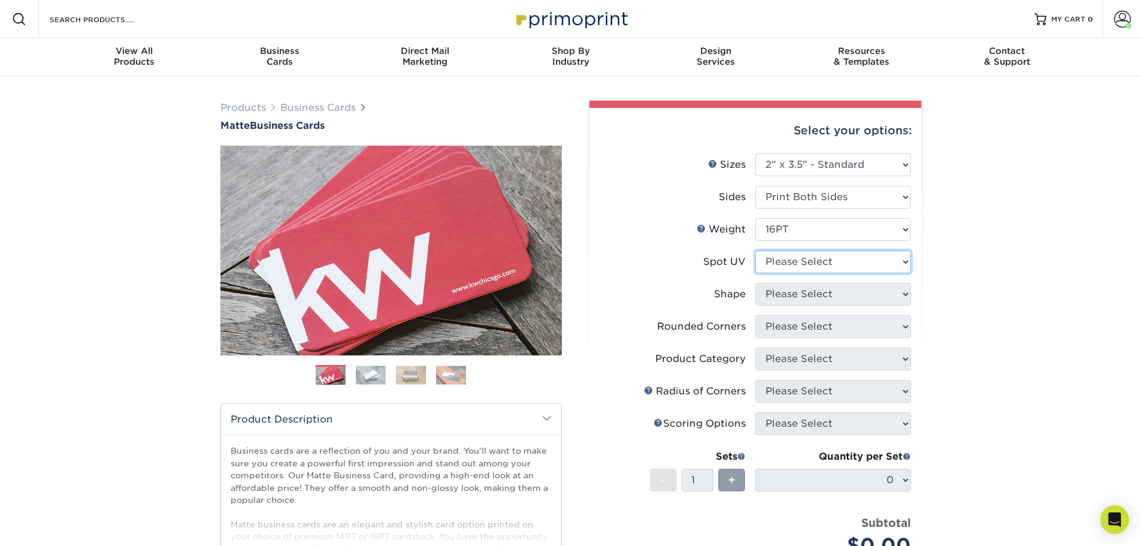
click at [800, 253] on select "Please Select No Spot UV Front and Back (Both Sides) Front Only Back Only" at bounding box center [833, 261] width 156 height 23
select select "3"
click at [755, 250] on select "Please Select No Spot UV Front and Back (Both Sides) Front Only Back Only" at bounding box center [833, 261] width 156 height 23
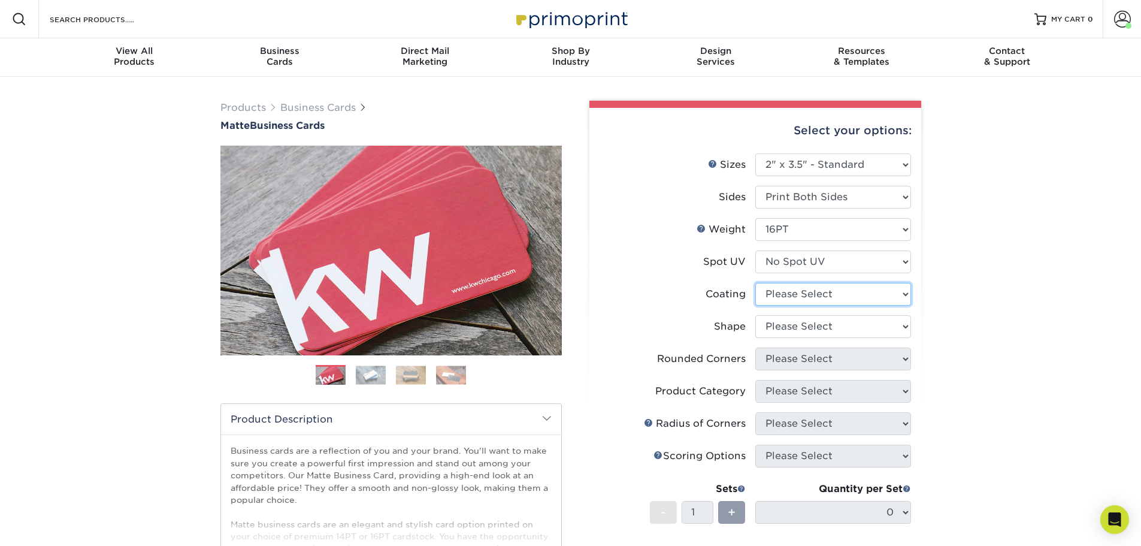
click at [798, 289] on select at bounding box center [833, 294] width 156 height 23
select select "121bb7b5-3b4d-429f-bd8d-bbf80e953313"
click at [755, 283] on select at bounding box center [833, 294] width 156 height 23
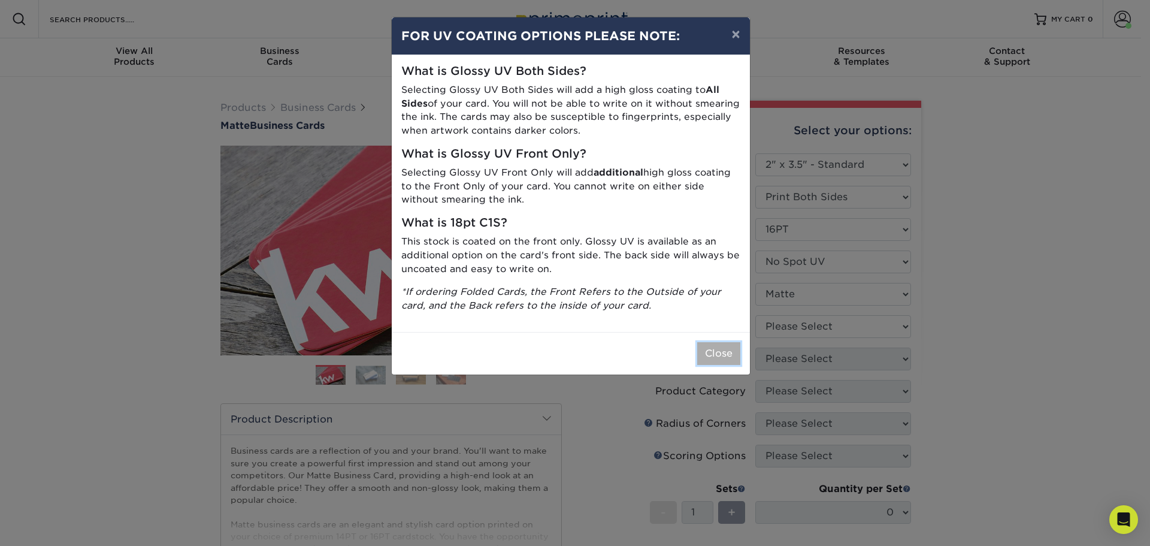
click at [719, 355] on button "Close" at bounding box center [718, 353] width 43 height 23
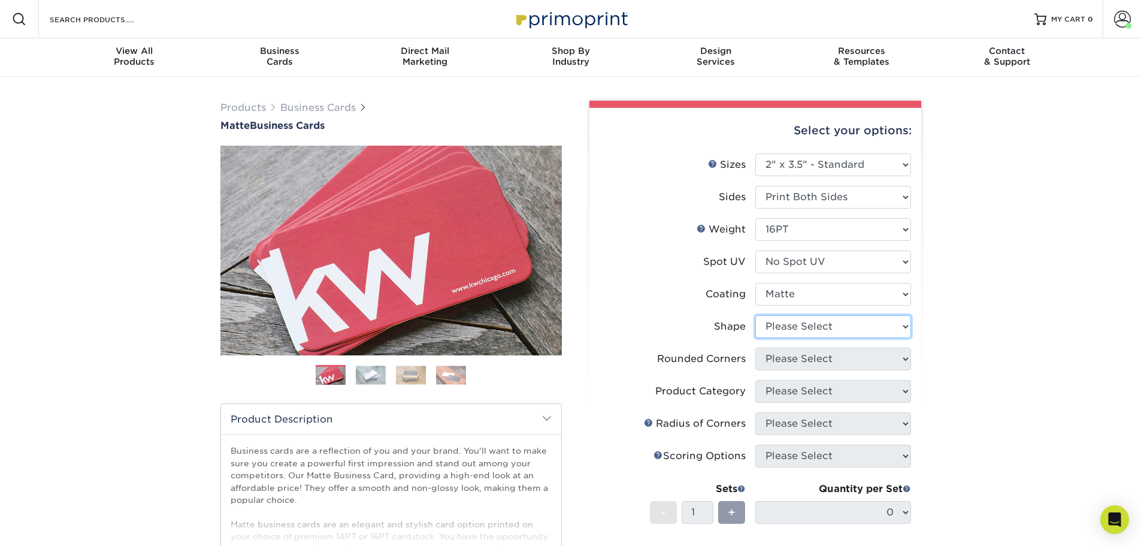
click at [787, 326] on select "Please Select Standard Oval" at bounding box center [833, 326] width 156 height 23
select select "standard"
click at [755, 315] on select "Please Select Standard Oval" at bounding box center [833, 326] width 156 height 23
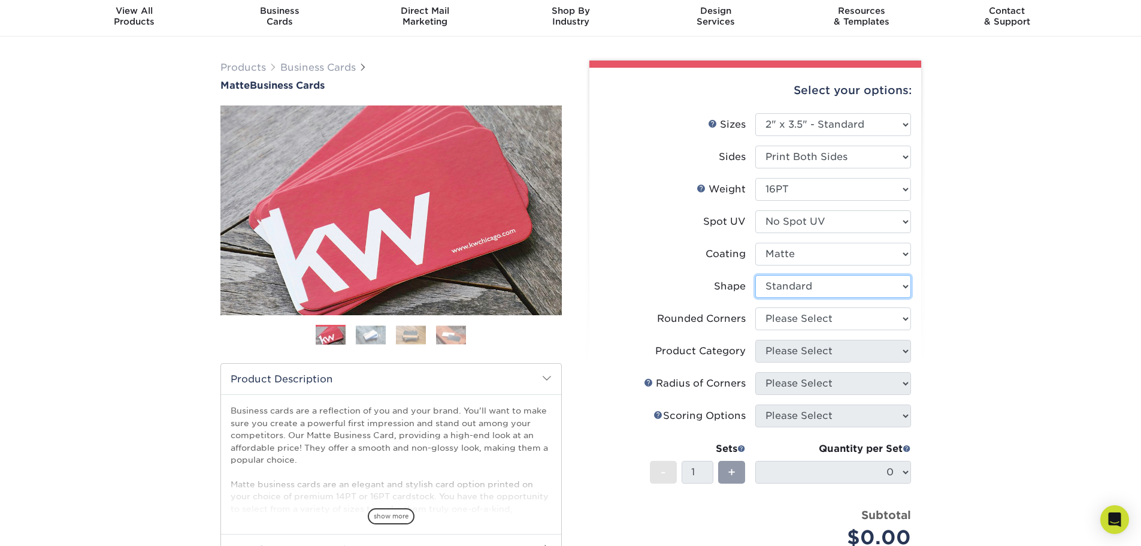
scroll to position [60, 0]
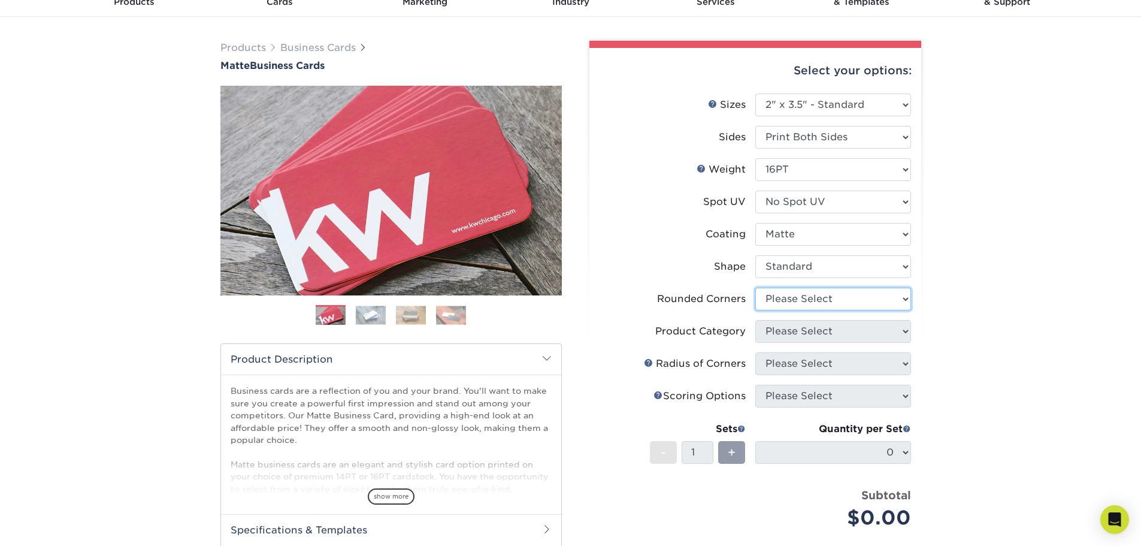
click at [803, 300] on select "Please Select Yes - Round 2 Corners Yes - Round 4 Corners No" at bounding box center [833, 298] width 156 height 23
select select "0"
click at [755, 287] on select "Please Select Yes - Round 2 Corners Yes - Round 4 Corners No" at bounding box center [833, 298] width 156 height 23
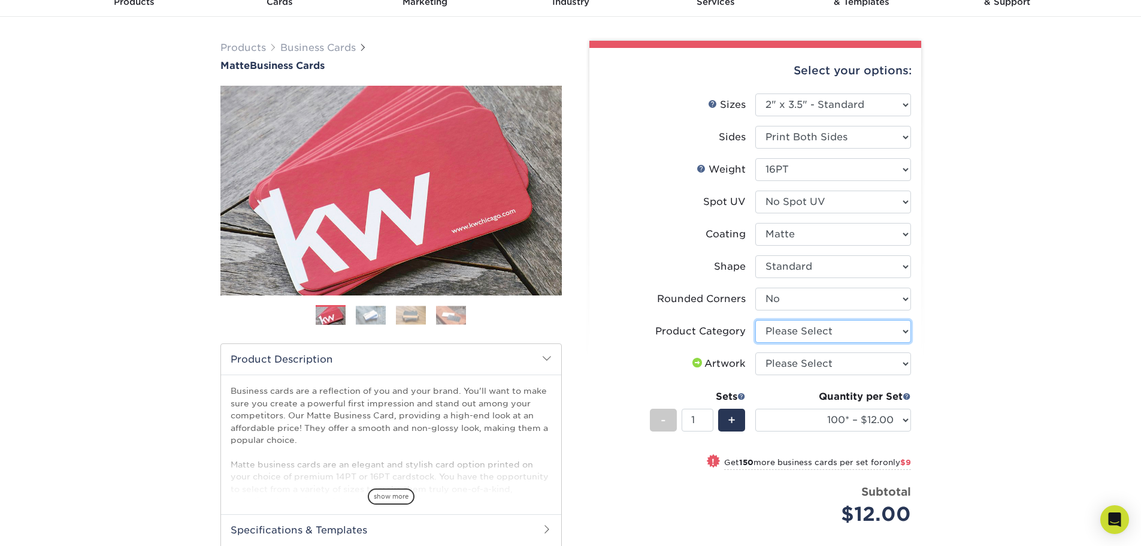
click at [794, 337] on select "Please Select Business Cards" at bounding box center [833, 331] width 156 height 23
select select "3b5148f1-0588-4f88-a218-97bcfdce65c1"
click at [755, 320] on select "Please Select Business Cards" at bounding box center [833, 331] width 156 height 23
click at [792, 362] on select "Please Select I will upload files I need a design - $100" at bounding box center [833, 363] width 156 height 23
select select "upload"
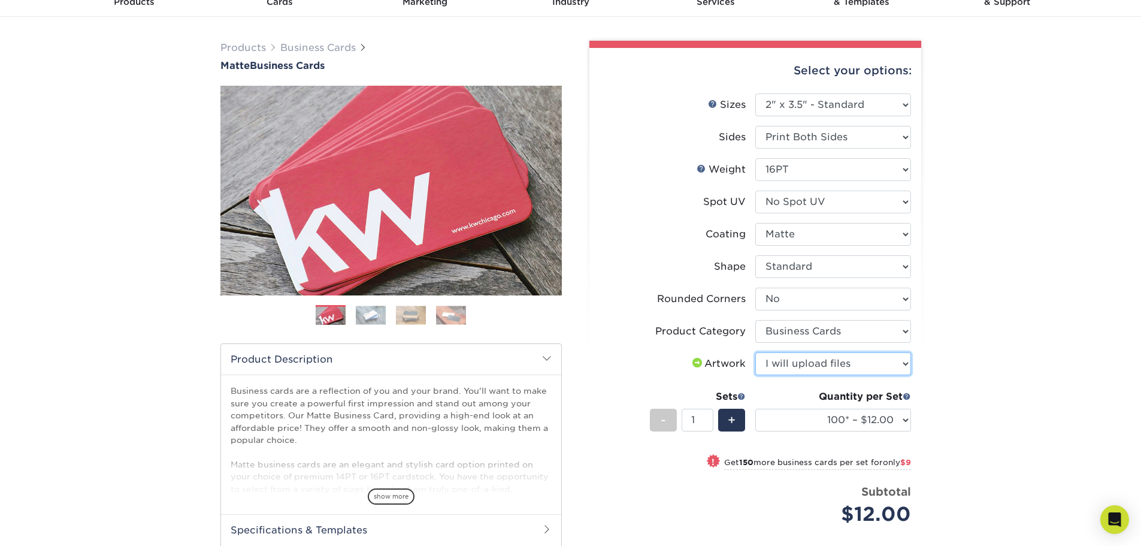
click at [755, 352] on select "Please Select I will upload files I need a design - $100" at bounding box center [833, 363] width 156 height 23
click at [830, 414] on select "100* – $12.00 250* – $21.00 500 – $42.00 1000 – $53.00 2500 – $95.00 5000 – $18…" at bounding box center [833, 419] width 156 height 23
select select "500 – $42.00"
click at [755, 408] on select "100* – $12.00 250* – $21.00 500 – $42.00 1000 – $53.00 2500 – $95.00 5000 – $18…" at bounding box center [833, 419] width 156 height 23
click at [728, 416] on span "+" at bounding box center [732, 420] width 8 height 18
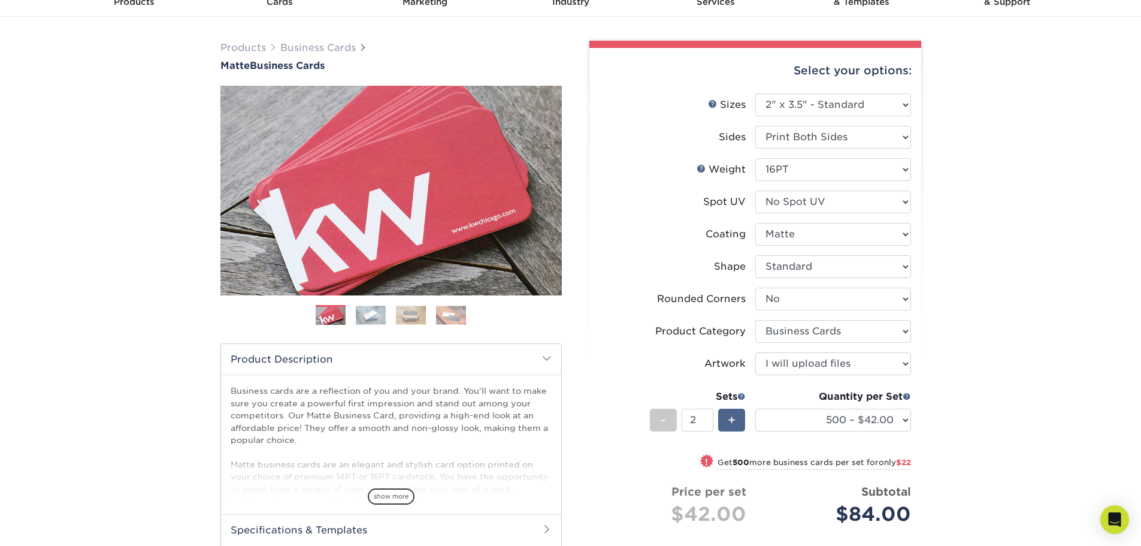
click at [728, 416] on span "+" at bounding box center [732, 420] width 8 height 18
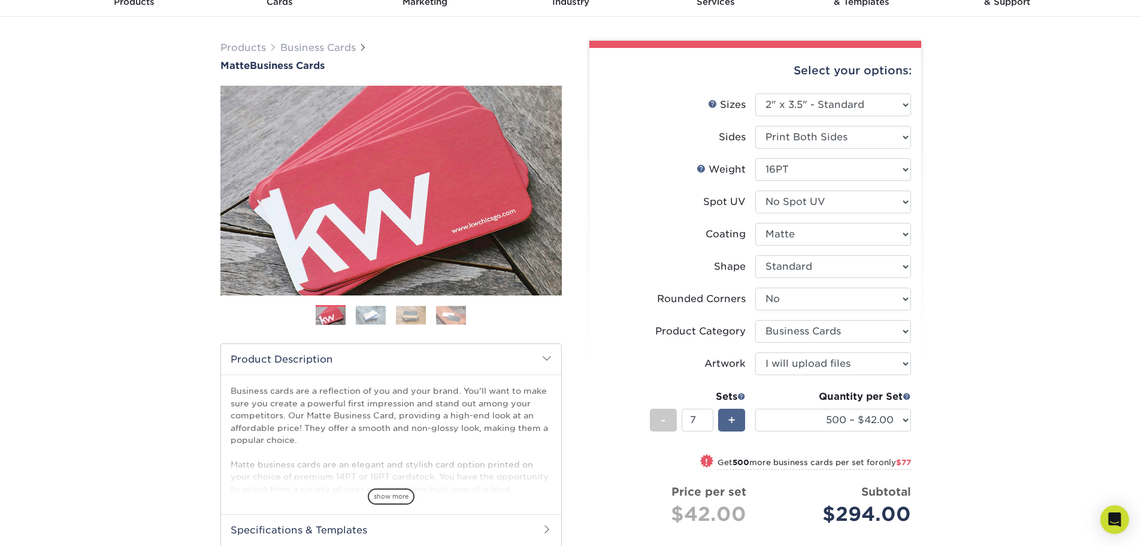
click at [728, 416] on span "+" at bounding box center [732, 420] width 8 height 18
type input "9"
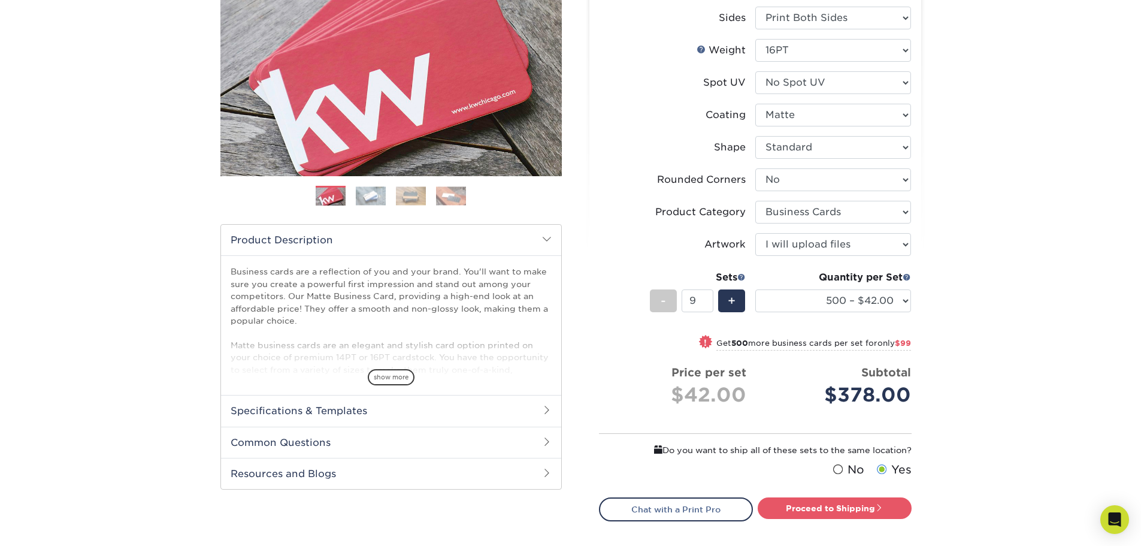
scroll to position [180, 0]
click at [861, 504] on link "Proceed to Shipping" at bounding box center [835, 508] width 154 height 22
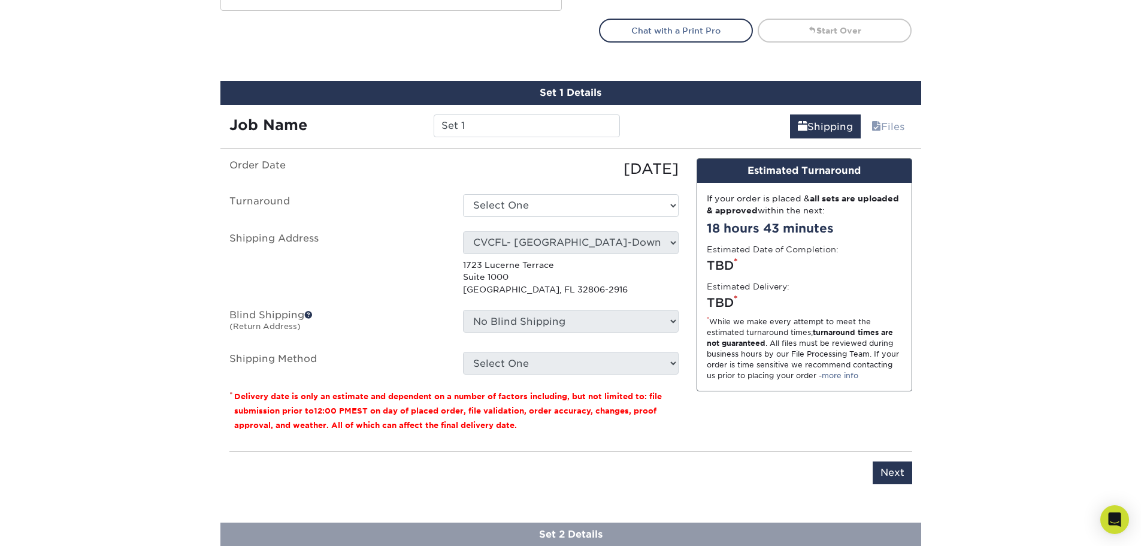
scroll to position [709, 0]
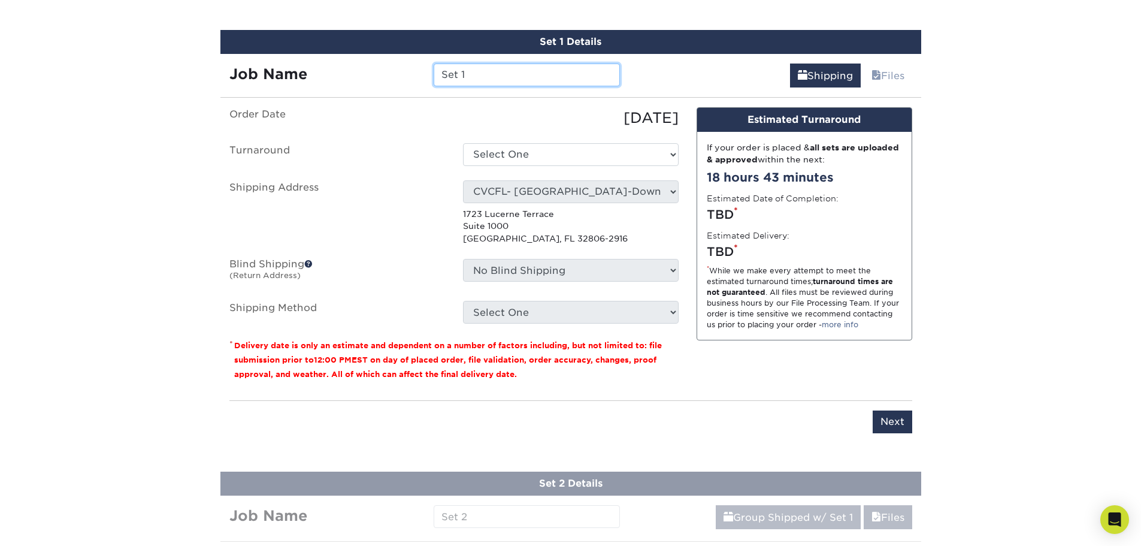
click at [486, 76] on input "Set 1" at bounding box center [527, 74] width 186 height 23
click at [603, 80] on input "CVCFL - Oct Reorder - Lake Nona -" at bounding box center [527, 74] width 186 height 23
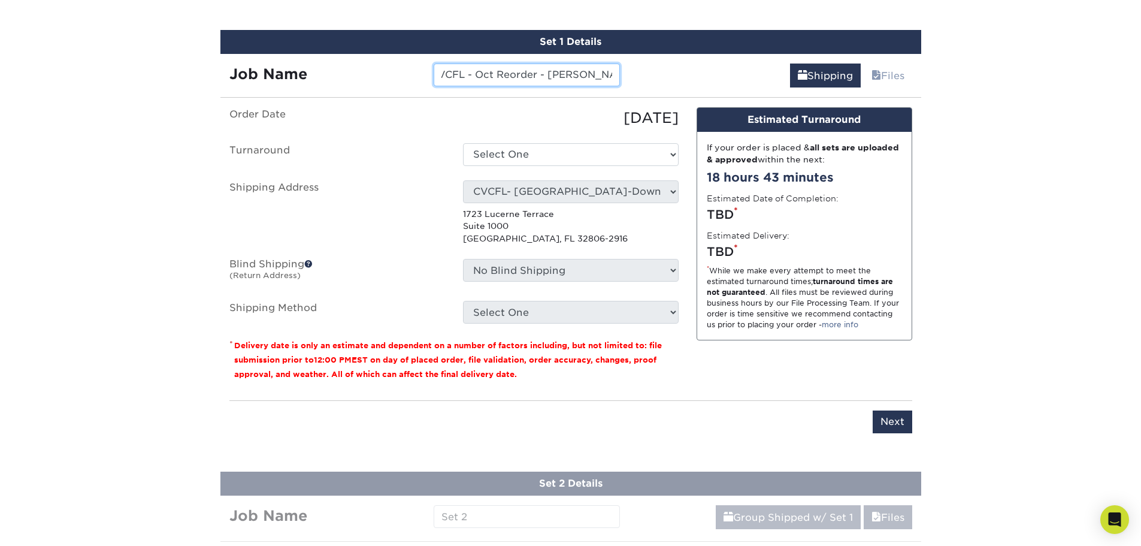
click at [616, 78] on input "CVCFL - Oct Reorder - Lake Nona -" at bounding box center [527, 74] width 186 height 23
drag, startPoint x: 587, startPoint y: 77, endPoint x: 431, endPoint y: 72, distance: 156.4
click at [431, 72] on div "CVCFL - Oct Reorder - Lake Nona - Filart" at bounding box center [527, 74] width 204 height 23
type input "CVCFL - Oct Reorder - Lake Nona - Filart"
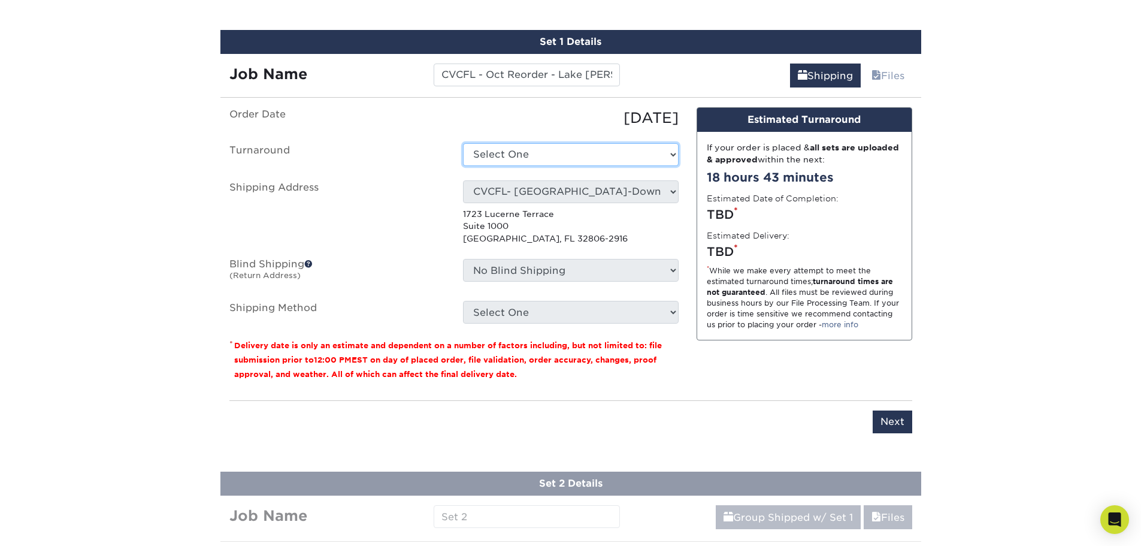
click at [580, 157] on select "Select One 2-4 Business Days 2 Day Next Business Day" at bounding box center [571, 154] width 216 height 23
select select "537feecc-bbf3-4c5a-82cb-a8dbf54f53c4"
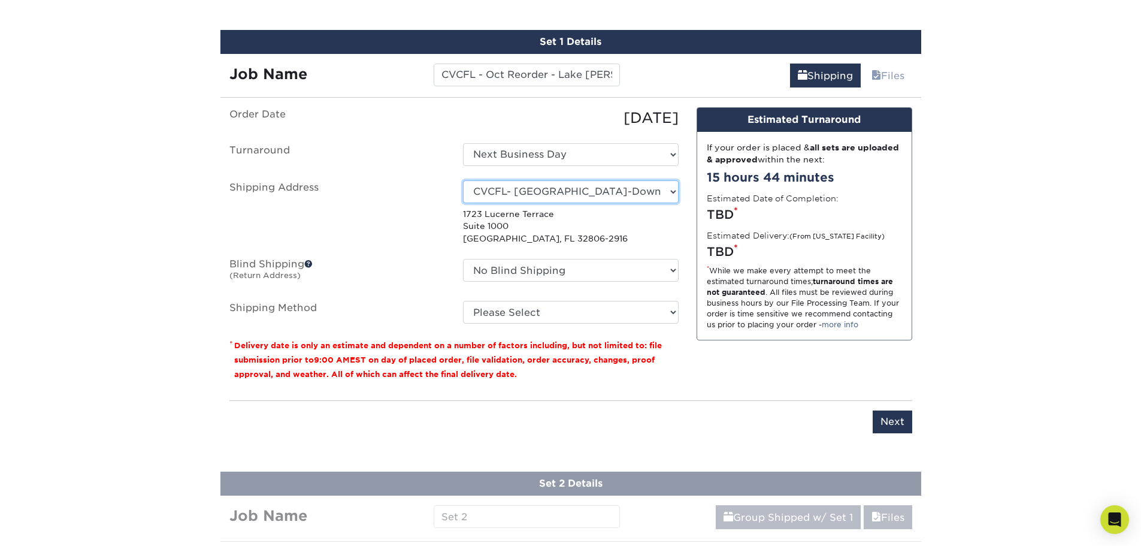
click at [590, 192] on select "Select One Lauryn Matthews AAP Conference - Advance Warehouse Acacia Crawford A…" at bounding box center [571, 191] width 216 height 23
select select "282977"
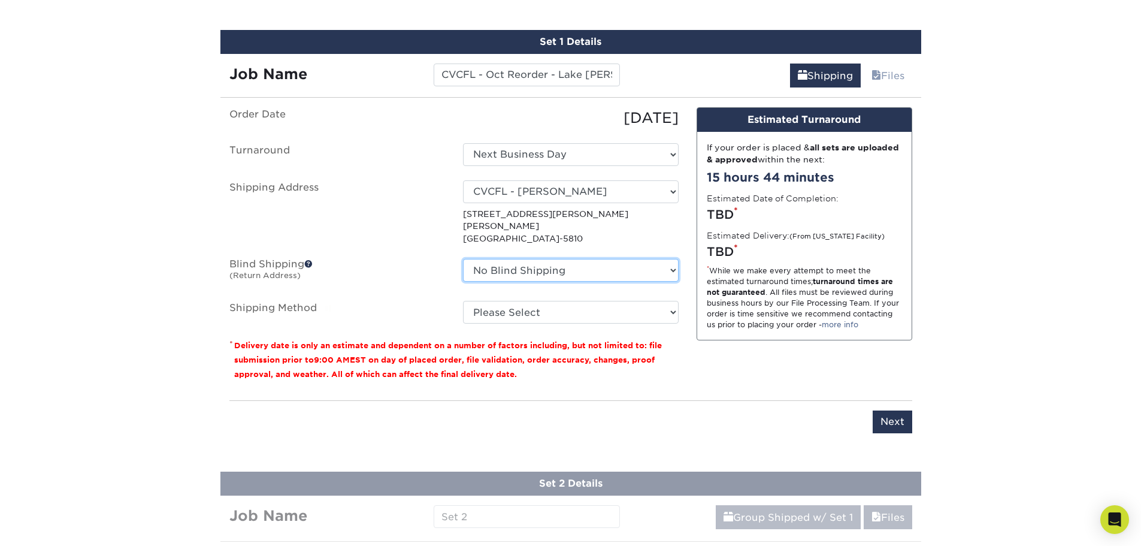
click at [581, 259] on select "No Blind Shipping Lauryn Matthews AAP Conference - Advance Warehouse Acacia Cra…" at bounding box center [571, 270] width 216 height 23
select select "282977"
click at [463, 259] on select "No Blind Shipping Lauryn Matthews AAP Conference - Advance Warehouse Acacia Cra…" at bounding box center [571, 270] width 216 height 23
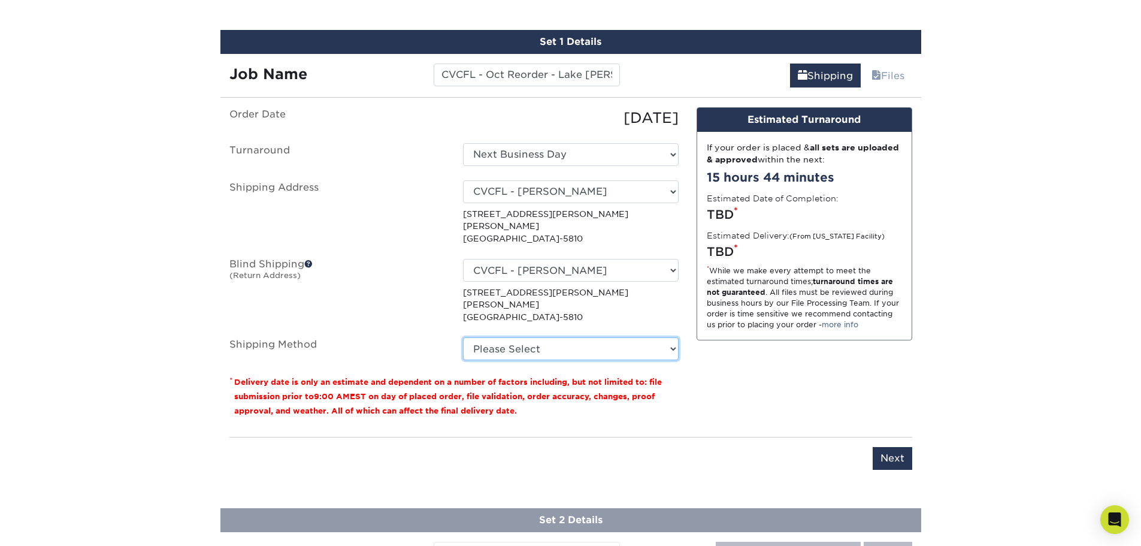
click at [546, 337] on select "Please Select Ground Shipping (+$15.70) 3 Day Shipping Service (+$22.32) 2 Day …" at bounding box center [571, 348] width 216 height 23
select select "03"
click at [463, 337] on select "Please Select Ground Shipping (+$15.70) 3 Day Shipping Service (+$22.32) 2 Day …" at bounding box center [571, 348] width 216 height 23
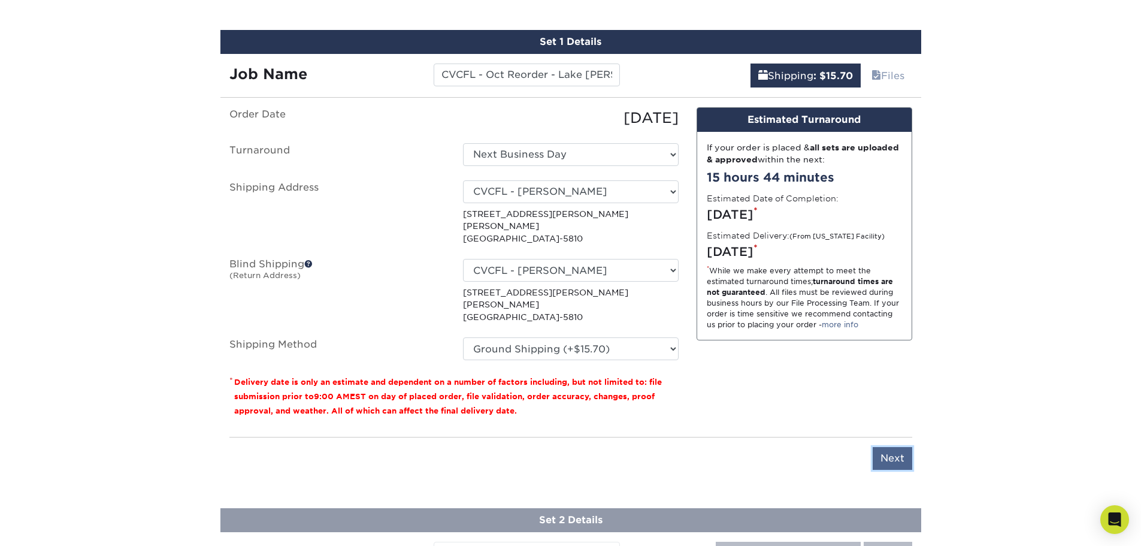
click at [907, 447] on input "Next" at bounding box center [893, 458] width 40 height 23
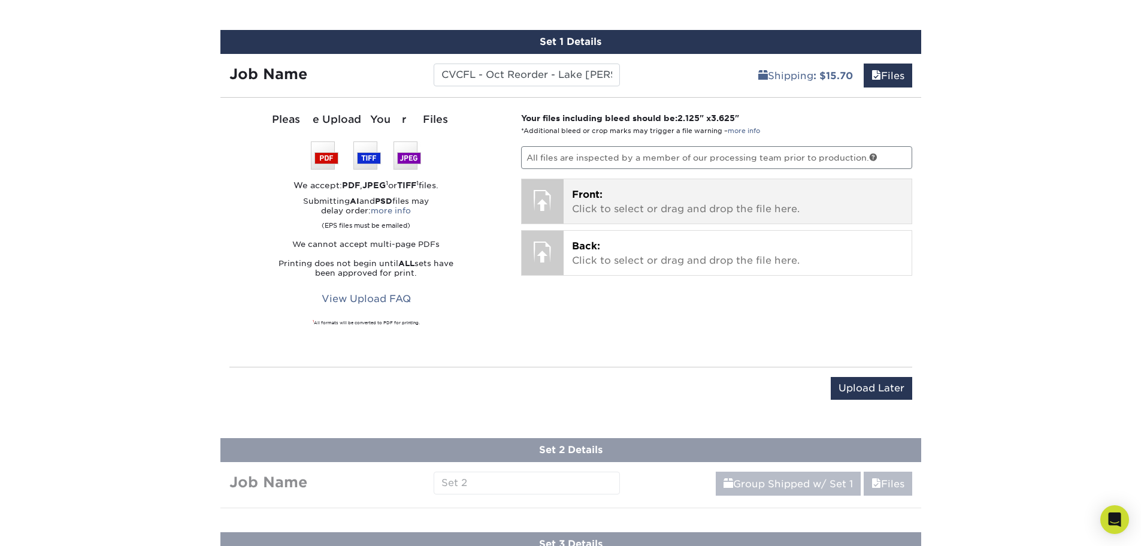
click at [665, 196] on p "Front: Click to select or drag and drop the file here." at bounding box center [737, 201] width 331 height 29
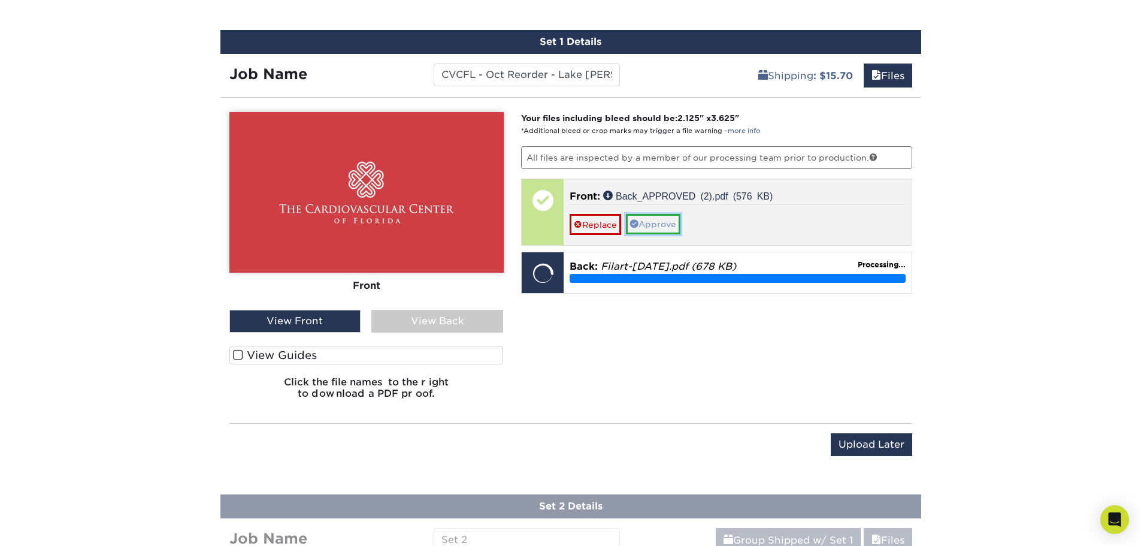
click at [650, 225] on link "Approve" at bounding box center [653, 224] width 55 height 20
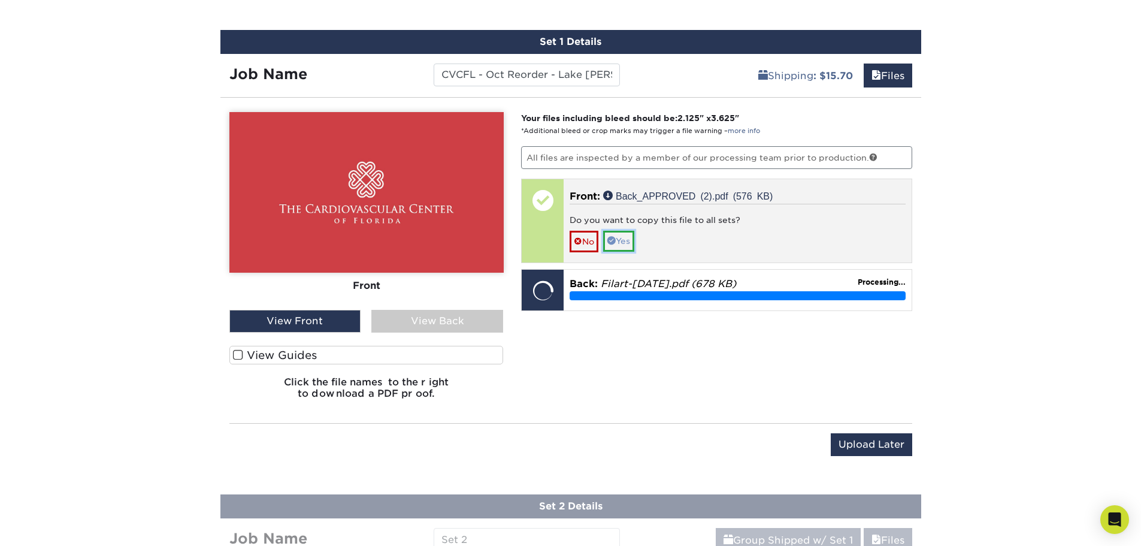
click at [625, 238] on link "Yes" at bounding box center [618, 241] width 31 height 20
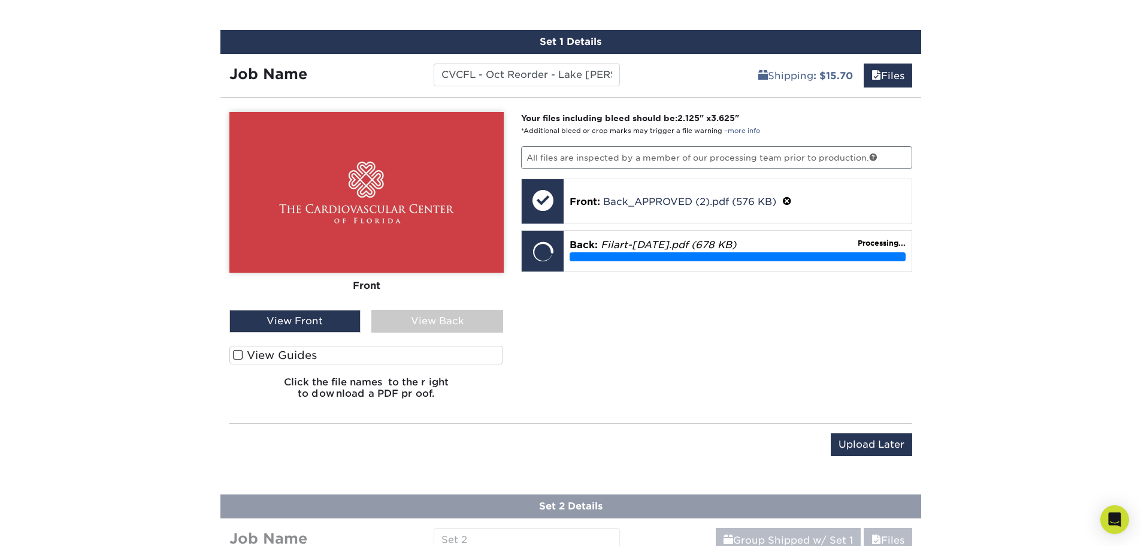
click at [473, 319] on div "View Back" at bounding box center [437, 321] width 132 height 23
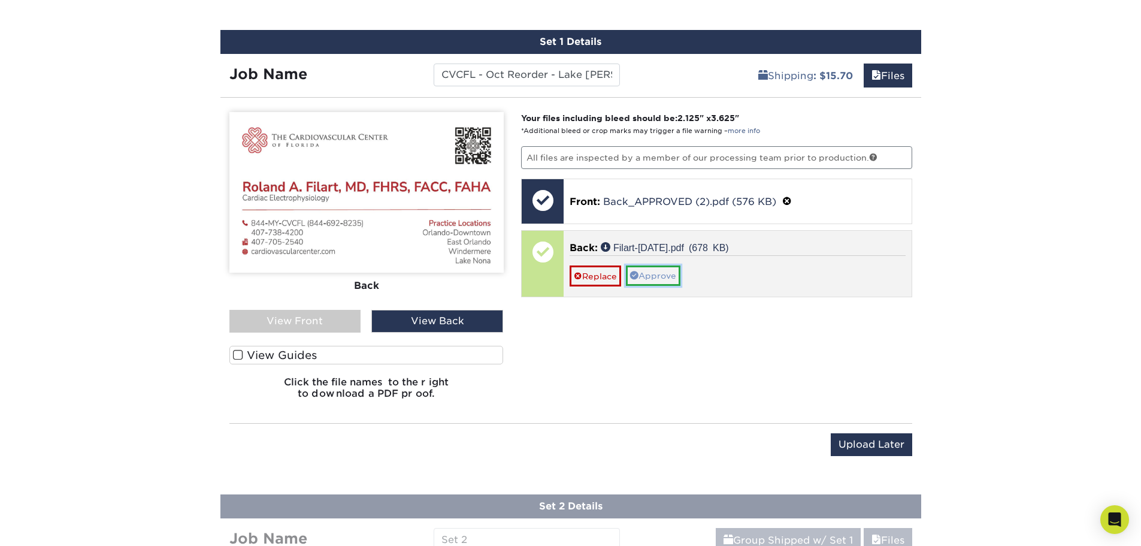
click at [657, 278] on link "Approve" at bounding box center [653, 275] width 55 height 20
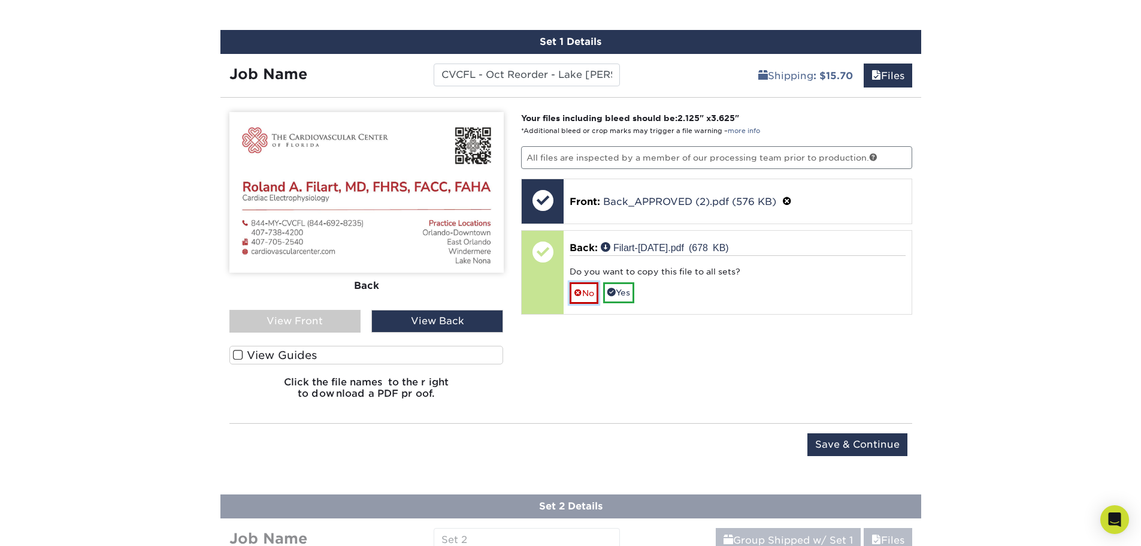
click at [589, 289] on link "No" at bounding box center [584, 292] width 29 height 21
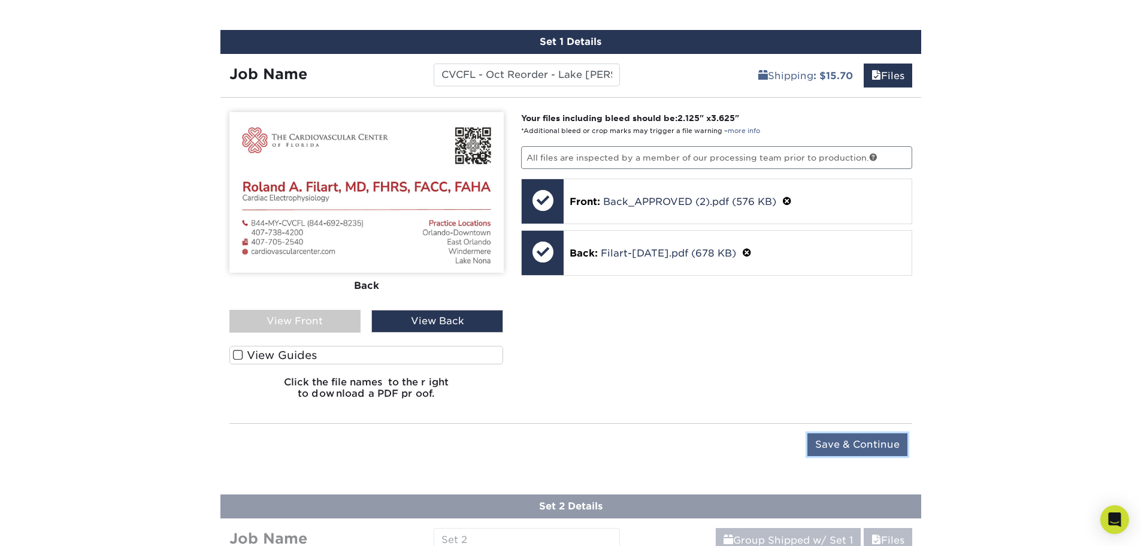
click at [832, 439] on input "Save & Continue" at bounding box center [857, 444] width 100 height 23
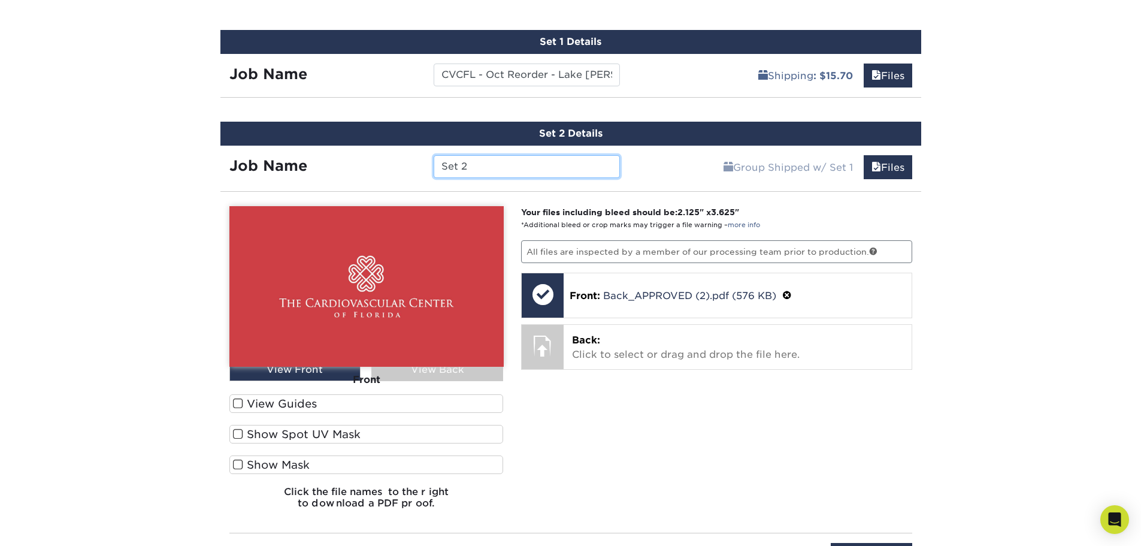
click at [520, 172] on input "Set 2" at bounding box center [527, 166] width 186 height 23
paste input "CVCFL - Oct Reorder - Lake Nona -"
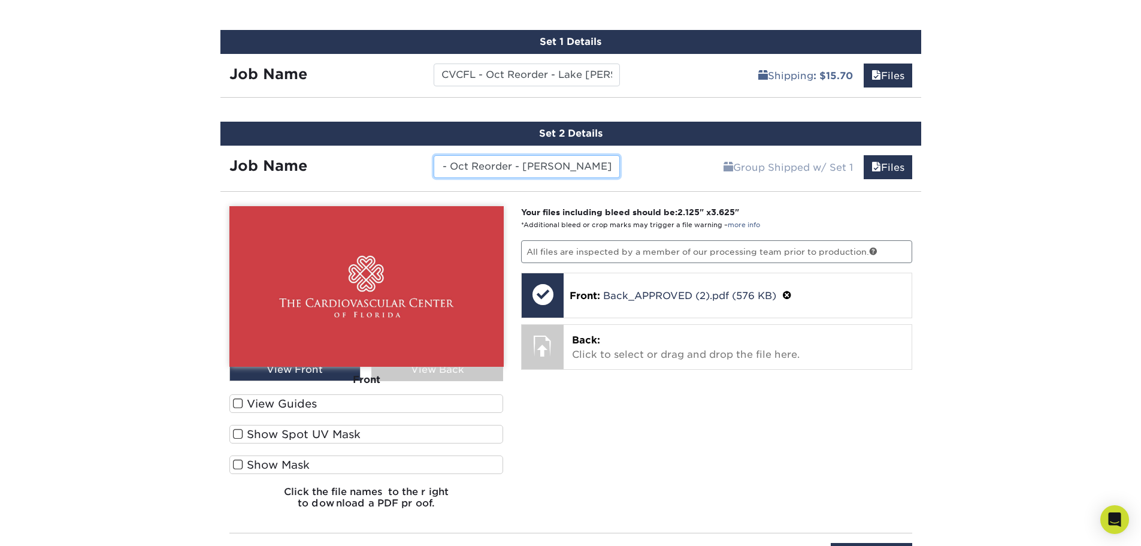
type input "CVCFL - Oct Reorder - Lake Nona - Gupta"
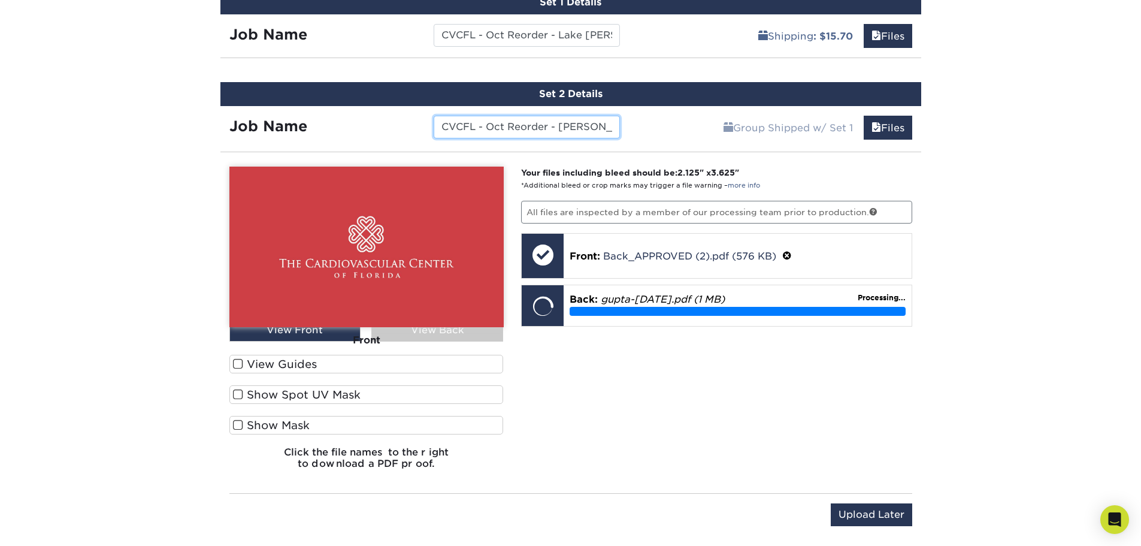
scroll to position [768, 0]
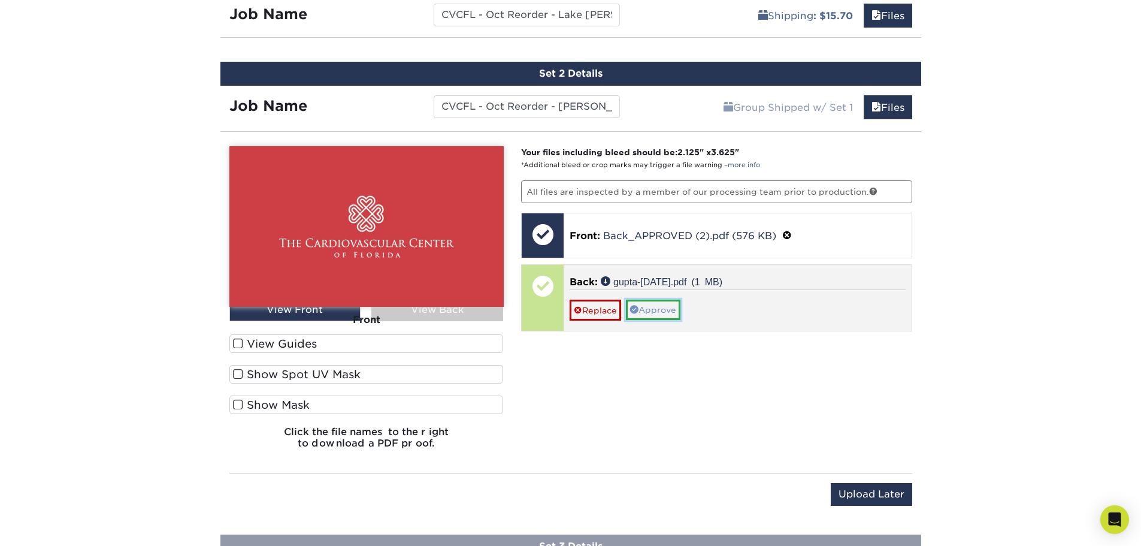
click at [650, 310] on link "Approve" at bounding box center [653, 309] width 55 height 20
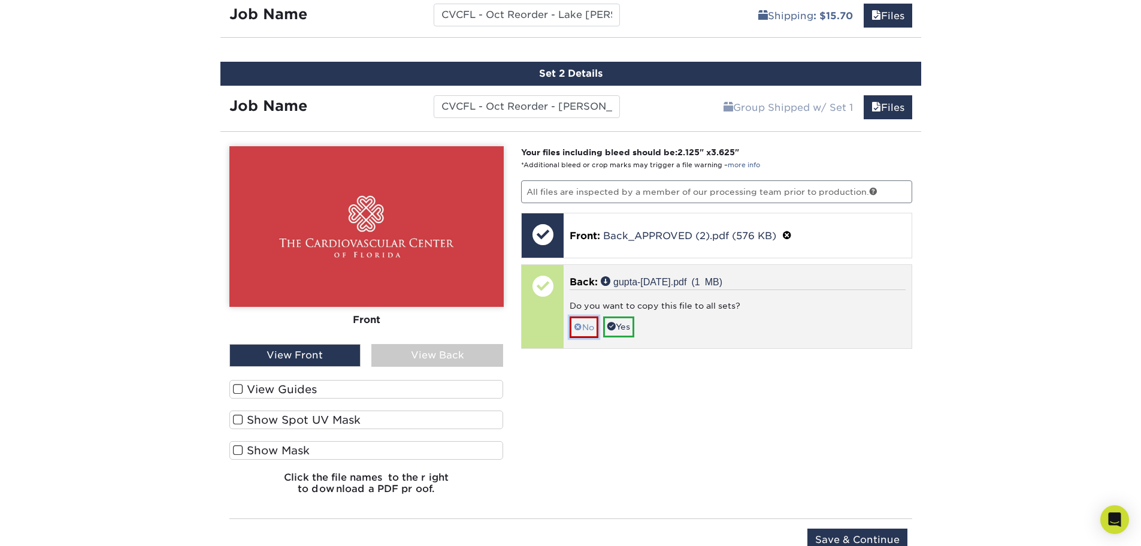
click at [586, 329] on link "No" at bounding box center [584, 326] width 29 height 21
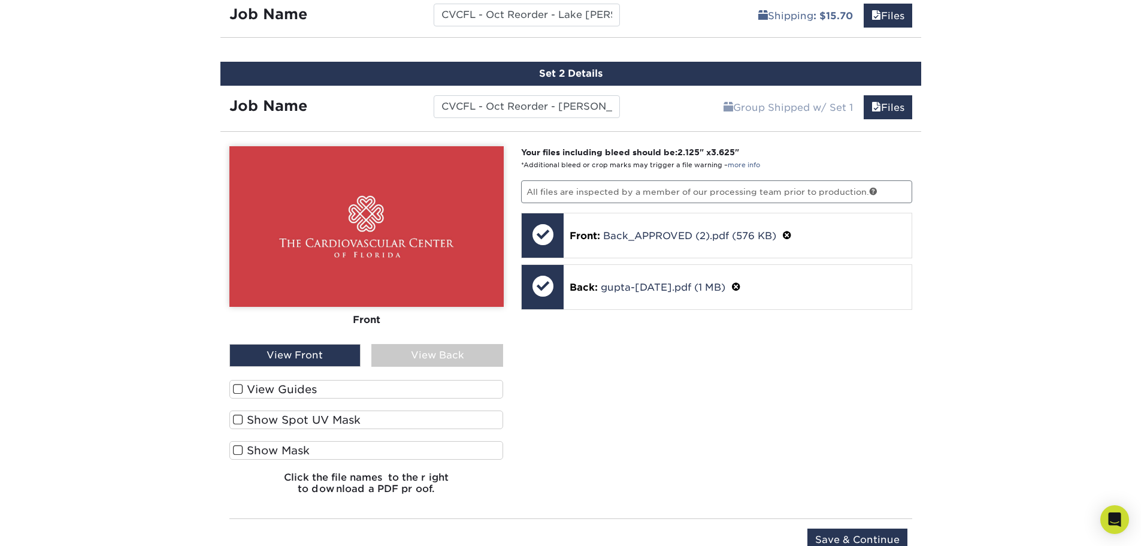
click at [443, 352] on div "View Back" at bounding box center [437, 355] width 132 height 23
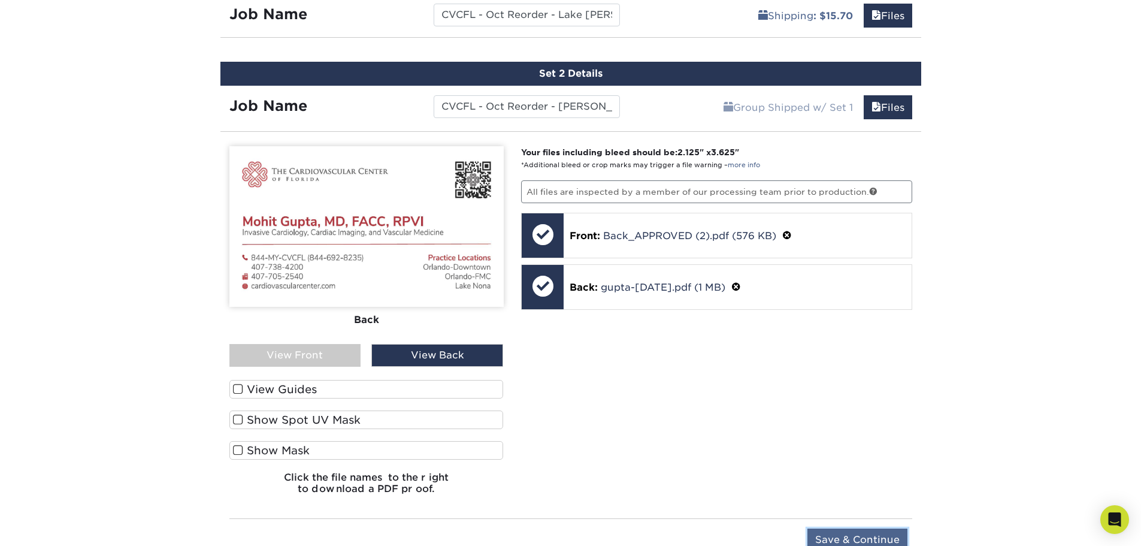
click at [873, 532] on input "Save & Continue" at bounding box center [857, 539] width 100 height 23
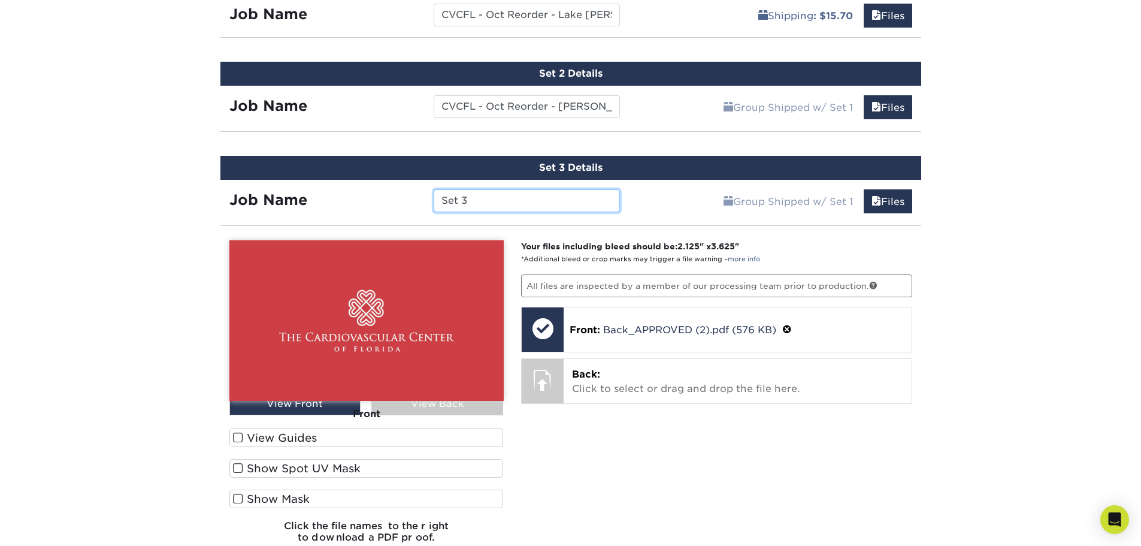
click at [566, 201] on input "Set 3" at bounding box center [527, 200] width 186 height 23
paste input "CVCFL - Oct Reorder - Lake Nona -"
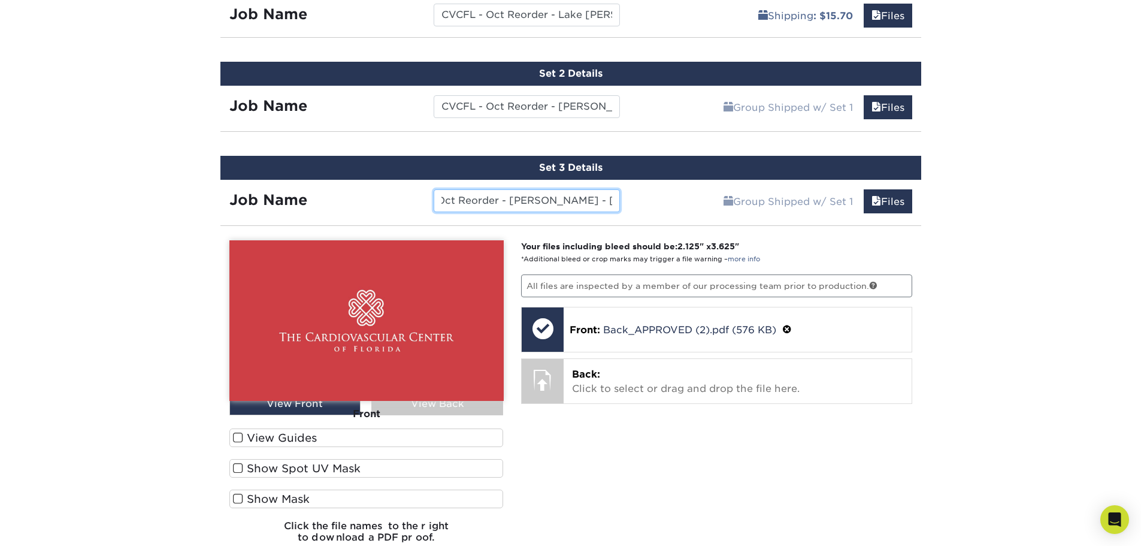
type input "CVCFL - Oct Reorder - Lake Nona - Einhorn"
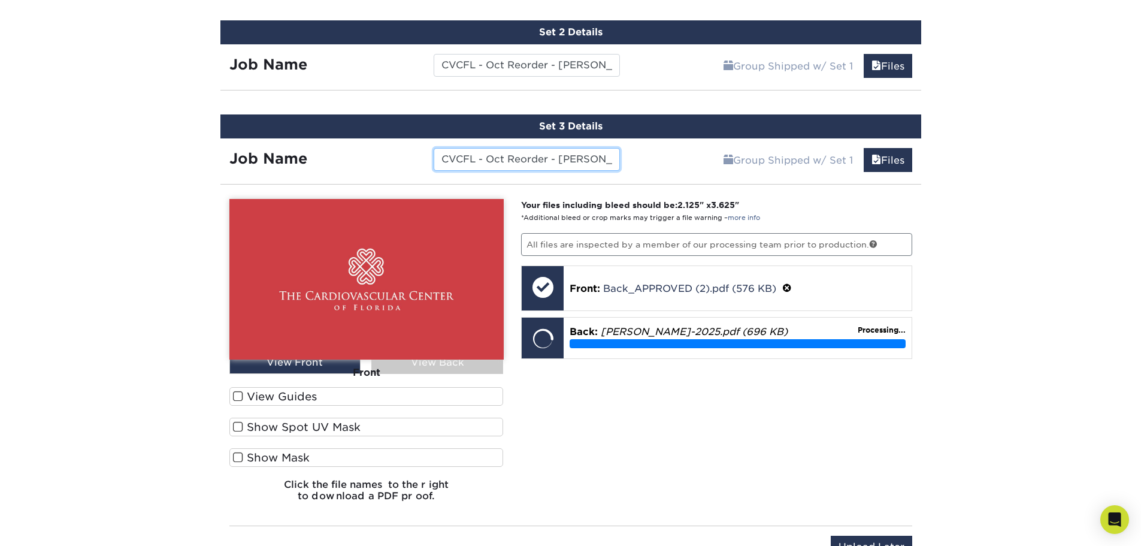
scroll to position [828, 0]
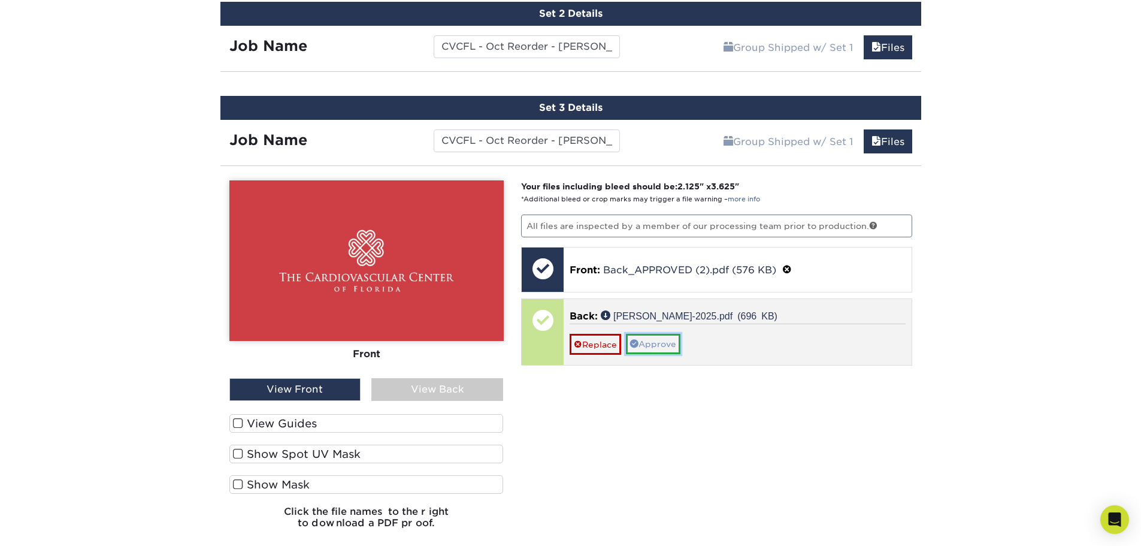
click at [650, 343] on link "Approve" at bounding box center [653, 344] width 55 height 20
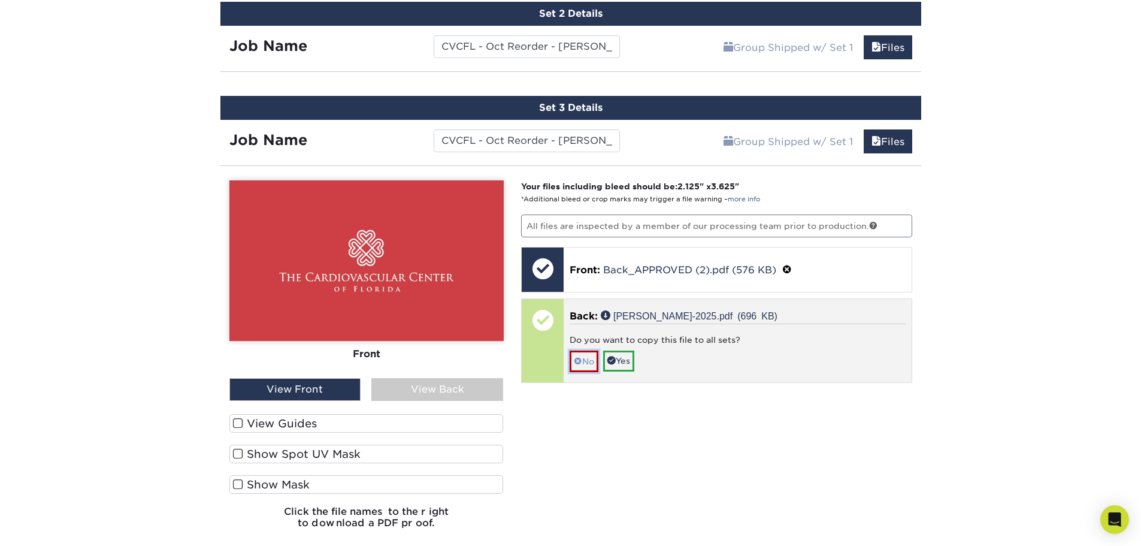
click at [585, 358] on link "No" at bounding box center [584, 360] width 29 height 21
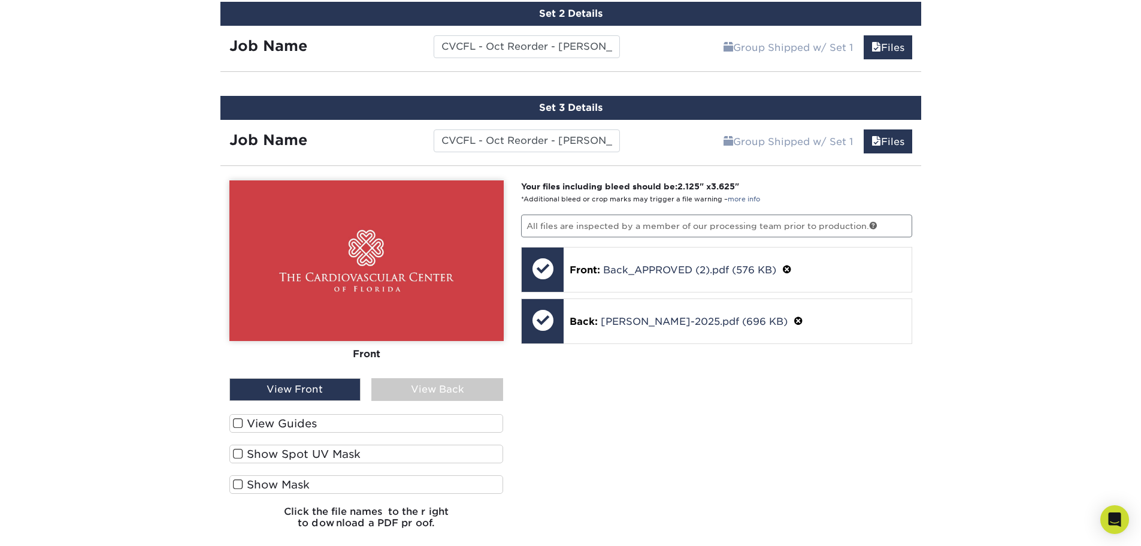
click at [444, 383] on div "View Back" at bounding box center [437, 389] width 132 height 23
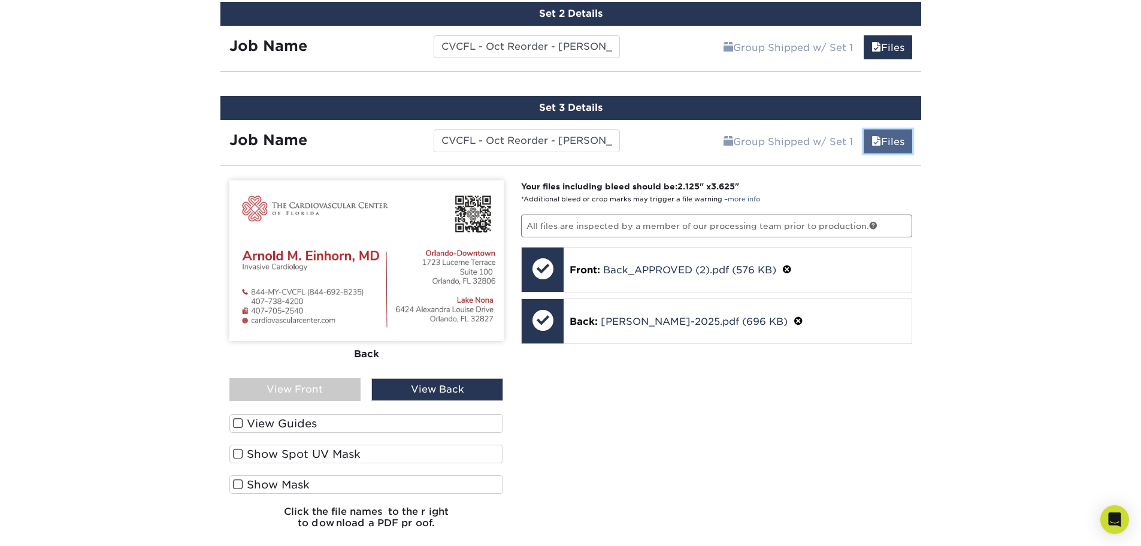
click at [888, 136] on link "Files" at bounding box center [888, 141] width 49 height 24
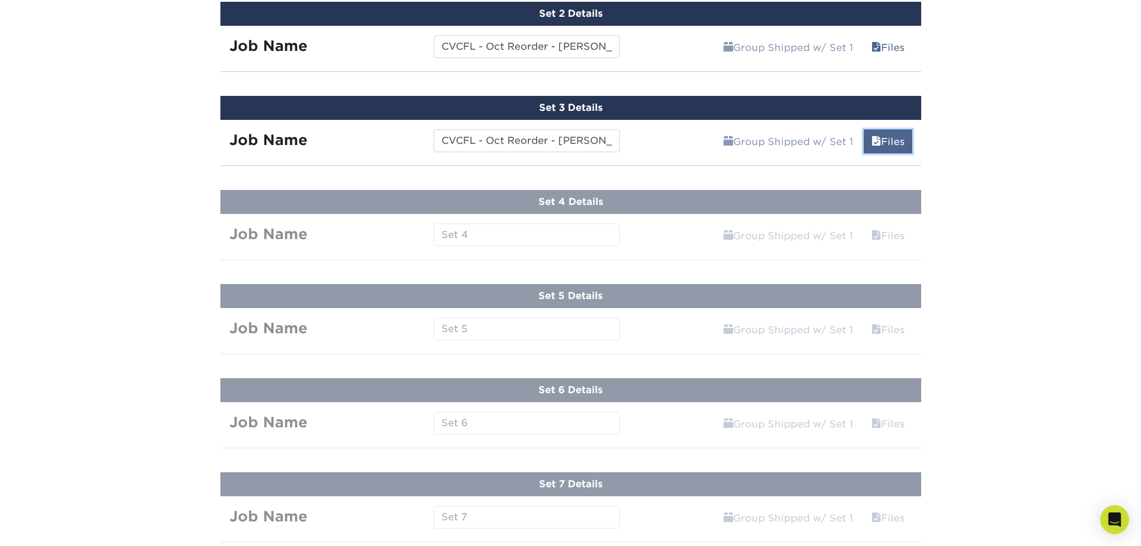
click at [902, 147] on link "Files" at bounding box center [888, 141] width 49 height 24
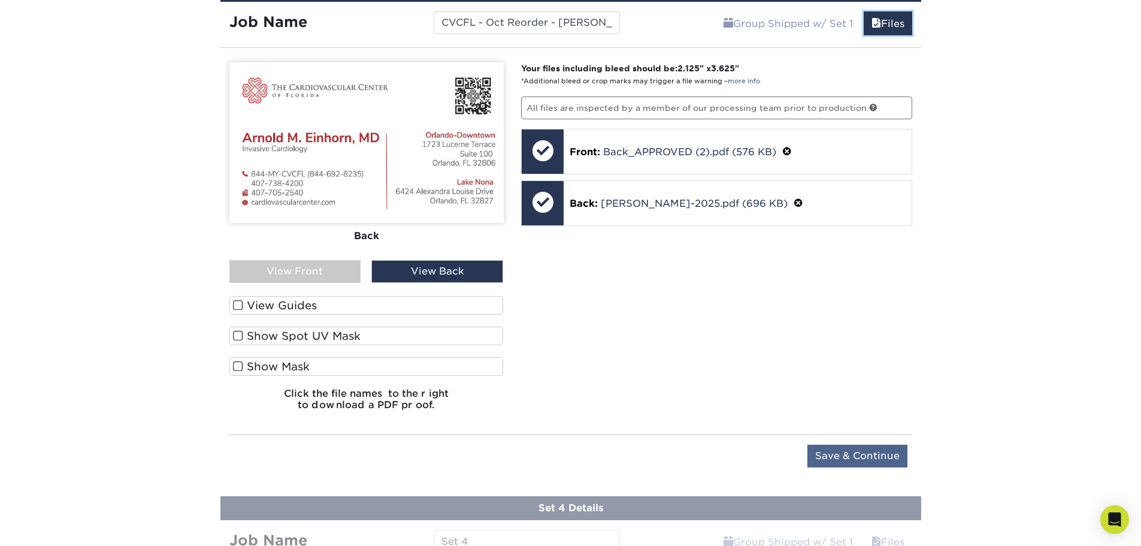
scroll to position [948, 0]
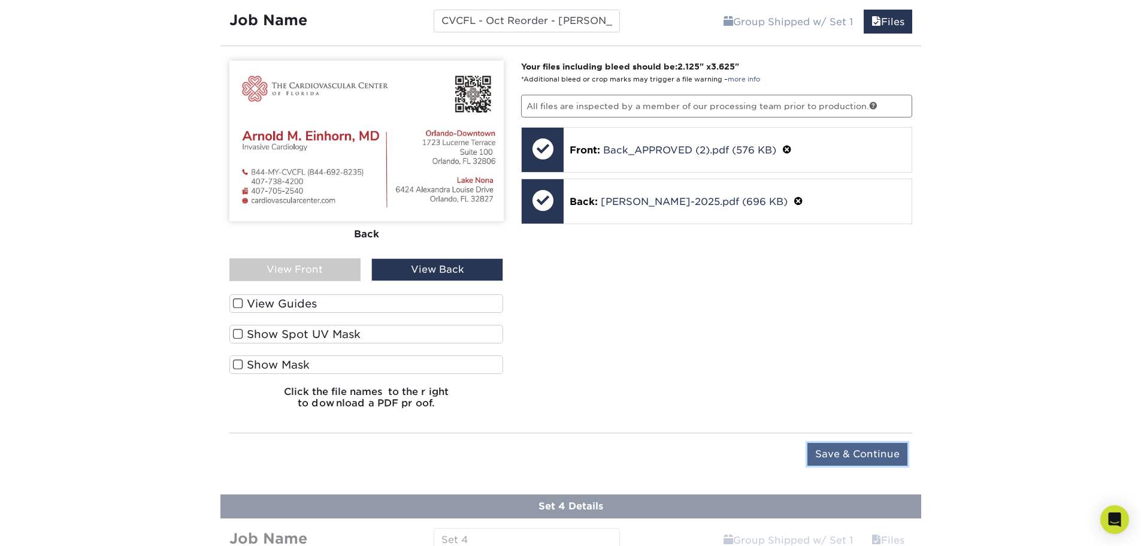
click at [836, 456] on input "Save & Continue" at bounding box center [857, 454] width 100 height 23
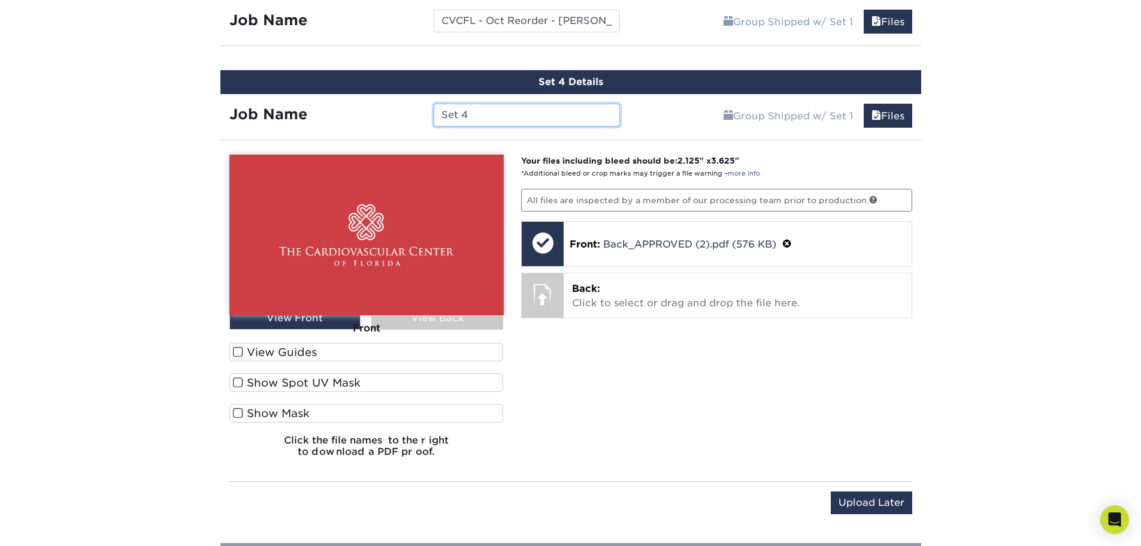
click at [503, 118] on input "Set 4" at bounding box center [527, 115] width 186 height 23
paste input "CVCFL - Oct Reorder - Lake Nona -"
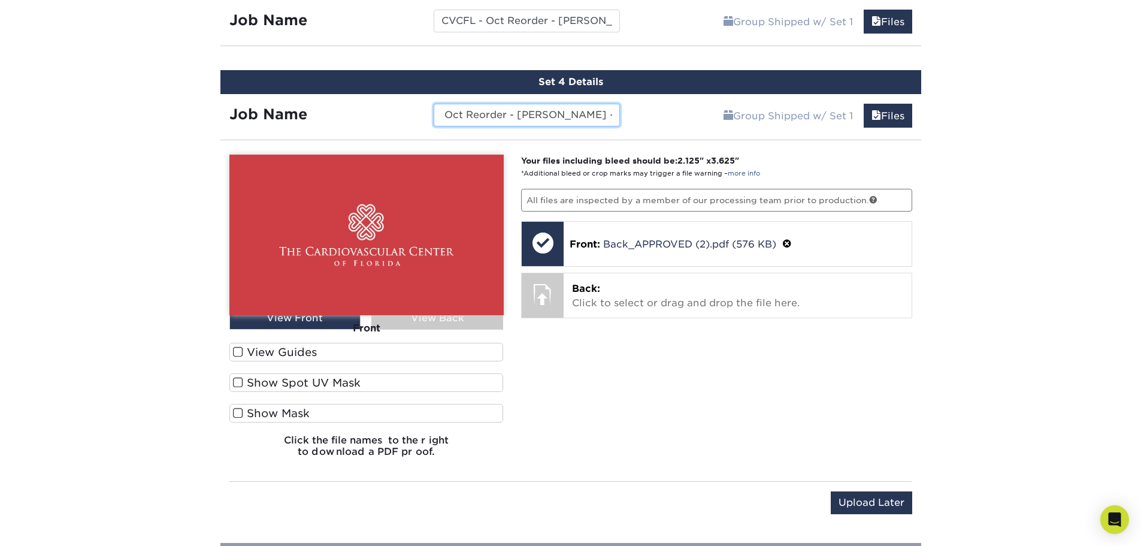
type input "CVCFL - Oct Reorder - Lake Nona - Lopez"
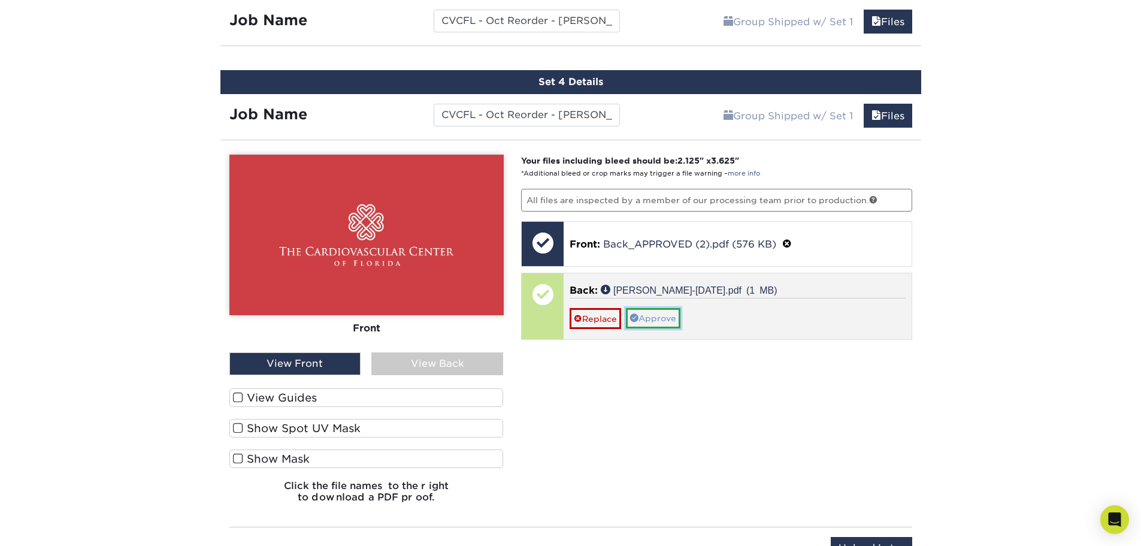
click at [643, 318] on link "Approve" at bounding box center [653, 318] width 55 height 20
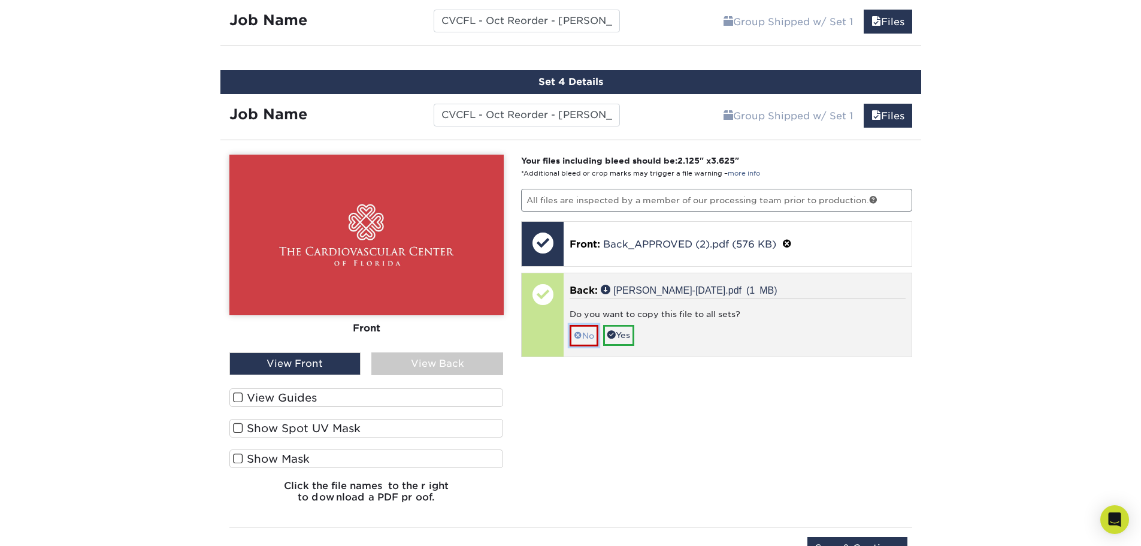
click at [588, 333] on link "No" at bounding box center [584, 335] width 29 height 21
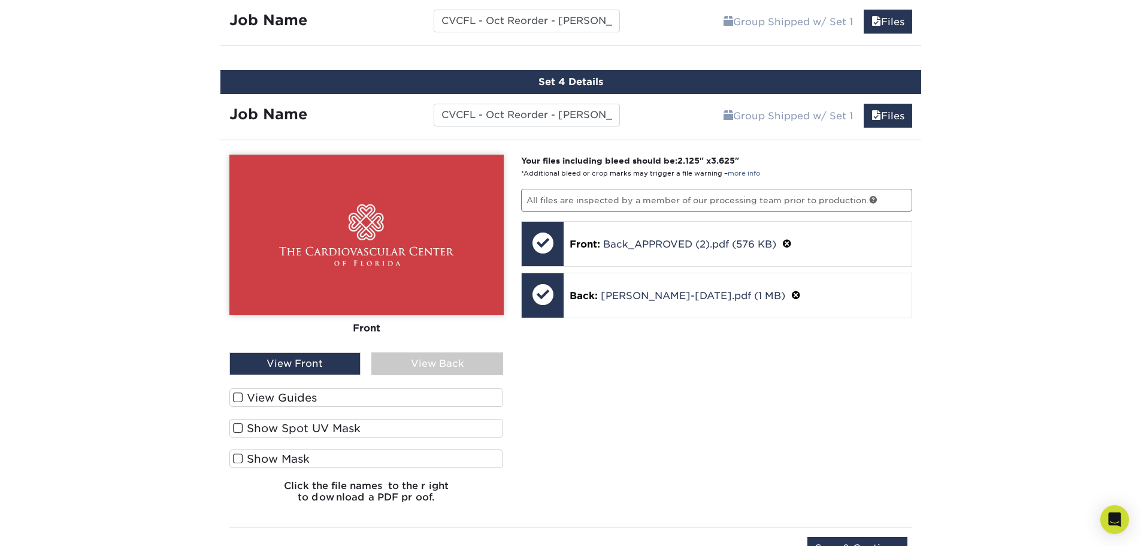
click at [473, 358] on div "View Back" at bounding box center [437, 363] width 132 height 23
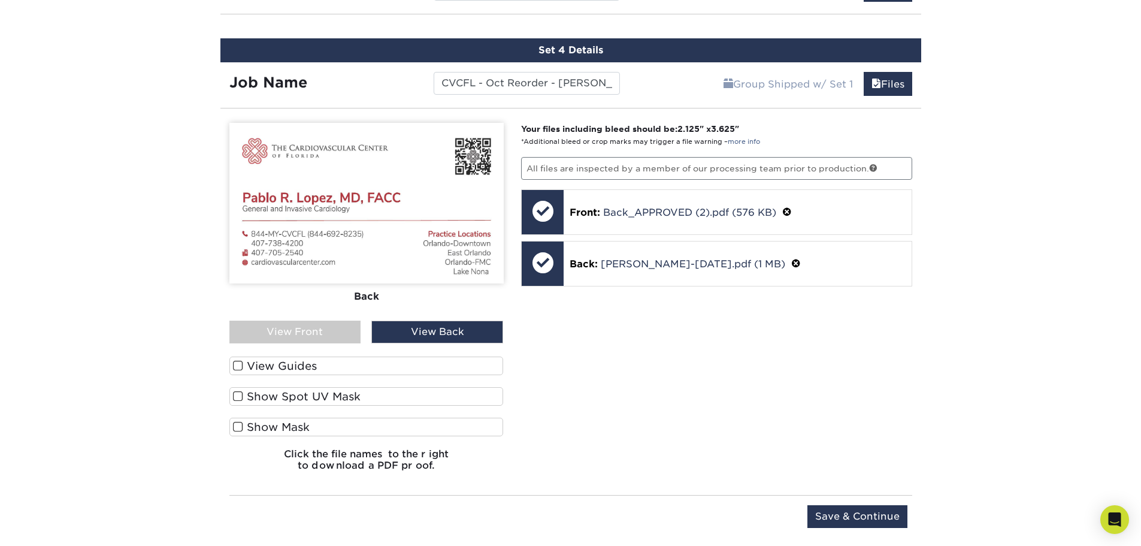
scroll to position [1008, 0]
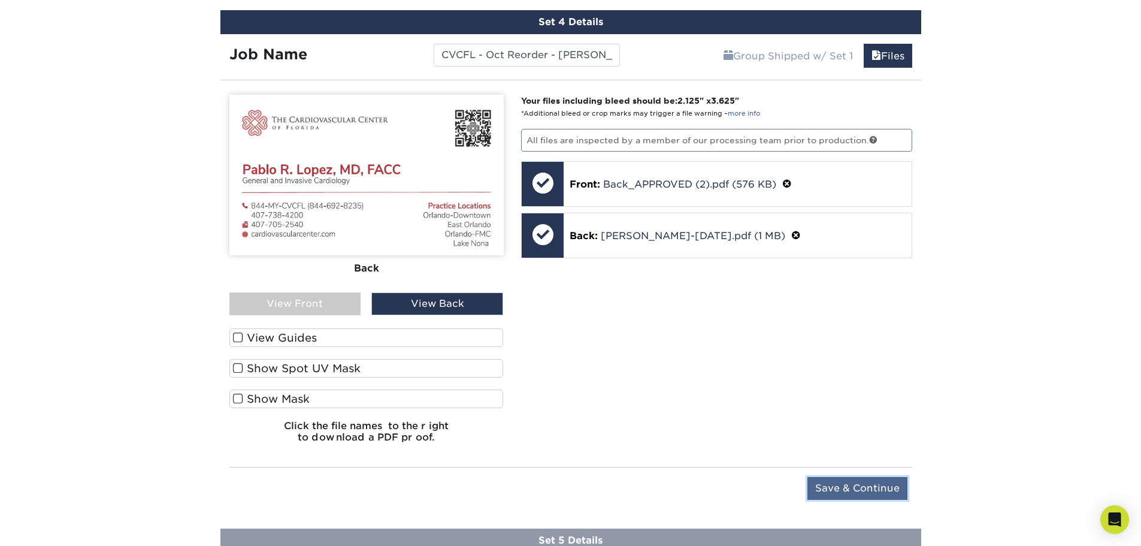
click at [843, 497] on input "Save & Continue" at bounding box center [857, 488] width 100 height 23
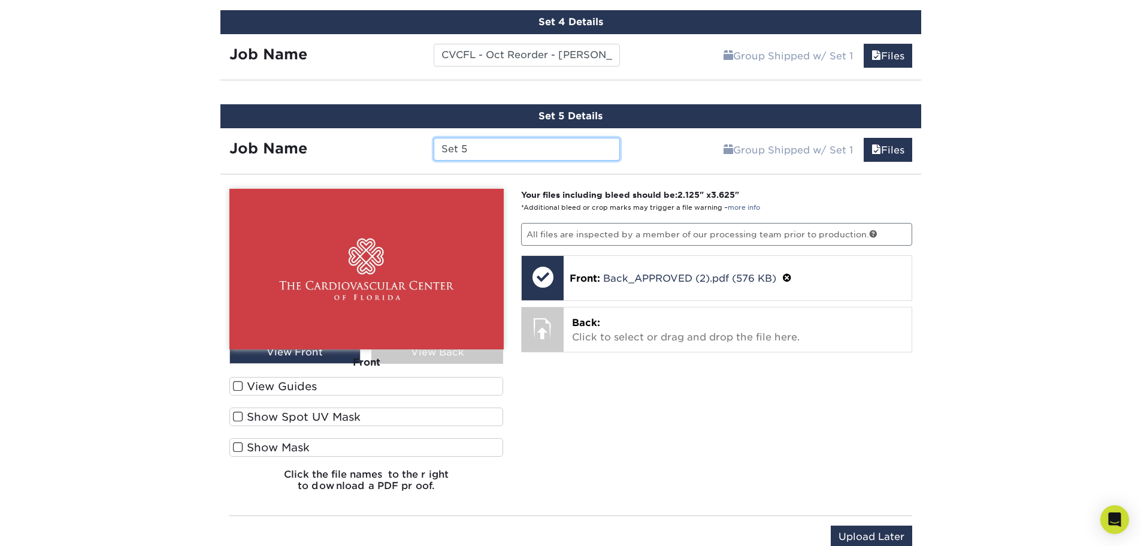
click at [501, 150] on input "Set 5" at bounding box center [527, 149] width 186 height 23
paste input "CVCFL - Oct Reorder - Lake Nona -"
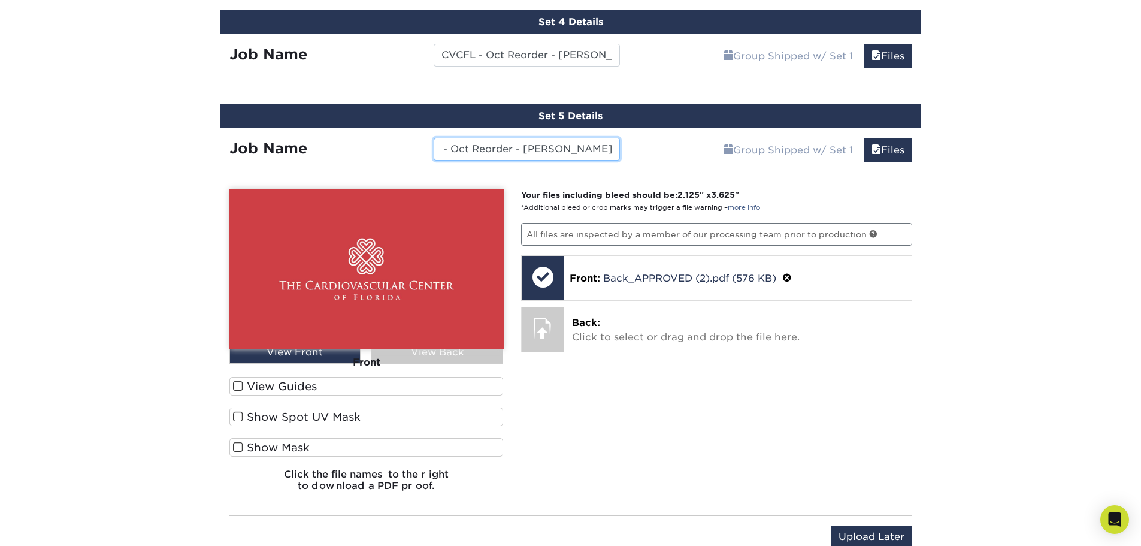
type input "CVCFL - Oct Reorder - Lake Nona - Bello"
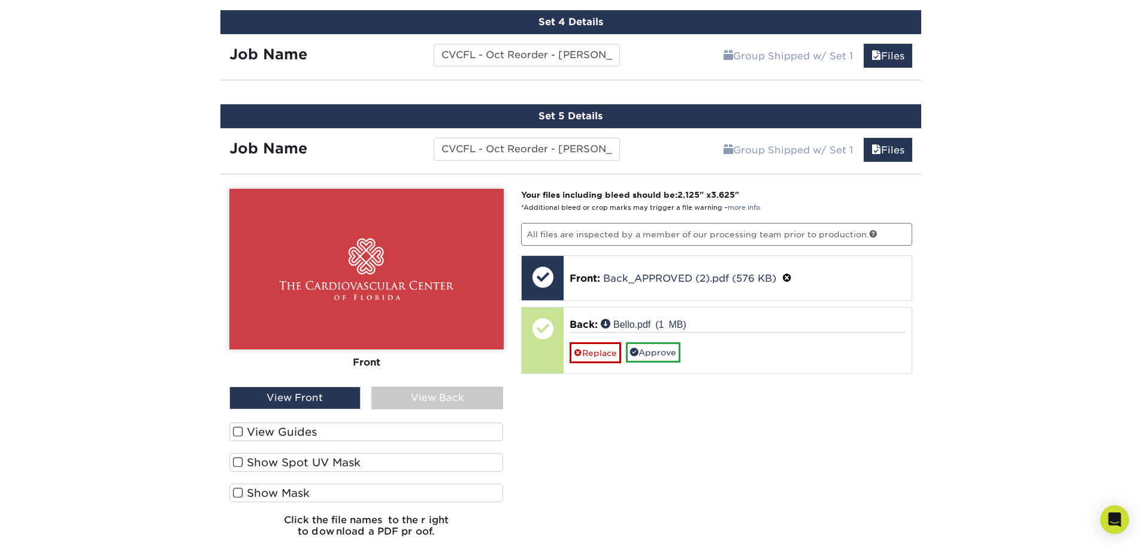
click at [458, 391] on div "View Back" at bounding box center [437, 397] width 132 height 23
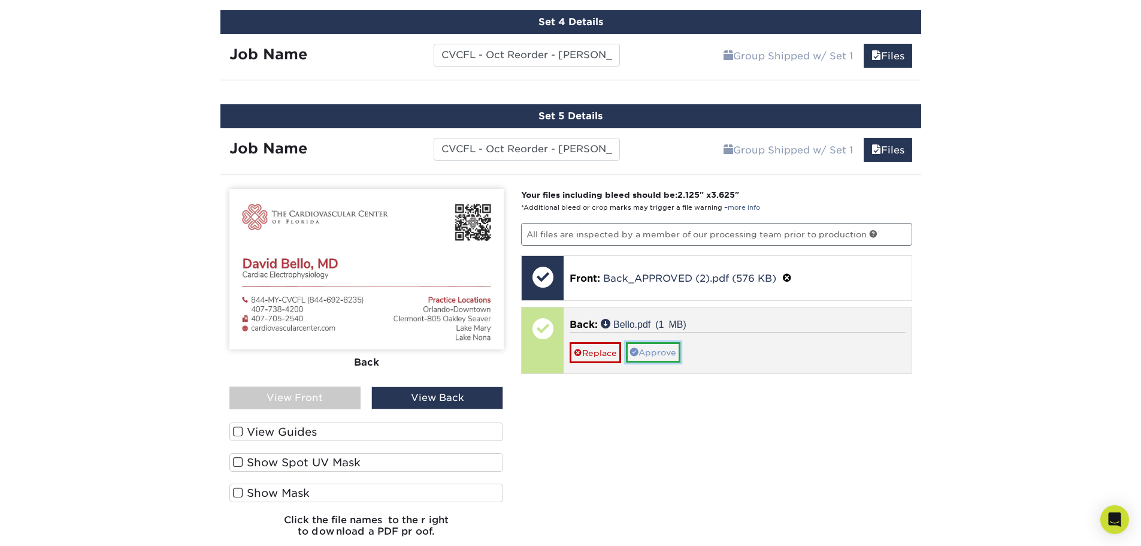
click at [650, 352] on link "Approve" at bounding box center [653, 352] width 55 height 20
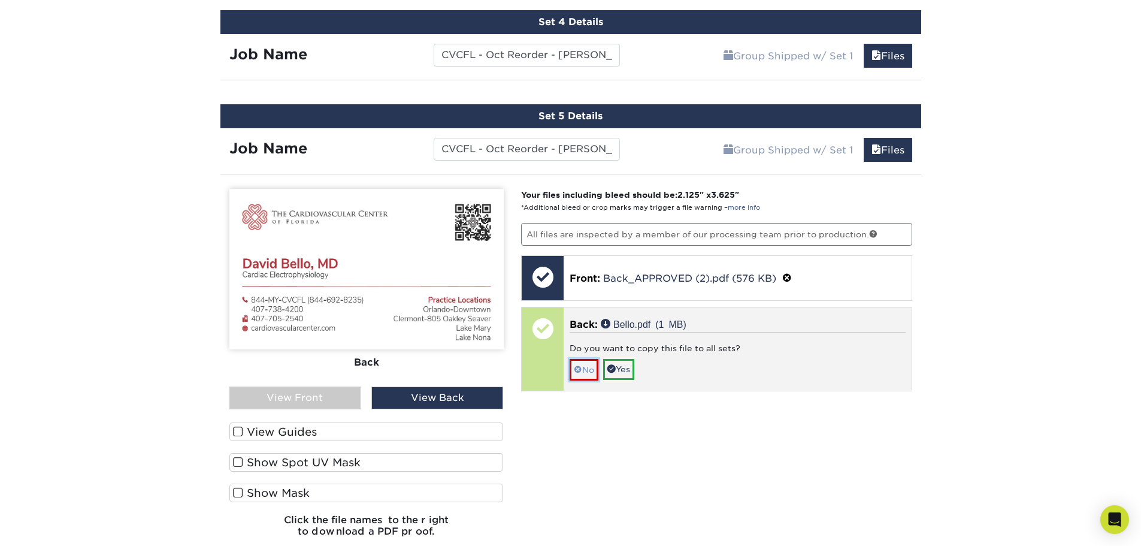
click at [585, 374] on link "No" at bounding box center [584, 369] width 29 height 21
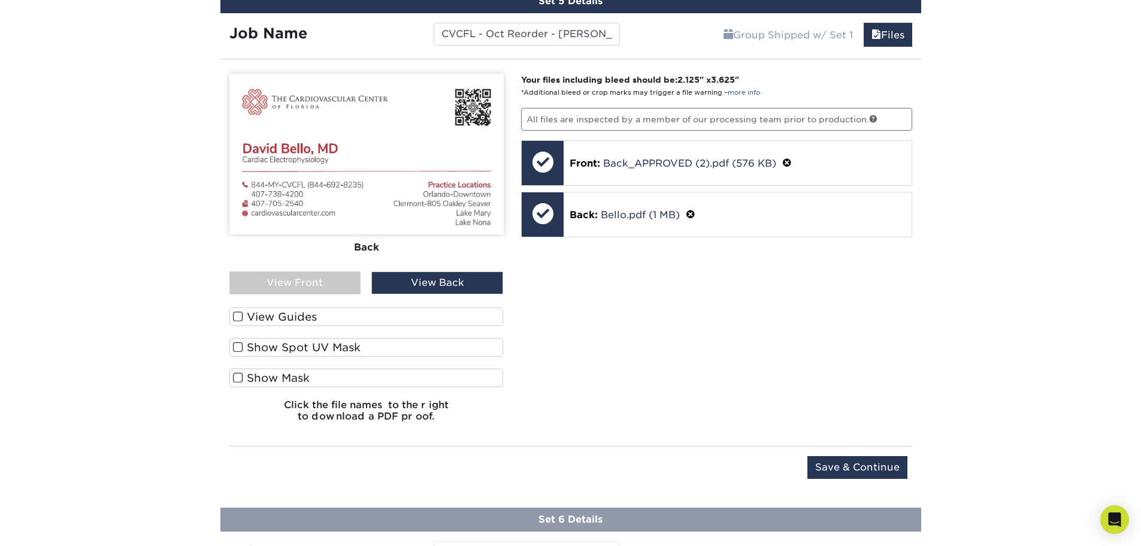
scroll to position [1128, 0]
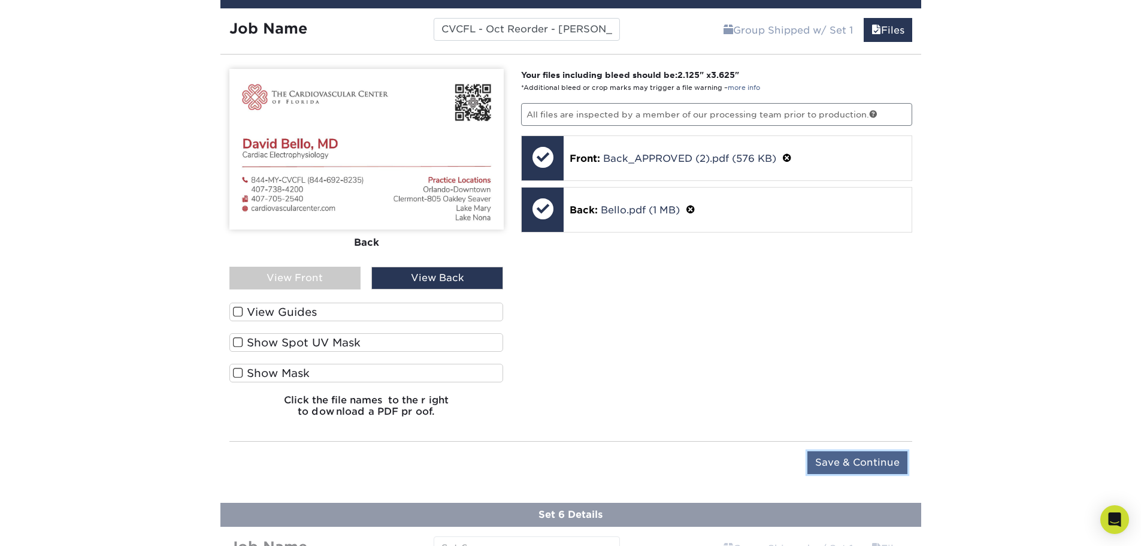
click at [863, 463] on input "Save & Continue" at bounding box center [857, 462] width 100 height 23
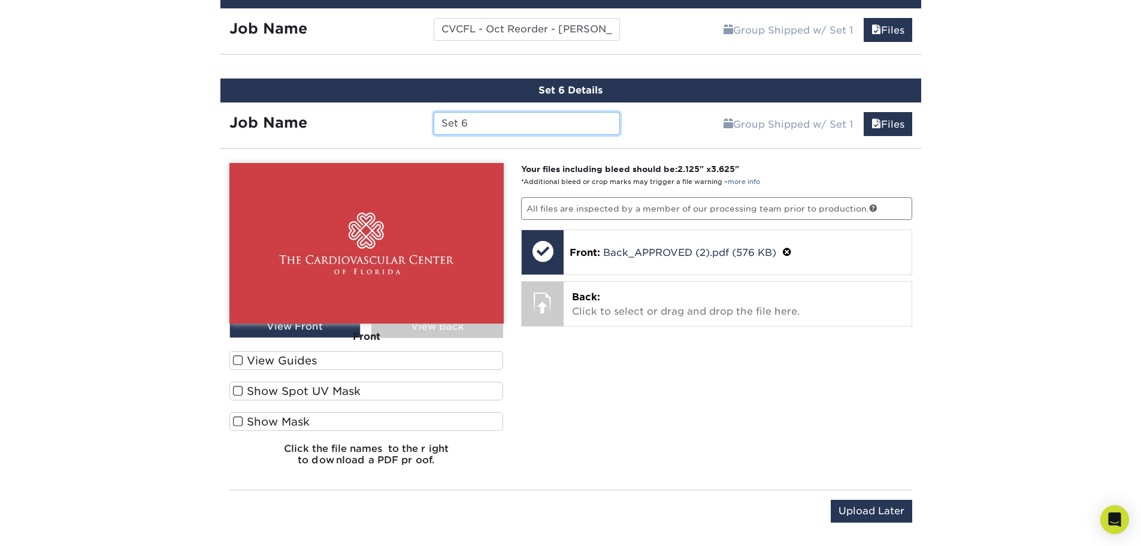
click at [492, 119] on input "Set 6" at bounding box center [527, 123] width 186 height 23
paste input "CVCFL - Oct Reorder - Lake Nona -"
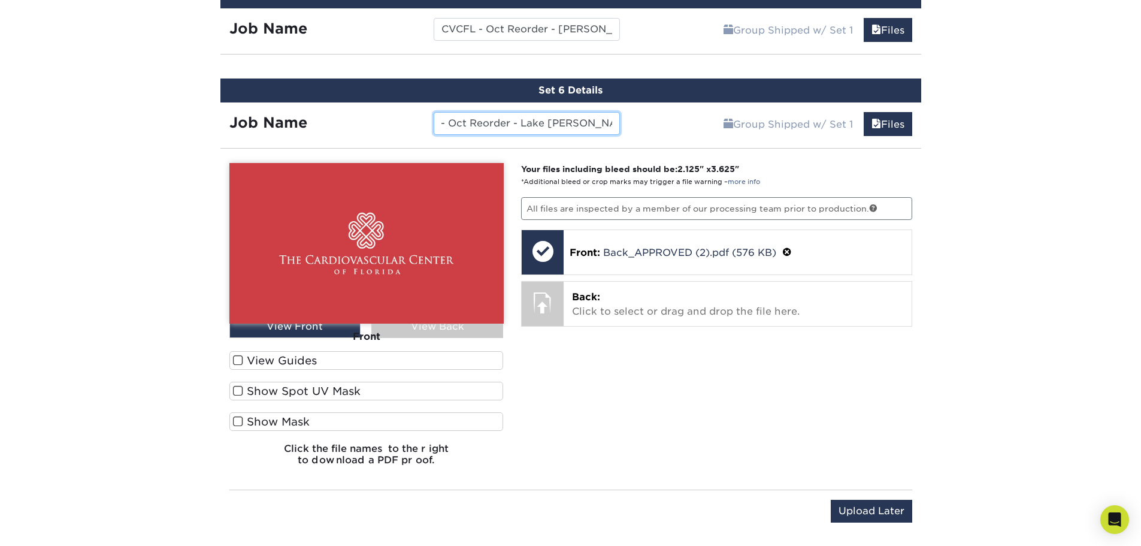
type input "CVCFL - Oct Reorder - Lake Nona - Uribe"
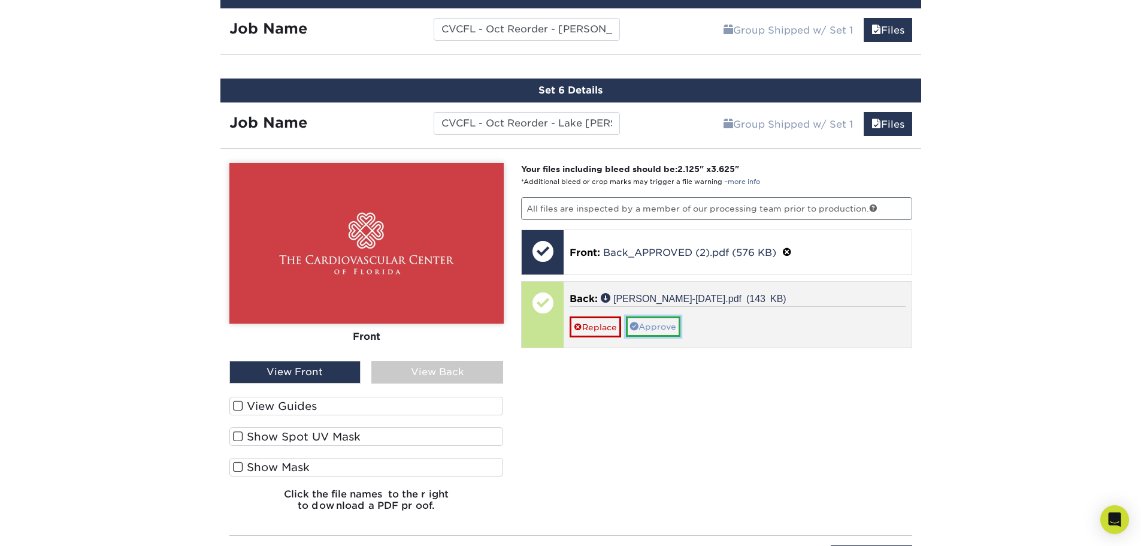
click at [646, 320] on link "Approve" at bounding box center [653, 326] width 55 height 20
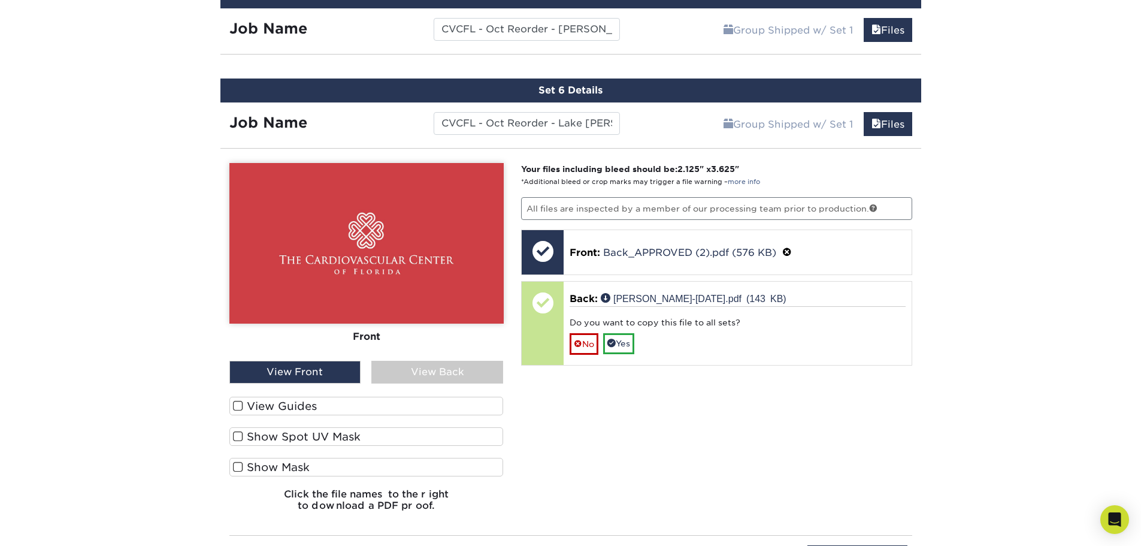
click at [472, 367] on div "View Back" at bounding box center [437, 372] width 132 height 23
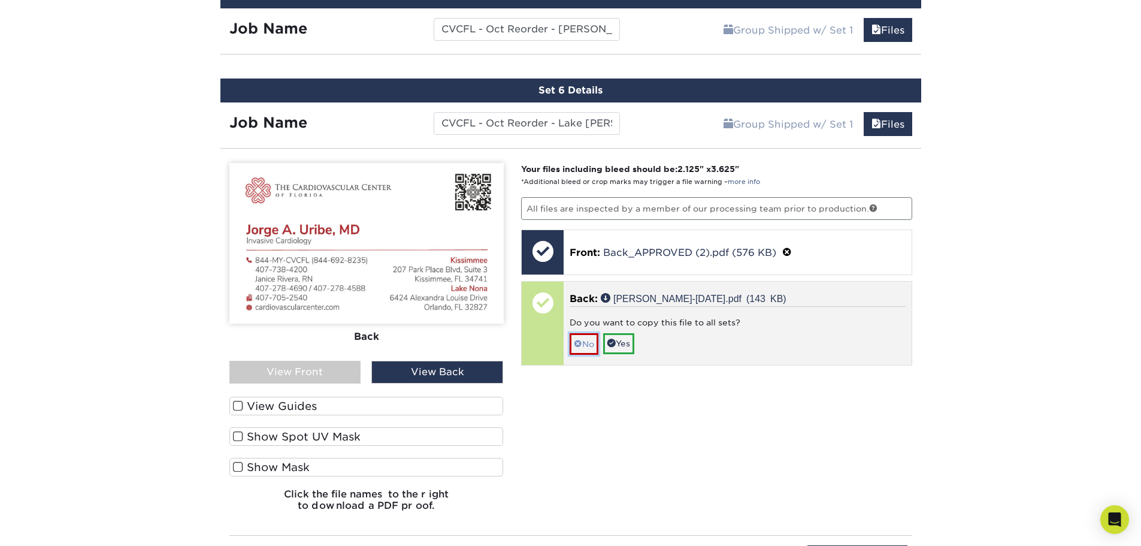
click at [574, 344] on span at bounding box center [578, 344] width 8 height 10
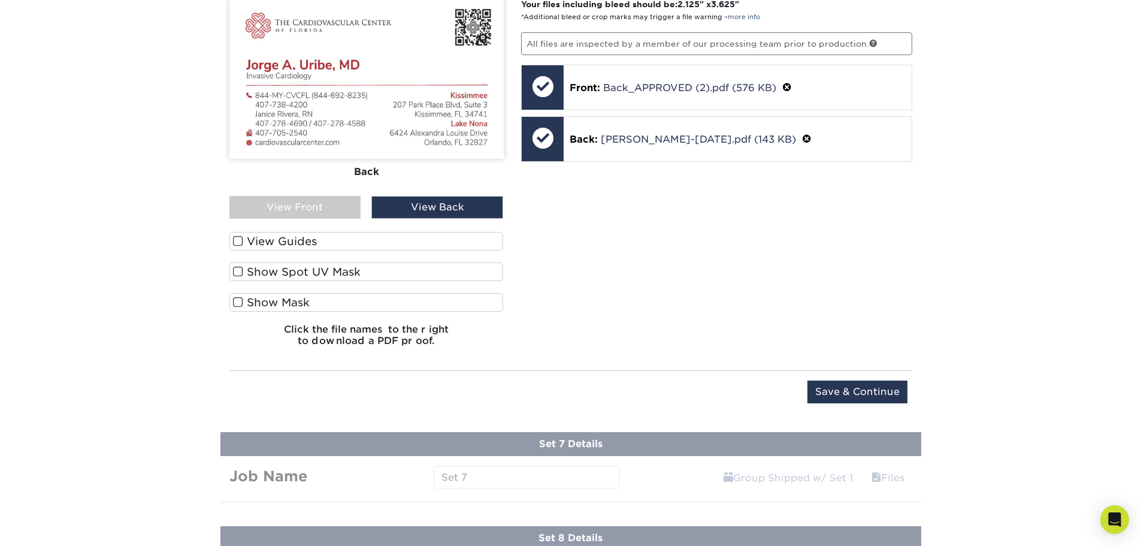
scroll to position [1307, 0]
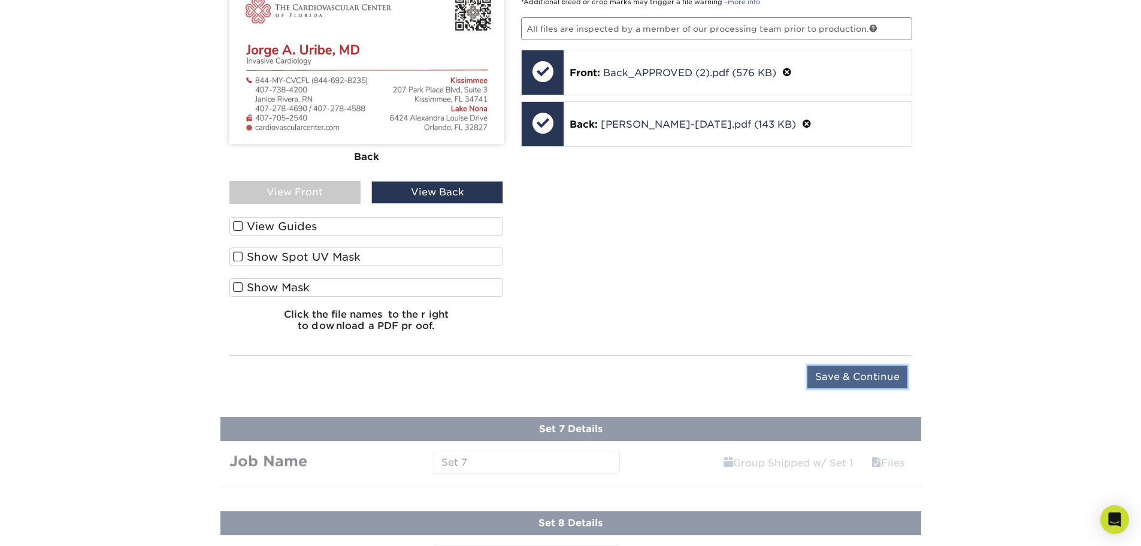
click at [898, 376] on input "Save & Continue" at bounding box center [857, 376] width 100 height 23
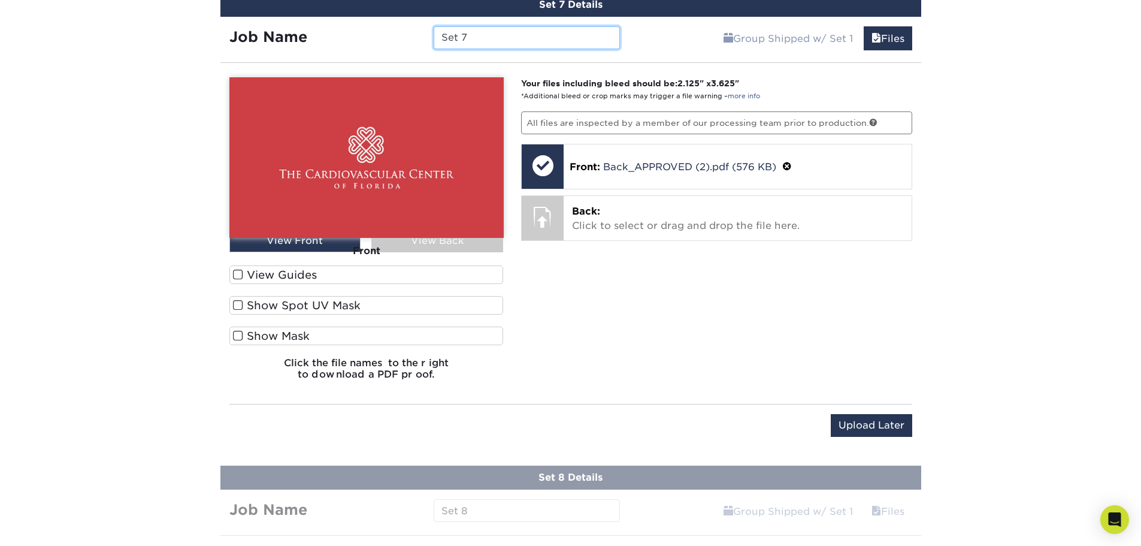
click at [514, 39] on input "Set 7" at bounding box center [527, 37] width 186 height 23
paste input "CVCFL - Oct Reorder - Lake Nona -"
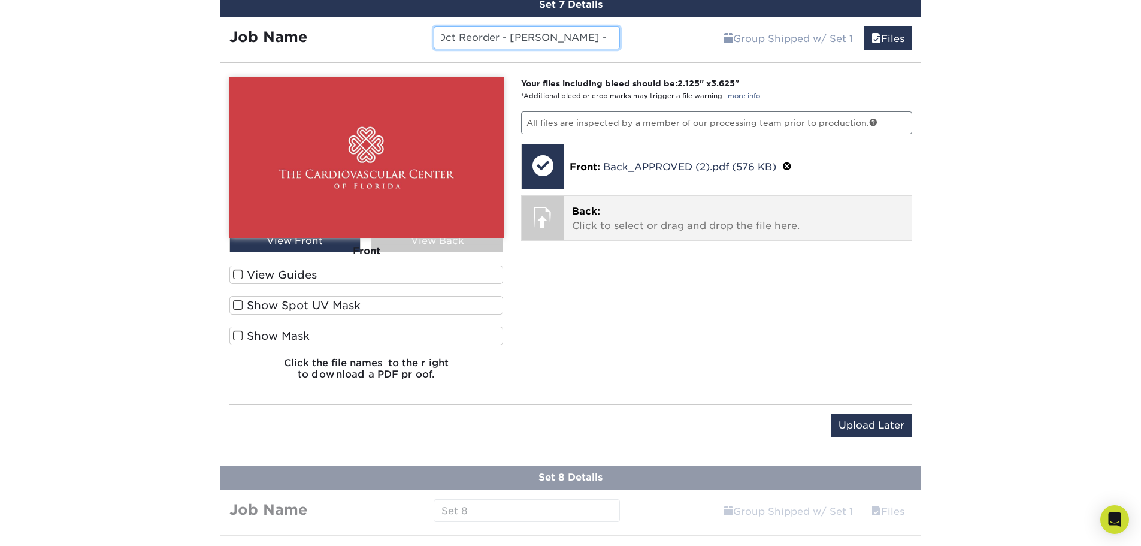
type input "CVCFL - Oct Reorder - Lake Nona - Steiner"
click at [610, 219] on p "Back: Click to select or drag and drop the file here." at bounding box center [737, 218] width 331 height 29
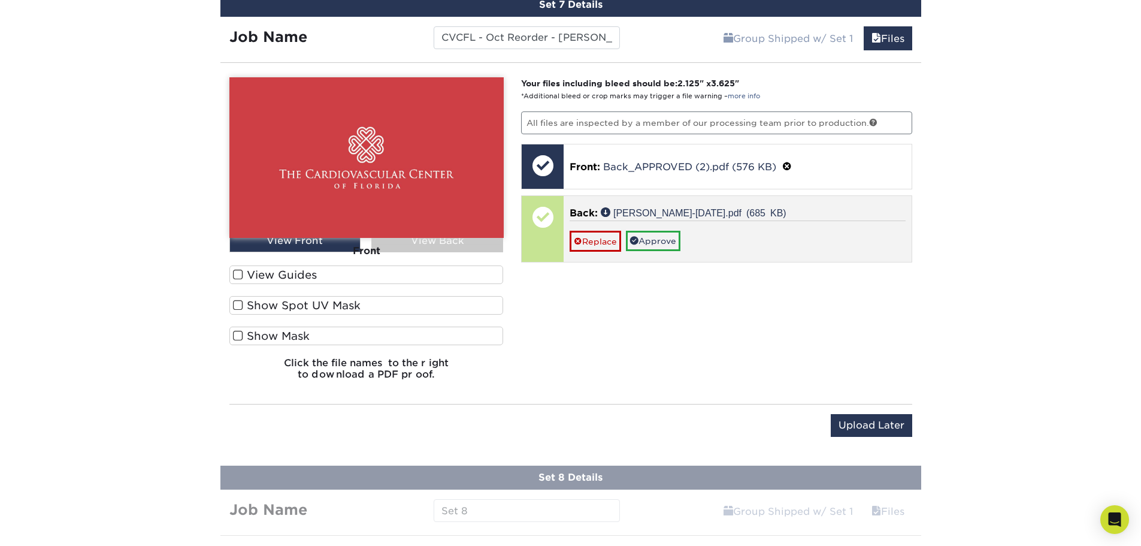
click at [688, 244] on div "Replace Approve" at bounding box center [738, 235] width 336 height 31
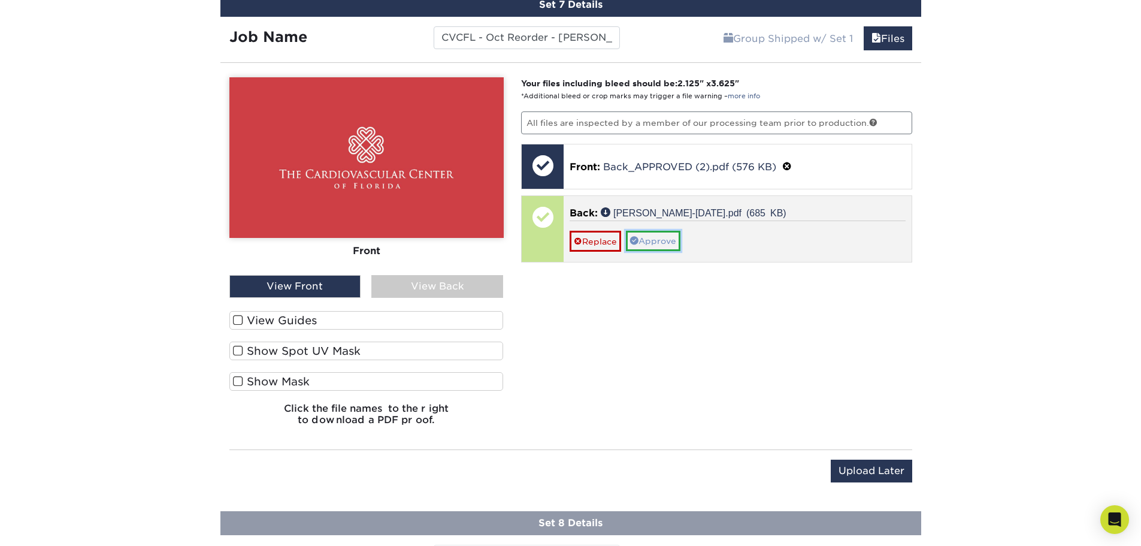
click at [674, 244] on link "Approve" at bounding box center [653, 241] width 55 height 20
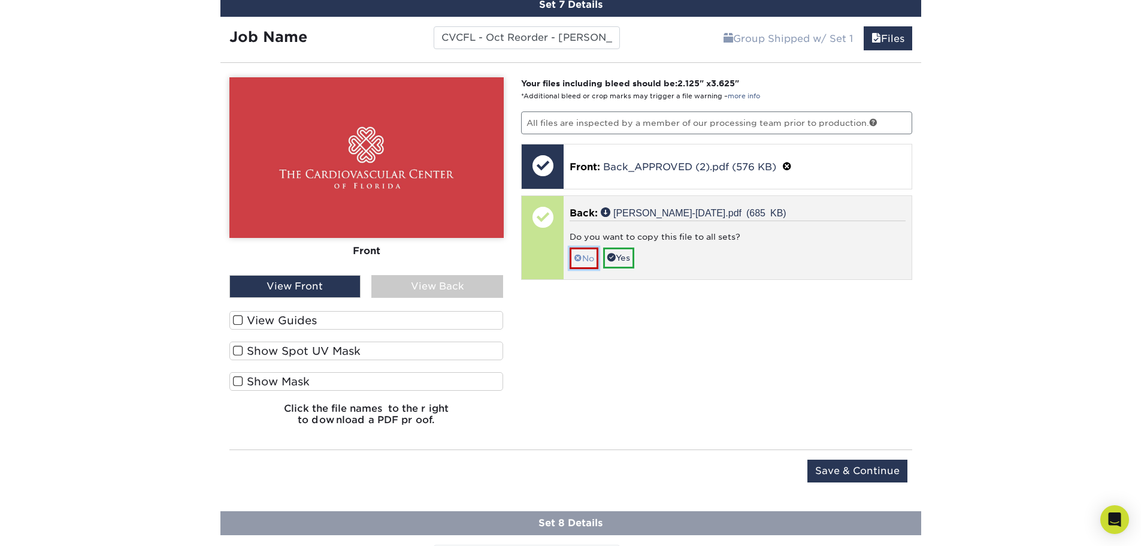
click at [578, 259] on span at bounding box center [578, 258] width 8 height 10
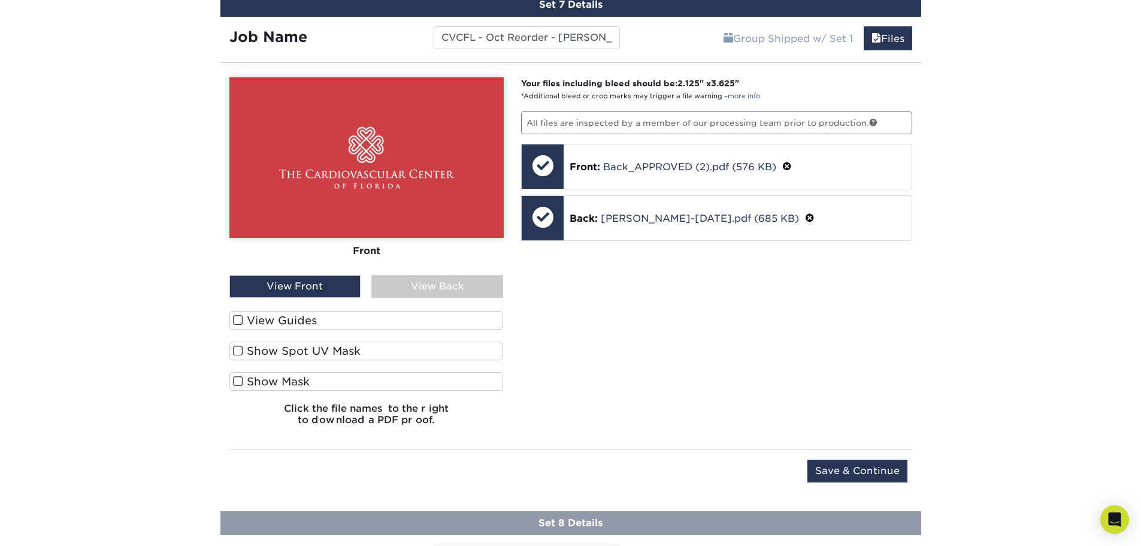
click at [469, 289] on div "View Back" at bounding box center [437, 286] width 132 height 23
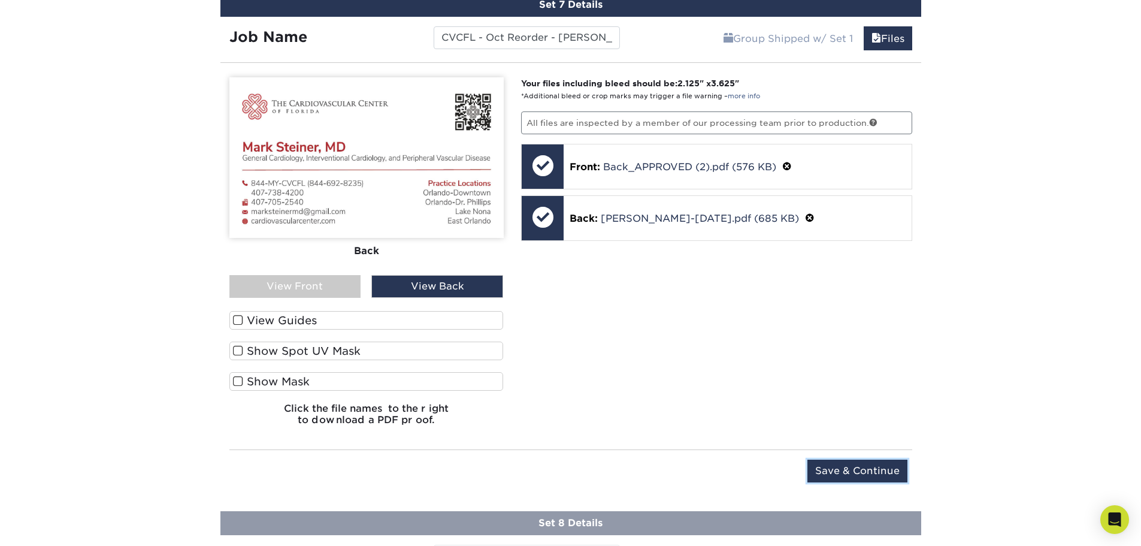
click at [843, 466] on input "Save & Continue" at bounding box center [857, 470] width 100 height 23
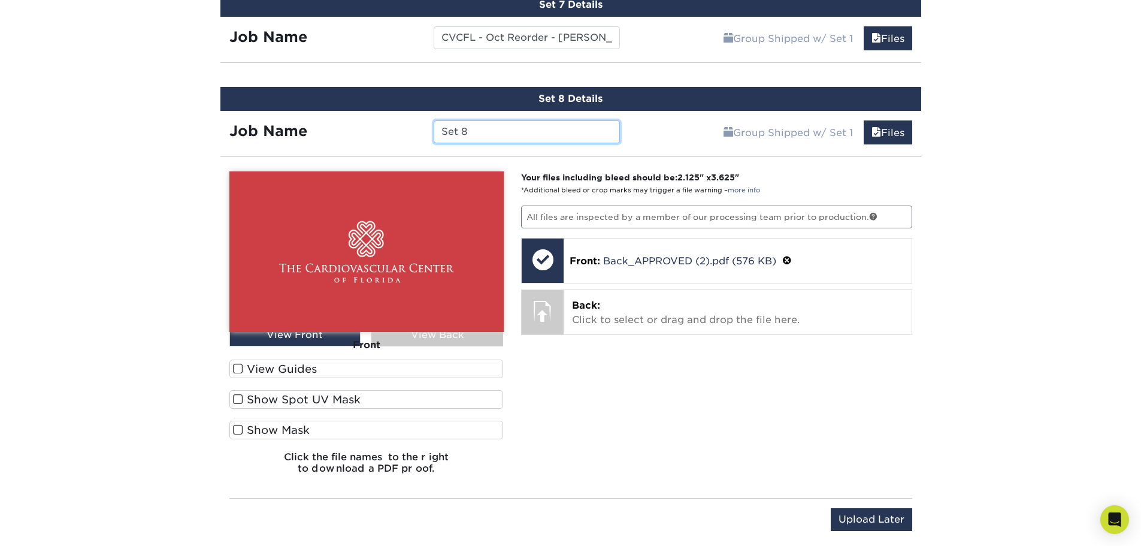
click at [490, 137] on input "Set 8" at bounding box center [527, 131] width 186 height 23
paste input "CVCFL - Oct Reorder - Lake Nona -"
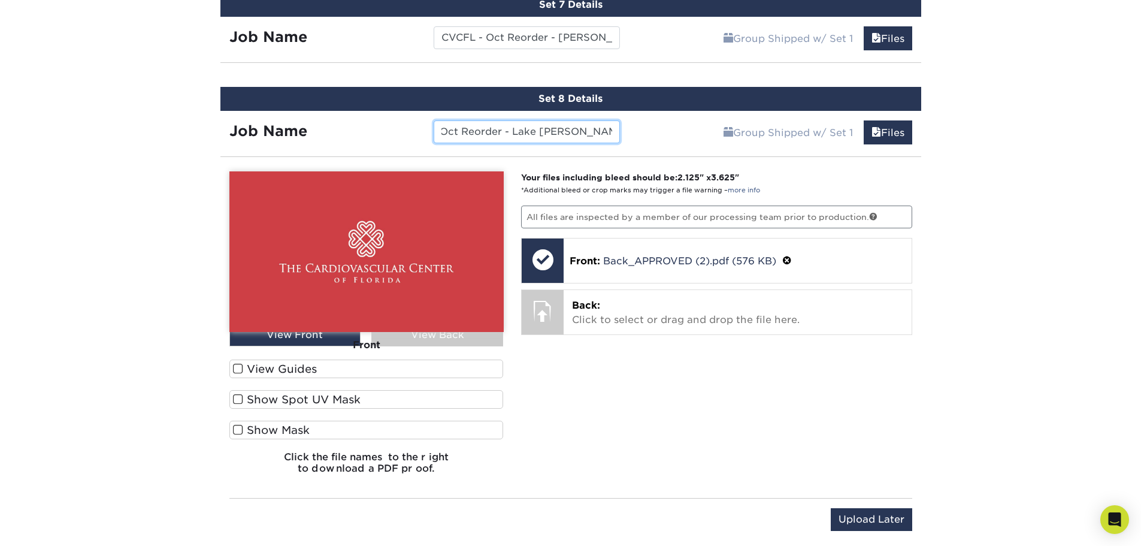
type input "CVCFL - Oct Reorder - Lake Nona - Koneru"
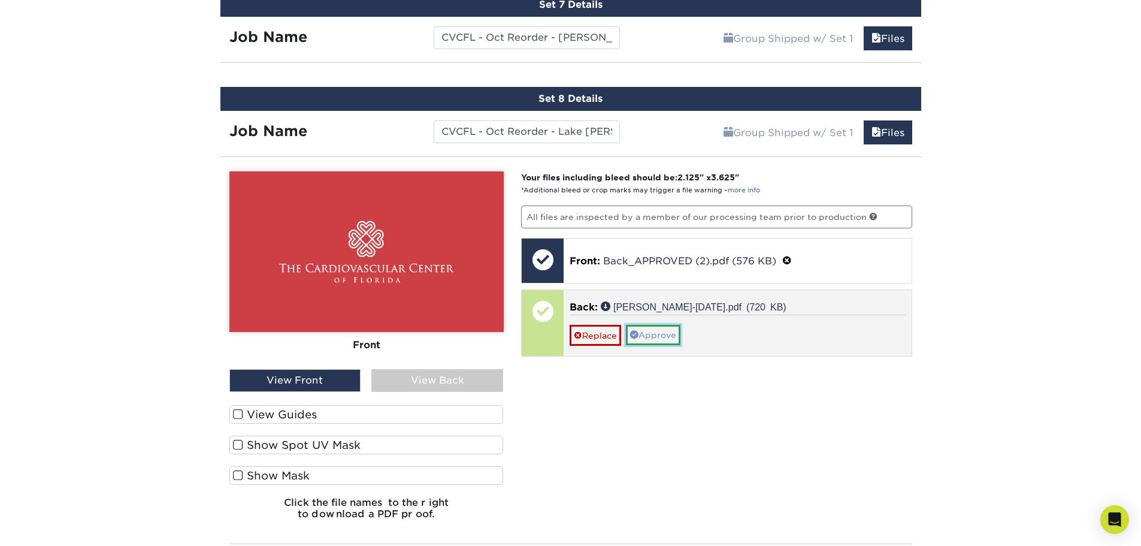
click at [656, 335] on link "Approve" at bounding box center [653, 335] width 55 height 20
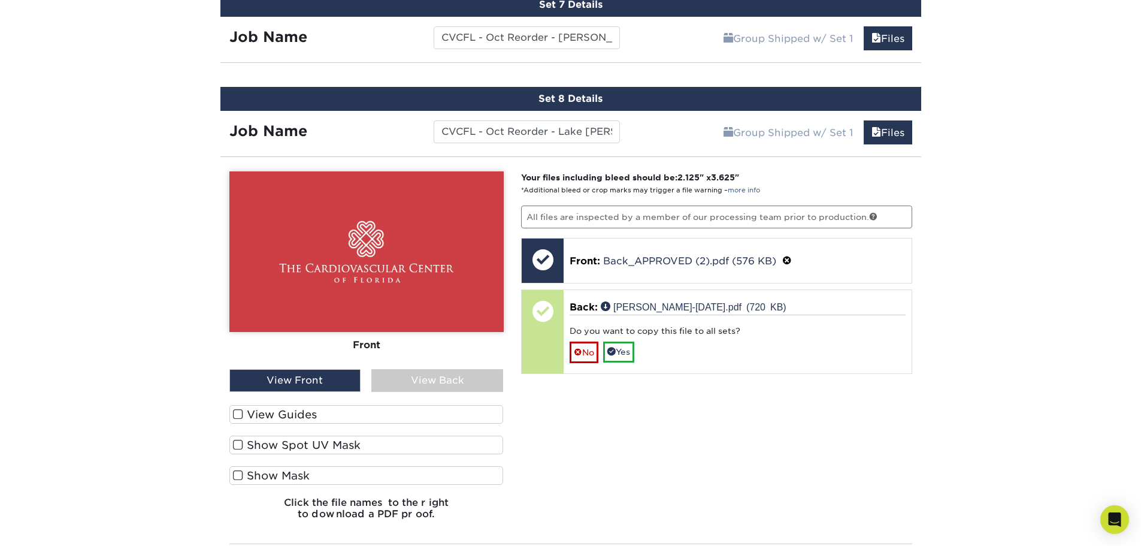
click at [453, 373] on div "View Back" at bounding box center [437, 380] width 132 height 23
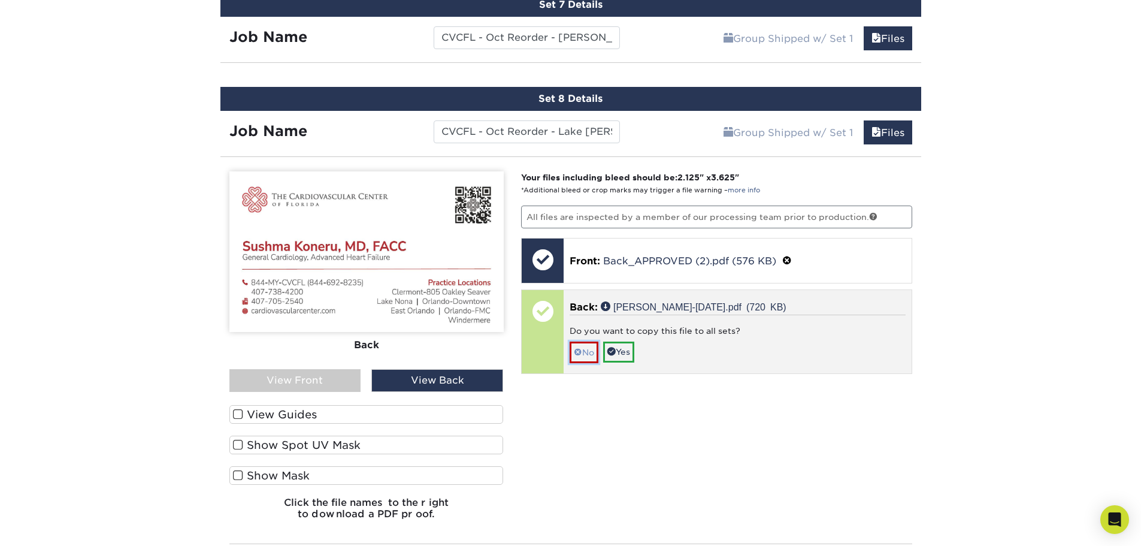
click at [584, 353] on link "No" at bounding box center [584, 351] width 29 height 21
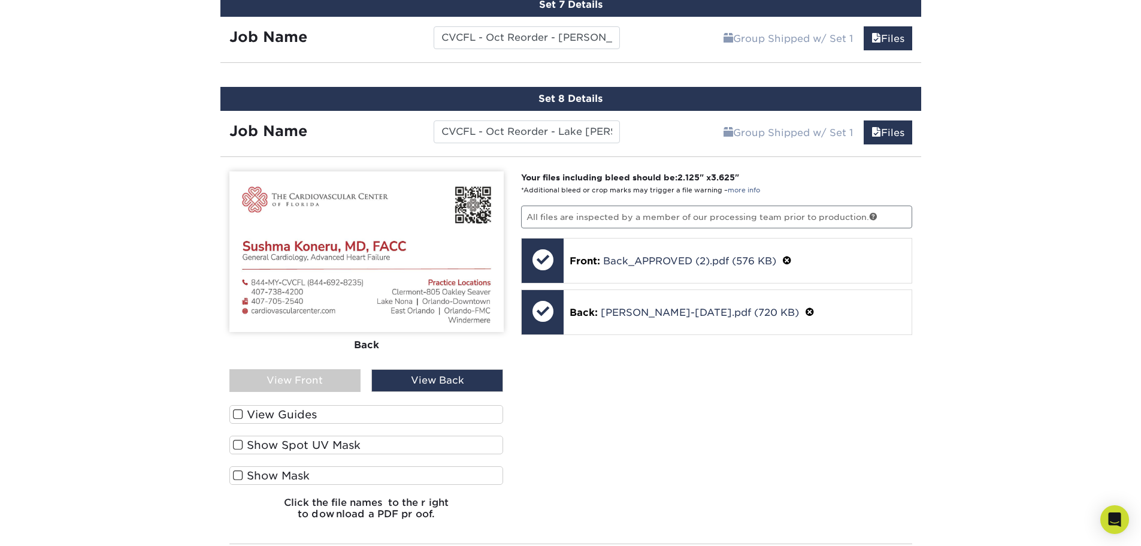
scroll to position [1547, 0]
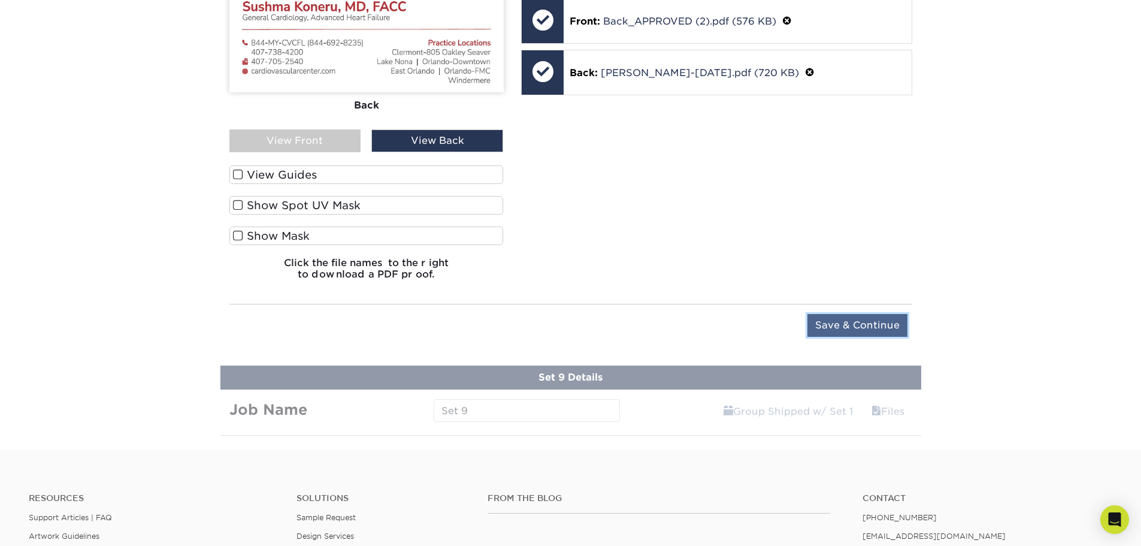
click at [849, 326] on input "Save & Continue" at bounding box center [857, 325] width 100 height 23
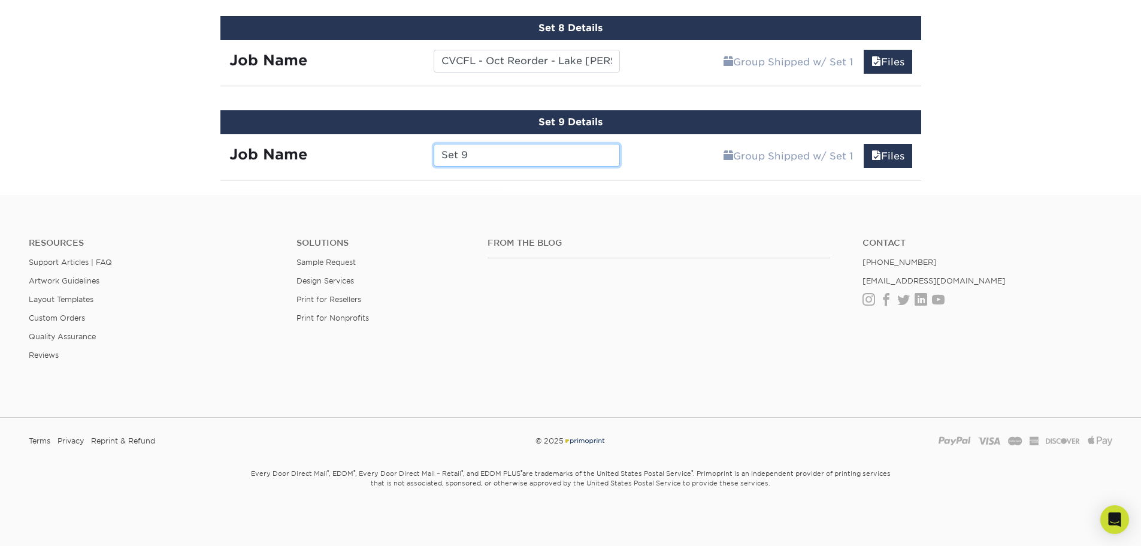
scroll to position [1260, 0]
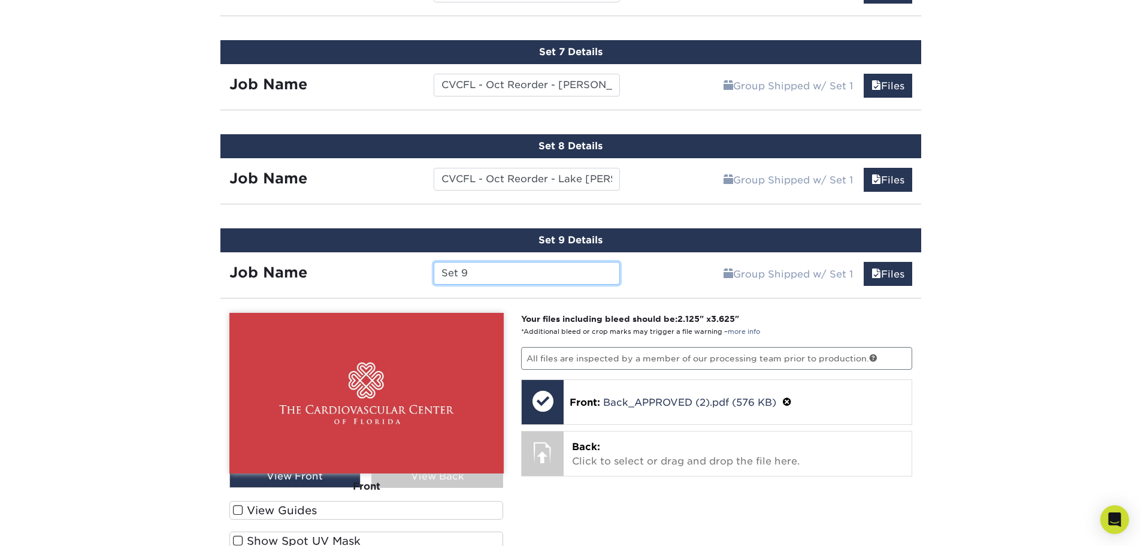
click at [465, 271] on input "Set 9" at bounding box center [527, 273] width 186 height 23
paste input "CVCFL - Oct Reorder - Lake Nona -"
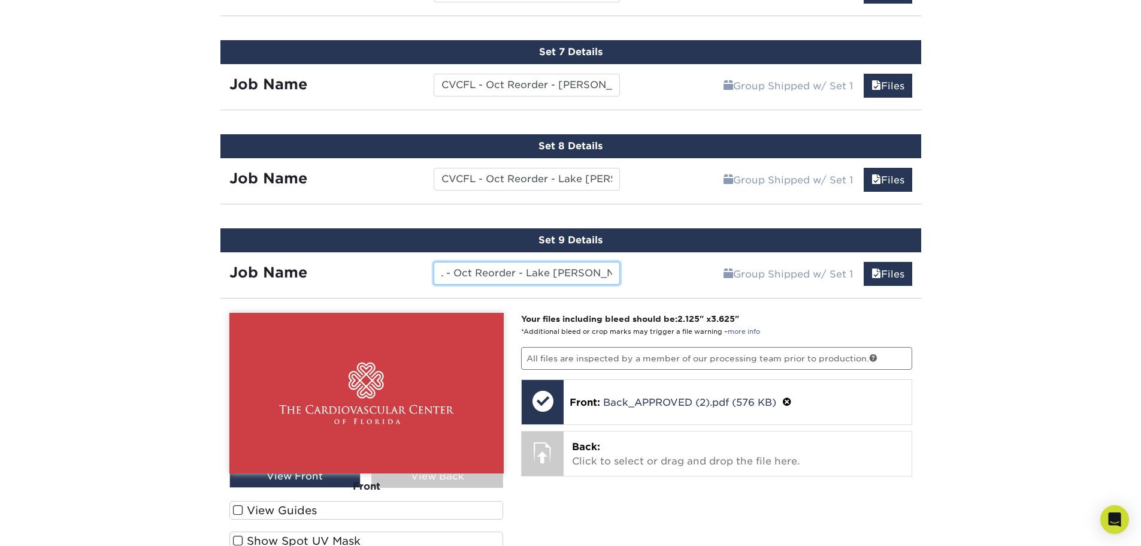
type input "CVCFL - Oct Reorder - Lake Nona - Kolli"
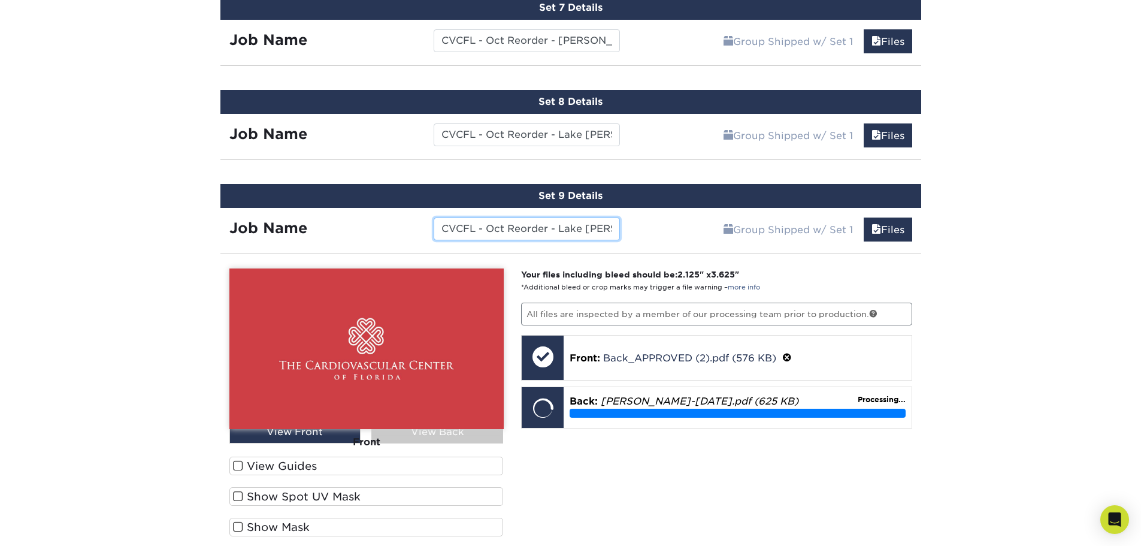
scroll to position [1380, 0]
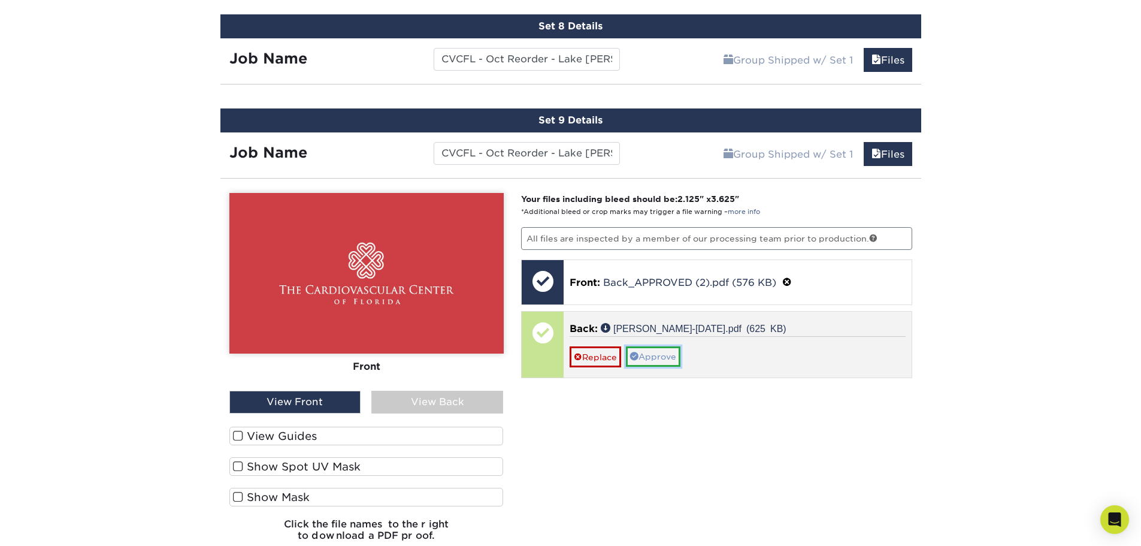
click at [671, 361] on link "Approve" at bounding box center [653, 356] width 55 height 20
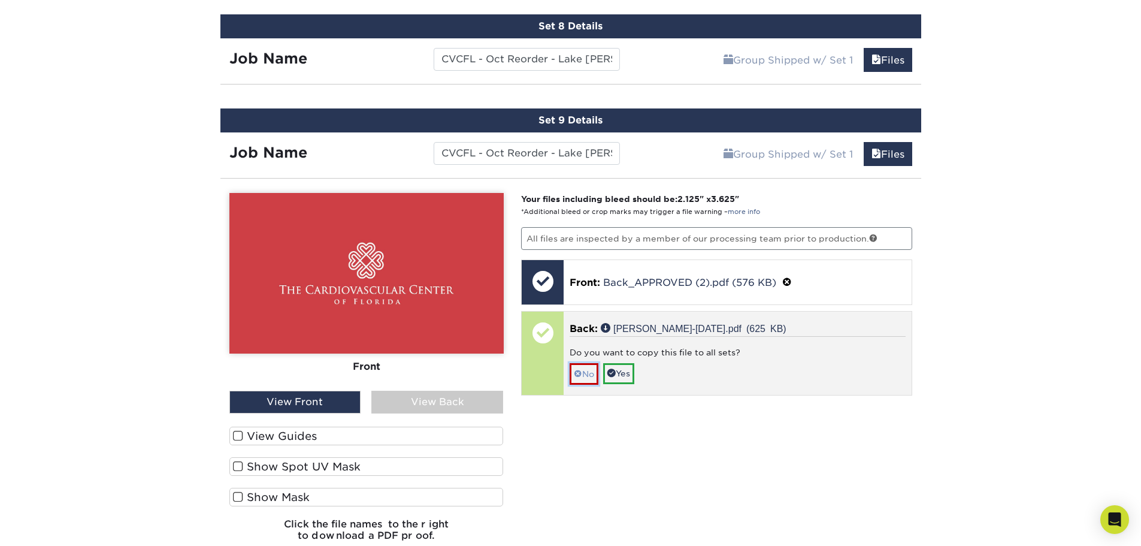
click at [588, 368] on link "No" at bounding box center [584, 373] width 29 height 21
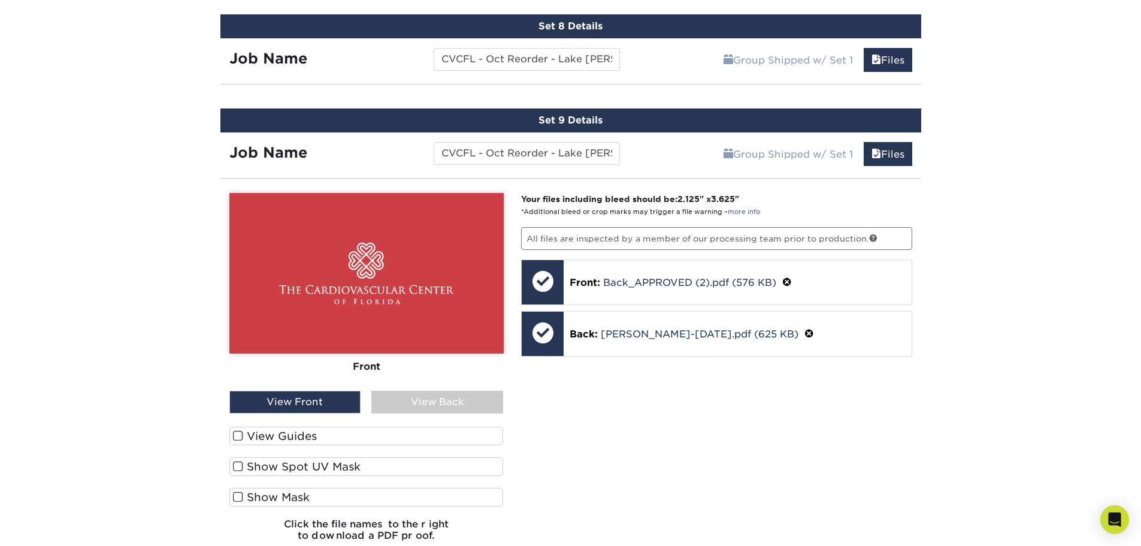
click at [485, 397] on div "View Back" at bounding box center [437, 402] width 132 height 23
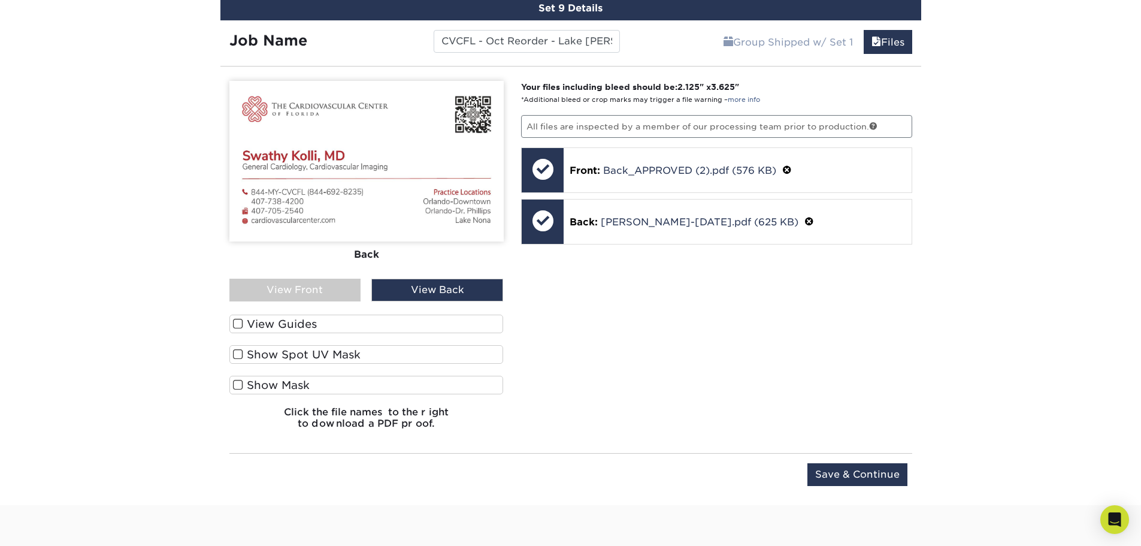
scroll to position [1500, 0]
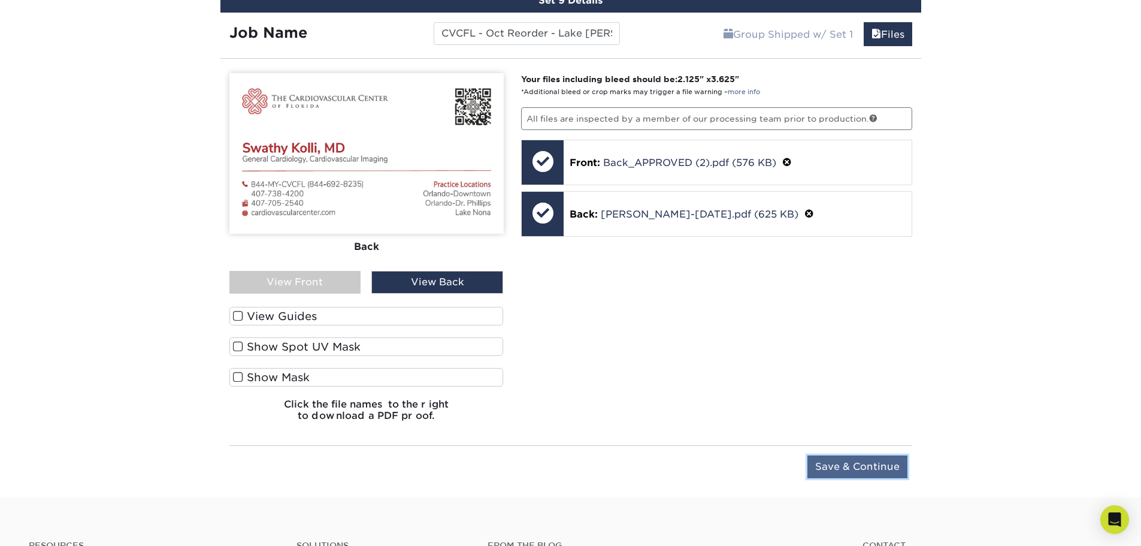
click at [857, 463] on input "Save & Continue" at bounding box center [857, 466] width 100 height 23
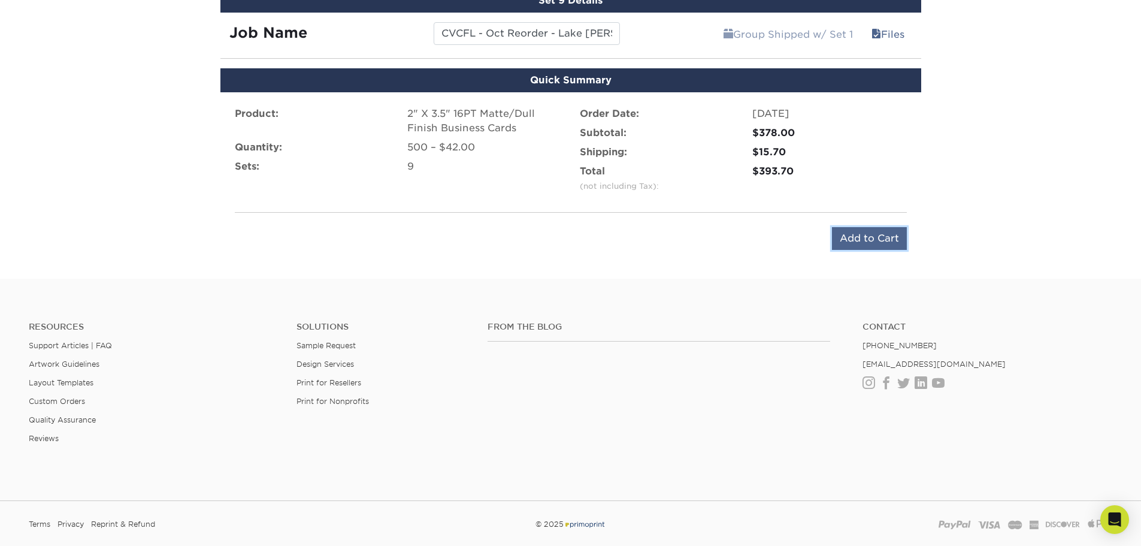
click at [859, 242] on input "Add to Cart" at bounding box center [869, 238] width 75 height 23
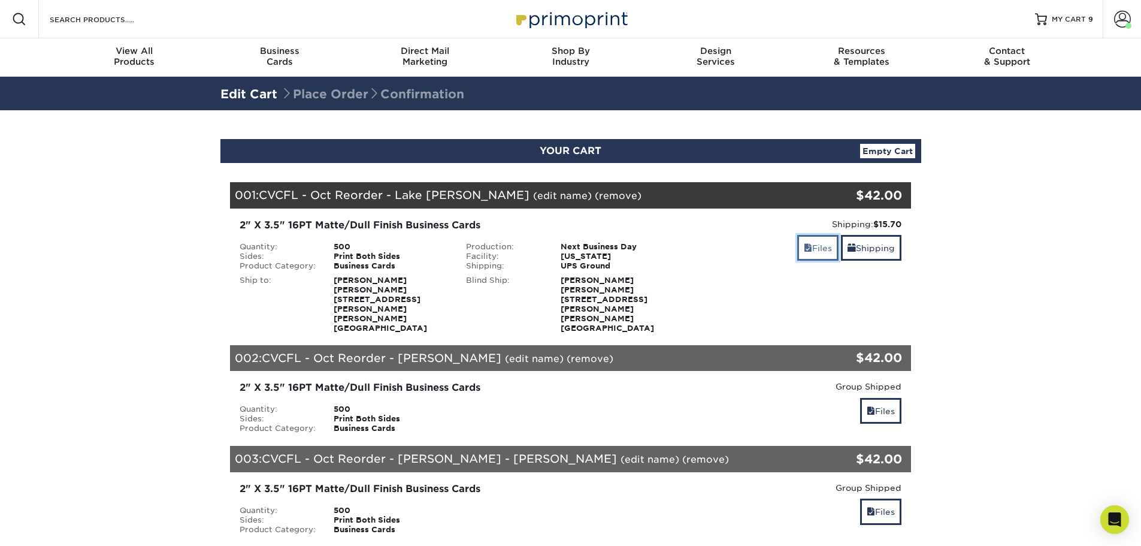
click at [830, 247] on link "Files" at bounding box center [817, 248] width 41 height 26
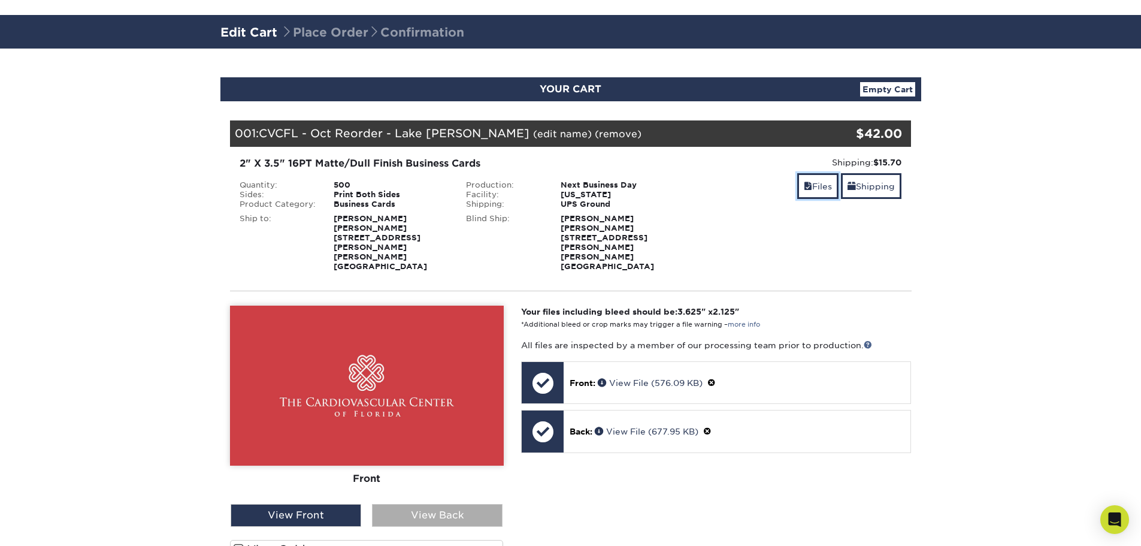
scroll to position [120, 0]
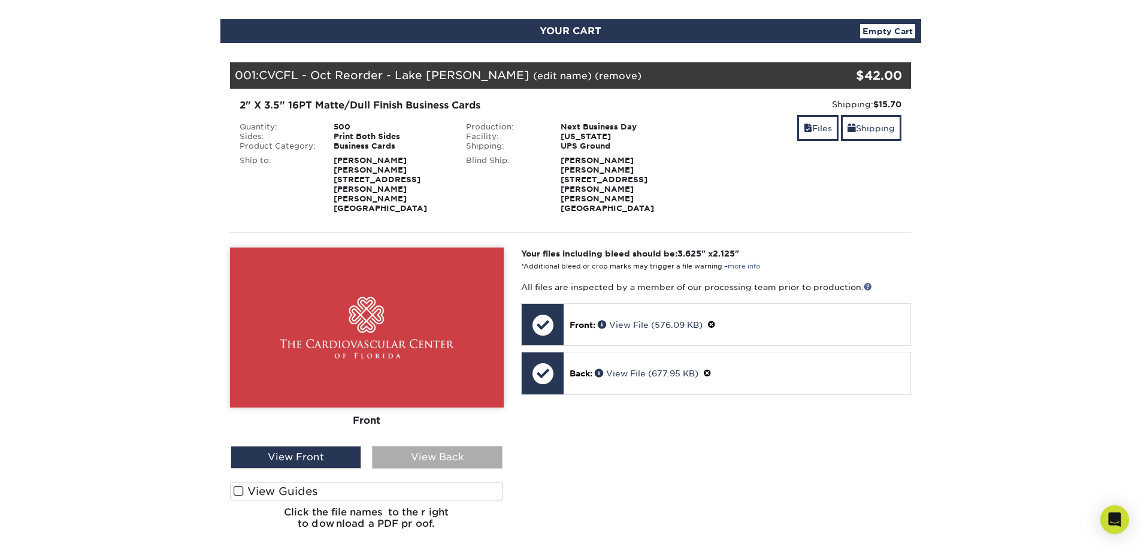
click at [435, 446] on div "View Back" at bounding box center [437, 457] width 131 height 23
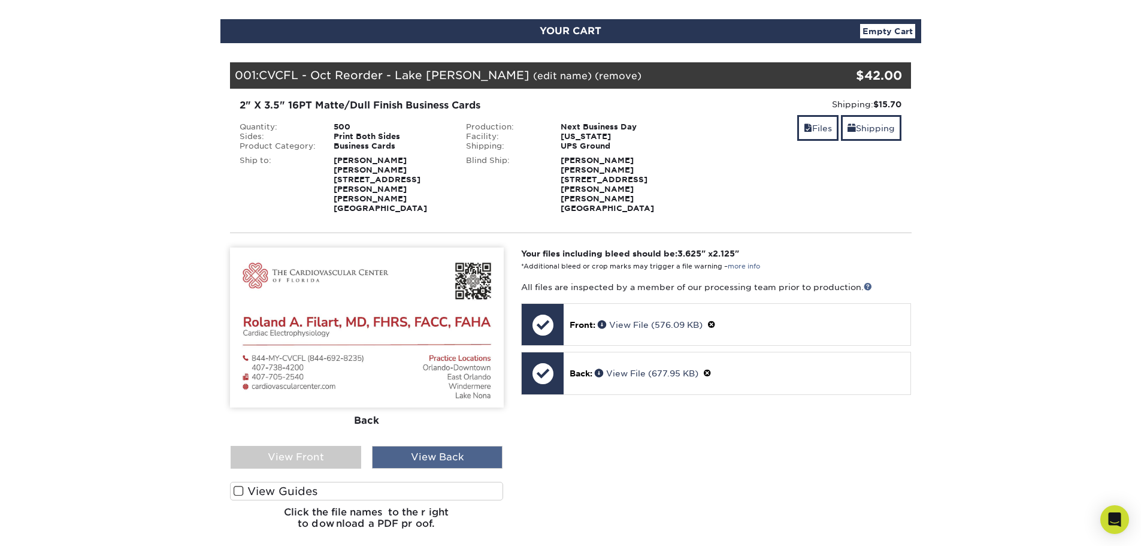
click at [435, 446] on div "View Back" at bounding box center [437, 457] width 131 height 23
click at [826, 121] on link "Files" at bounding box center [817, 128] width 41 height 26
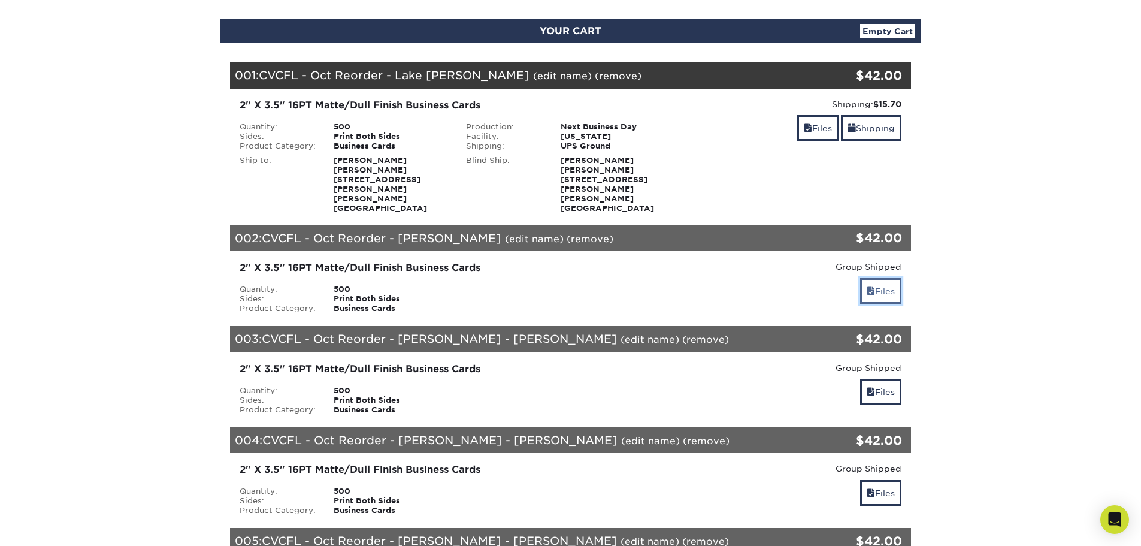
click at [876, 278] on link "Files" at bounding box center [880, 291] width 41 height 26
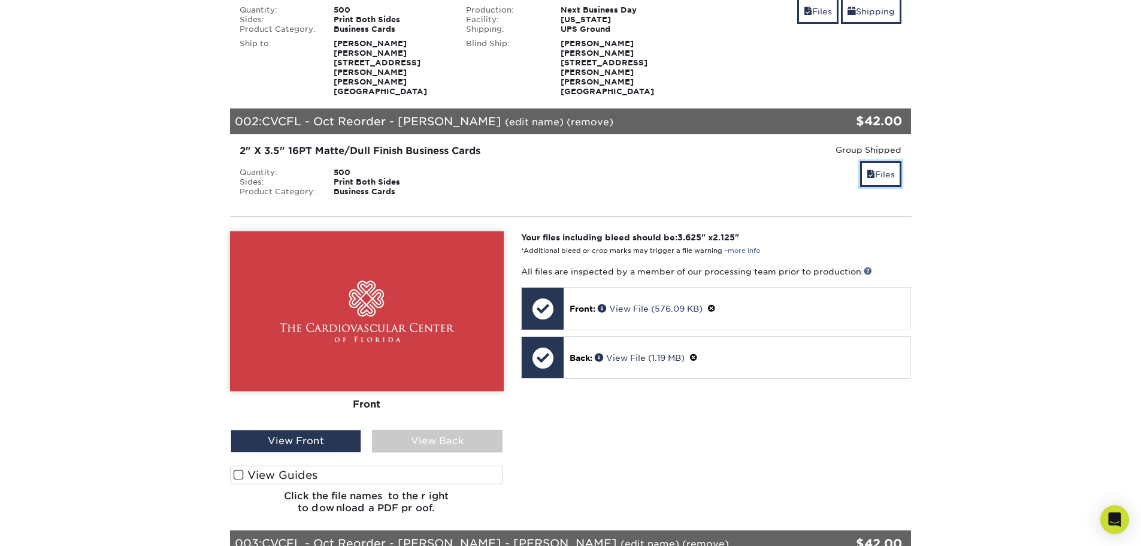
scroll to position [240, 0]
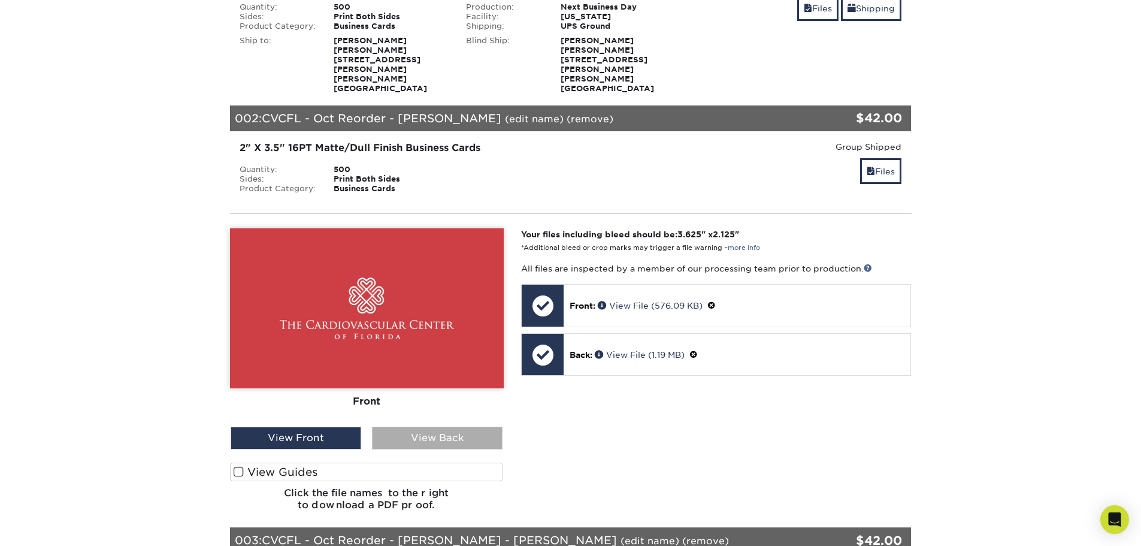
click at [474, 428] on div "View Back" at bounding box center [437, 437] width 131 height 23
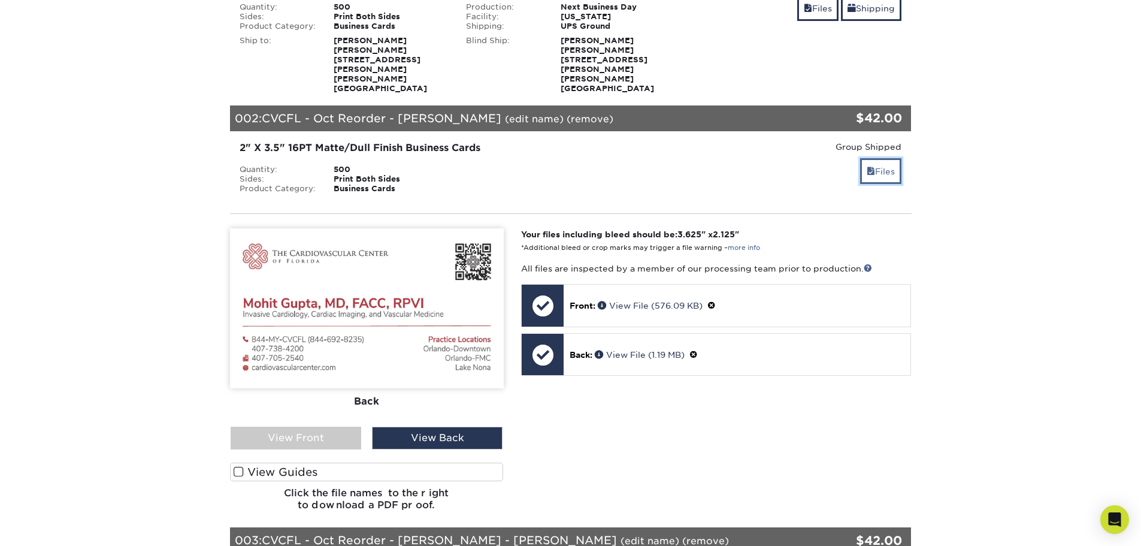
click at [886, 158] on link "Files" at bounding box center [880, 171] width 41 height 26
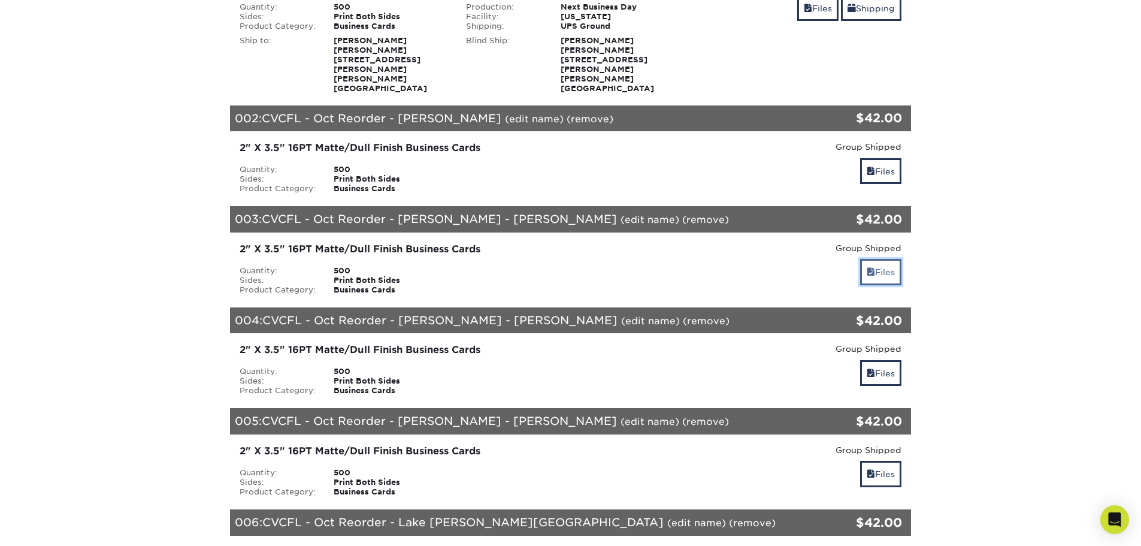
click at [879, 259] on link "Files" at bounding box center [880, 272] width 41 height 26
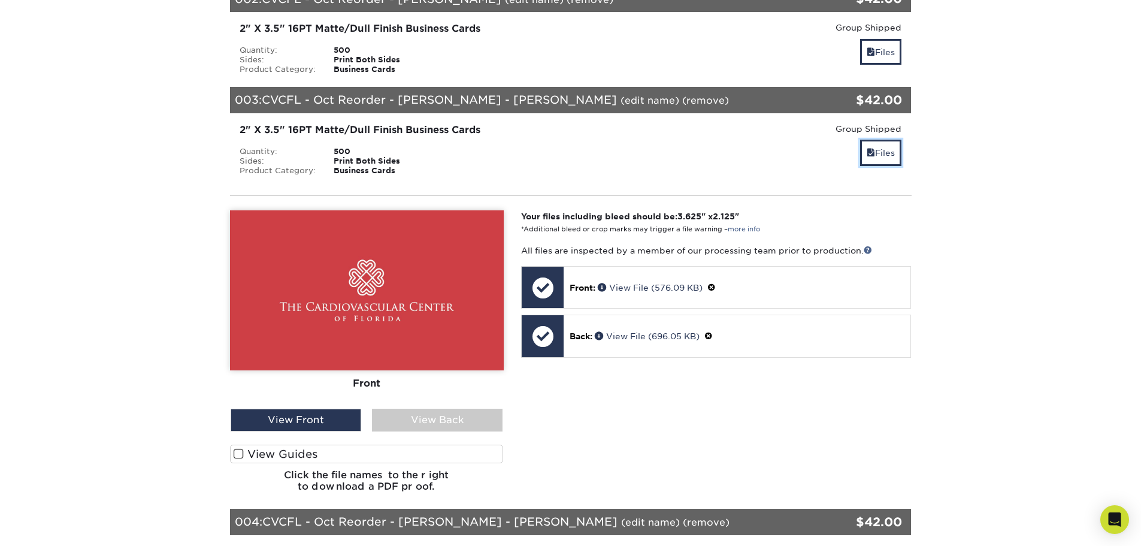
scroll to position [359, 0]
click at [437, 408] on div "View Back" at bounding box center [437, 419] width 131 height 23
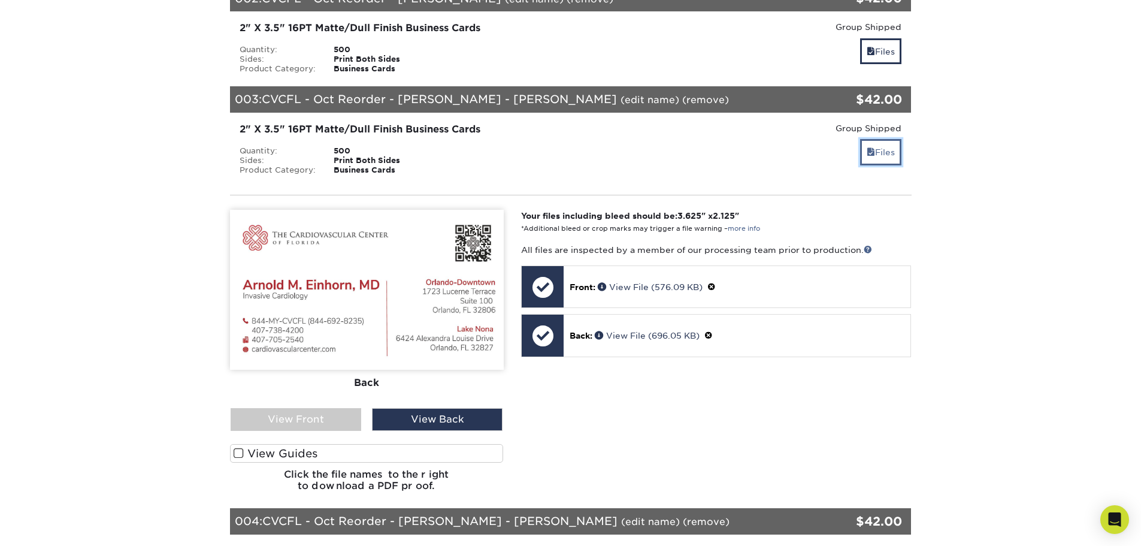
click at [876, 140] on link "Files" at bounding box center [880, 152] width 41 height 26
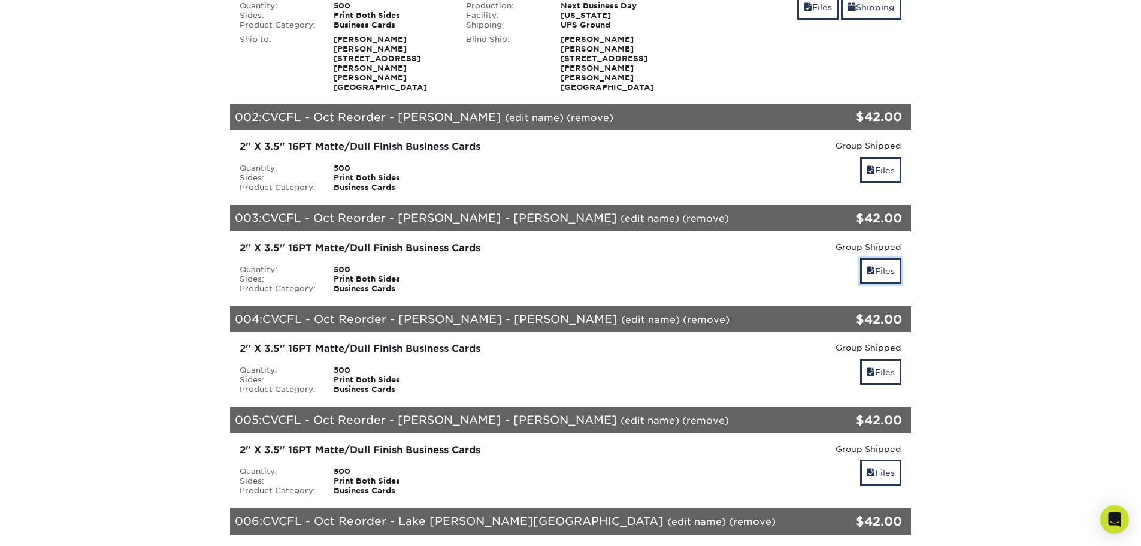
scroll to position [240, 0]
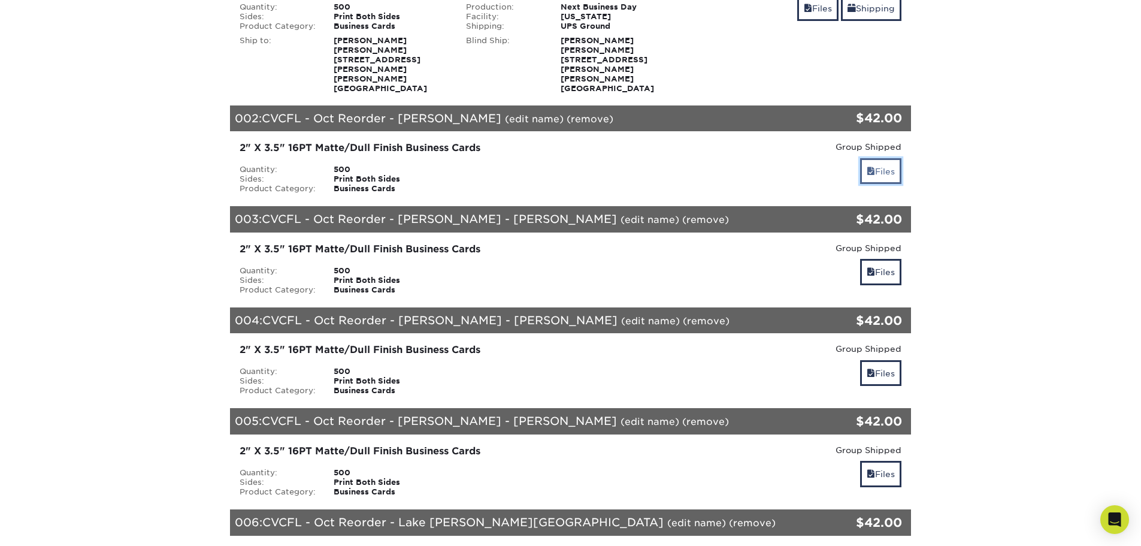
click at [877, 158] on link "Files" at bounding box center [880, 171] width 41 height 26
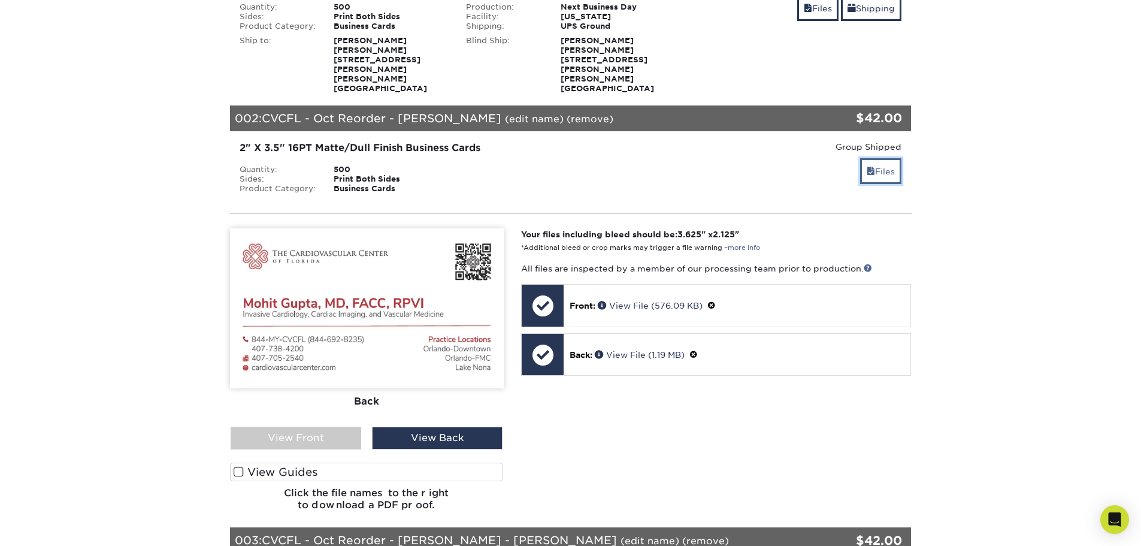
click at [881, 158] on link "Files" at bounding box center [880, 171] width 41 height 26
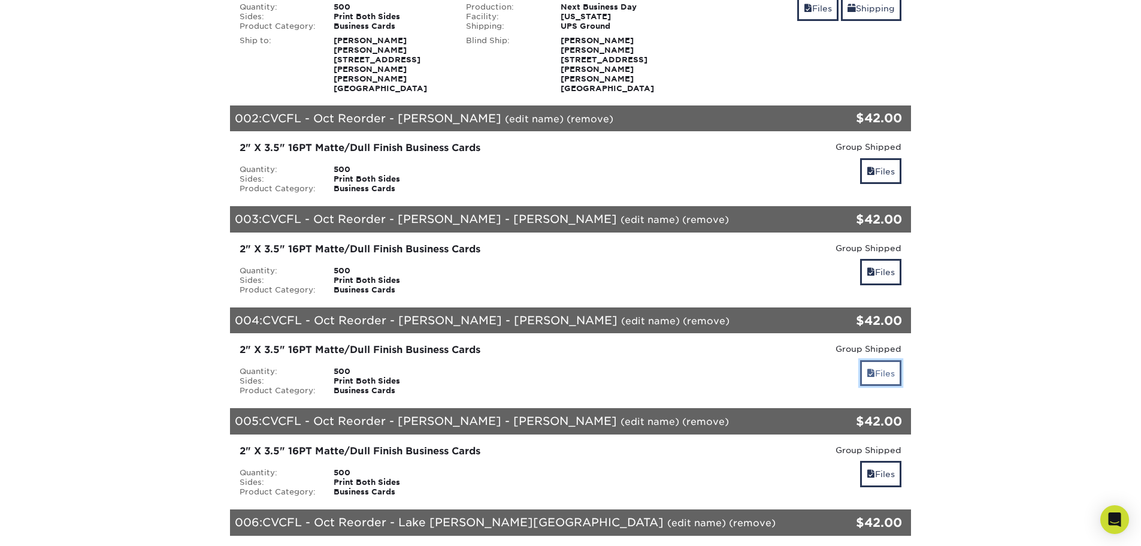
click at [876, 360] on link "Files" at bounding box center [880, 373] width 41 height 26
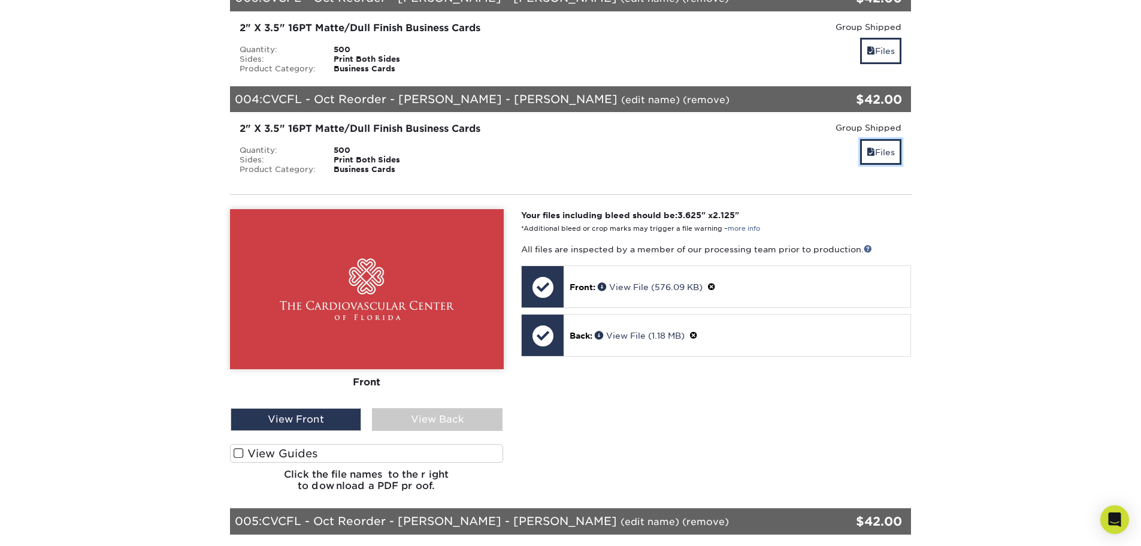
scroll to position [479, 0]
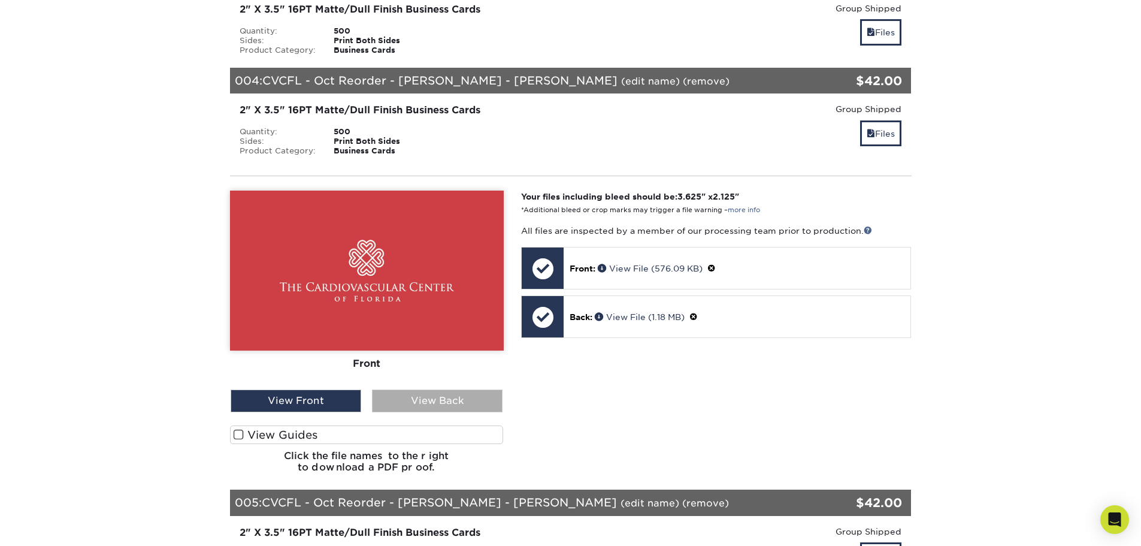
click at [424, 389] on div "View Back" at bounding box center [437, 400] width 131 height 23
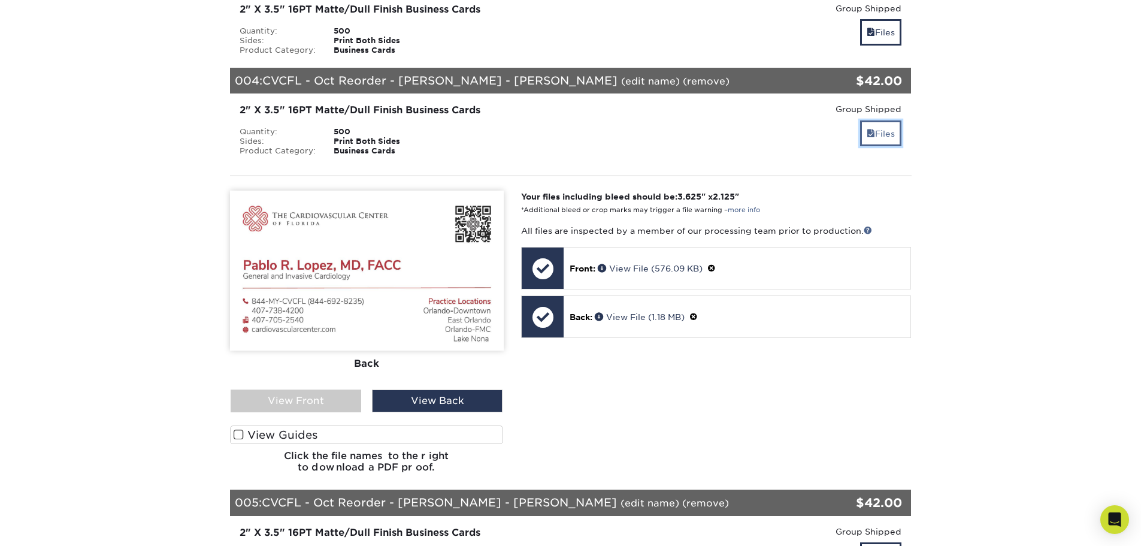
click at [879, 120] on link "Files" at bounding box center [880, 133] width 41 height 26
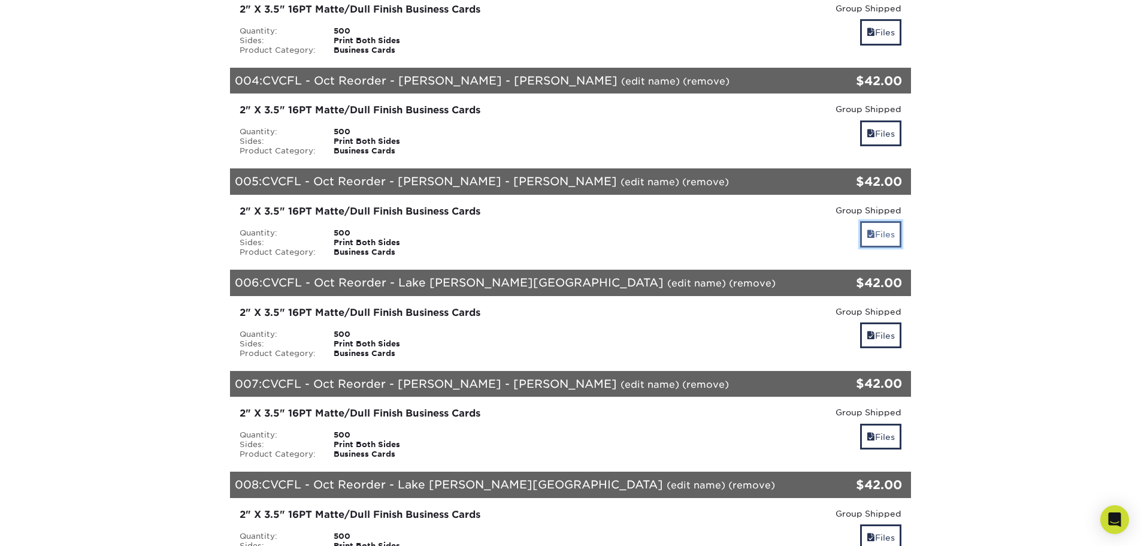
click at [867, 229] on span at bounding box center [871, 234] width 8 height 10
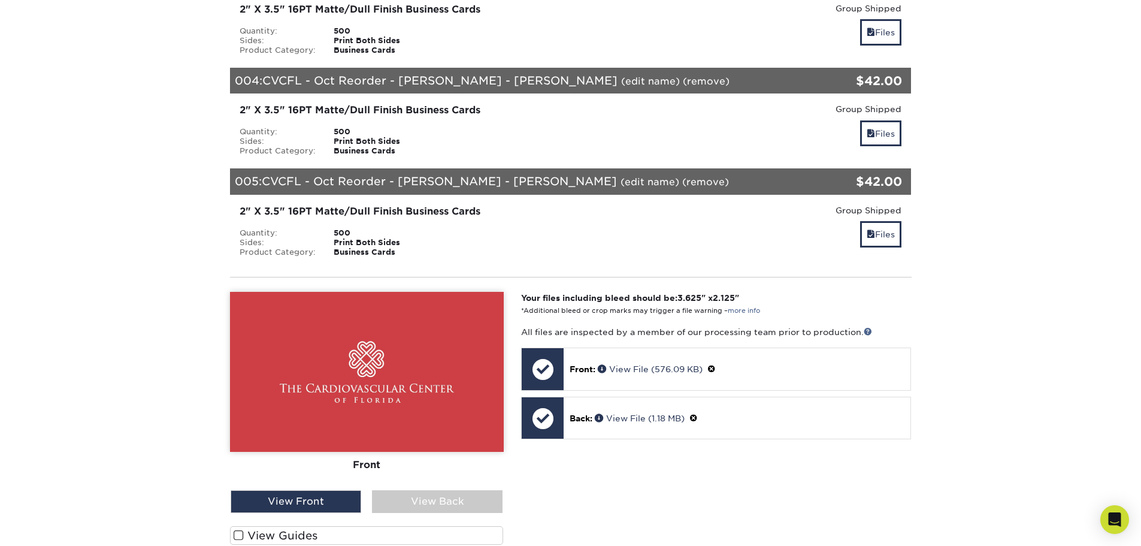
drag, startPoint x: 423, startPoint y: 476, endPoint x: 440, endPoint y: 469, distance: 18.0
click at [423, 490] on div "View Back" at bounding box center [437, 501] width 131 height 23
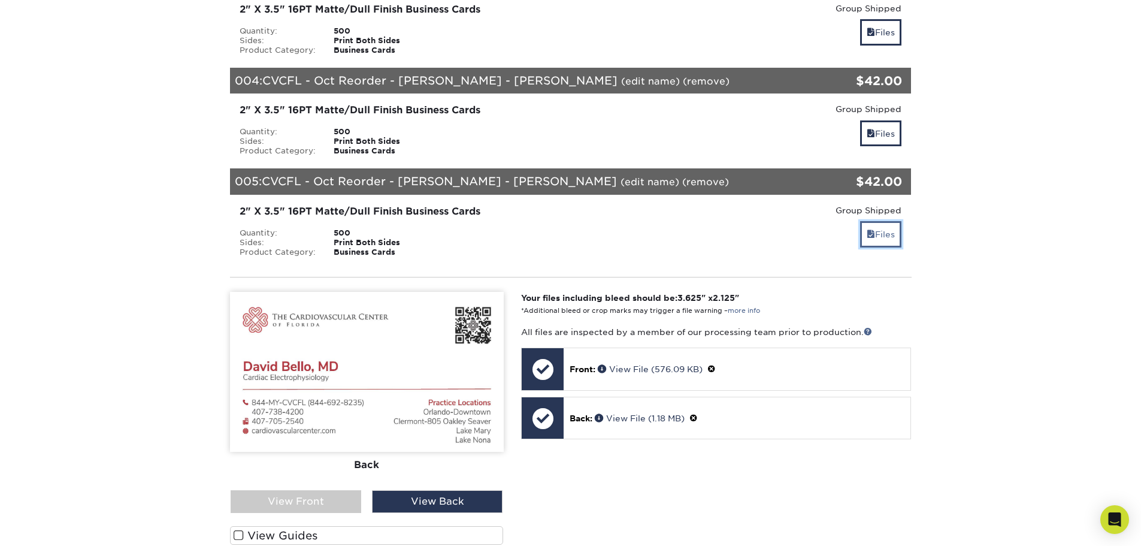
click at [882, 221] on link "Files" at bounding box center [880, 234] width 41 height 26
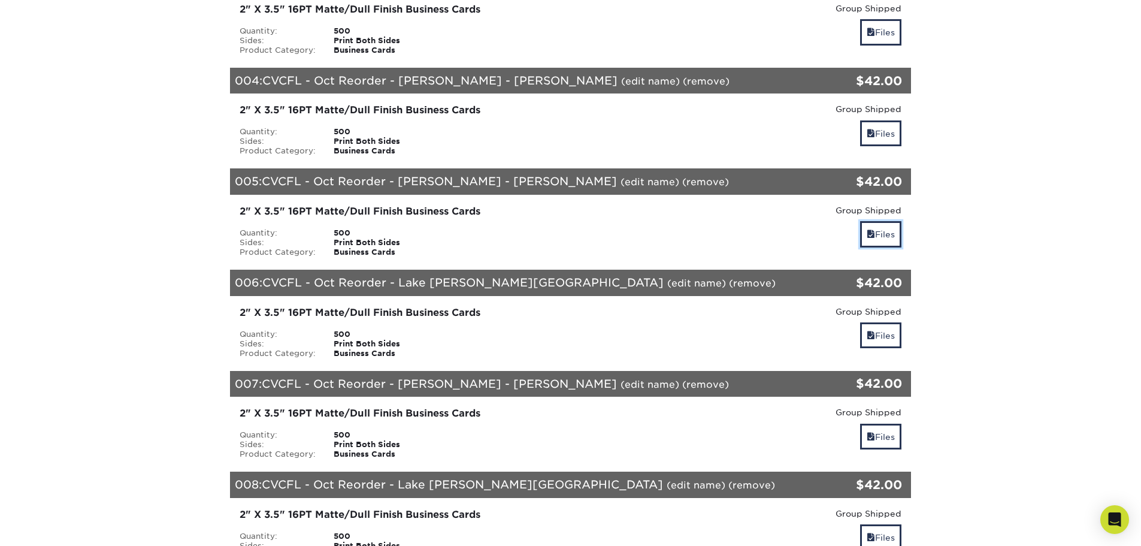
scroll to position [539, 0]
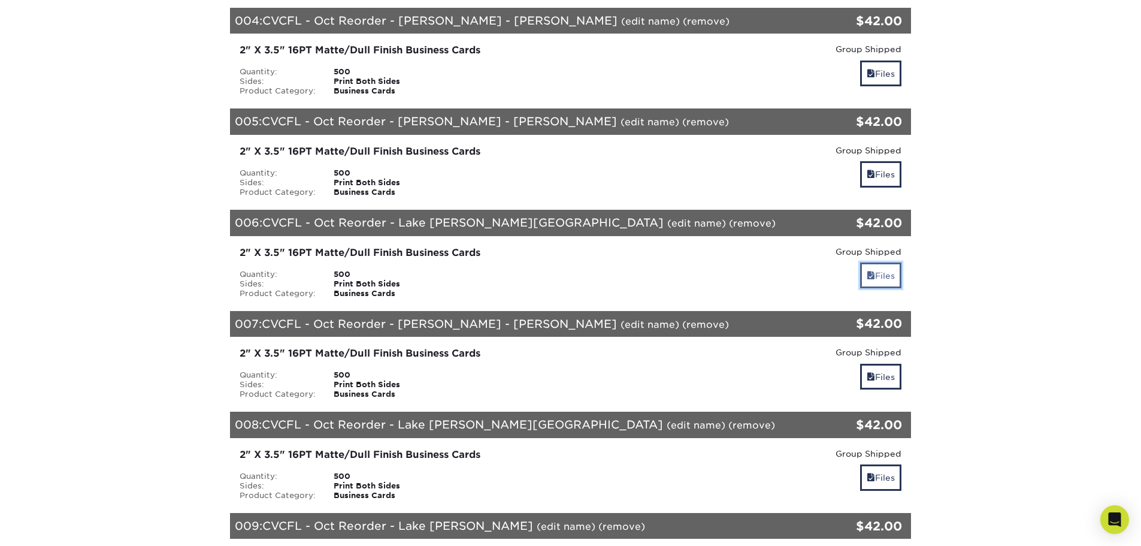
click at [880, 262] on link "Files" at bounding box center [880, 275] width 41 height 26
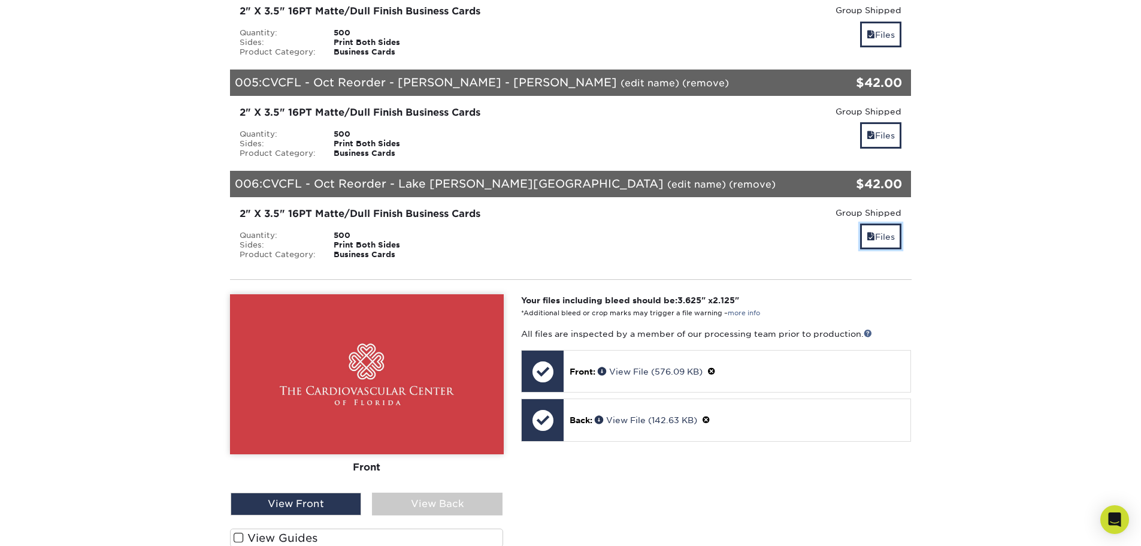
scroll to position [599, 0]
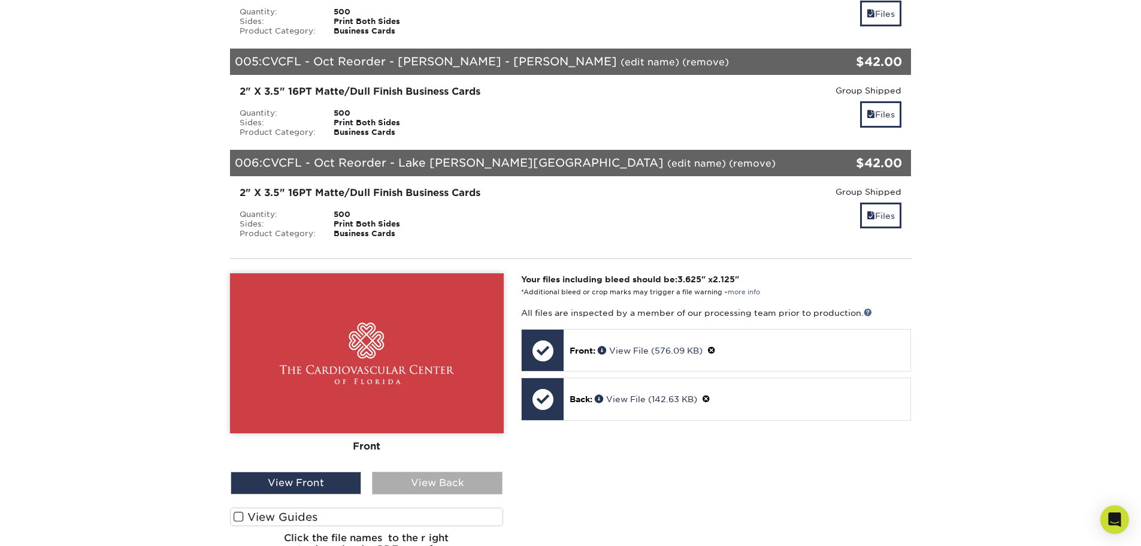
click at [448, 471] on div "View Back" at bounding box center [437, 482] width 131 height 23
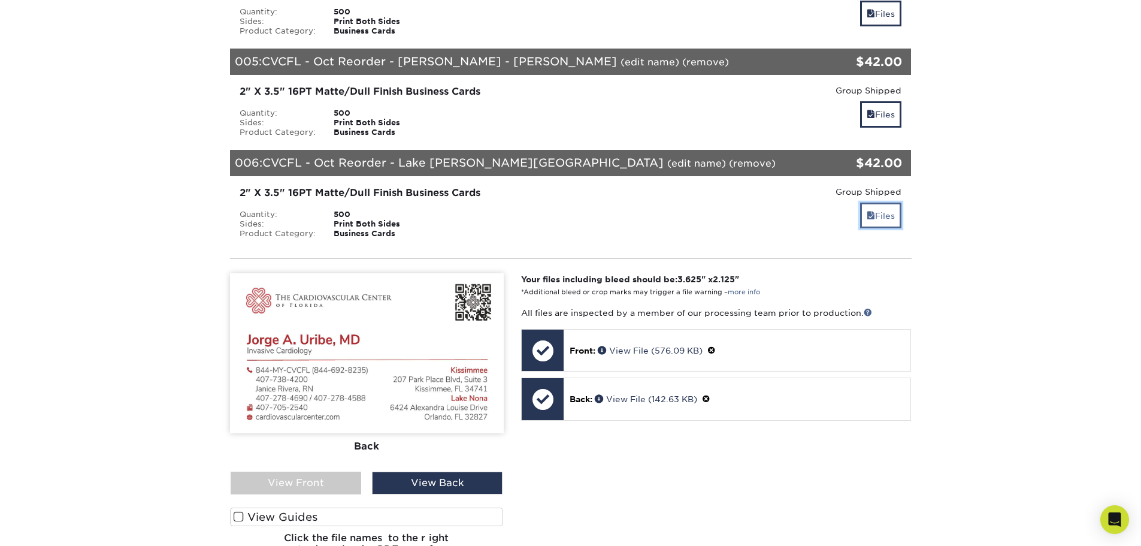
click at [887, 202] on link "Files" at bounding box center [880, 215] width 41 height 26
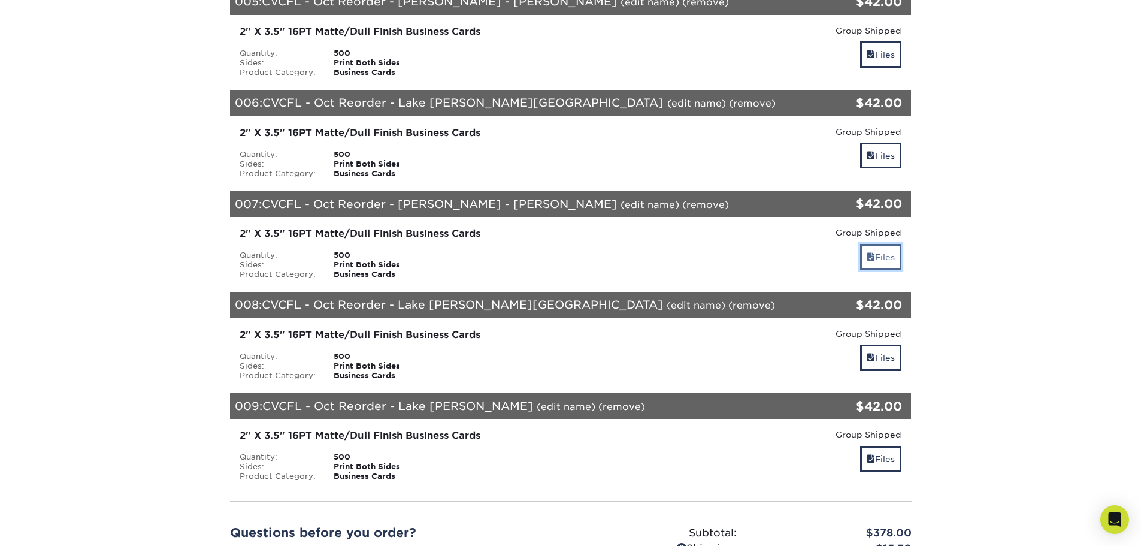
click at [885, 244] on link "Files" at bounding box center [880, 257] width 41 height 26
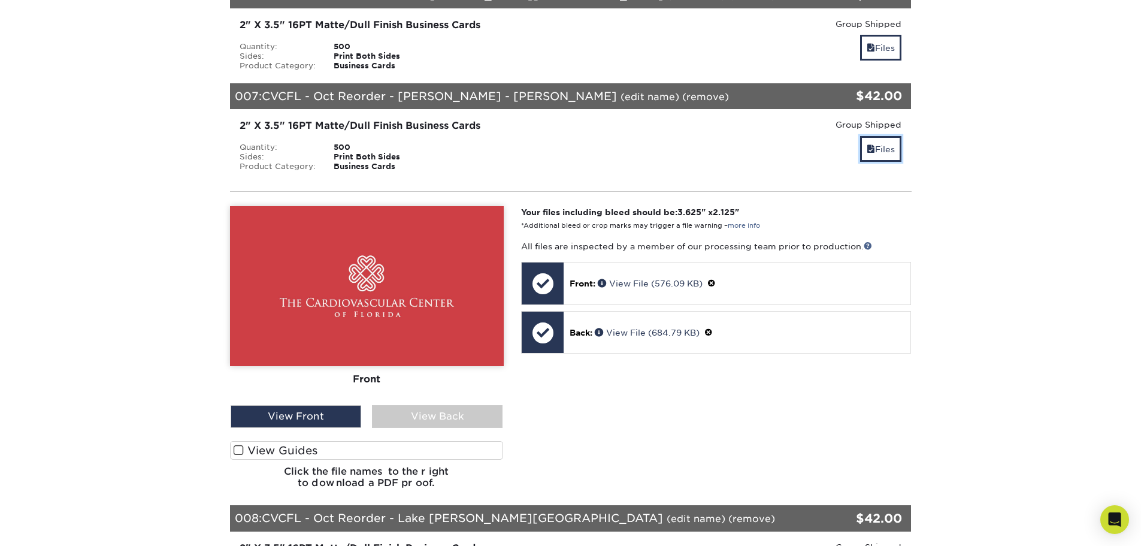
scroll to position [779, 0]
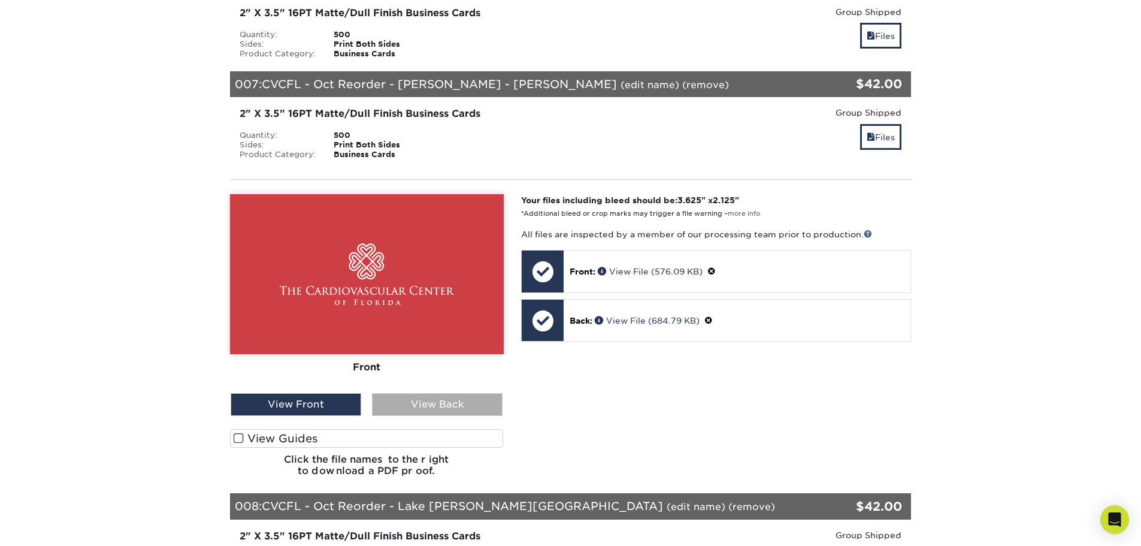
drag, startPoint x: 481, startPoint y: 382, endPoint x: 493, endPoint y: 376, distance: 13.1
click at [480, 393] on div "View Back" at bounding box center [437, 404] width 131 height 23
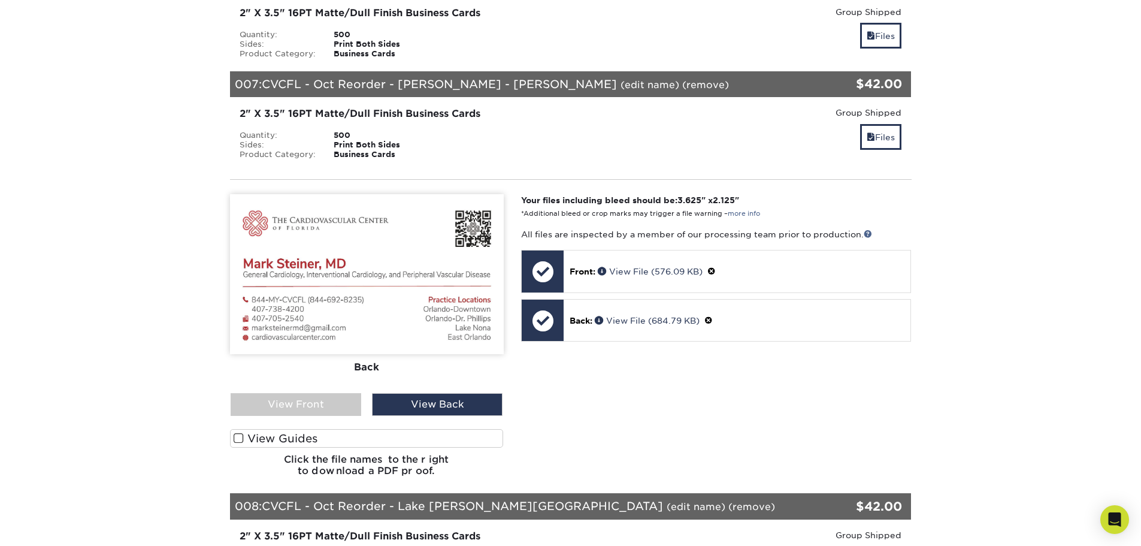
click at [882, 132] on div "Files" at bounding box center [797, 138] width 209 height 28
click at [885, 124] on link "Files" at bounding box center [880, 137] width 41 height 26
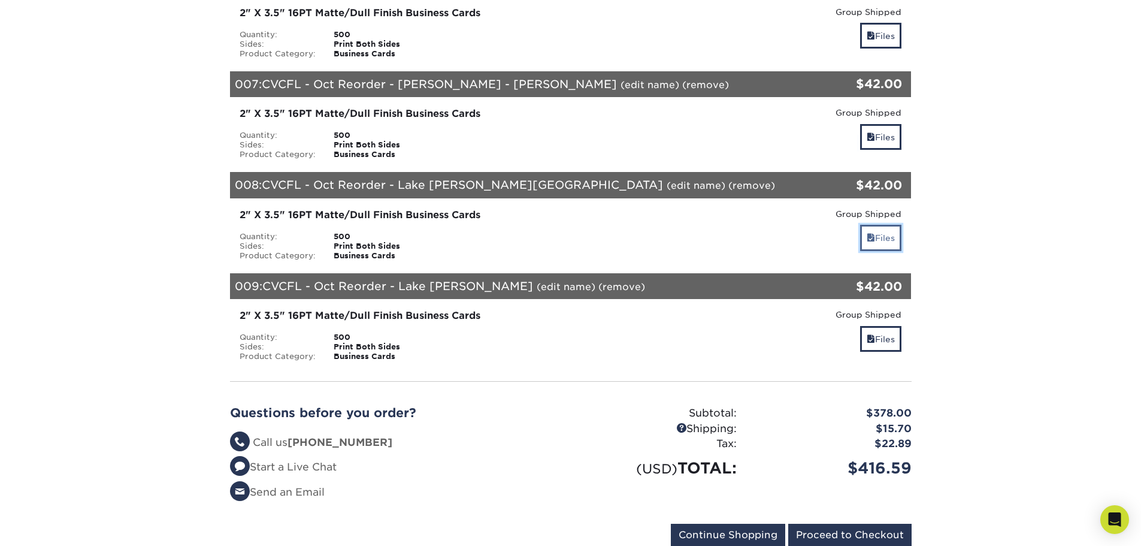
click at [894, 225] on link "Files" at bounding box center [880, 238] width 41 height 26
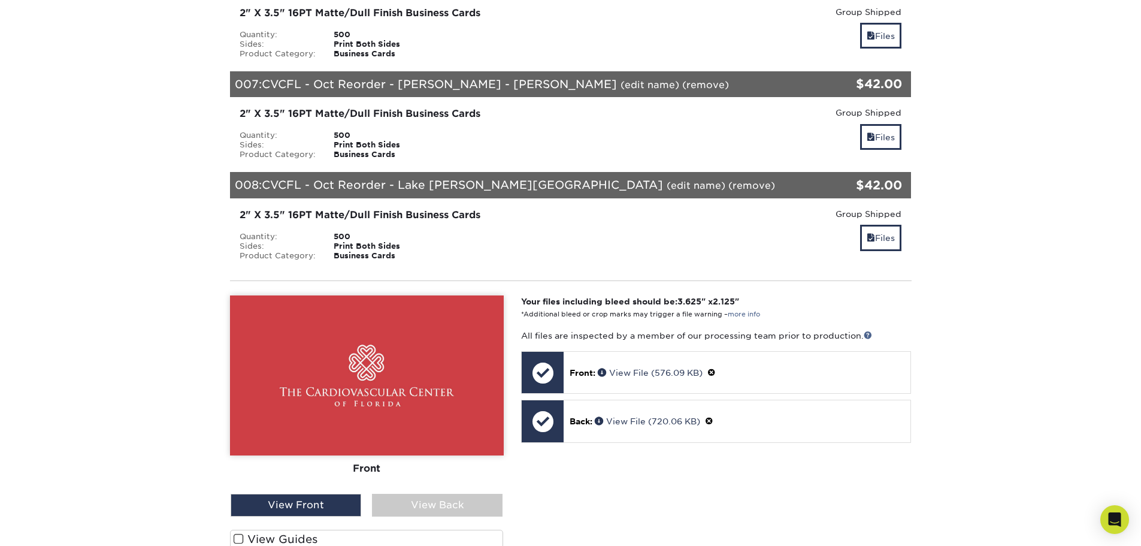
click at [417, 494] on div "View Back" at bounding box center [437, 505] width 131 height 23
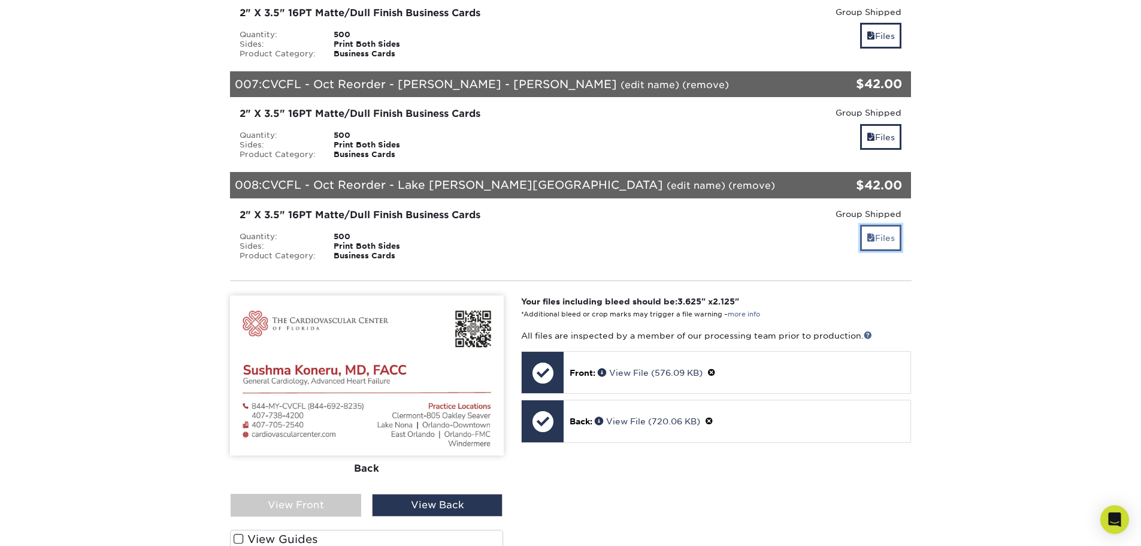
click at [871, 233] on span at bounding box center [871, 238] width 8 height 10
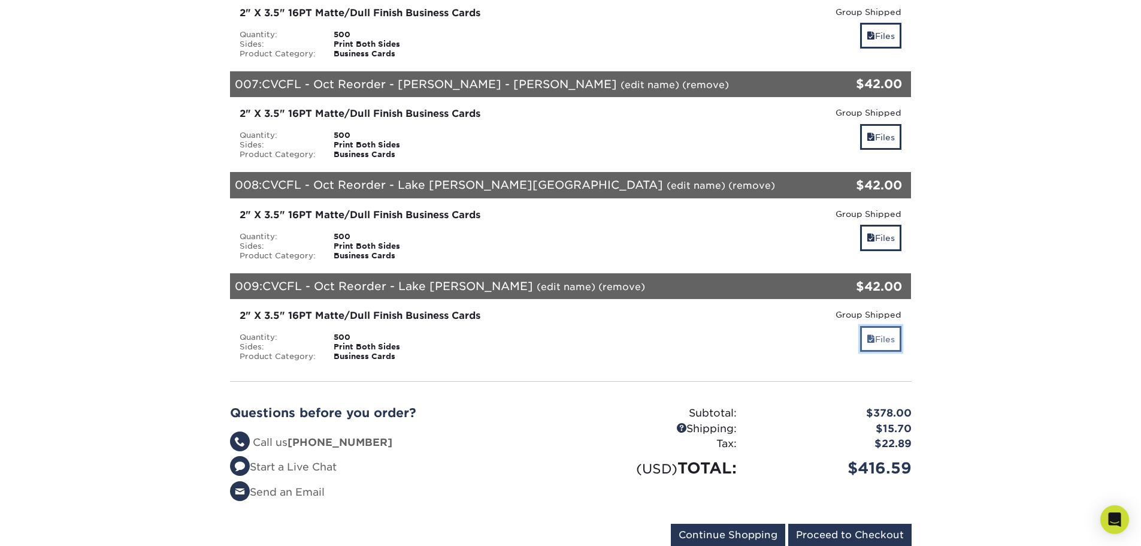
click at [876, 326] on link "Files" at bounding box center [880, 339] width 41 height 26
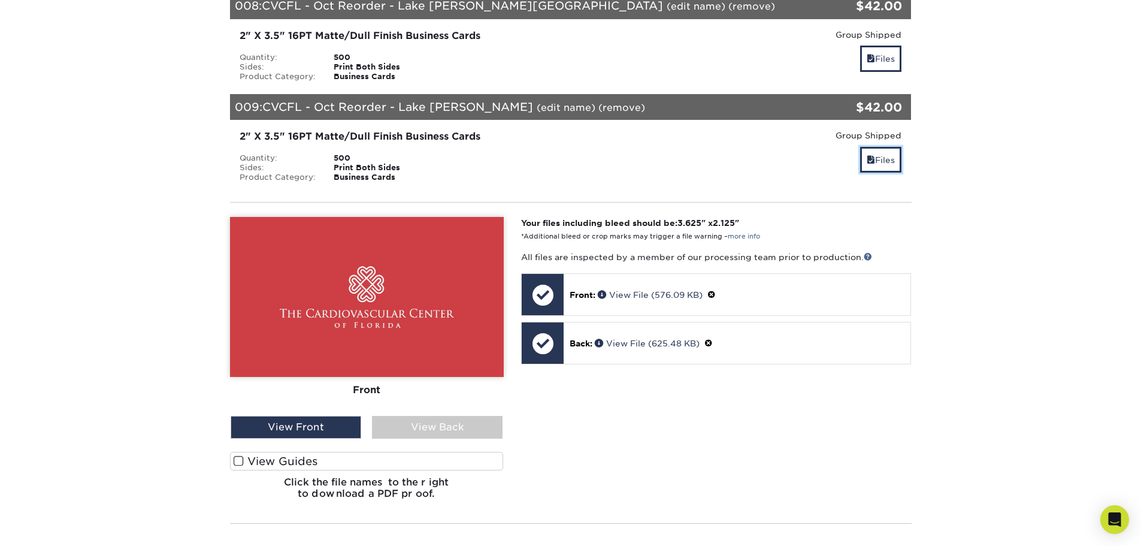
scroll to position [958, 0]
click at [435, 415] on div "View Back" at bounding box center [437, 426] width 131 height 23
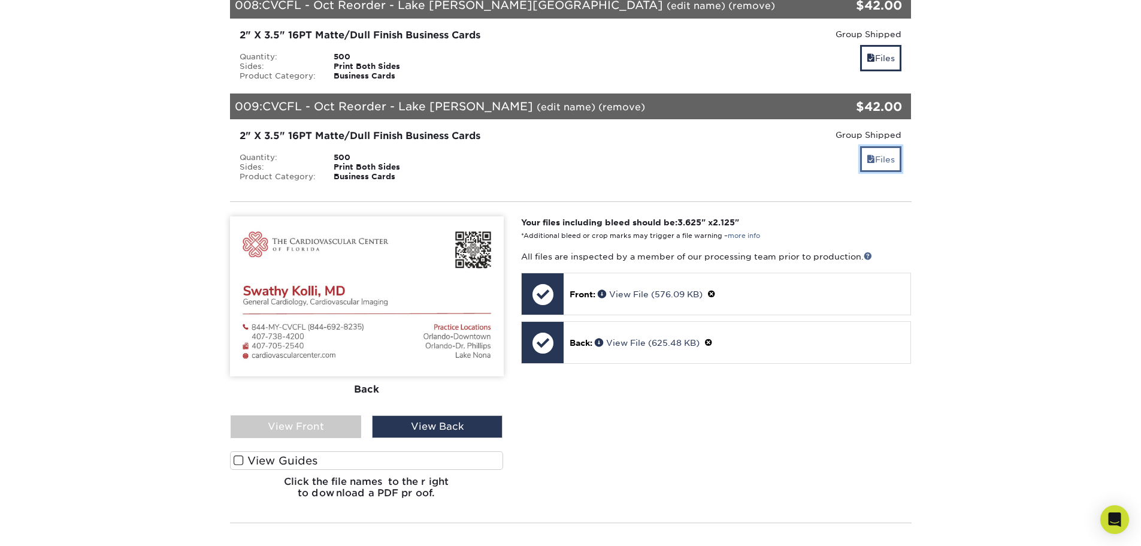
click at [887, 150] on link "Files" at bounding box center [880, 159] width 41 height 26
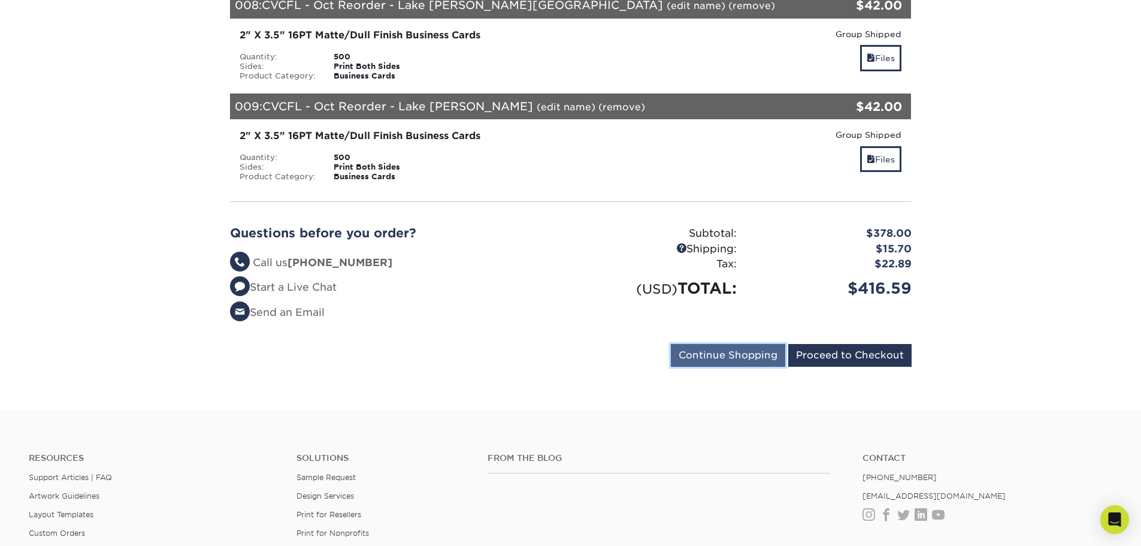
click at [744, 344] on input "Continue Shopping" at bounding box center [728, 355] width 114 height 23
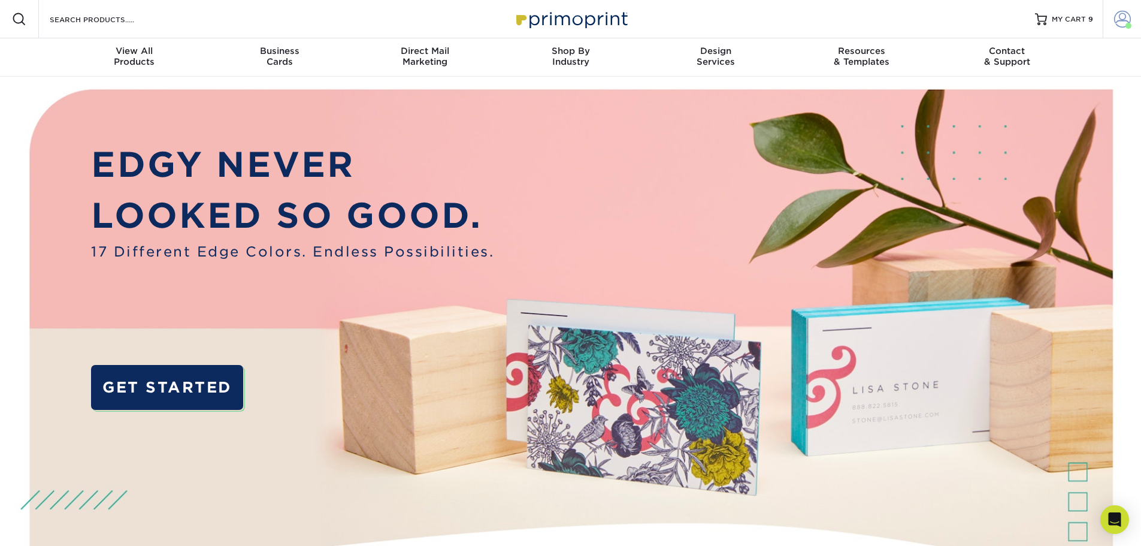
click at [1124, 25] on span at bounding box center [1122, 19] width 17 height 17
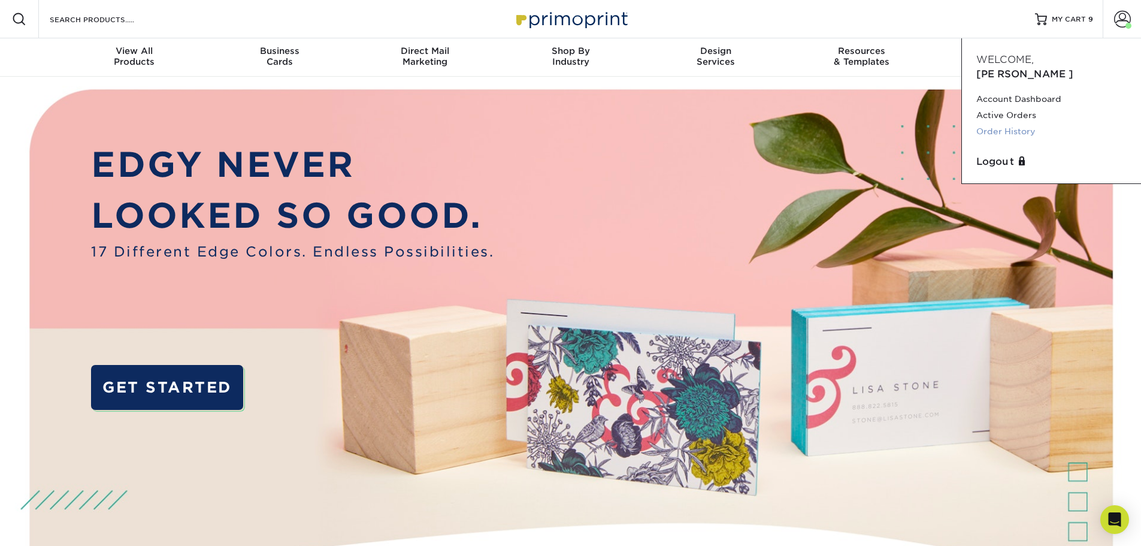
click at [1000, 123] on link "Order History" at bounding box center [1051, 131] width 150 height 16
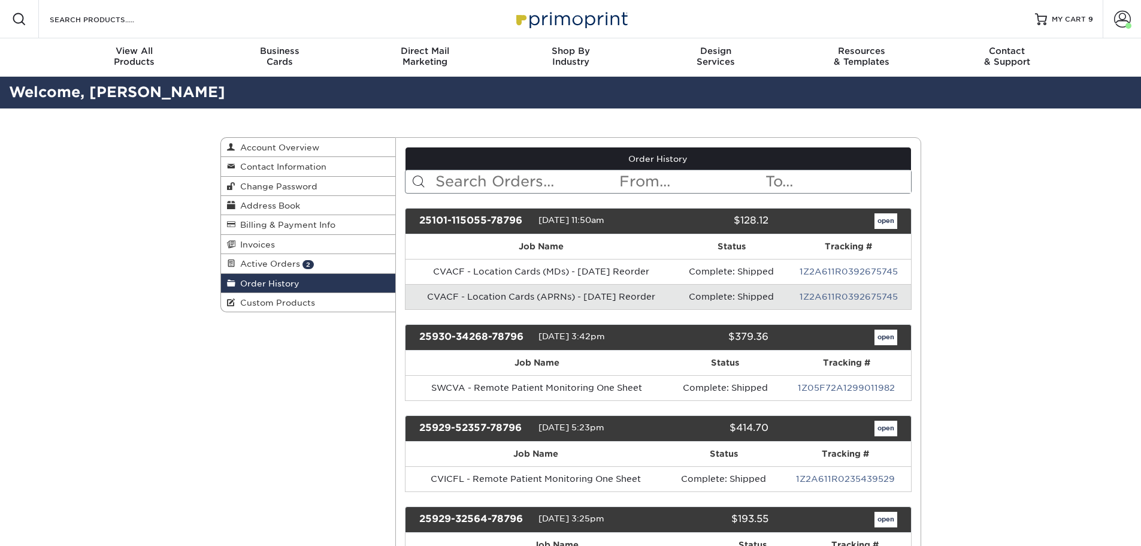
click at [483, 171] on input "text" at bounding box center [526, 181] width 184 height 23
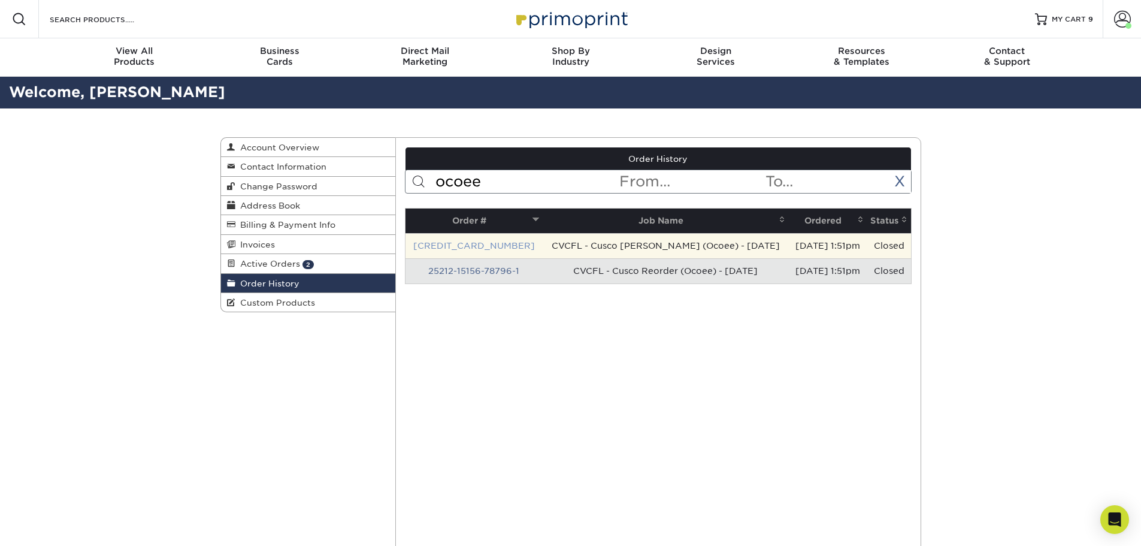
type input "ocoee"
click at [482, 243] on link "25212-15156-78796-2" at bounding box center [474, 246] width 122 height 10
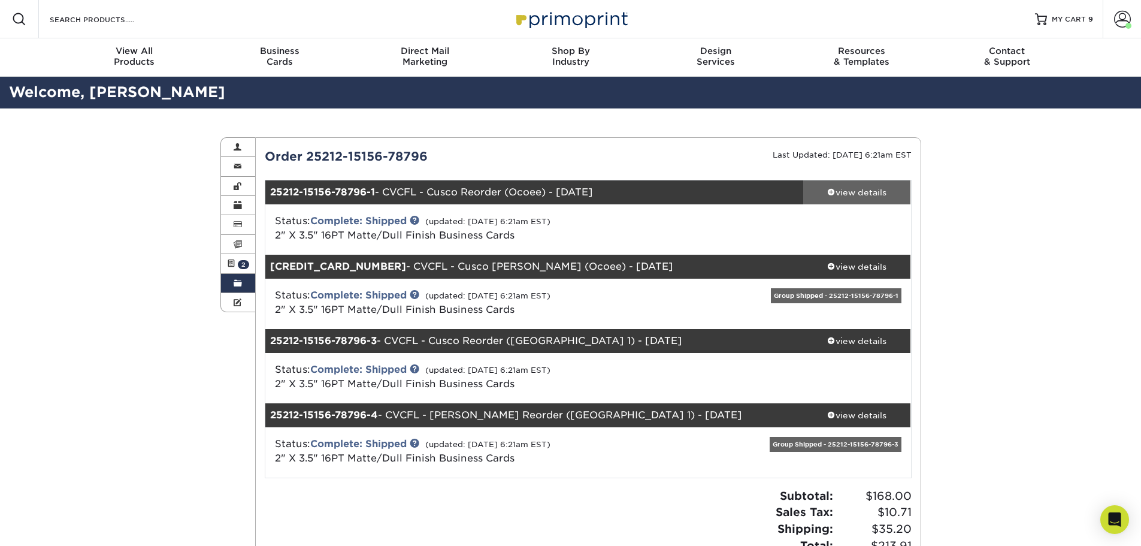
click at [858, 196] on div "view details" at bounding box center [857, 192] width 108 height 12
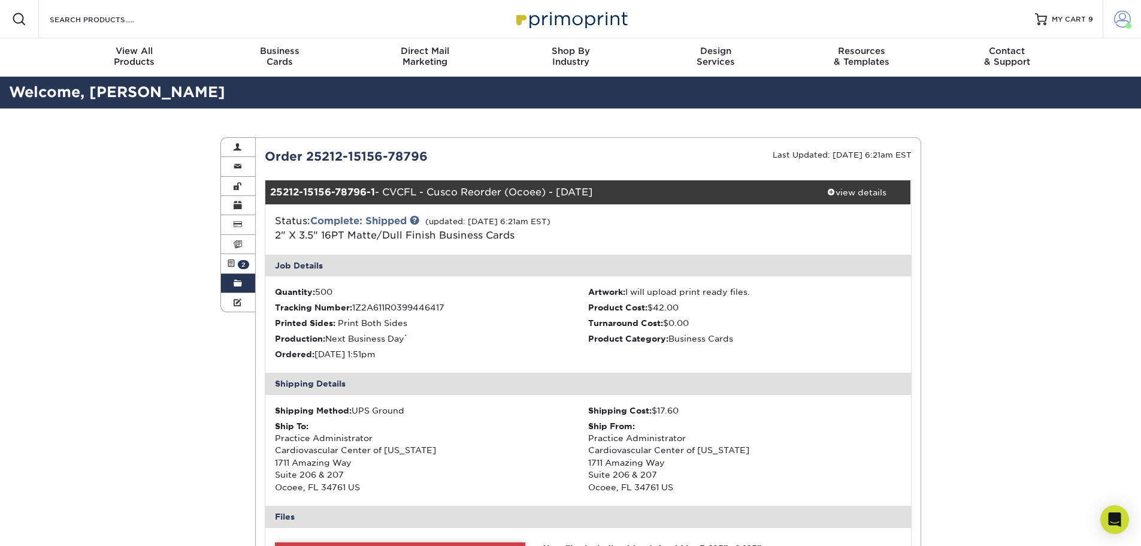
click at [1133, 20] on link "Account" at bounding box center [1122, 19] width 38 height 38
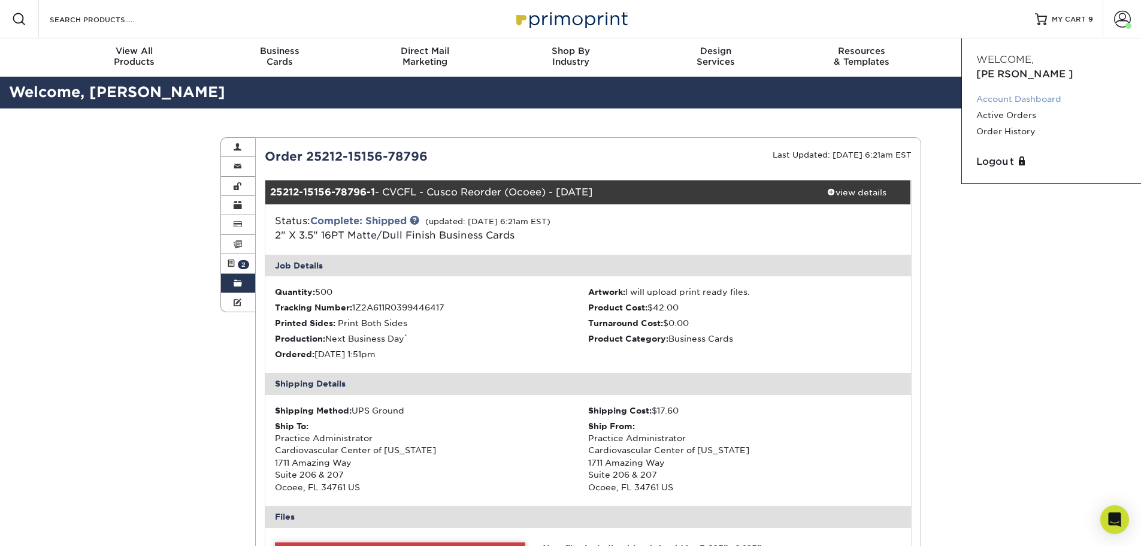
click at [1015, 91] on link "Account Dashboard" at bounding box center [1051, 99] width 150 height 16
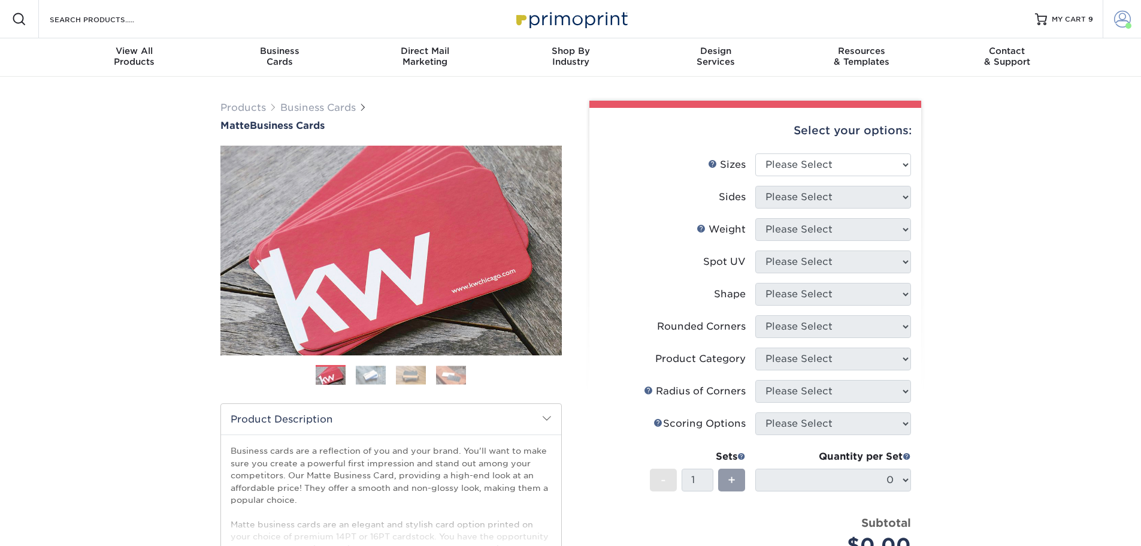
click at [1120, 16] on span at bounding box center [1122, 19] width 17 height 17
click at [1025, 91] on link "Account Dashboard" at bounding box center [1051, 99] width 150 height 16
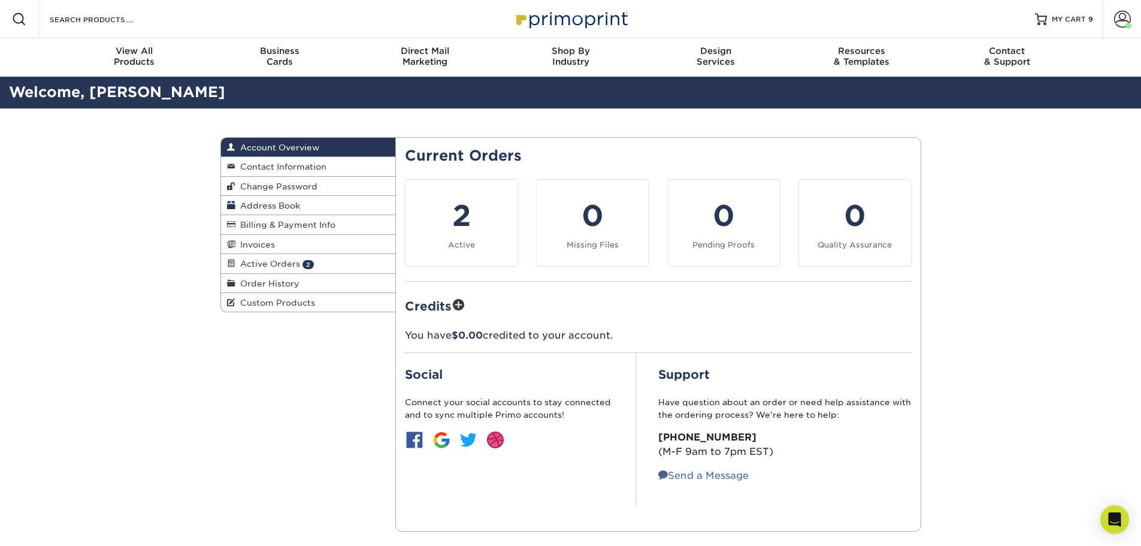
click at [263, 202] on span "Address Book" at bounding box center [267, 206] width 65 height 10
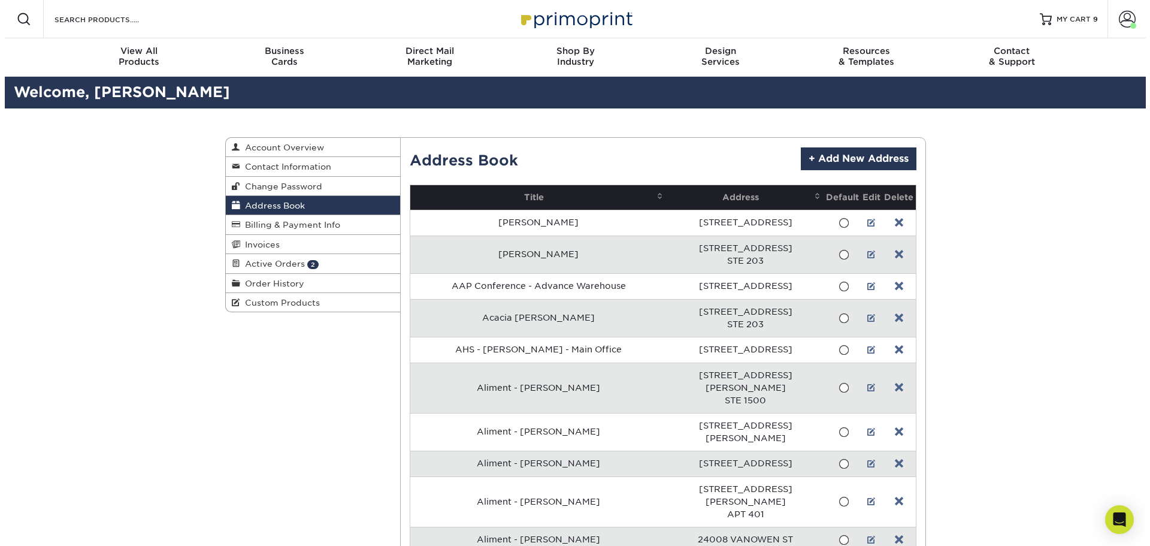
scroll to position [4925, 0]
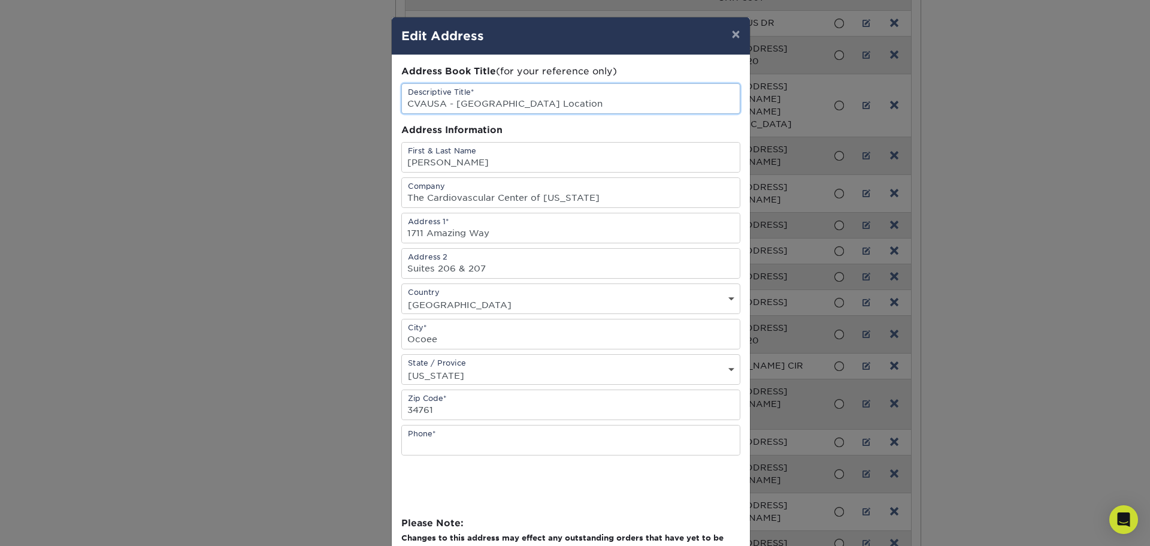
click at [546, 99] on input "CVAUSA - [GEOGRAPHIC_DATA] Location" at bounding box center [571, 98] width 338 height 29
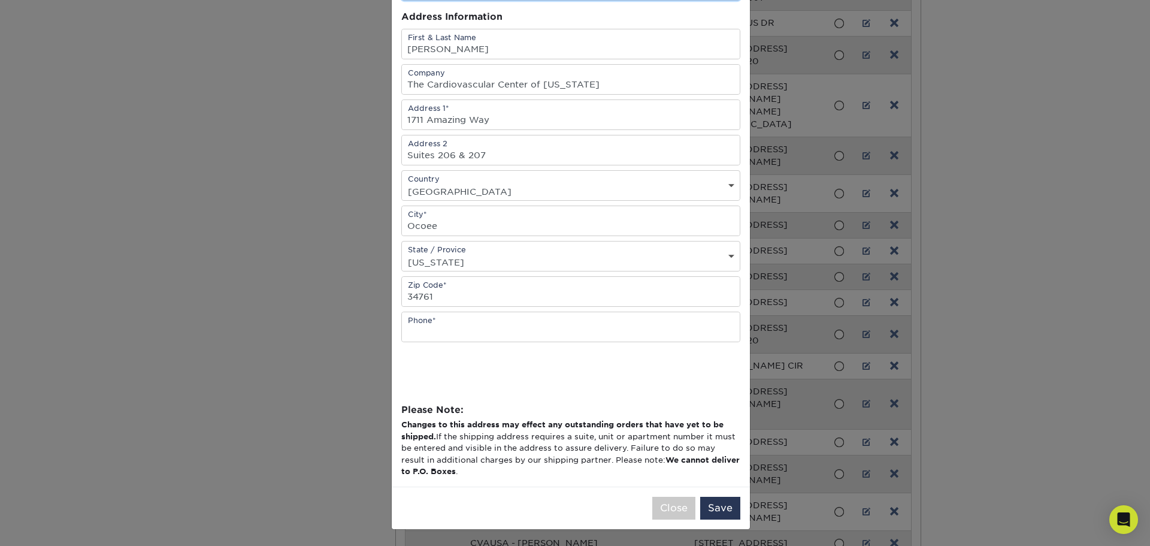
scroll to position [114, 0]
type input "CVAUSA - Windmere Location ([GEOGRAPHIC_DATA])"
click at [708, 507] on button "Save" at bounding box center [720, 507] width 40 height 23
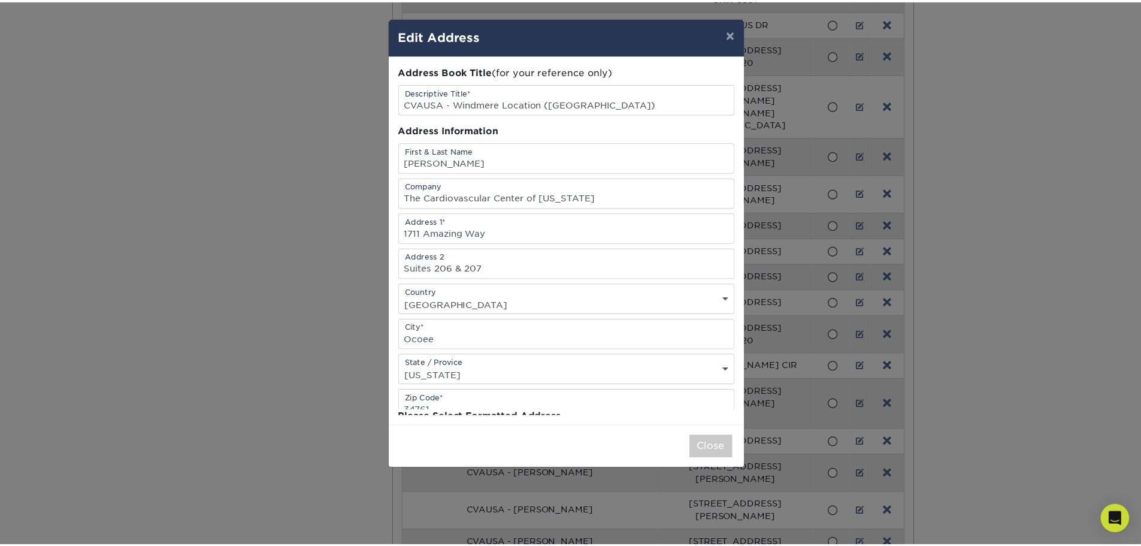
scroll to position [0, 0]
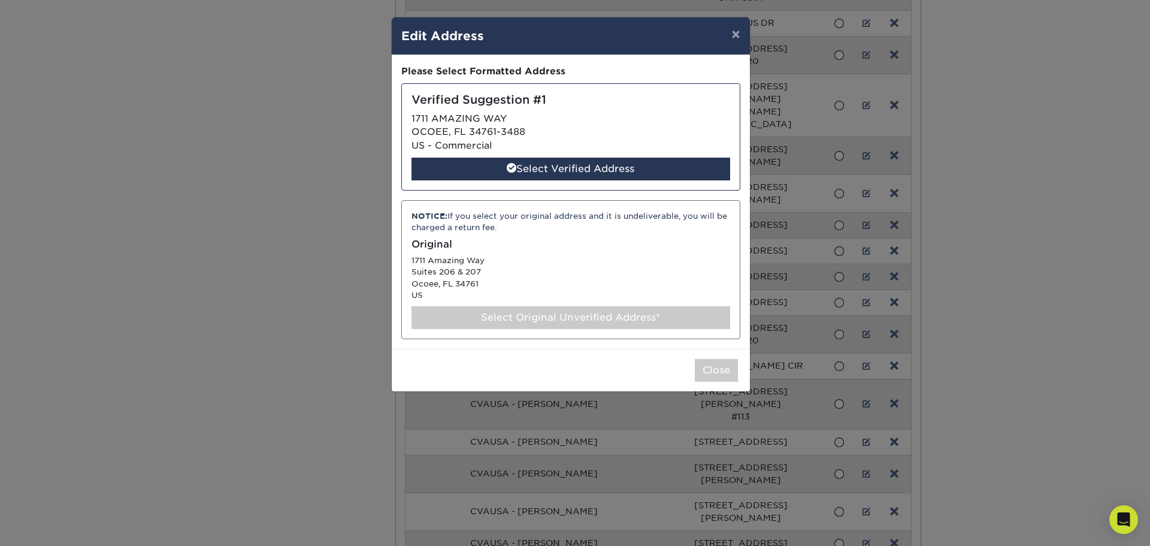
click at [550, 316] on div "Select Original Unverified Address*" at bounding box center [570, 317] width 319 height 23
